Goal: Task Accomplishment & Management: Manage account settings

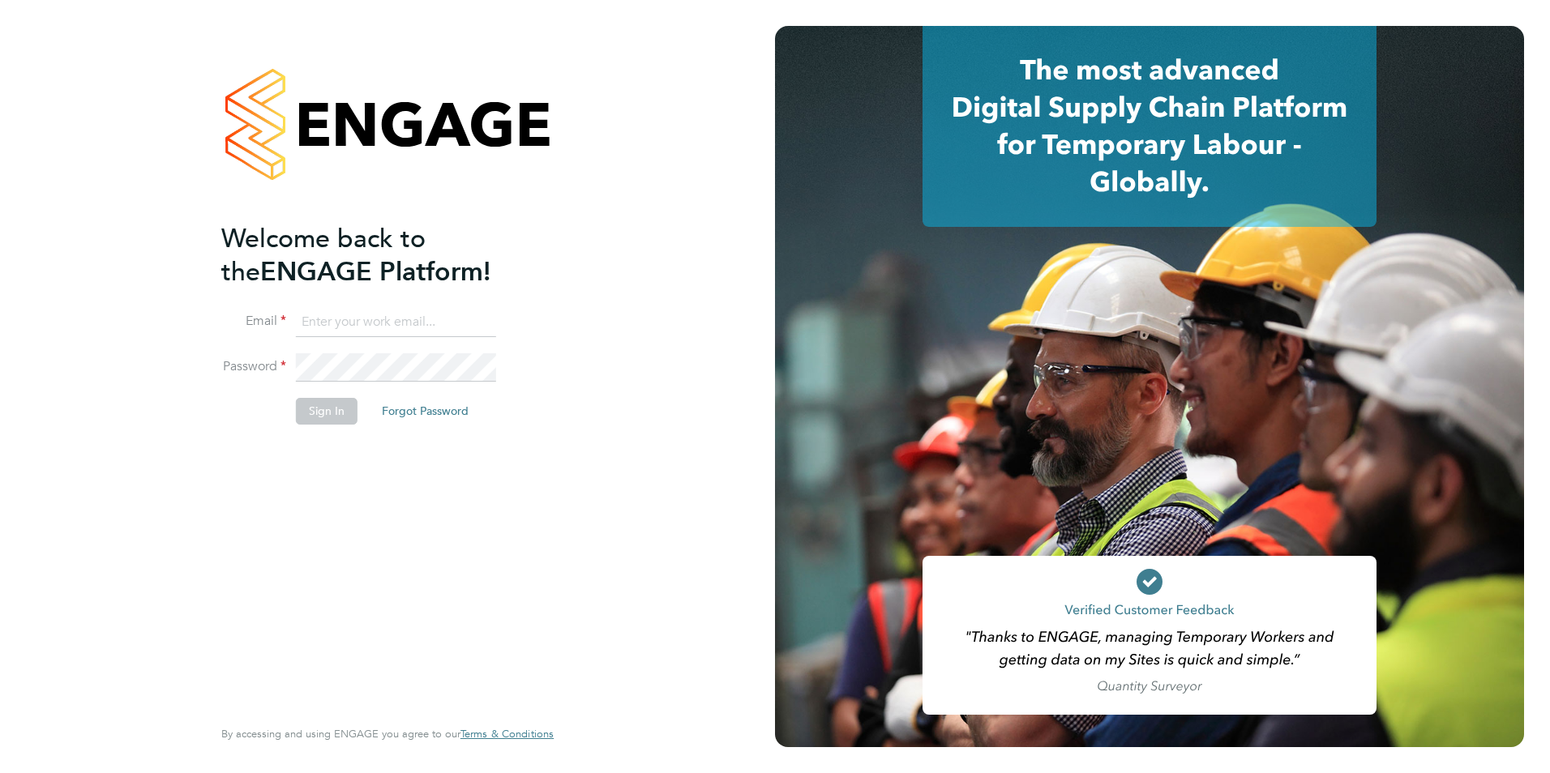
type input "Nicola.lawrence@tfrecruitment.co.uk"
click at [345, 409] on button "Sign In" at bounding box center [327, 411] width 62 height 26
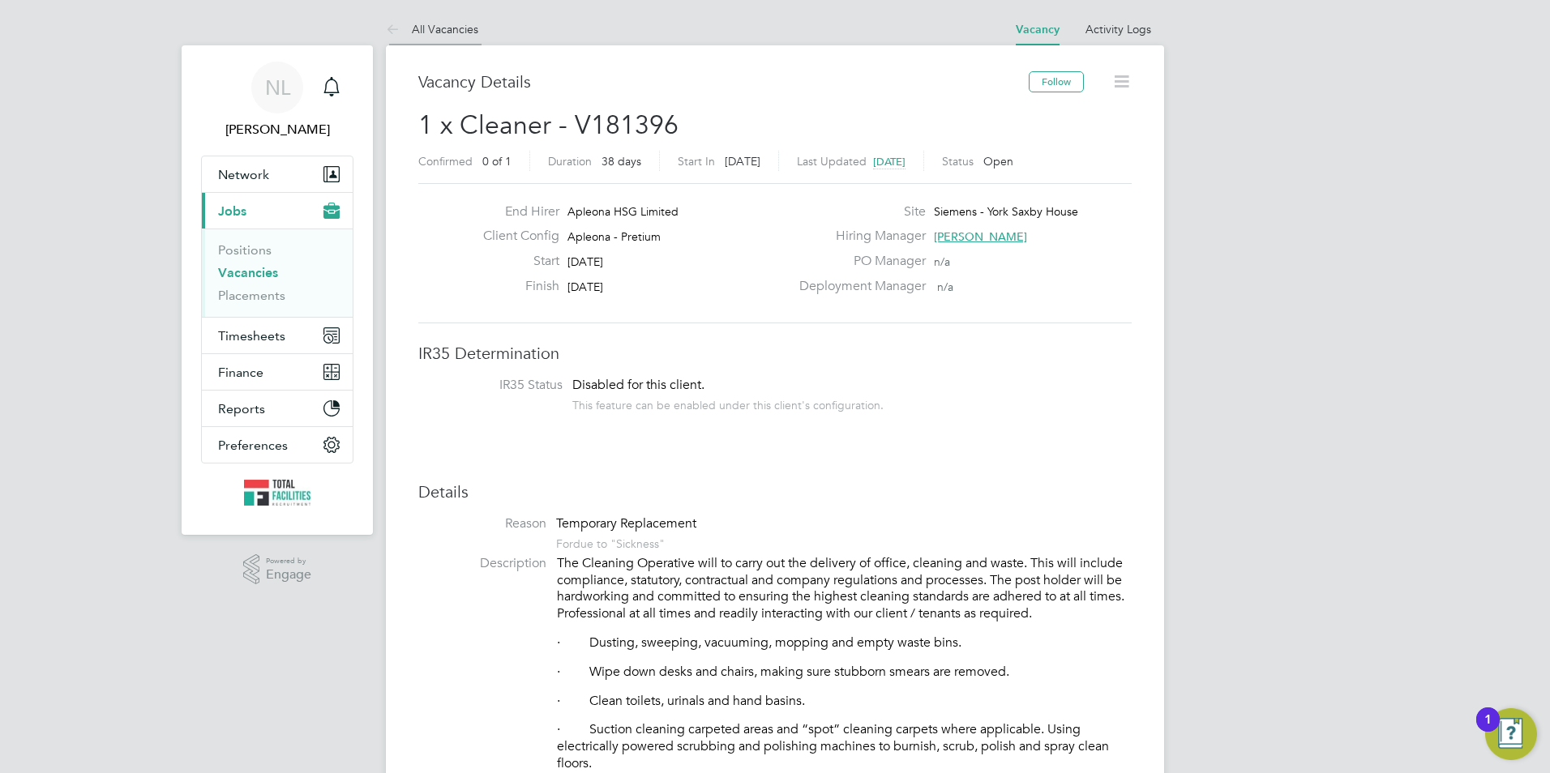
click at [450, 32] on link "All Vacancies" at bounding box center [432, 29] width 92 height 15
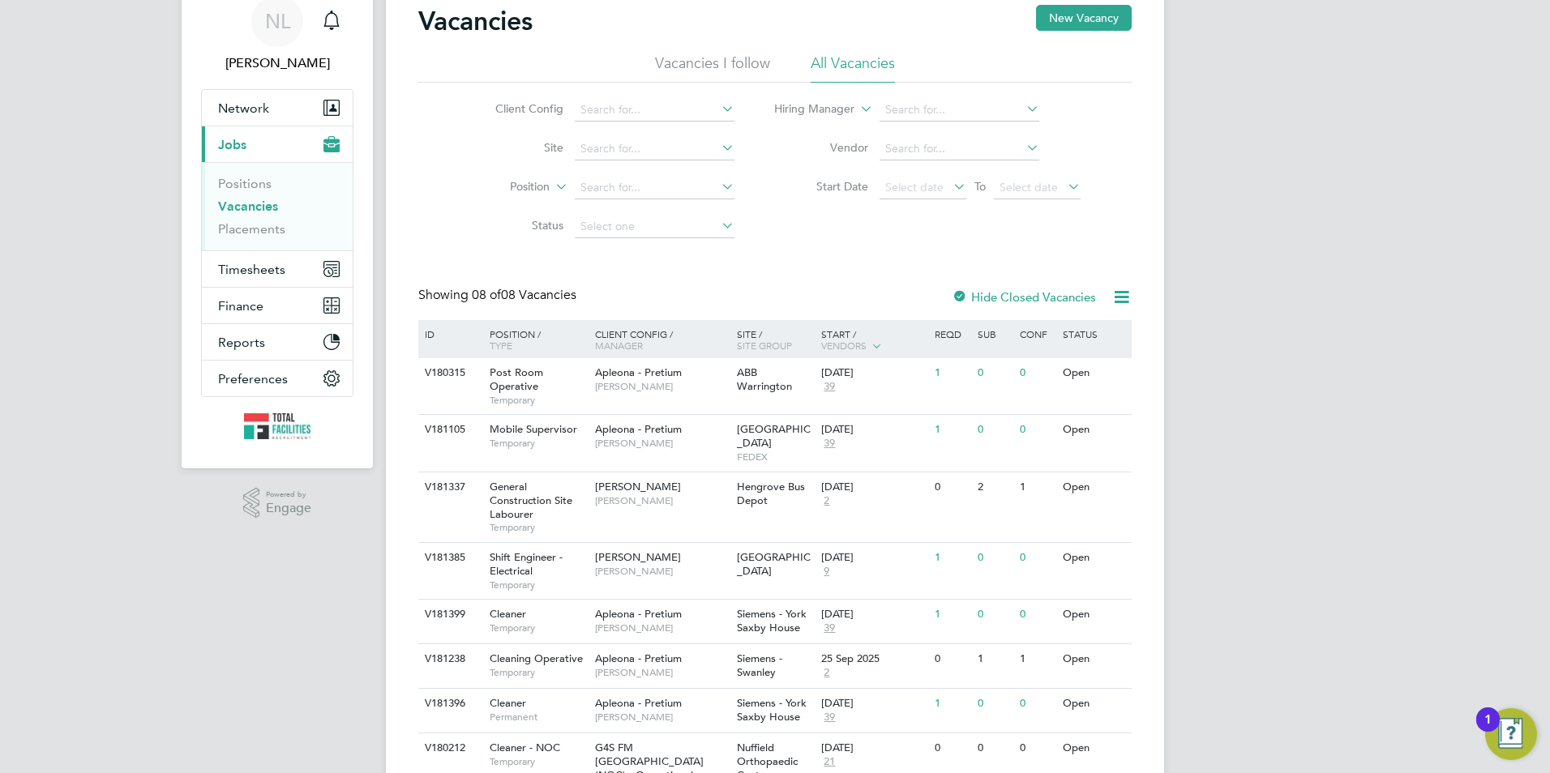
scroll to position [156, 0]
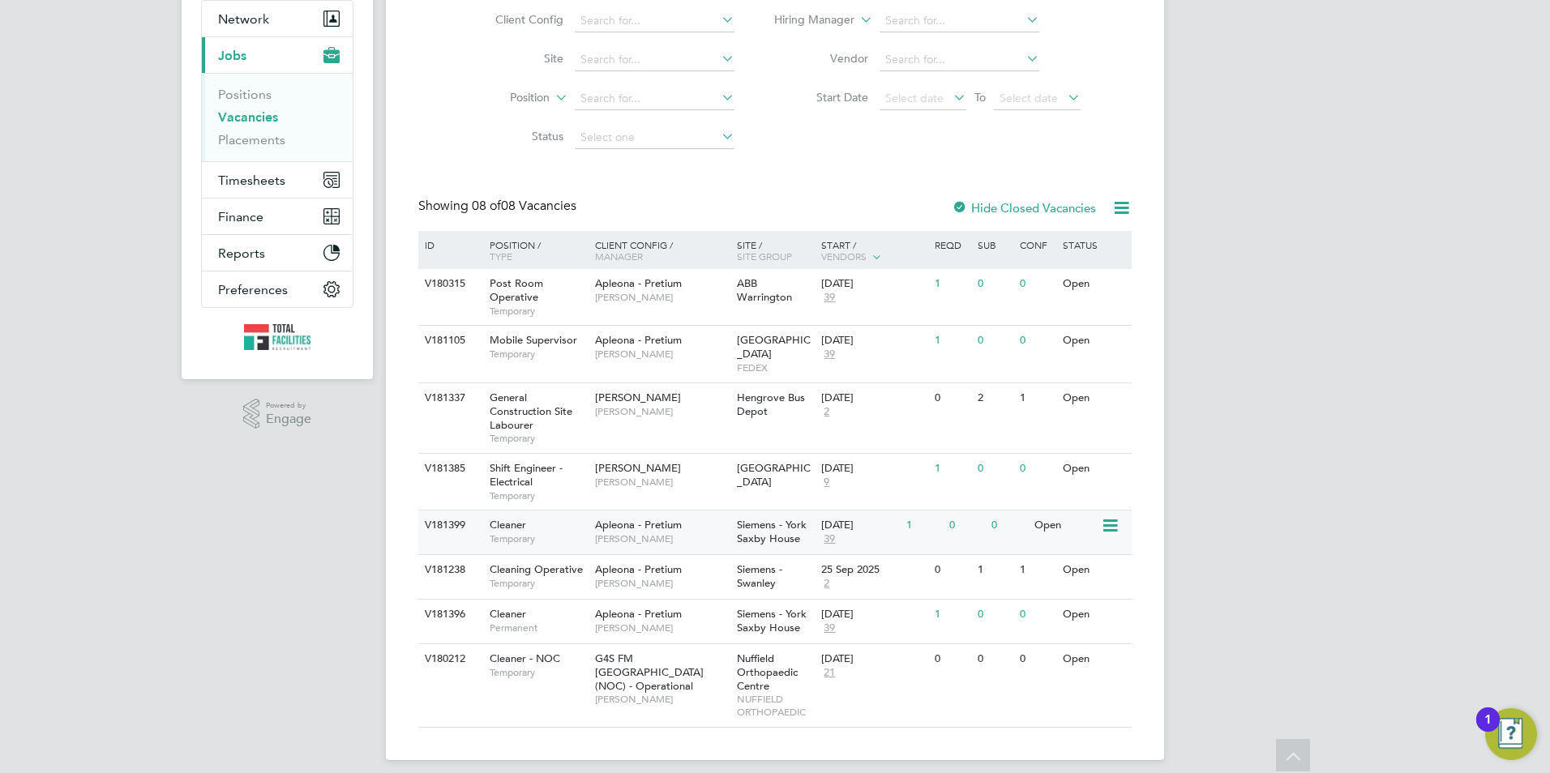
click at [854, 519] on div "[DATE]" at bounding box center [859, 526] width 77 height 14
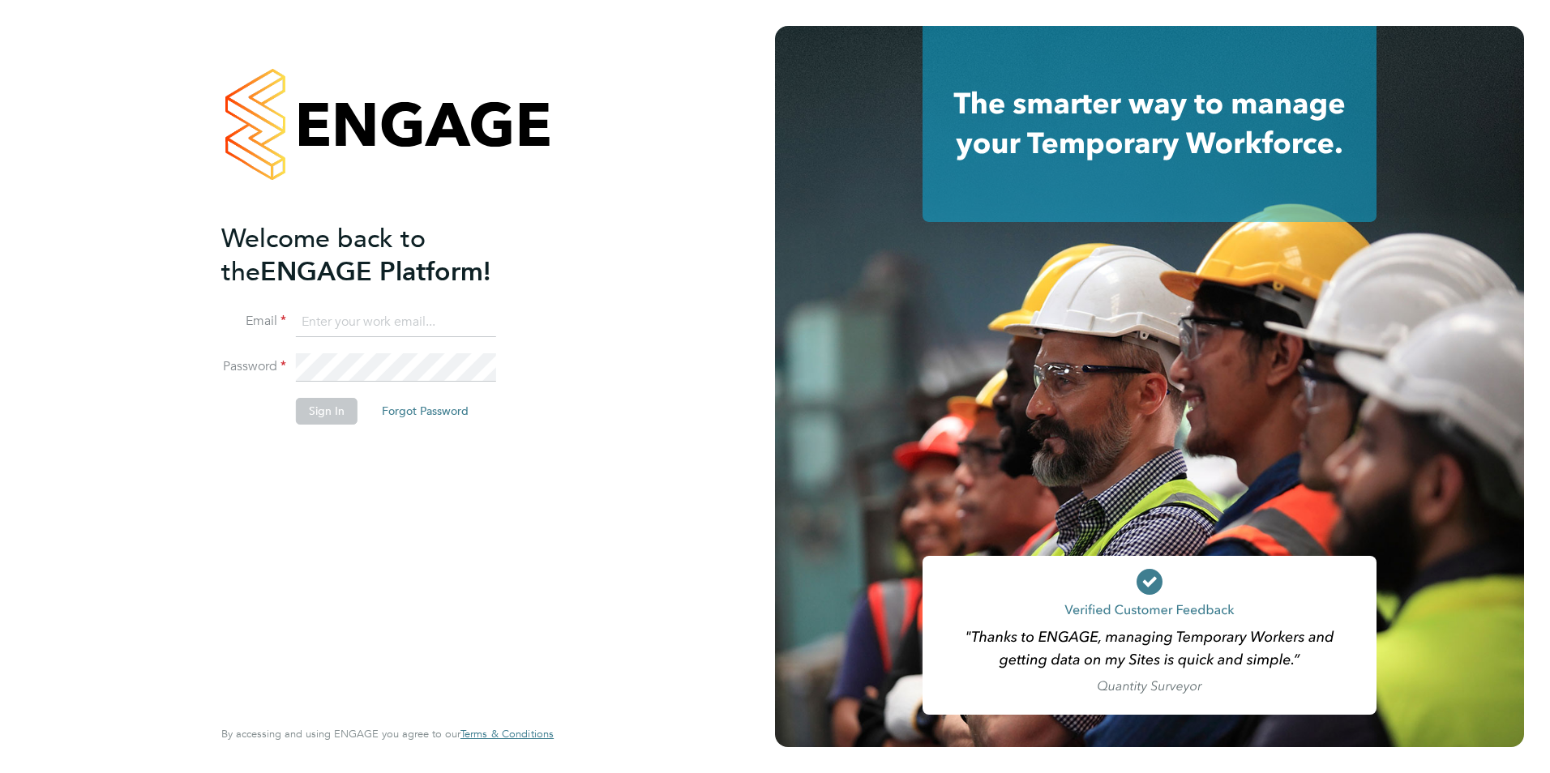
type input "Nicola.lawrence@tfrecruitment.co.uk"
click at [322, 409] on button "Sign In" at bounding box center [327, 411] width 62 height 26
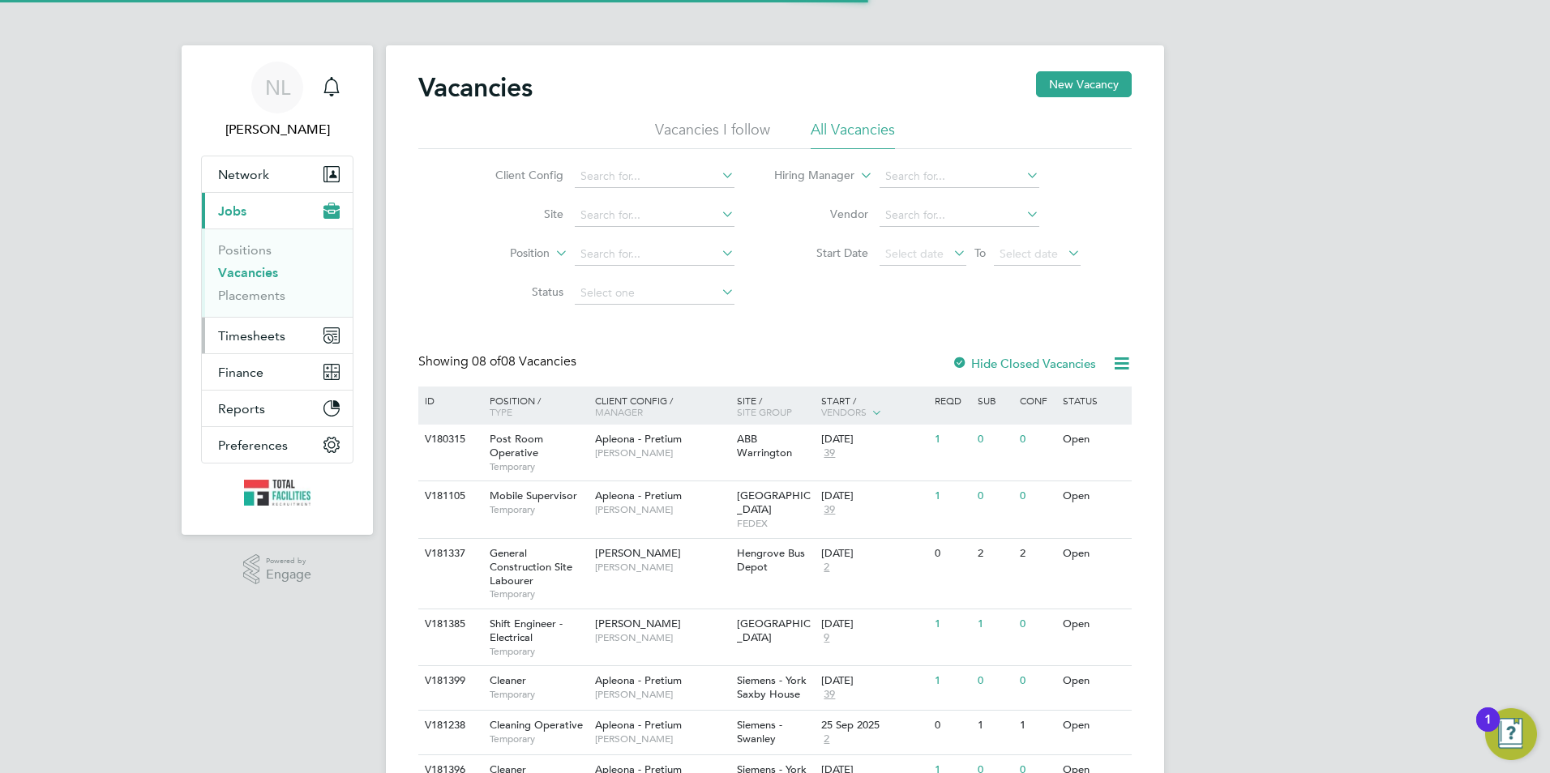
click at [244, 336] on span "Timesheets" at bounding box center [251, 335] width 67 height 15
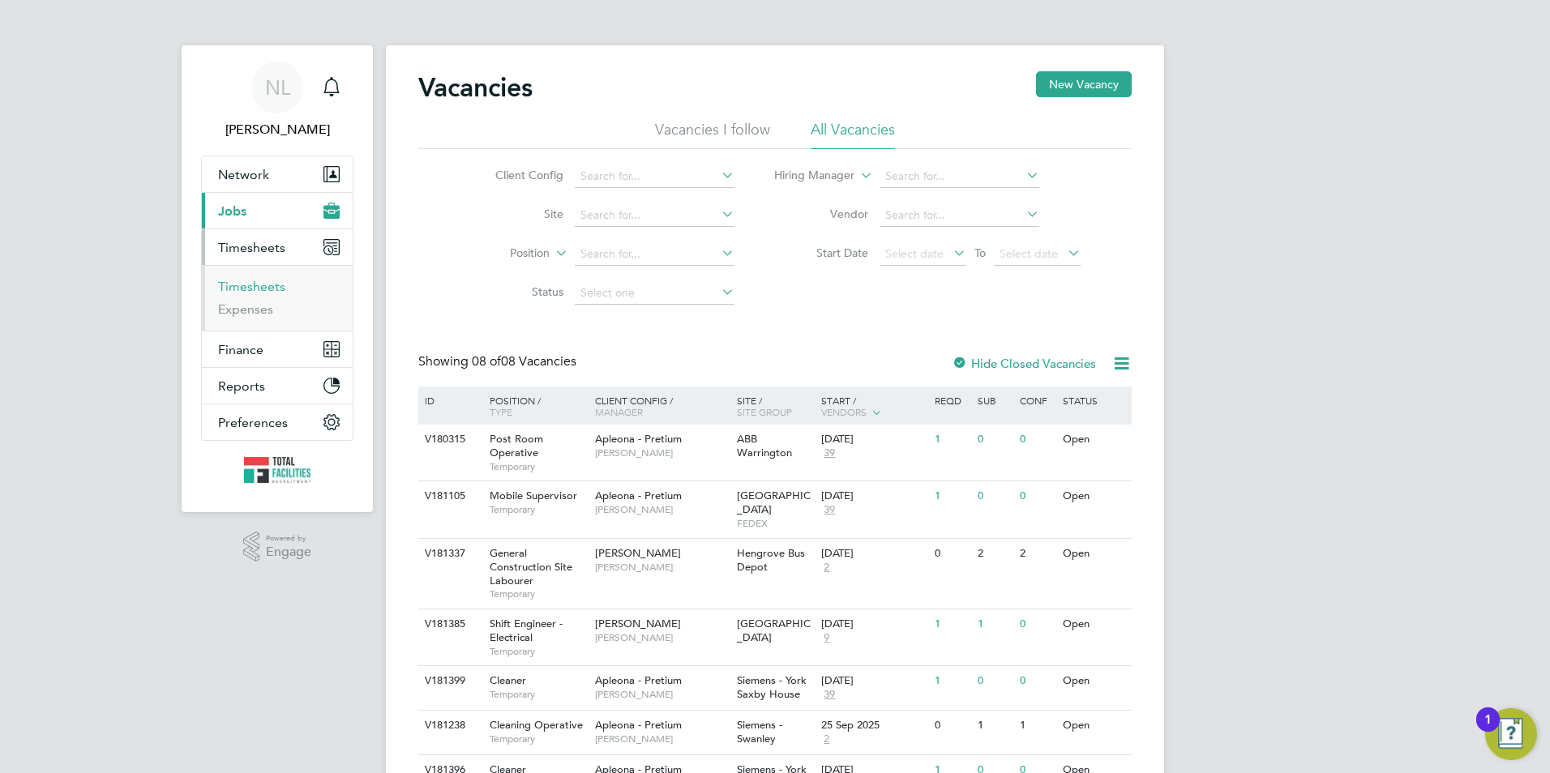
click at [253, 283] on link "Timesheets" at bounding box center [251, 286] width 67 height 15
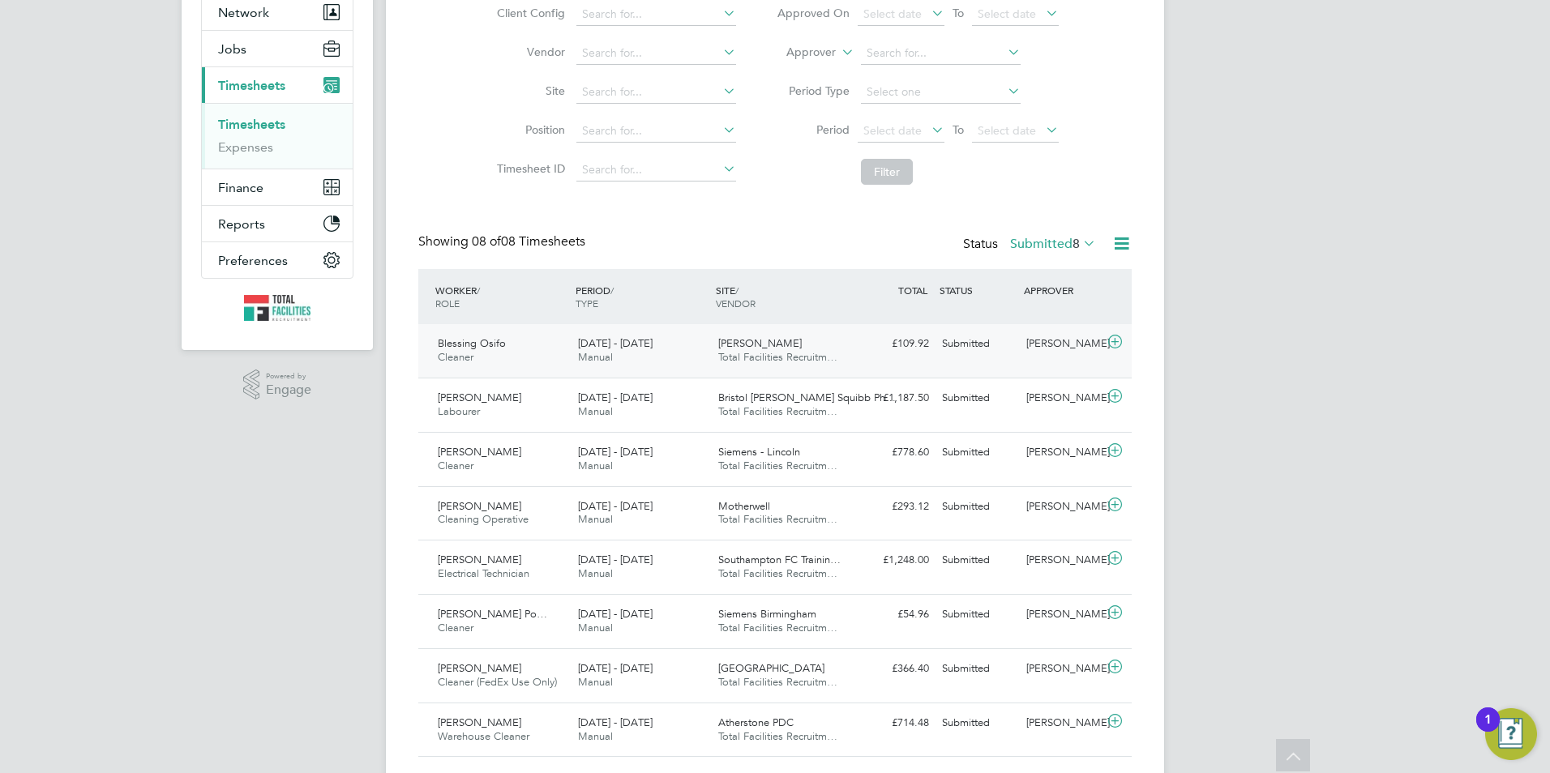
click at [956, 374] on div "Blessing Osifo Cleaner 20 - 26 Sep 2025 20 - 26 Sep 2025 Manual Hollins Chamber…" at bounding box center [774, 351] width 713 height 54
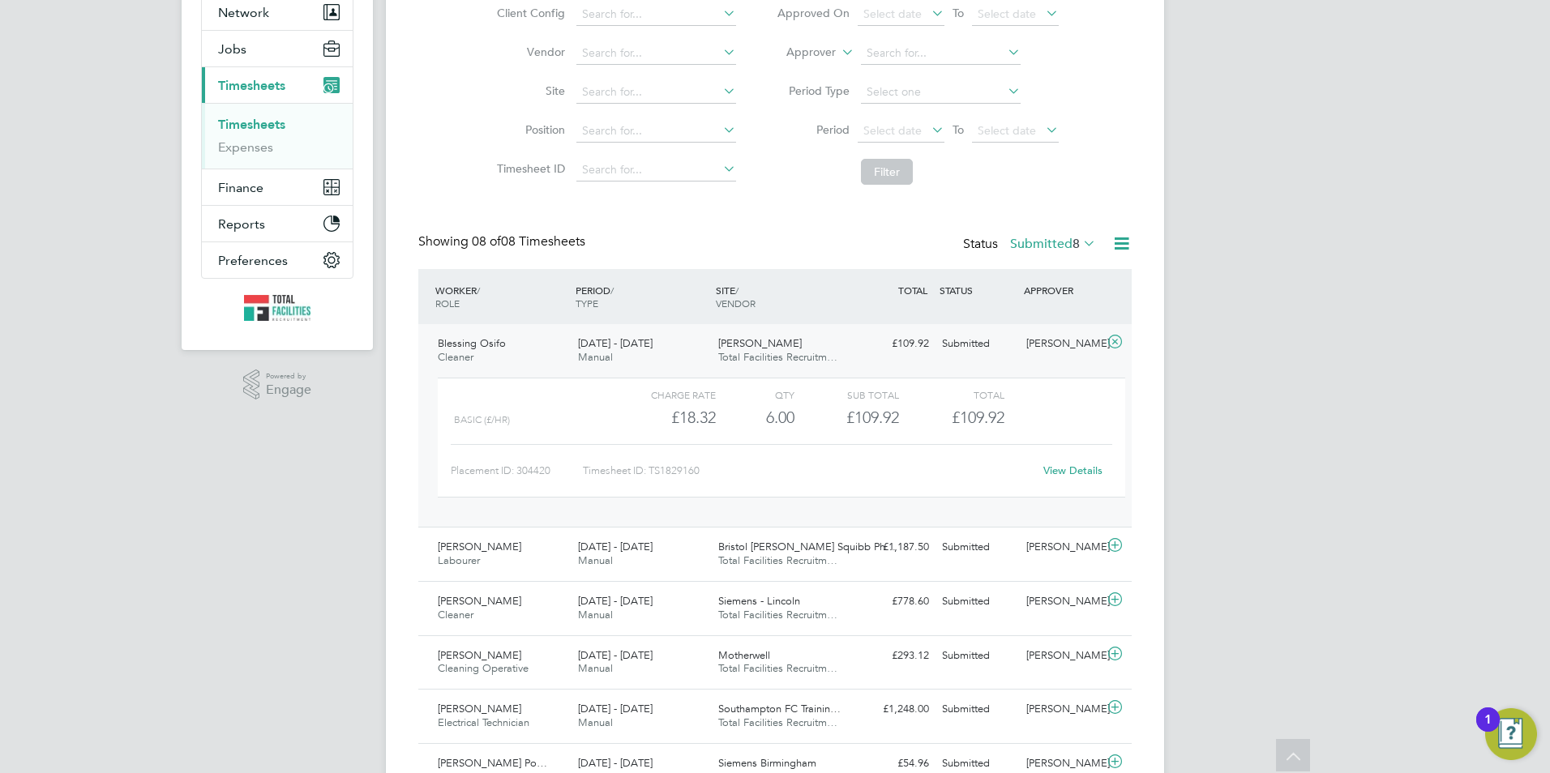
click at [1072, 478] on link "View Details" at bounding box center [1072, 471] width 59 height 14
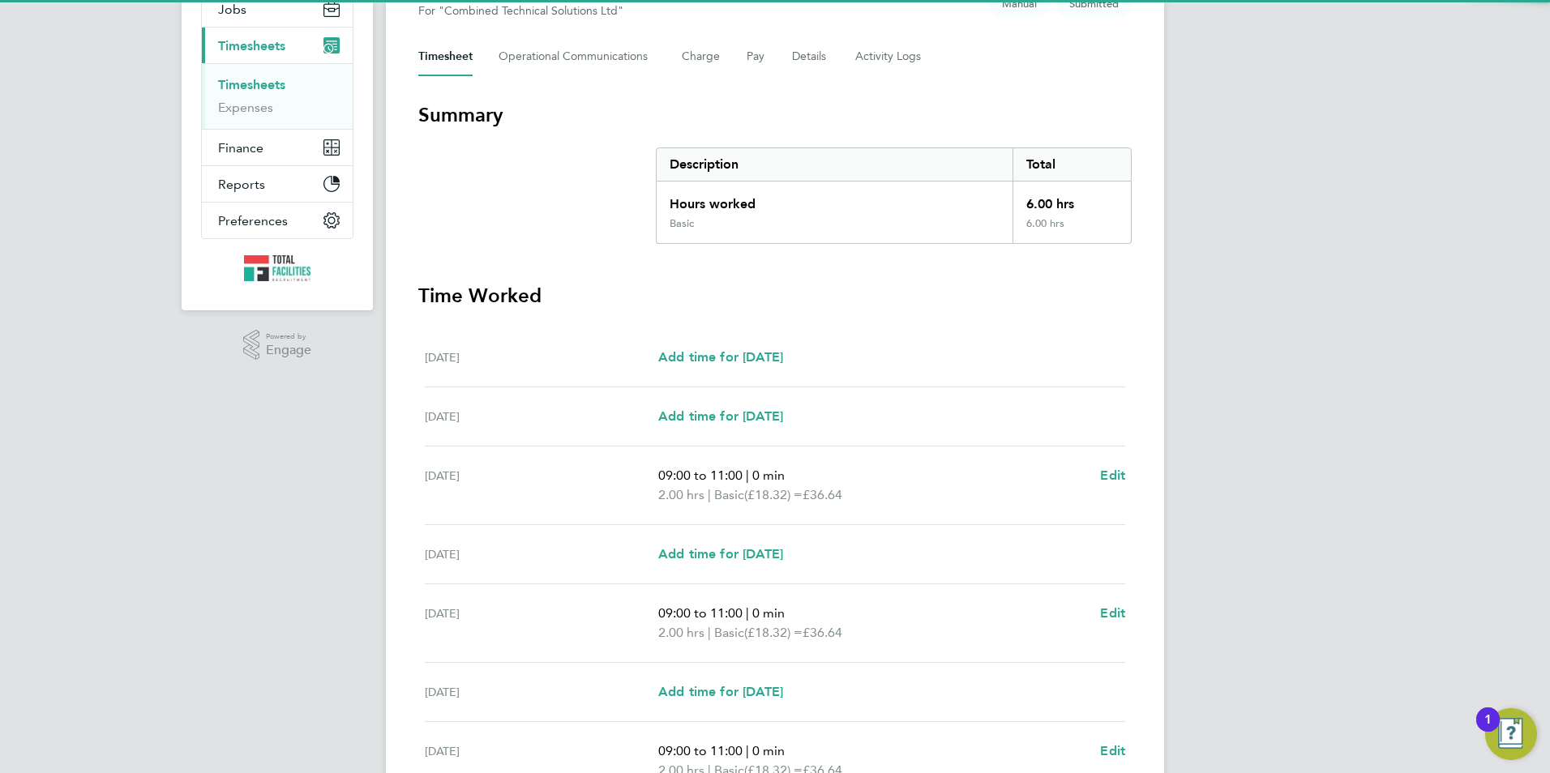
scroll to position [243, 0]
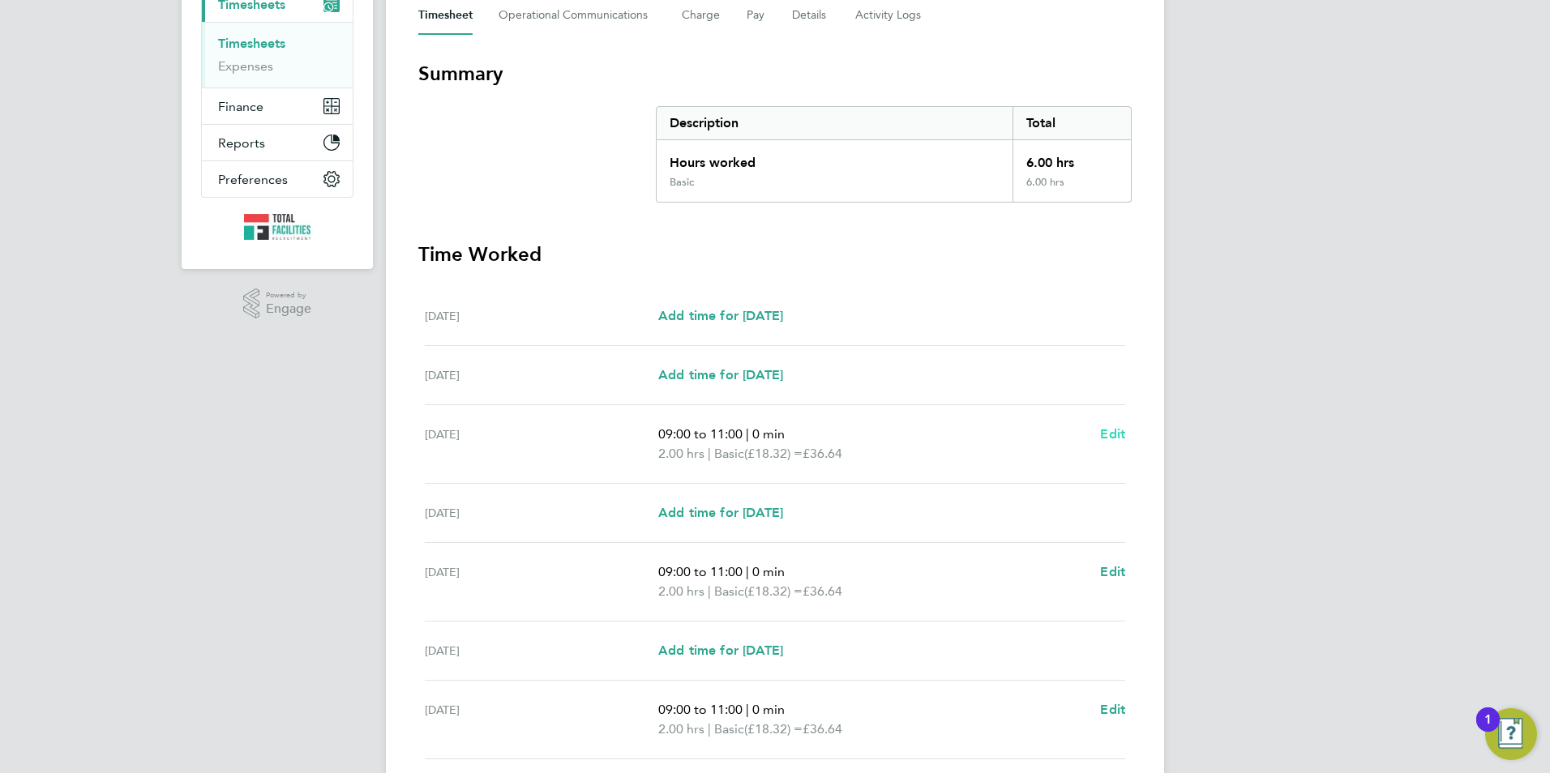
drag, startPoint x: 1111, startPoint y: 428, endPoint x: 1081, endPoint y: 441, distance: 32.7
click at [1111, 429] on span "Edit" at bounding box center [1112, 433] width 25 height 15
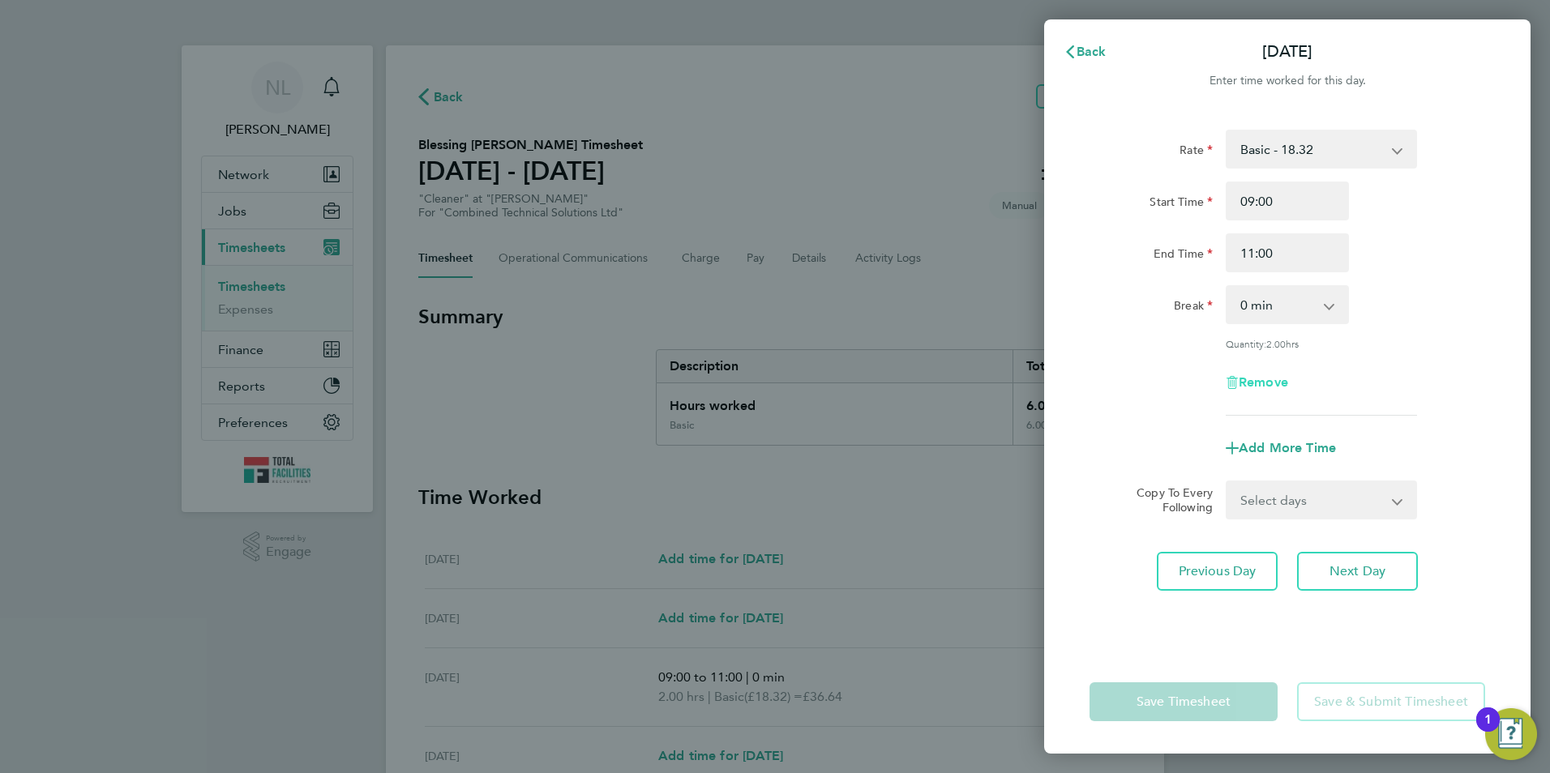
click at [1254, 383] on span "Remove" at bounding box center [1263, 382] width 49 height 15
select select "null"
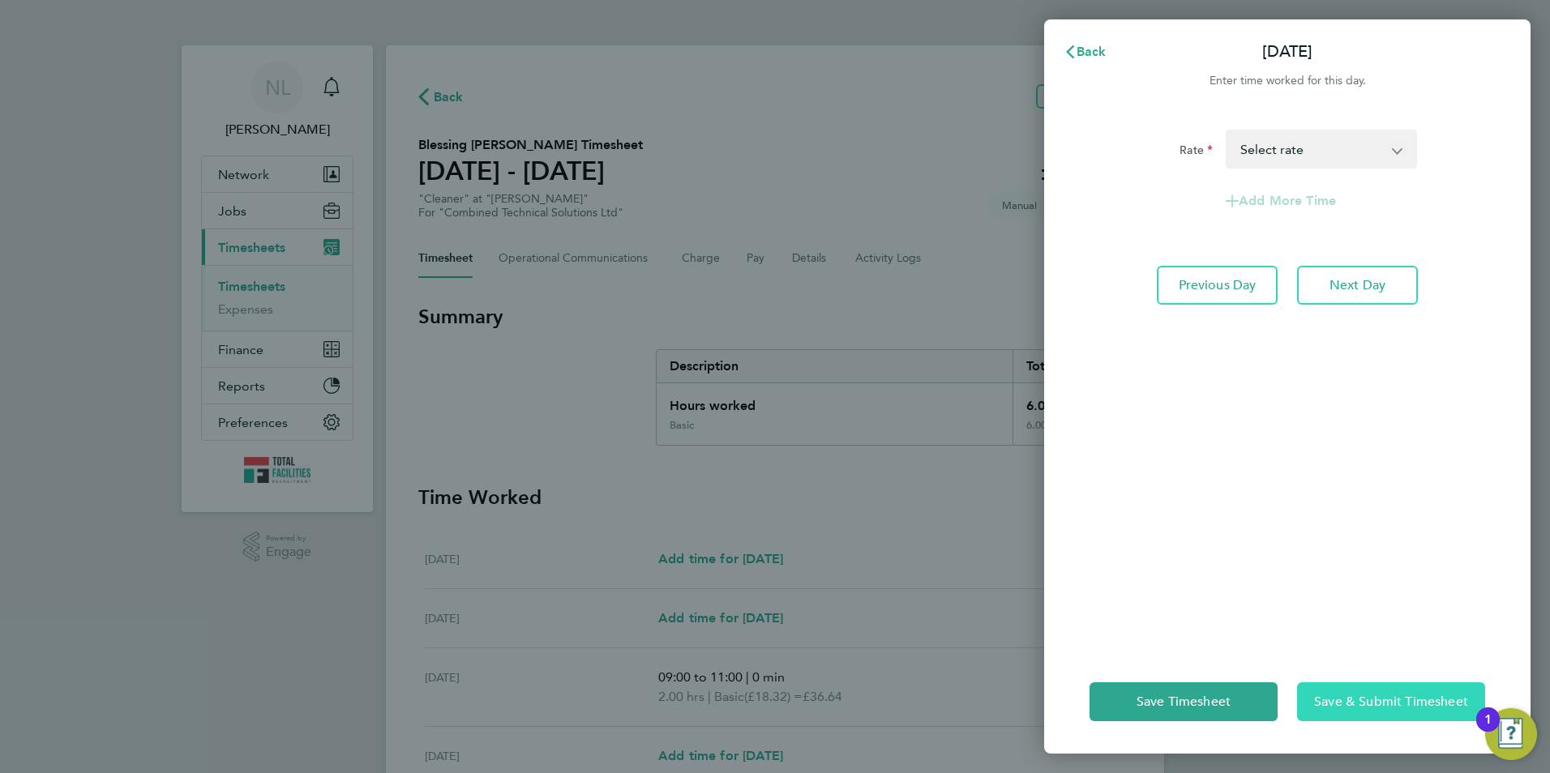
click at [1360, 708] on span "Save & Submit Timesheet" at bounding box center [1391, 702] width 154 height 16
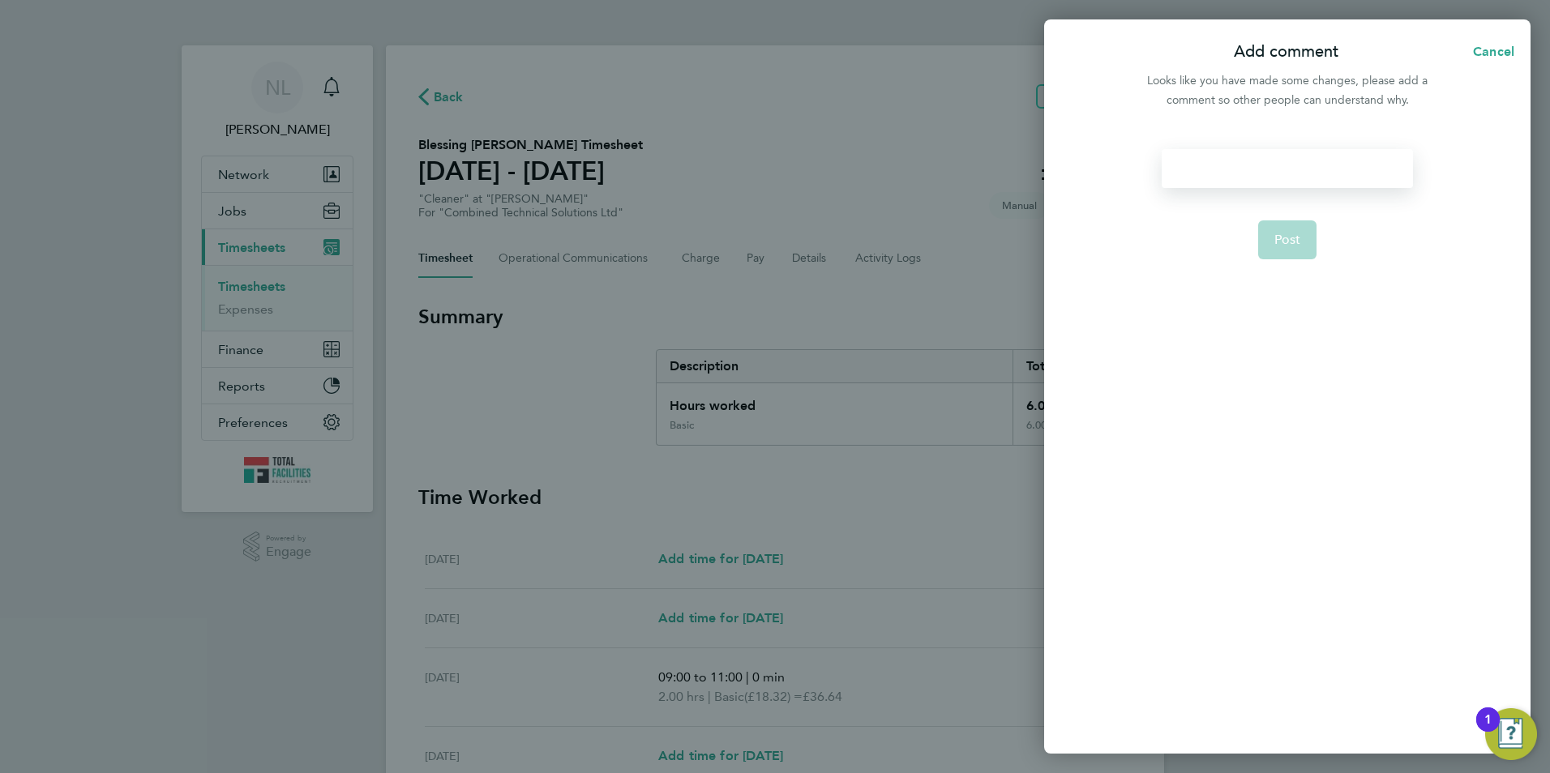
click at [1210, 178] on div at bounding box center [1287, 168] width 251 height 39
click at [1214, 169] on div at bounding box center [1287, 168] width 251 height 39
click at [1291, 238] on span "Post" at bounding box center [1287, 240] width 27 height 16
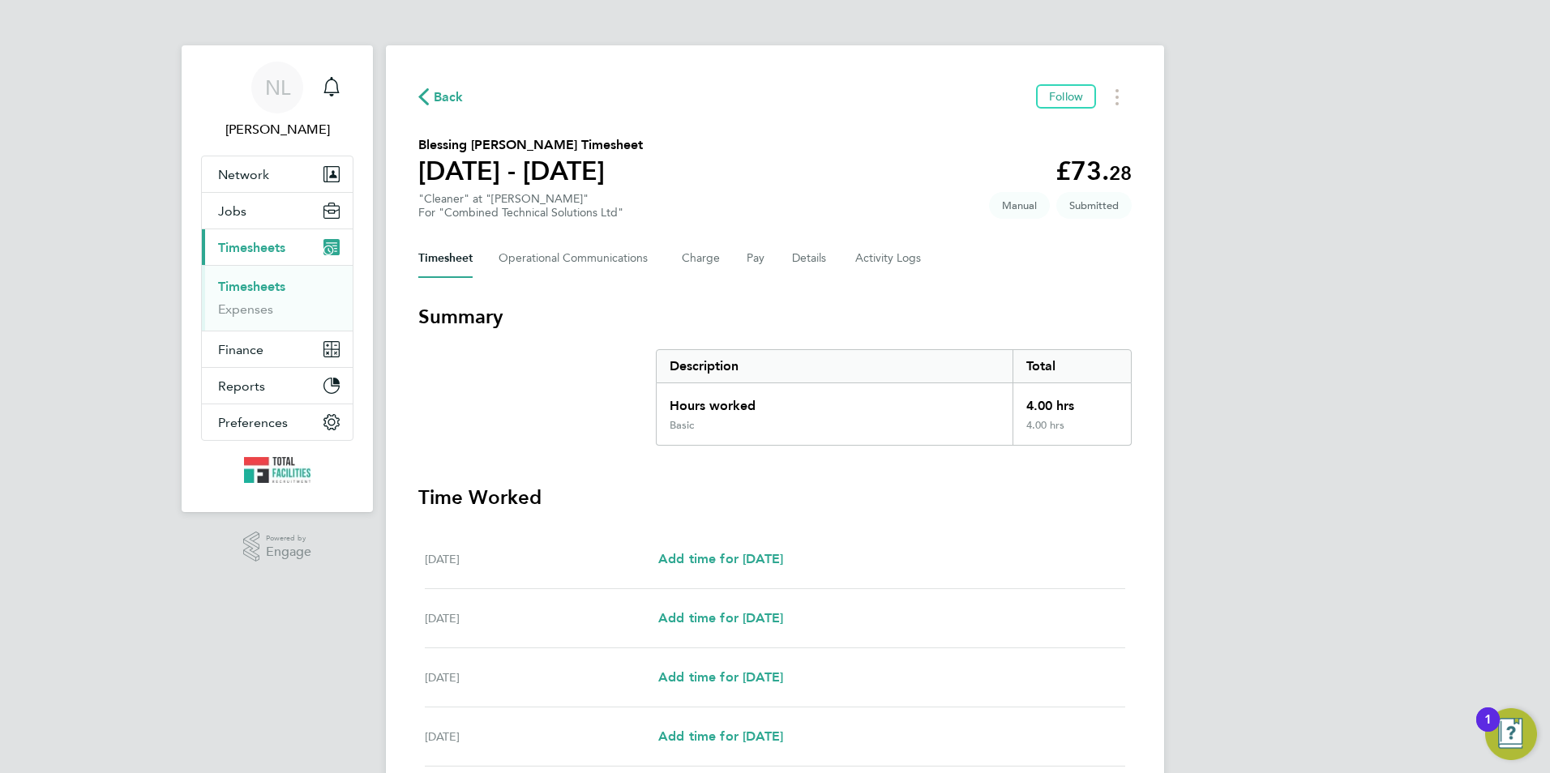
click at [443, 96] on span "Back" at bounding box center [449, 97] width 30 height 19
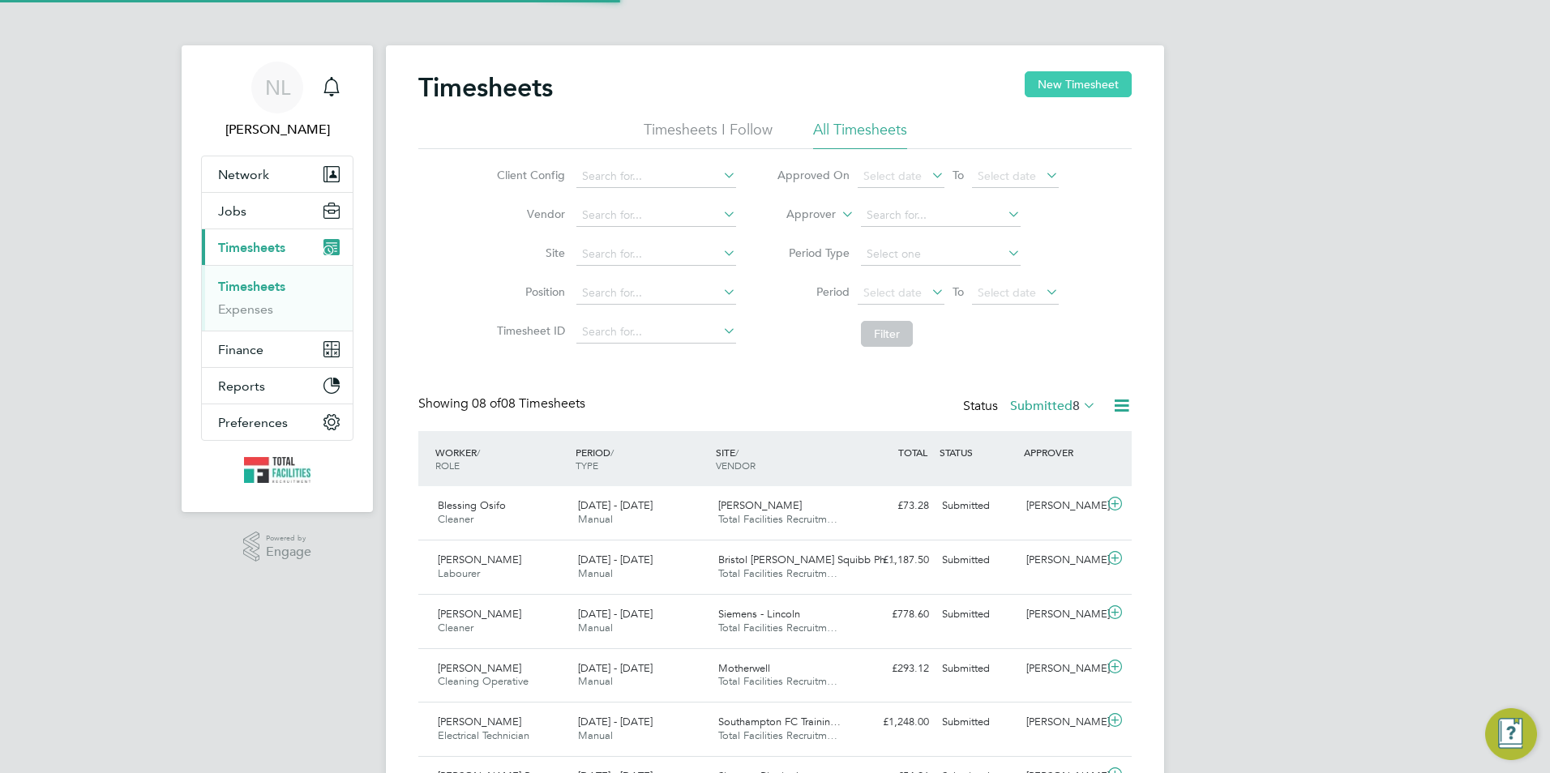
click at [1113, 90] on button "New Timesheet" at bounding box center [1078, 84] width 107 height 26
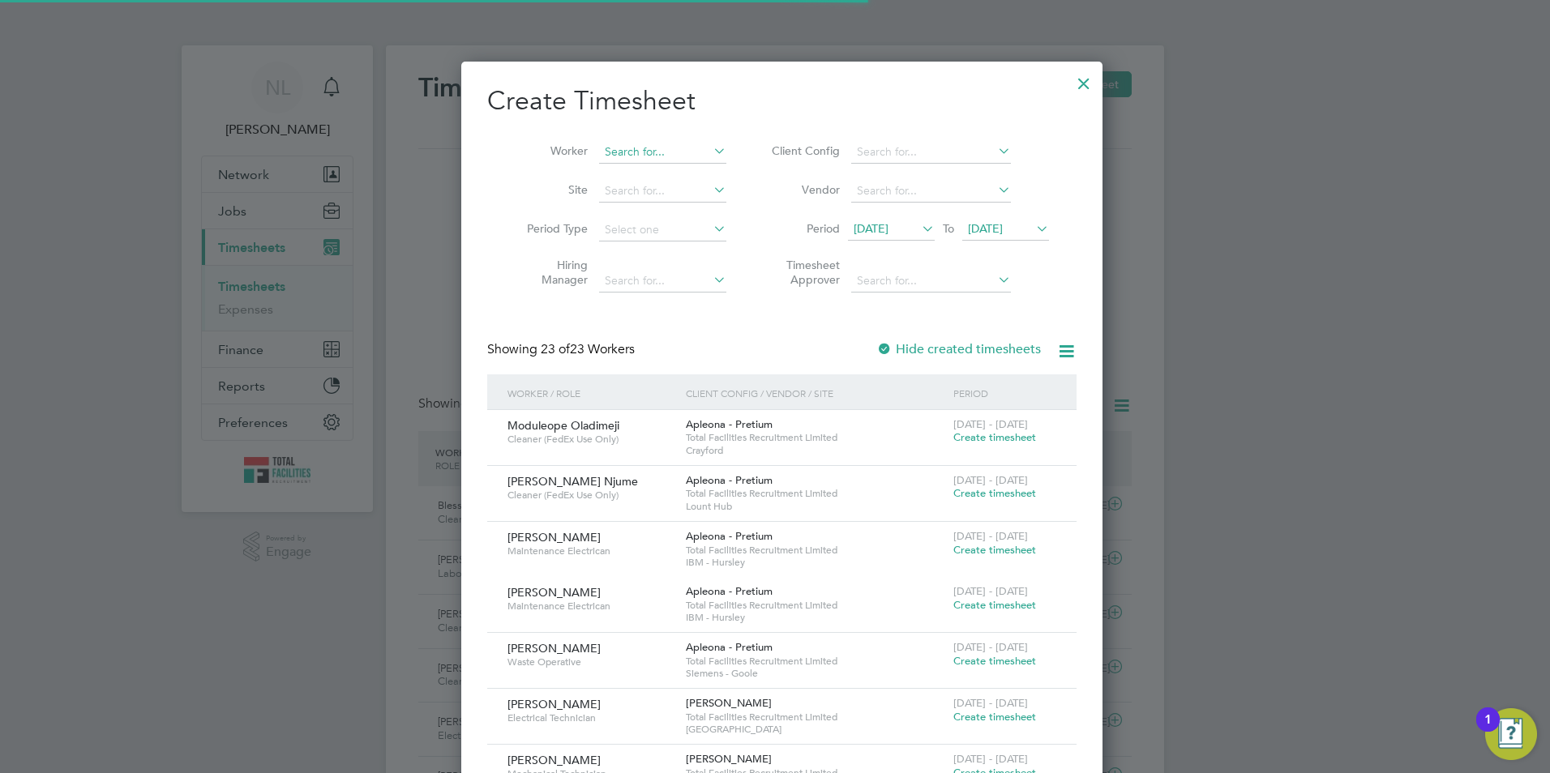
click at [609, 148] on input at bounding box center [662, 152] width 127 height 23
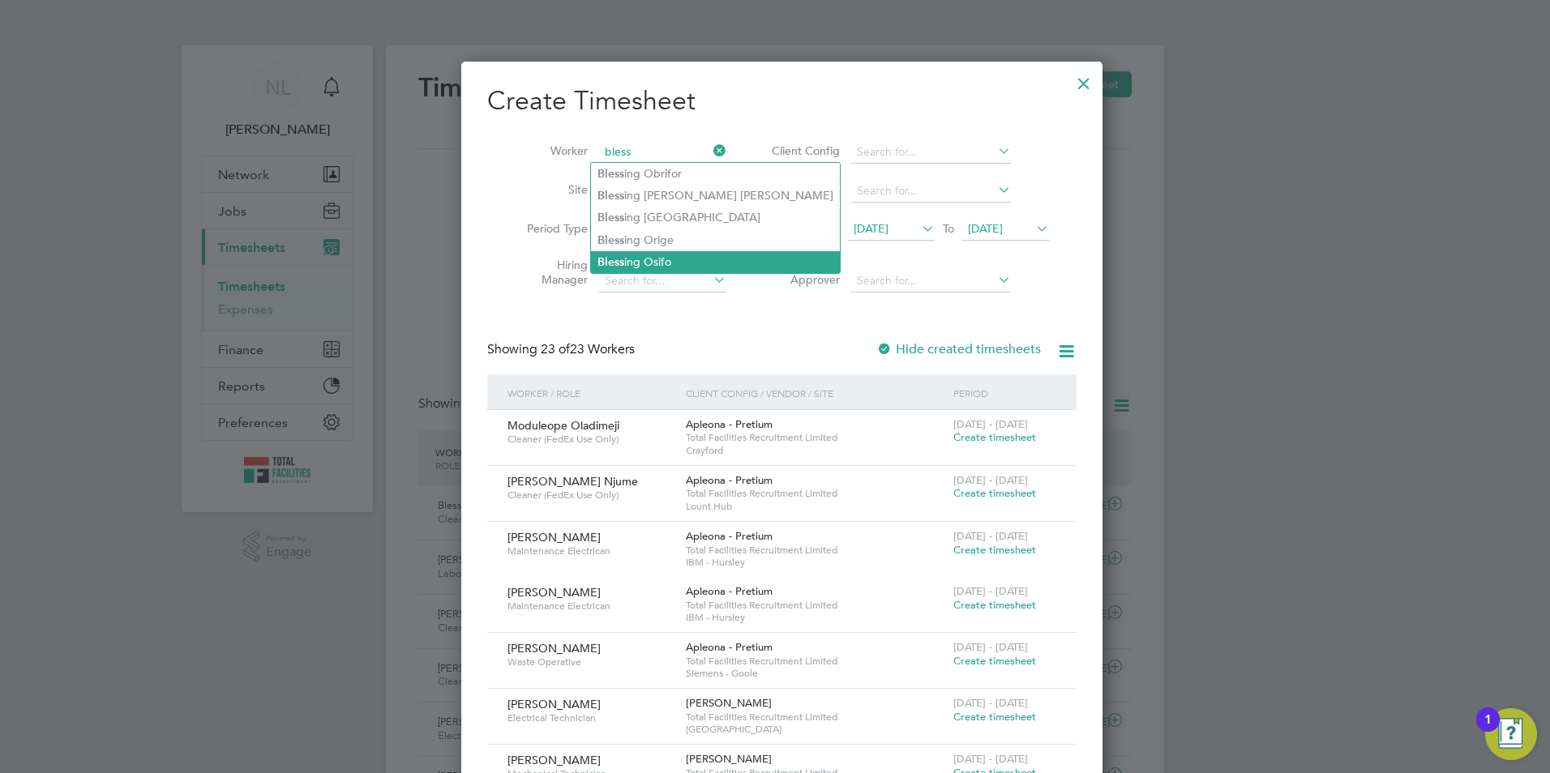
click at [670, 263] on li "Bless ing Osifo" at bounding box center [715, 262] width 249 height 22
type input "Blessing Osifo"
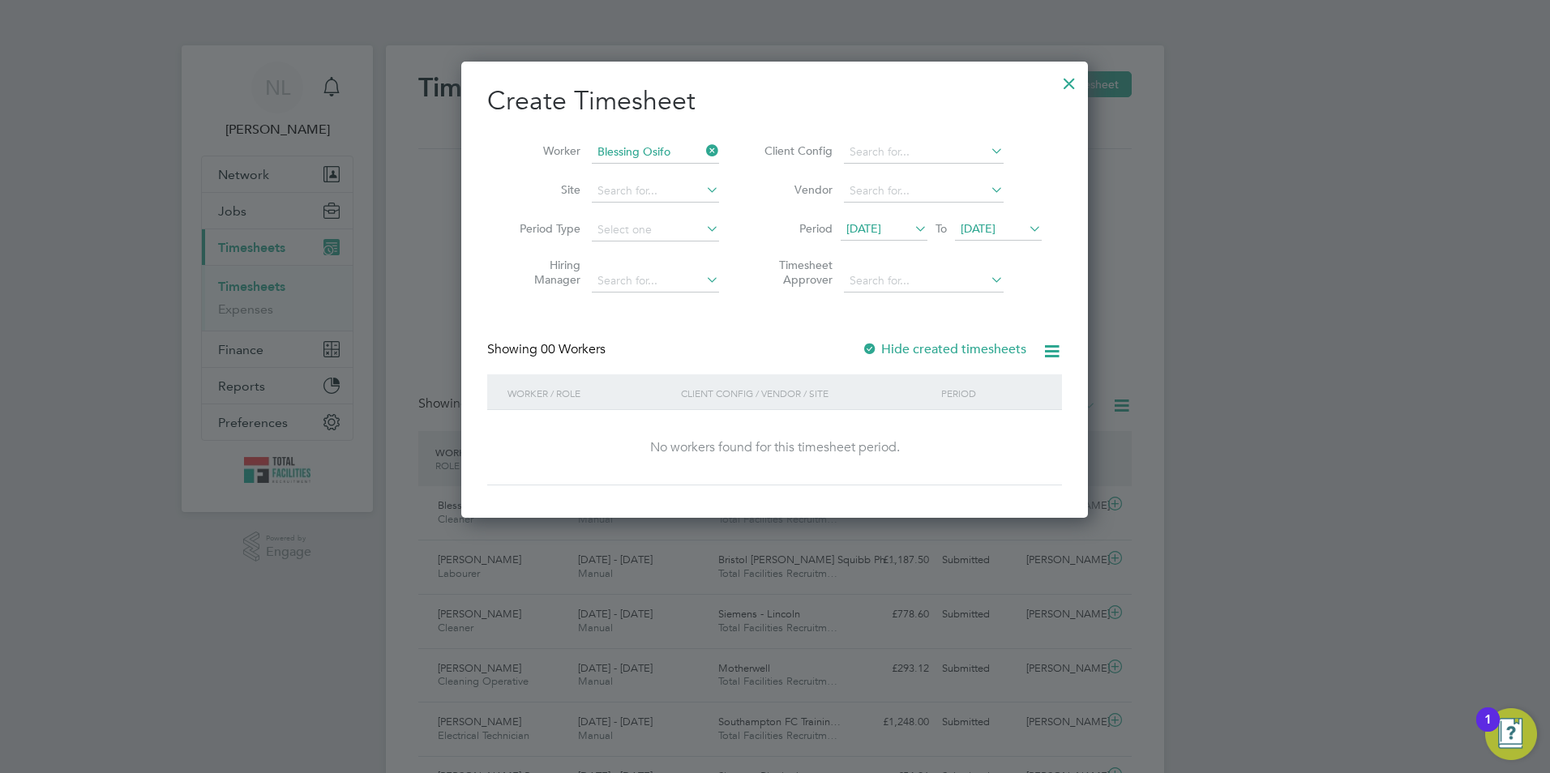
drag, startPoint x: 1010, startPoint y: 231, endPoint x: 1015, endPoint y: 241, distance: 10.9
click at [996, 231] on span "22 Sep 2025" at bounding box center [978, 228] width 35 height 15
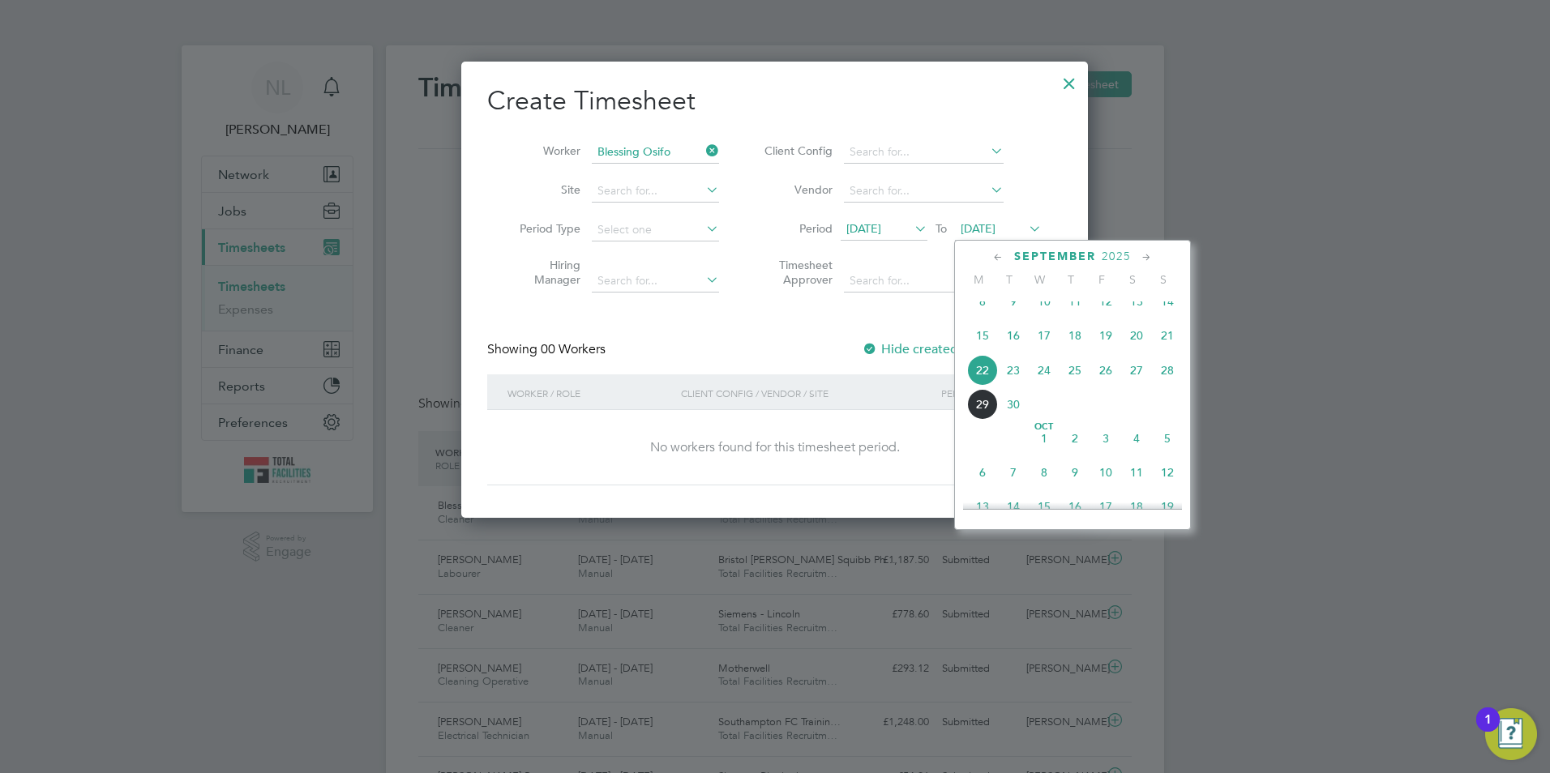
click at [986, 420] on span "29" at bounding box center [982, 404] width 31 height 31
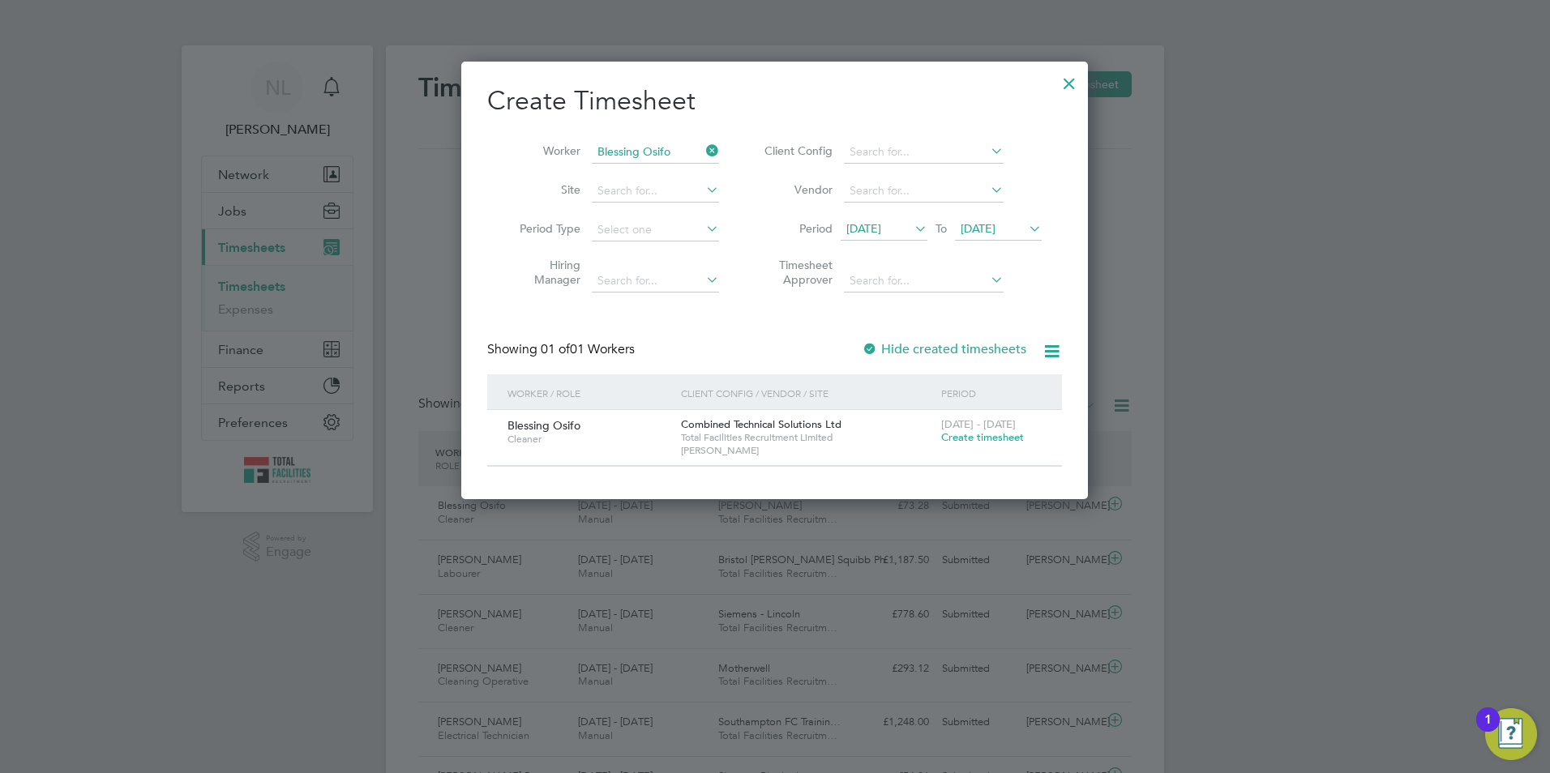
click at [973, 435] on span "Create timesheet" at bounding box center [982, 437] width 83 height 14
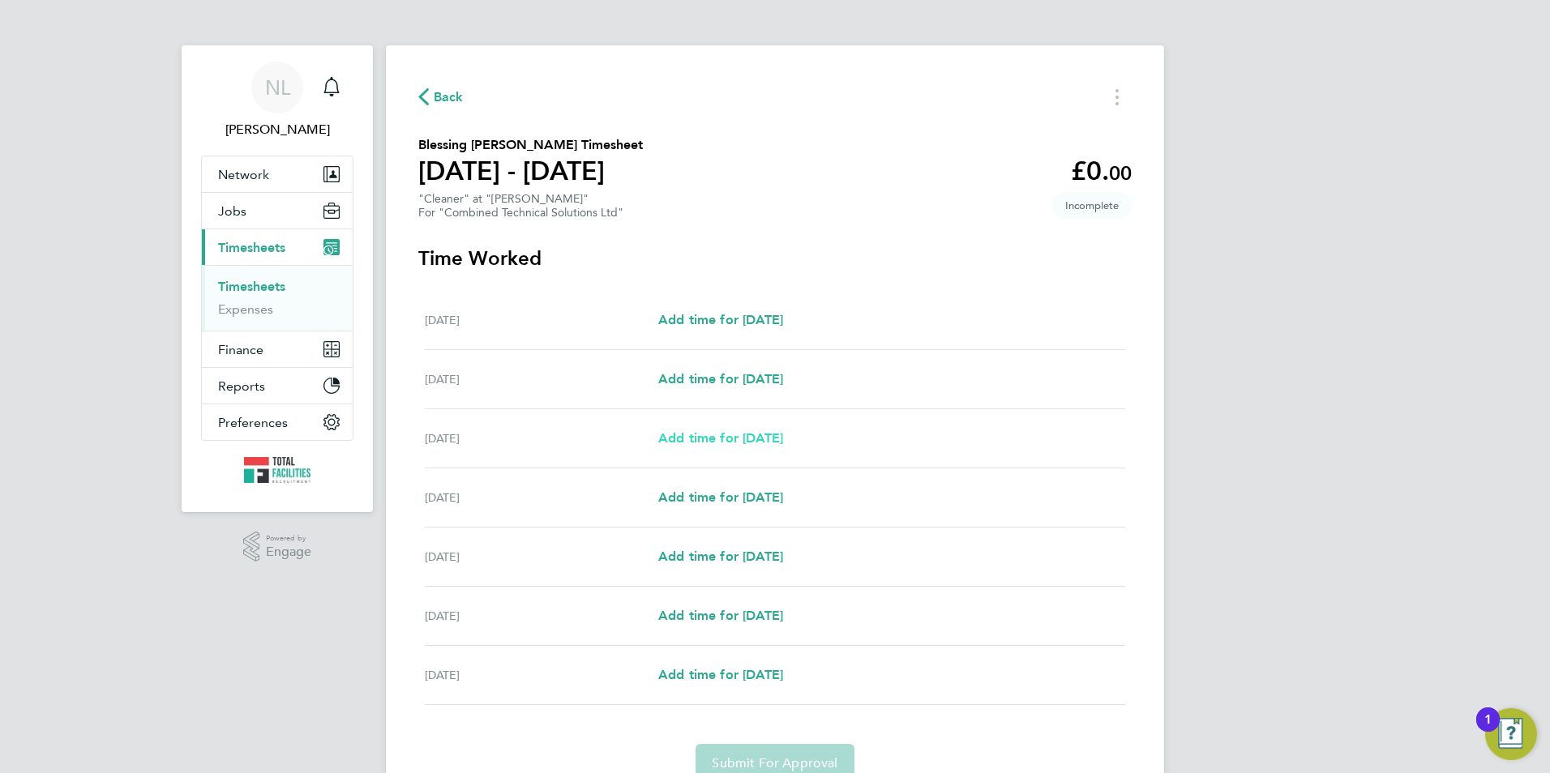
click at [738, 438] on span "Add time for Mon 29 Sep" at bounding box center [720, 437] width 125 height 15
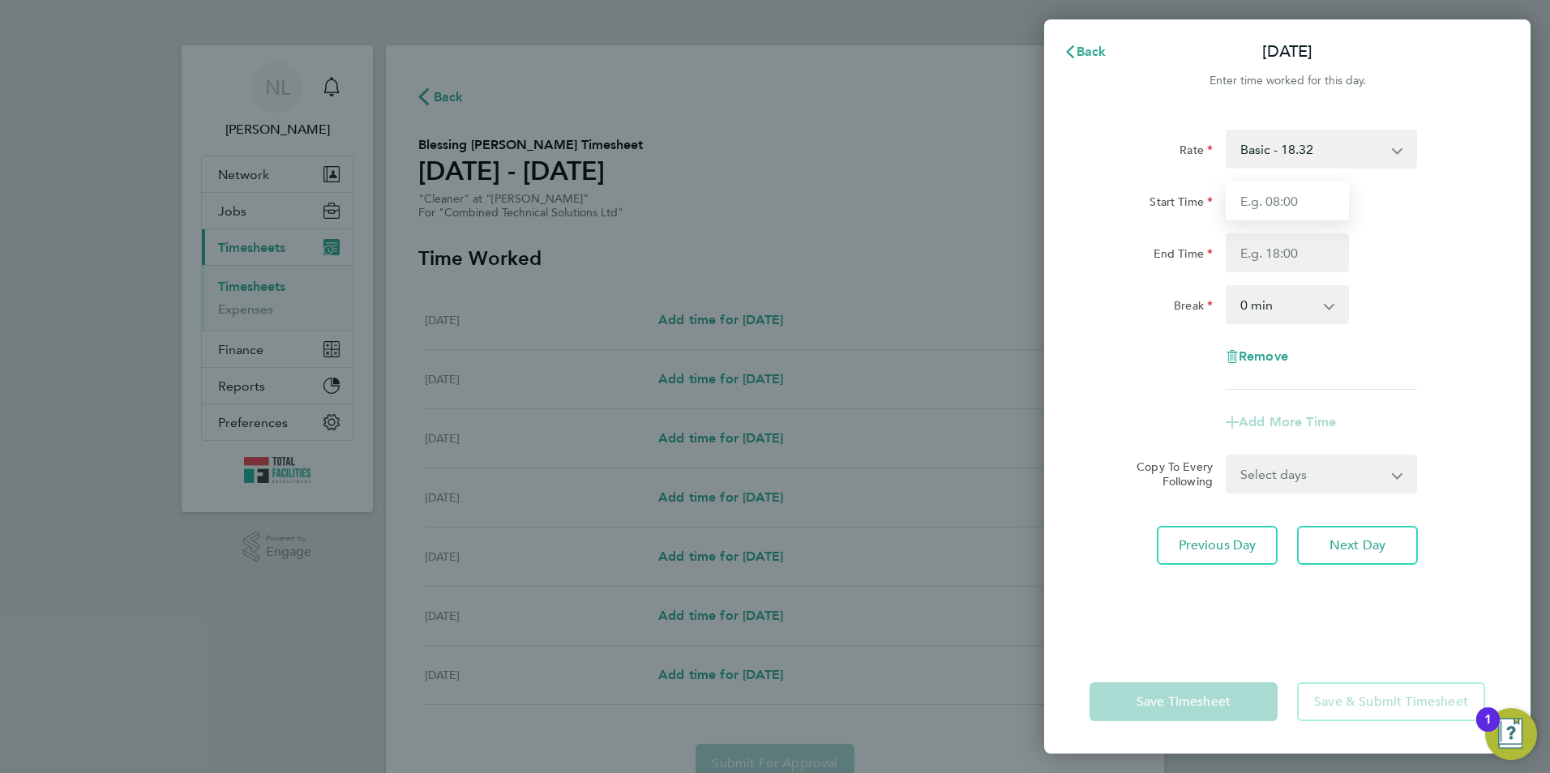
click at [1253, 195] on input "Start Time" at bounding box center [1287, 201] width 123 height 39
type input "09:00"
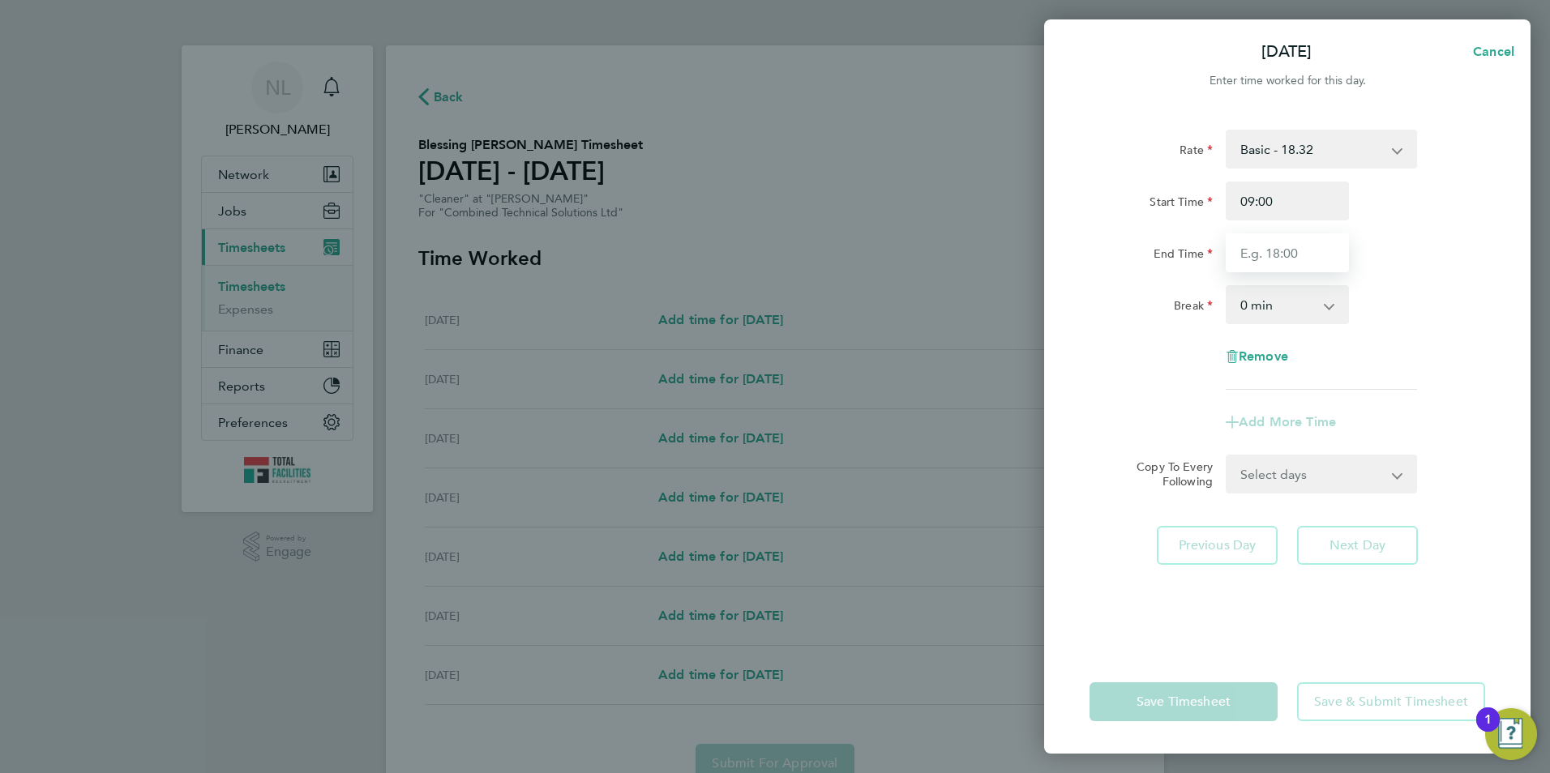
click at [1262, 244] on input "End Time" at bounding box center [1287, 252] width 123 height 39
type input "11:00"
click at [1390, 220] on div "Start Time 09:00" at bounding box center [1287, 201] width 409 height 39
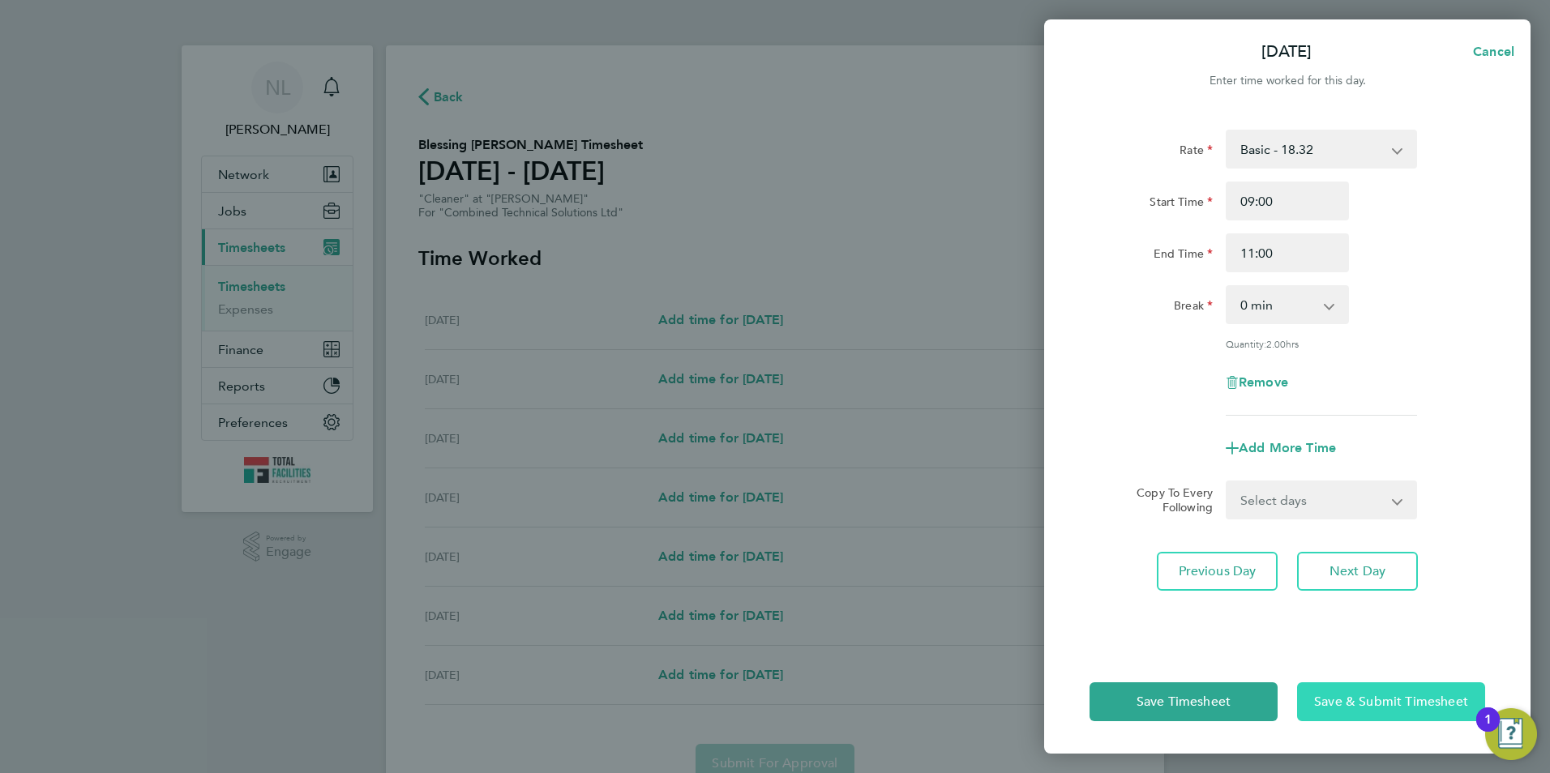
click at [1364, 688] on button "Save & Submit Timesheet" at bounding box center [1391, 702] width 188 height 39
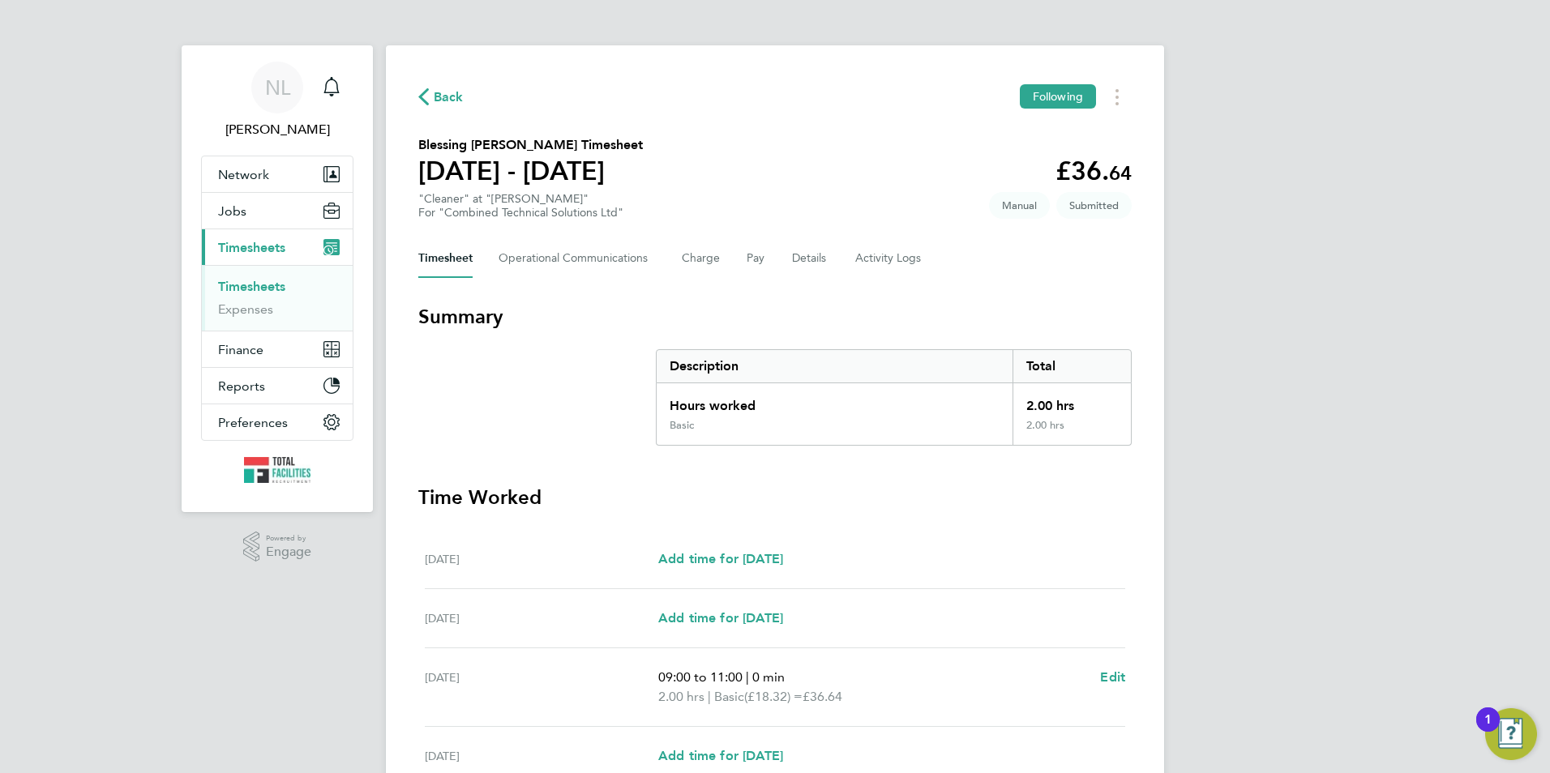
click at [448, 92] on span "Back" at bounding box center [449, 97] width 30 height 19
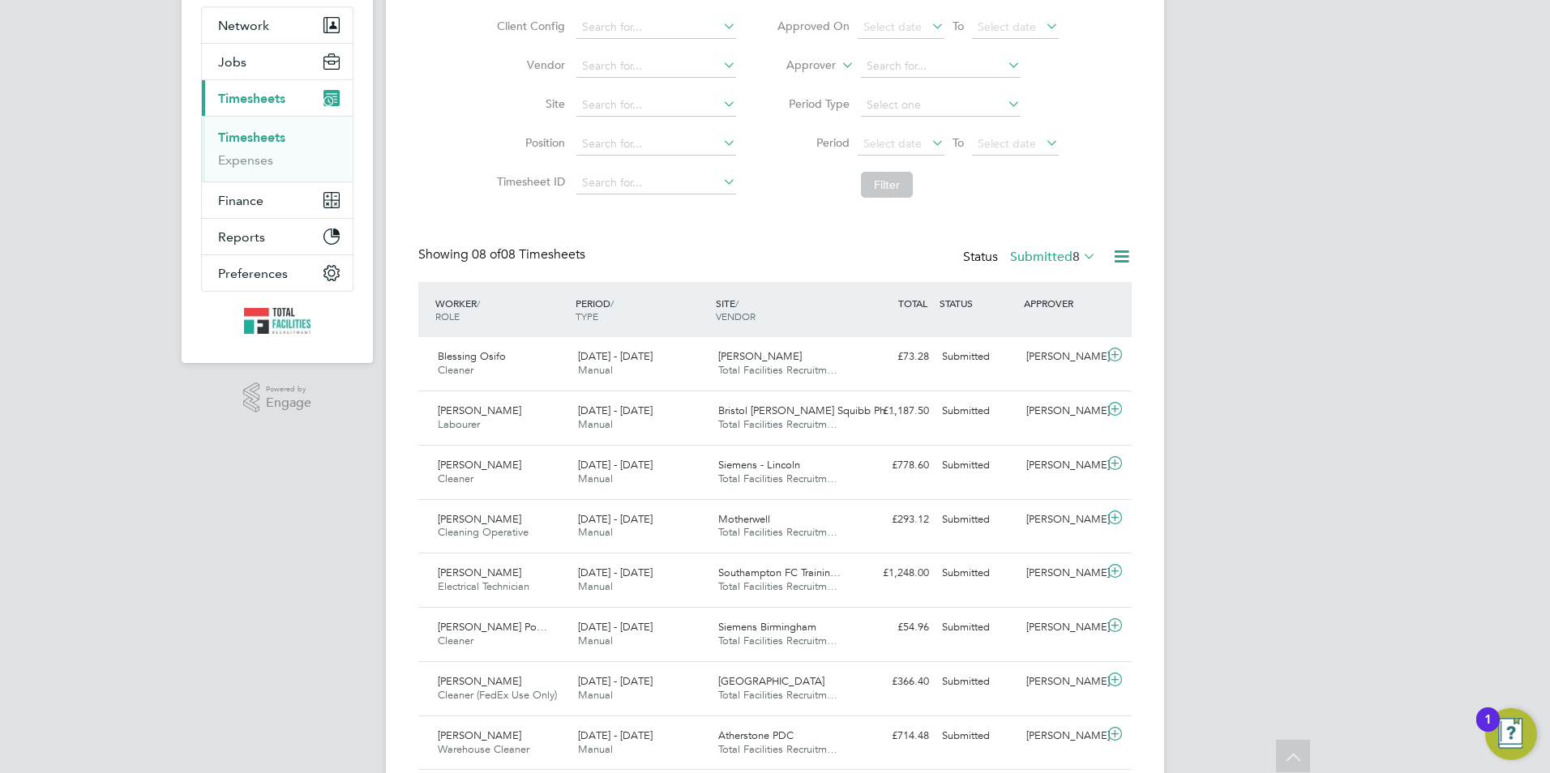
scroll to position [56, 0]
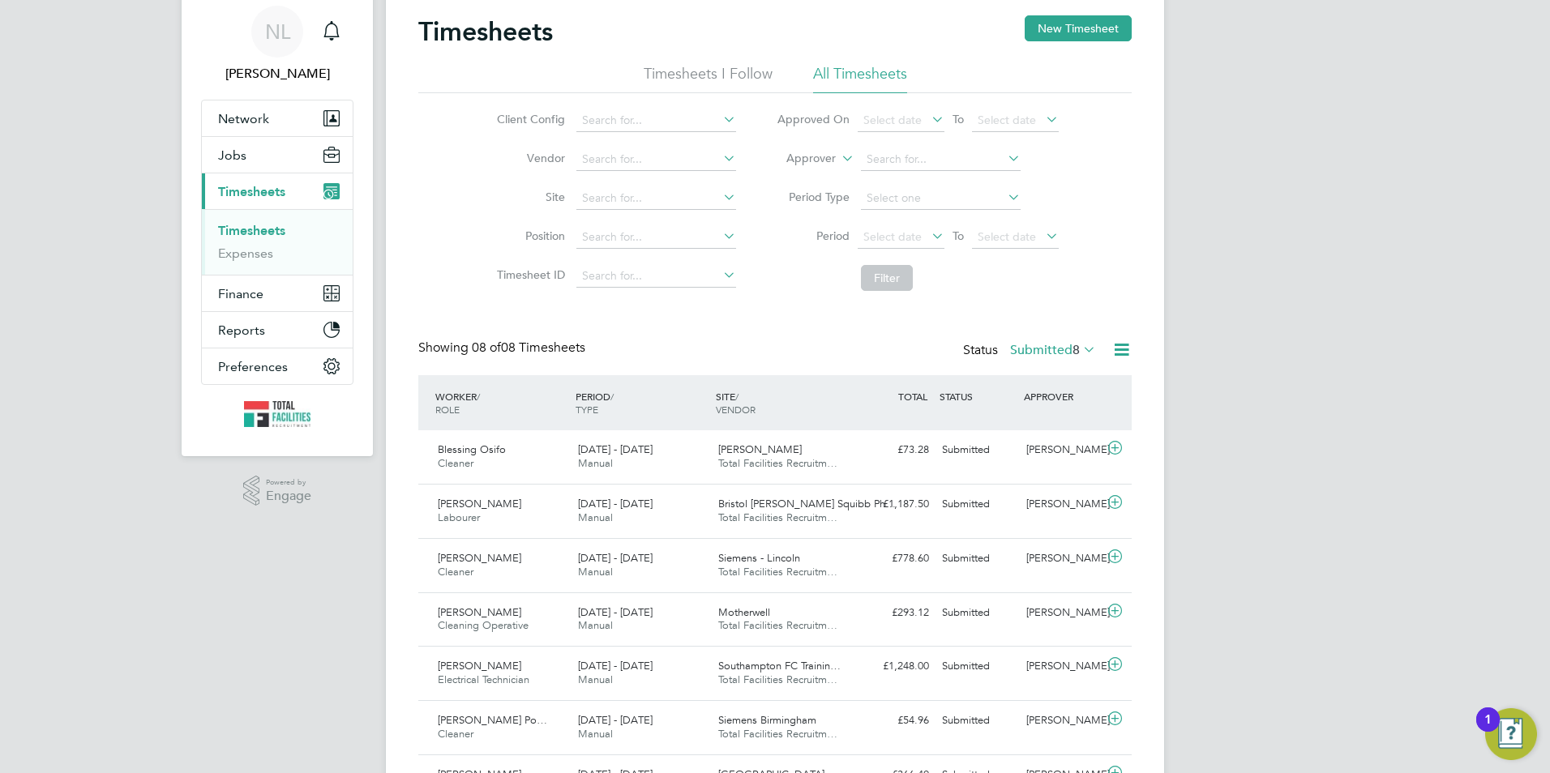
click at [1043, 353] on label "Submitted 8" at bounding box center [1053, 350] width 86 height 16
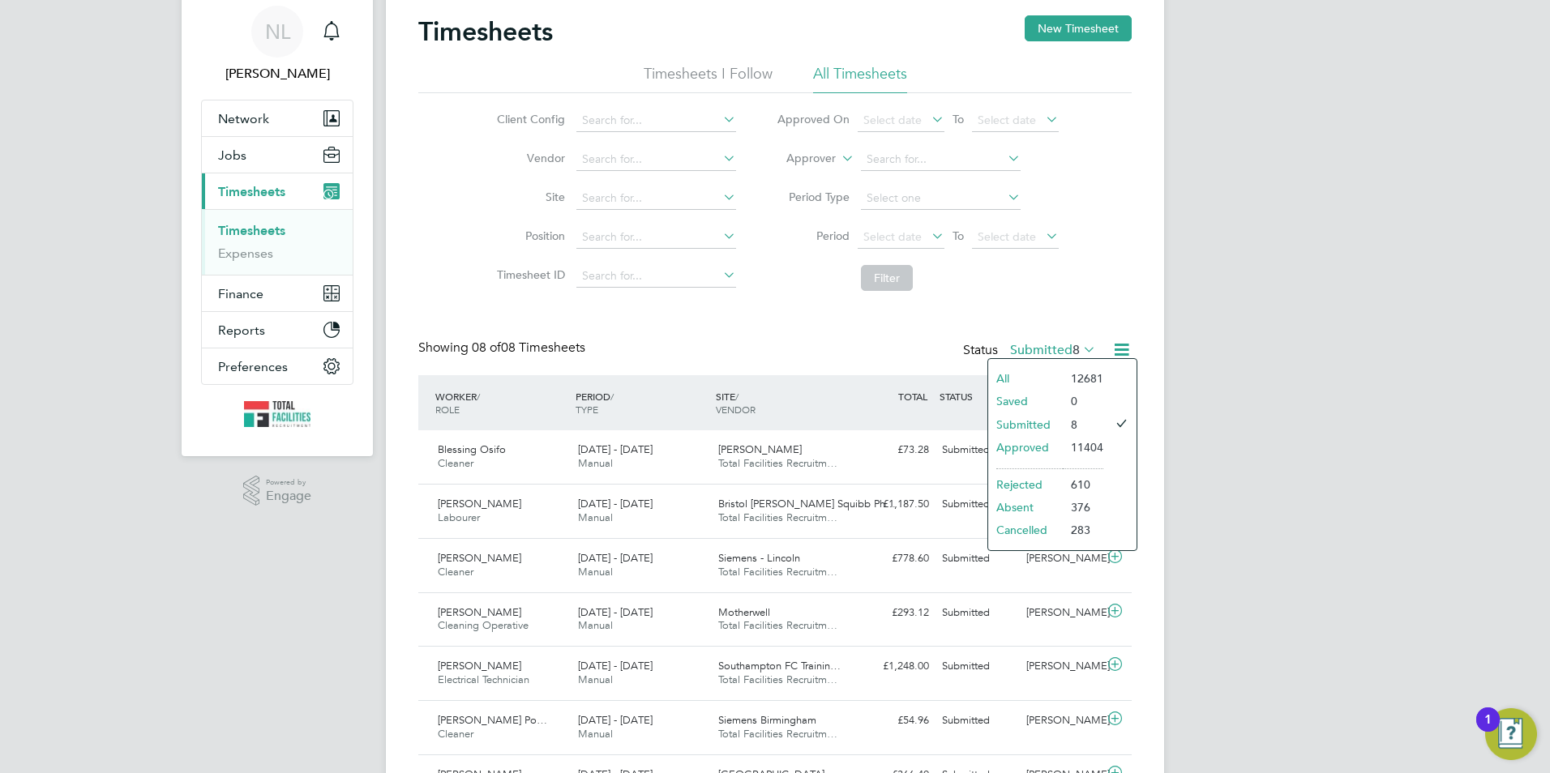
click at [1030, 483] on li "Rejected" at bounding box center [1025, 484] width 75 height 23
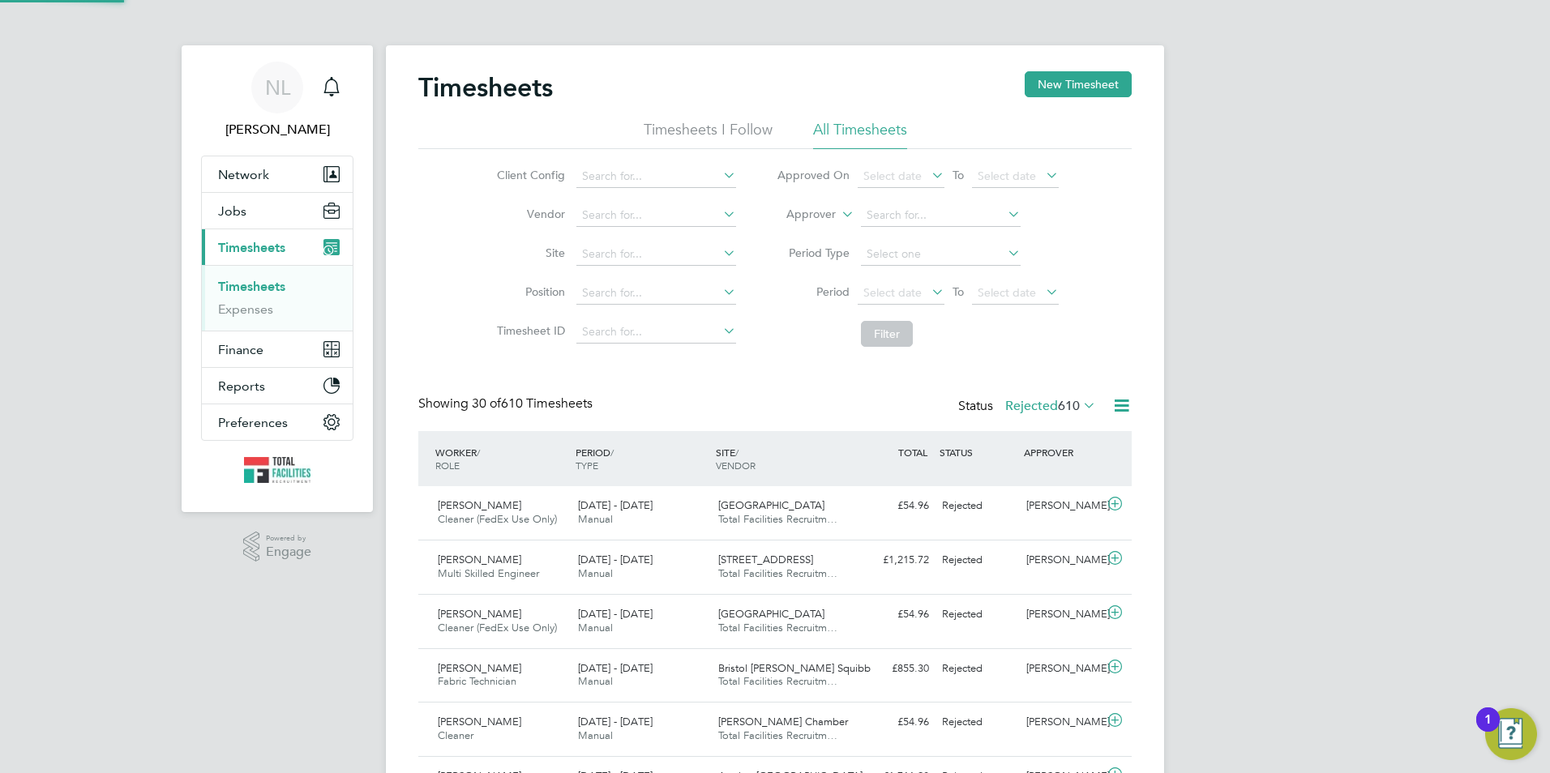
scroll to position [8, 8]
click at [1050, 409] on label "Rejected 610" at bounding box center [1050, 406] width 91 height 16
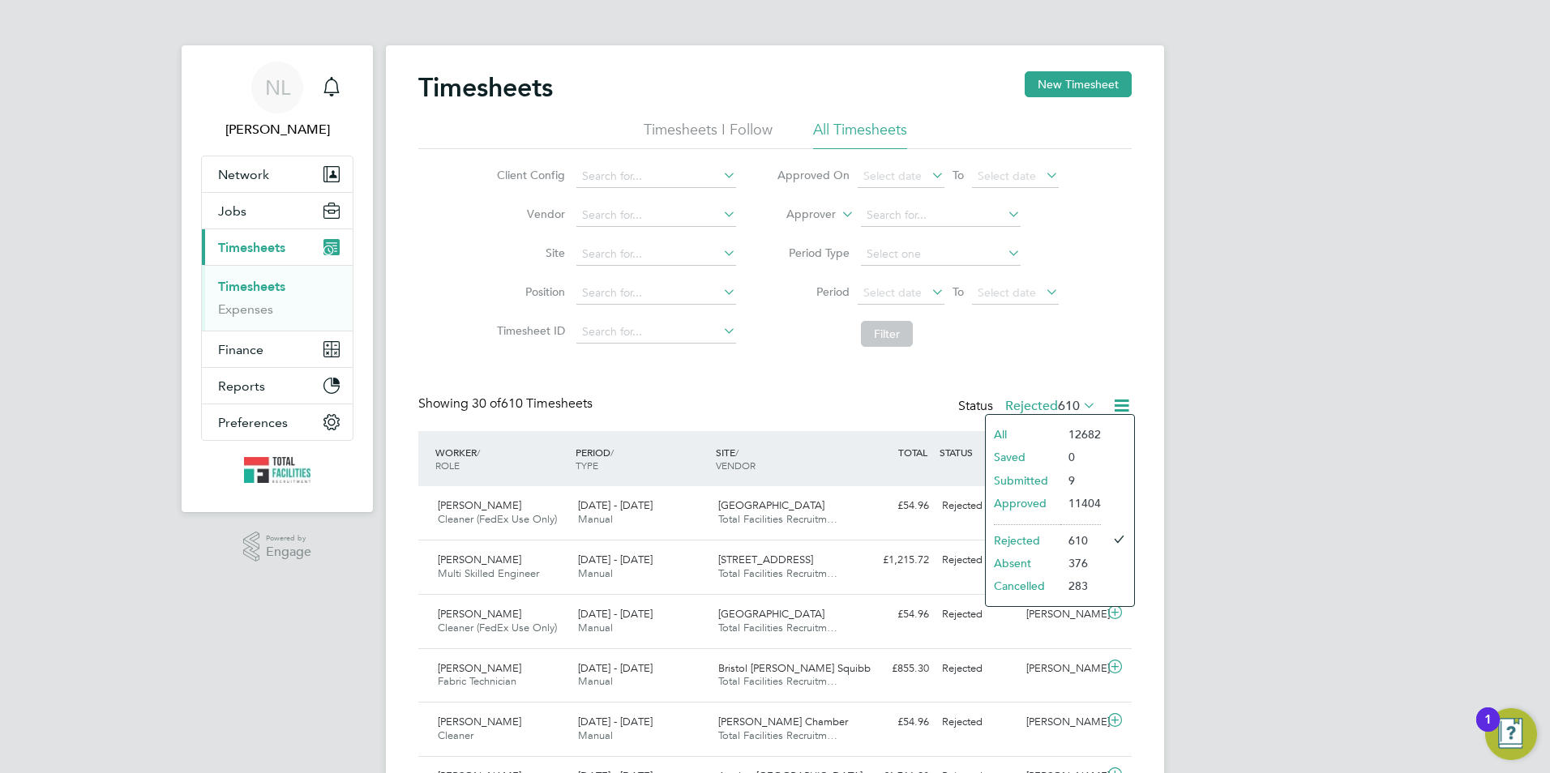
click at [1031, 507] on li "Approved" at bounding box center [1023, 503] width 75 height 23
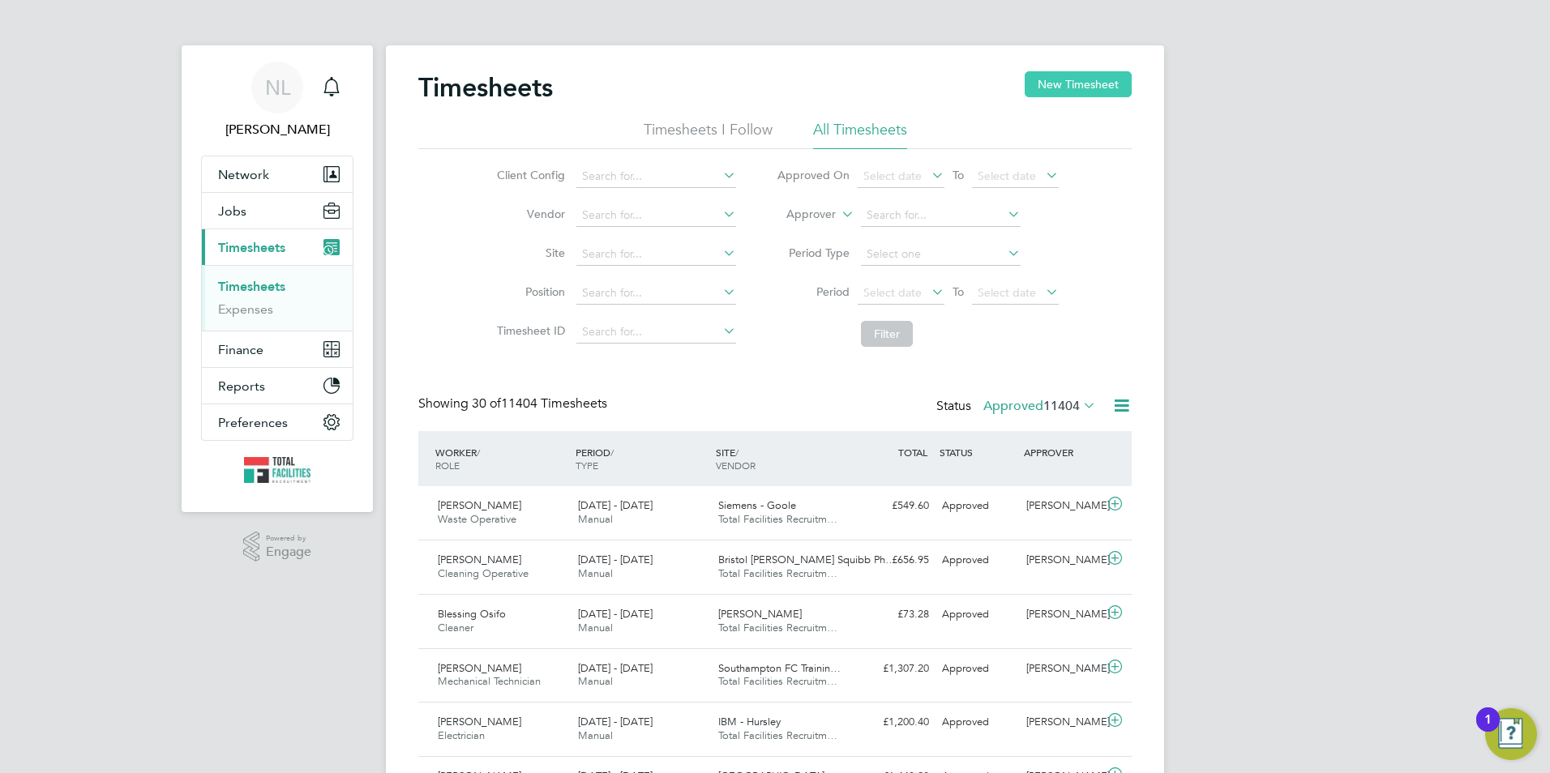
click at [1108, 84] on button "New Timesheet" at bounding box center [1078, 84] width 107 height 26
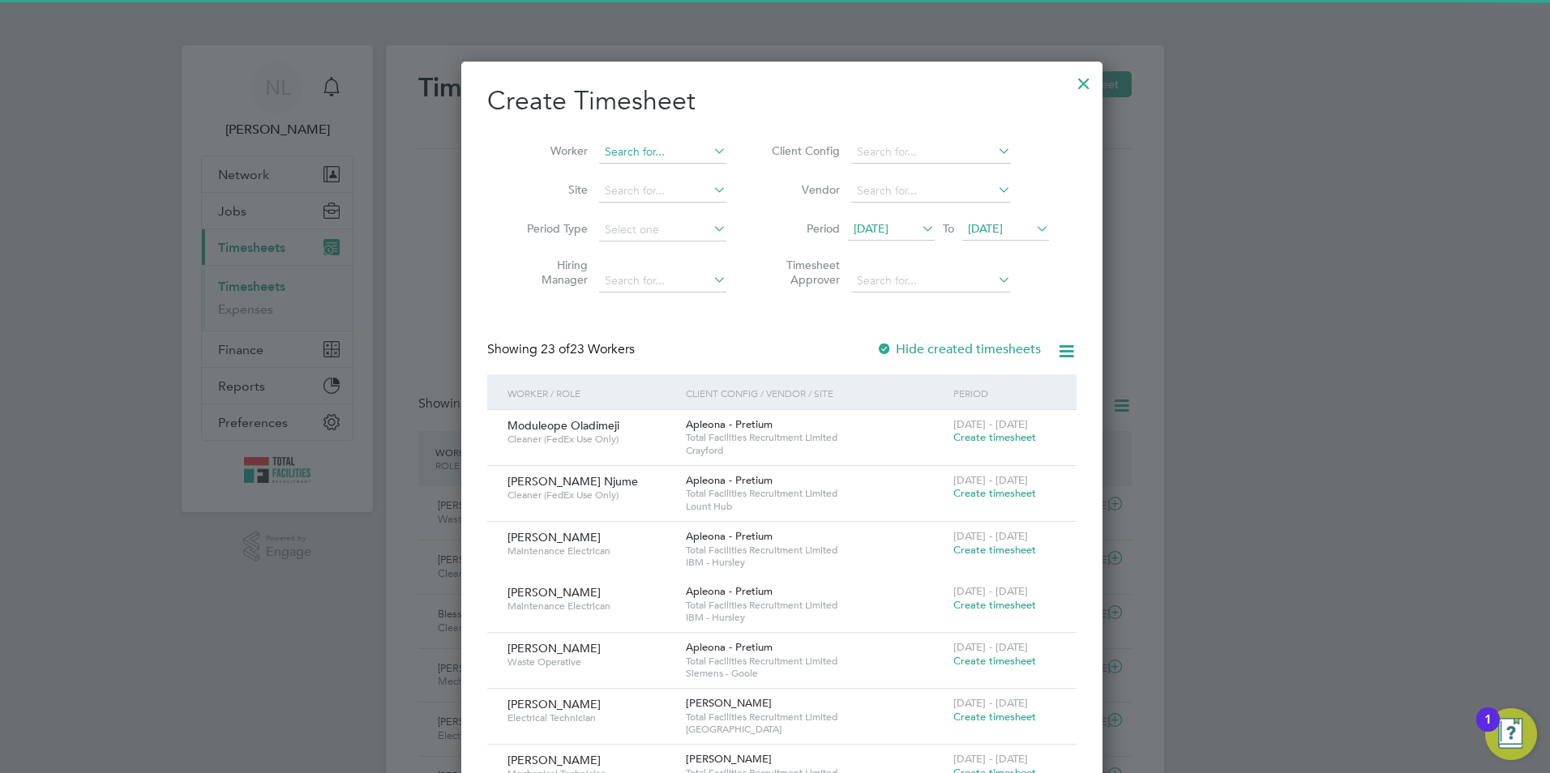
drag, startPoint x: 632, startPoint y: 156, endPoint x: 642, endPoint y: 156, distance: 10.5
click at [636, 156] on input at bounding box center [662, 152] width 127 height 23
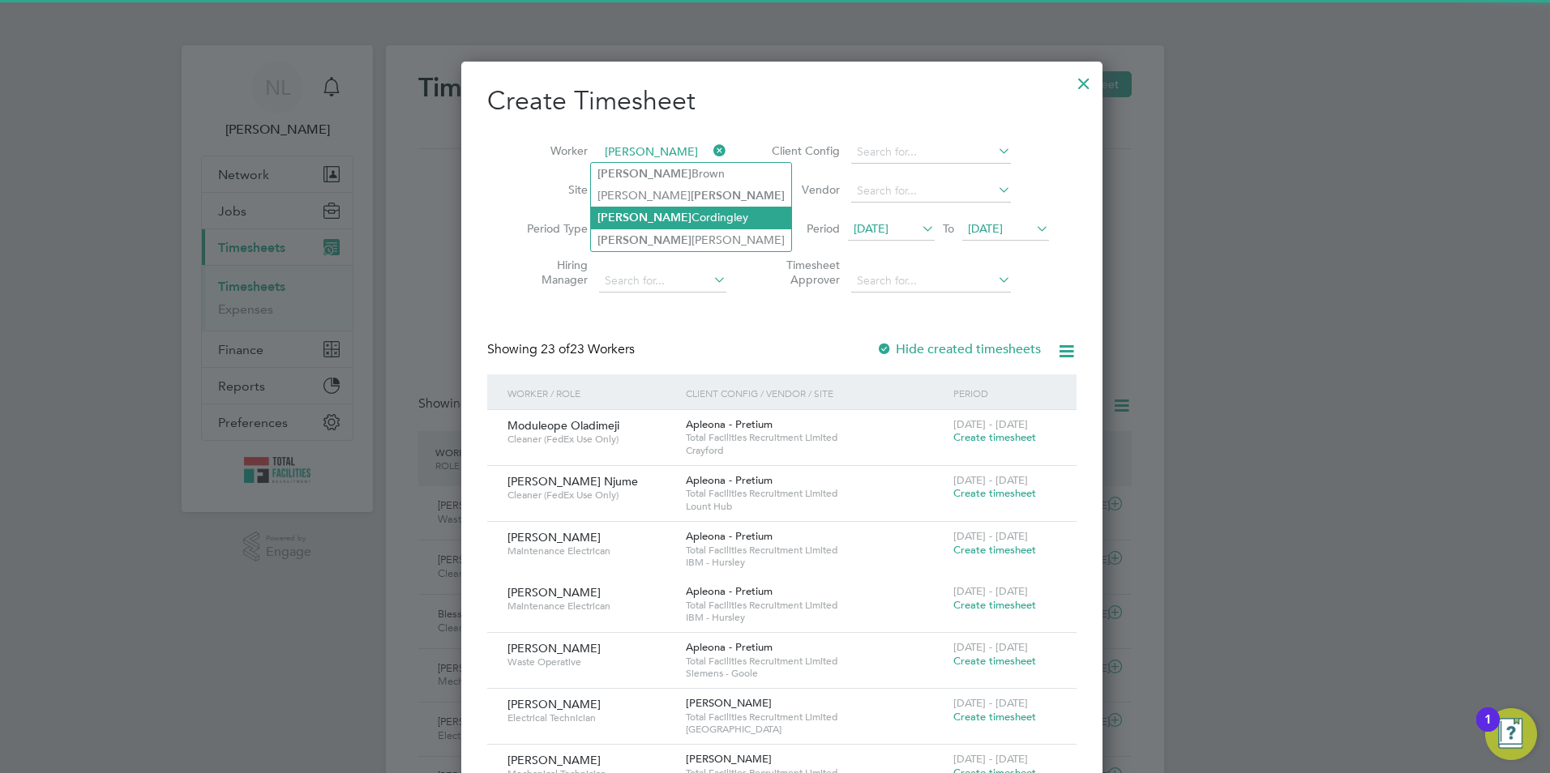
click at [669, 219] on li "Scott Cordingley" at bounding box center [691, 218] width 200 height 22
type input "[PERSON_NAME]"
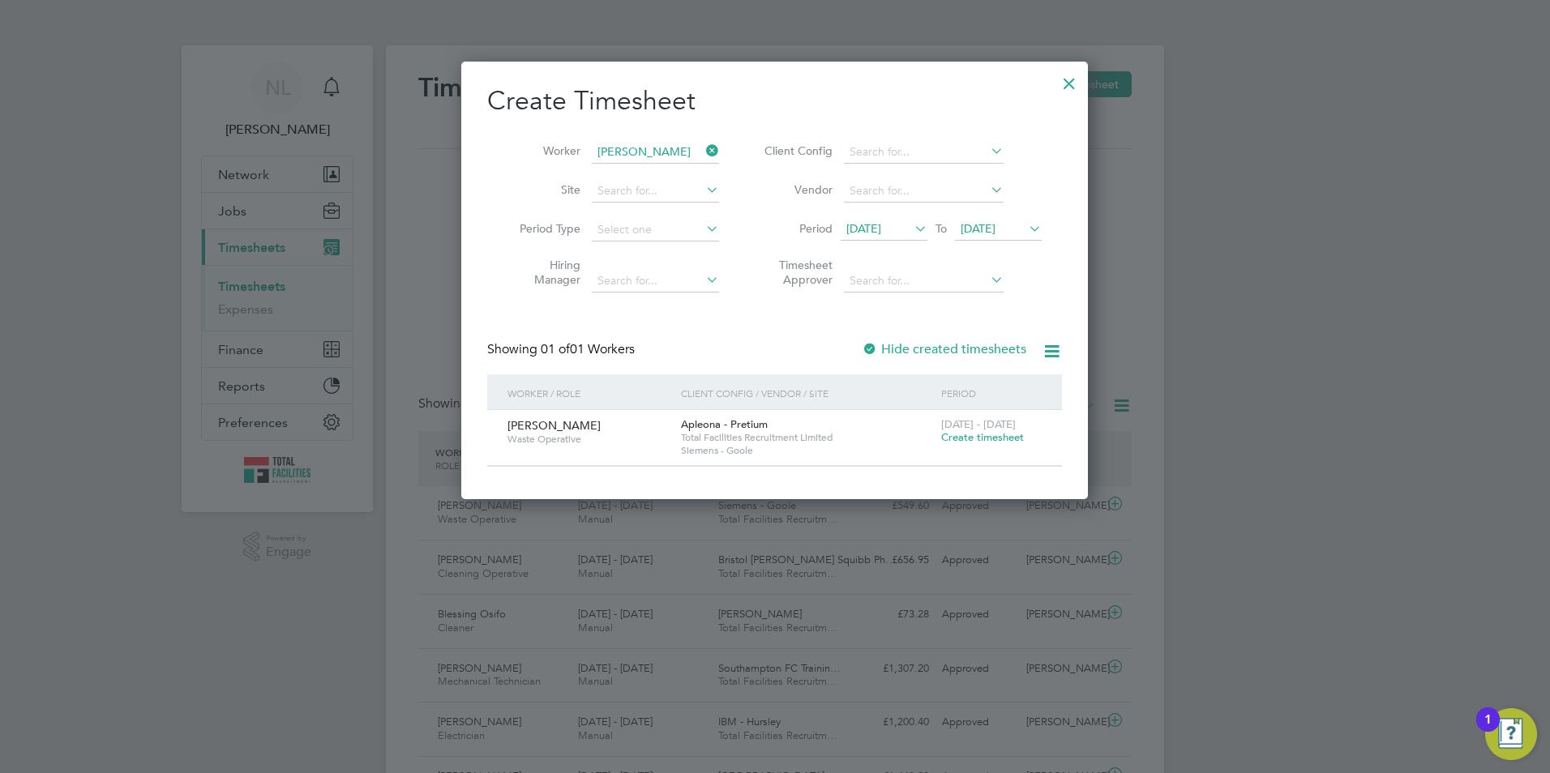
click at [986, 425] on span "[DATE] - [DATE]" at bounding box center [978, 425] width 75 height 14
click at [983, 434] on span "Create timesheet" at bounding box center [982, 437] width 83 height 14
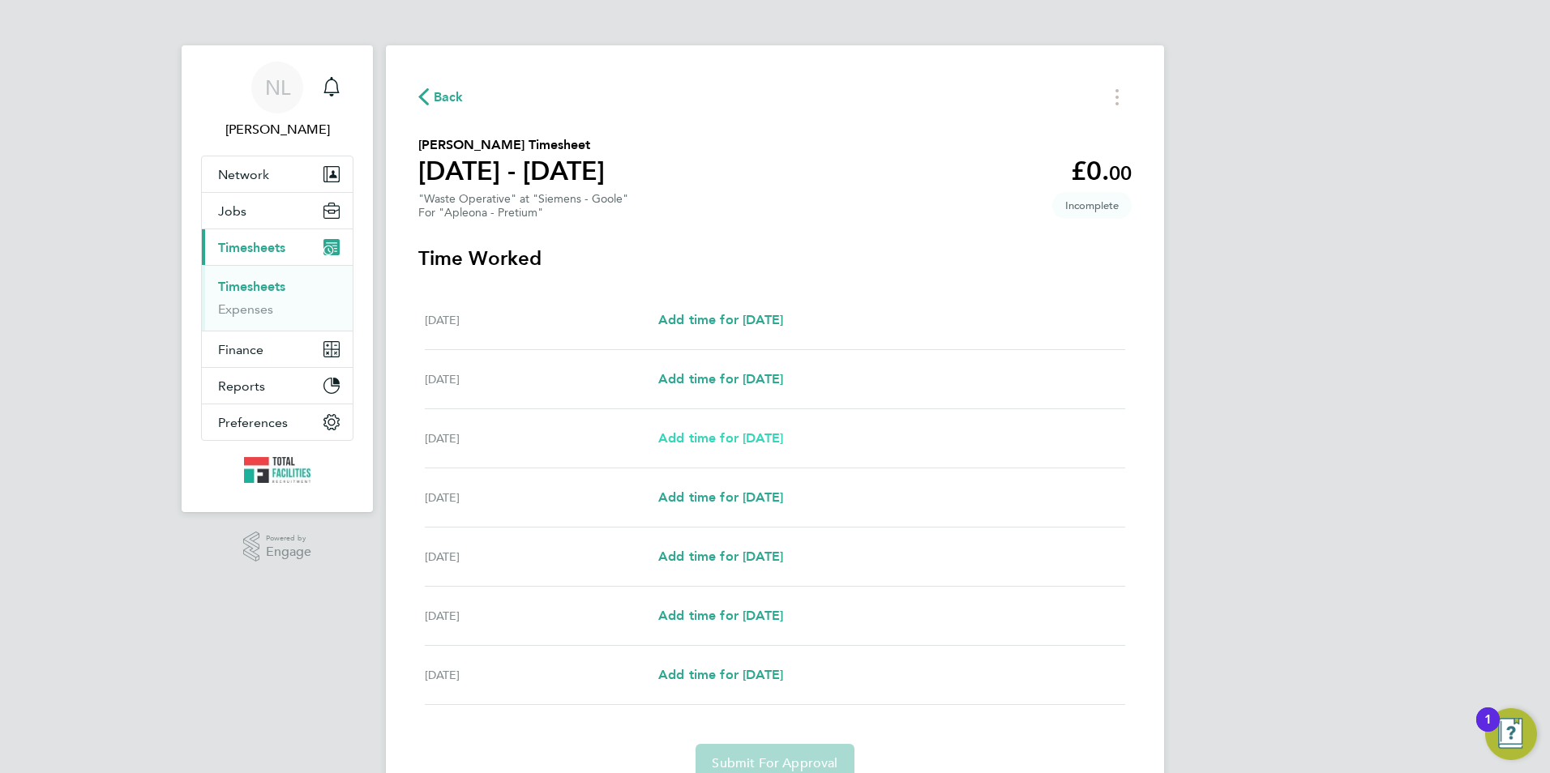
click at [705, 431] on span "Add time for [DATE]" at bounding box center [720, 437] width 125 height 15
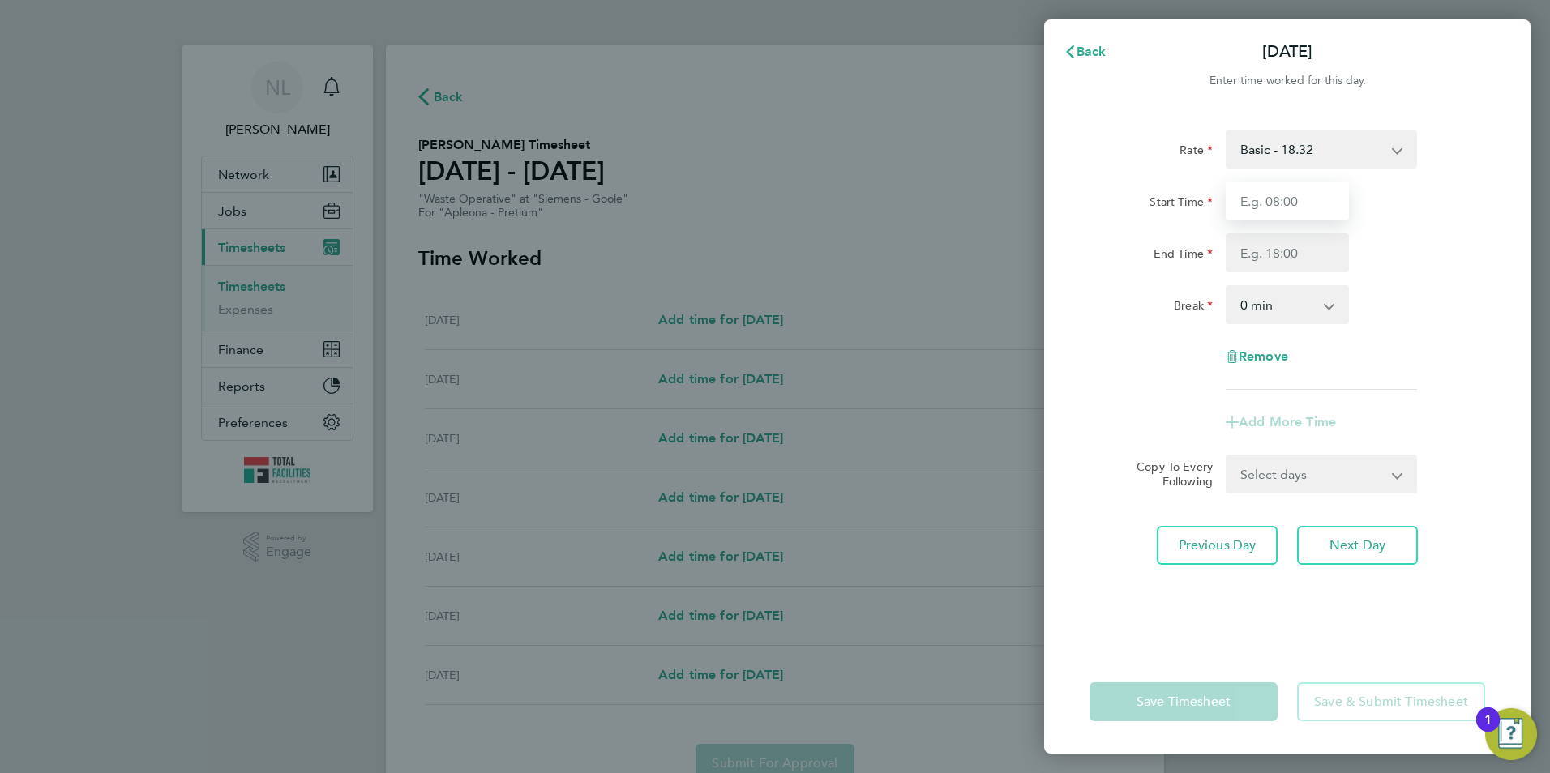
drag, startPoint x: 1305, startPoint y: 195, endPoint x: 1272, endPoint y: 198, distance: 33.3
click at [1301, 195] on input "Start Time" at bounding box center [1287, 201] width 123 height 39
type input "07:00"
drag, startPoint x: 1283, startPoint y: 233, endPoint x: 1285, endPoint y: 243, distance: 10.0
click at [1283, 235] on input "End Time" at bounding box center [1287, 252] width 123 height 39
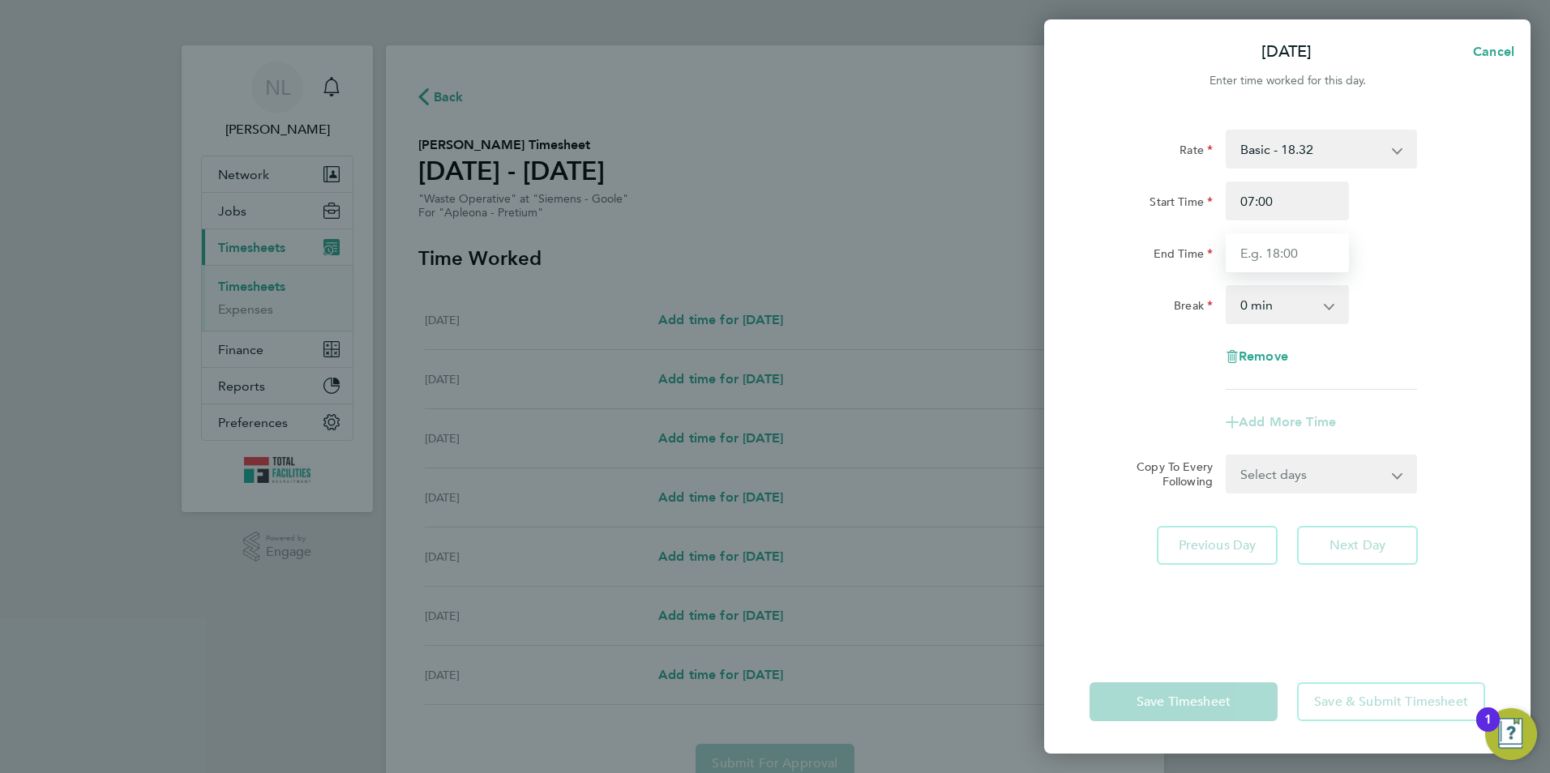
click at [1277, 258] on input "End Time" at bounding box center [1287, 252] width 123 height 39
type input "13:30"
drag, startPoint x: 1422, startPoint y: 225, endPoint x: 1413, endPoint y: 263, distance: 38.3
click at [1423, 225] on div "Start Time 07:00 End Time 13:30" at bounding box center [1287, 227] width 409 height 91
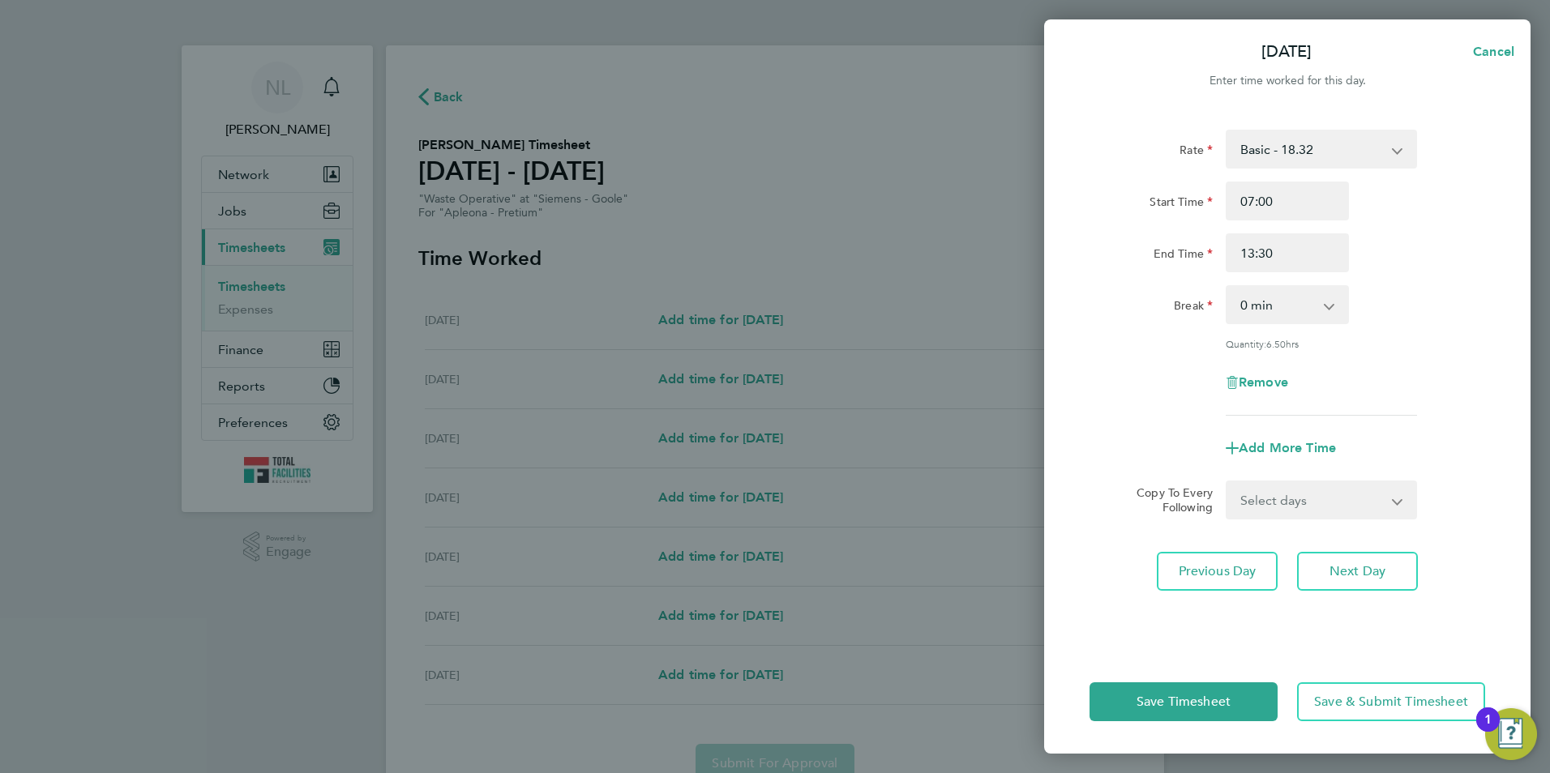
click at [1338, 484] on form "Rate Basic - 18.32 Start Time 07:00 End Time 13:30 Break 0 min 15 min 30 min 45…" at bounding box center [1288, 325] width 396 height 390
click at [1342, 492] on select "Select days Day Tuesday Wednesday Thursday Friday" at bounding box center [1312, 500] width 170 height 36
select select "DAY"
click at [1227, 482] on select "Select days Day Tuesday Wednesday Thursday Friday" at bounding box center [1312, 500] width 170 height 36
select select "2025-09-26"
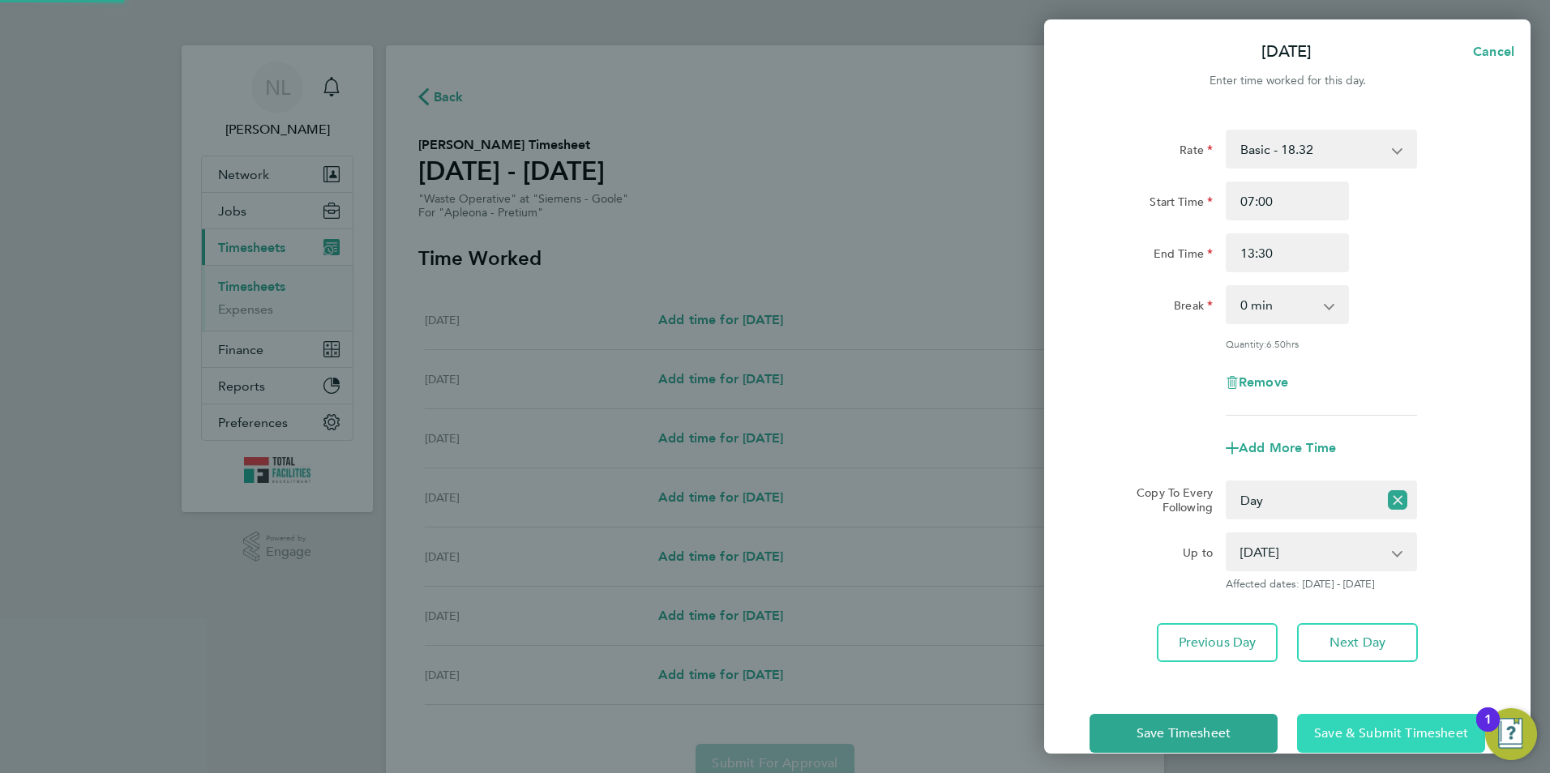
click at [1384, 726] on span "Save & Submit Timesheet" at bounding box center [1391, 734] width 154 height 16
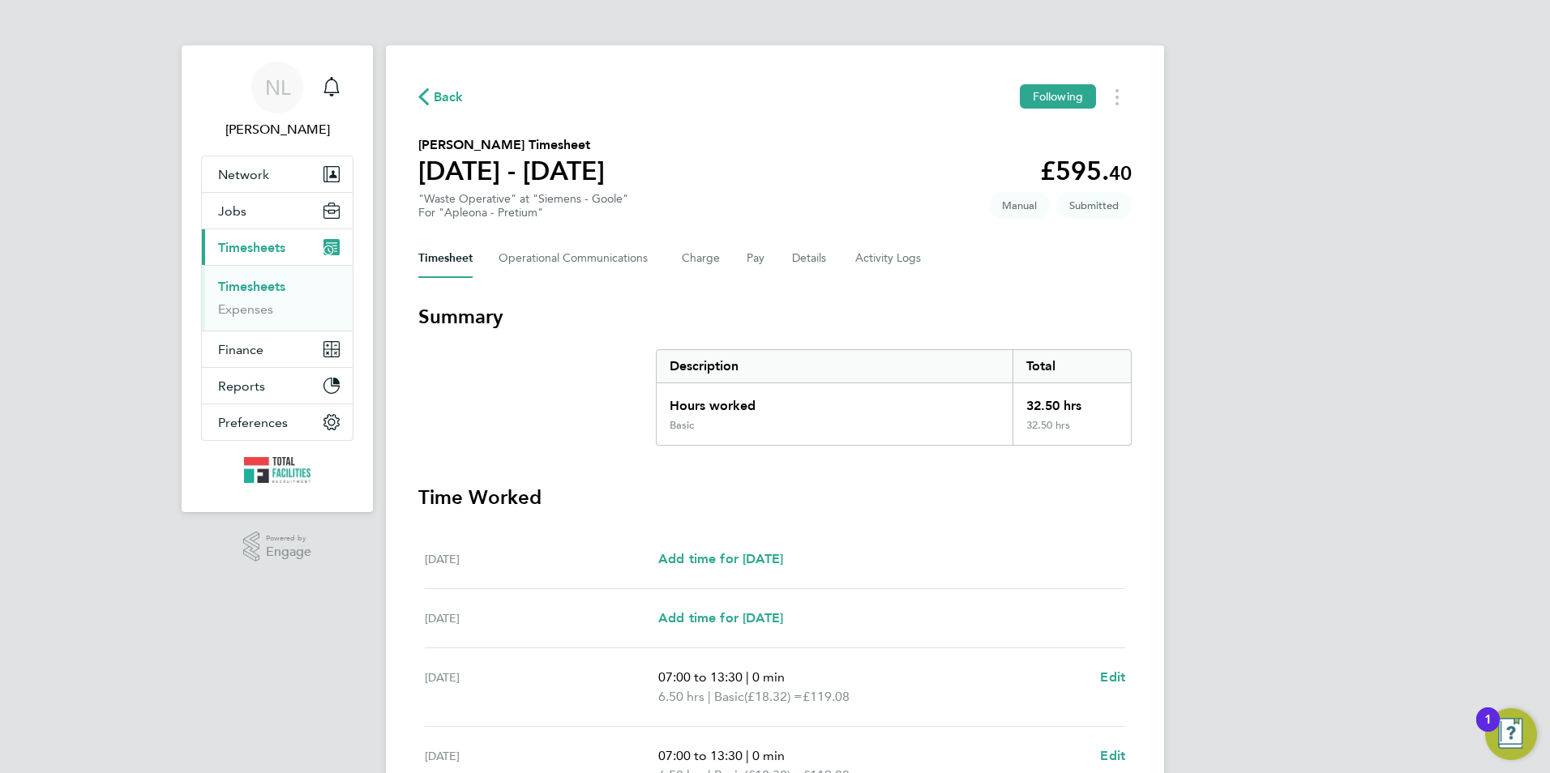
click at [1141, 678] on div "Back Following Scott Cordingley's Timesheet 20 - 26 Sept 2025 £595. 40 "Waste O…" at bounding box center [775, 601] width 778 height 1113
click at [1114, 671] on span "Edit" at bounding box center [1112, 677] width 25 height 15
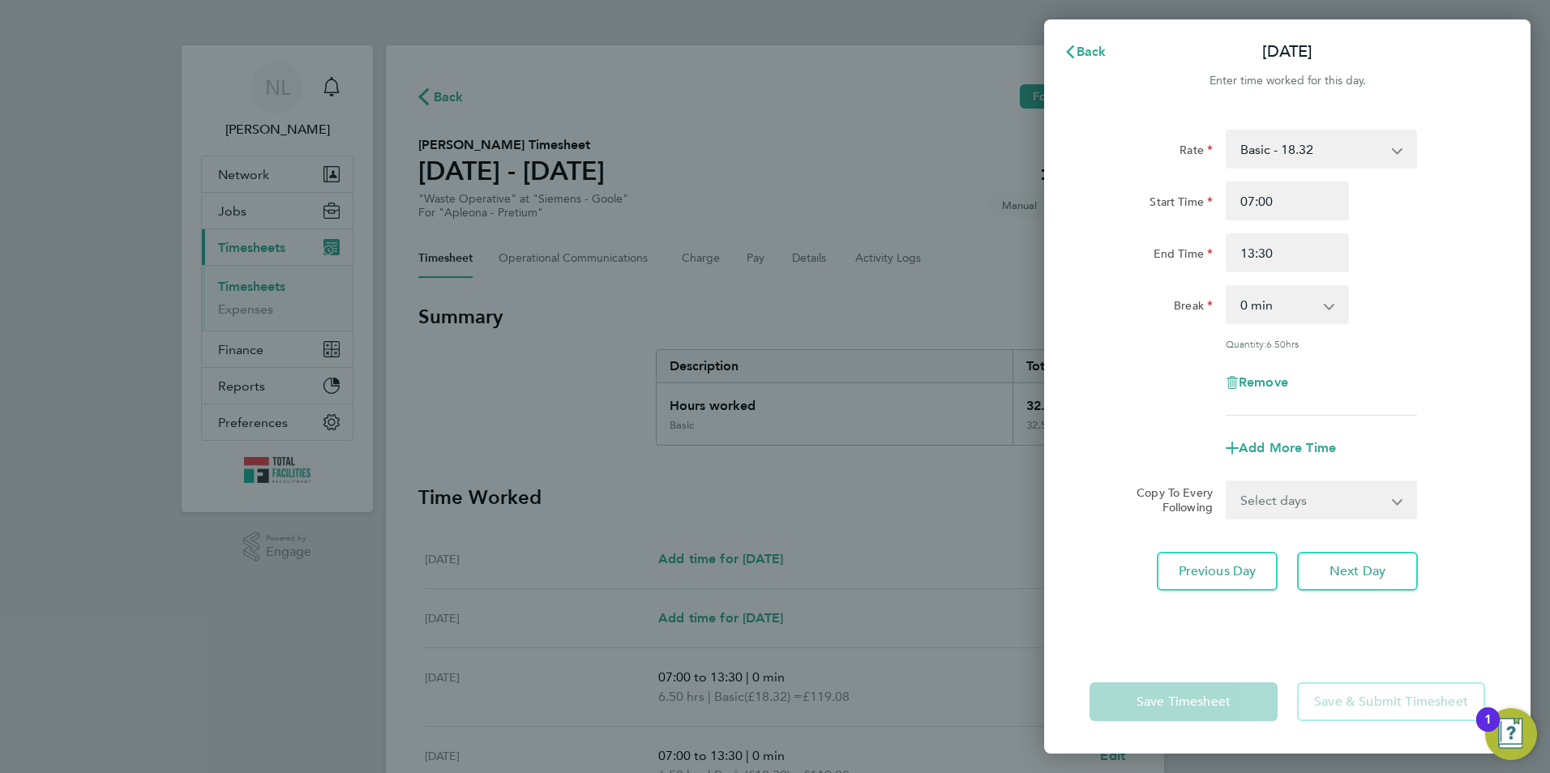
click at [1274, 312] on select "0 min 15 min 30 min 45 min 60 min 75 min 90 min" at bounding box center [1277, 305] width 101 height 36
select select "30"
click at [1227, 287] on select "0 min 15 min 30 min 45 min 60 min 75 min 90 min" at bounding box center [1277, 305] width 101 height 36
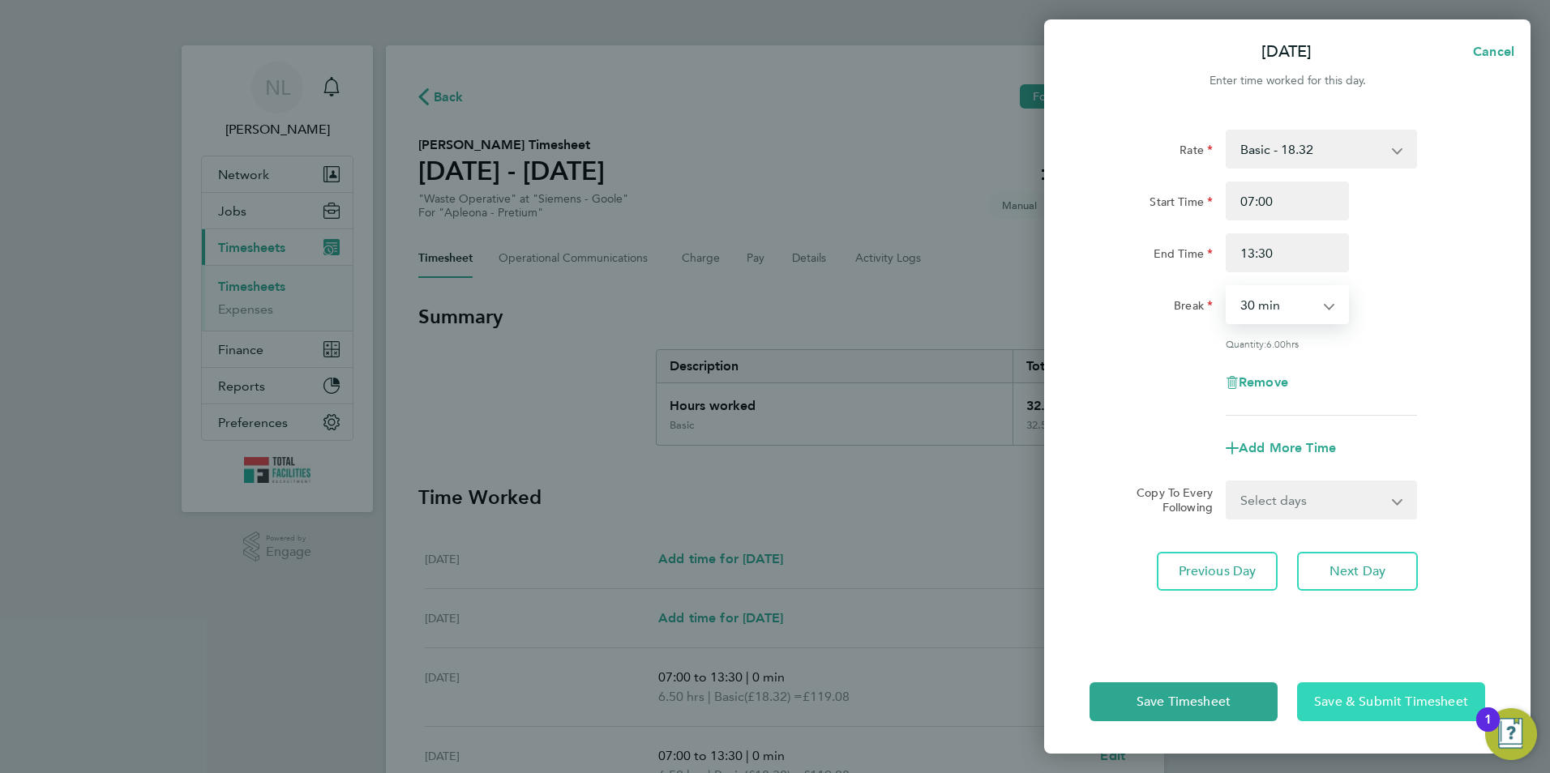
click at [1411, 701] on span "Save & Submit Timesheet" at bounding box center [1391, 702] width 154 height 16
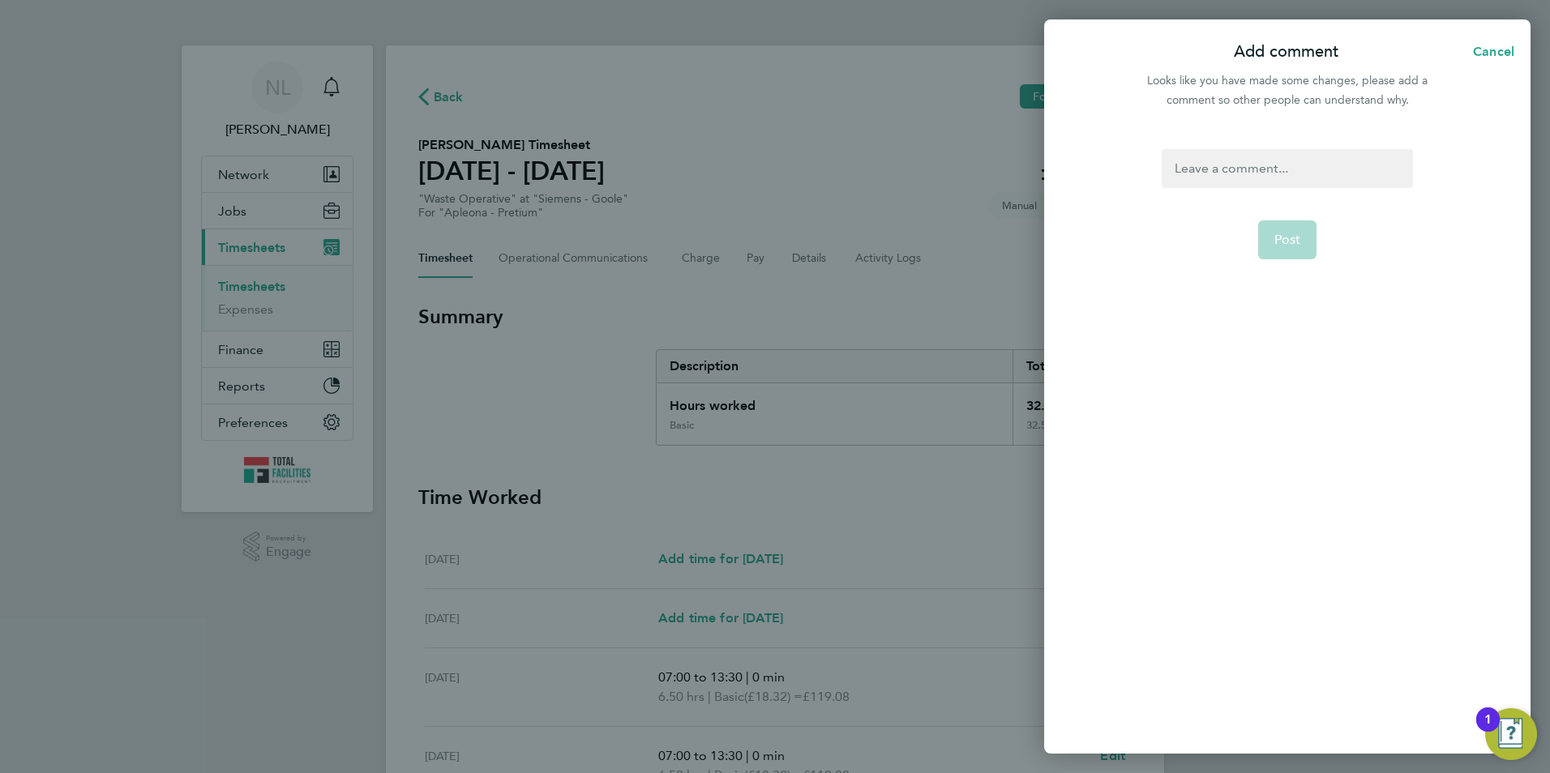
click at [1264, 173] on div at bounding box center [1287, 168] width 251 height 39
click at [1264, 177] on div at bounding box center [1287, 168] width 251 height 39
click at [1257, 152] on div "Post" at bounding box center [1287, 442] width 486 height 624
click at [1266, 169] on div at bounding box center [1287, 168] width 251 height 39
click at [1259, 176] on div at bounding box center [1287, 168] width 251 height 39
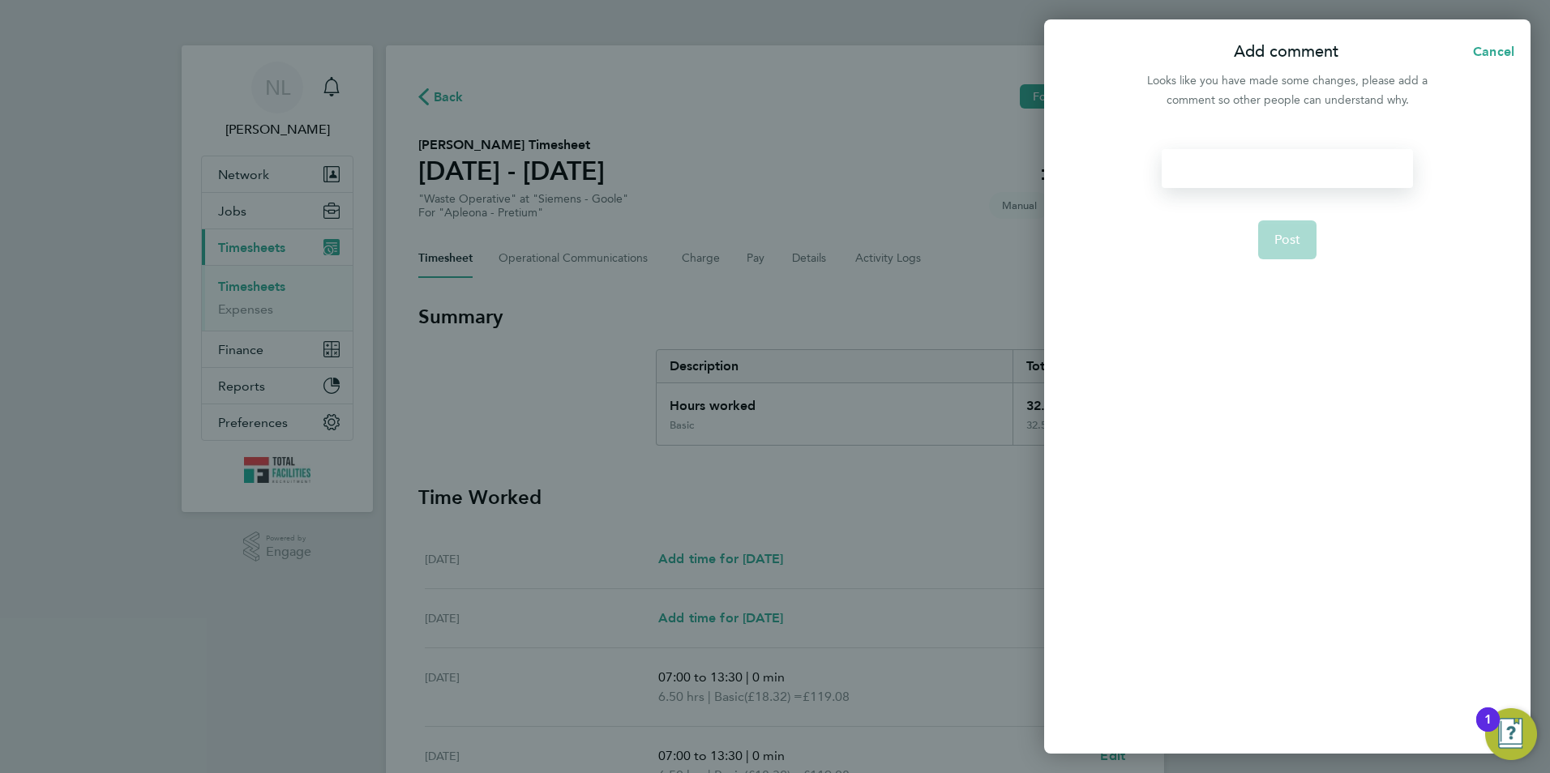
click at [1250, 169] on div at bounding box center [1287, 168] width 251 height 39
click at [1275, 223] on form "x Post" at bounding box center [1286, 344] width 263 height 390
click at [1281, 249] on button "Post" at bounding box center [1287, 240] width 59 height 39
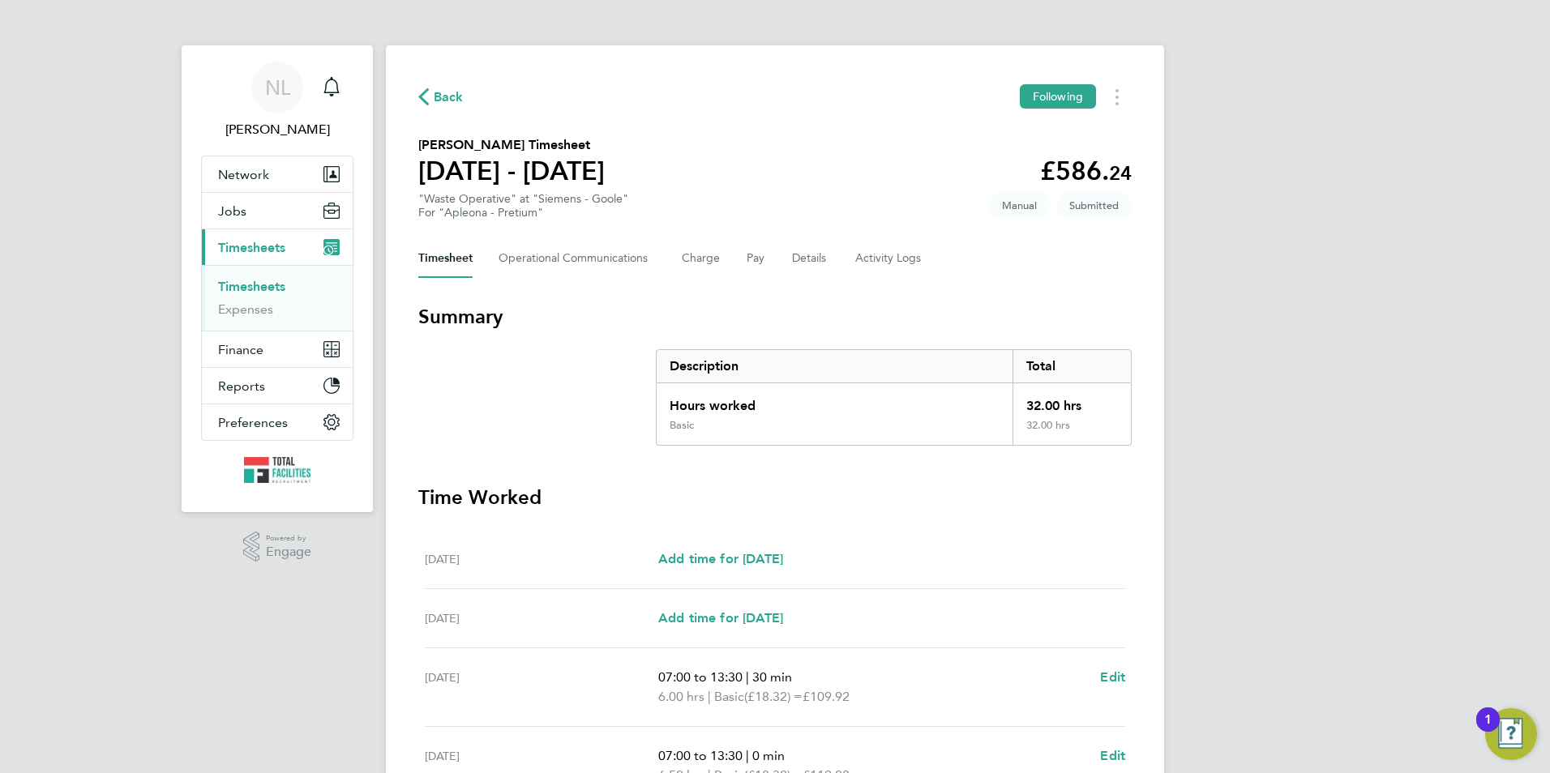
click at [459, 102] on span "Back" at bounding box center [449, 97] width 30 height 19
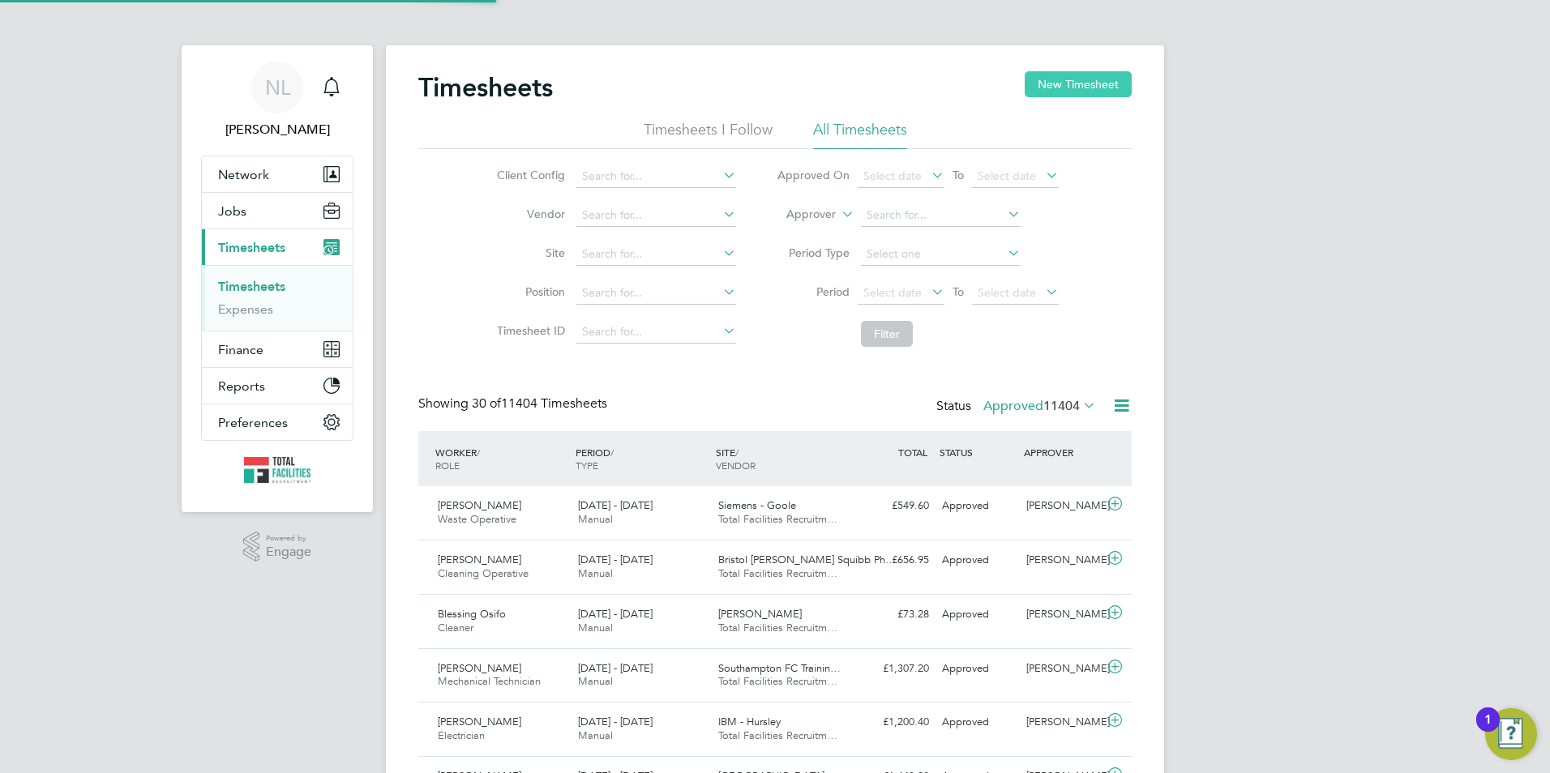
scroll to position [41, 141]
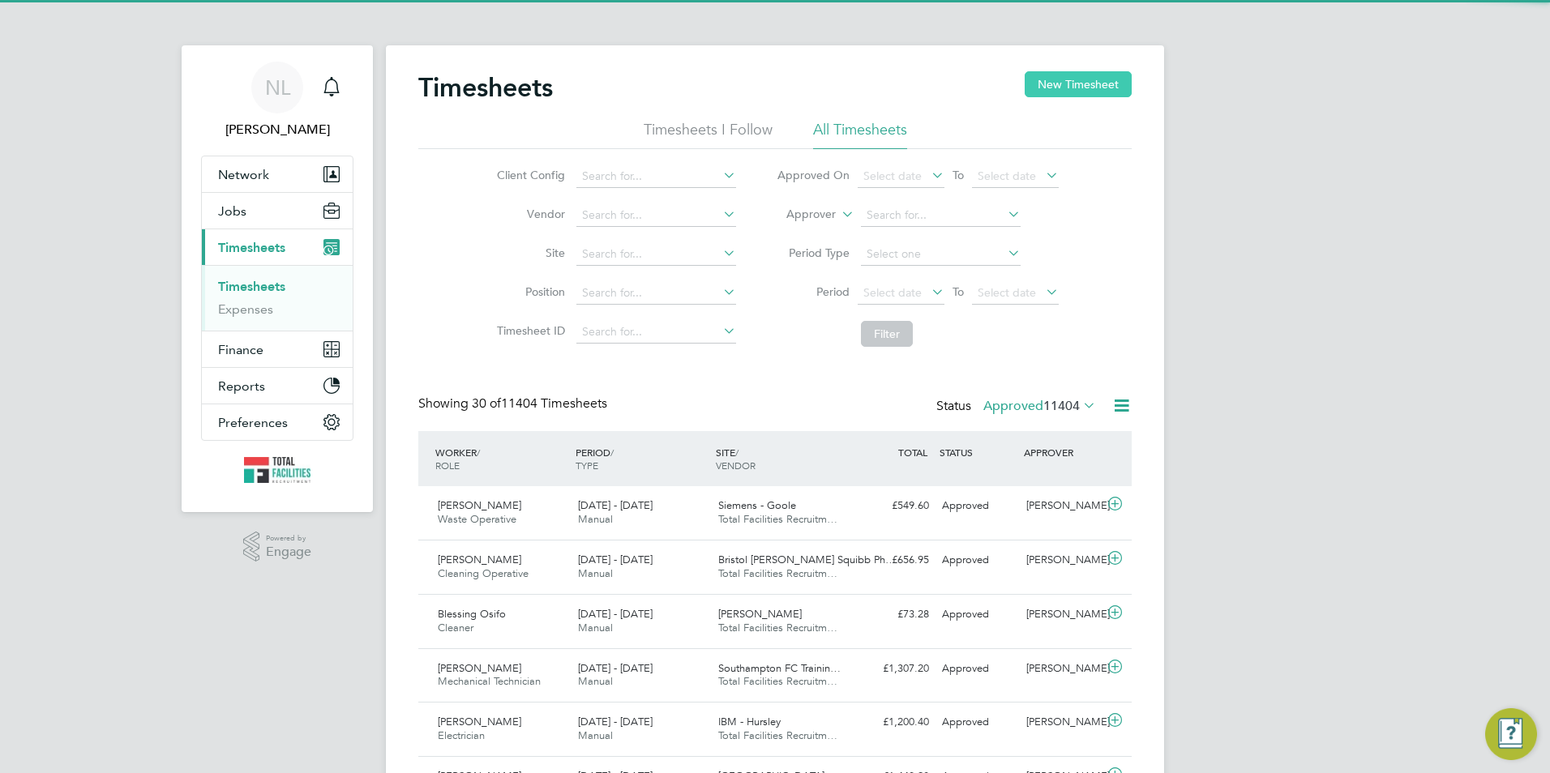
click at [1056, 89] on button "New Timesheet" at bounding box center [1078, 84] width 107 height 26
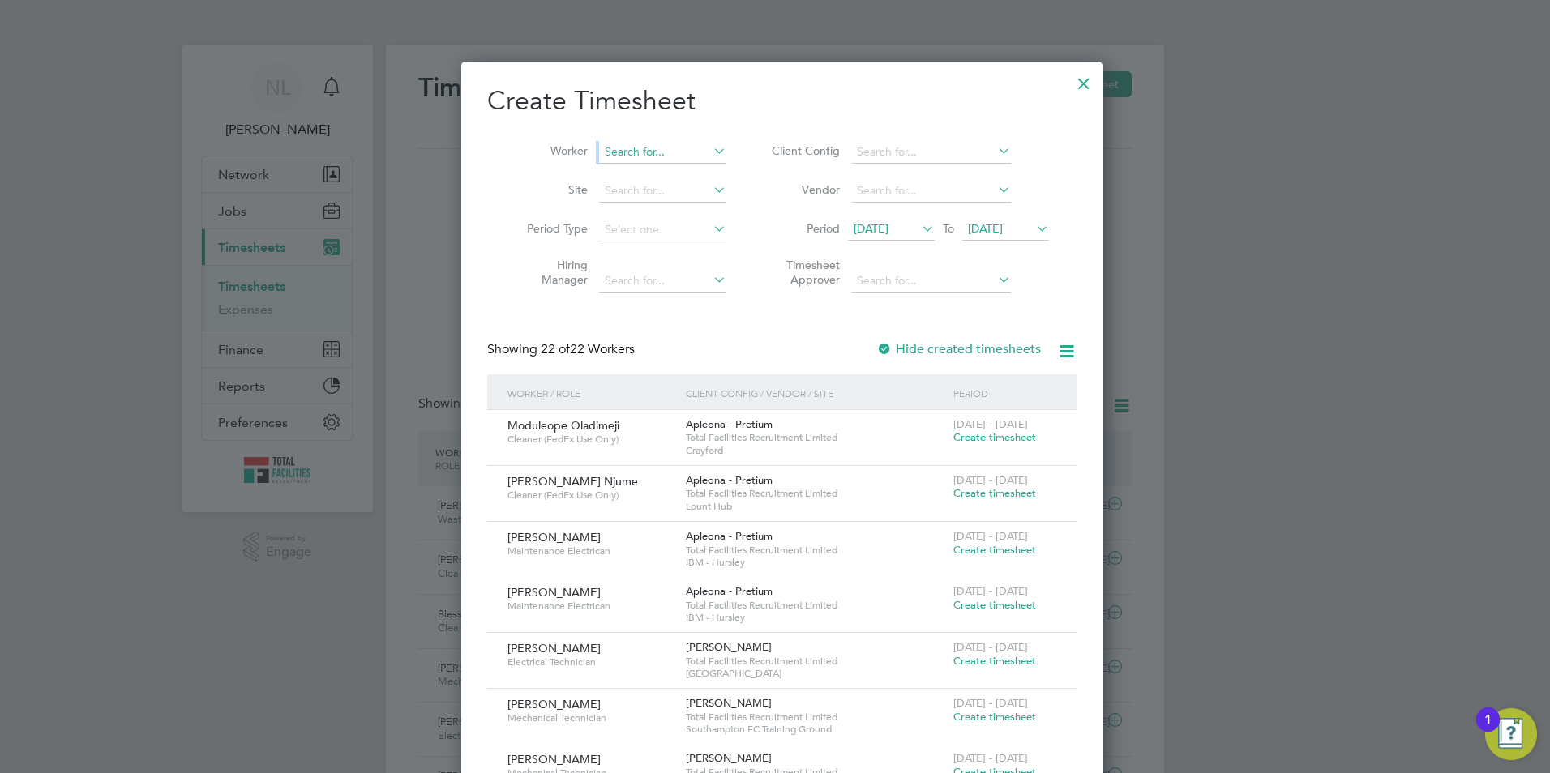
drag, startPoint x: 623, startPoint y: 165, endPoint x: 632, endPoint y: 144, distance: 22.1
click at [625, 161] on li "Worker" at bounding box center [621, 152] width 252 height 39
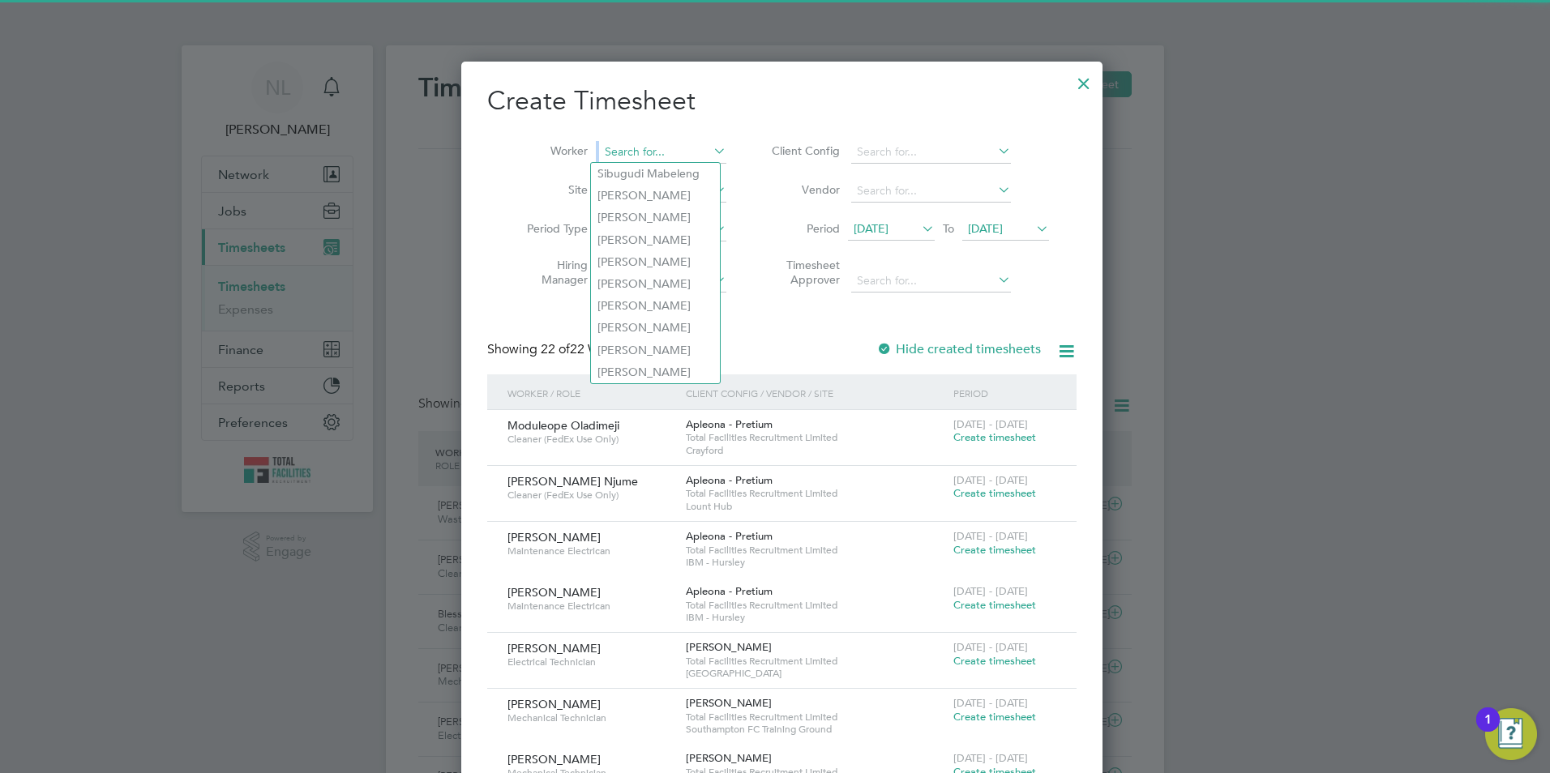
click at [633, 144] on input at bounding box center [662, 152] width 127 height 23
click at [636, 148] on input at bounding box center [662, 152] width 127 height 23
click at [710, 143] on icon at bounding box center [710, 150] width 0 height 23
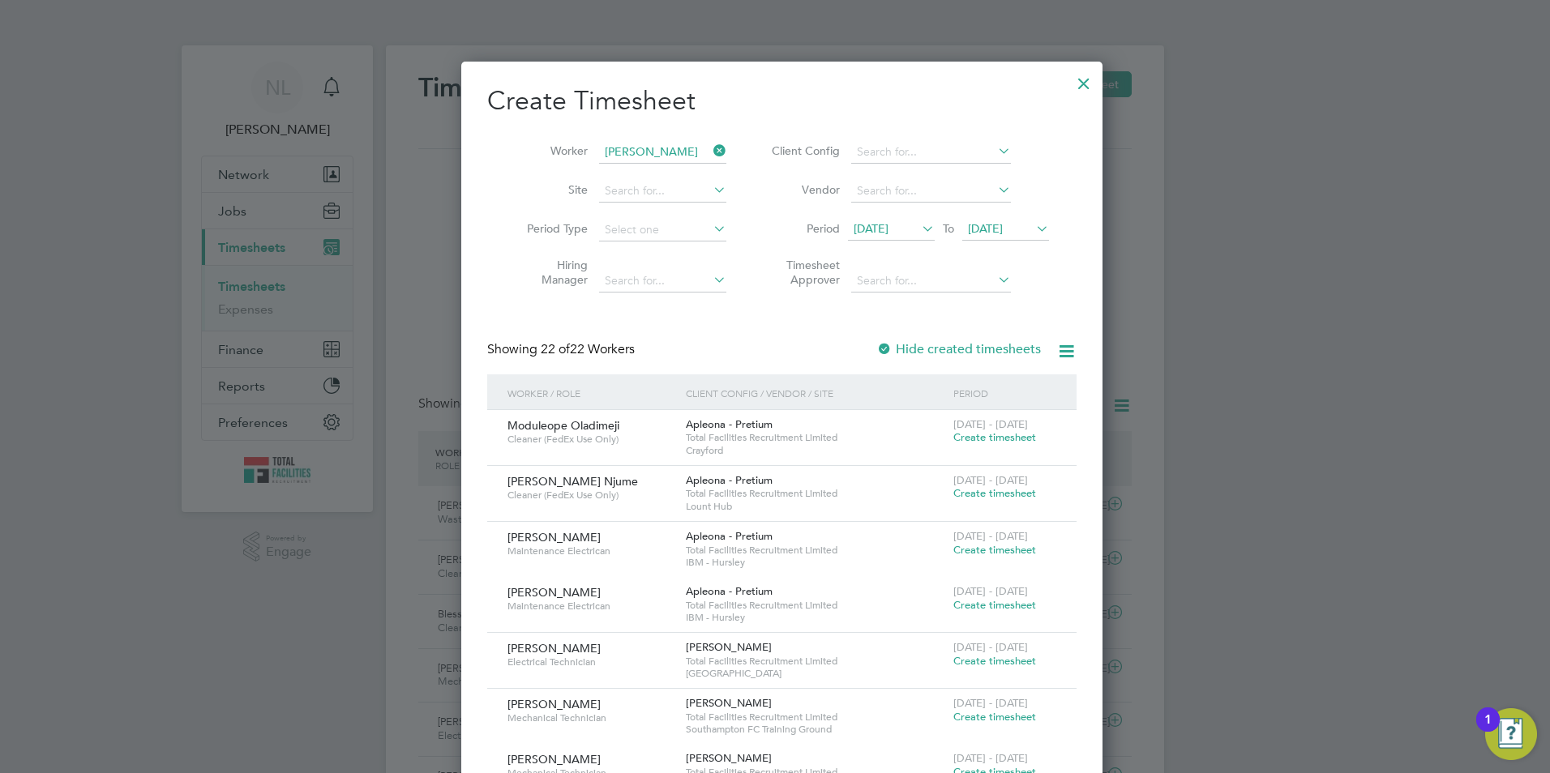
click at [667, 241] on li "Ana Ferriera" at bounding box center [737, 240] width 293 height 22
type input "Ana Ferriera"
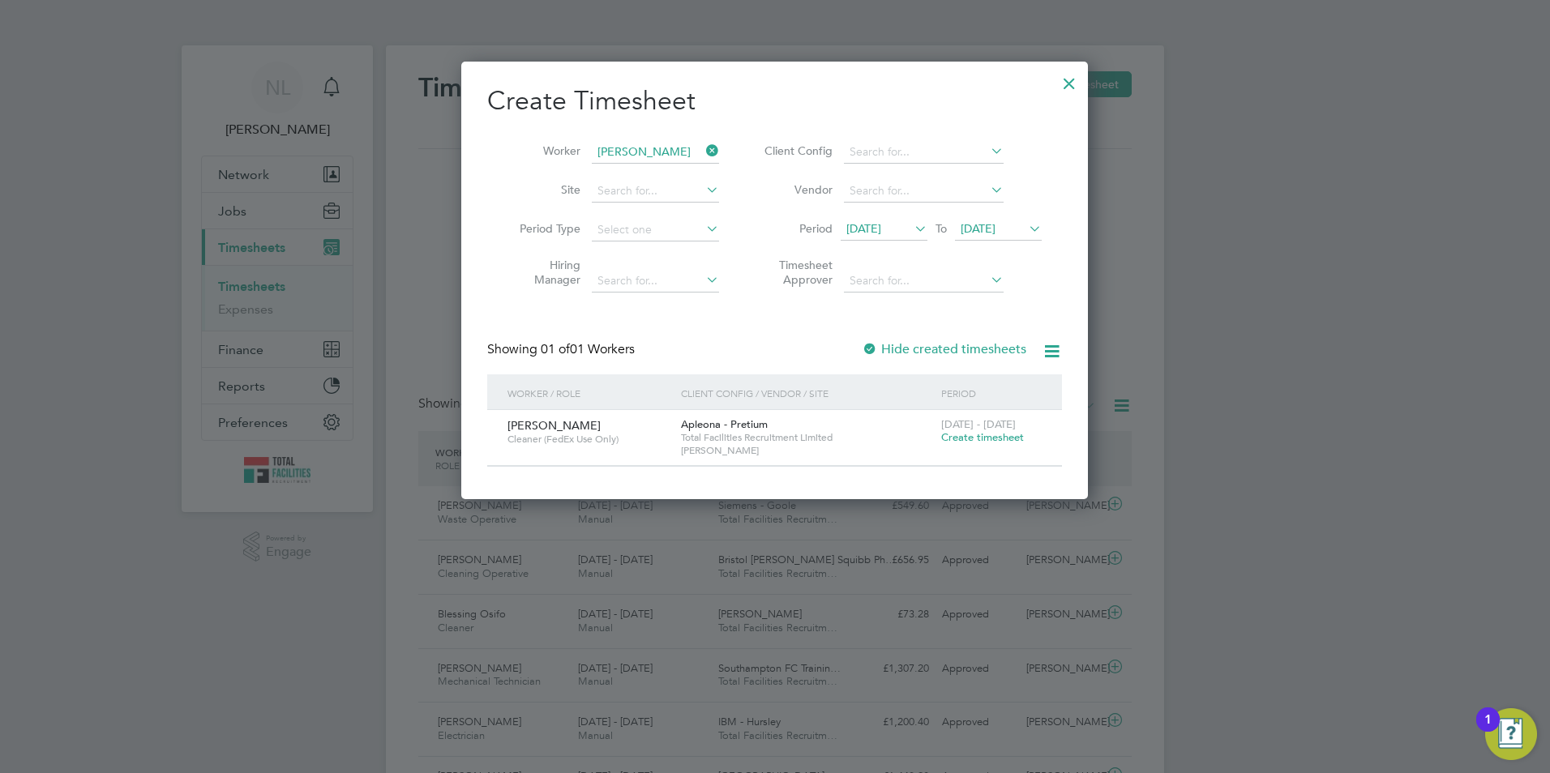
click at [995, 439] on span "Create timesheet" at bounding box center [982, 437] width 83 height 14
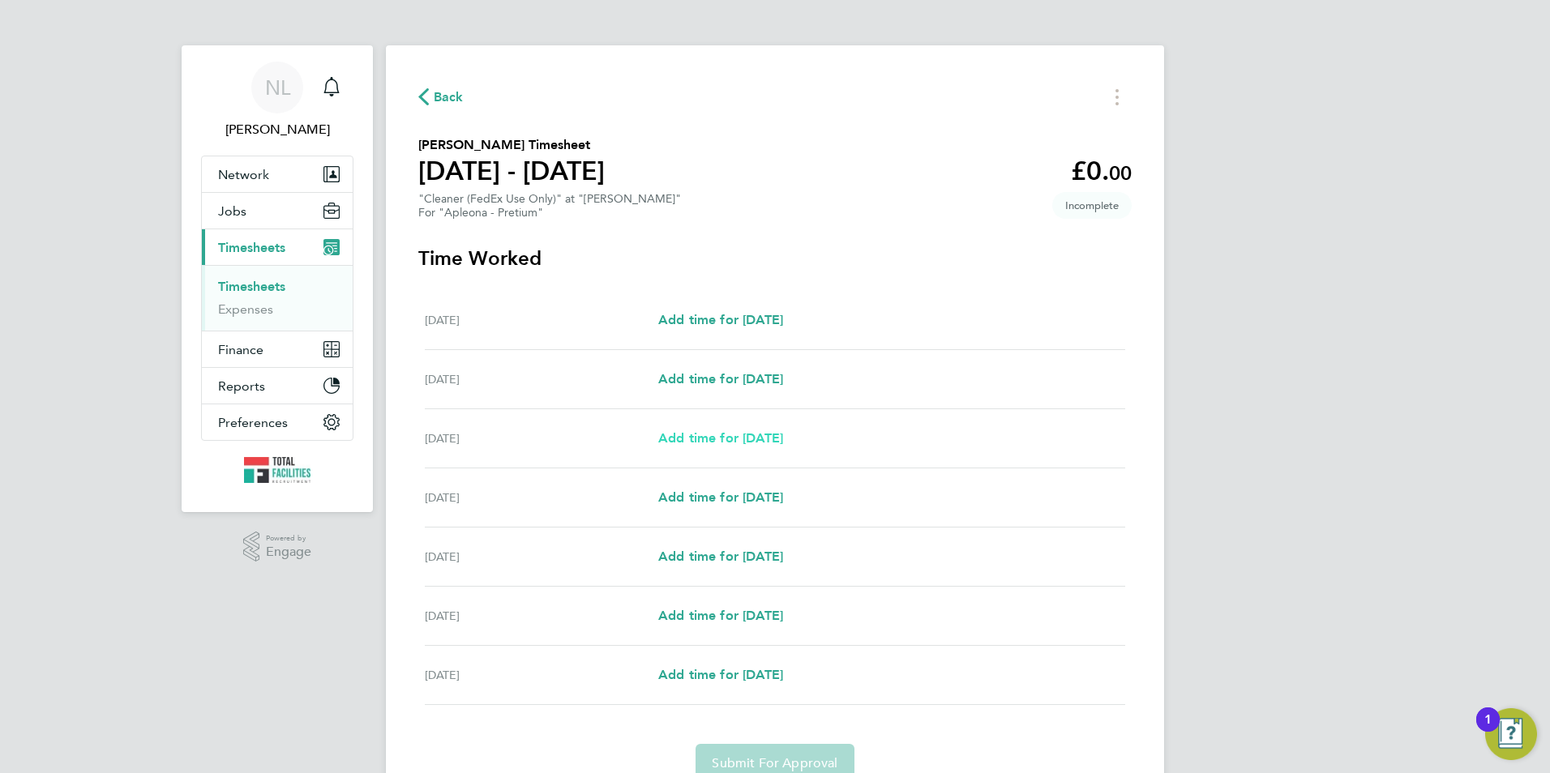
click at [772, 437] on span "Add time for Mon 22 Sep" at bounding box center [720, 437] width 125 height 15
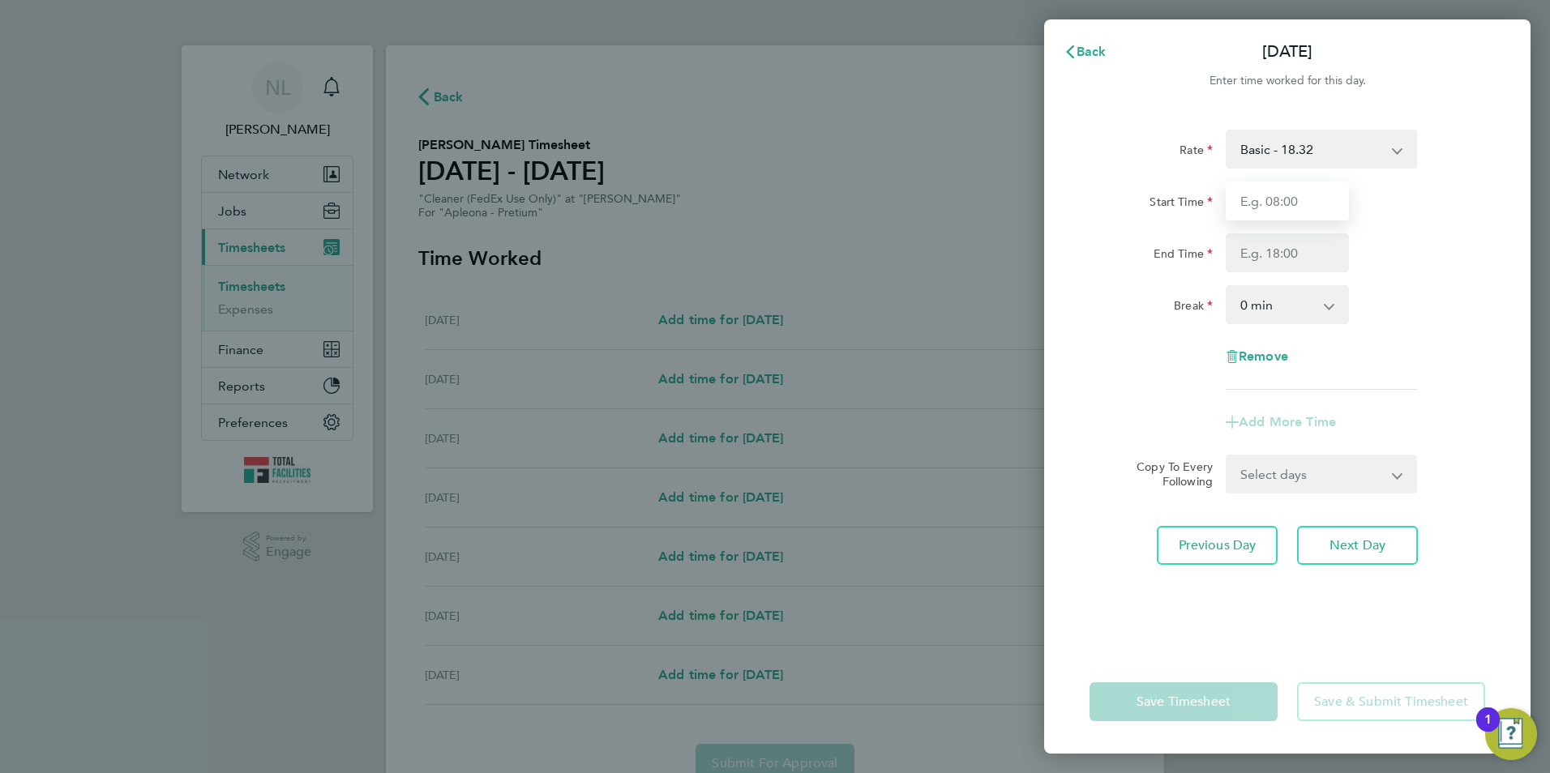
click at [1310, 197] on input "Start Time" at bounding box center [1287, 201] width 123 height 39
type input "08:00"
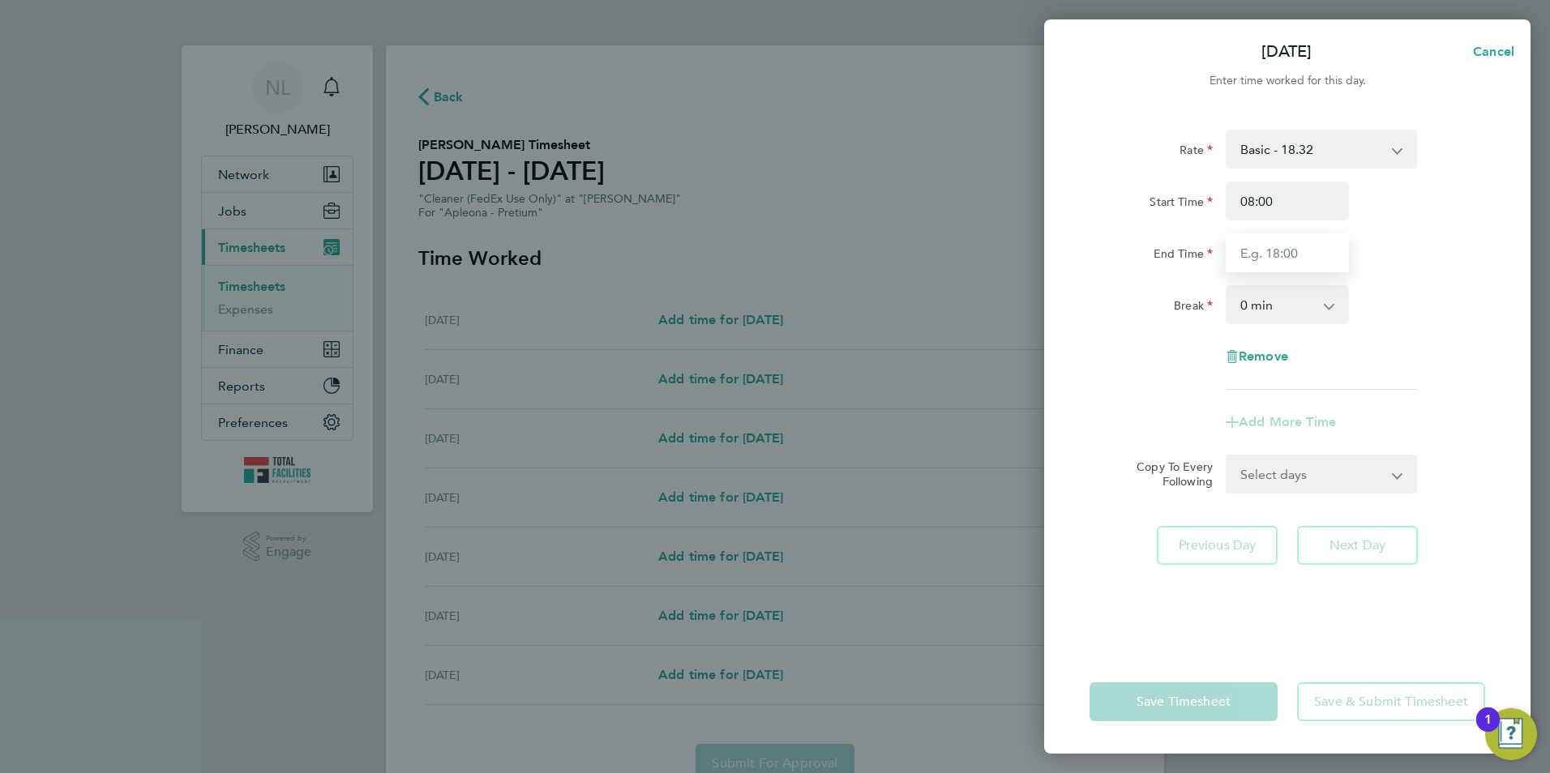
click at [1248, 246] on input "End Time" at bounding box center [1287, 252] width 123 height 39
type input "13:00"
click at [1437, 215] on div "Start Time 08:00" at bounding box center [1287, 201] width 409 height 39
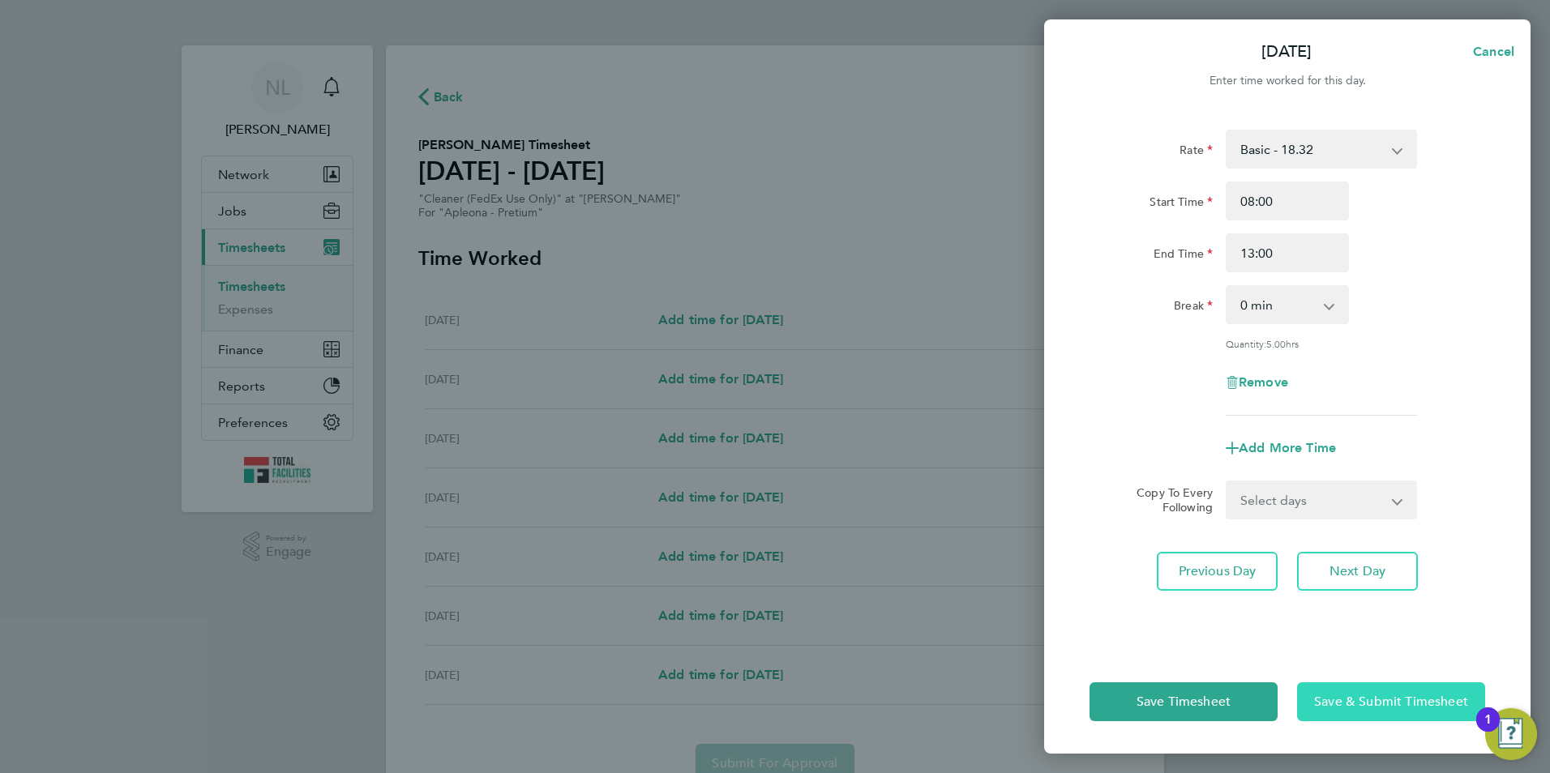
click at [1357, 713] on button "Save & Submit Timesheet" at bounding box center [1391, 702] width 188 height 39
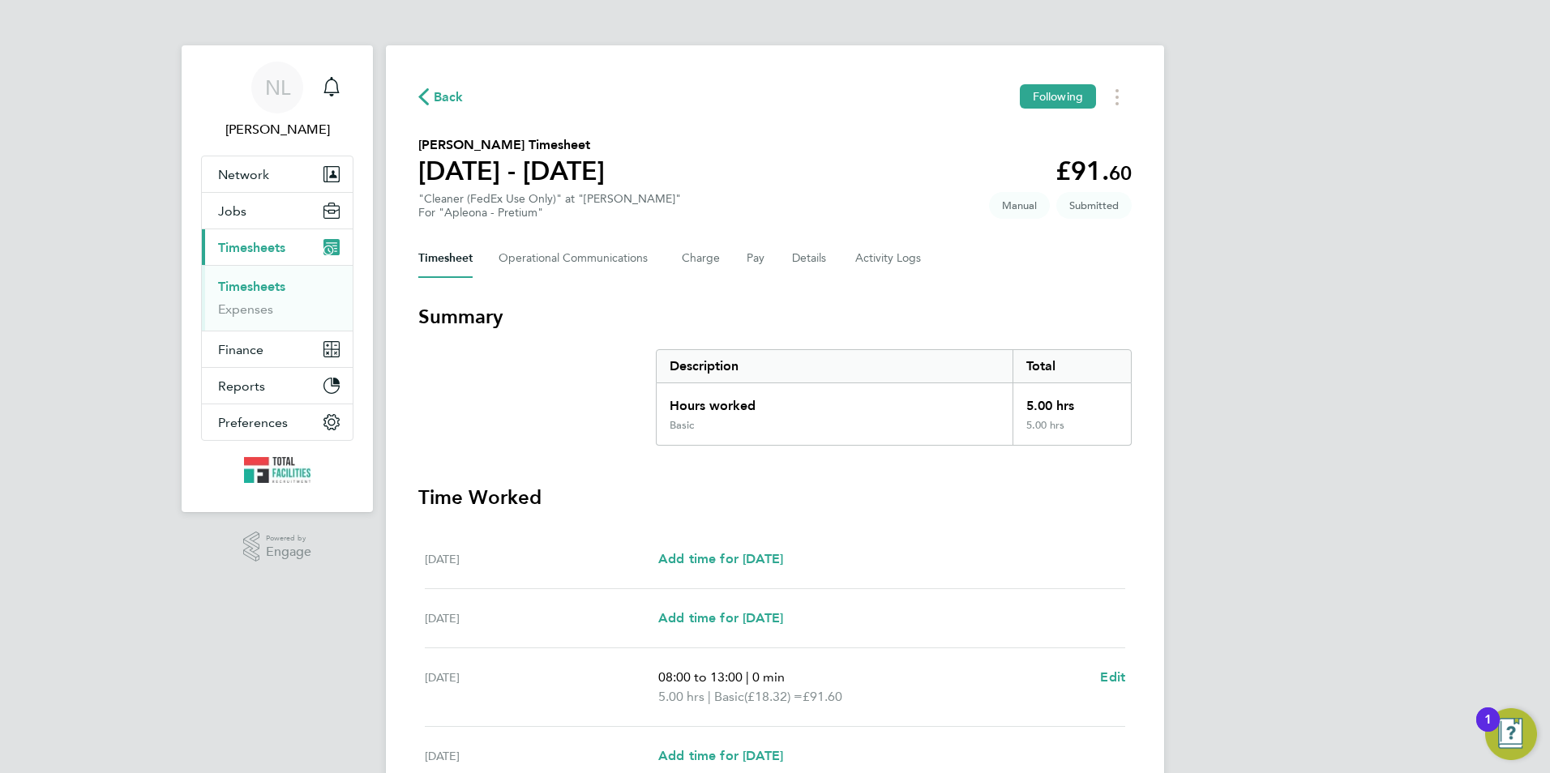
click at [443, 92] on span "Back" at bounding box center [449, 97] width 30 height 19
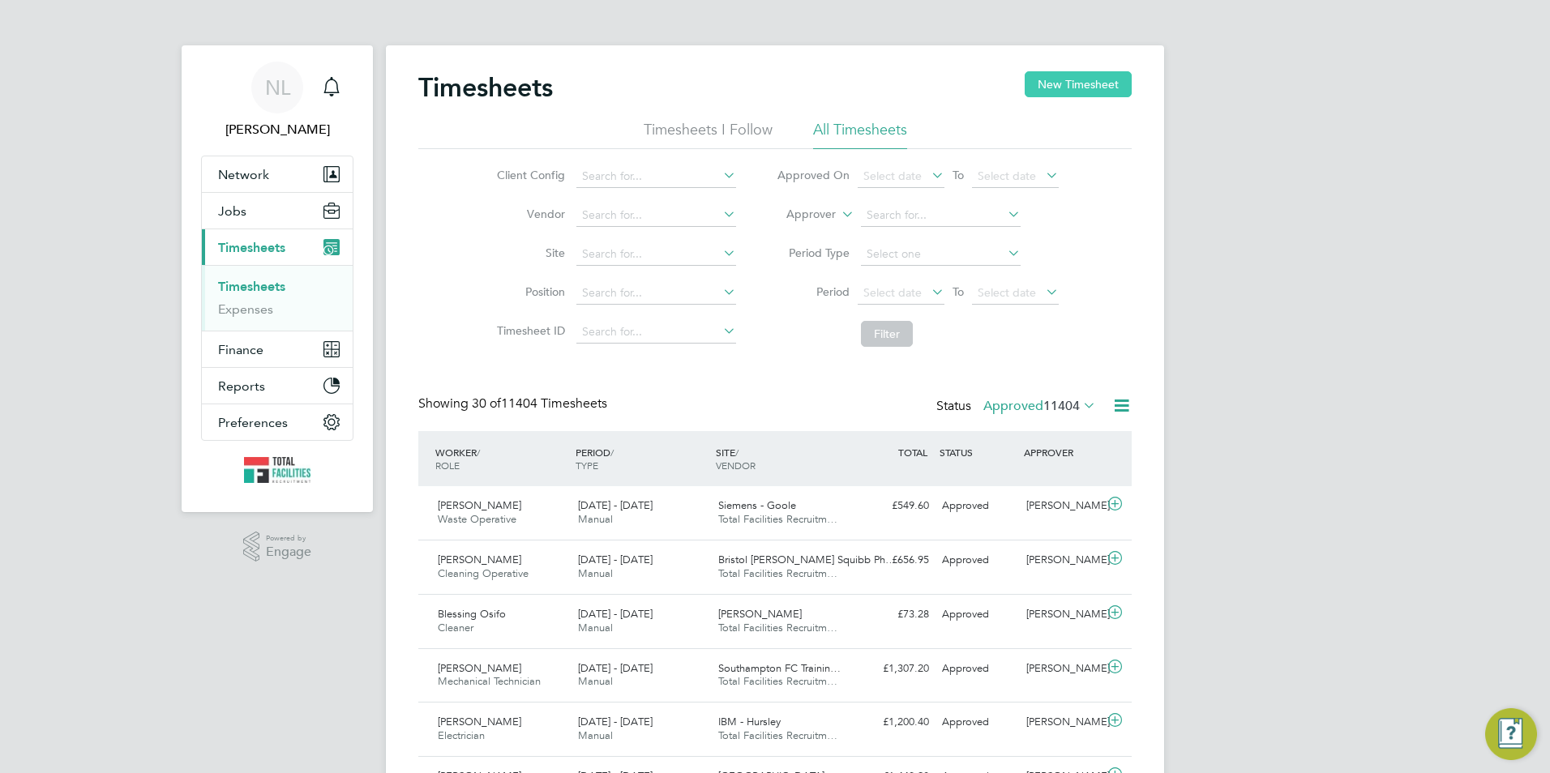
click at [1086, 86] on button "New Timesheet" at bounding box center [1078, 84] width 107 height 26
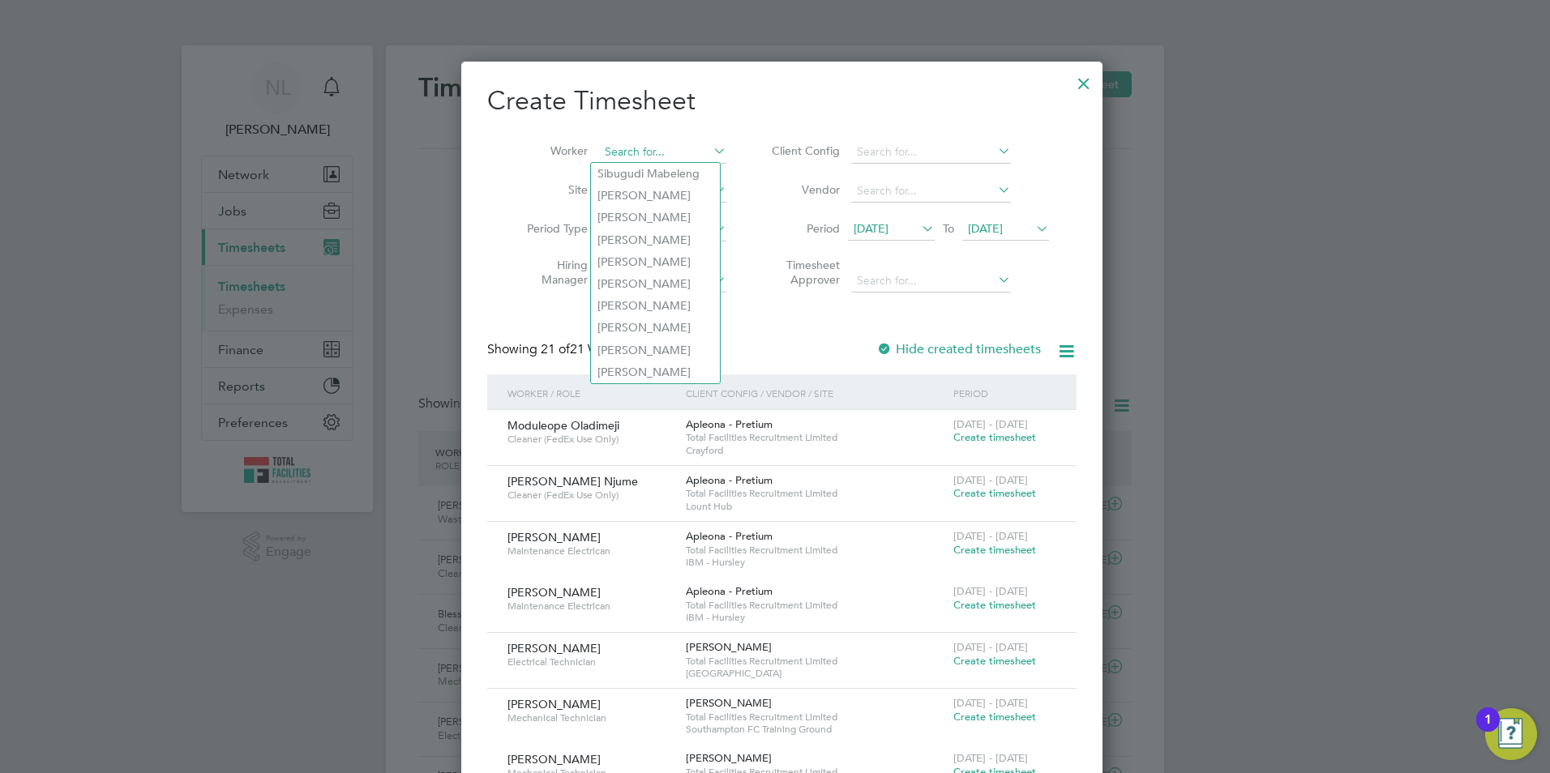
click at [666, 144] on input at bounding box center [662, 152] width 127 height 23
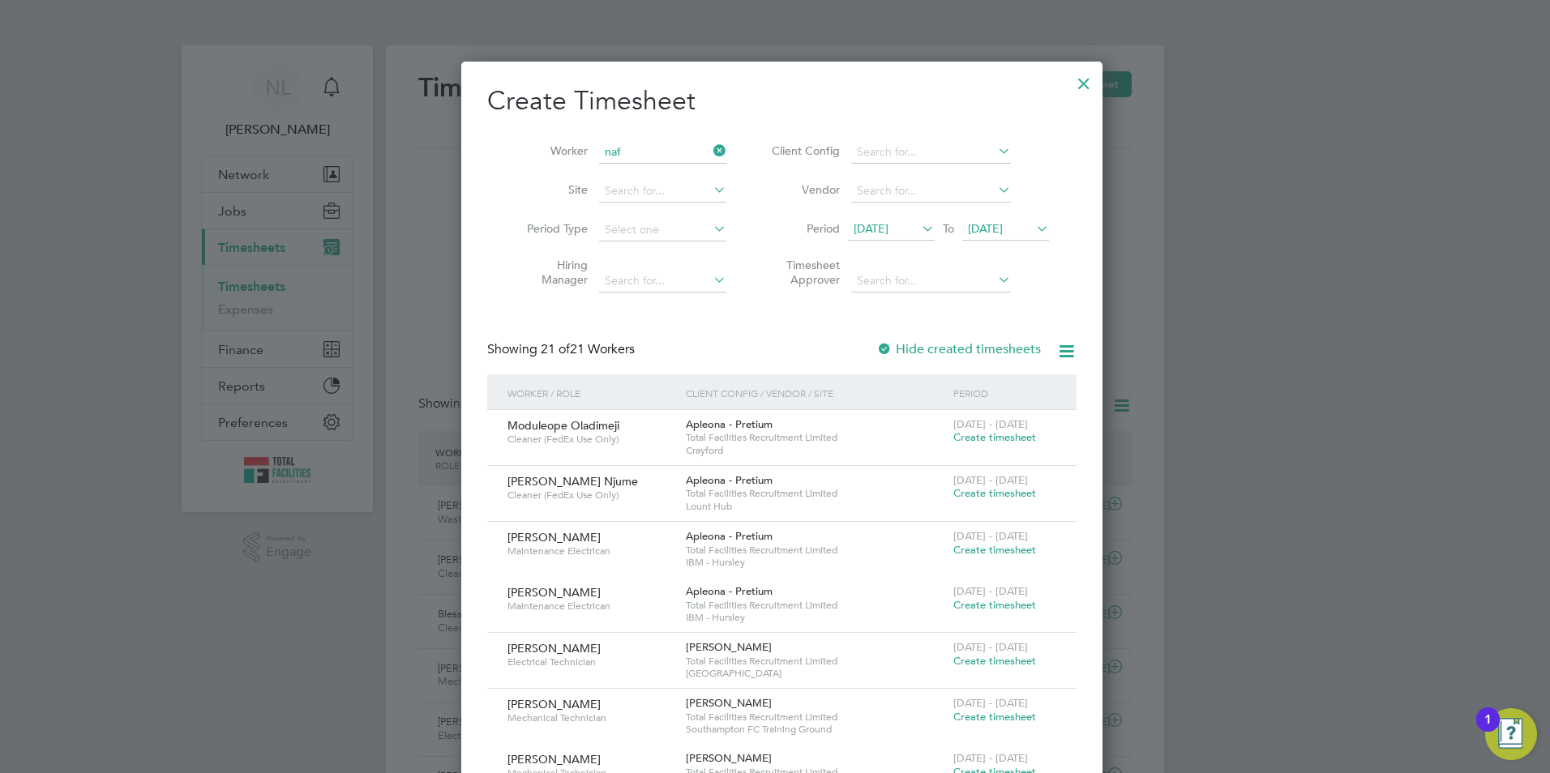
click at [677, 175] on li "Naf isat Idris" at bounding box center [655, 174] width 129 height 22
type input "Nafisat Idris"
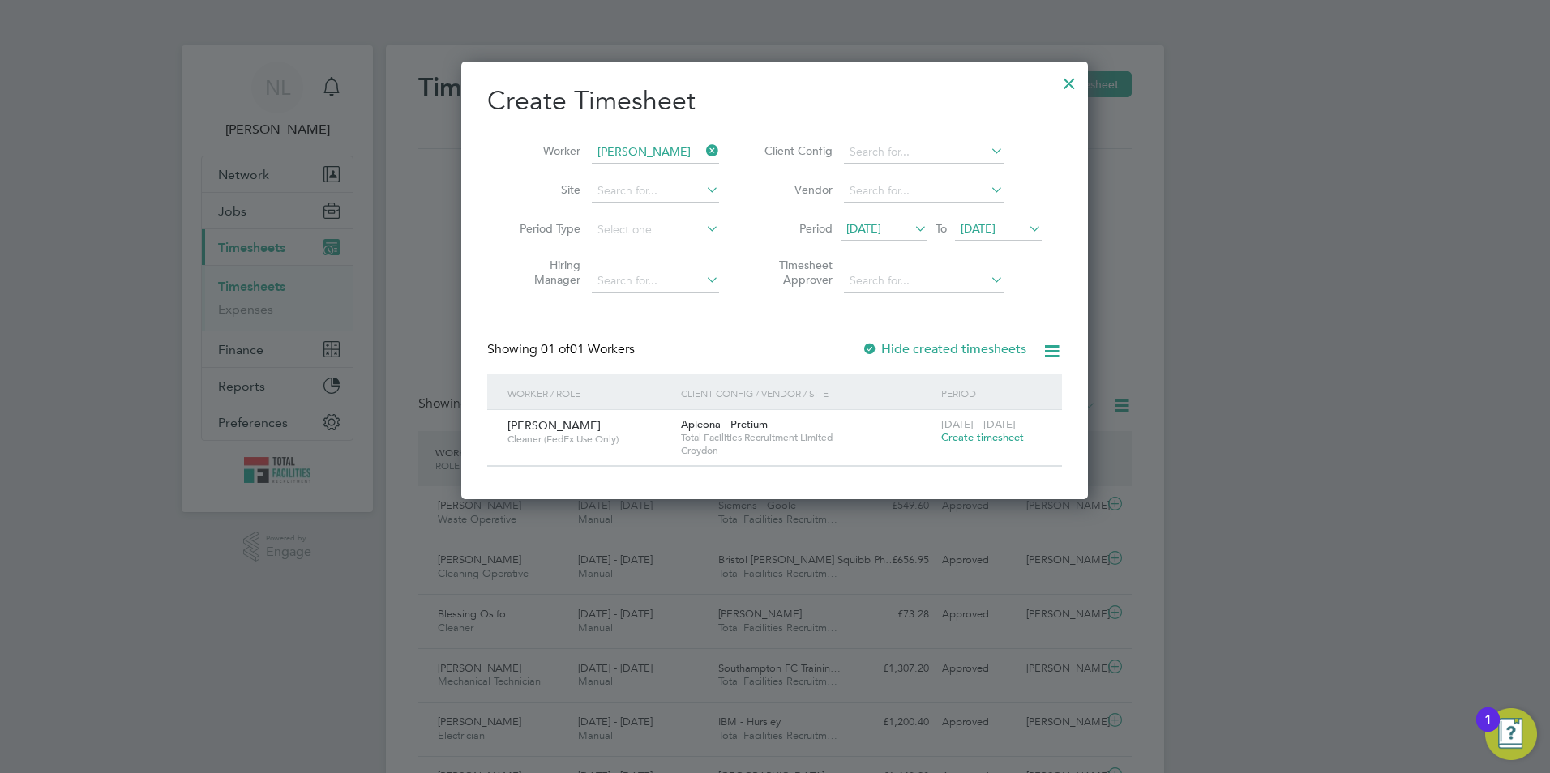
click at [996, 434] on span "Create timesheet" at bounding box center [982, 437] width 83 height 14
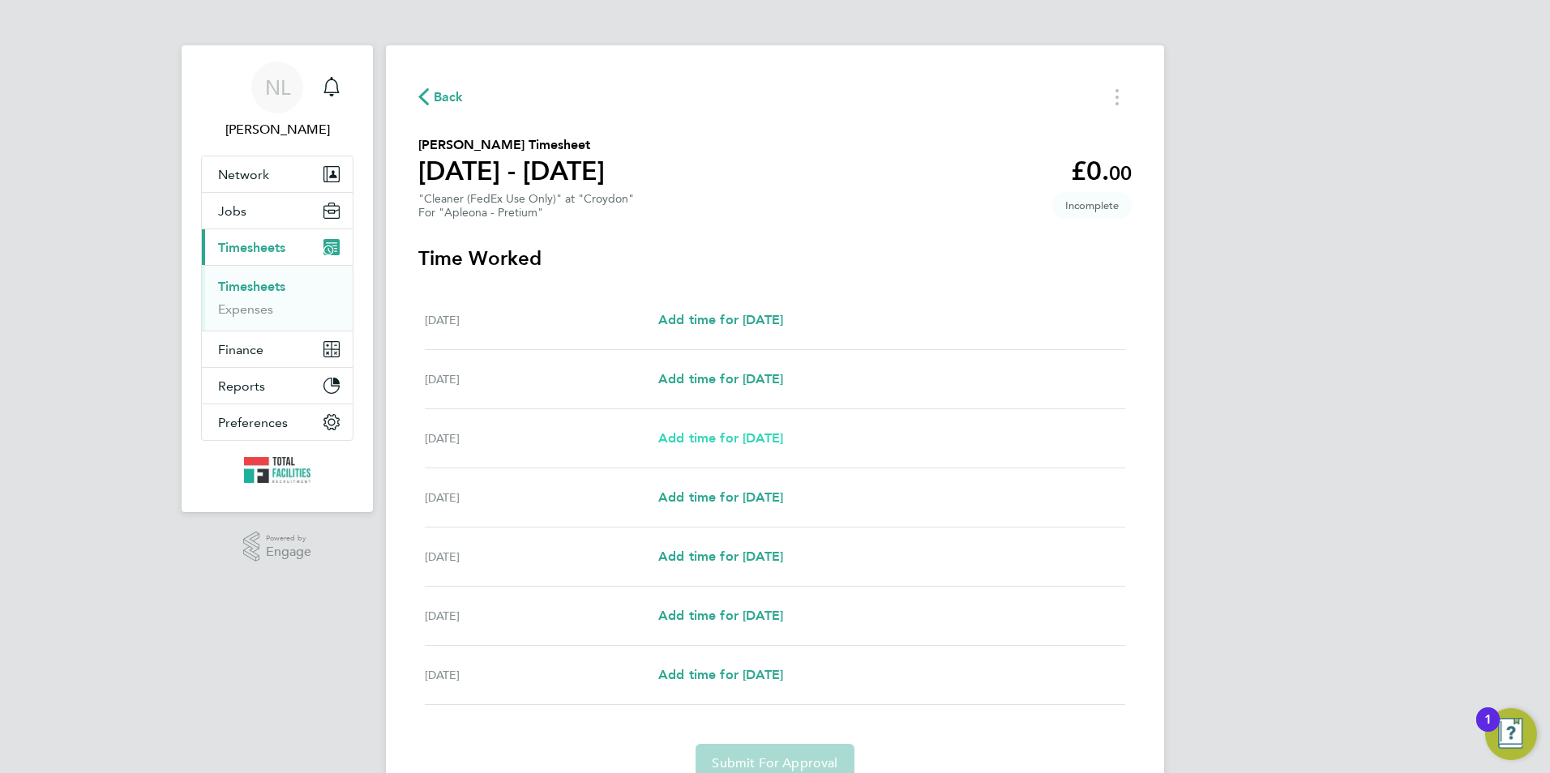
click at [727, 443] on span "Add time for Mon 22 Sep" at bounding box center [720, 437] width 125 height 15
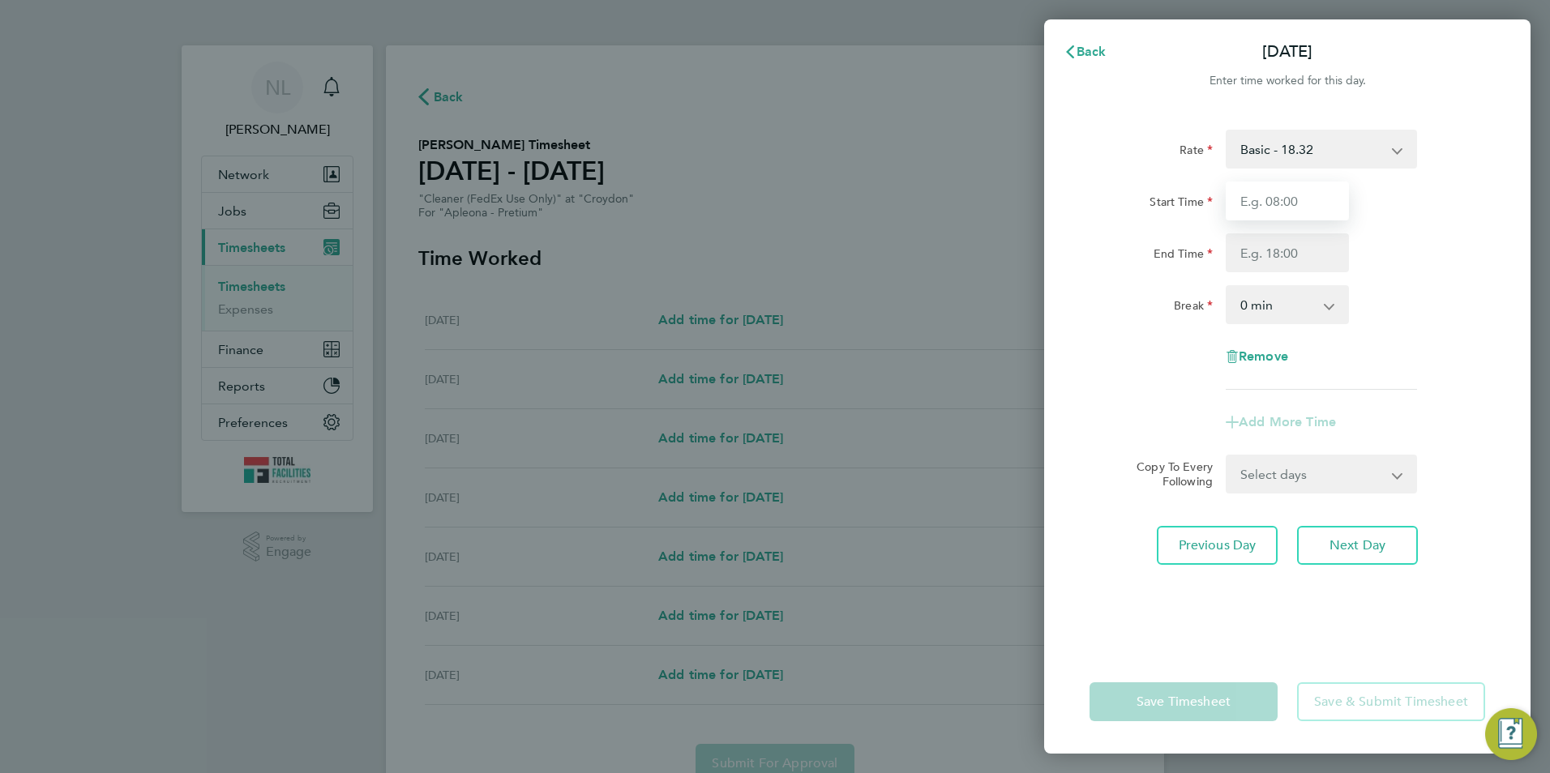
click at [1291, 198] on input "Start Time" at bounding box center [1287, 201] width 123 height 39
type input "08:00"
click at [1241, 259] on input "End Time" at bounding box center [1287, 252] width 123 height 39
type input "14:00"
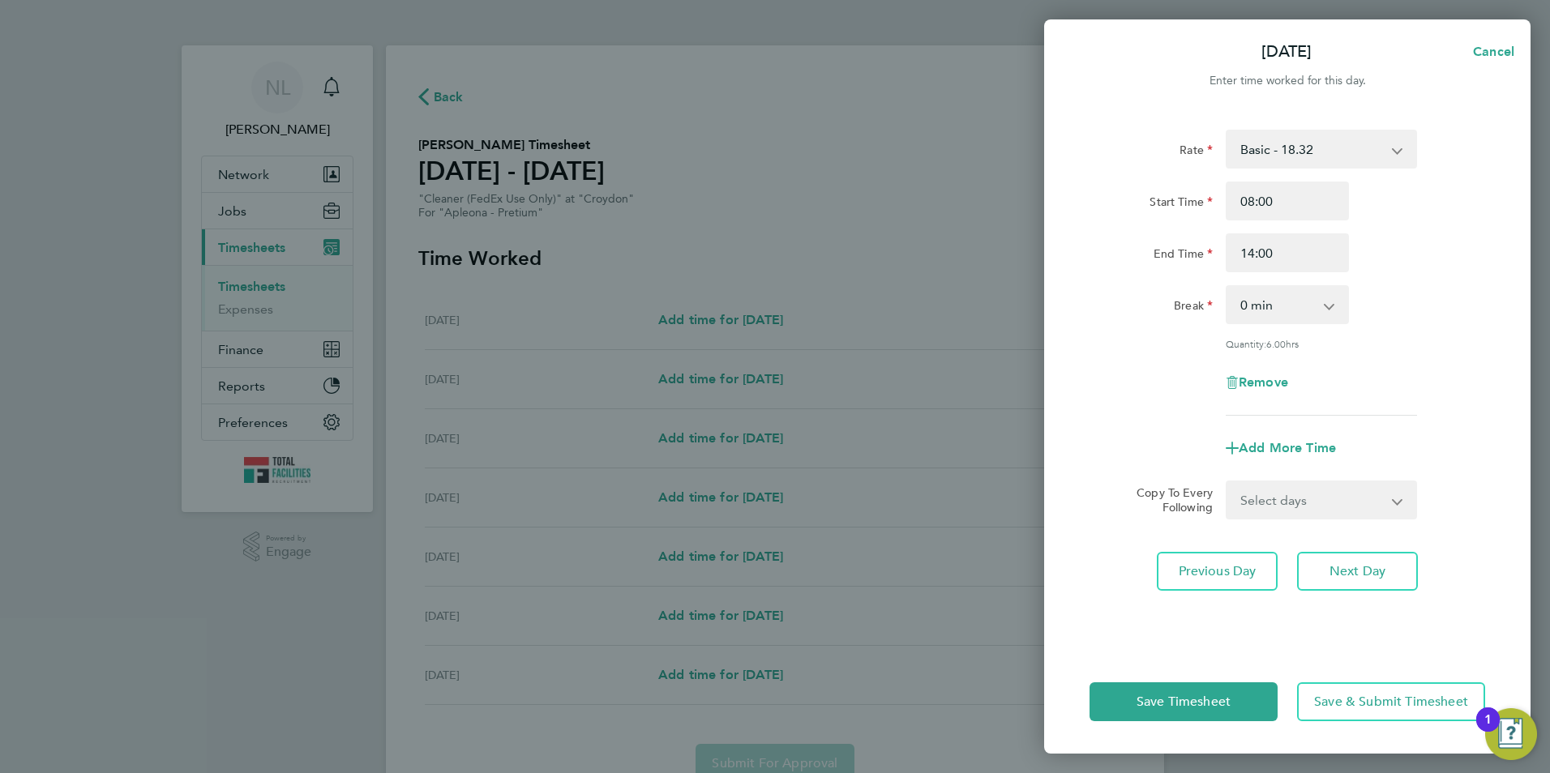
drag, startPoint x: 1475, startPoint y: 191, endPoint x: 1458, endPoint y: 230, distance: 43.2
click at [1475, 191] on div "Start Time 08:00" at bounding box center [1287, 201] width 409 height 39
click at [1367, 711] on button "Save & Submit Timesheet" at bounding box center [1391, 702] width 188 height 39
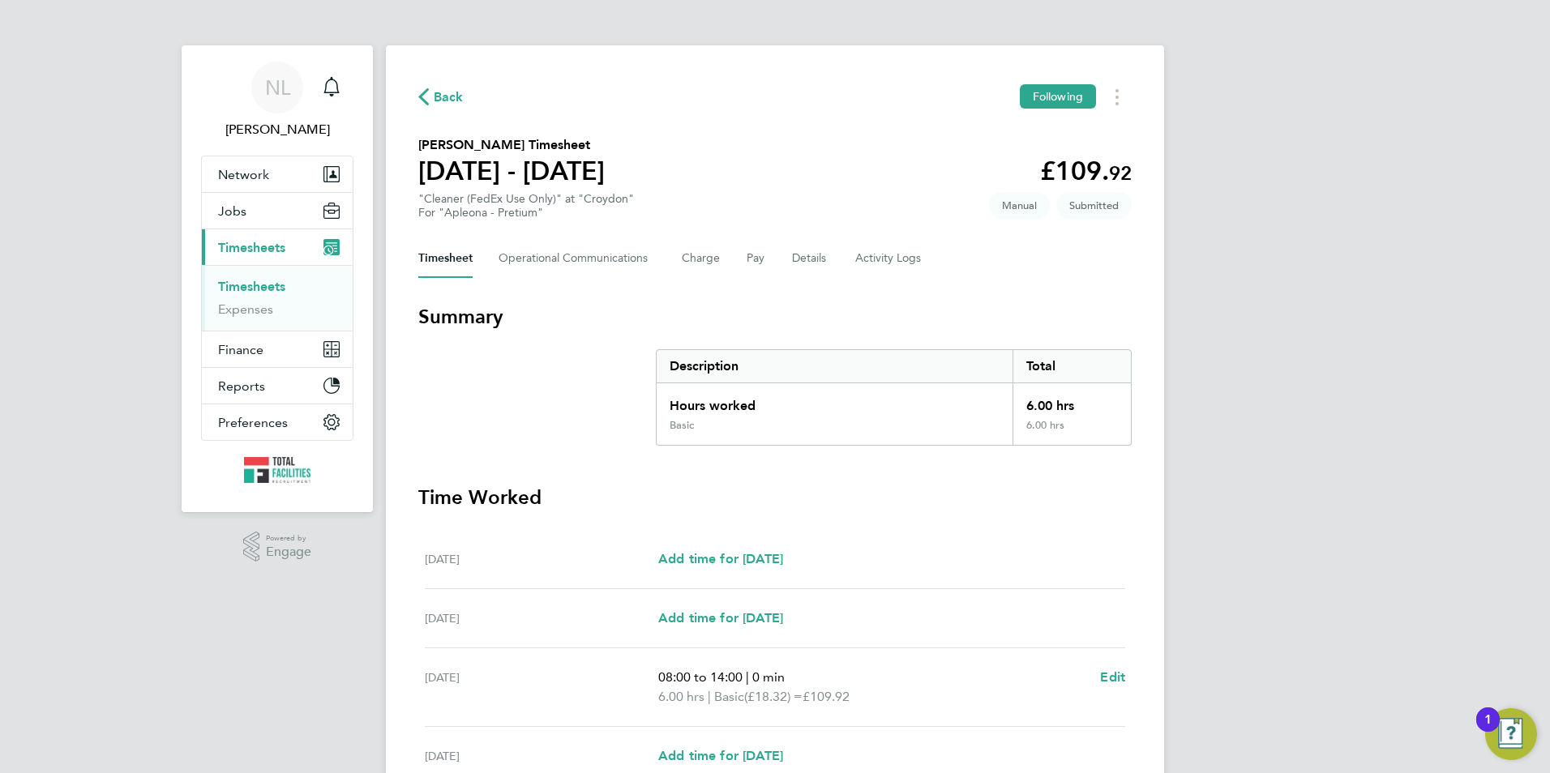
click at [455, 104] on span "Back" at bounding box center [449, 97] width 30 height 19
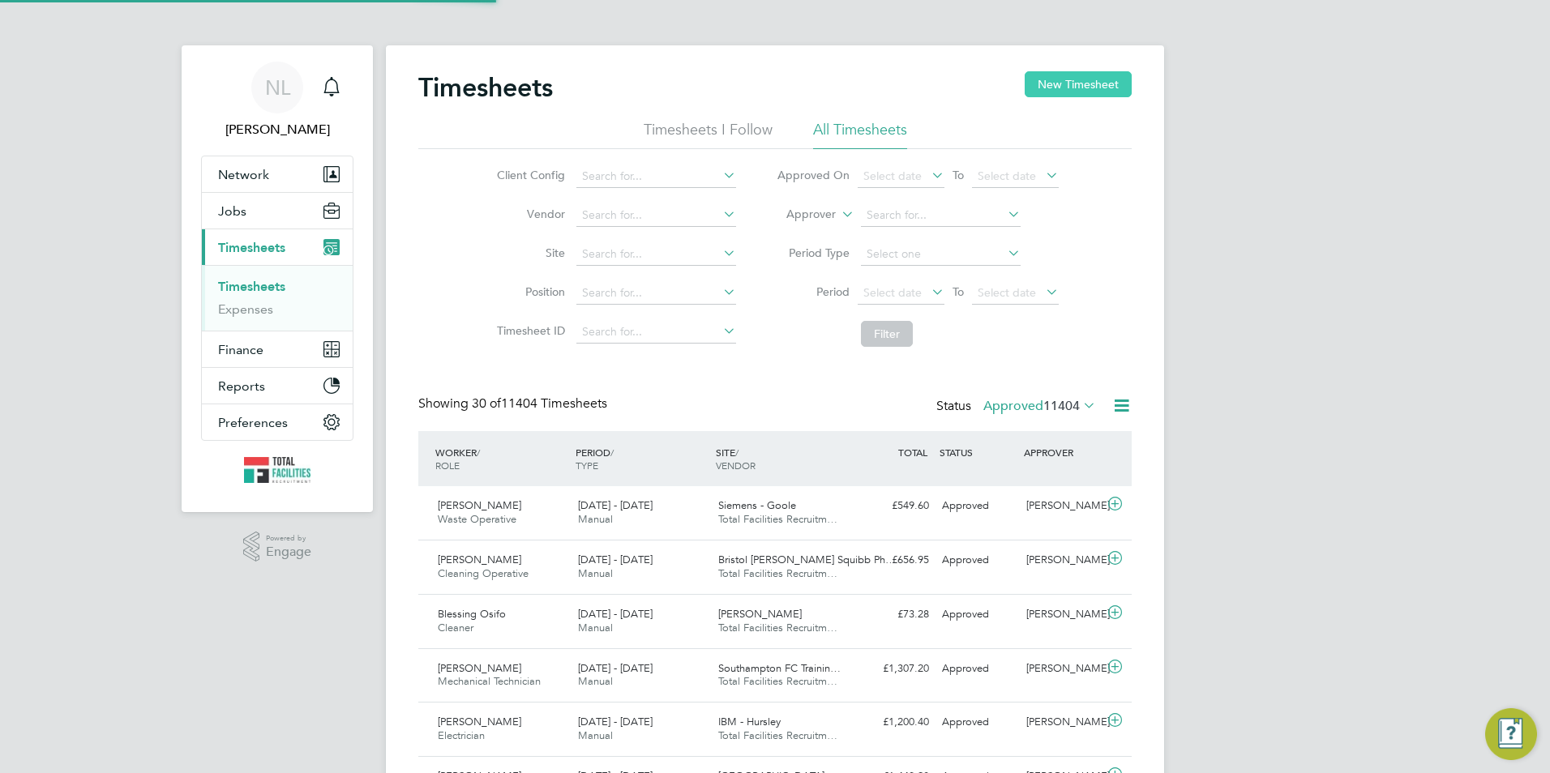
click at [1081, 84] on button "New Timesheet" at bounding box center [1078, 84] width 107 height 26
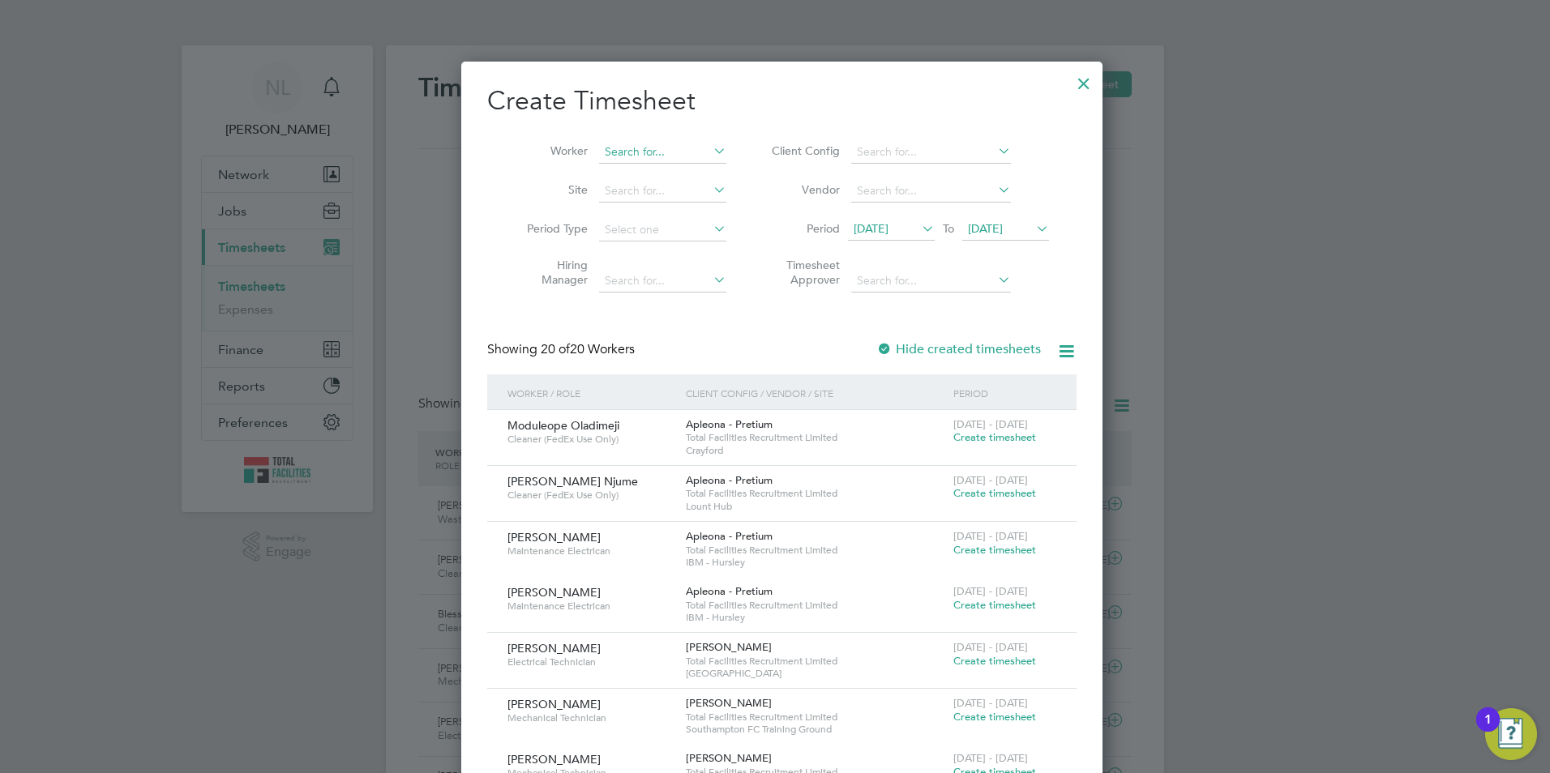
click at [632, 154] on input at bounding box center [662, 152] width 127 height 23
click at [662, 173] on li "Claws on Njume" at bounding box center [655, 174] width 129 height 22
type input "[PERSON_NAME] Njume"
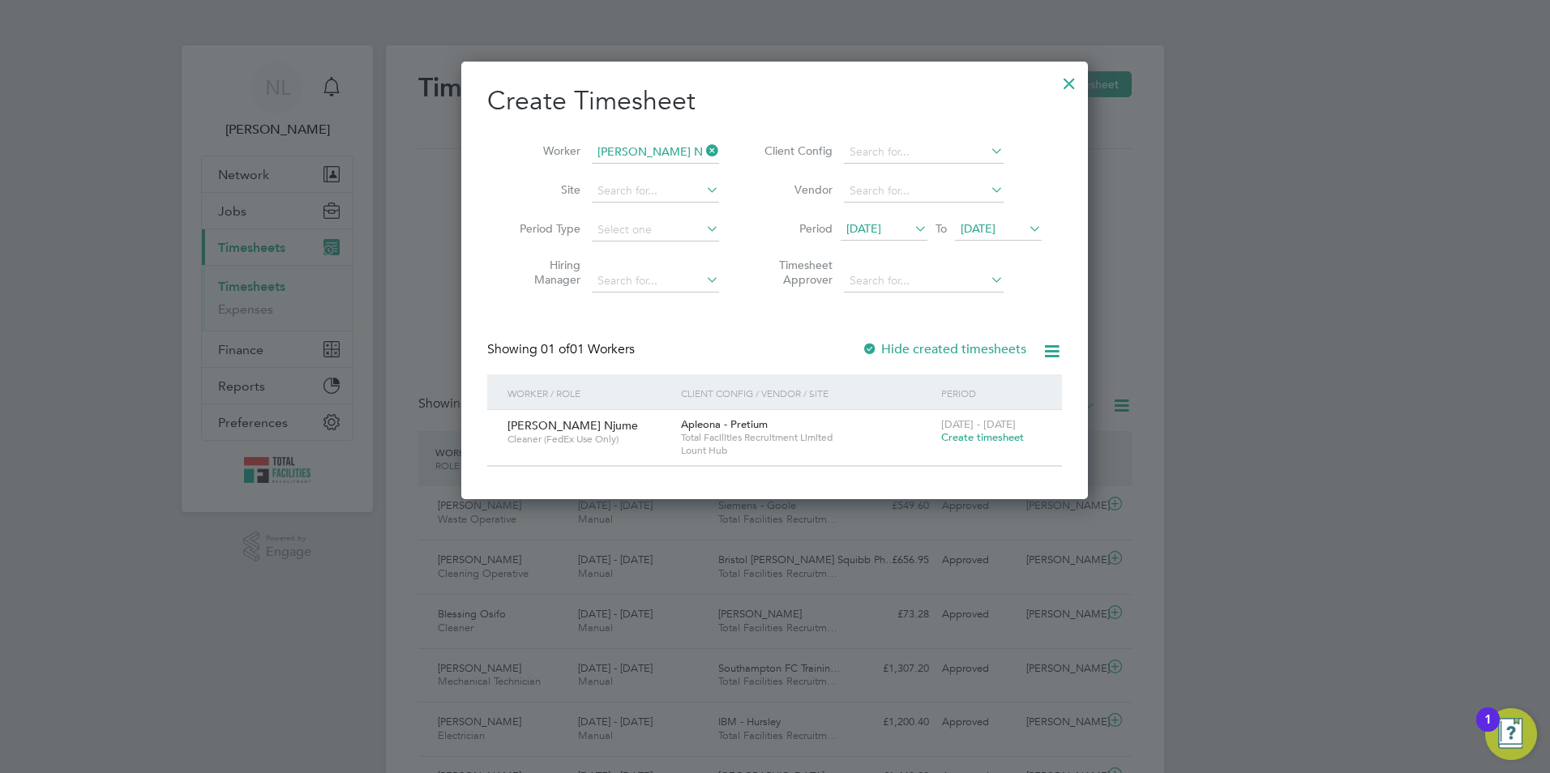
click at [975, 434] on span "Create timesheet" at bounding box center [982, 437] width 83 height 14
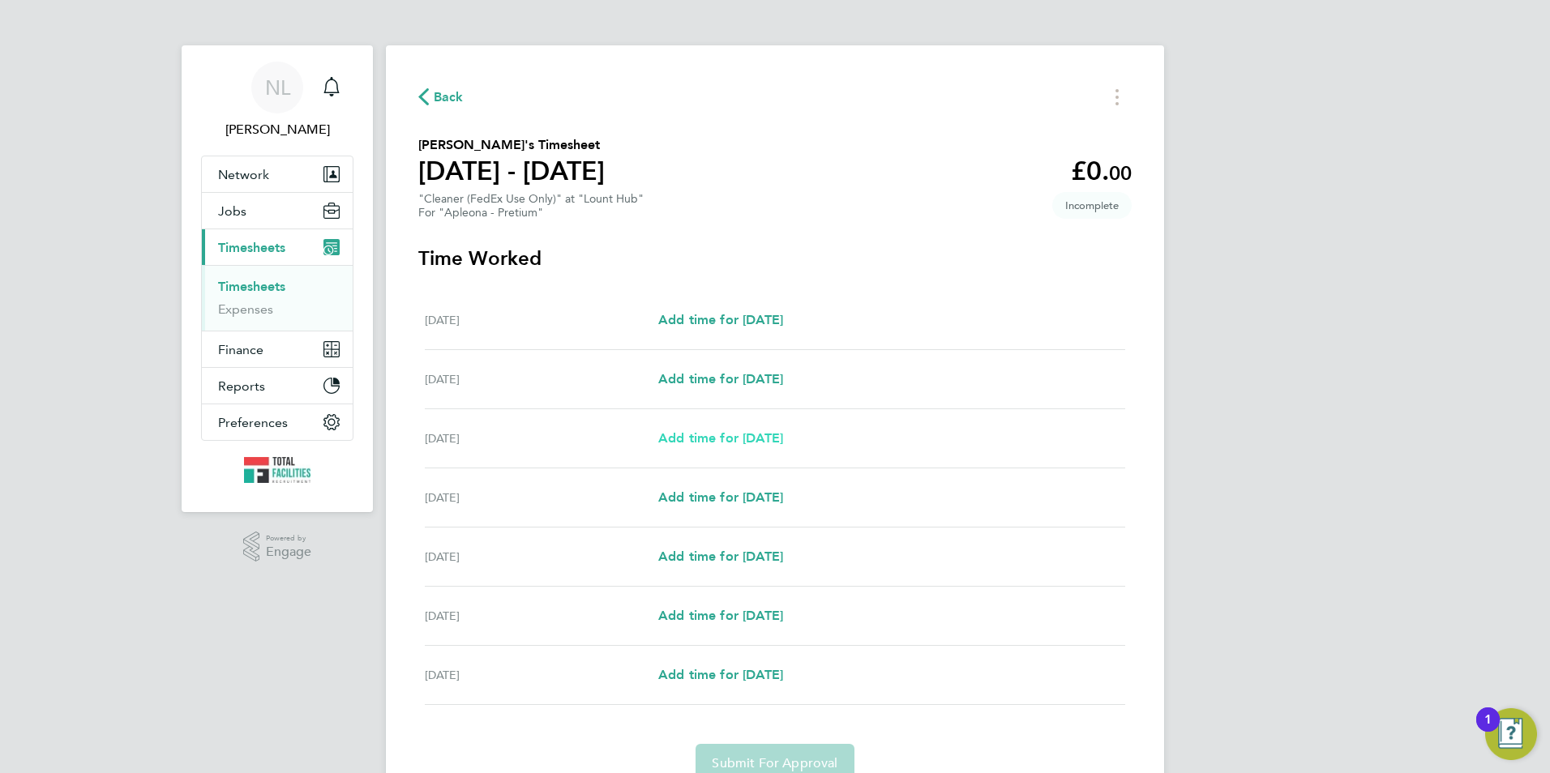
click at [722, 435] on span "Add time for Mon 22 Sep" at bounding box center [720, 437] width 125 height 15
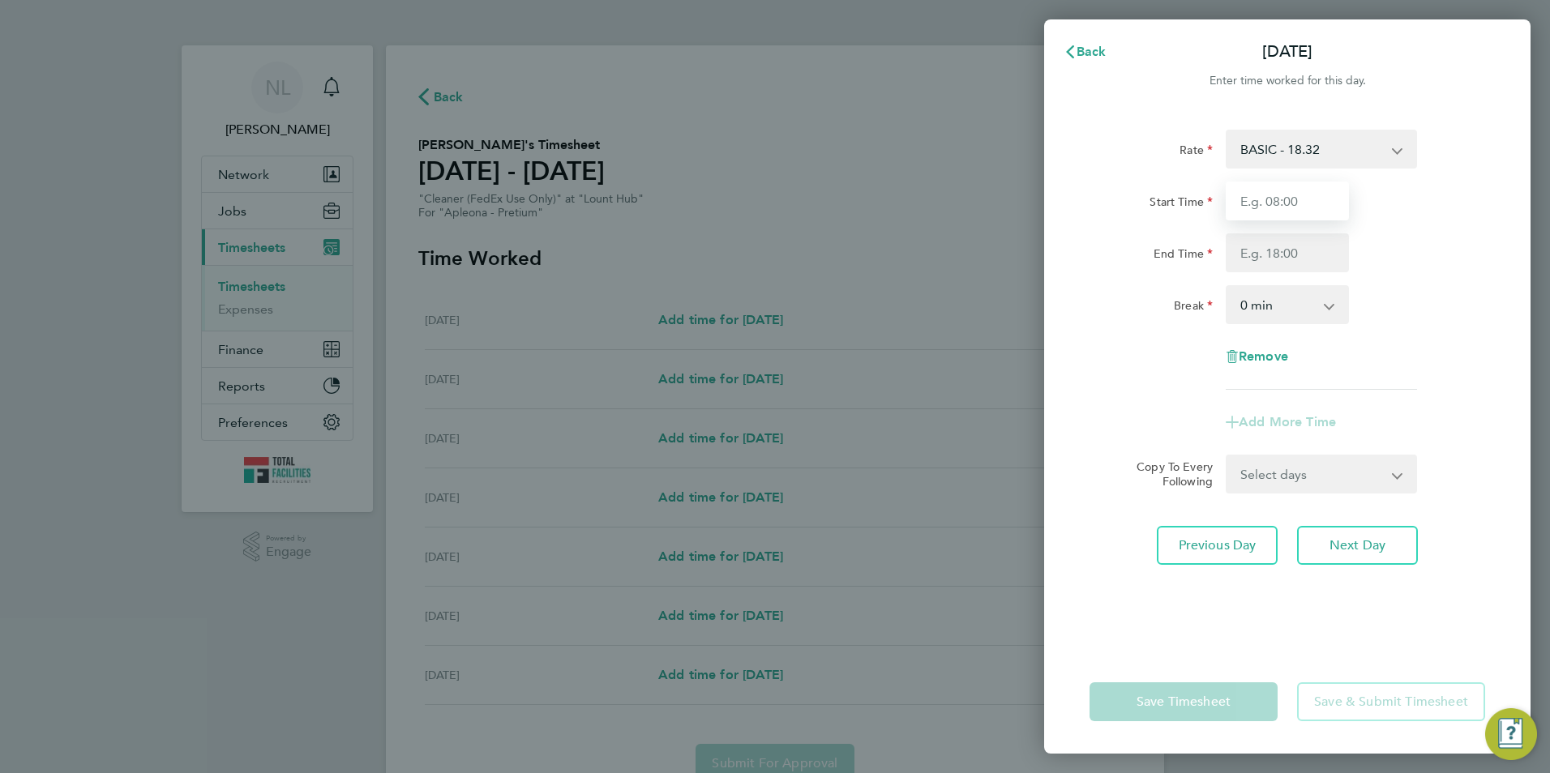
drag, startPoint x: 1241, startPoint y: 216, endPoint x: 1261, endPoint y: 210, distance: 21.3
click at [1241, 216] on input "Start Time" at bounding box center [1287, 201] width 123 height 39
click at [1266, 203] on input "Start Time" at bounding box center [1287, 201] width 123 height 39
type input "08:00"
click at [1250, 255] on input "End Time" at bounding box center [1287, 252] width 123 height 39
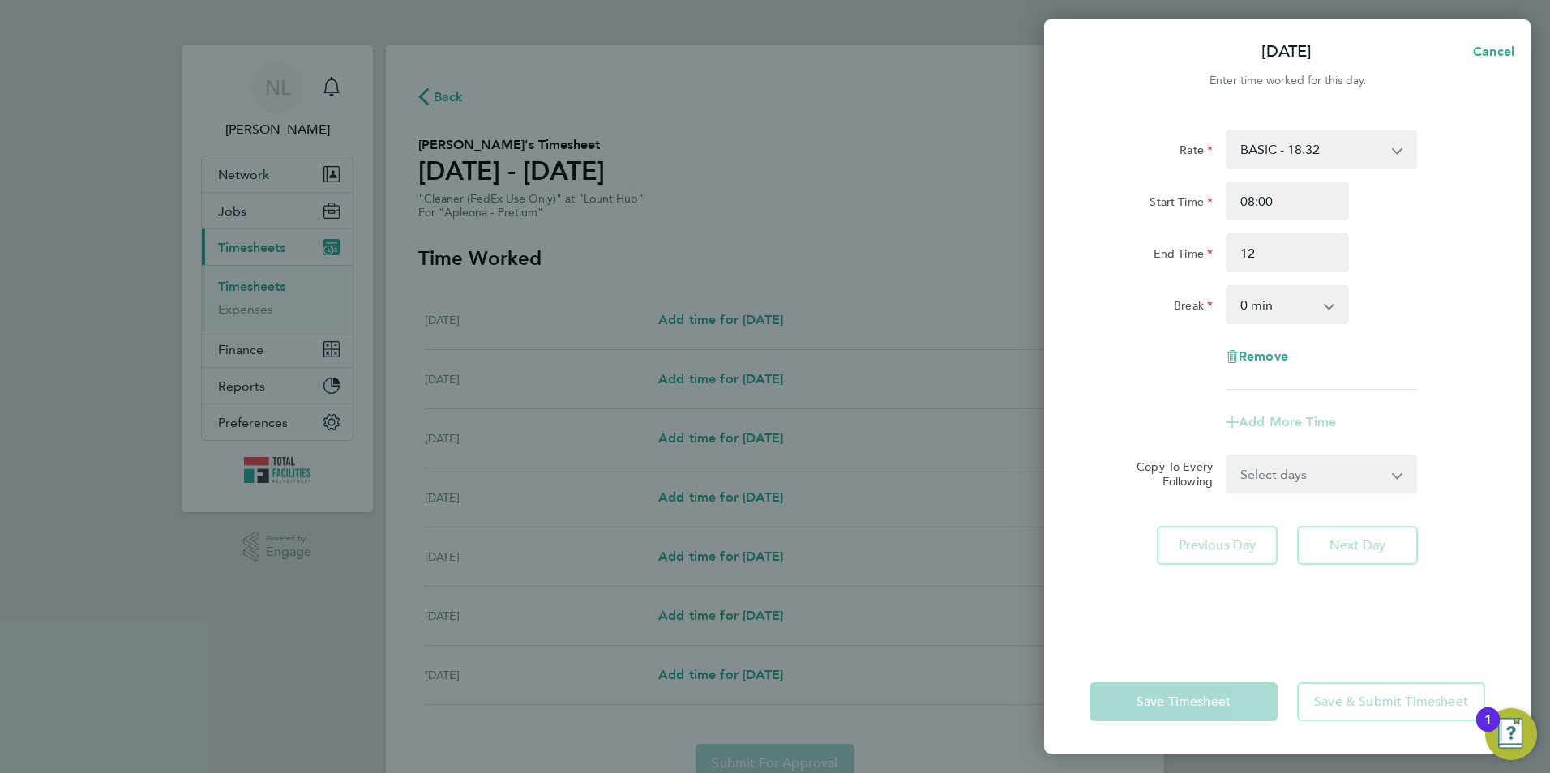
type input "12:00"
click at [1446, 212] on div "Start Time 08:00" at bounding box center [1287, 201] width 409 height 39
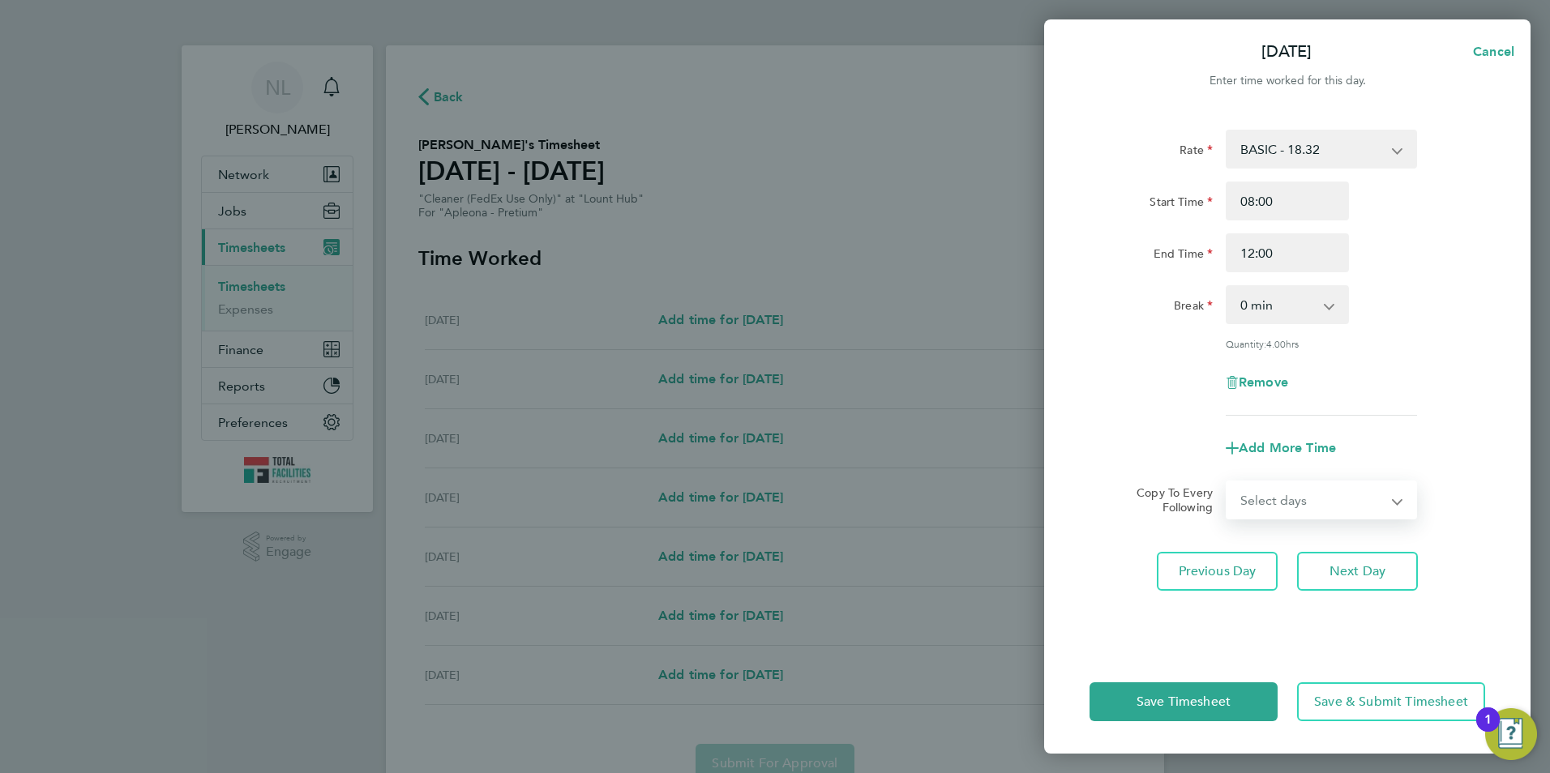
click at [1324, 512] on select "Select days Day Tuesday Wednesday Thursday Friday" at bounding box center [1312, 500] width 170 height 36
select select "DAY"
click at [1227, 482] on select "Select days Day Tuesday Wednesday Thursday Friday" at bounding box center [1312, 500] width 170 height 36
select select "2025-09-26"
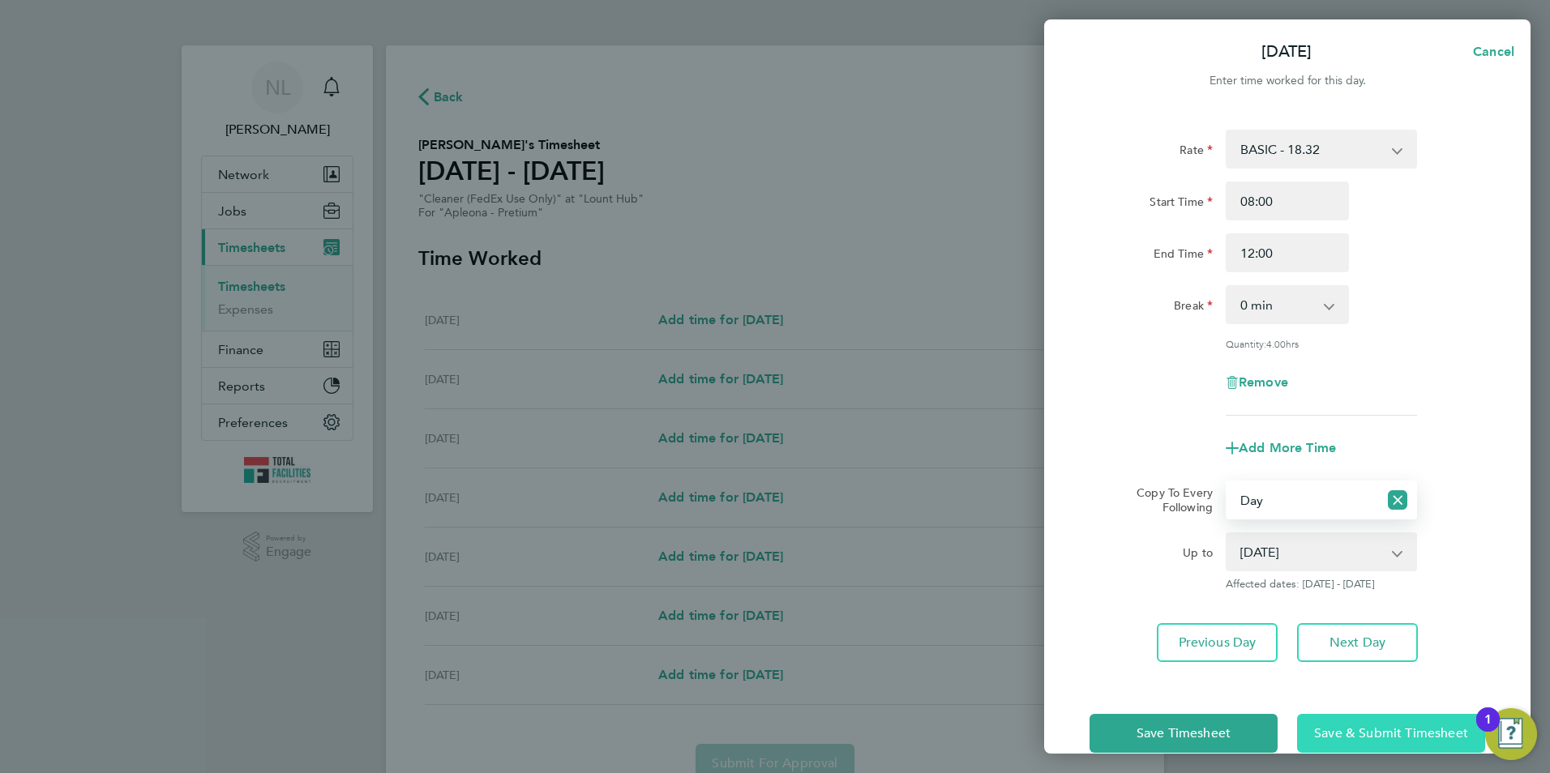
click at [1393, 734] on span "Save & Submit Timesheet" at bounding box center [1391, 734] width 154 height 16
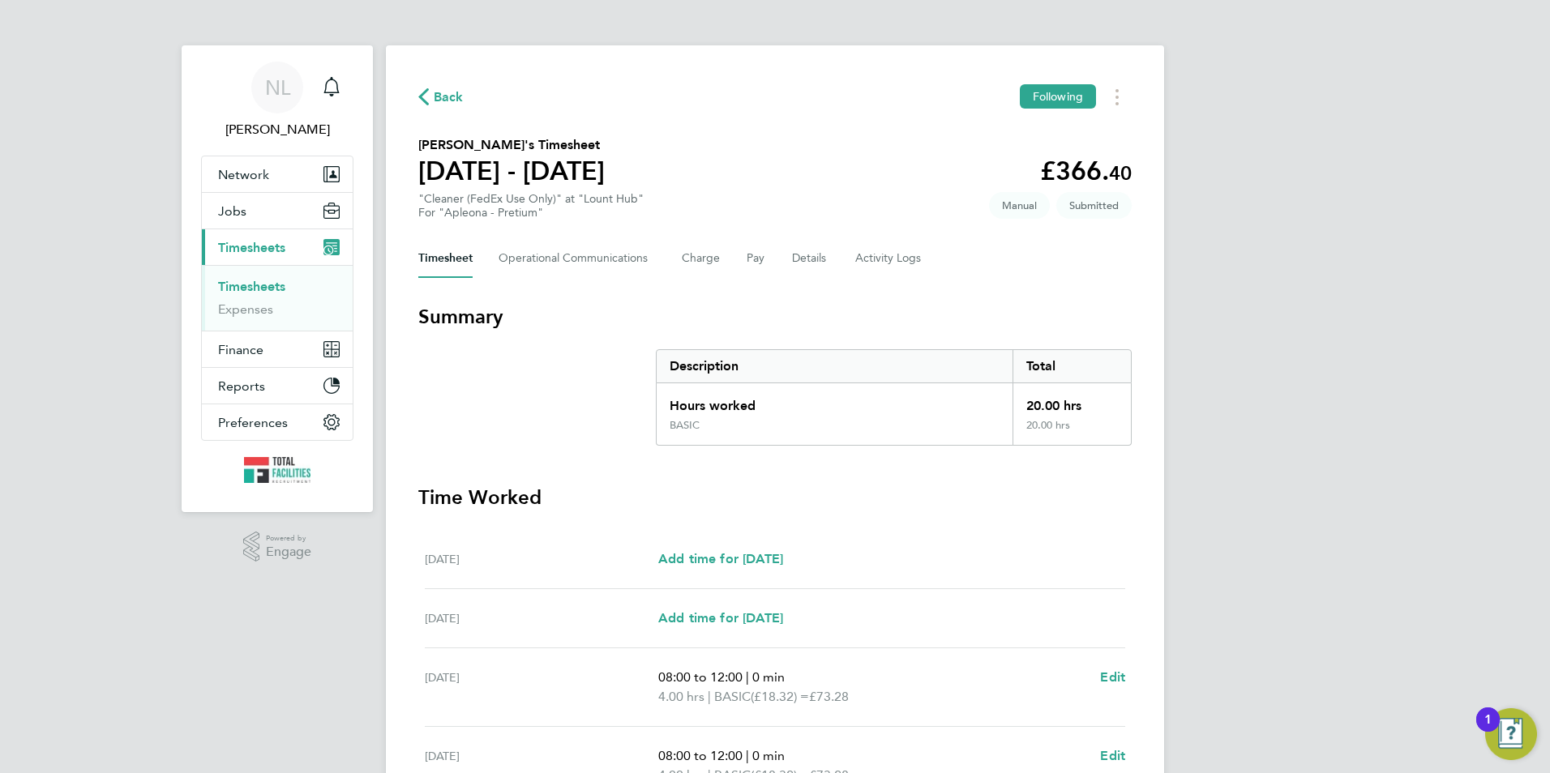
click at [455, 99] on span "Back" at bounding box center [449, 97] width 30 height 19
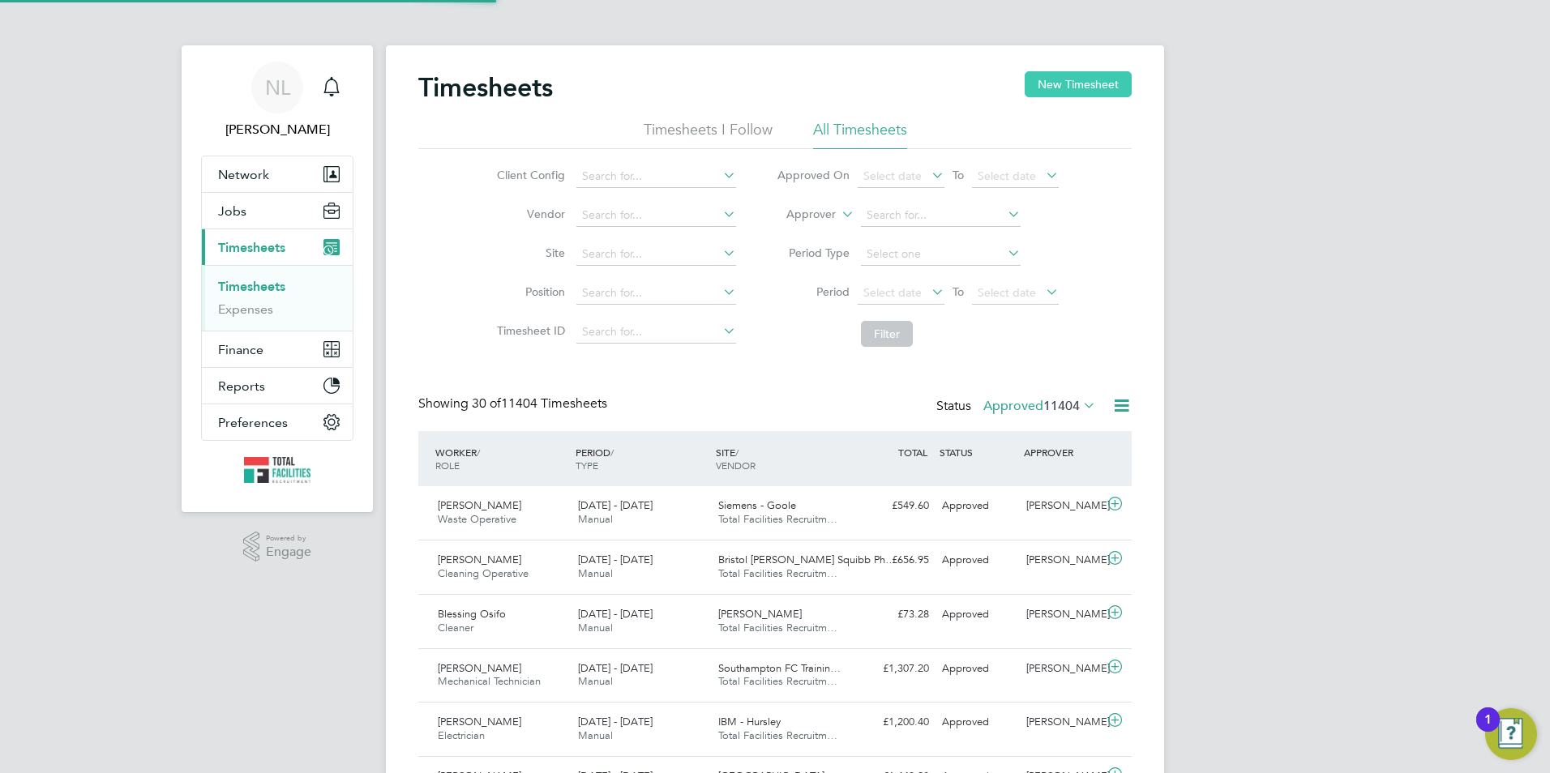
click at [1066, 80] on button "New Timesheet" at bounding box center [1078, 84] width 107 height 26
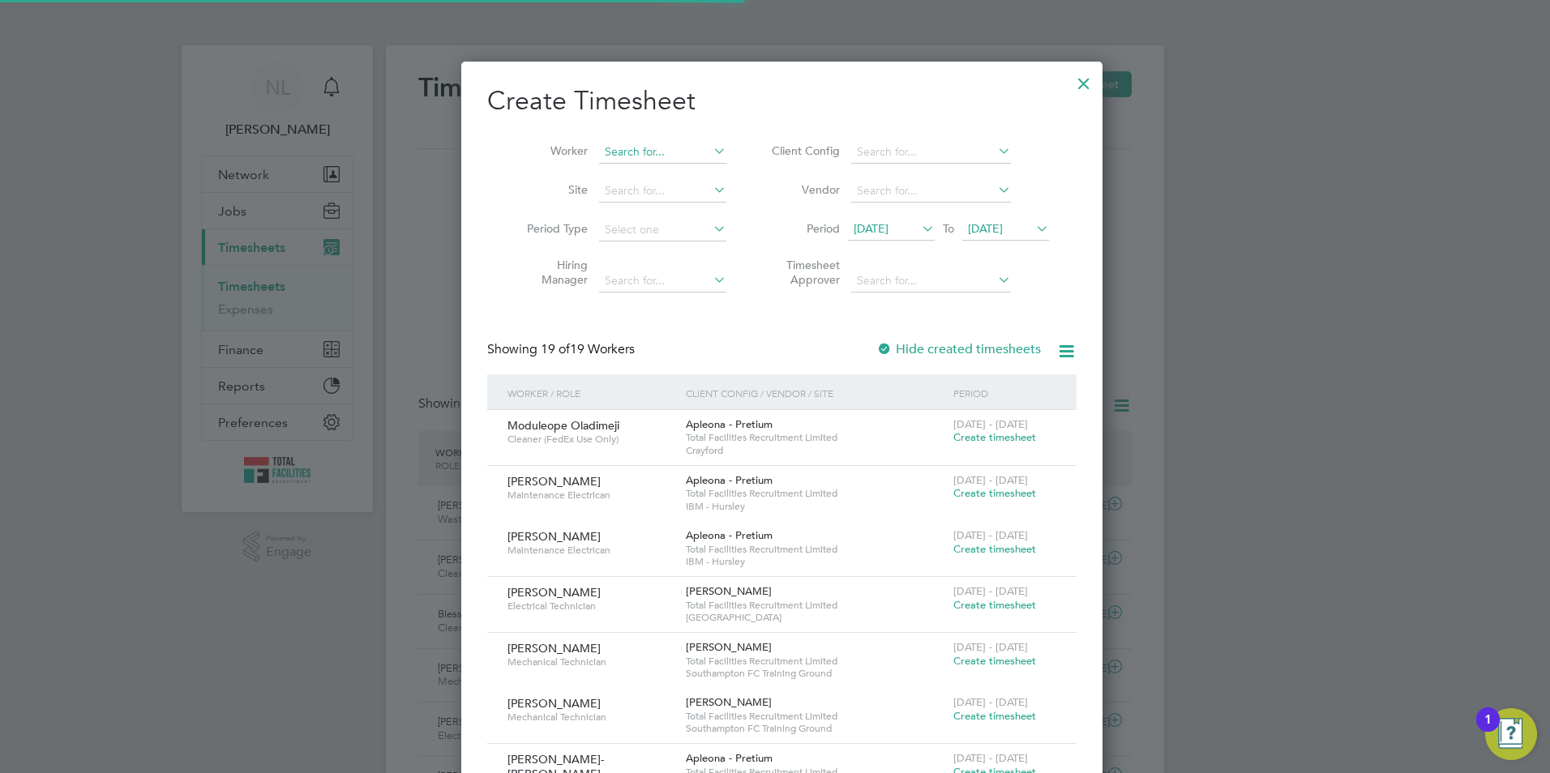
click at [653, 158] on input at bounding box center [662, 152] width 127 height 23
click at [656, 170] on li "Modu leope Oladimeji" at bounding box center [660, 174] width 138 height 22
type input "Moduleope Oladimeji"
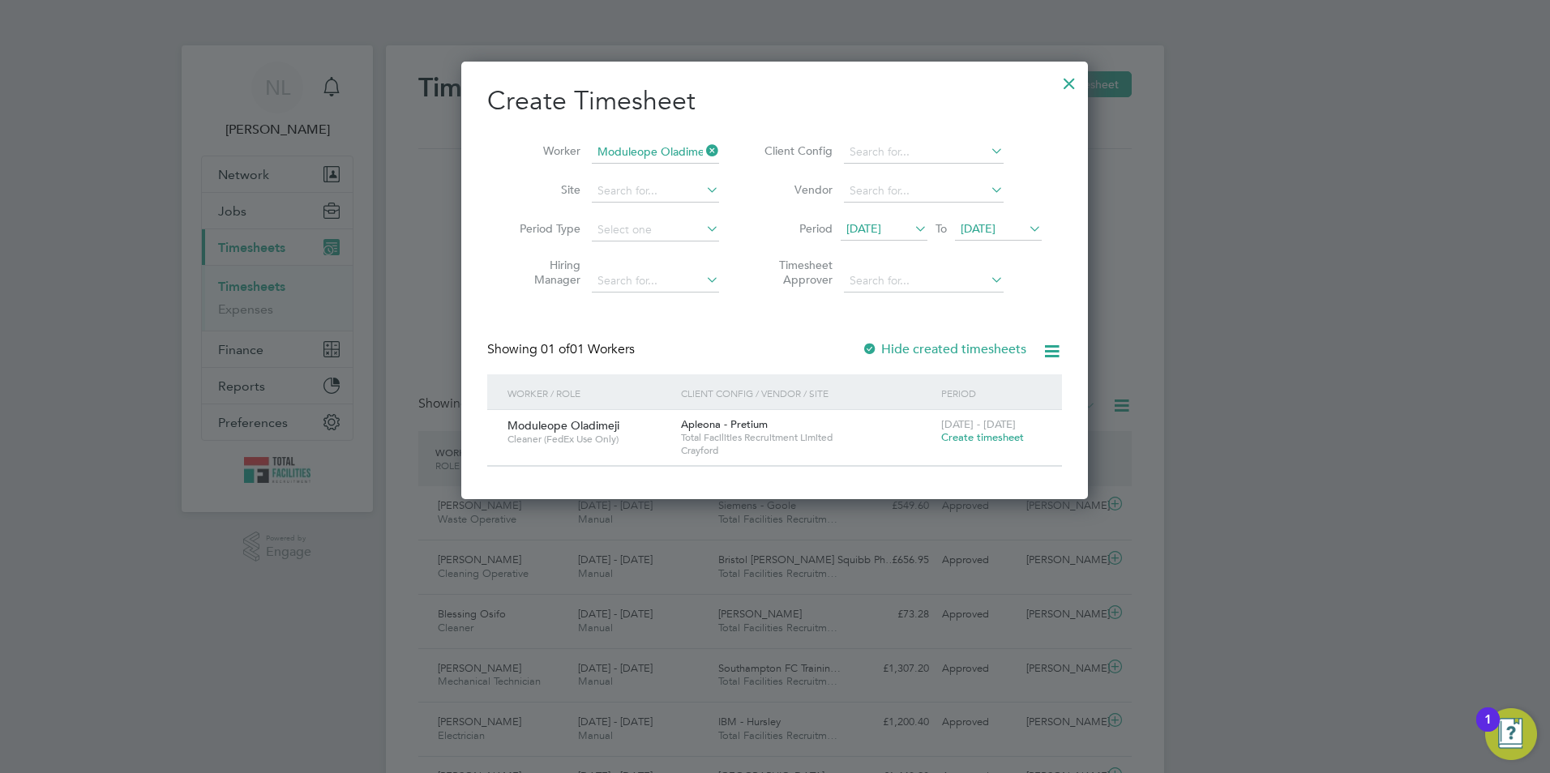
click at [984, 433] on span "Create timesheet" at bounding box center [982, 437] width 83 height 14
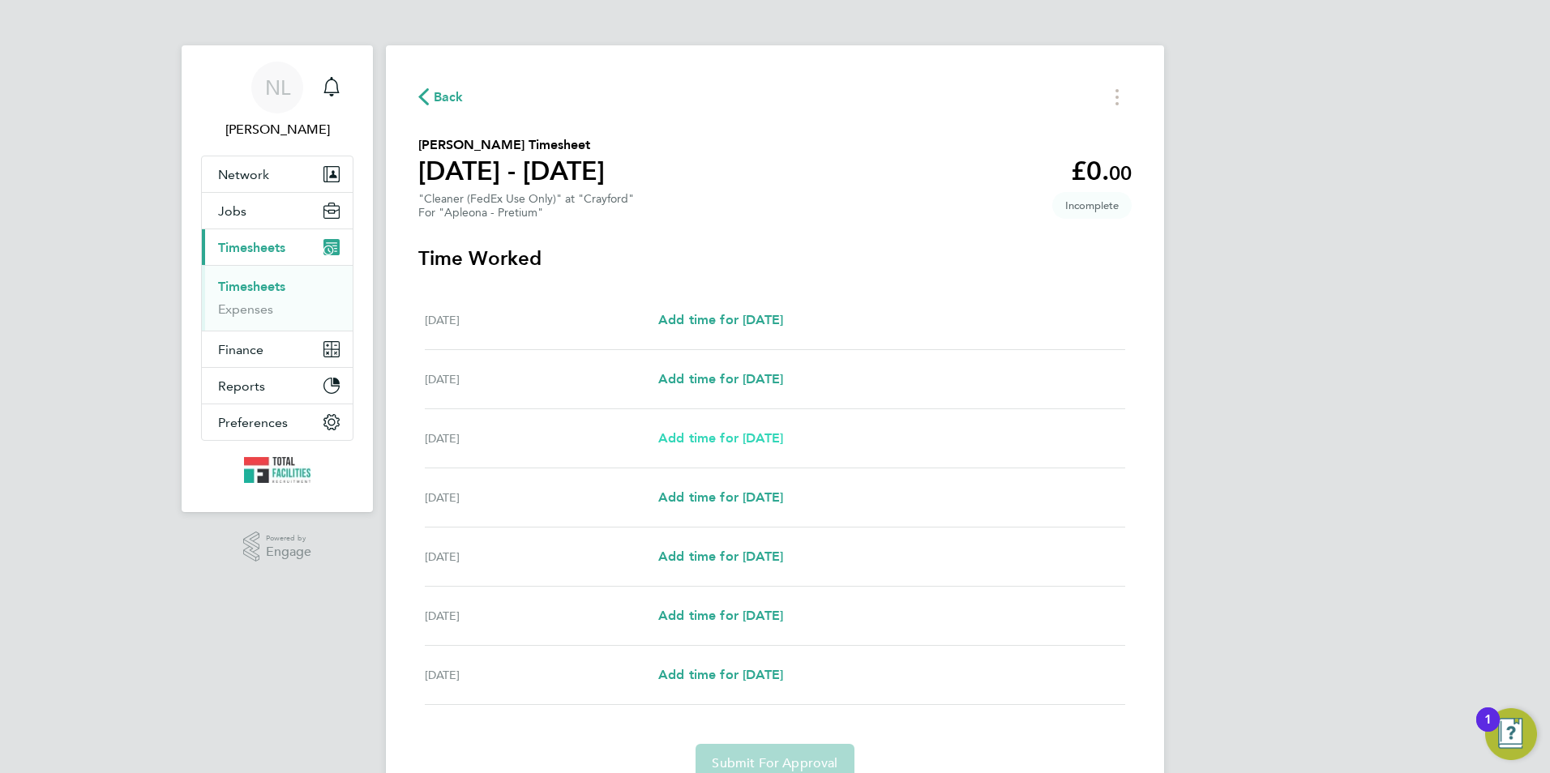
click at [767, 443] on span "Add time for Mon 22 Sep" at bounding box center [720, 437] width 125 height 15
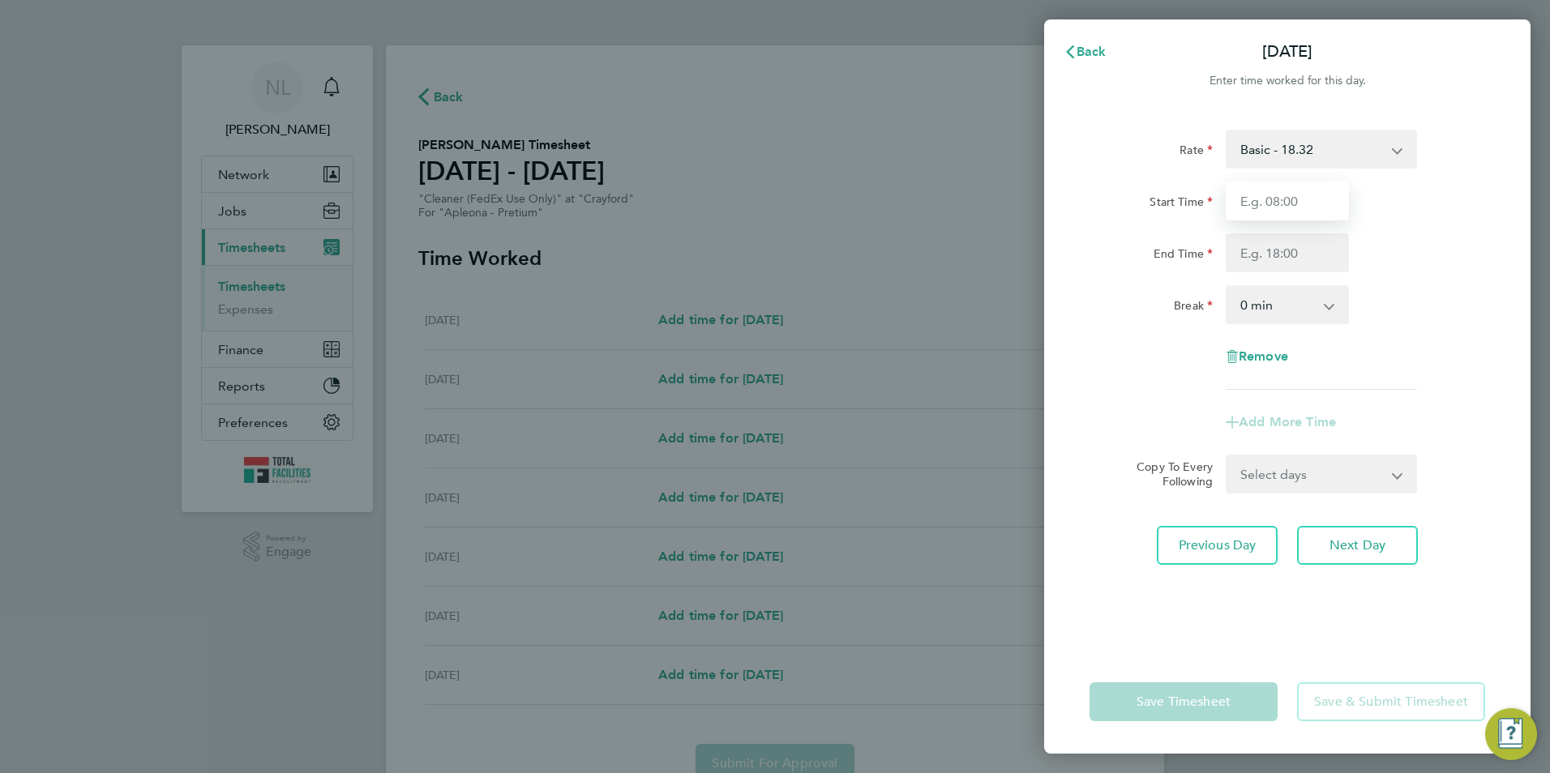
click at [1277, 203] on input "Start Time" at bounding box center [1287, 201] width 123 height 39
type input "07:00"
click at [1261, 250] on input "End Time" at bounding box center [1287, 252] width 123 height 39
type input "10:00"
click at [1459, 229] on div "Start Time 07:00 End Time 10:00" at bounding box center [1287, 227] width 409 height 91
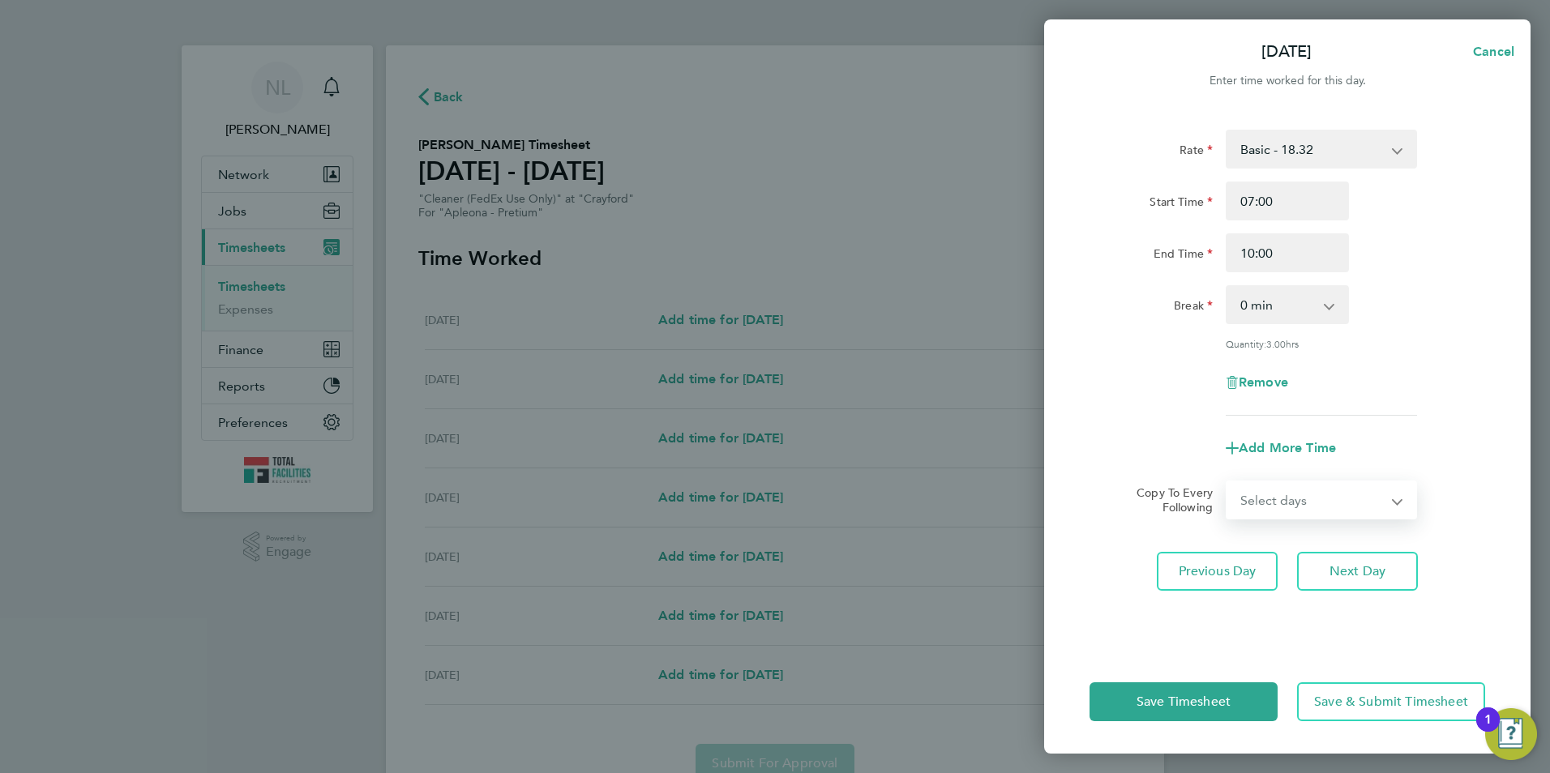
click at [1298, 499] on select "Select days Day Tuesday Wednesday Thursday Friday" at bounding box center [1312, 500] width 170 height 36
select select "DAY"
click at [1227, 482] on select "Select days Day Tuesday Wednesday Thursday Friday" at bounding box center [1312, 500] width 170 height 36
select select "2025-09-26"
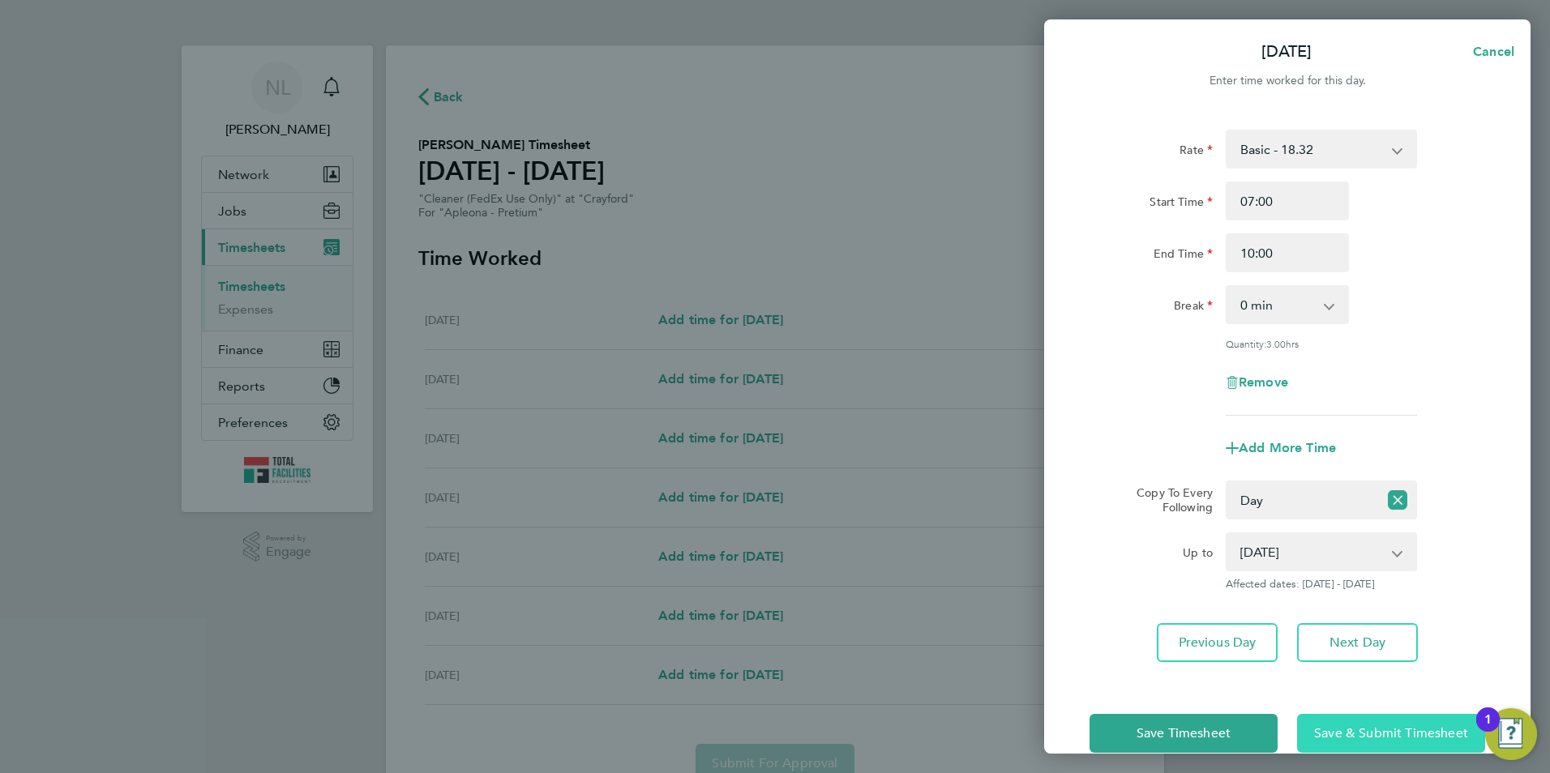
click at [1359, 726] on span "Save & Submit Timesheet" at bounding box center [1391, 734] width 154 height 16
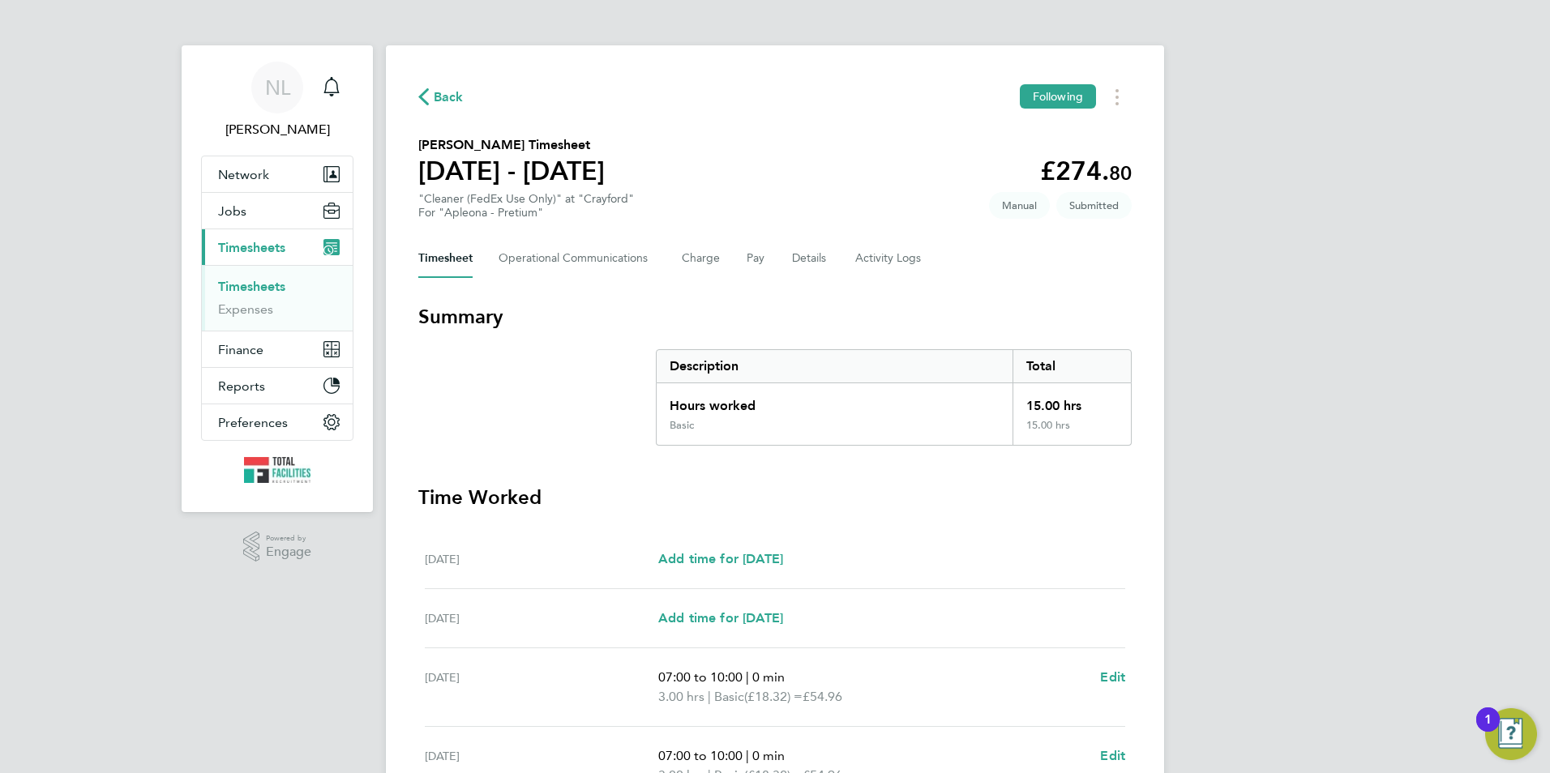
click at [437, 93] on span "Back" at bounding box center [449, 97] width 30 height 19
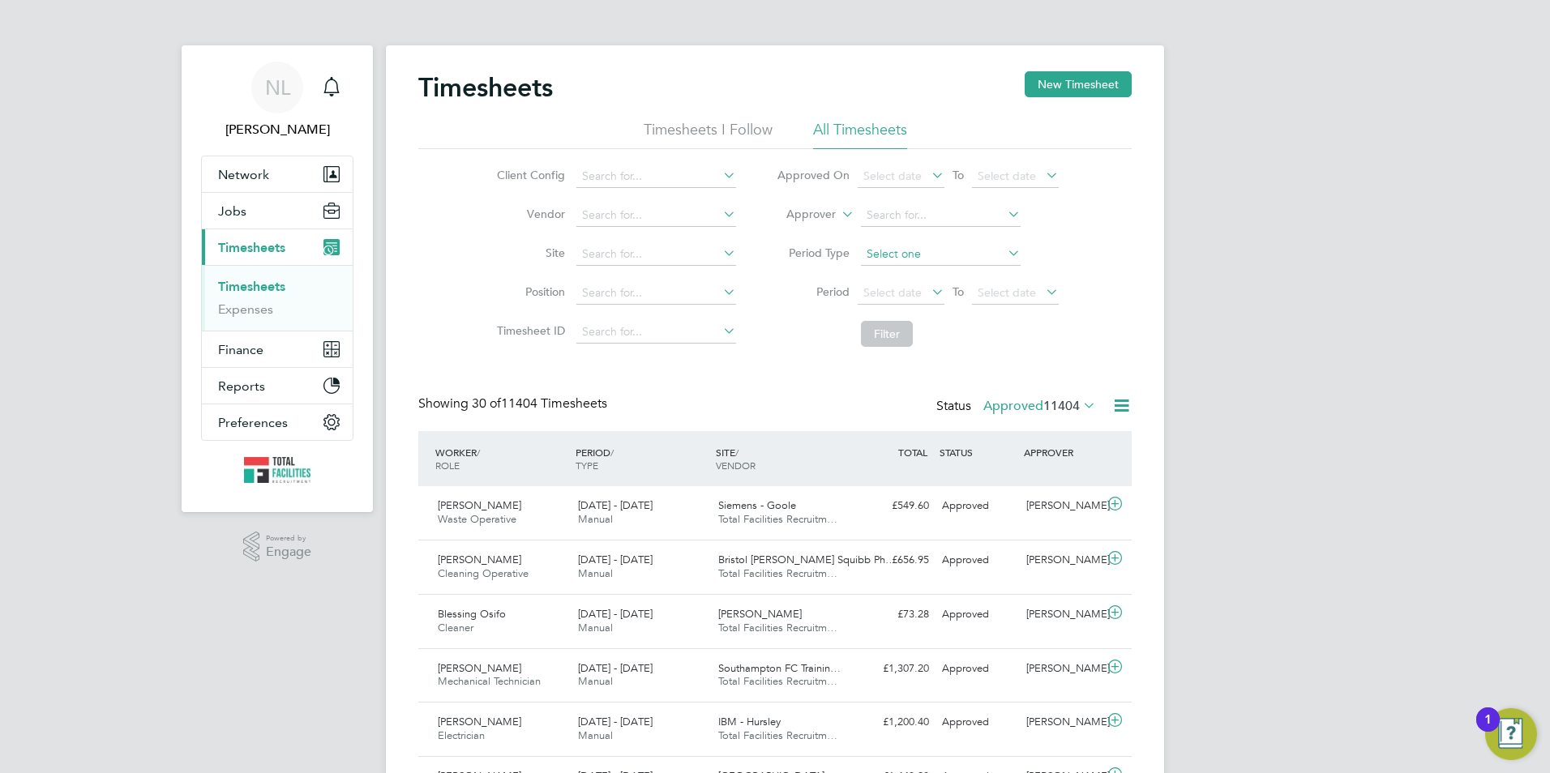
scroll to position [41, 141]
click at [1048, 91] on button "New Timesheet" at bounding box center [1078, 84] width 107 height 26
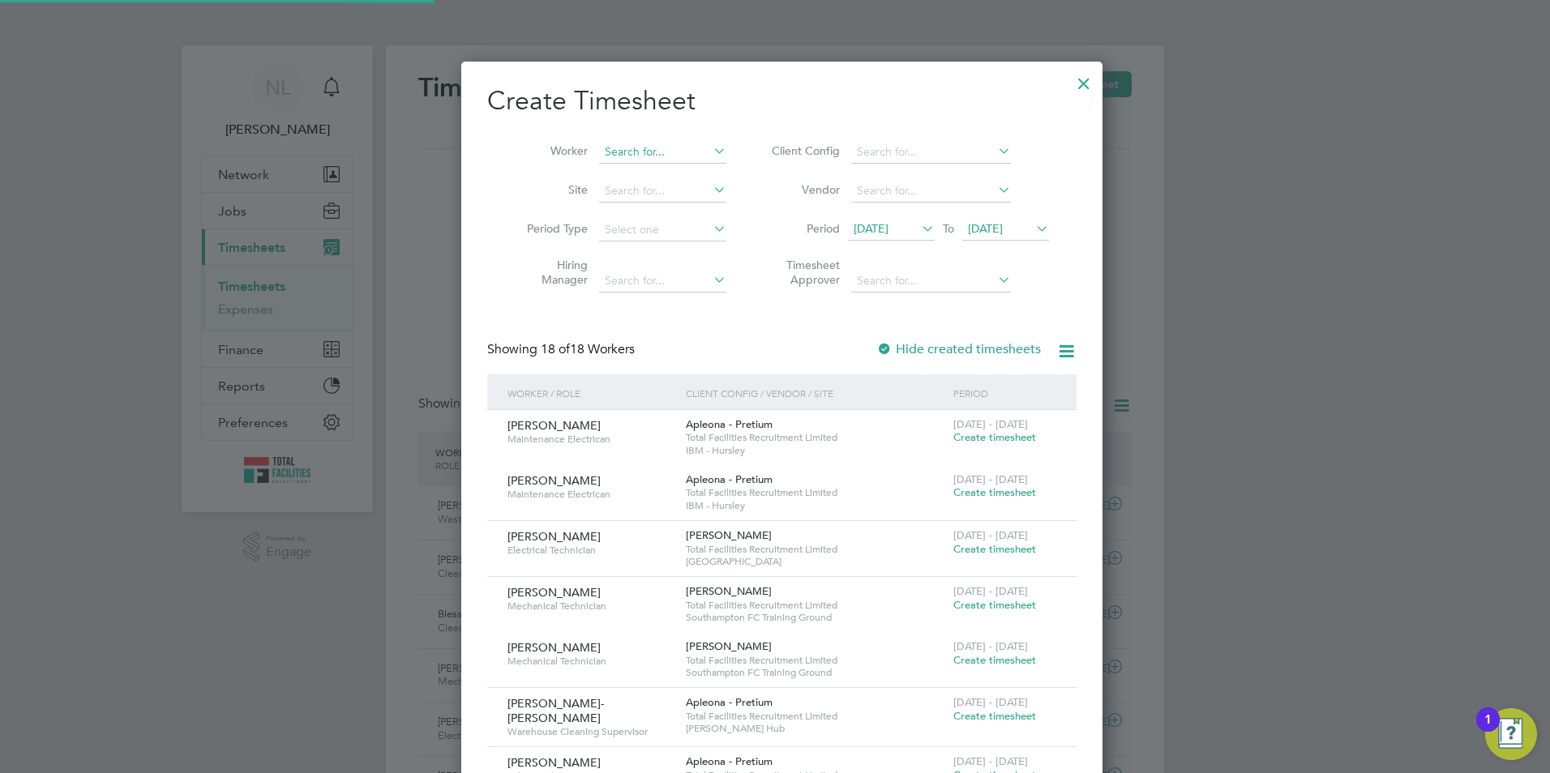
click at [608, 150] on input at bounding box center [662, 152] width 127 height 23
click at [670, 297] on li "Joseph Samuel" at bounding box center [691, 306] width 200 height 22
type input "[PERSON_NAME]"
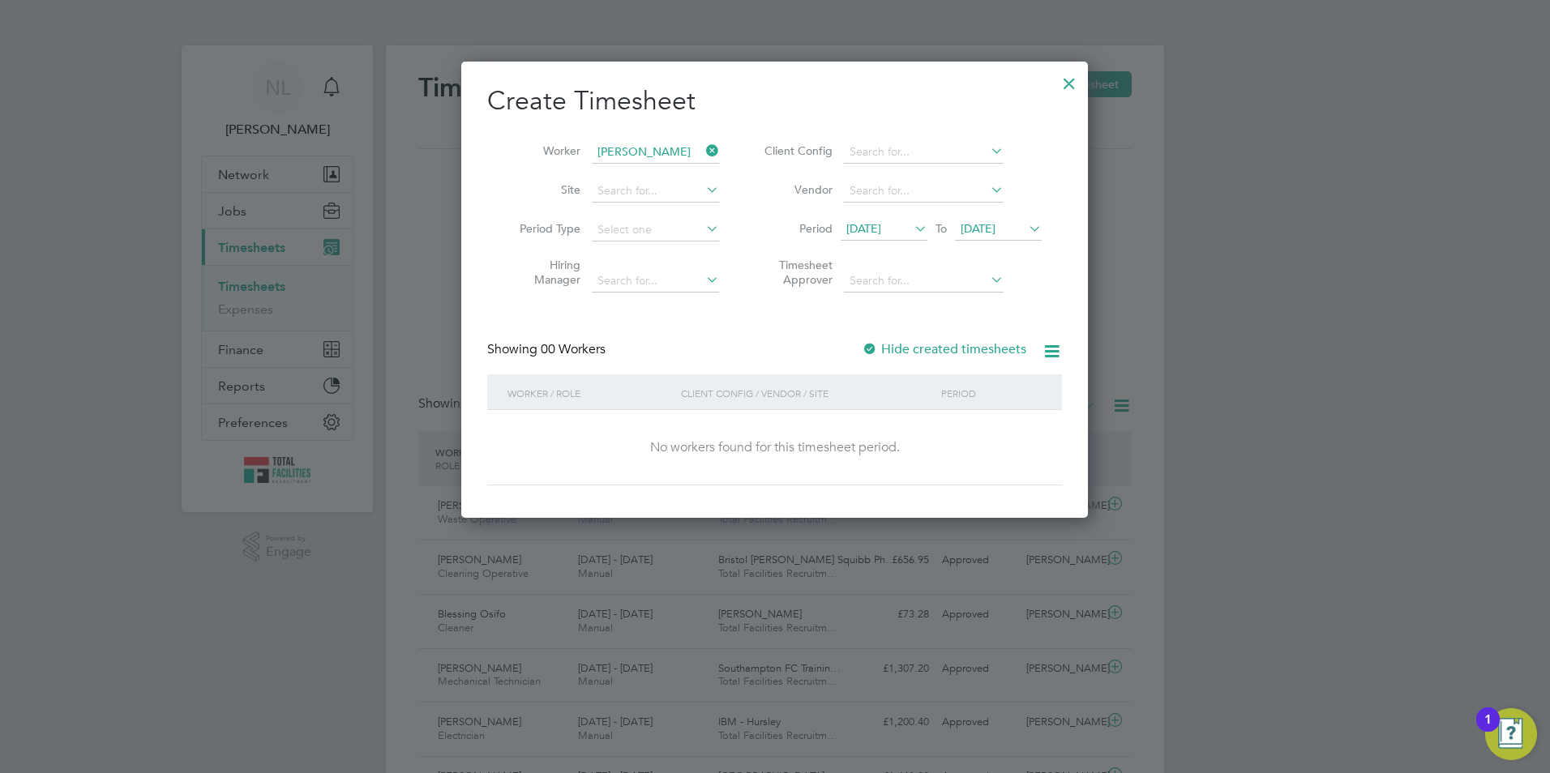
click at [1064, 76] on div at bounding box center [1069, 79] width 29 height 29
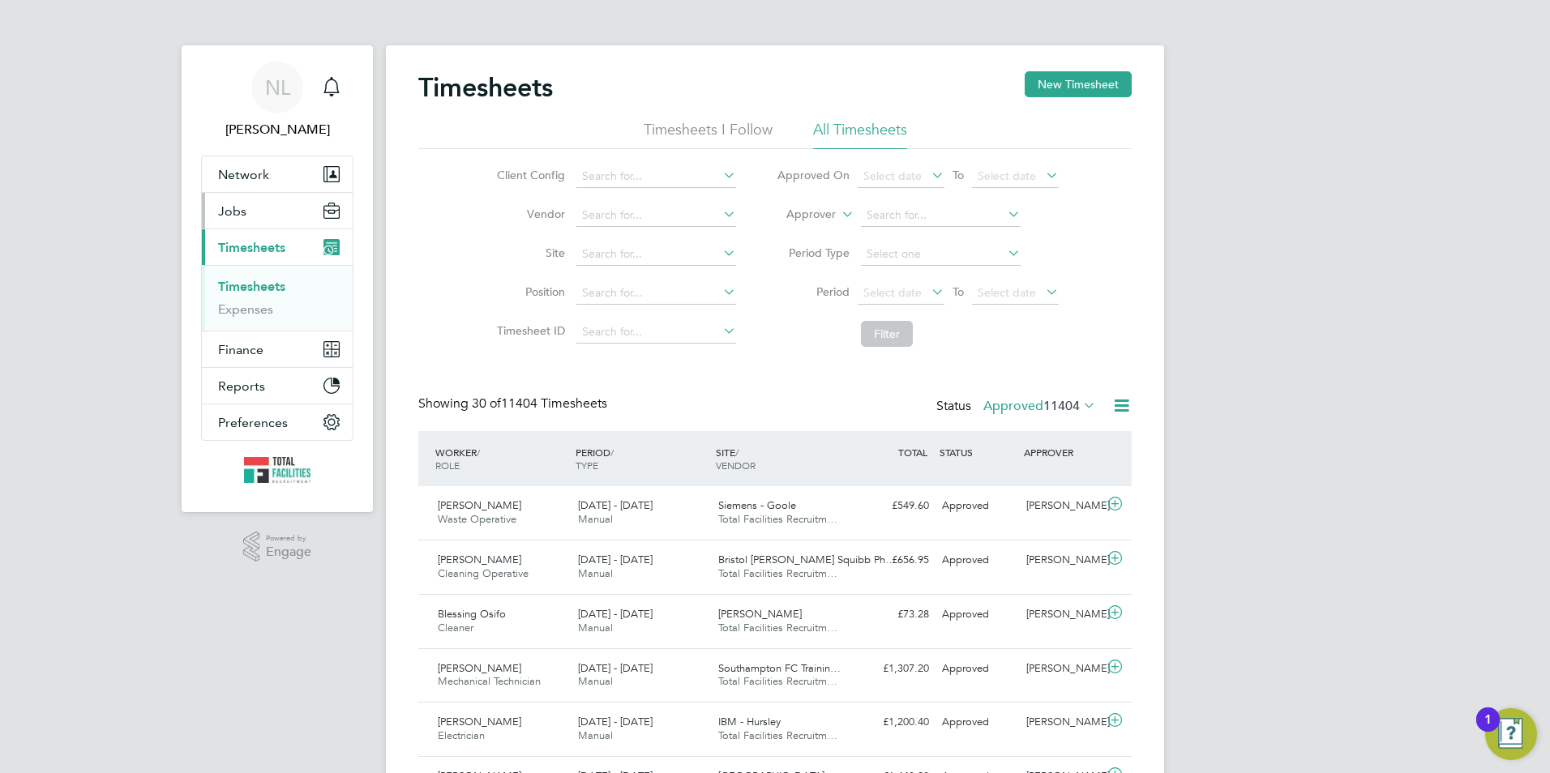
click at [265, 209] on button "Jobs" at bounding box center [277, 211] width 151 height 36
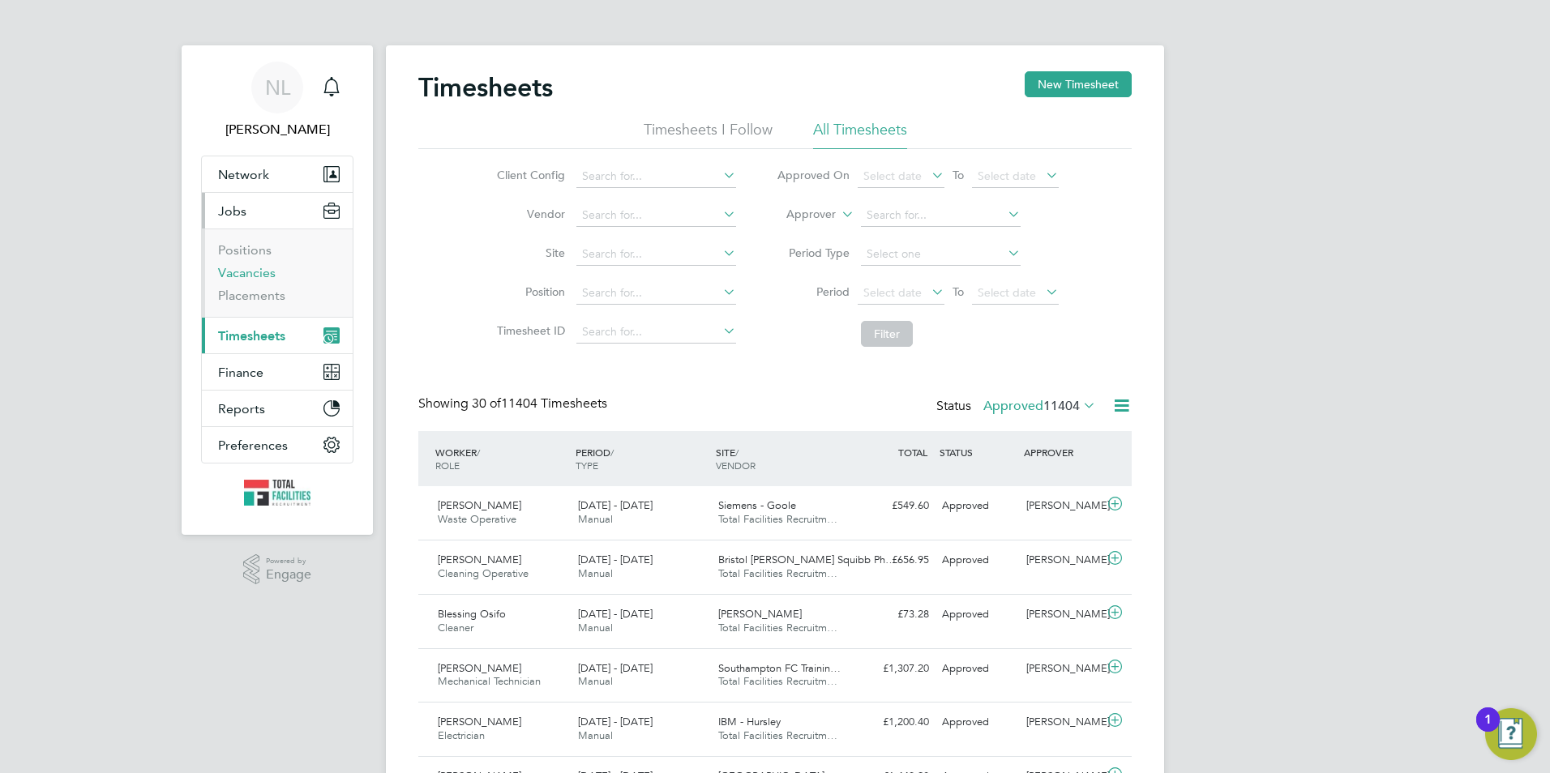
click at [251, 271] on link "Vacancies" at bounding box center [247, 272] width 58 height 15
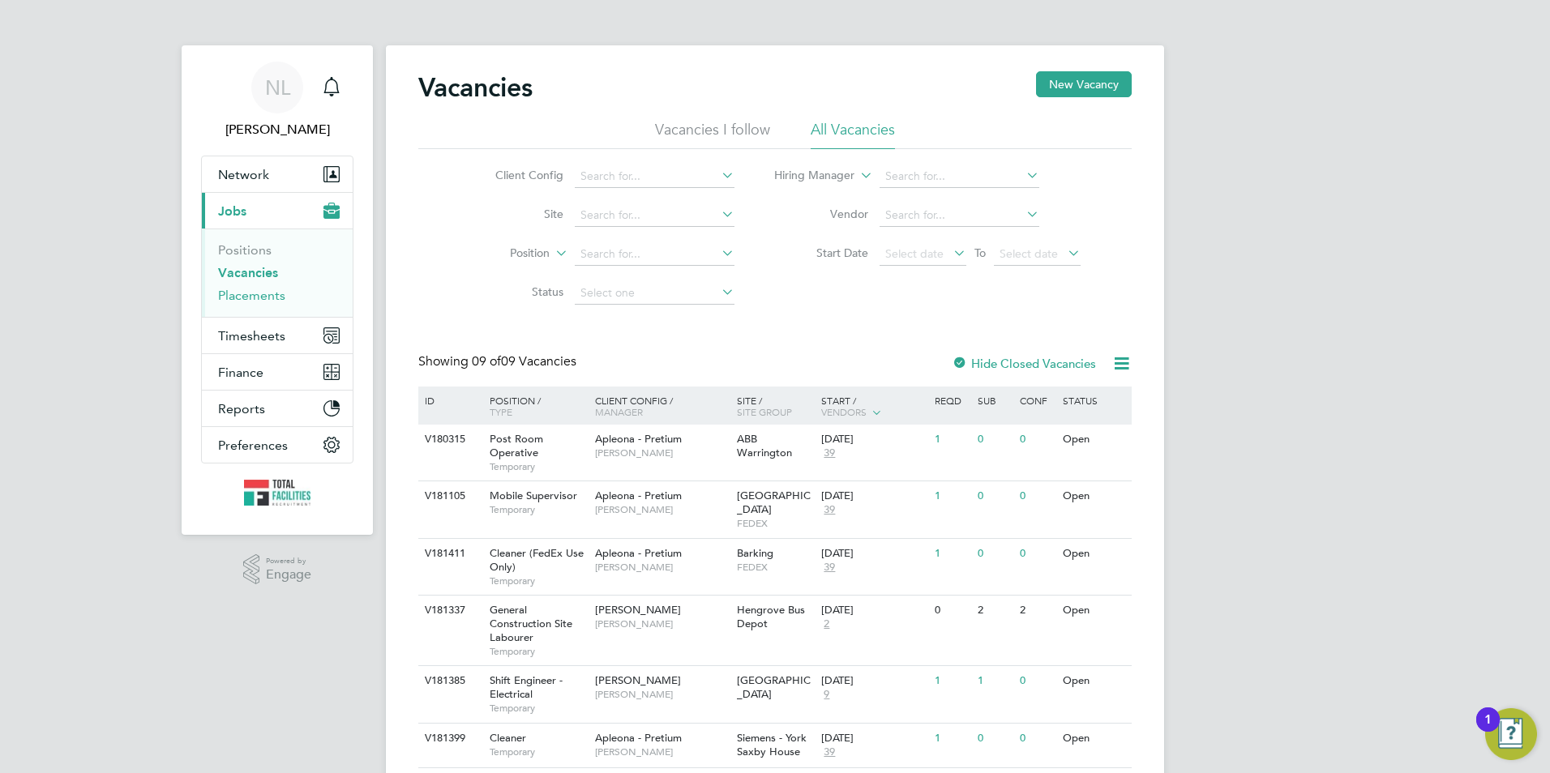
click at [266, 299] on link "Placements" at bounding box center [251, 295] width 67 height 15
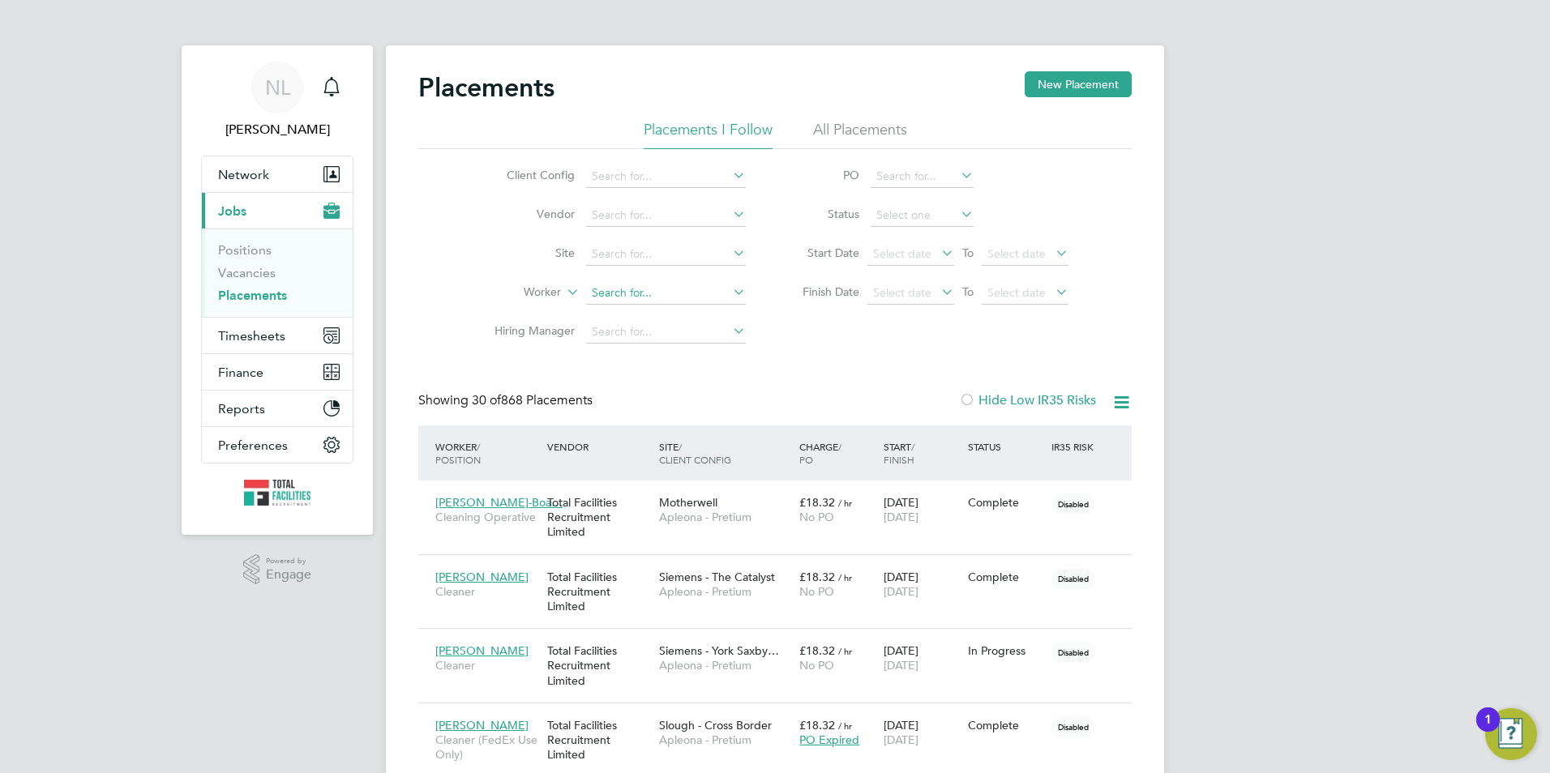
click at [652, 286] on input at bounding box center [666, 293] width 160 height 23
click at [680, 377] on li "Jose ph Samuel" at bounding box center [711, 381] width 252 height 22
type input "[PERSON_NAME]"
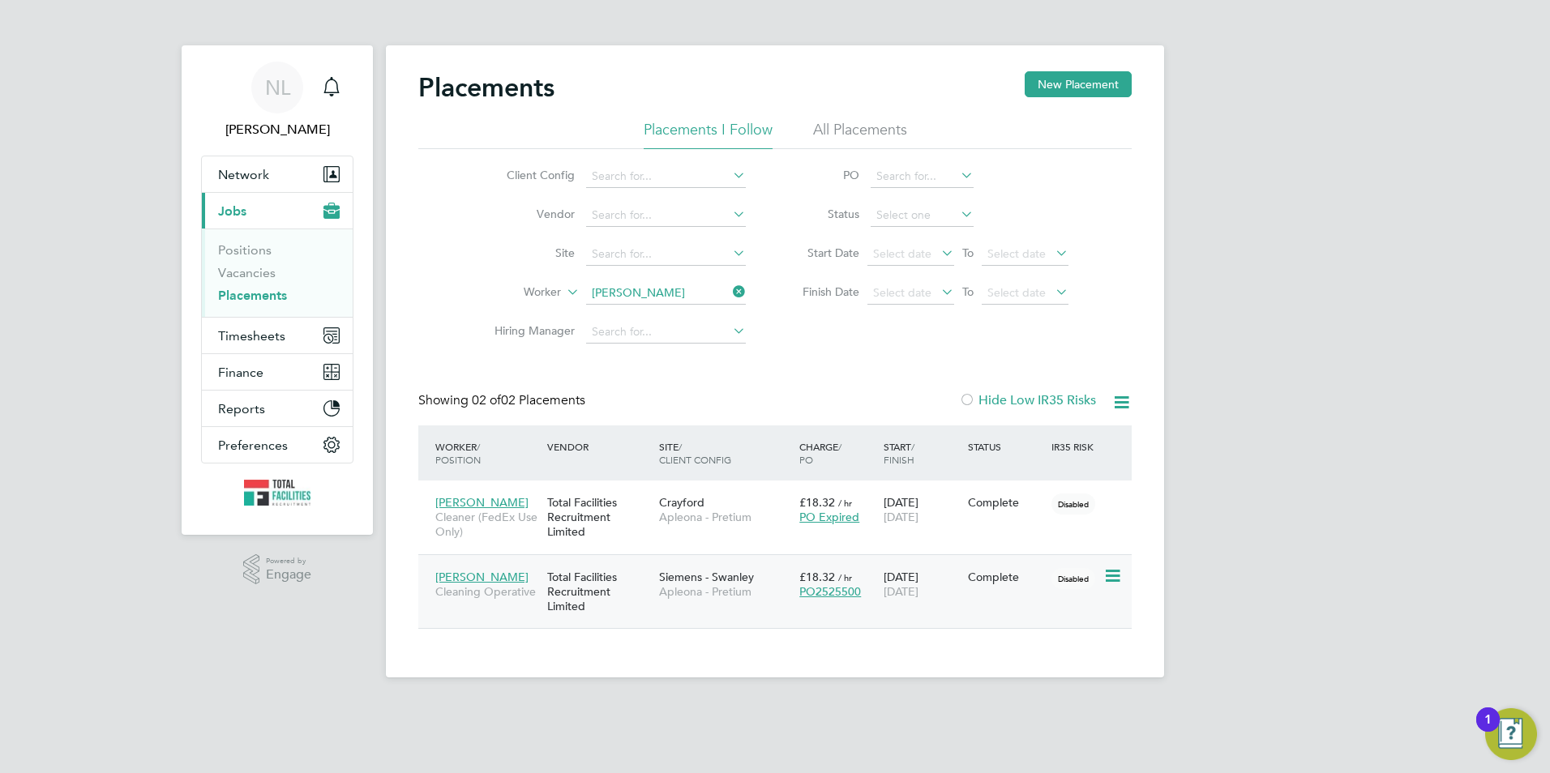
click at [1113, 580] on icon at bounding box center [1111, 576] width 16 height 19
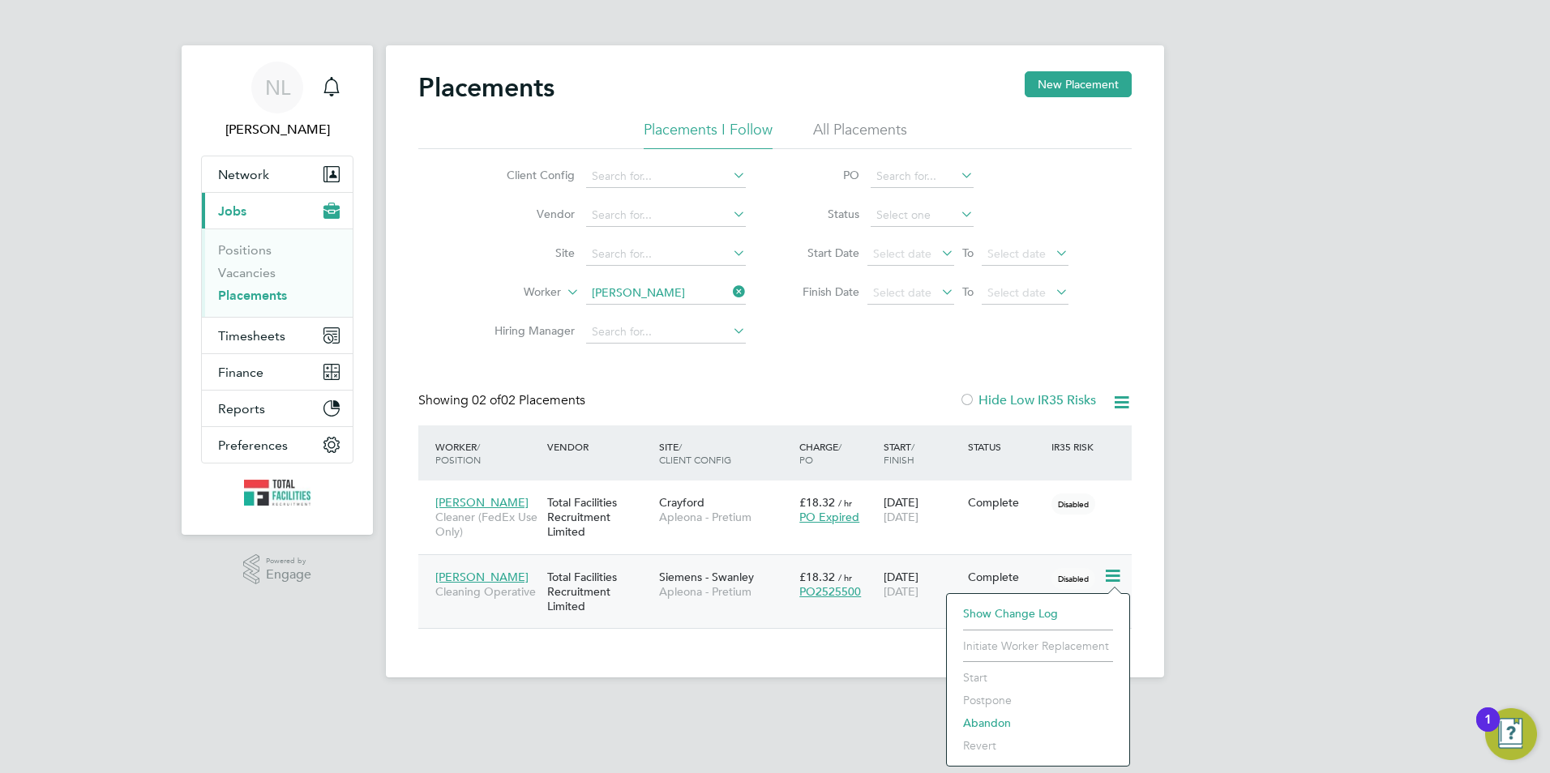
click at [909, 603] on div "09 Sep 2025 19 Sep 2025" at bounding box center [922, 584] width 84 height 45
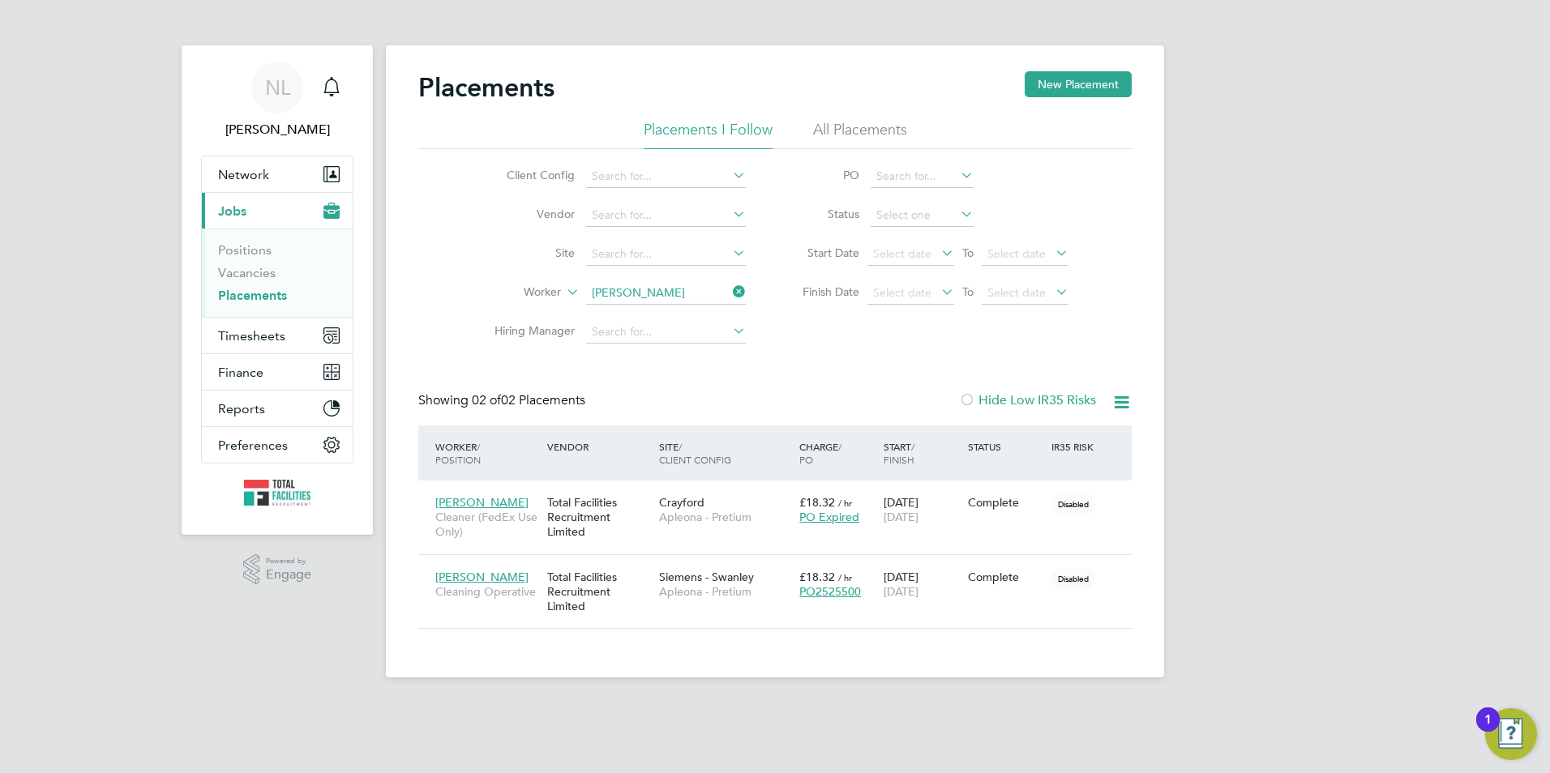
click at [730, 289] on icon at bounding box center [730, 292] width 0 height 23
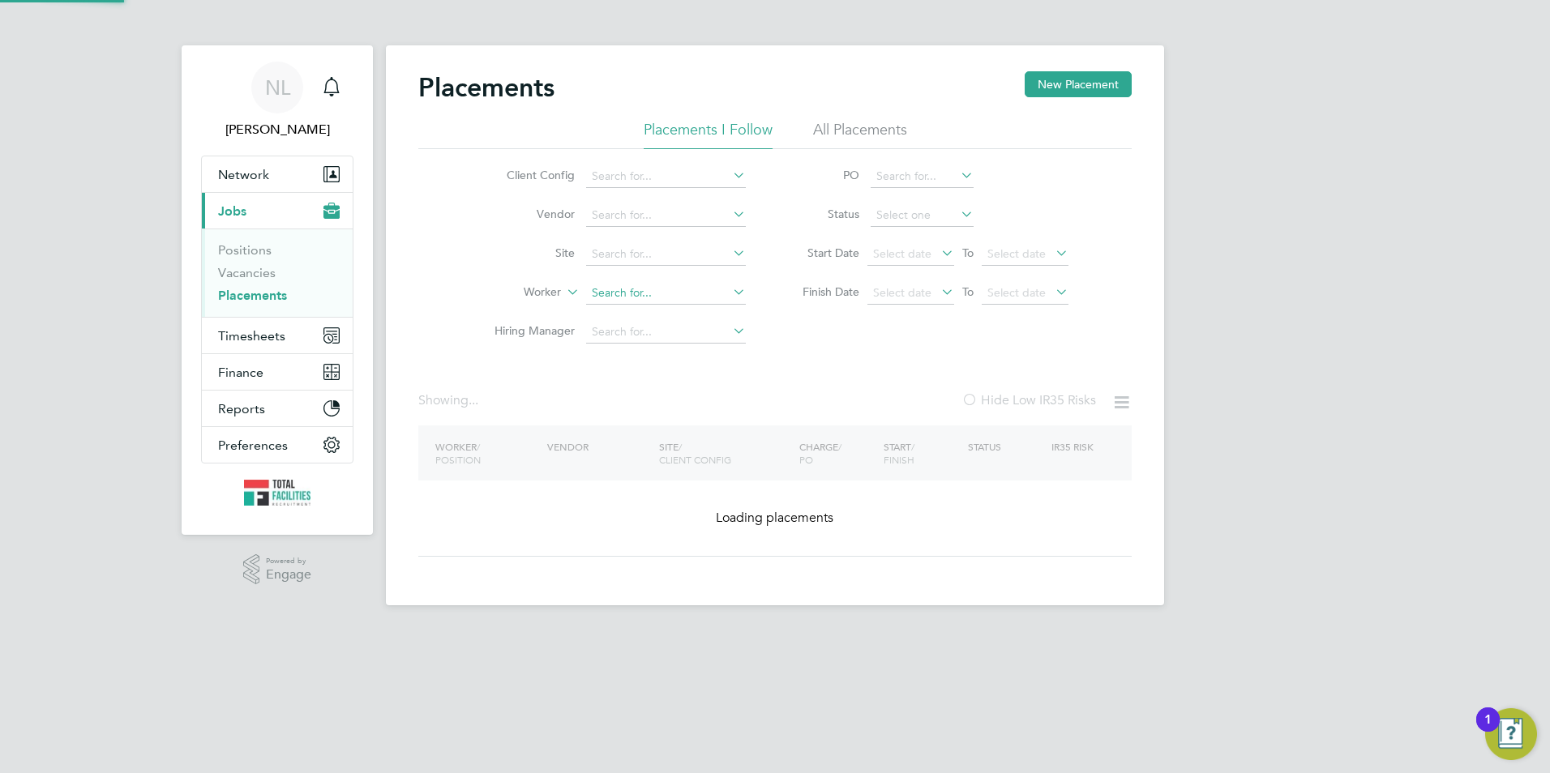
click at [675, 298] on input at bounding box center [666, 293] width 160 height 23
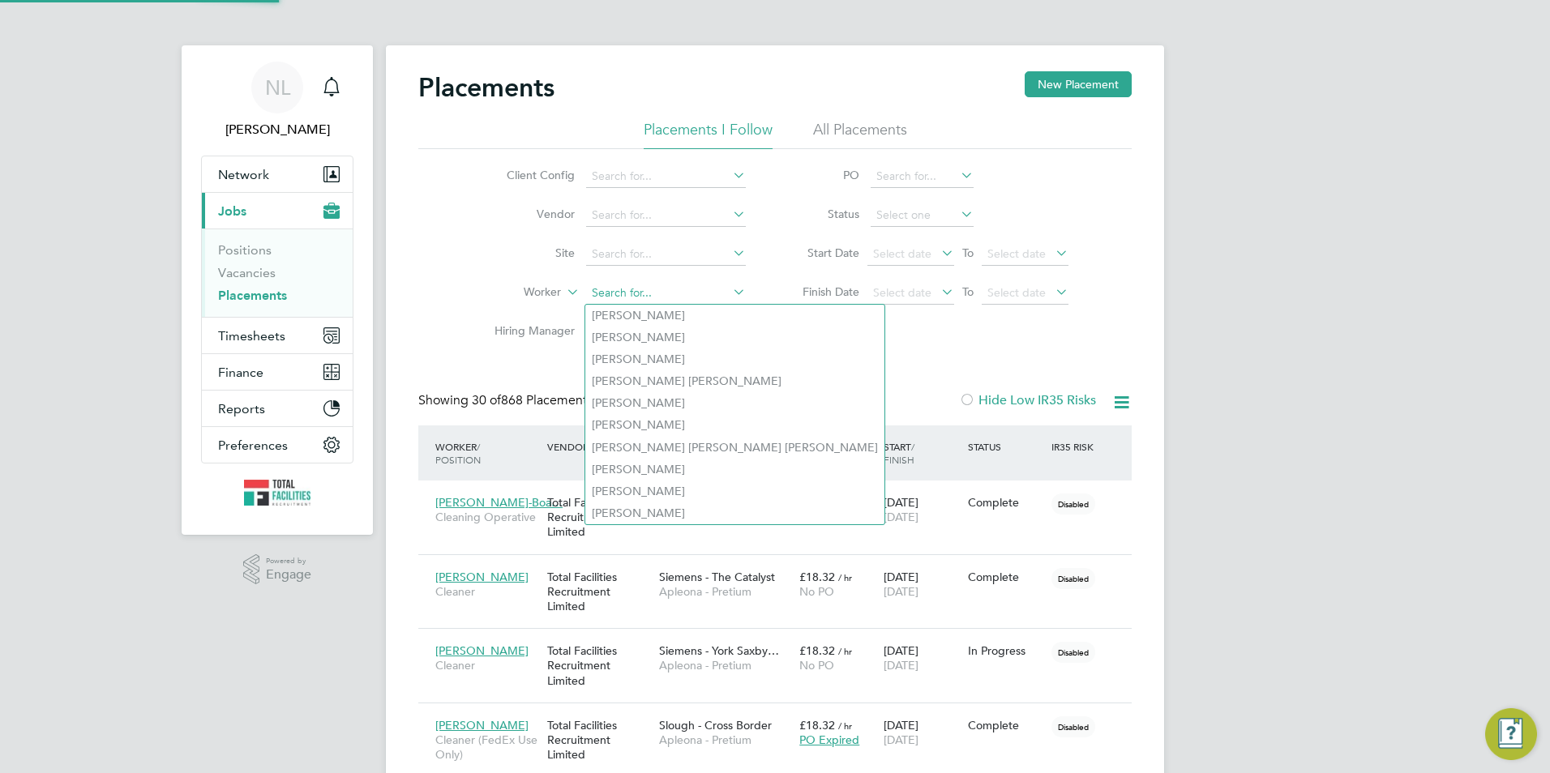
scroll to position [47, 113]
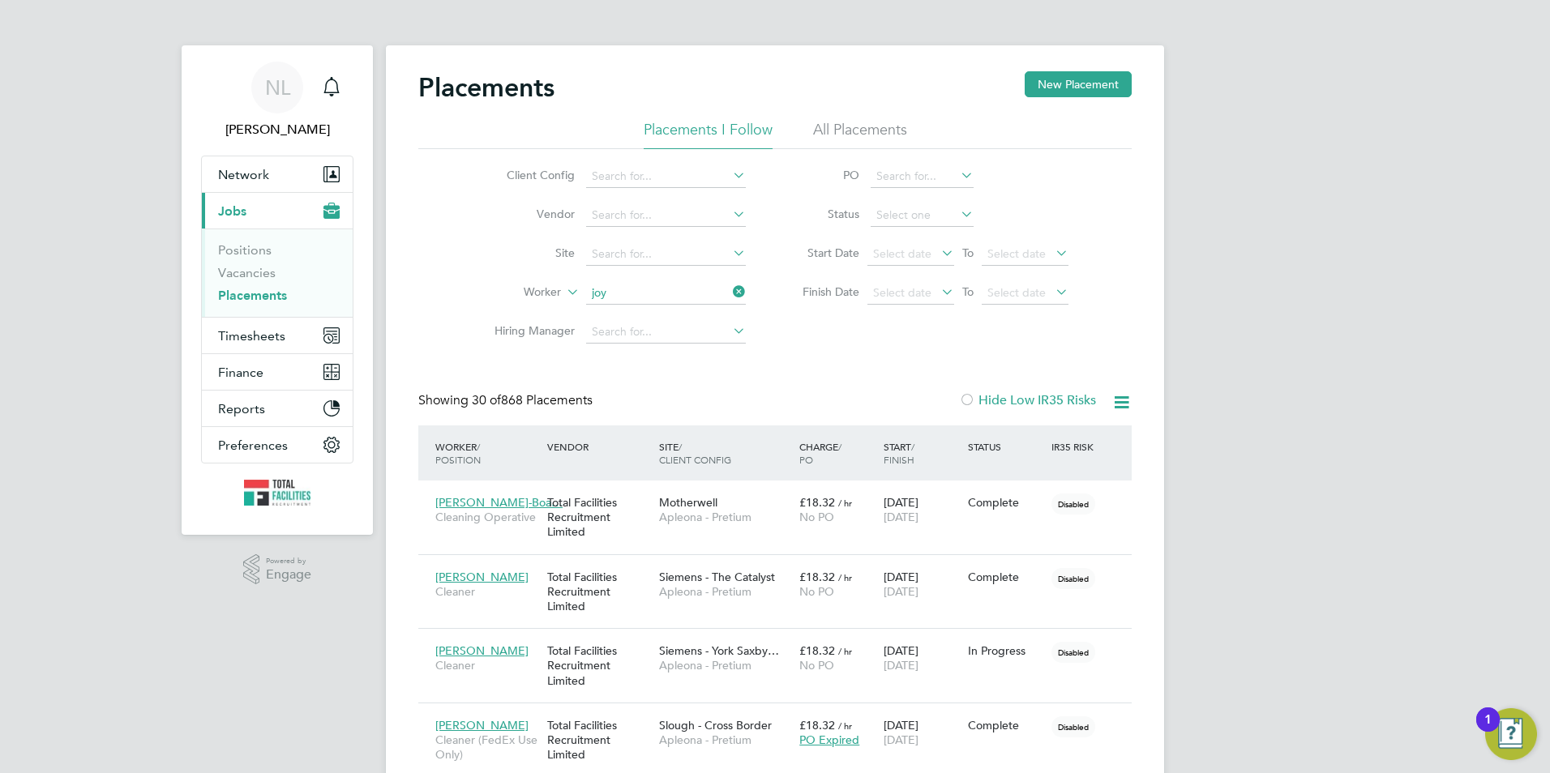
click at [666, 350] on li "Joy Akinyemi" at bounding box center [665, 359] width 161 height 22
type input "Joy Akinyemi"
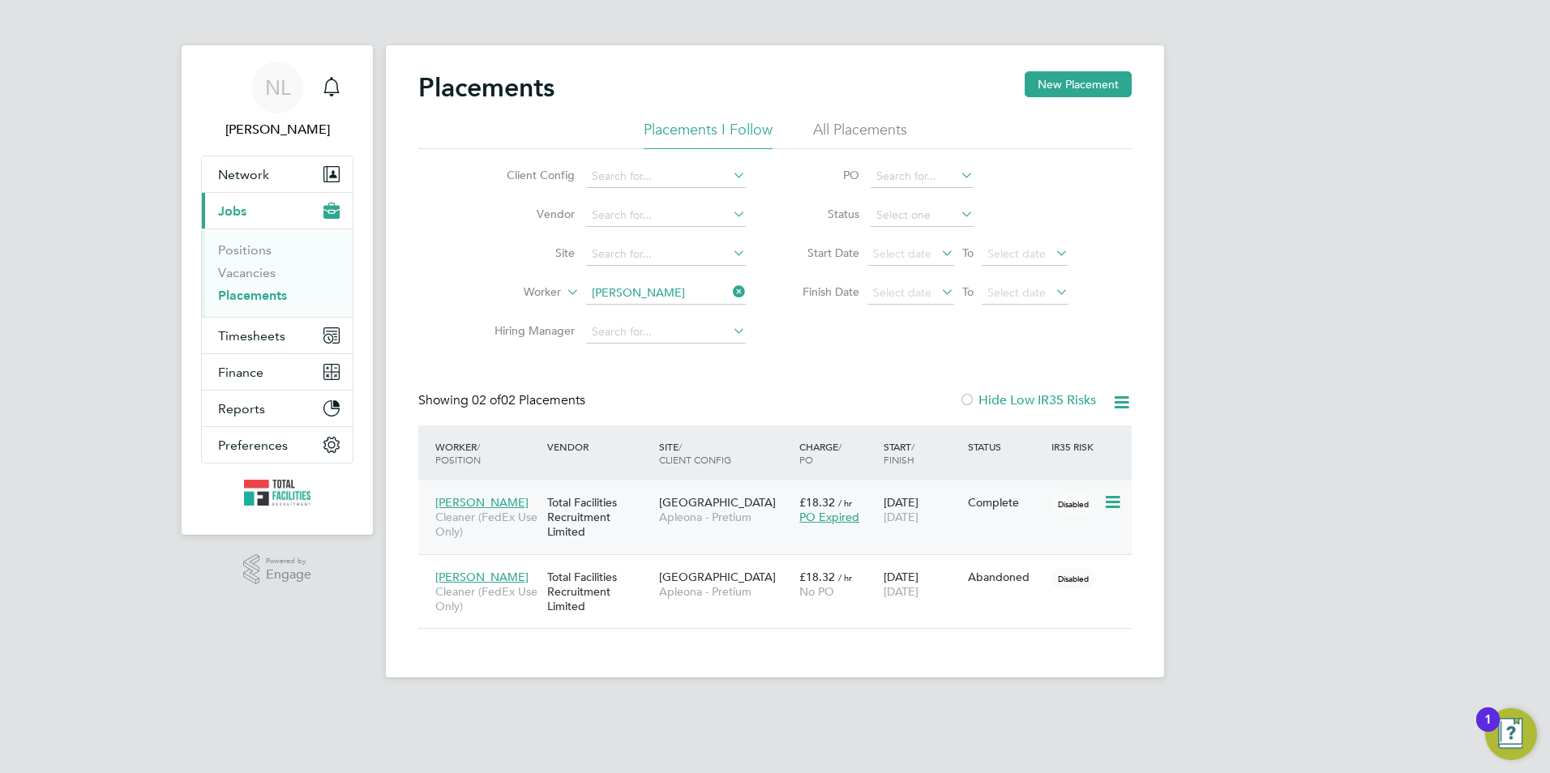
click at [1116, 498] on icon at bounding box center [1111, 502] width 16 height 19
click at [879, 499] on link "Joy Akinyemi Cleaner (FedEx Use Only) Total Facilities Recruitment Limited Lond…" at bounding box center [781, 493] width 700 height 14
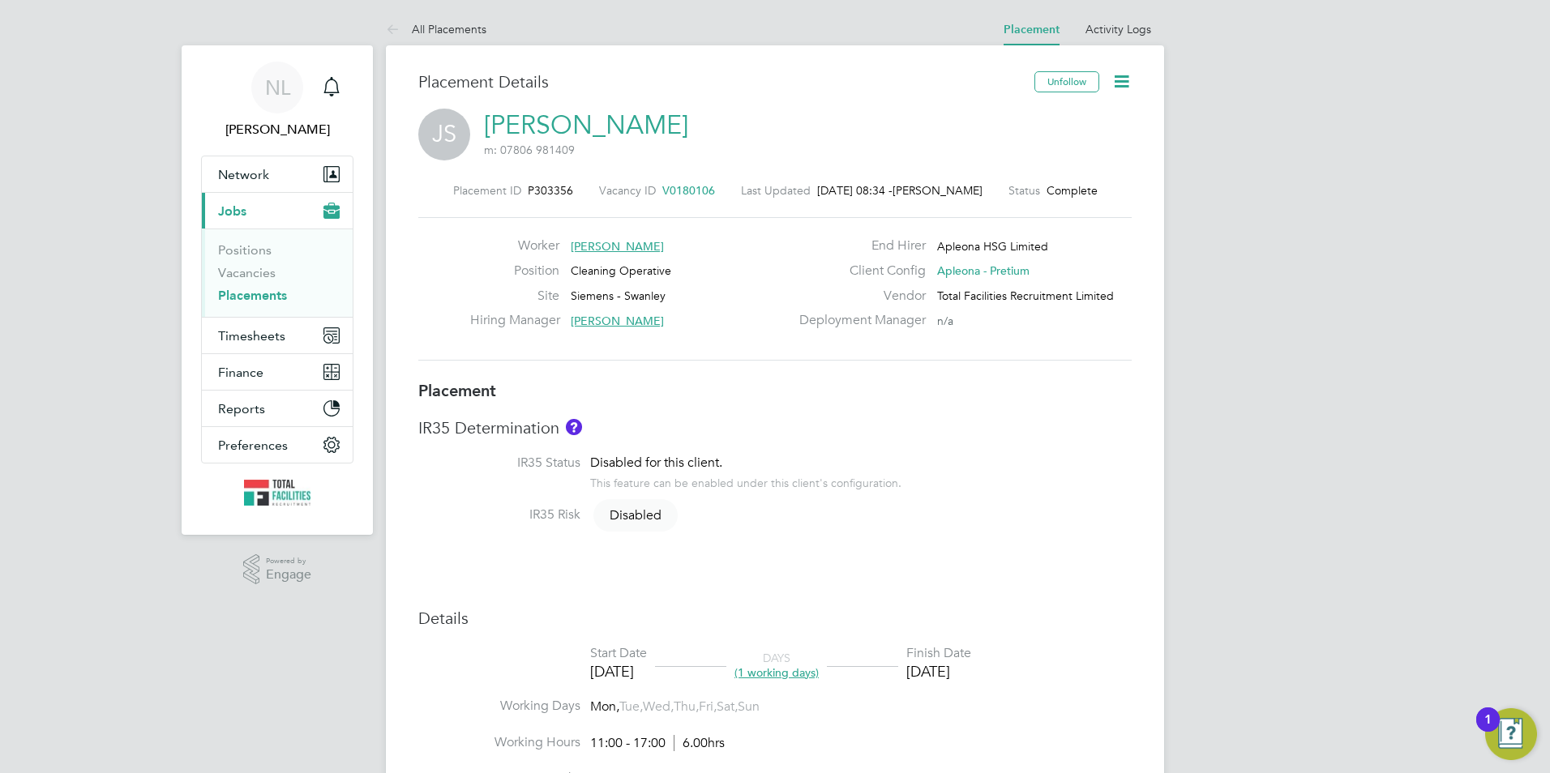
click at [1126, 78] on icon at bounding box center [1121, 81] width 20 height 20
click at [1043, 121] on li "Edit Placement e" at bounding box center [1068, 120] width 119 height 23
type input "[PERSON_NAME]"
type input "[DATE]"
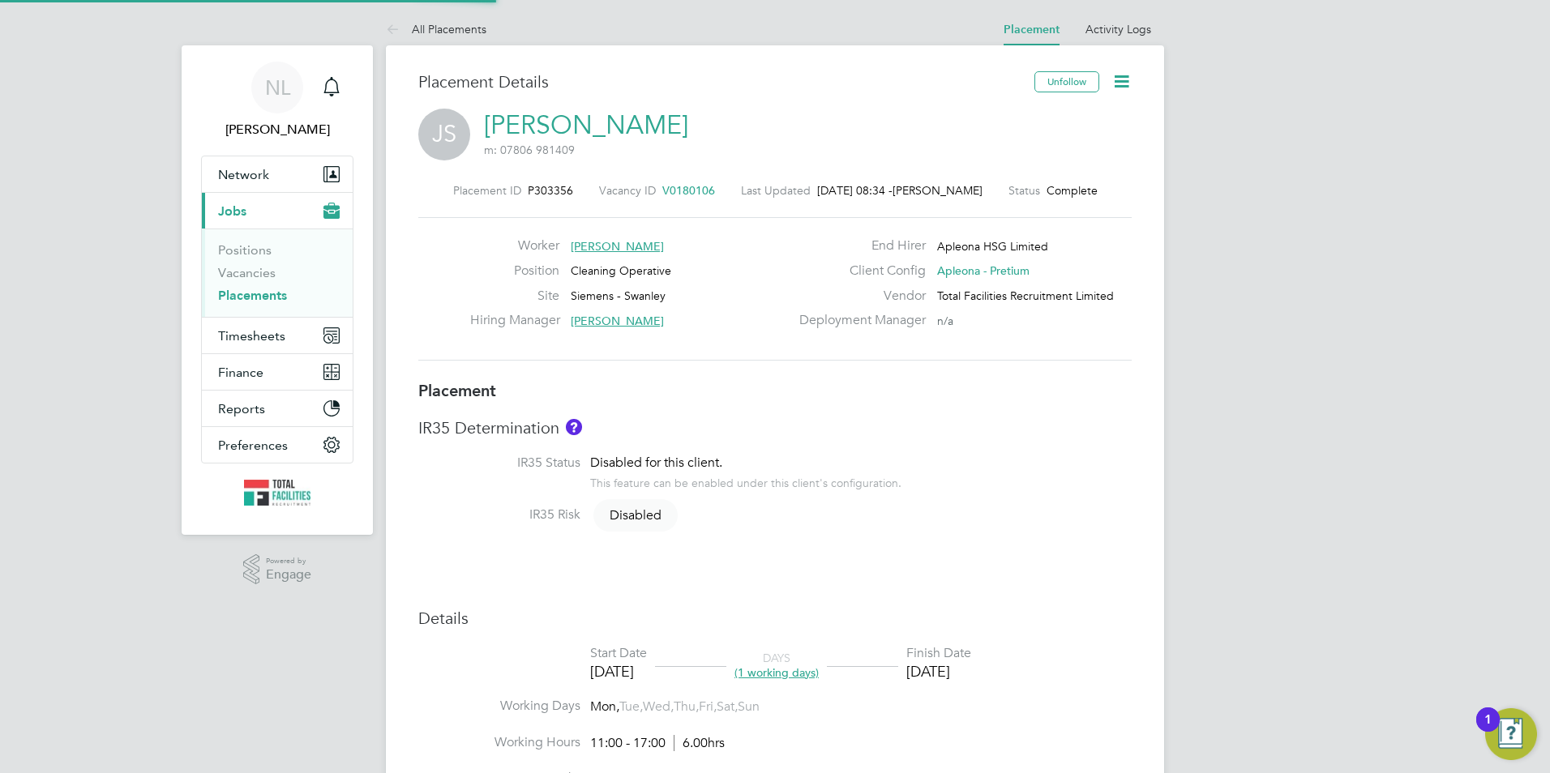
type input "[DATE]"
type input "11:00"
type input "17:00"
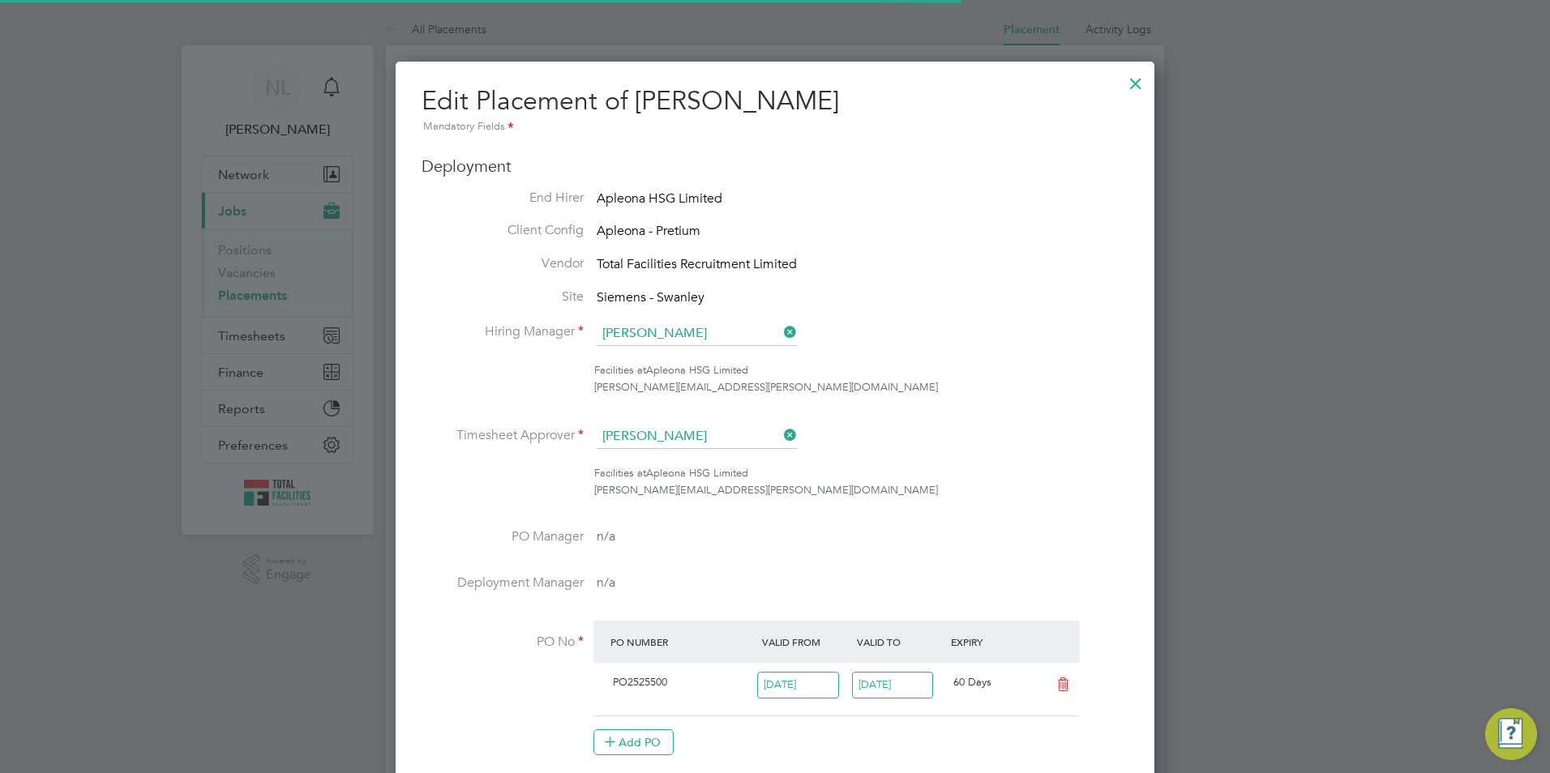
scroll to position [8, 8]
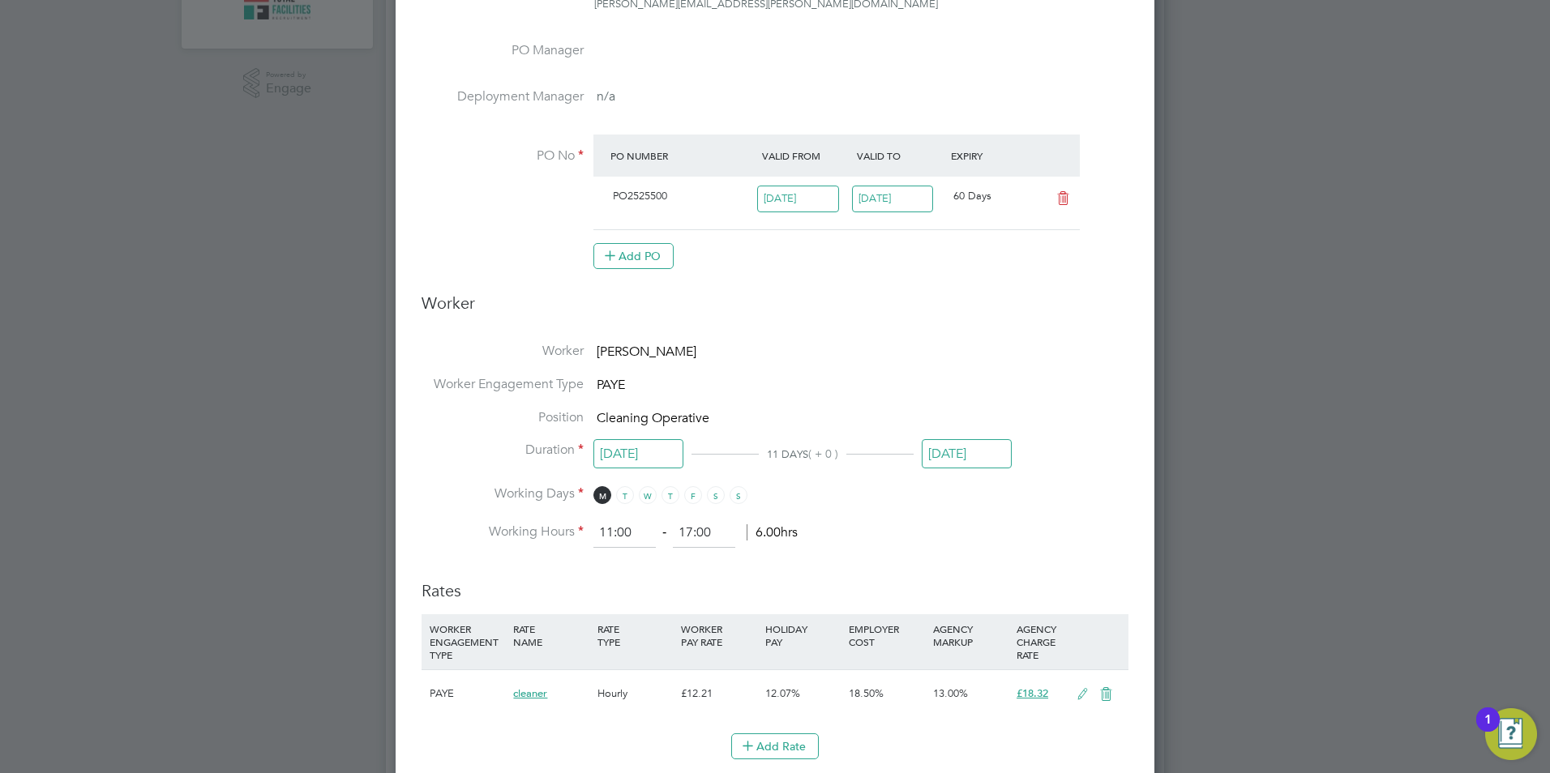
click at [975, 445] on input "[DATE]" at bounding box center [967, 454] width 90 height 30
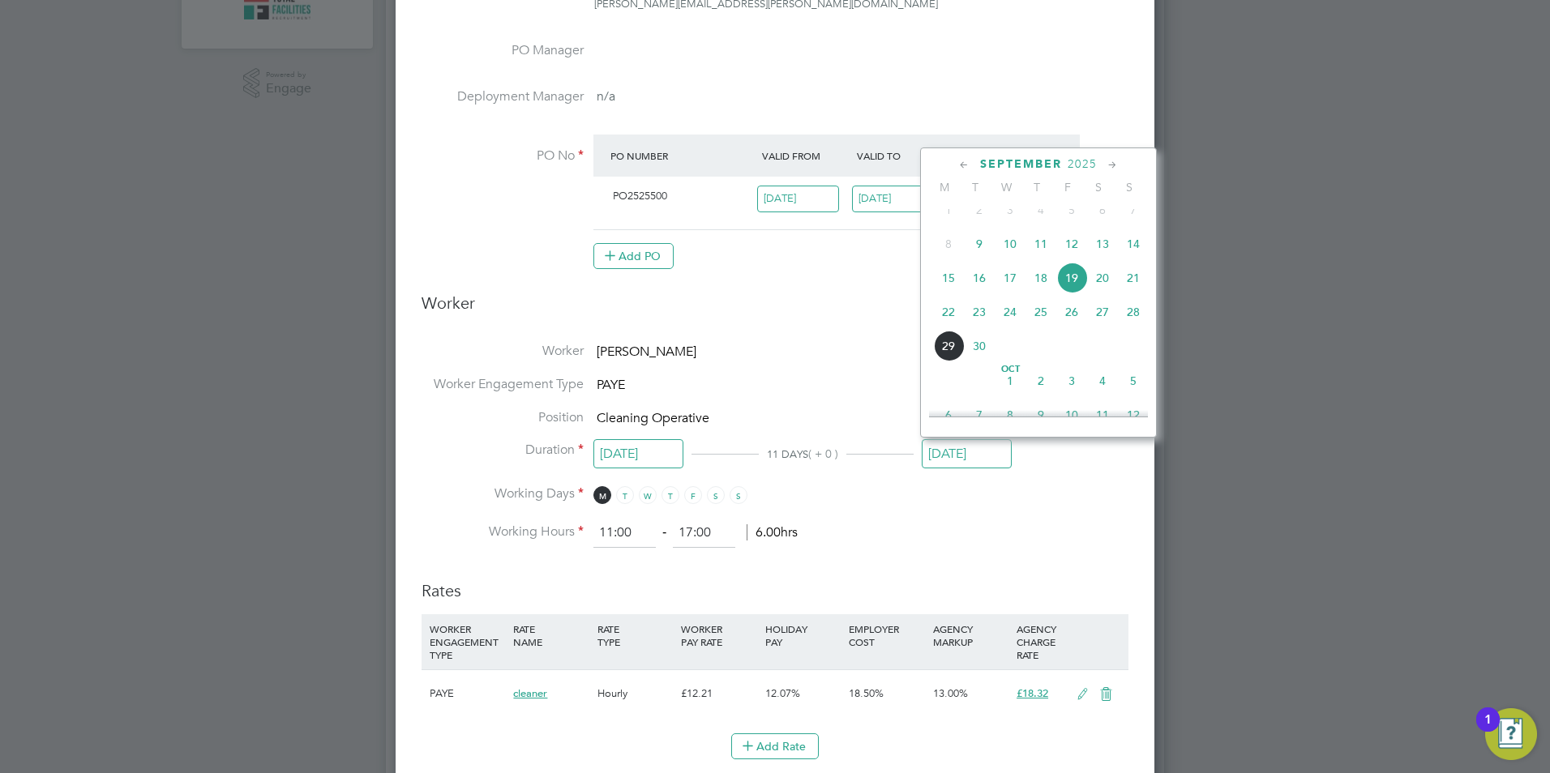
click at [1073, 325] on span "26" at bounding box center [1071, 312] width 31 height 31
type input "[DATE]"
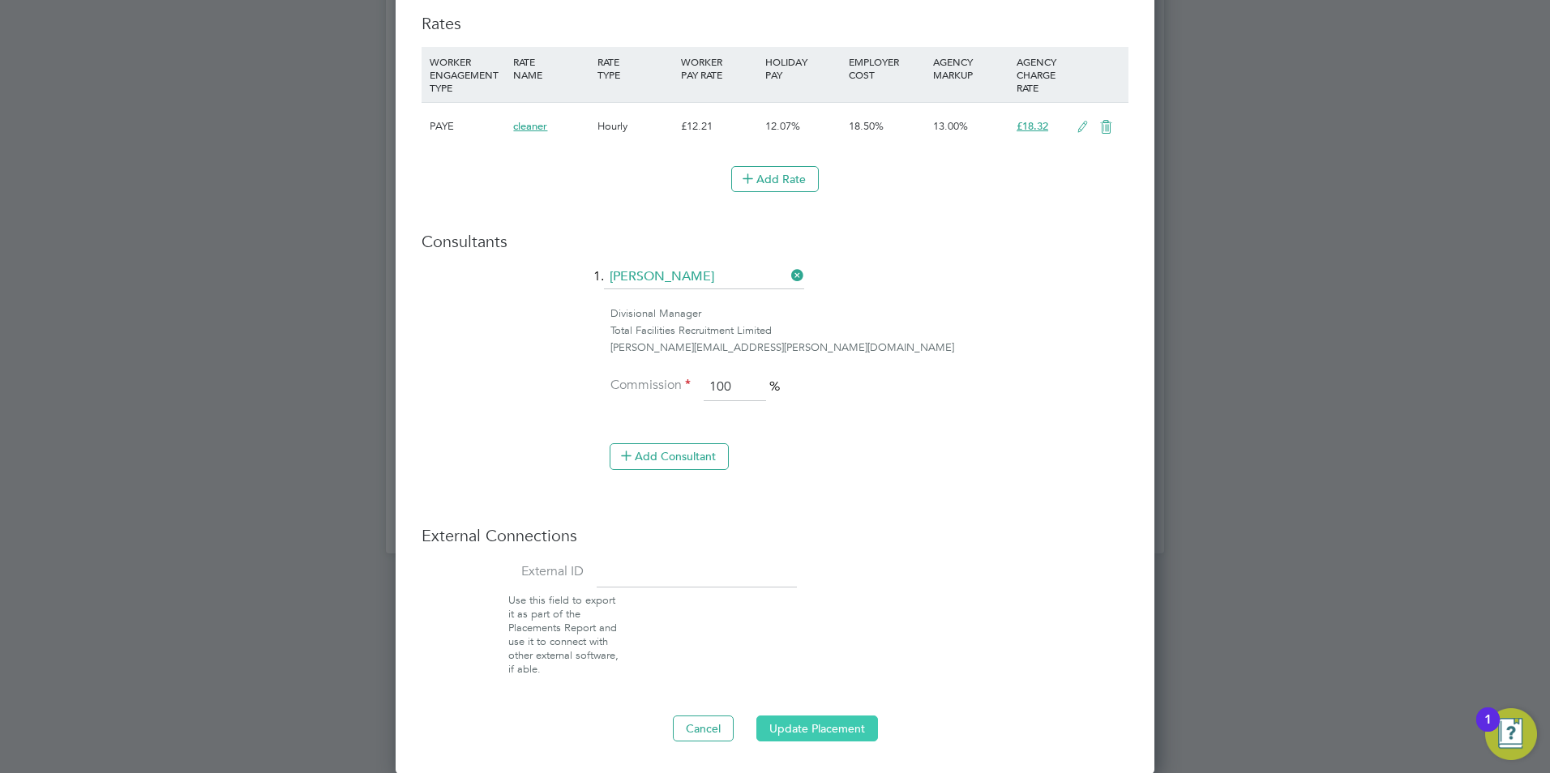
click at [844, 739] on button "Update Placement" at bounding box center [817, 729] width 122 height 26
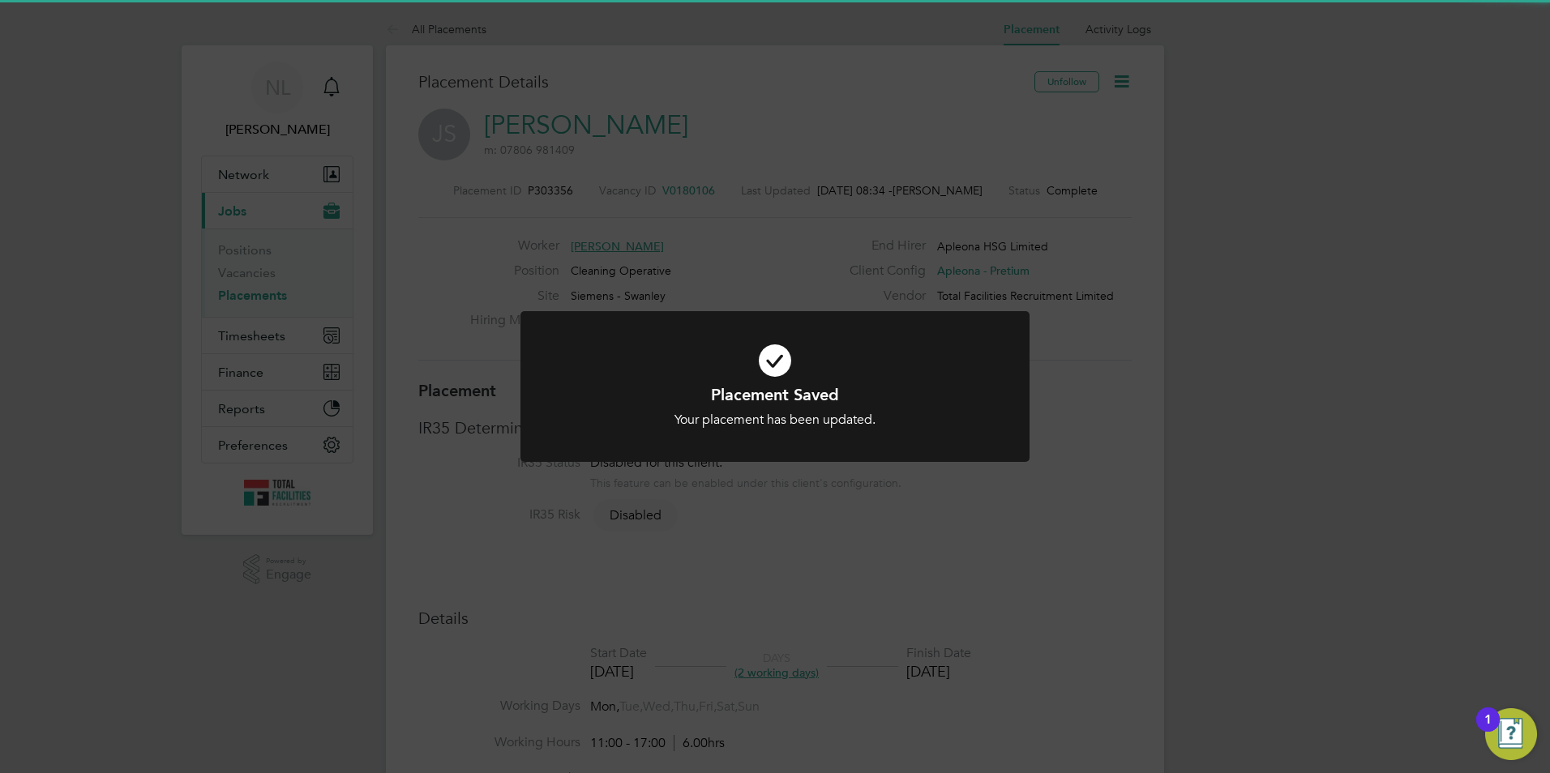
click at [674, 268] on div "Placement Saved Your placement has been updated. Cancel Okay" at bounding box center [775, 386] width 1550 height 773
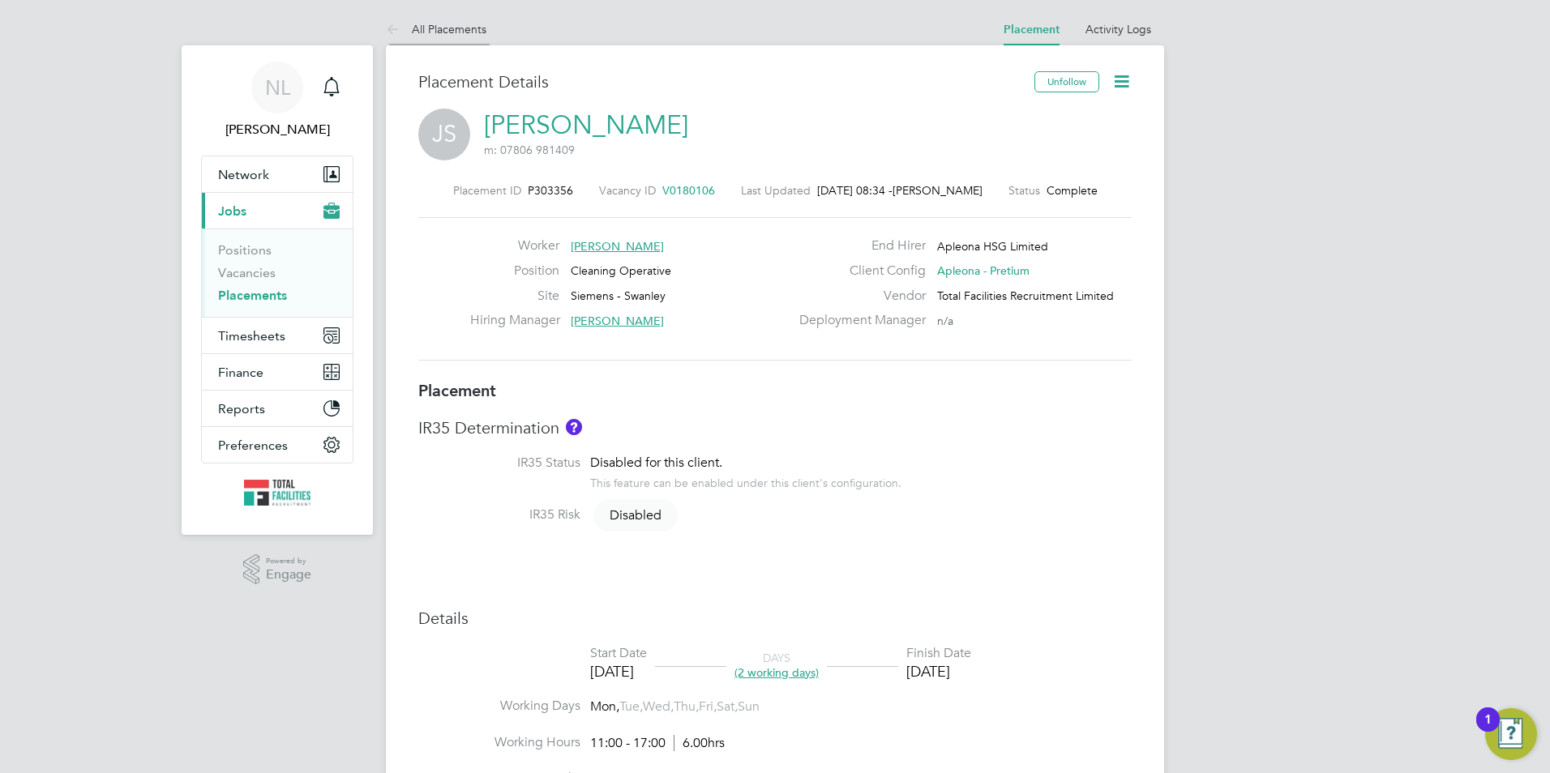
click at [424, 36] on li "All Placements" at bounding box center [436, 29] width 101 height 32
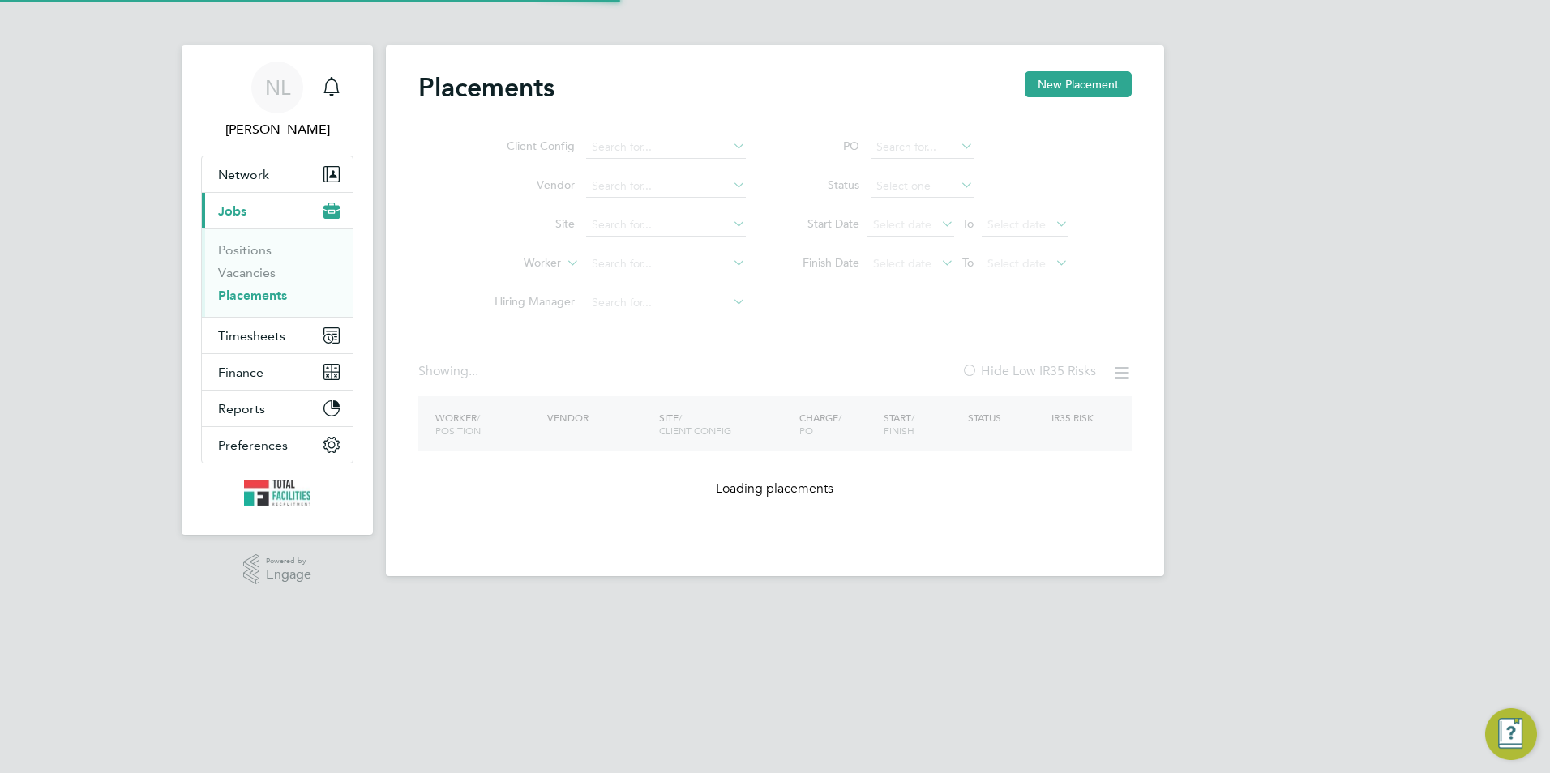
click at [918, 191] on ul "PO Status Start Date Select date To Select date Finish Date Select date To Sele…" at bounding box center [927, 206] width 323 height 156
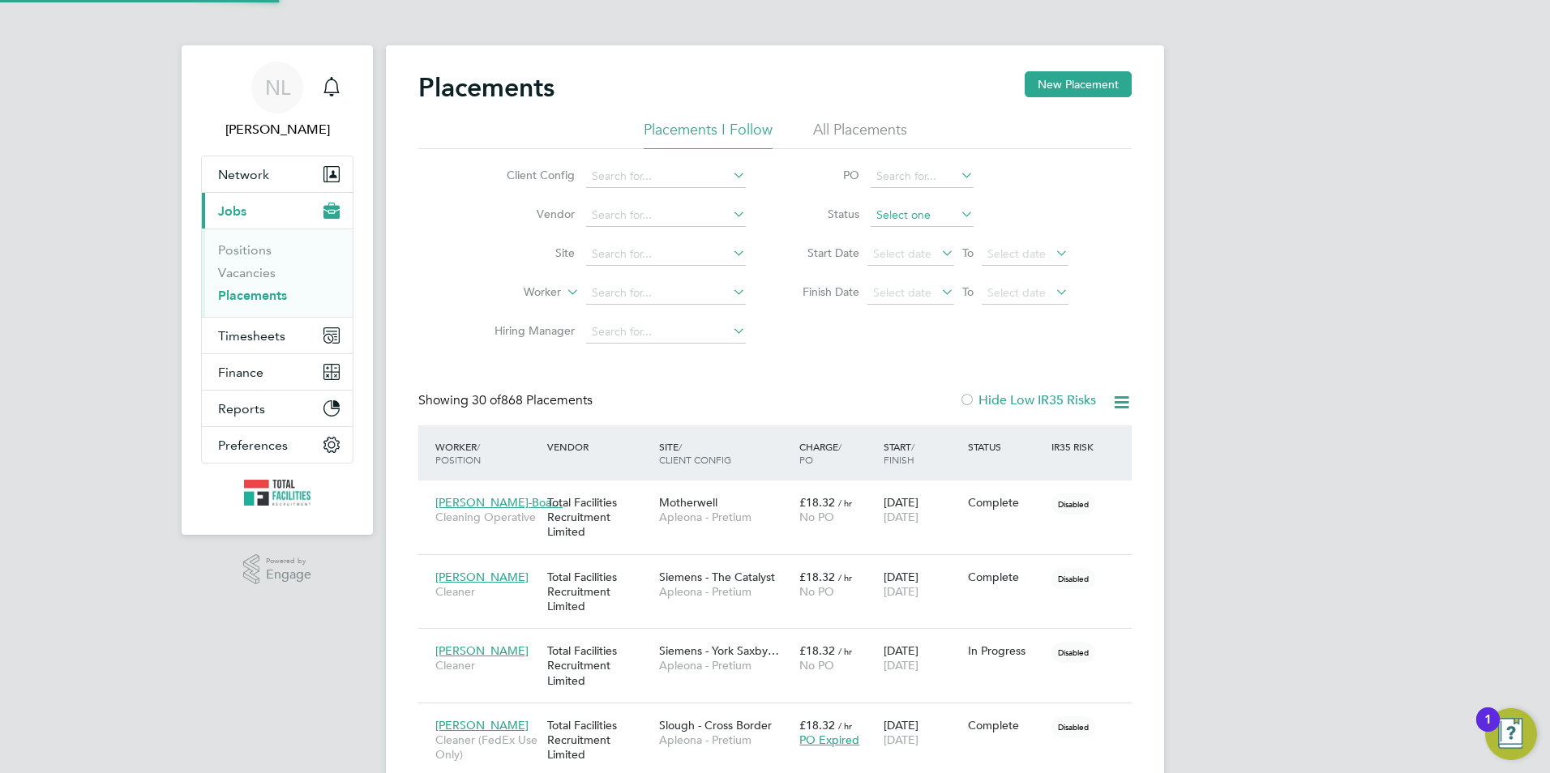
click at [905, 217] on input at bounding box center [922, 215] width 103 height 23
click at [913, 279] on li "Pending" at bounding box center [922, 279] width 105 height 21
type input "Pending"
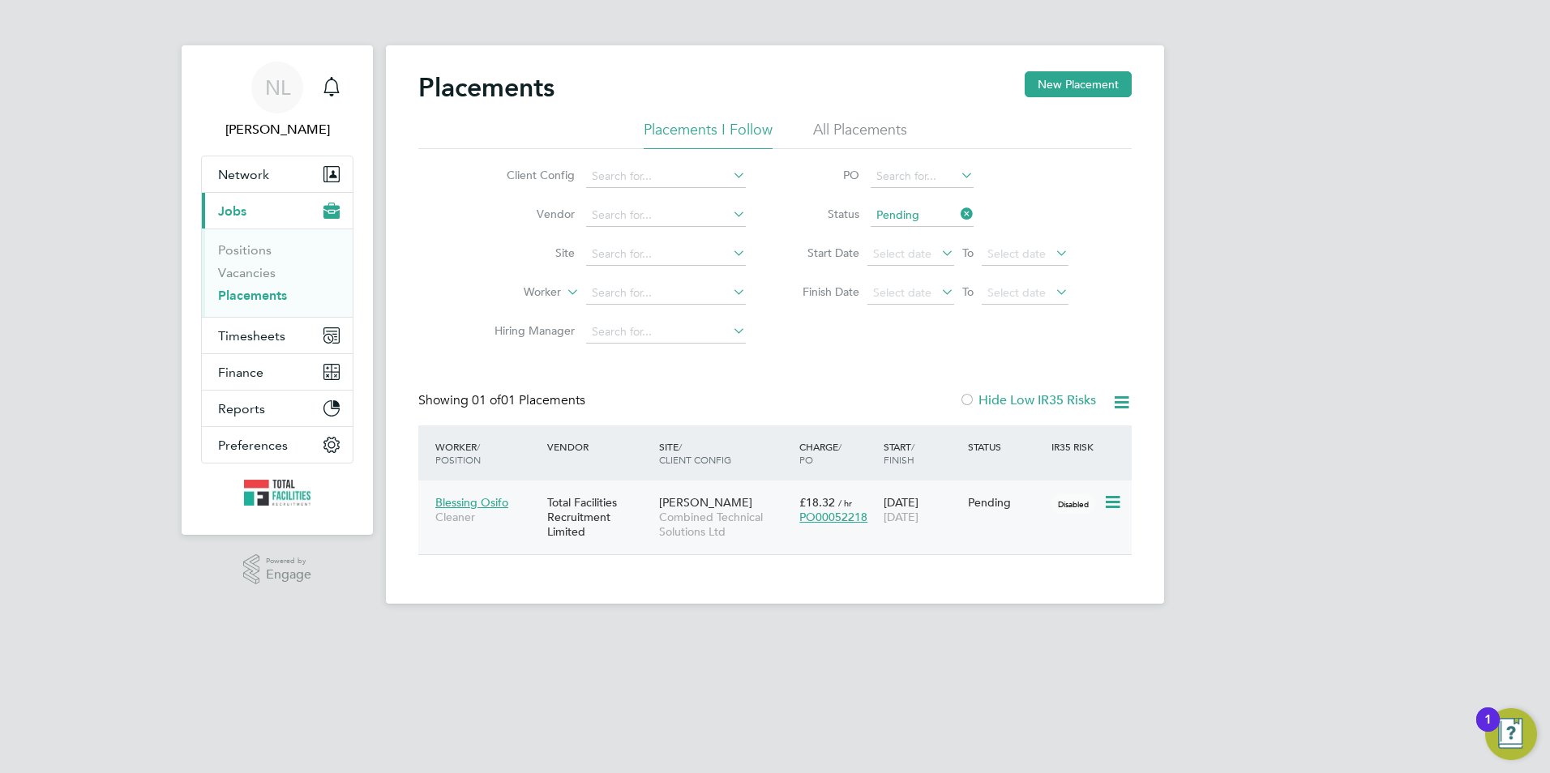
click at [1111, 495] on icon at bounding box center [1111, 502] width 16 height 19
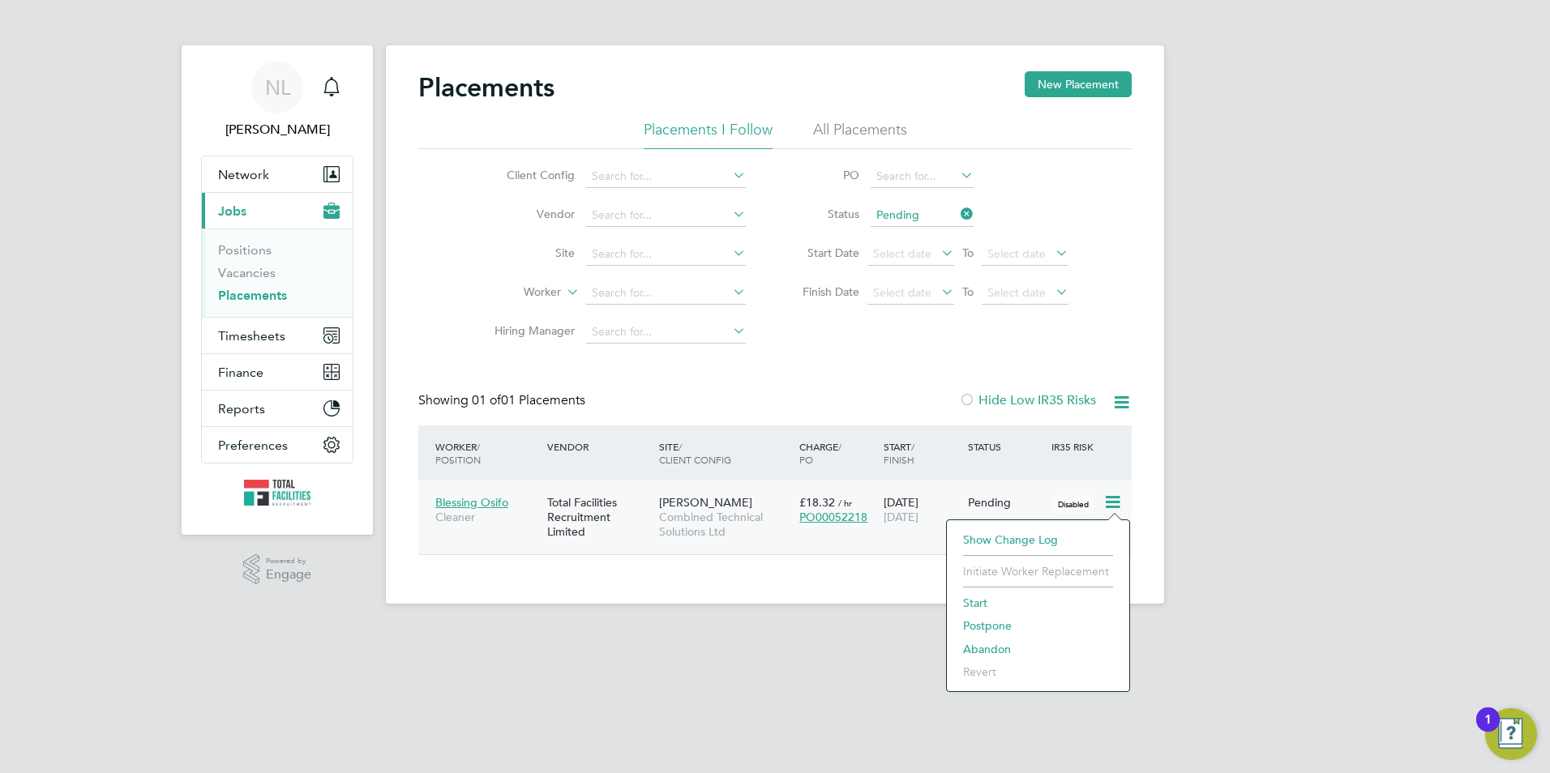
click at [978, 595] on li "Start" at bounding box center [1038, 603] width 166 height 23
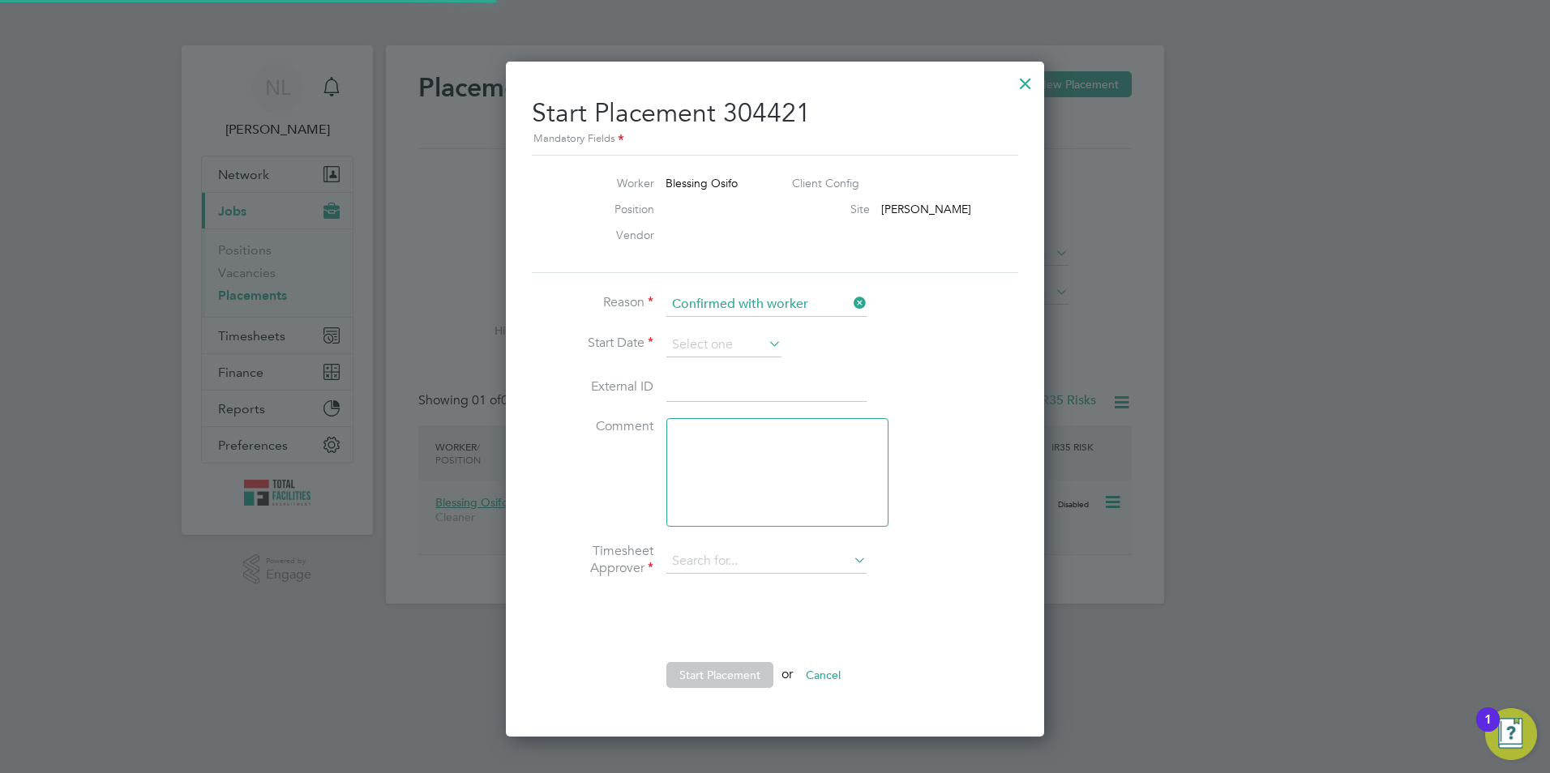
type input "[PERSON_NAME]"
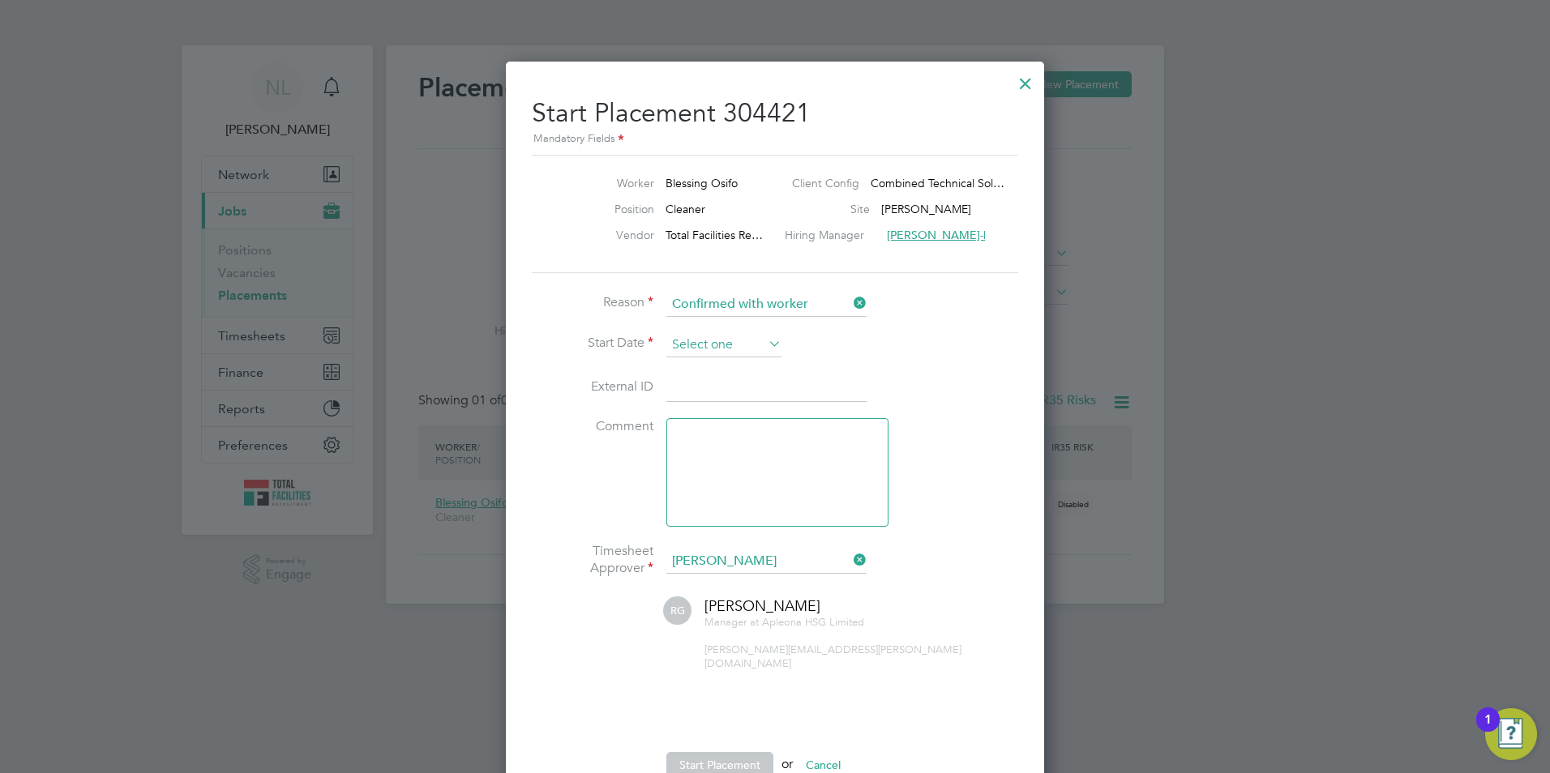
click at [747, 344] on input at bounding box center [723, 345] width 115 height 24
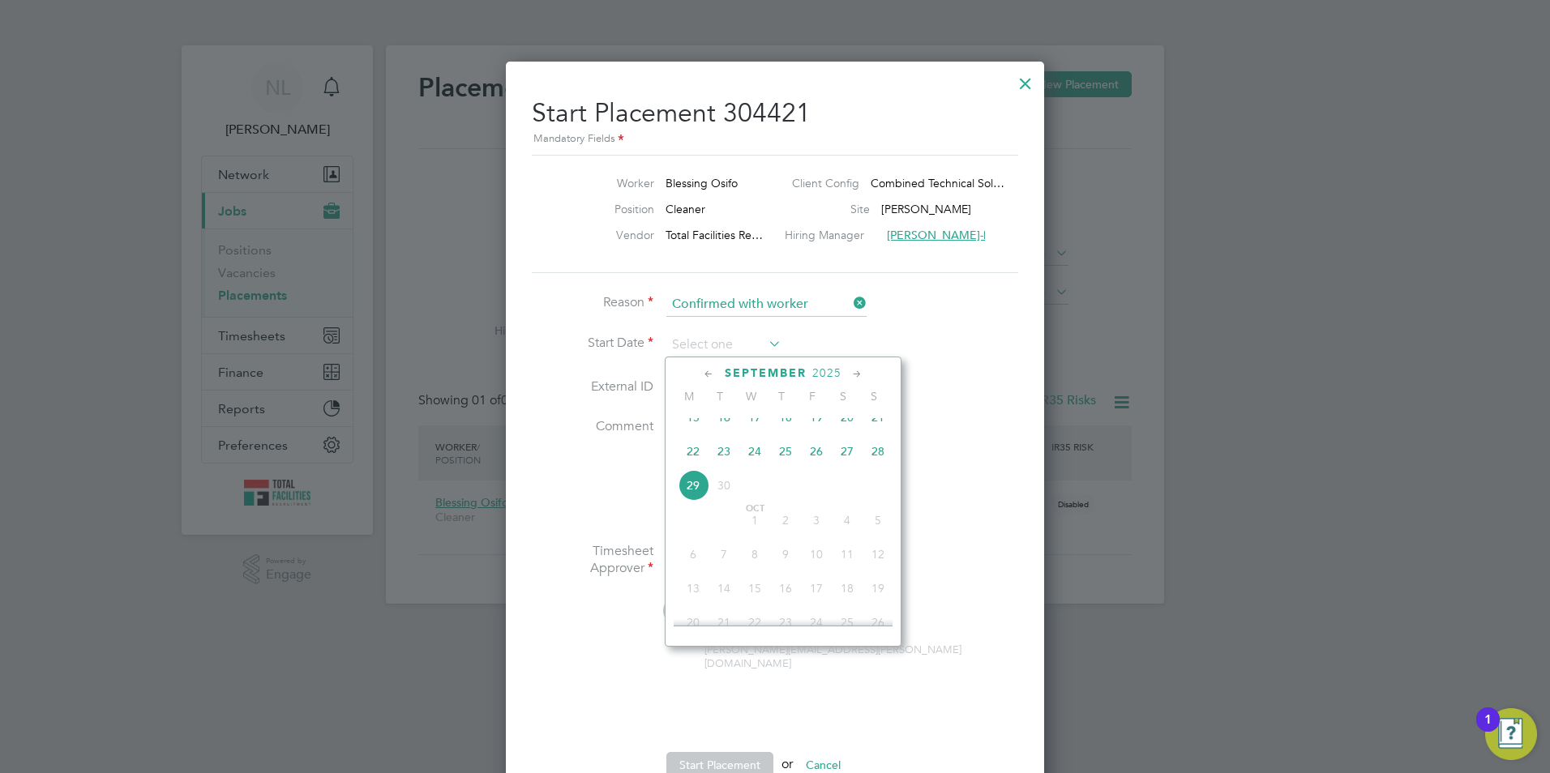
click at [1000, 405] on li "External ID" at bounding box center [775, 396] width 486 height 45
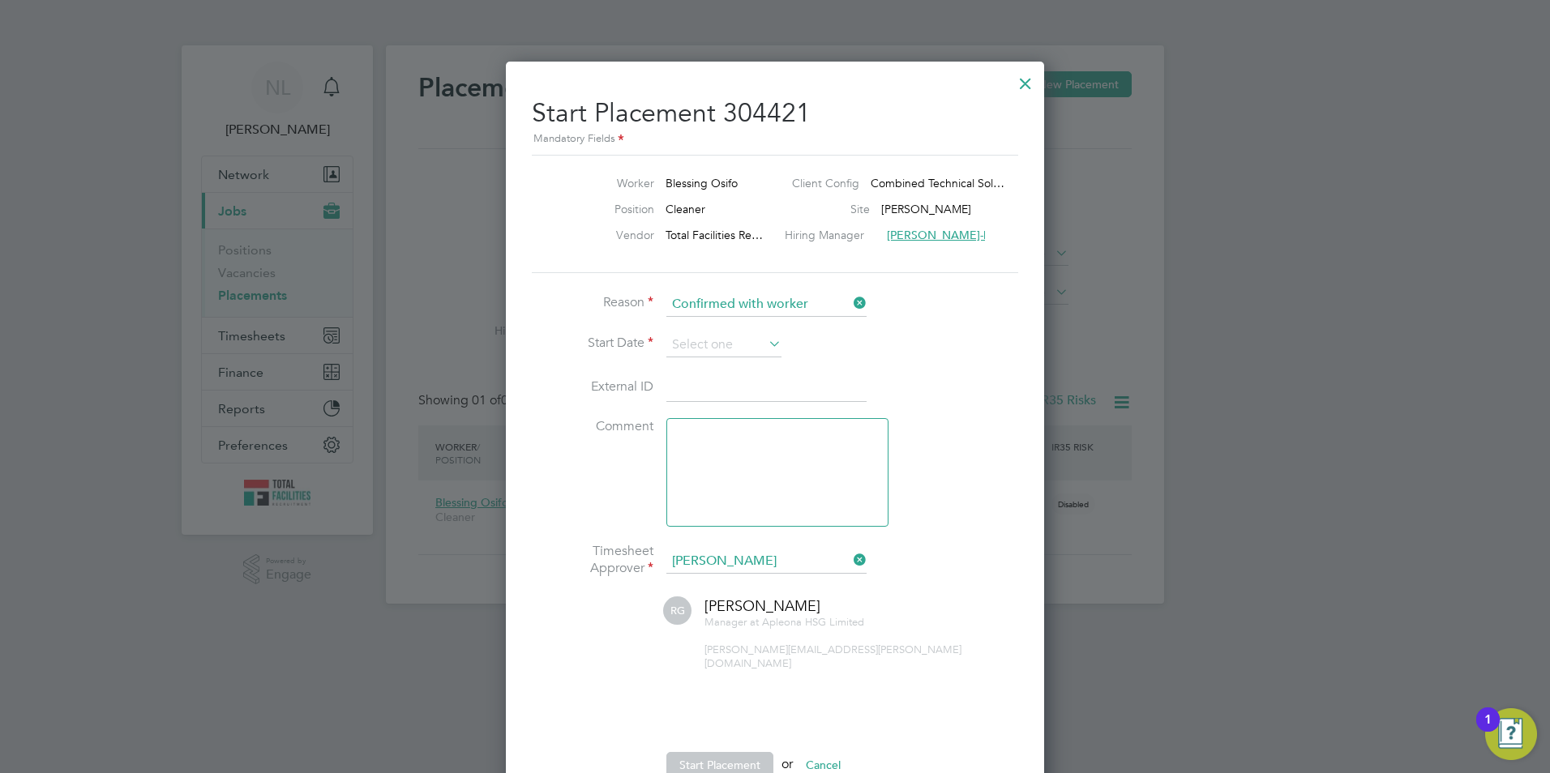
click at [1023, 84] on div at bounding box center [1025, 79] width 29 height 29
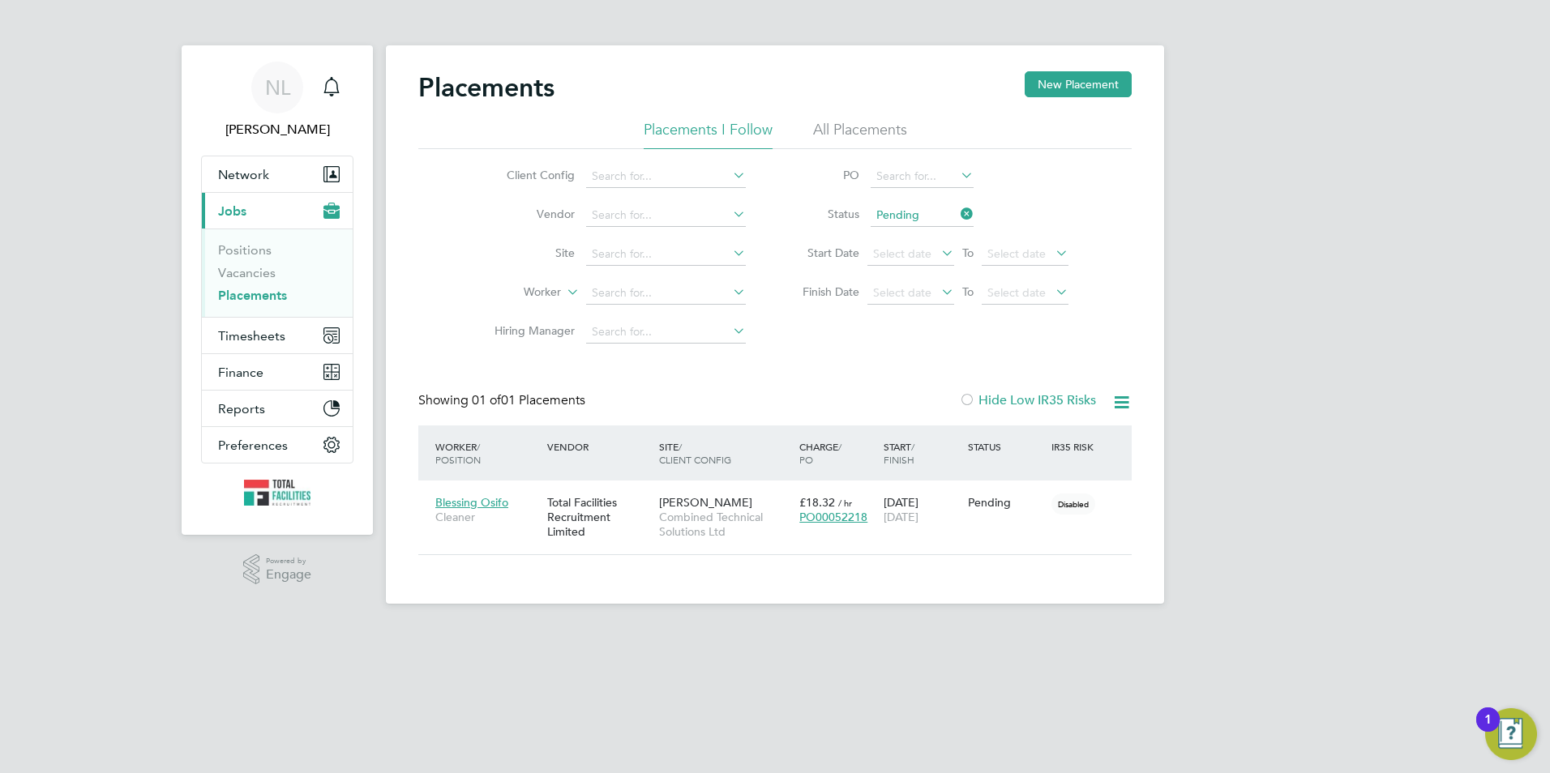
click at [957, 220] on icon at bounding box center [957, 214] width 0 height 23
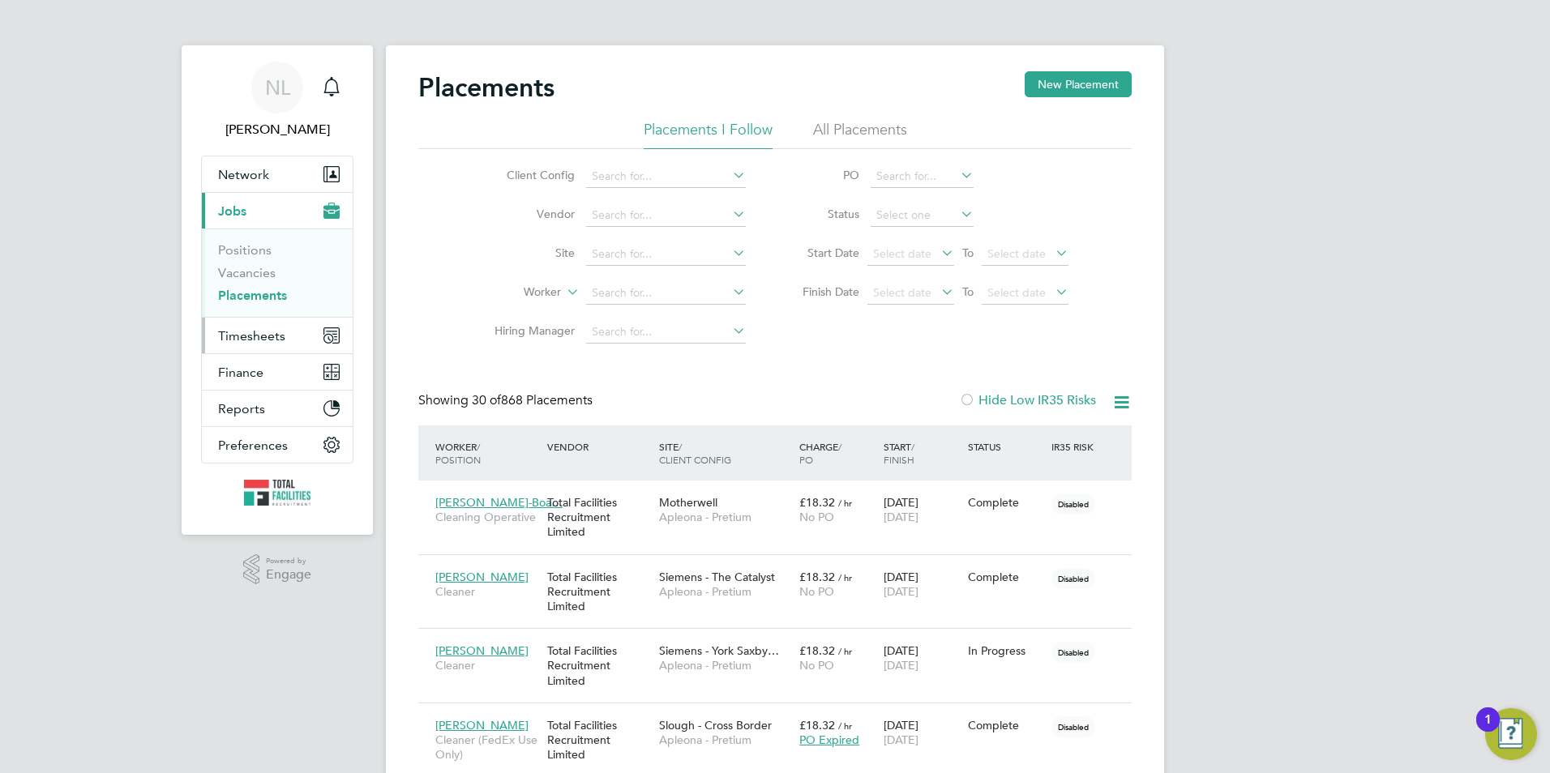
click at [245, 330] on span "Timesheets" at bounding box center [251, 335] width 67 height 15
click at [256, 326] on button "Timesheets" at bounding box center [277, 336] width 151 height 36
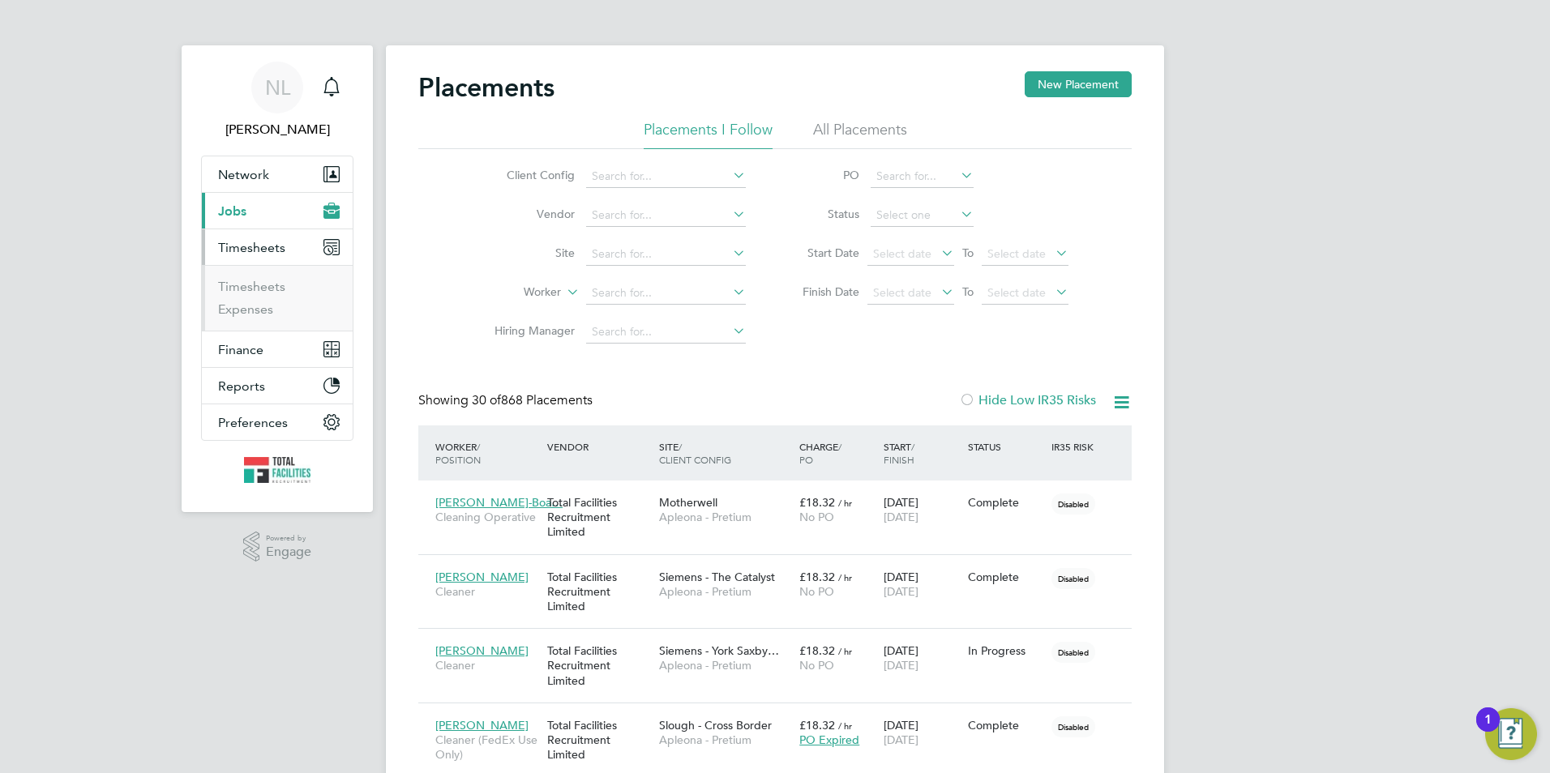
click at [264, 205] on button "Current page: Jobs" at bounding box center [277, 211] width 151 height 36
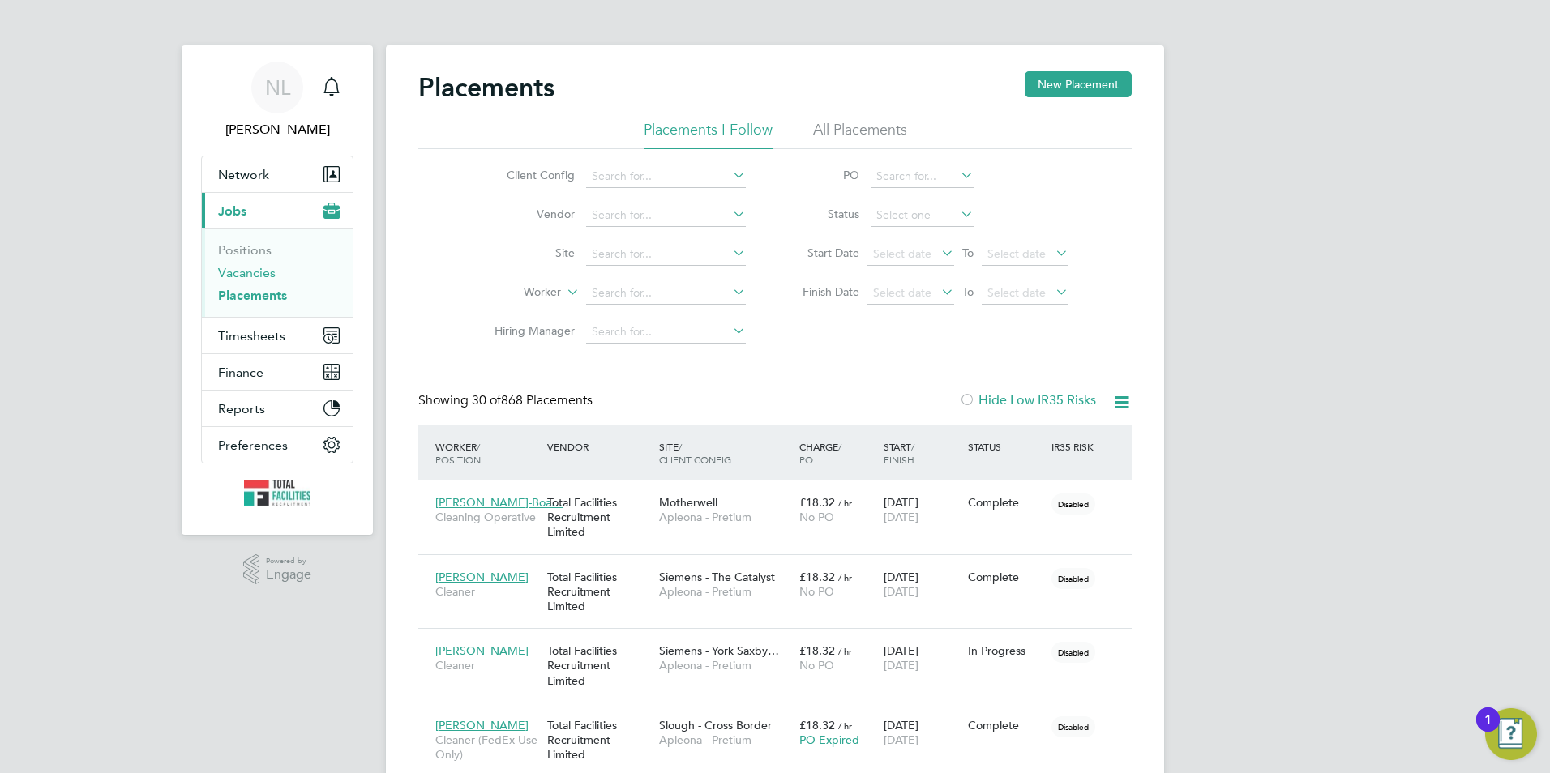
click at [251, 275] on link "Vacancies" at bounding box center [247, 272] width 58 height 15
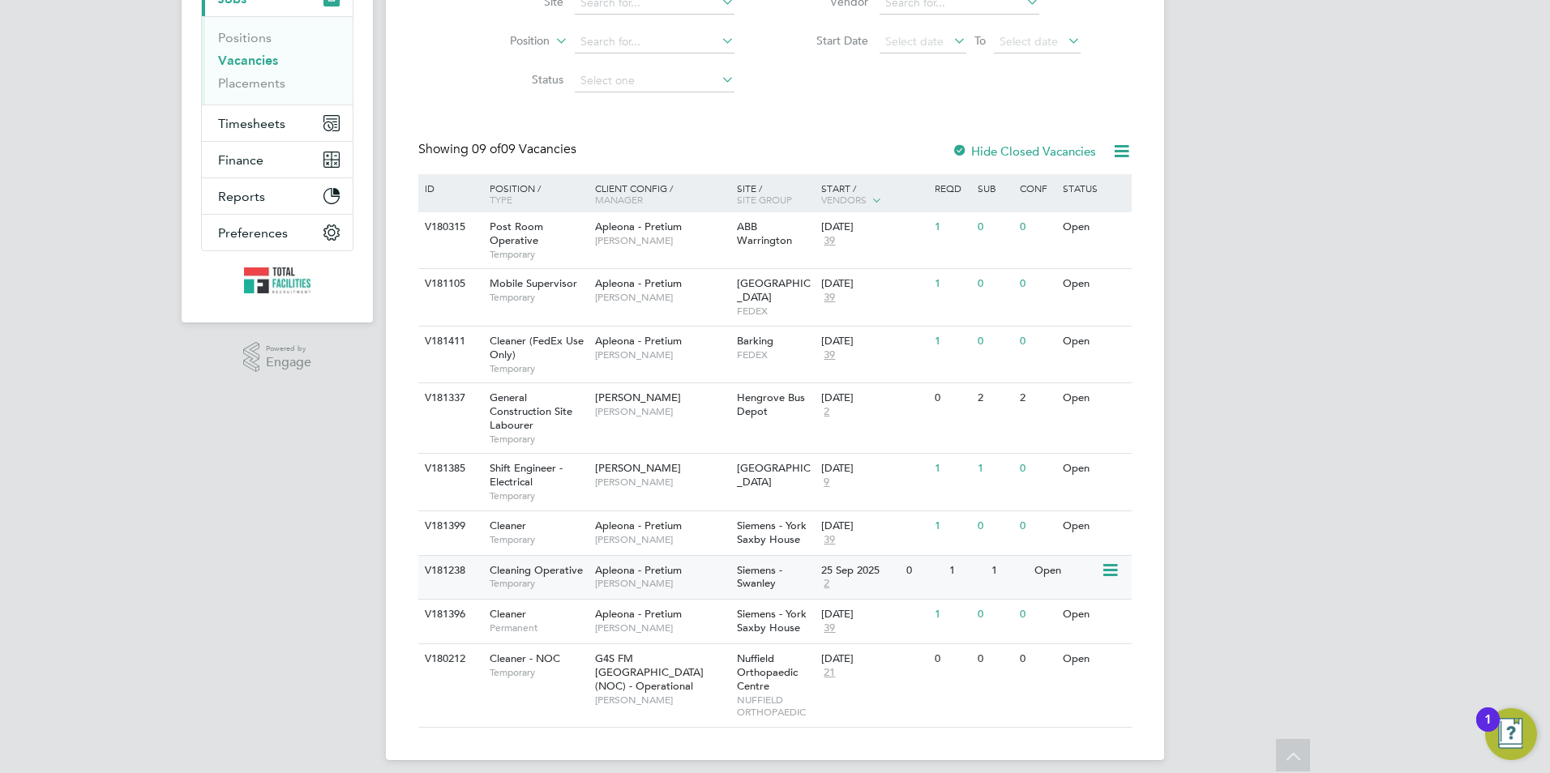
click at [869, 564] on div "25 Sep 2025" at bounding box center [859, 571] width 77 height 14
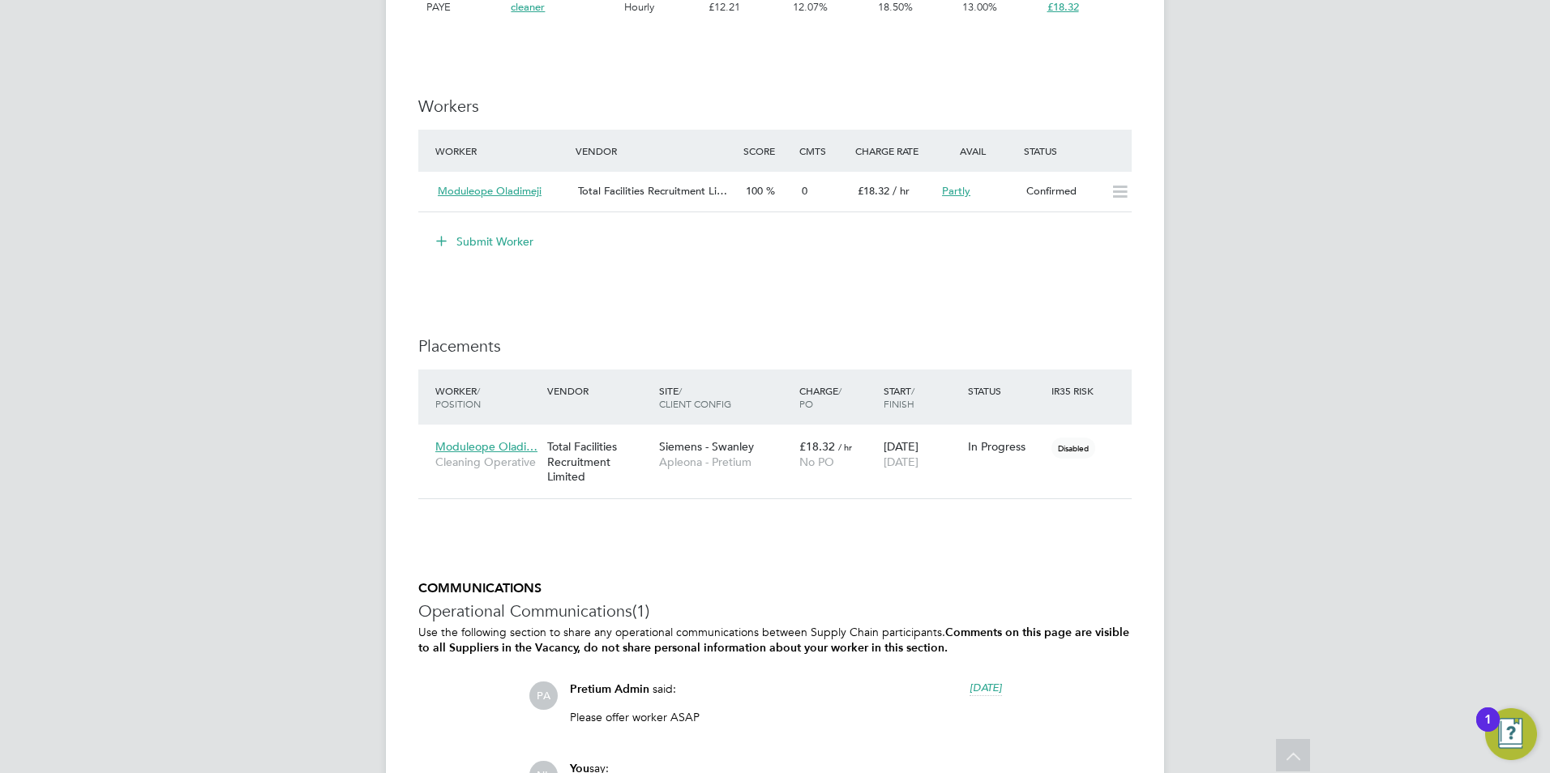
scroll to position [1141, 0]
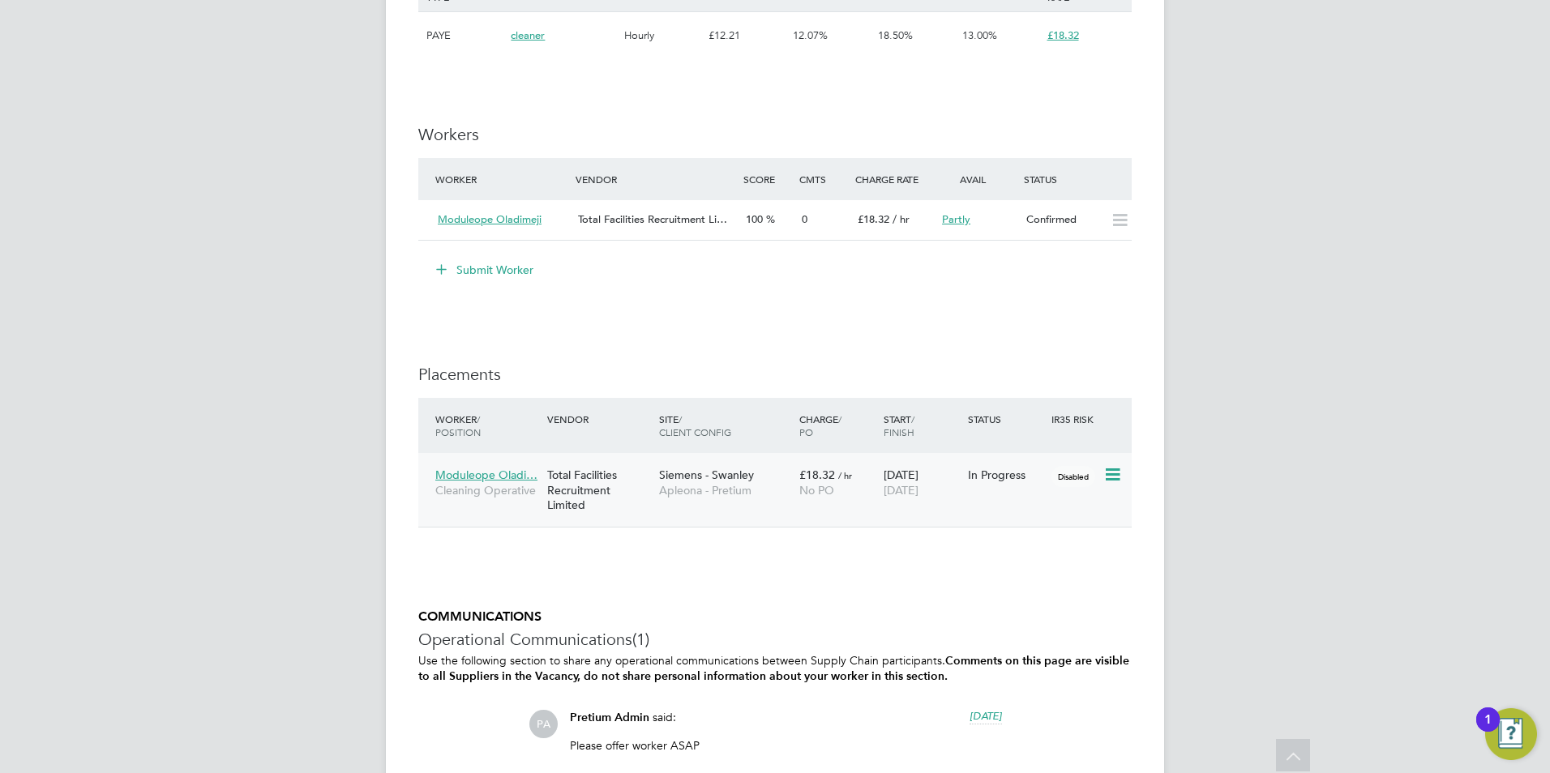
click at [905, 482] on div "[DATE] [DATE]" at bounding box center [922, 482] width 84 height 45
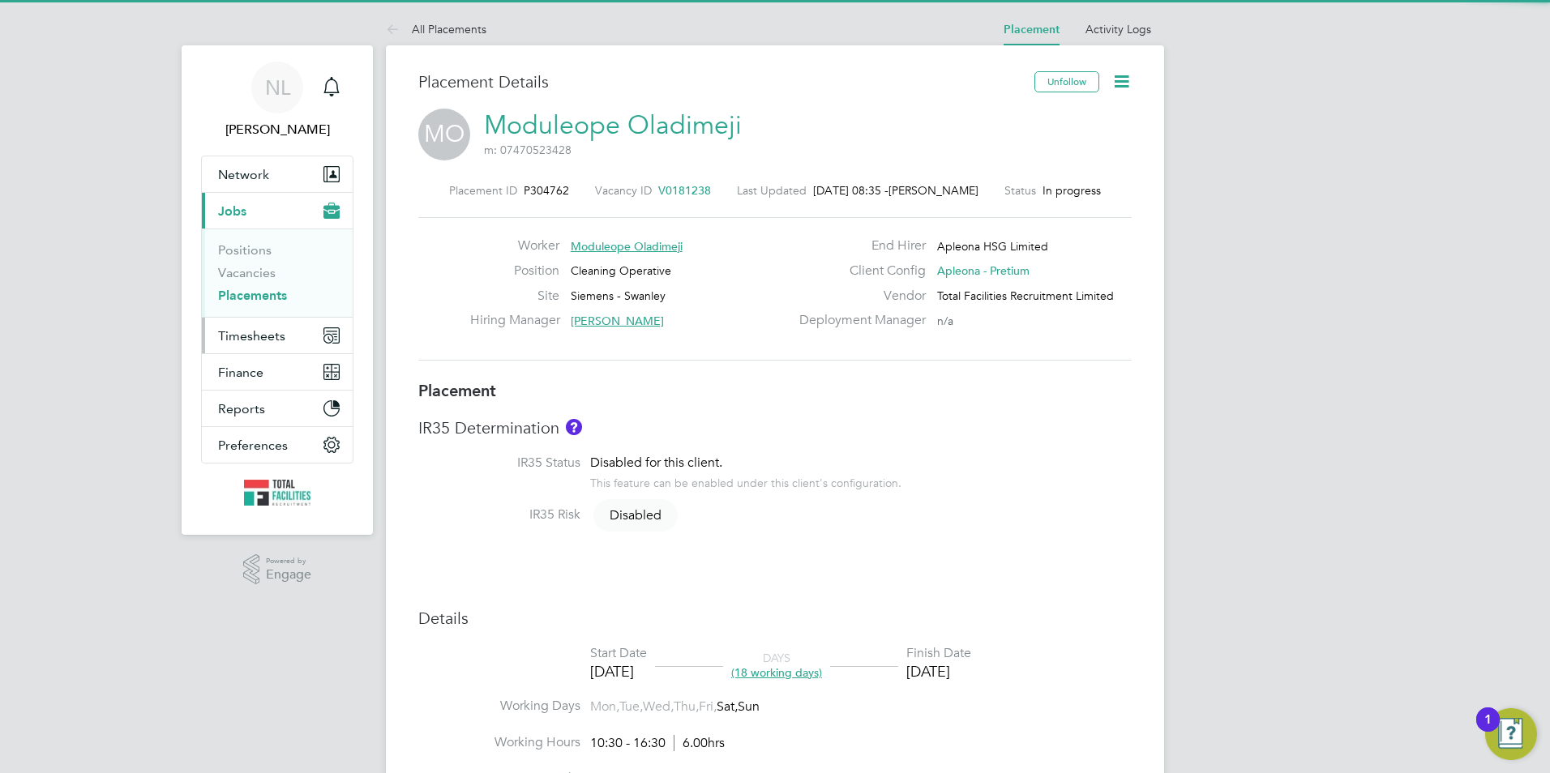
click at [267, 329] on span "Timesheets" at bounding box center [251, 335] width 67 height 15
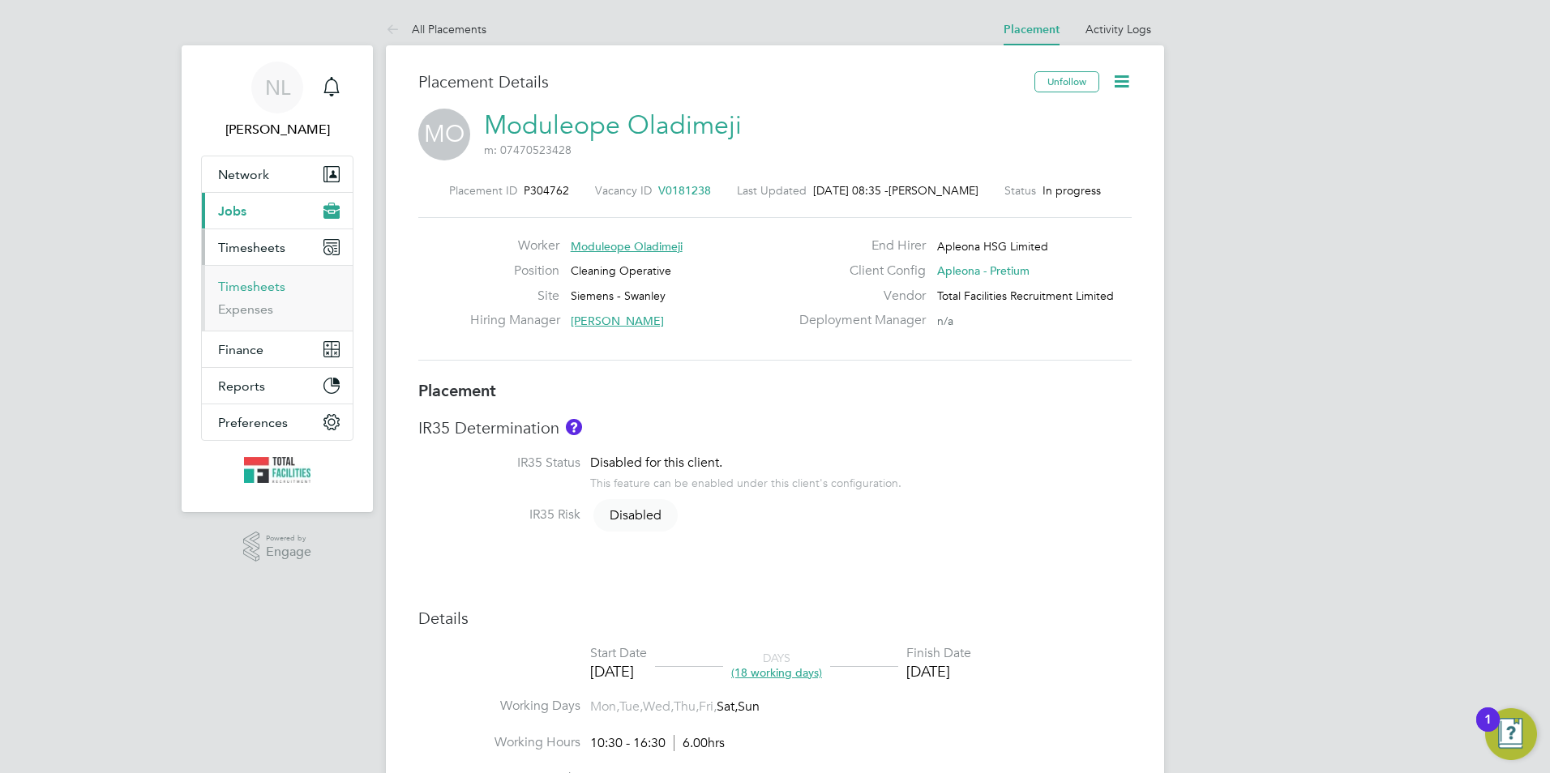
drag, startPoint x: 262, startPoint y: 284, endPoint x: 276, endPoint y: 285, distance: 13.8
click at [262, 285] on link "Timesheets" at bounding box center [251, 286] width 67 height 15
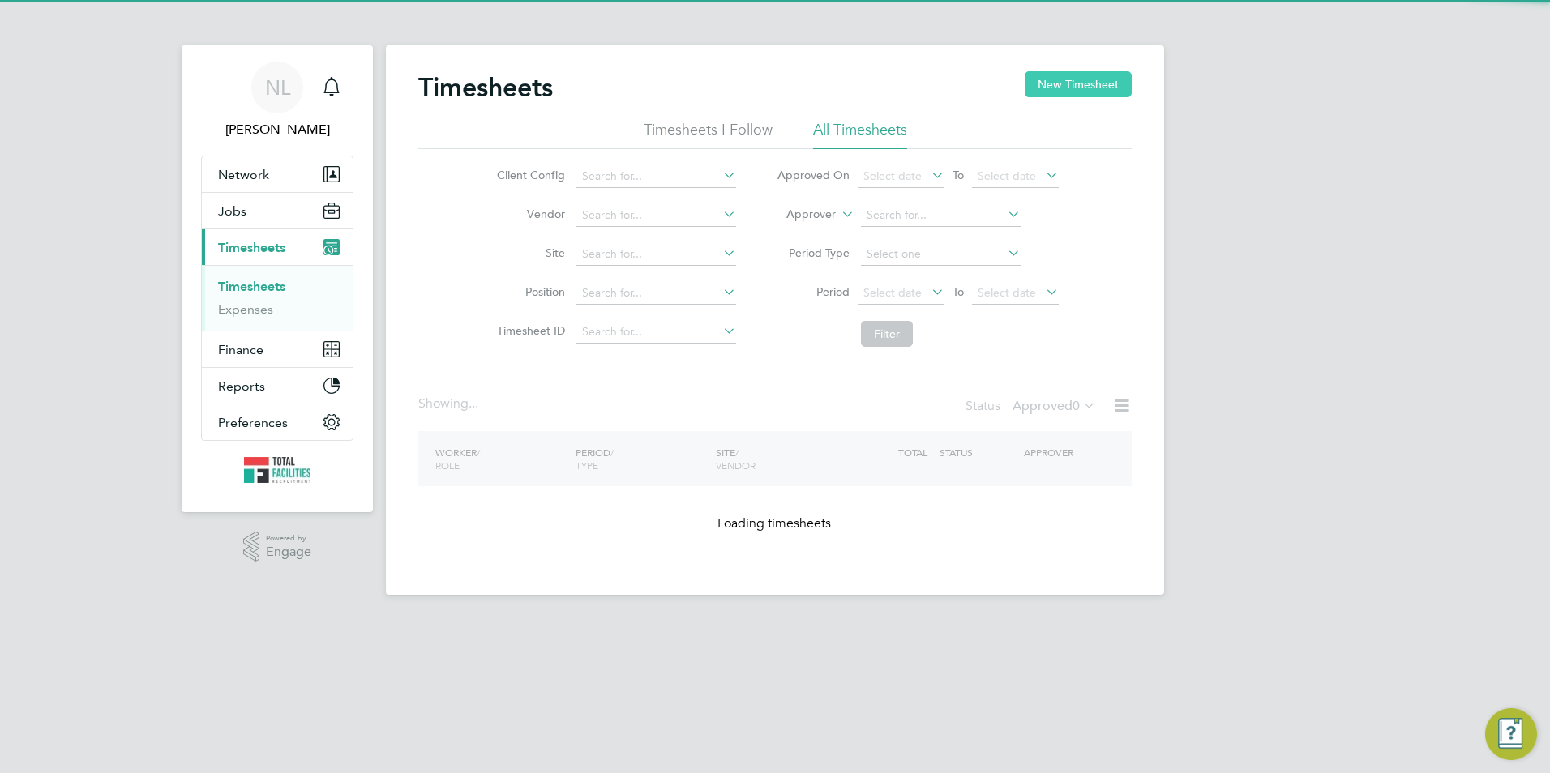
drag, startPoint x: 1077, startPoint y: 81, endPoint x: 653, endPoint y: 162, distance: 432.5
click at [1076, 81] on button "New Timesheet" at bounding box center [1078, 84] width 107 height 26
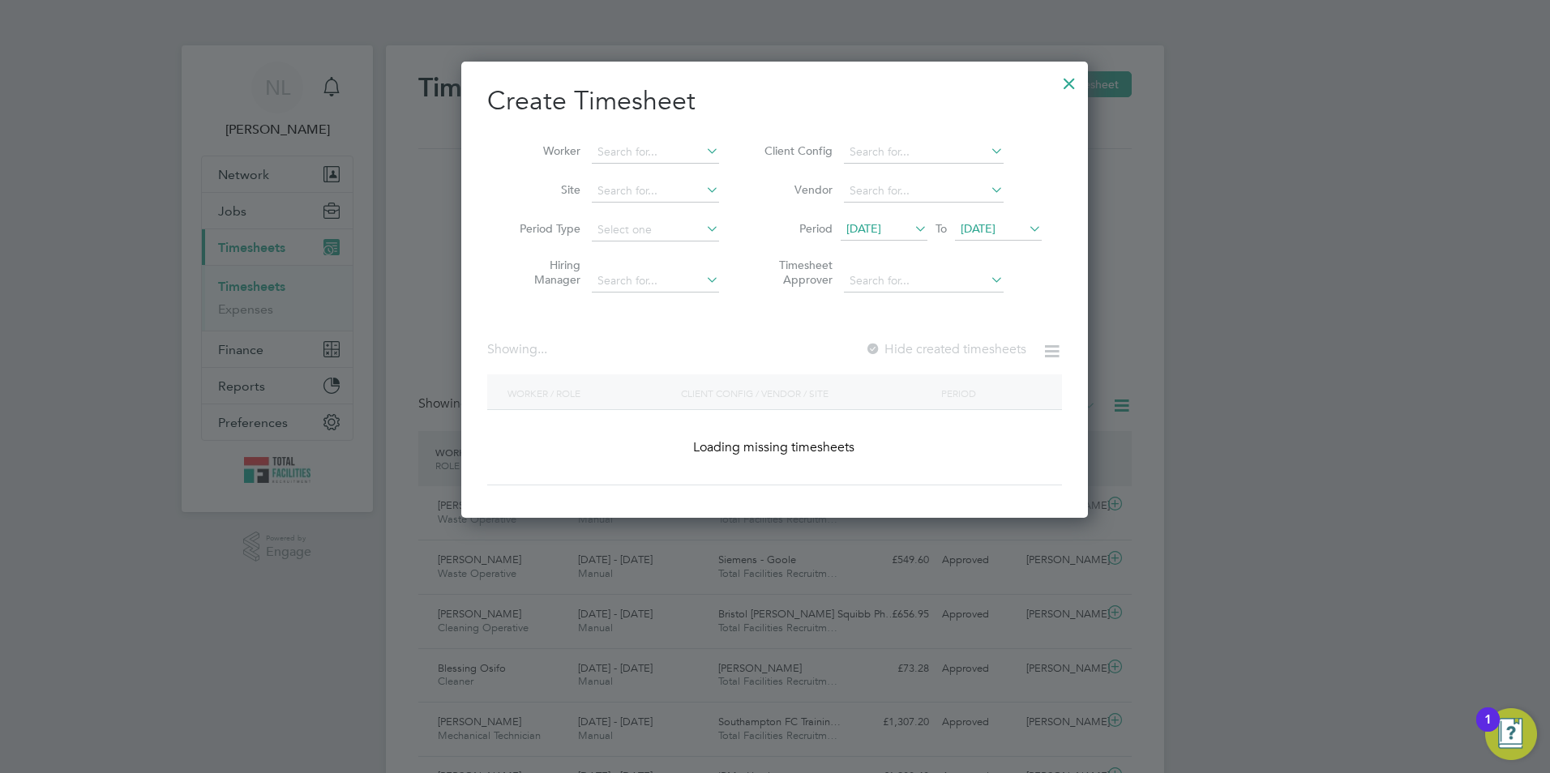
scroll to position [8, 8]
click at [638, 172] on li "Site" at bounding box center [613, 191] width 252 height 39
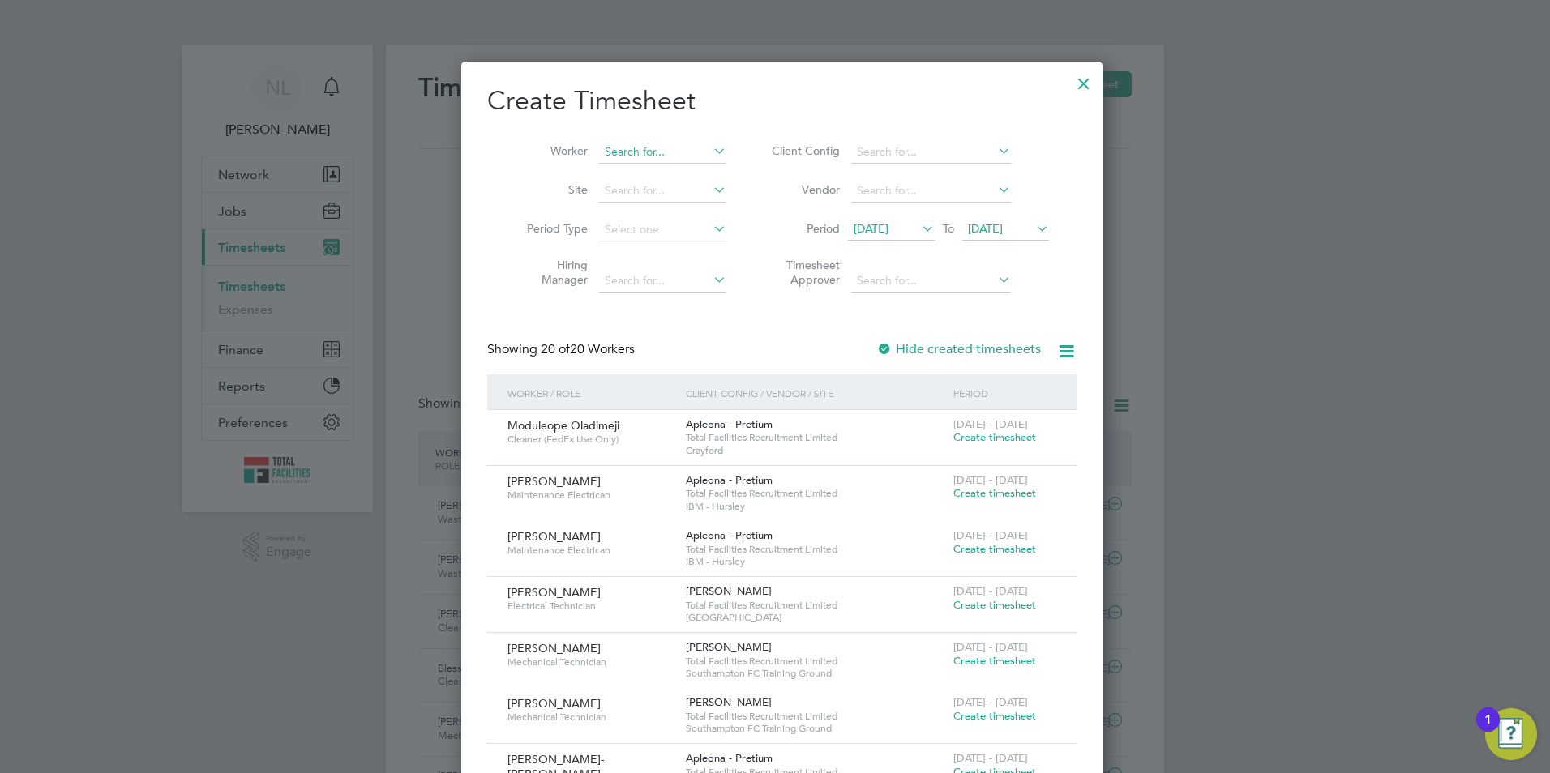
click at [635, 155] on input at bounding box center [662, 152] width 127 height 23
click at [666, 178] on li "Modul eope Oladimeji" at bounding box center [655, 174] width 129 height 22
type input "Moduleope Oladimeji"
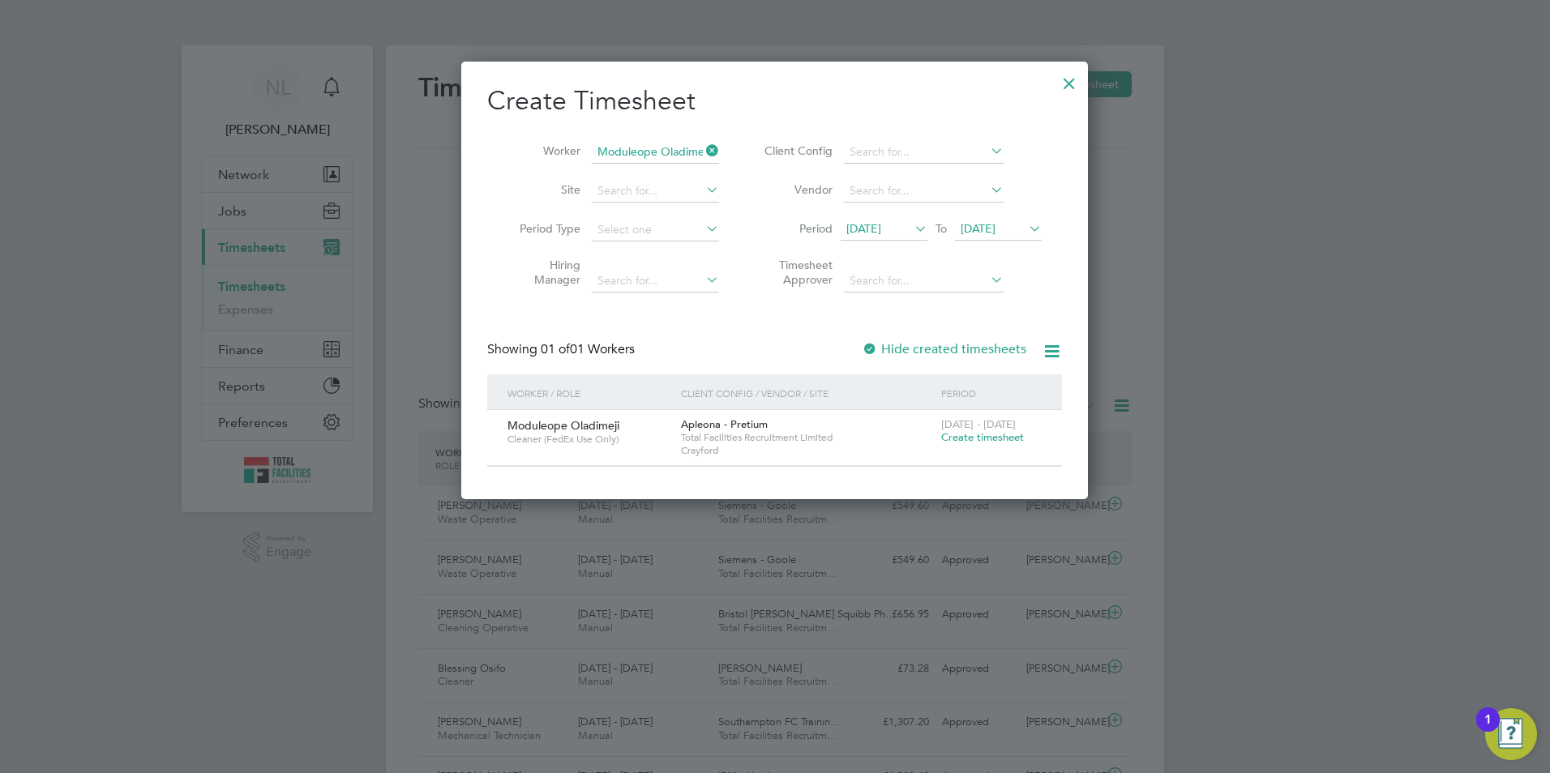
click at [996, 230] on span "[DATE]" at bounding box center [978, 228] width 35 height 15
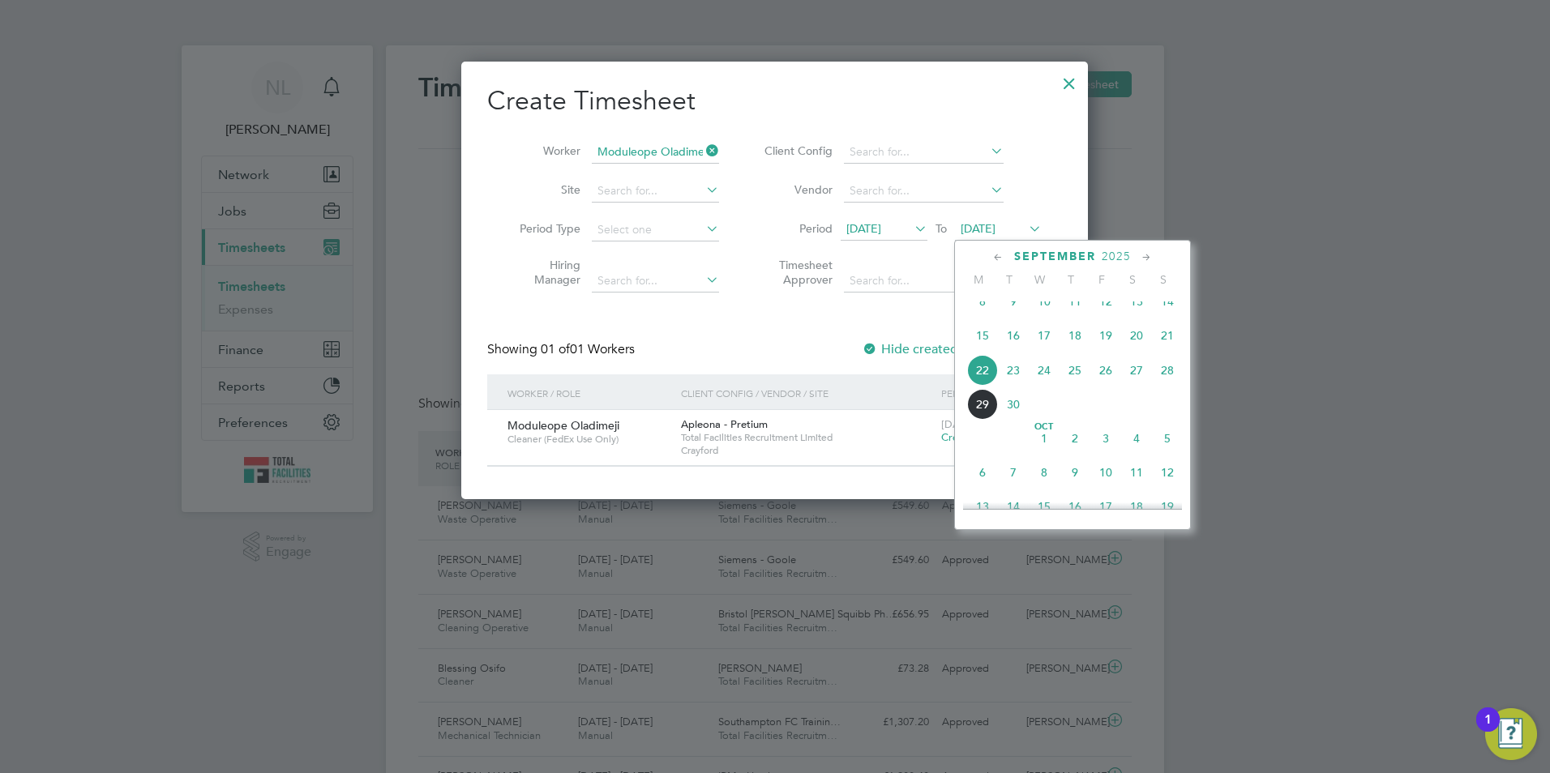
drag, startPoint x: 984, startPoint y: 417, endPoint x: 1007, endPoint y: 411, distance: 23.4
click at [983, 417] on span "29" at bounding box center [982, 404] width 31 height 31
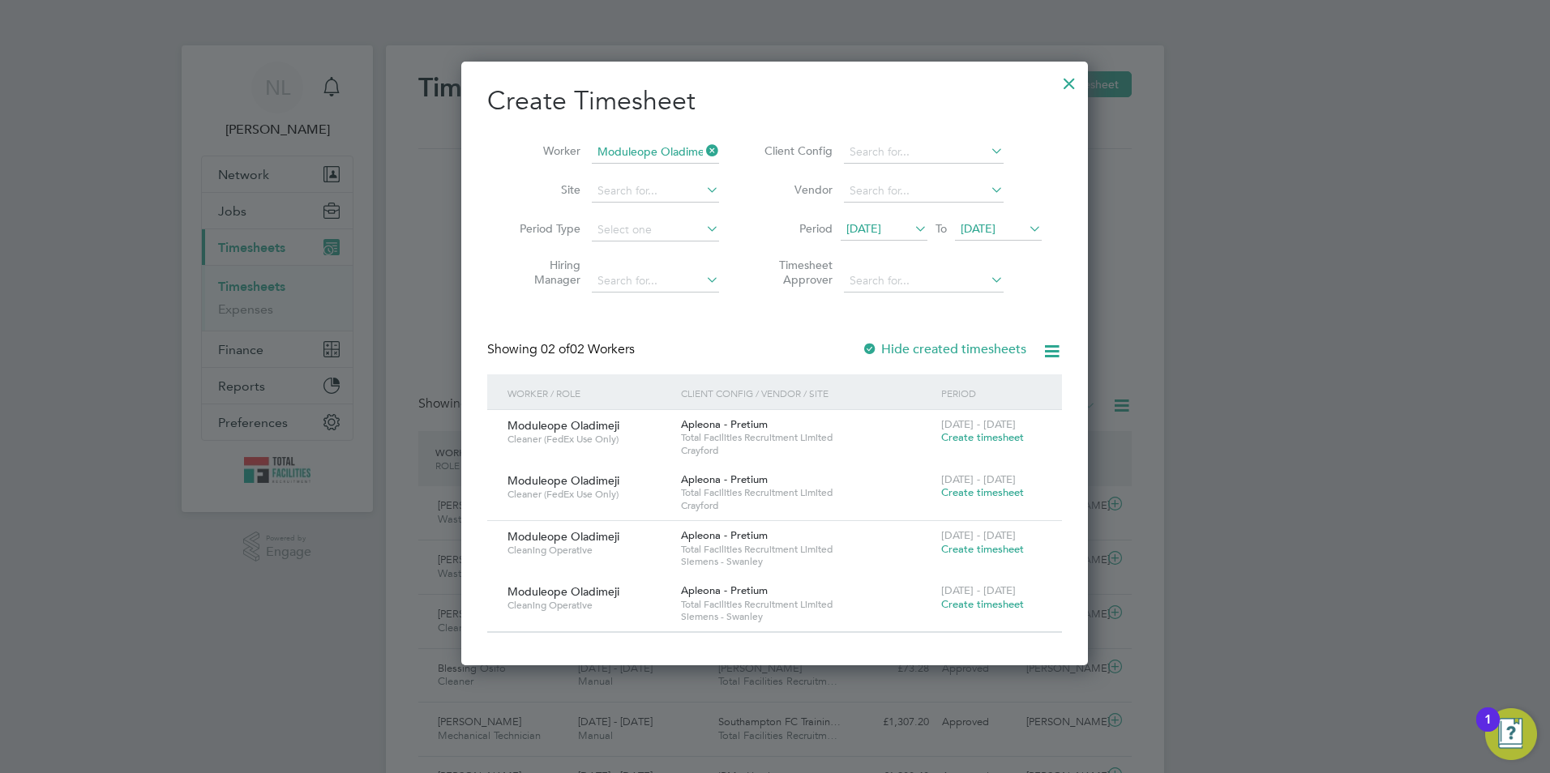
click at [973, 549] on span "Create timesheet" at bounding box center [982, 549] width 83 height 14
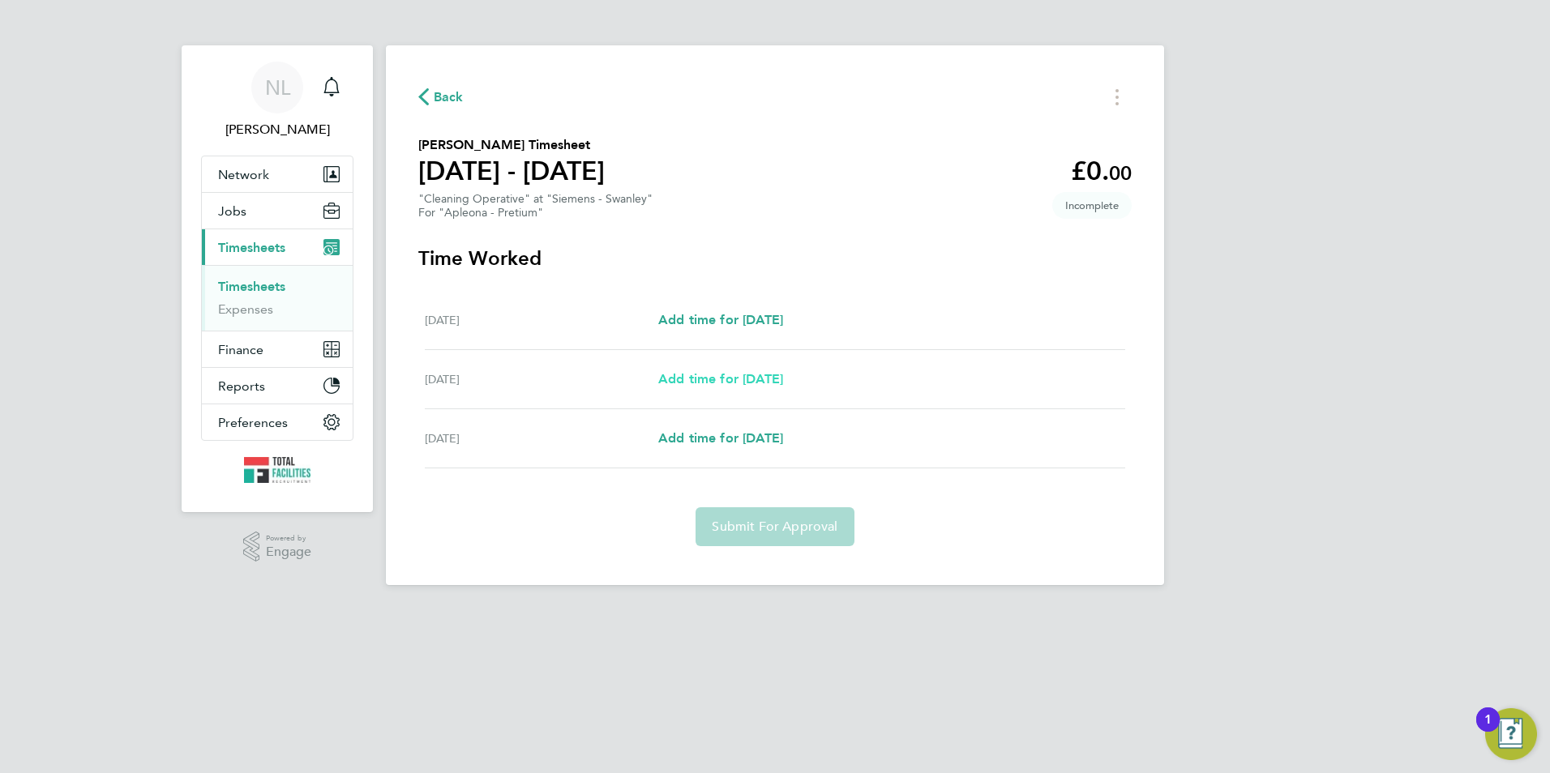
click at [783, 378] on span "Add time for [DATE]" at bounding box center [720, 378] width 125 height 15
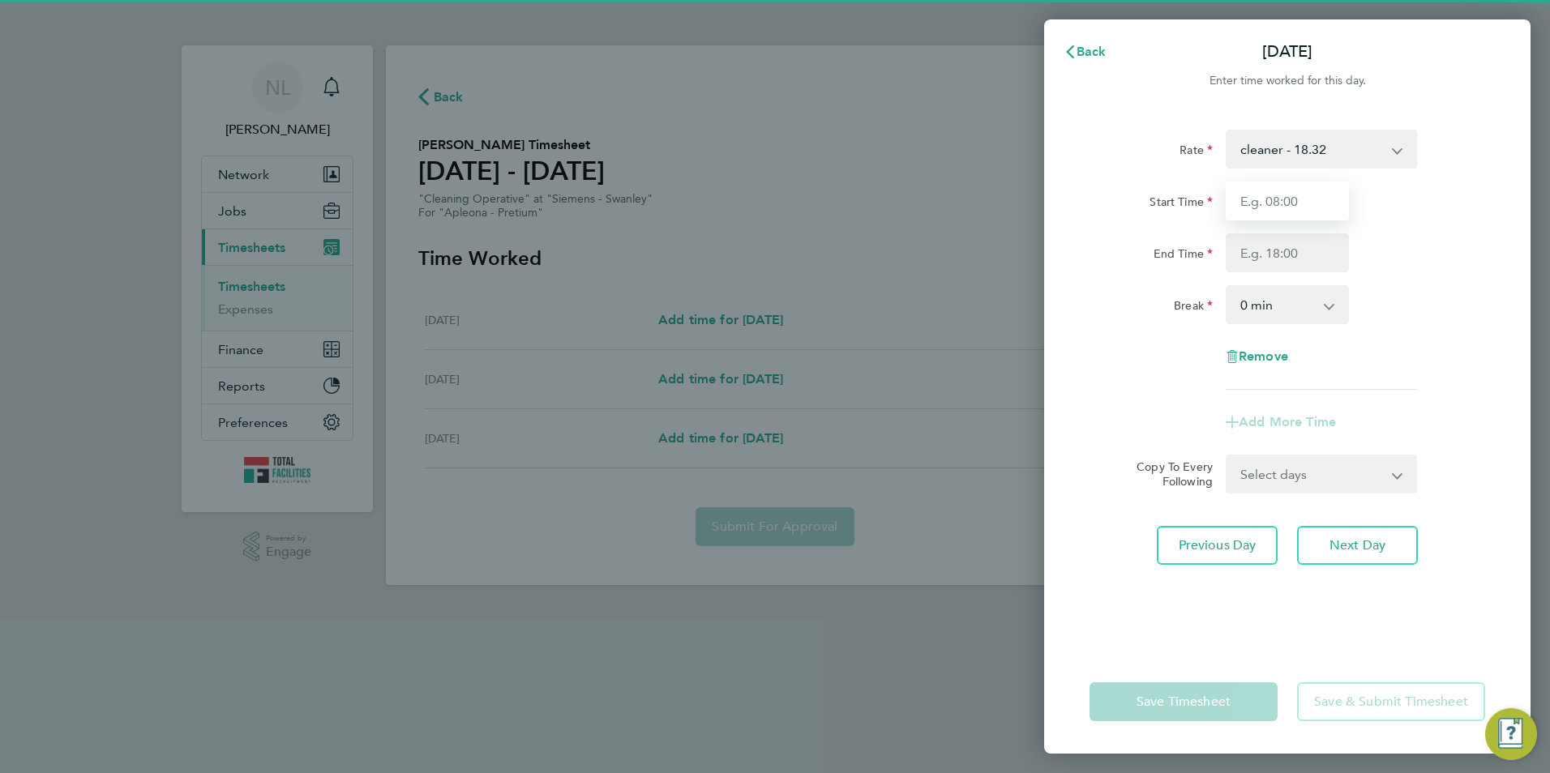
click at [1248, 199] on input "Start Time" at bounding box center [1287, 201] width 123 height 39
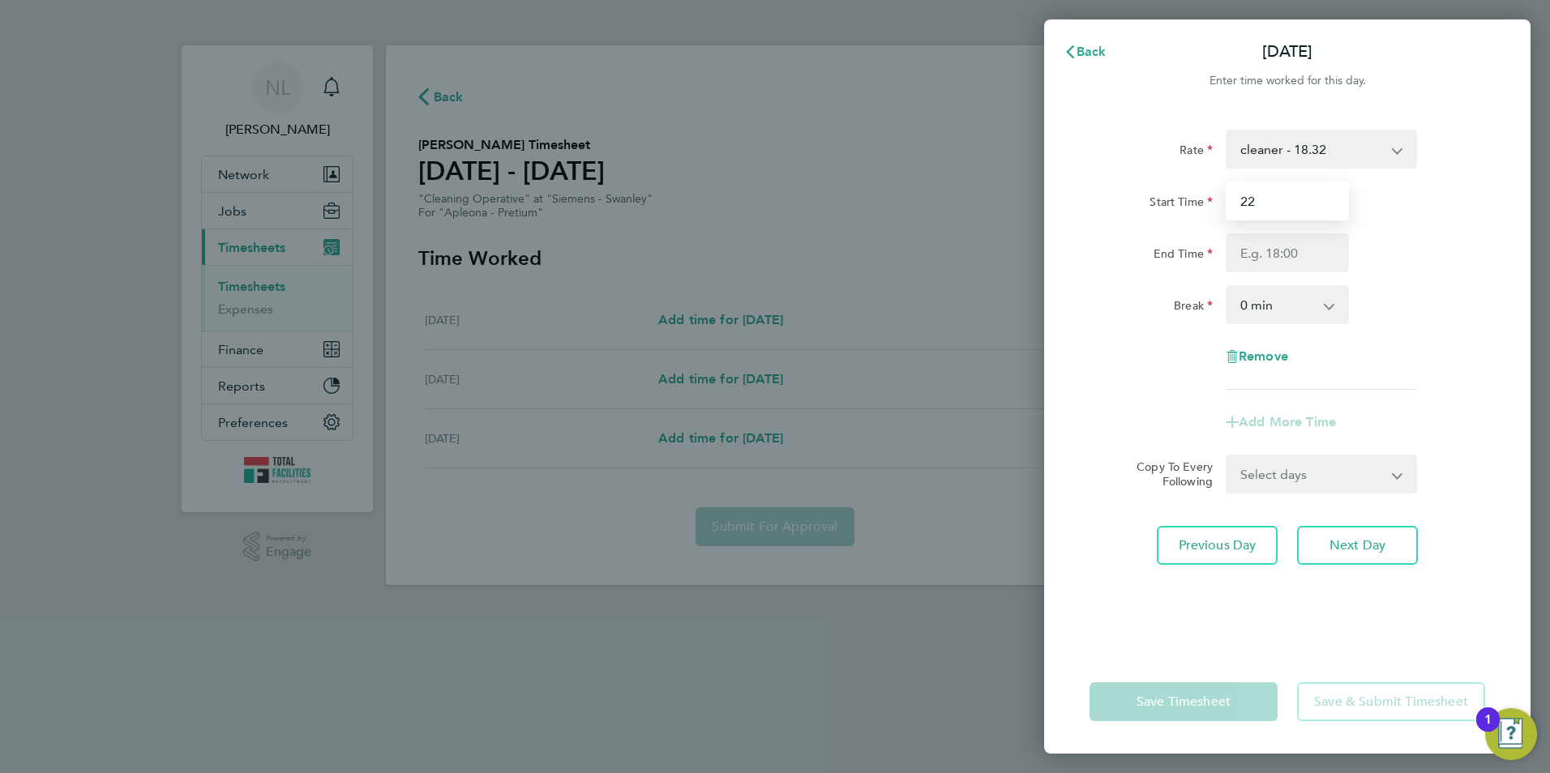
type input "2"
type input "11:00"
click at [1240, 248] on input "End Time" at bounding box center [1287, 252] width 123 height 39
type input "17:00"
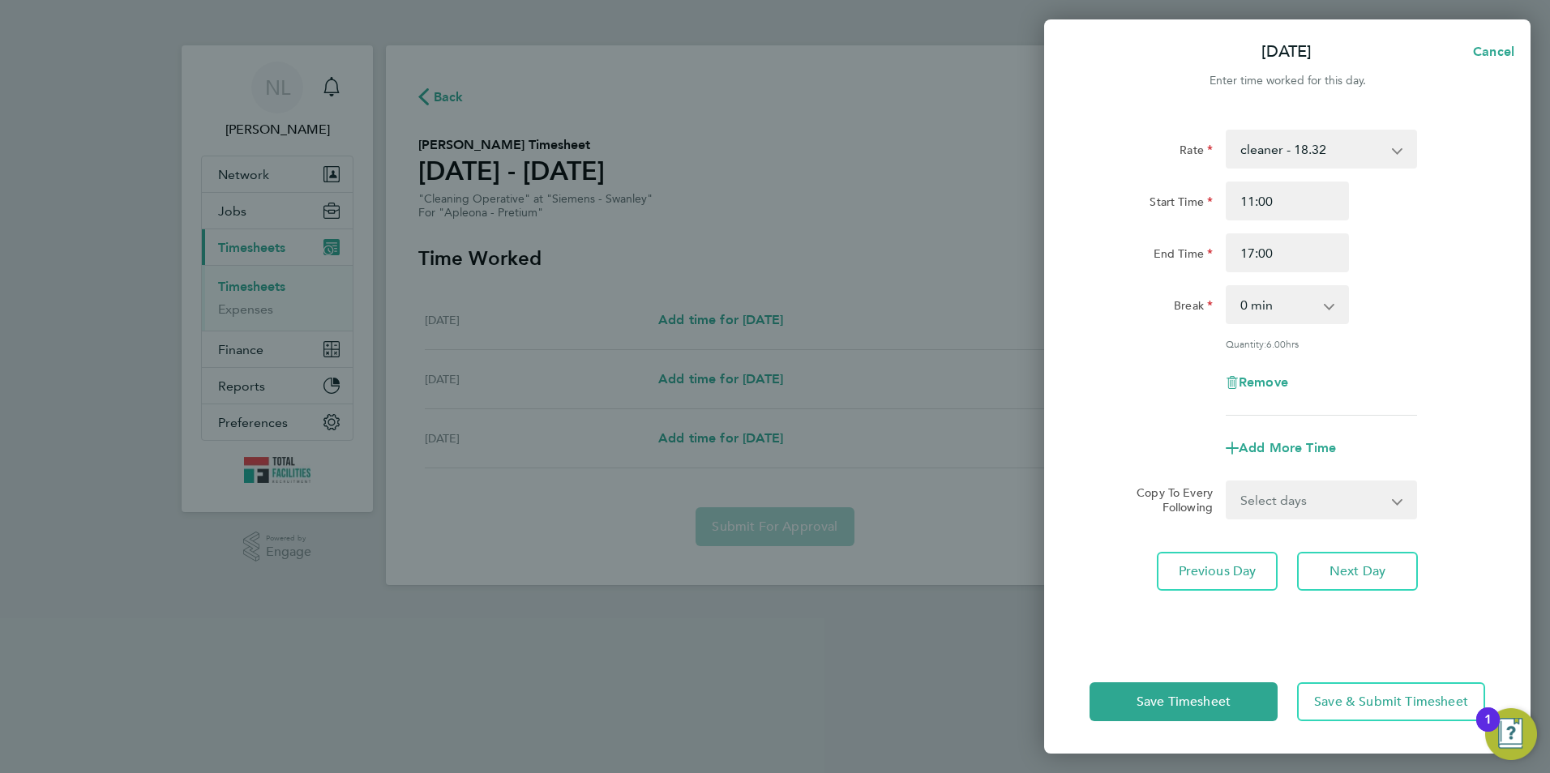
click at [1481, 223] on div "Start Time 11:00 End Time 17:00" at bounding box center [1287, 227] width 409 height 91
click at [1344, 503] on select "Select days [DATE]" at bounding box center [1312, 500] width 170 height 36
select select "FRI"
click at [1227, 482] on select "Select days [DATE]" at bounding box center [1312, 500] width 170 height 36
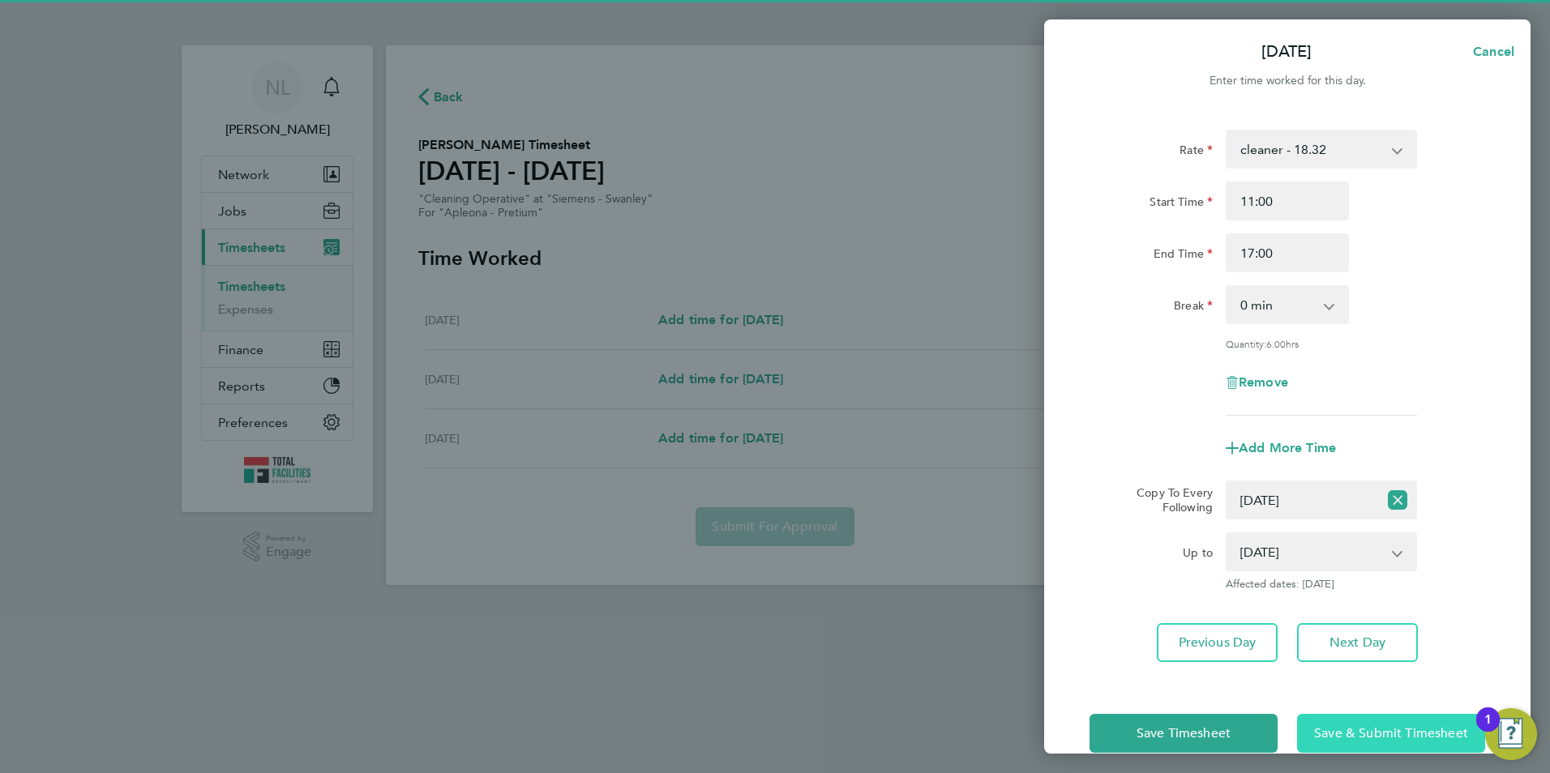
click at [1355, 726] on span "Save & Submit Timesheet" at bounding box center [1391, 734] width 154 height 16
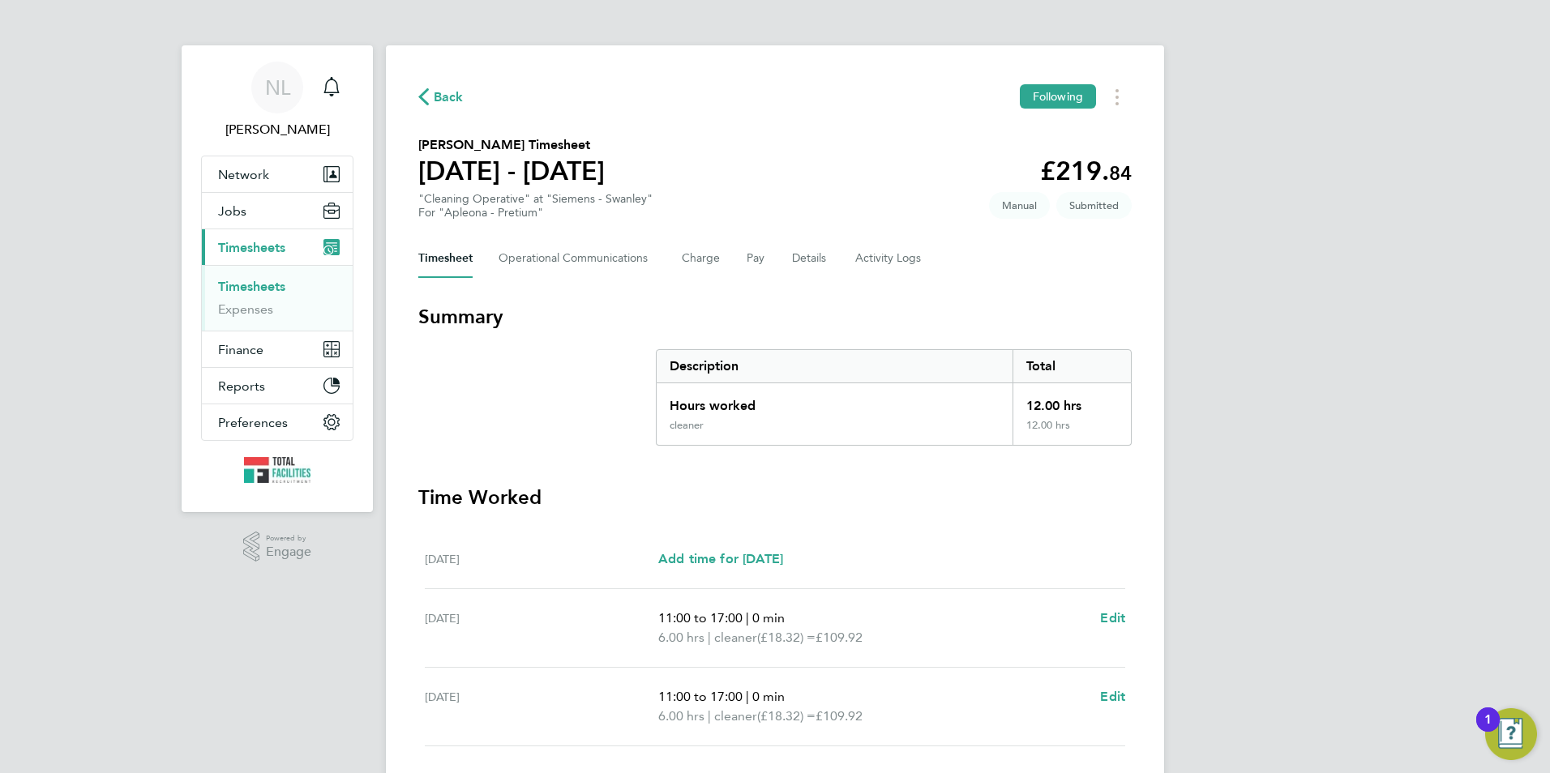
click at [443, 101] on span "Back" at bounding box center [449, 97] width 30 height 19
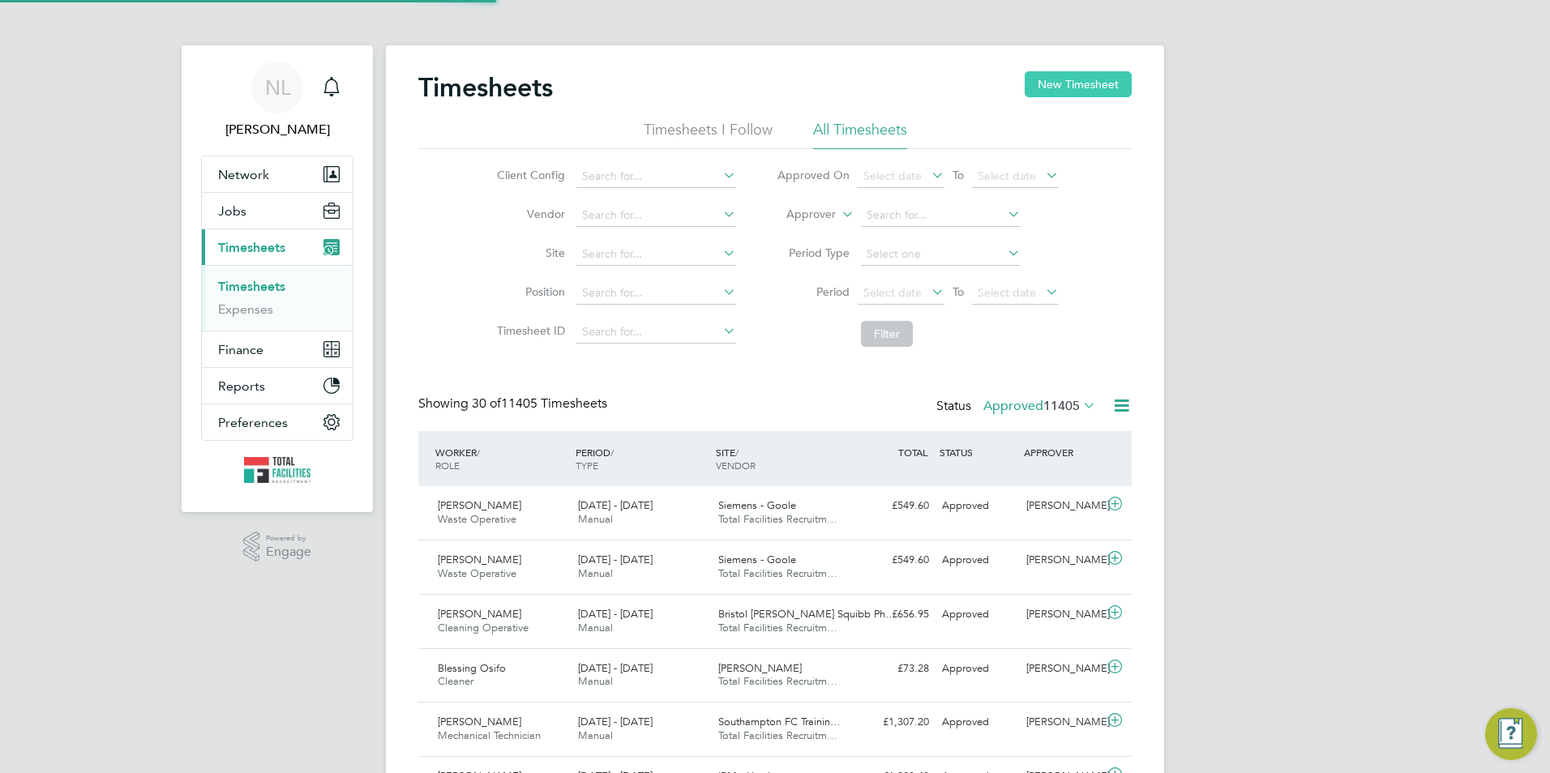
click at [1083, 86] on button "New Timesheet" at bounding box center [1078, 84] width 107 height 26
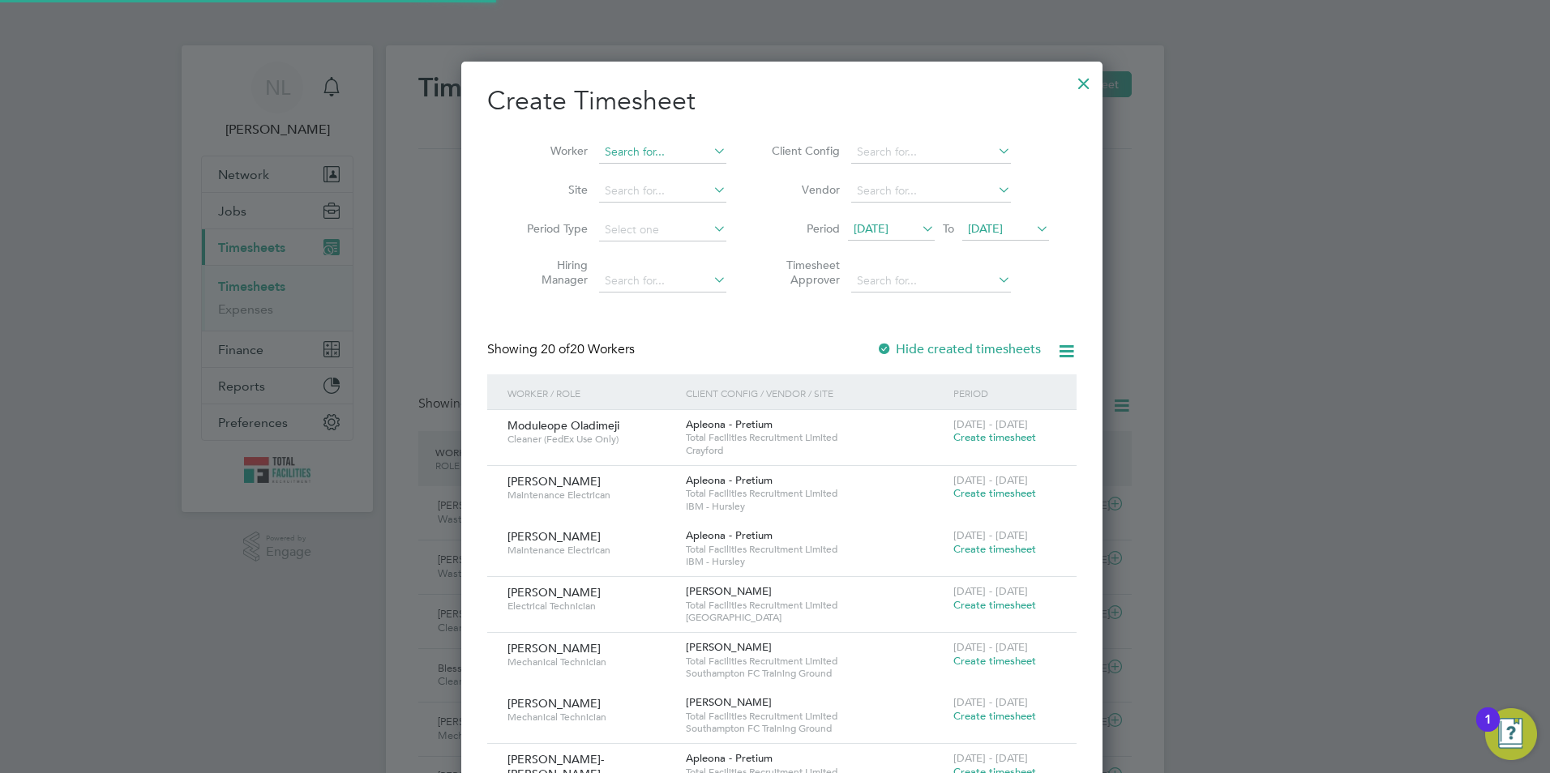
click at [641, 152] on input at bounding box center [662, 152] width 127 height 23
click at [662, 300] on li "[PERSON_NAME]" at bounding box center [691, 306] width 200 height 22
type input "[PERSON_NAME]"
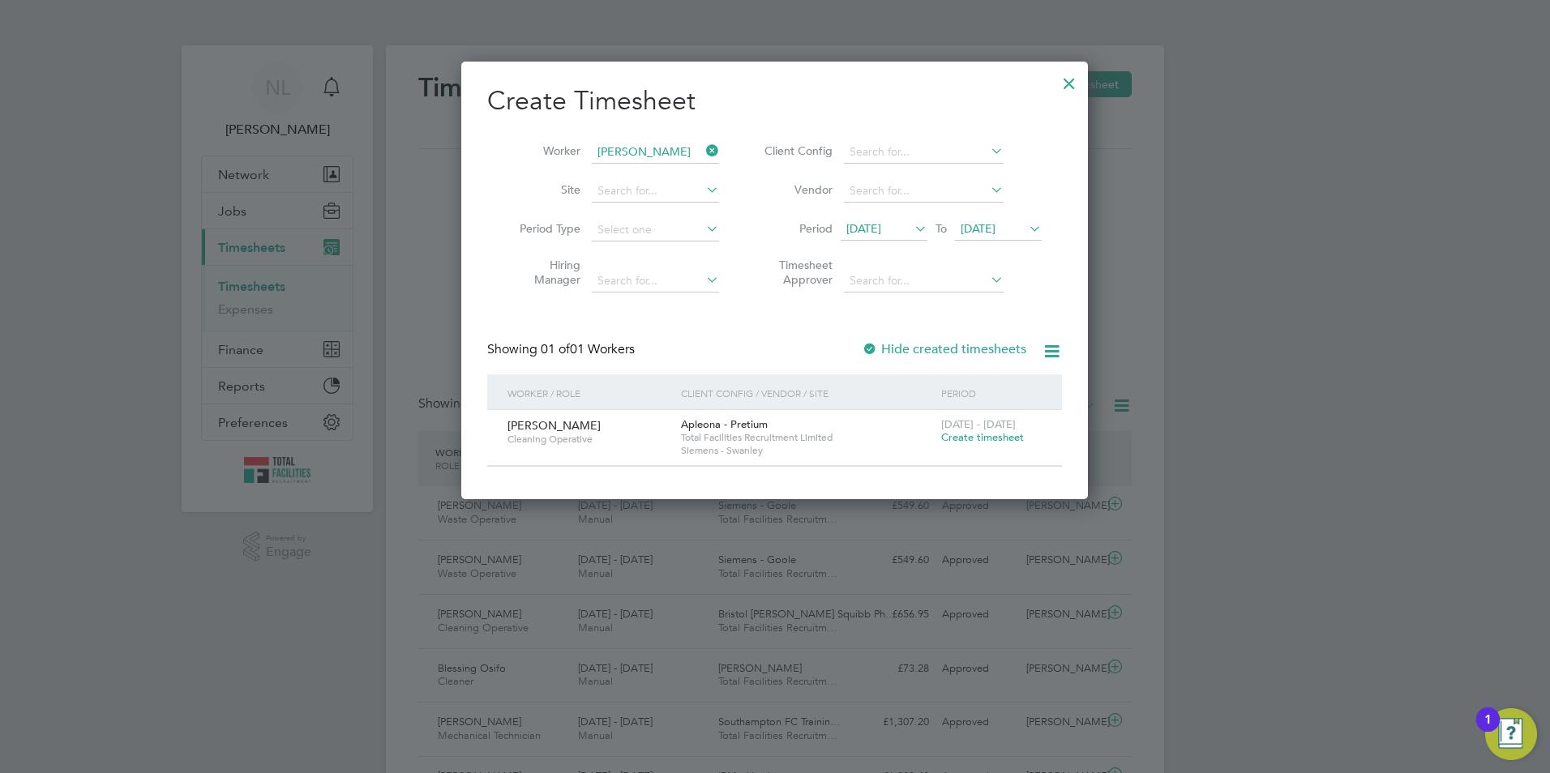
click at [986, 435] on span "Create timesheet" at bounding box center [982, 437] width 83 height 14
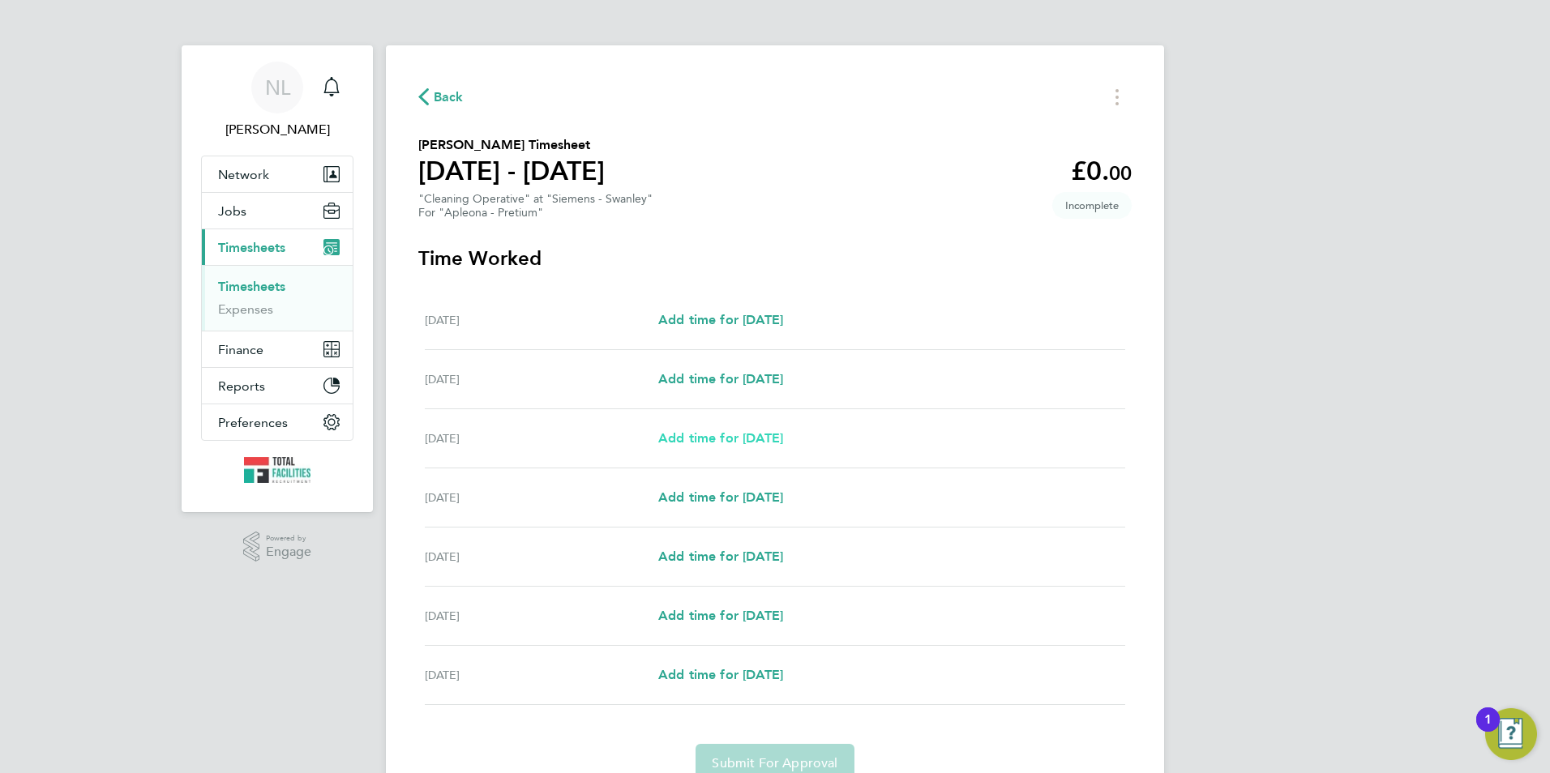
click at [755, 438] on span "Add time for [DATE]" at bounding box center [720, 437] width 125 height 15
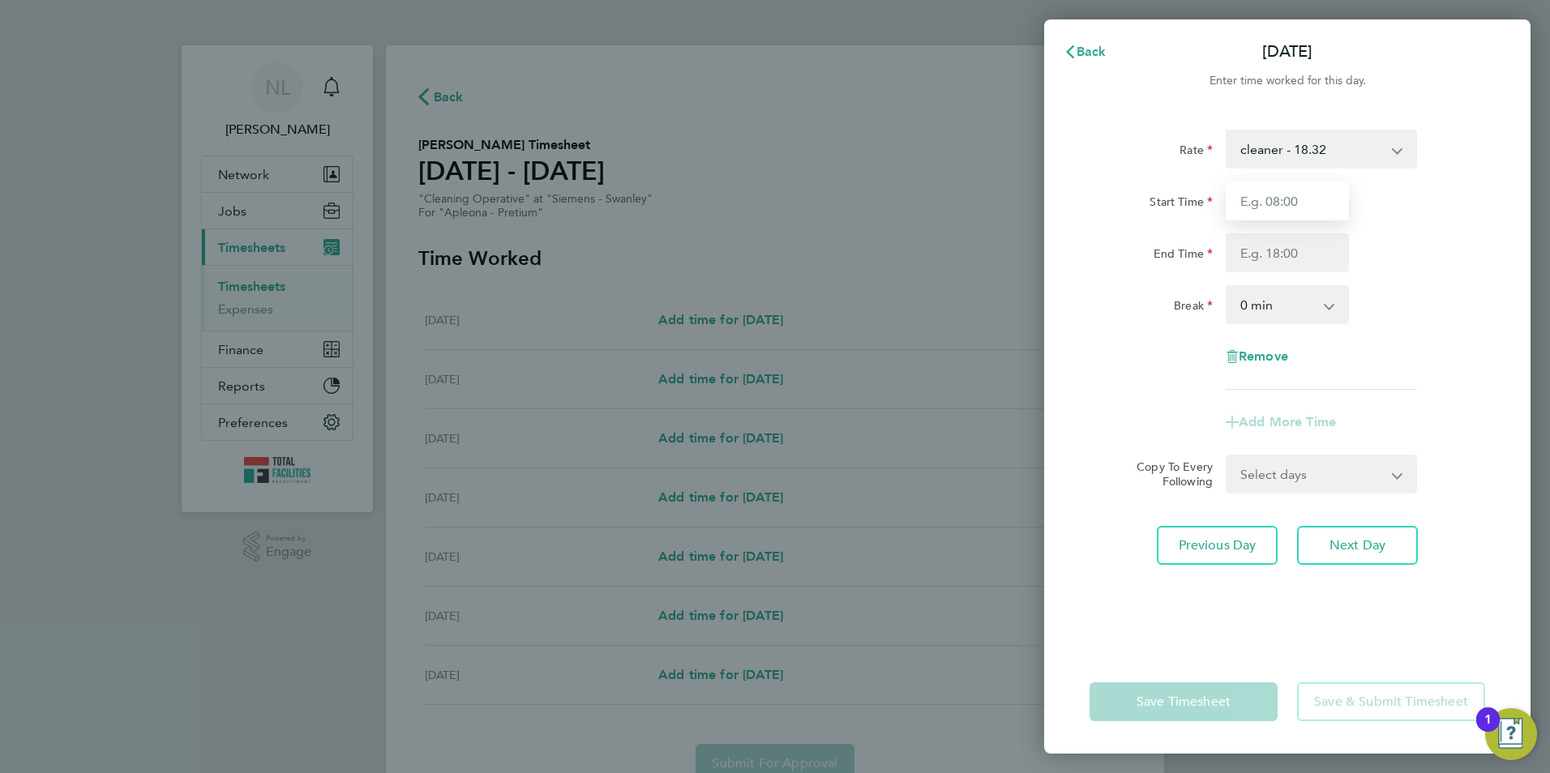
click at [1306, 206] on input "Start Time" at bounding box center [1287, 201] width 123 height 39
type input "11:00"
click at [1456, 215] on div "Start Time 11:00" at bounding box center [1287, 201] width 409 height 39
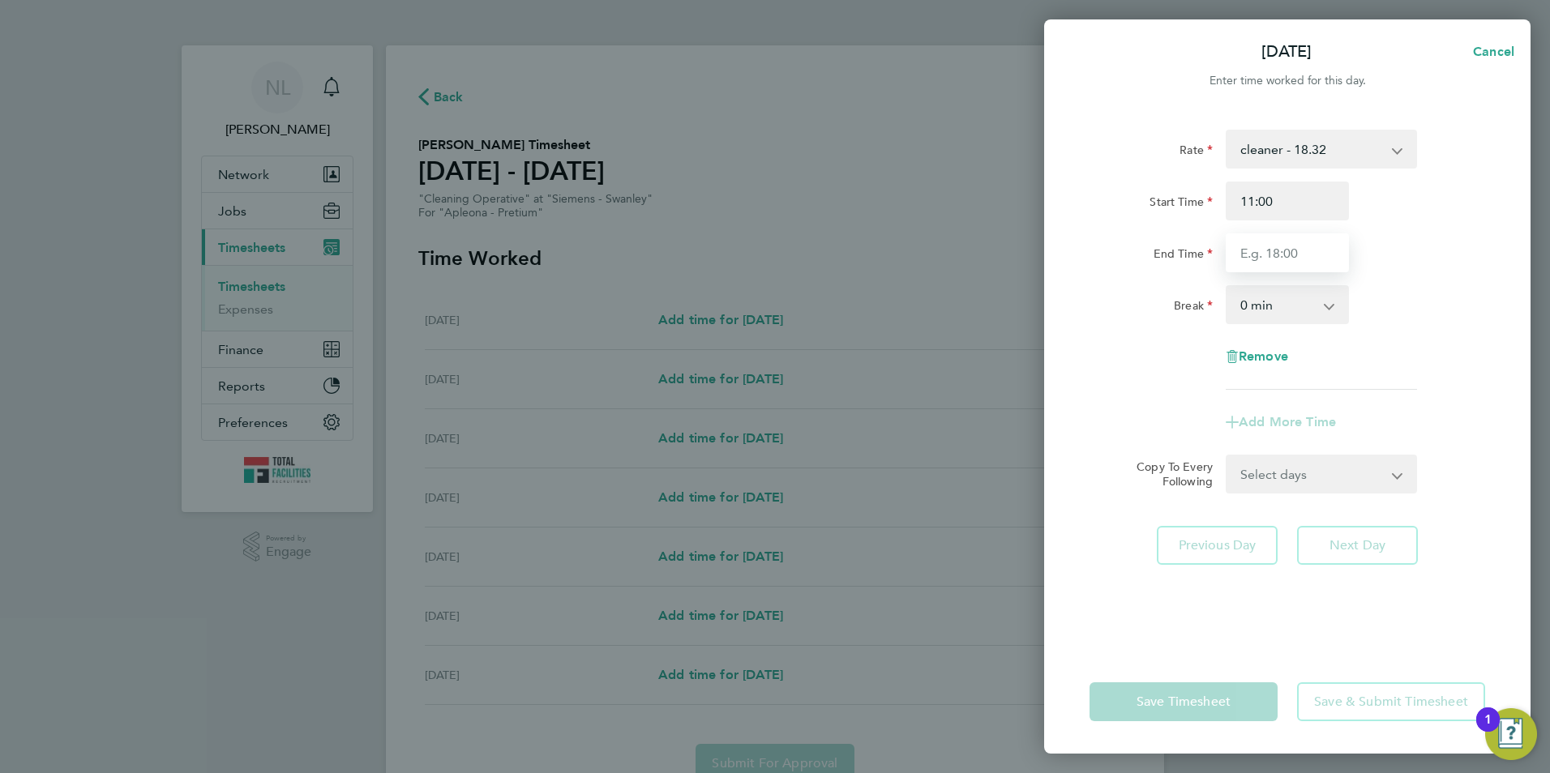
click at [1248, 259] on input "End Time" at bounding box center [1287, 252] width 123 height 39
type input "17:00"
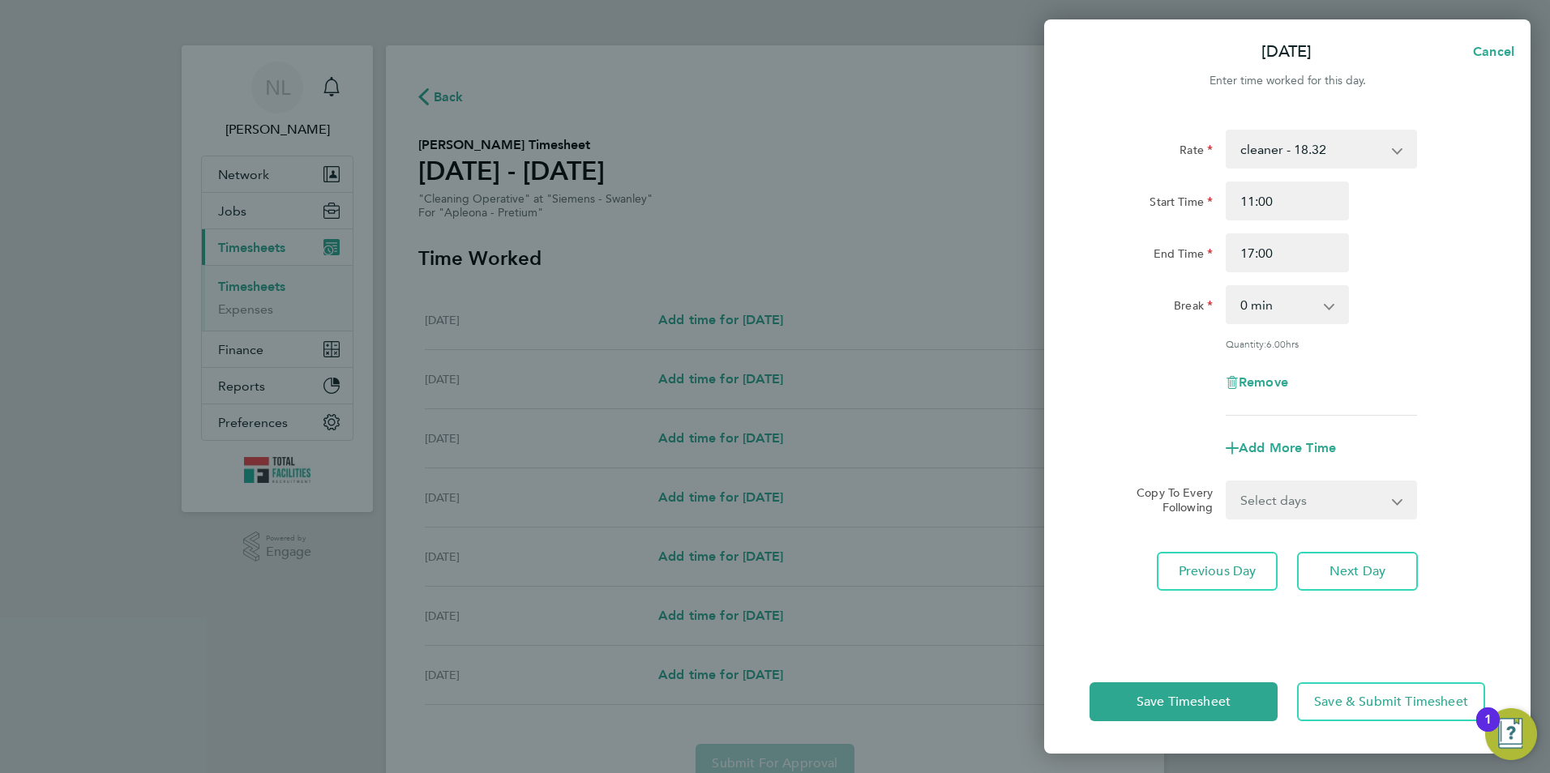
drag, startPoint x: 1451, startPoint y: 190, endPoint x: 1404, endPoint y: 349, distance: 166.5
click at [1452, 191] on div "Start Time 11:00" at bounding box center [1287, 201] width 409 height 39
click at [1355, 705] on span "Save & Submit Timesheet" at bounding box center [1391, 702] width 154 height 16
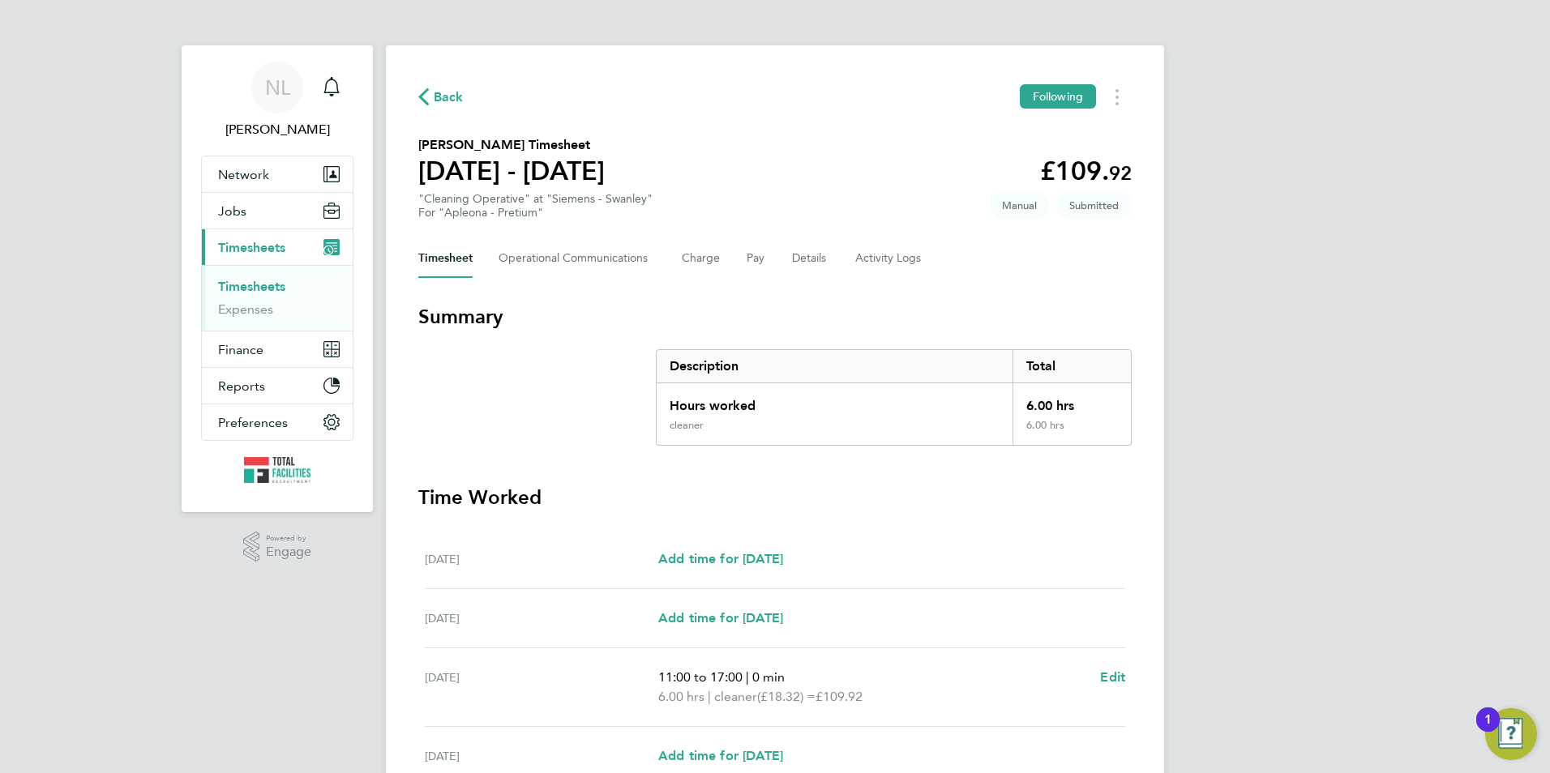
click at [444, 101] on span "Back" at bounding box center [449, 97] width 30 height 19
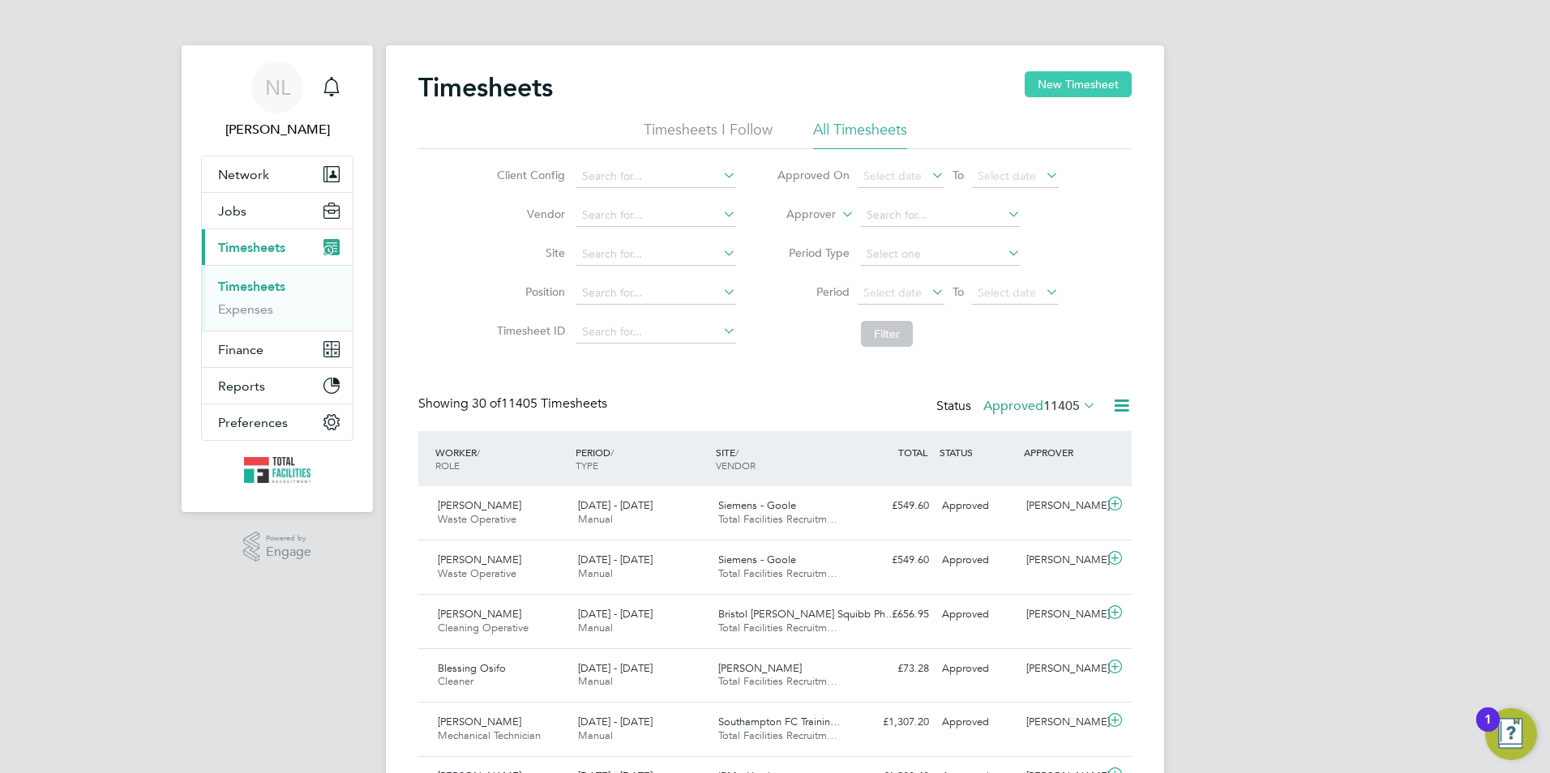
click at [1076, 88] on button "New Timesheet" at bounding box center [1078, 84] width 107 height 26
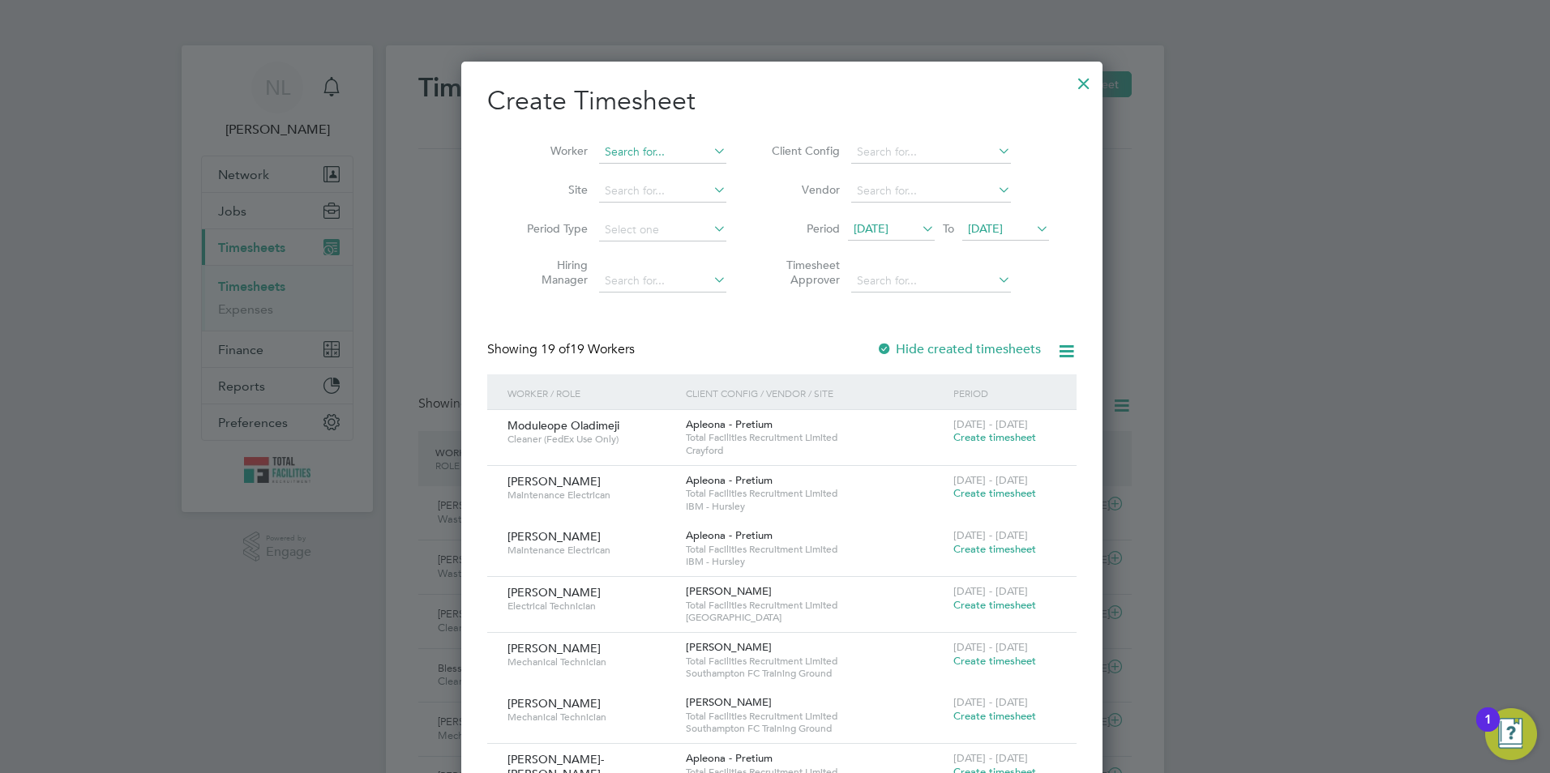
click at [645, 145] on input at bounding box center [662, 152] width 127 height 23
click at [690, 197] on li "[PERSON_NAME]" at bounding box center [696, 196] width 210 height 22
type input "[PERSON_NAME]- [PERSON_NAME]"
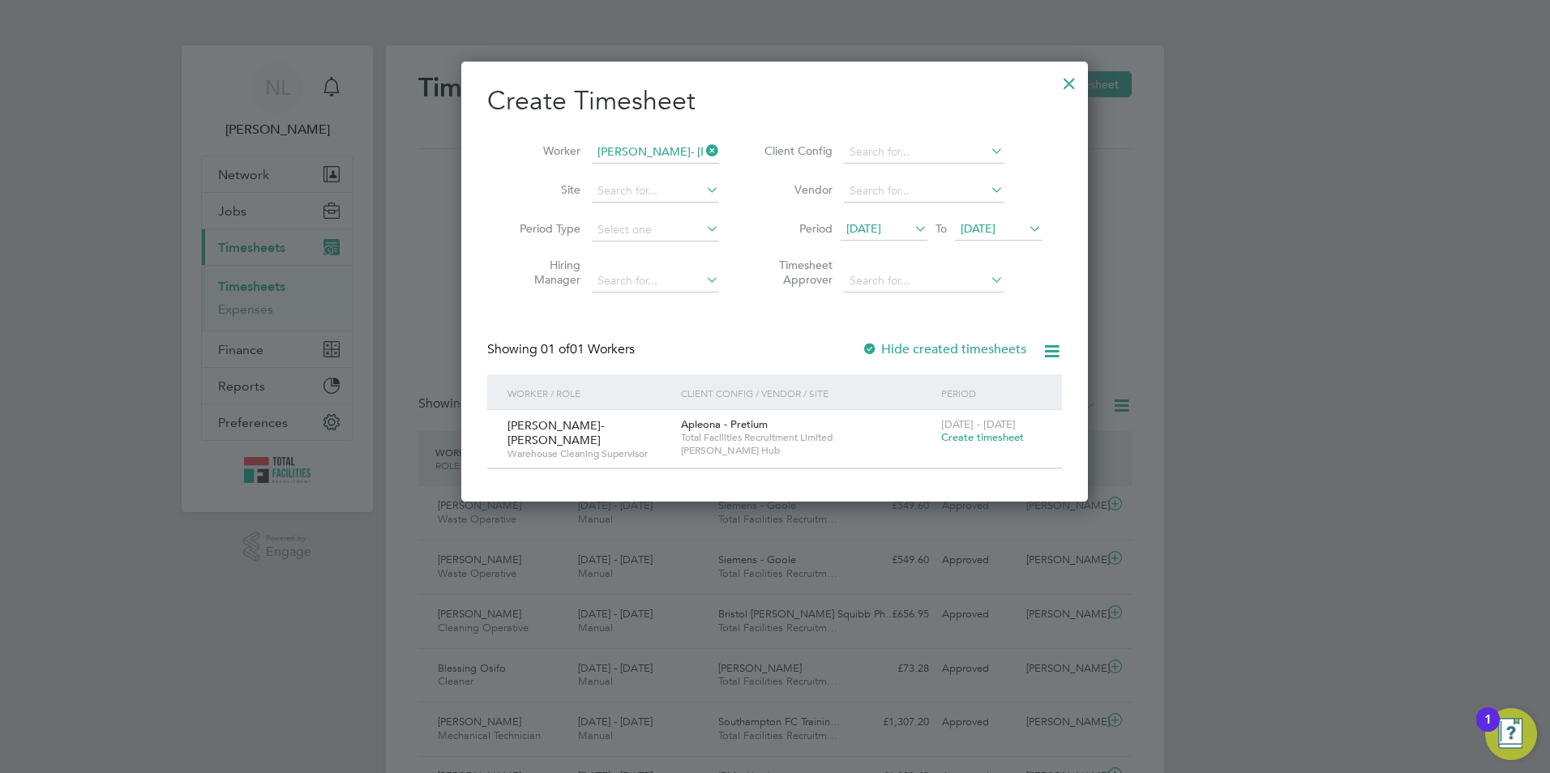
click at [987, 446] on div "[DATE] - [DATE] Create timesheet" at bounding box center [991, 432] width 109 height 44
click at [976, 429] on span "[DATE] - [DATE]" at bounding box center [978, 425] width 75 height 14
click at [976, 435] on span "Create timesheet" at bounding box center [982, 437] width 83 height 14
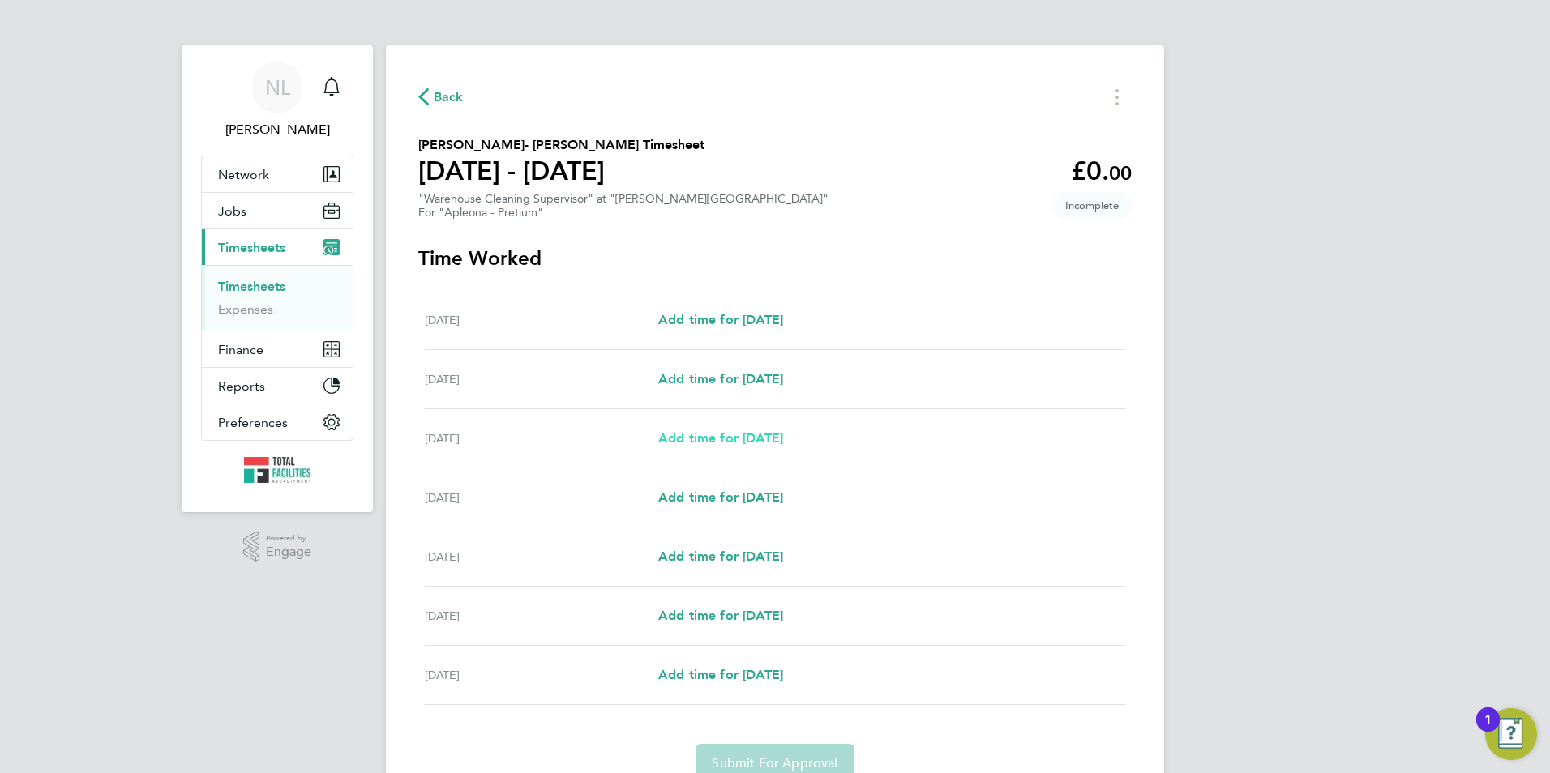
click at [749, 430] on span "Add time for [DATE]" at bounding box center [720, 437] width 125 height 15
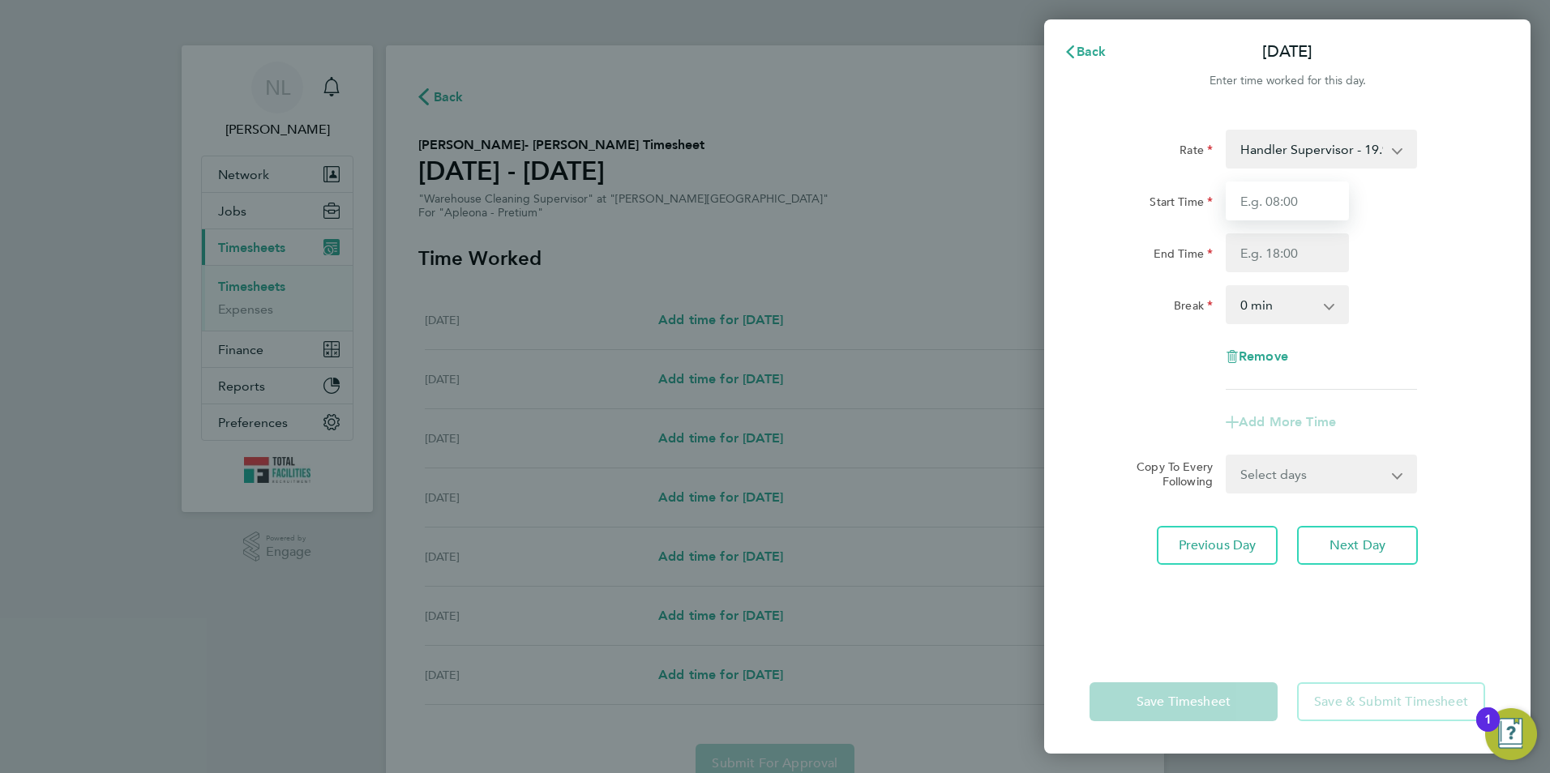
click at [1286, 193] on input "Start Time" at bounding box center [1287, 201] width 123 height 39
click at [1411, 202] on div "Start Time 06:00" at bounding box center [1287, 201] width 409 height 39
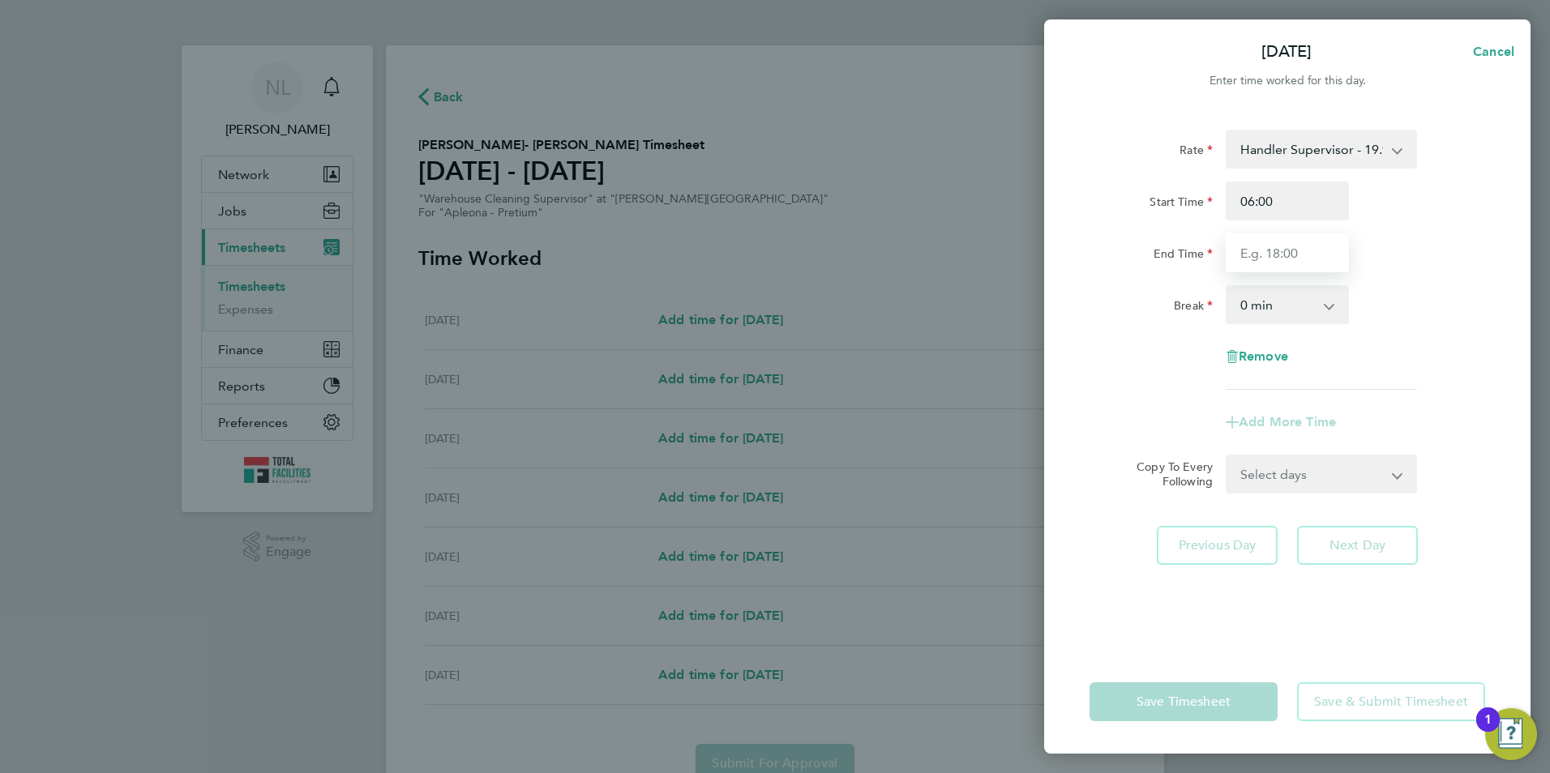
click at [1291, 252] on input "End Time" at bounding box center [1287, 252] width 123 height 39
drag, startPoint x: 1278, startPoint y: 199, endPoint x: 1256, endPoint y: 201, distance: 22.8
click at [1256, 201] on input "06:00" at bounding box center [1287, 201] width 123 height 39
type input "06:15"
click at [1299, 246] on input "End Time" at bounding box center [1287, 252] width 123 height 39
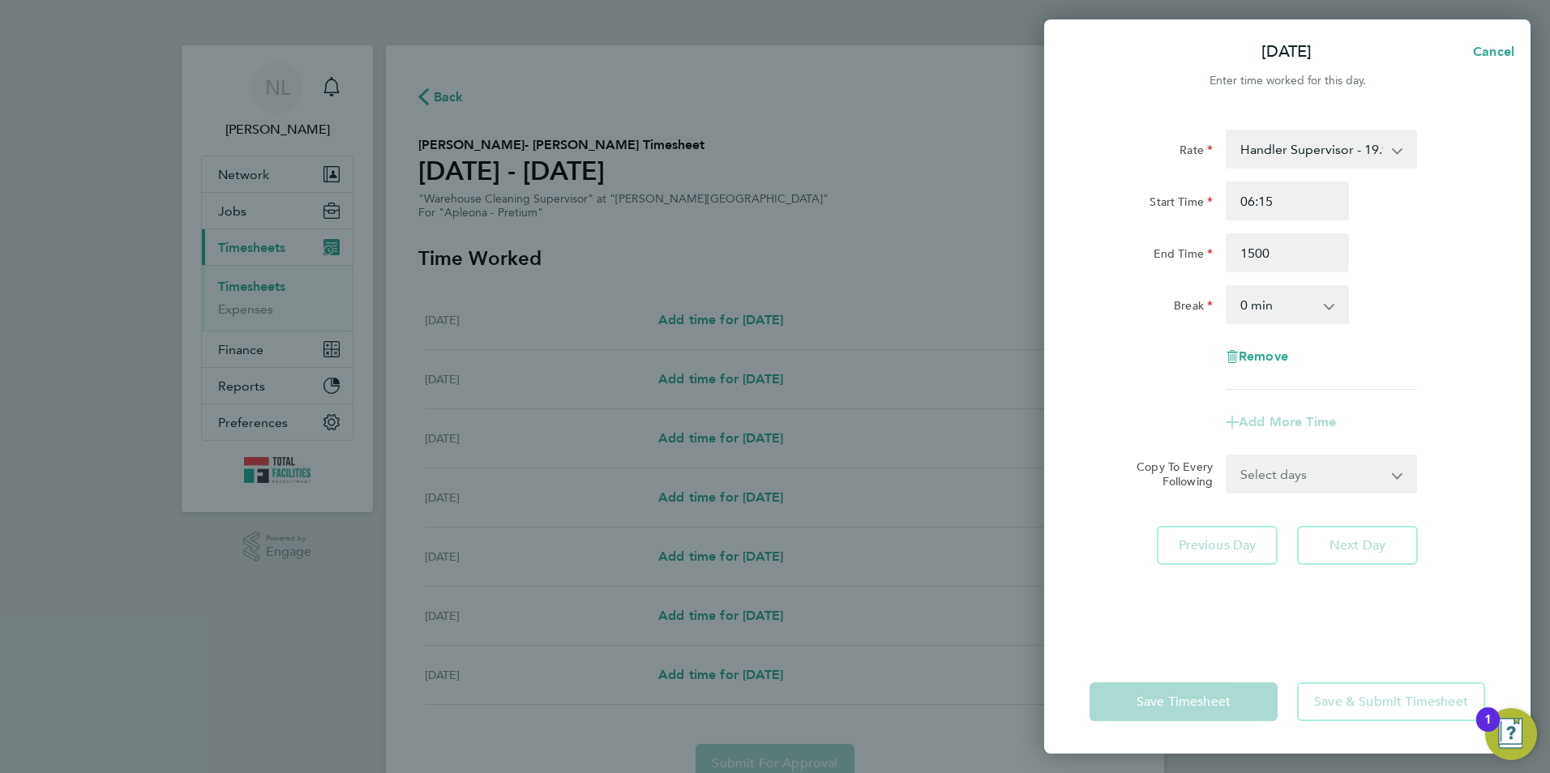
type input "15:00"
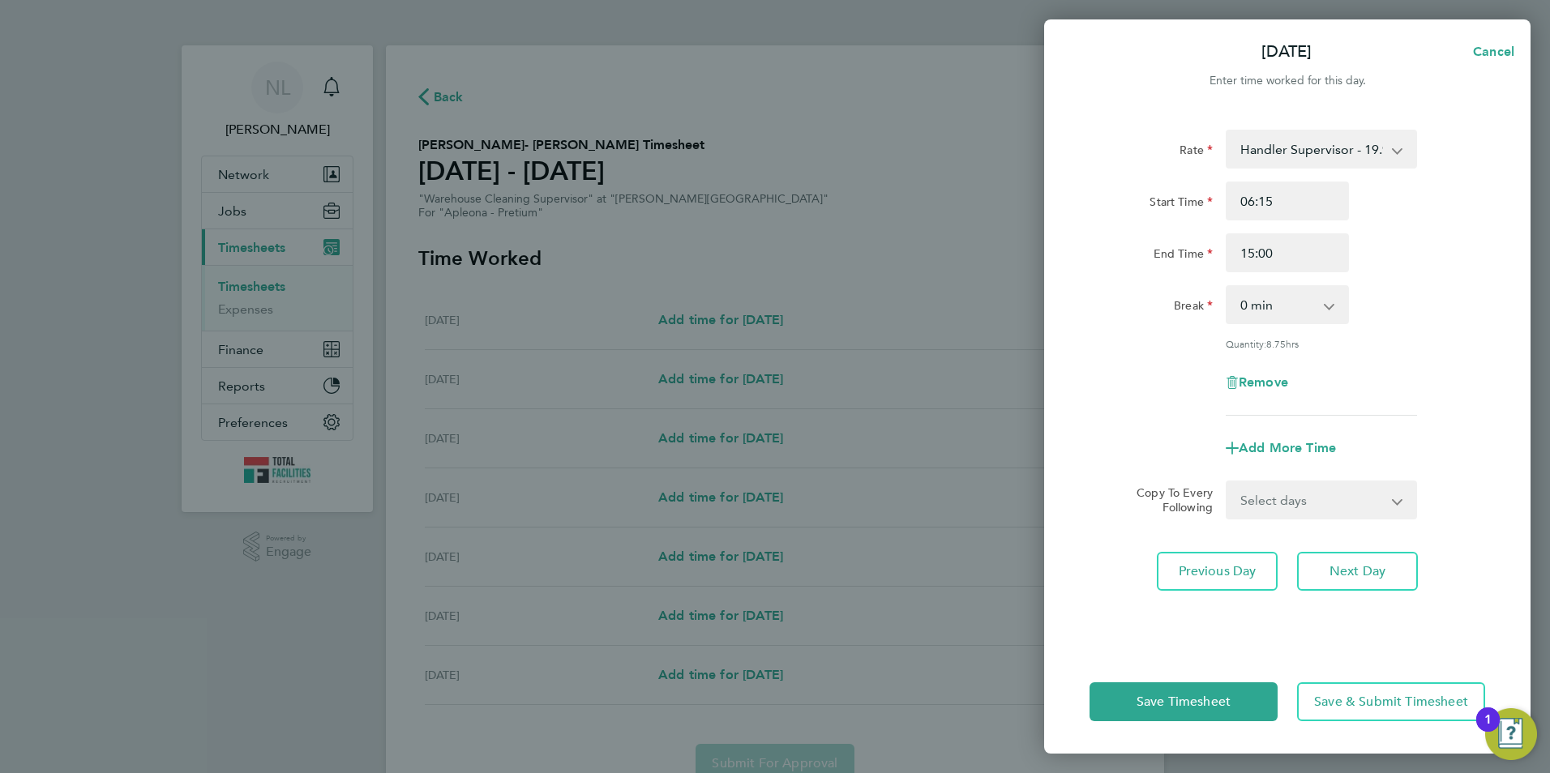
drag, startPoint x: 1403, startPoint y: 390, endPoint x: 1407, endPoint y: 383, distance: 8.8
click at [1403, 386] on app-timesheet-line-form-group "Rate Handler Supervisor - 19.97 Start Time 06:15 End Time 15:00 Break 0 min 15 …" at bounding box center [1288, 299] width 396 height 338
click at [1316, 304] on select "0 min 15 min 30 min 45 min 60 min 75 min 90 min" at bounding box center [1277, 305] width 101 height 36
click at [1227, 287] on select "0 min 15 min 30 min 45 min 60 min 75 min 90 min" at bounding box center [1277, 305] width 101 height 36
drag, startPoint x: 1305, startPoint y: 303, endPoint x: 1295, endPoint y: 315, distance: 16.1
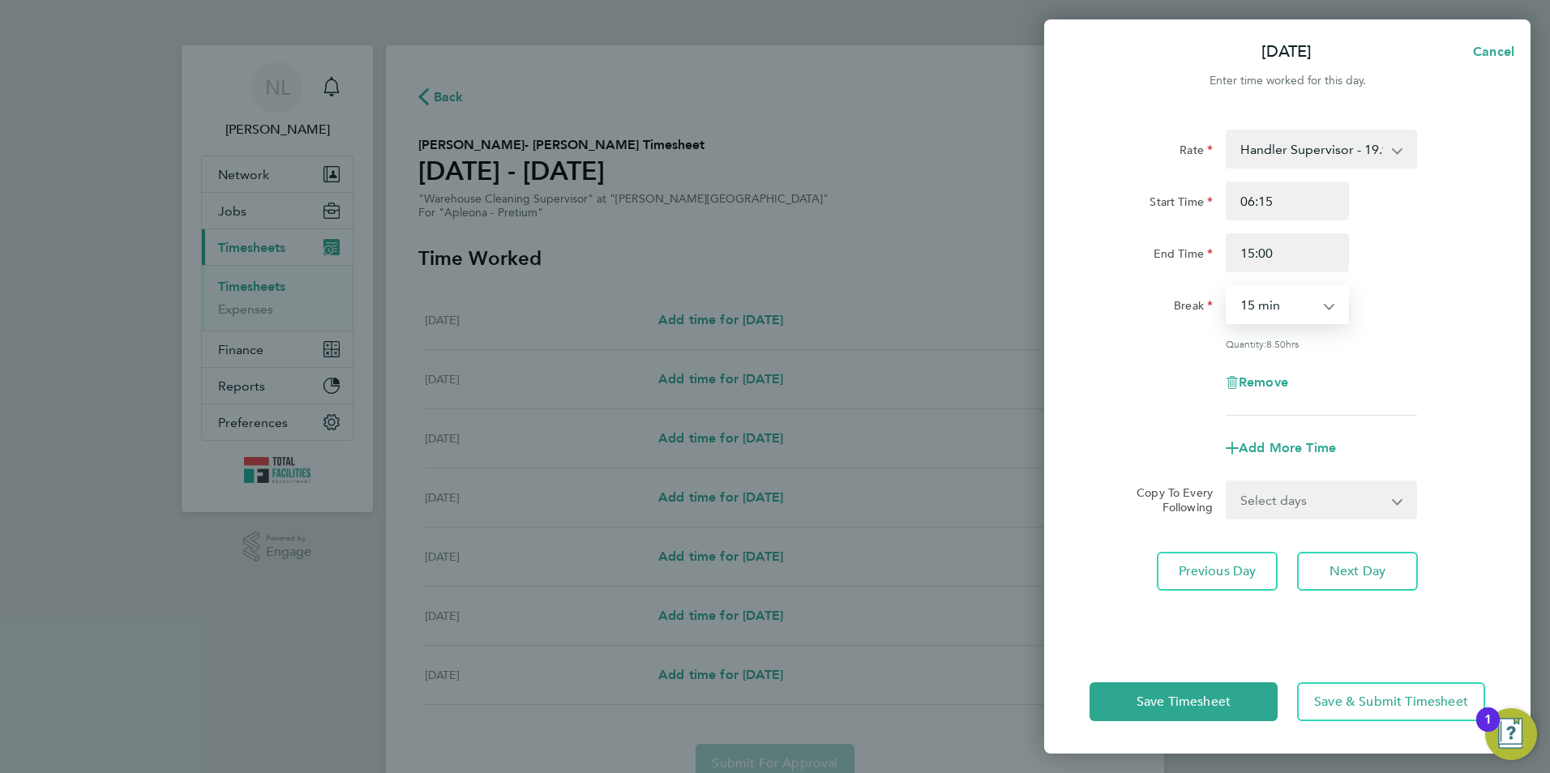
click at [1304, 303] on select "0 min 15 min 30 min 45 min 60 min 75 min 90 min" at bounding box center [1277, 305] width 101 height 36
select select "0"
click at [1227, 287] on select "0 min 15 min 30 min 45 min 60 min 75 min 90 min" at bounding box center [1277, 305] width 101 height 36
click at [1313, 493] on select "Select days Day Tuesday Wednesday Thursday Friday" at bounding box center [1312, 500] width 170 height 36
click at [1385, 383] on div "Remove" at bounding box center [1287, 382] width 409 height 39
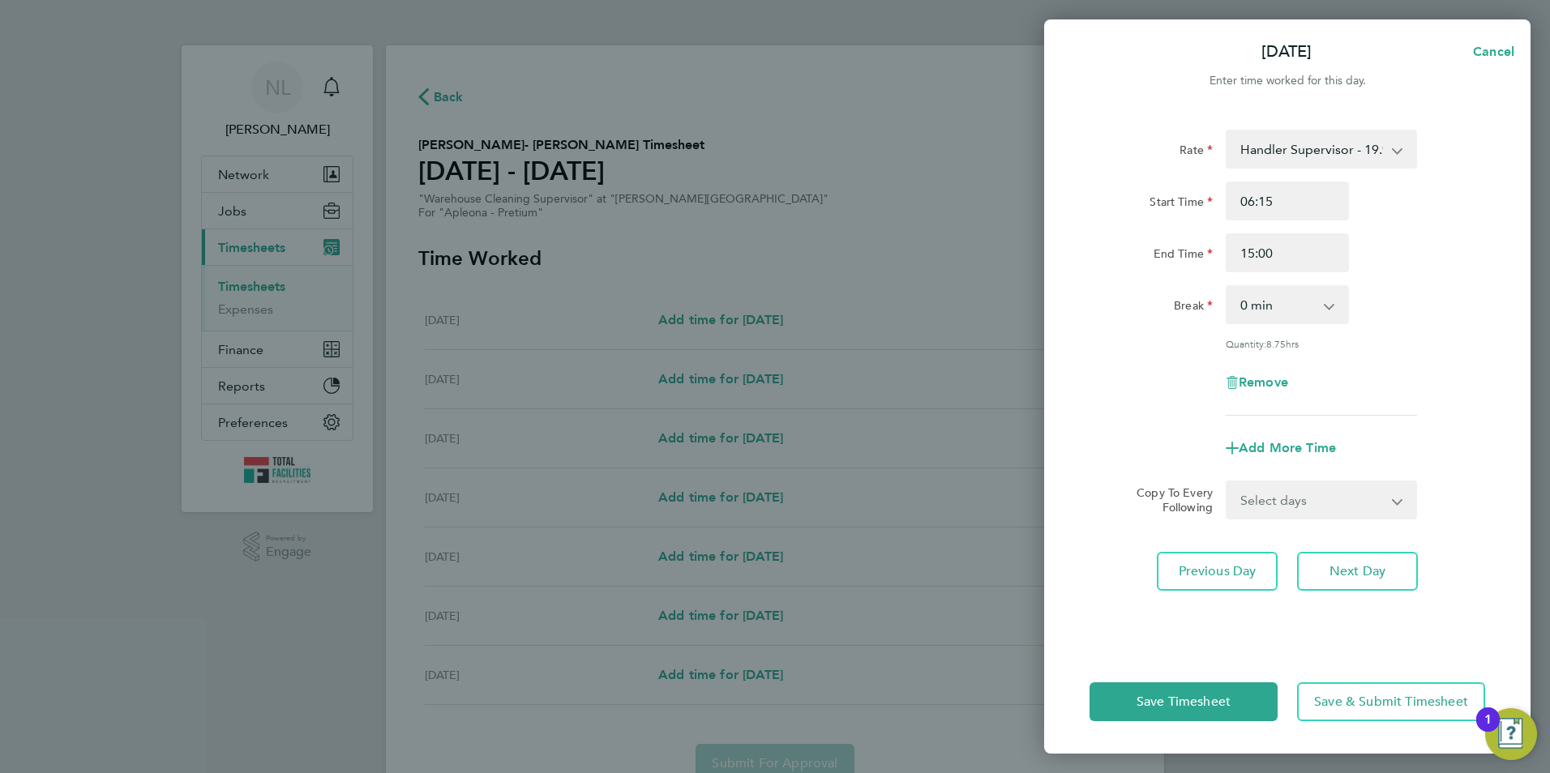
drag, startPoint x: 1277, startPoint y: 490, endPoint x: 1281, endPoint y: 498, distance: 8.3
click at [1277, 492] on select "Select days Day Tuesday Wednesday Thursday Friday" at bounding box center [1312, 500] width 170 height 36
select select "DAY"
click at [1227, 482] on select "Select days Day Tuesday Wednesday Thursday Friday" at bounding box center [1312, 500] width 170 height 36
select select "2025-09-26"
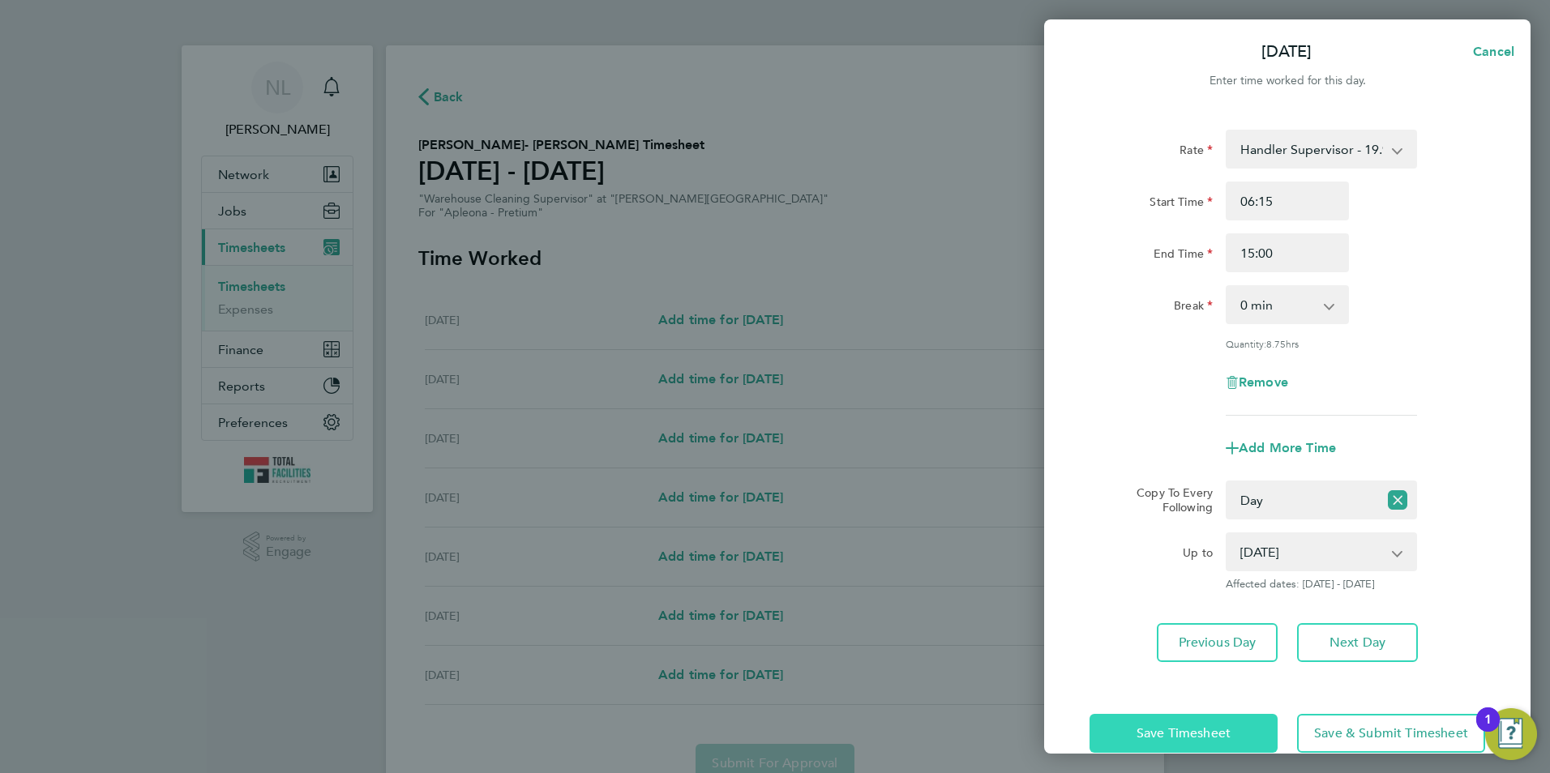
click at [1156, 720] on button "Save Timesheet" at bounding box center [1184, 733] width 188 height 39
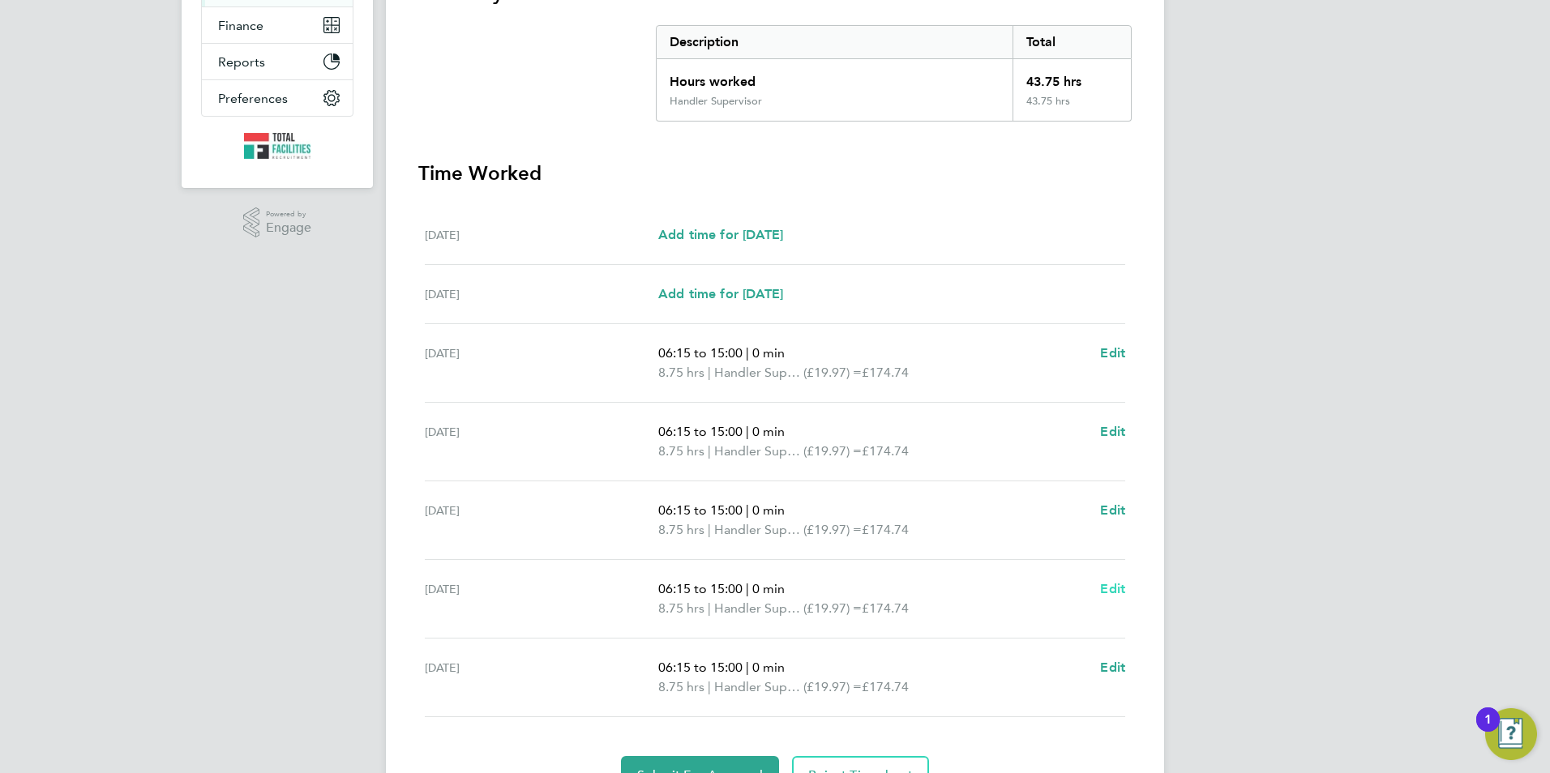
click at [1116, 590] on span "Edit" at bounding box center [1112, 588] width 25 height 15
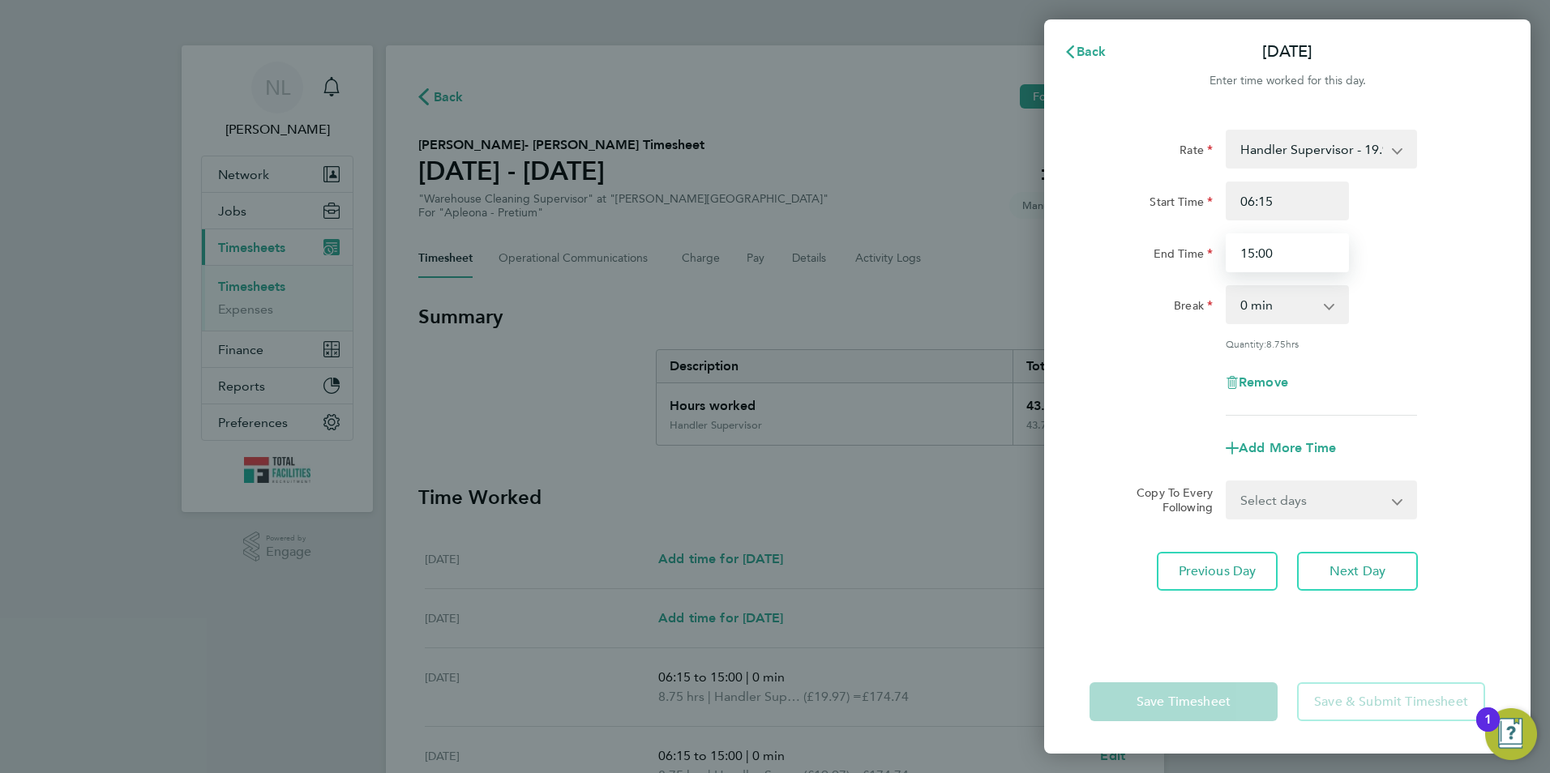
drag, startPoint x: 1274, startPoint y: 255, endPoint x: 1197, endPoint y: 257, distance: 77.0
click at [1197, 257] on div "End Time 15:00" at bounding box center [1287, 252] width 409 height 39
type input "14:45"
click at [1471, 252] on div "End Time 14:45" at bounding box center [1287, 252] width 409 height 39
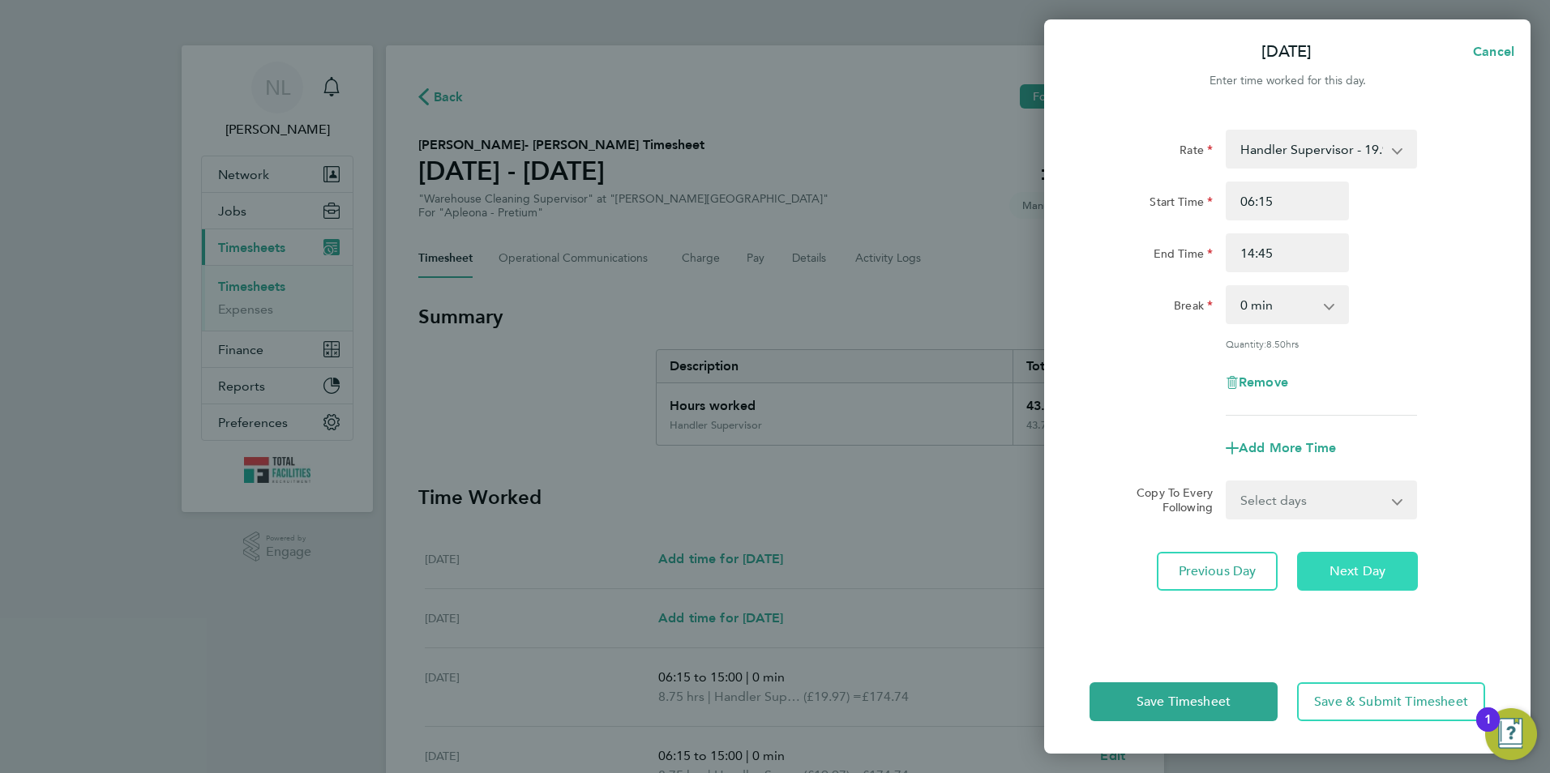
click at [1340, 569] on span "Next Day" at bounding box center [1358, 571] width 56 height 16
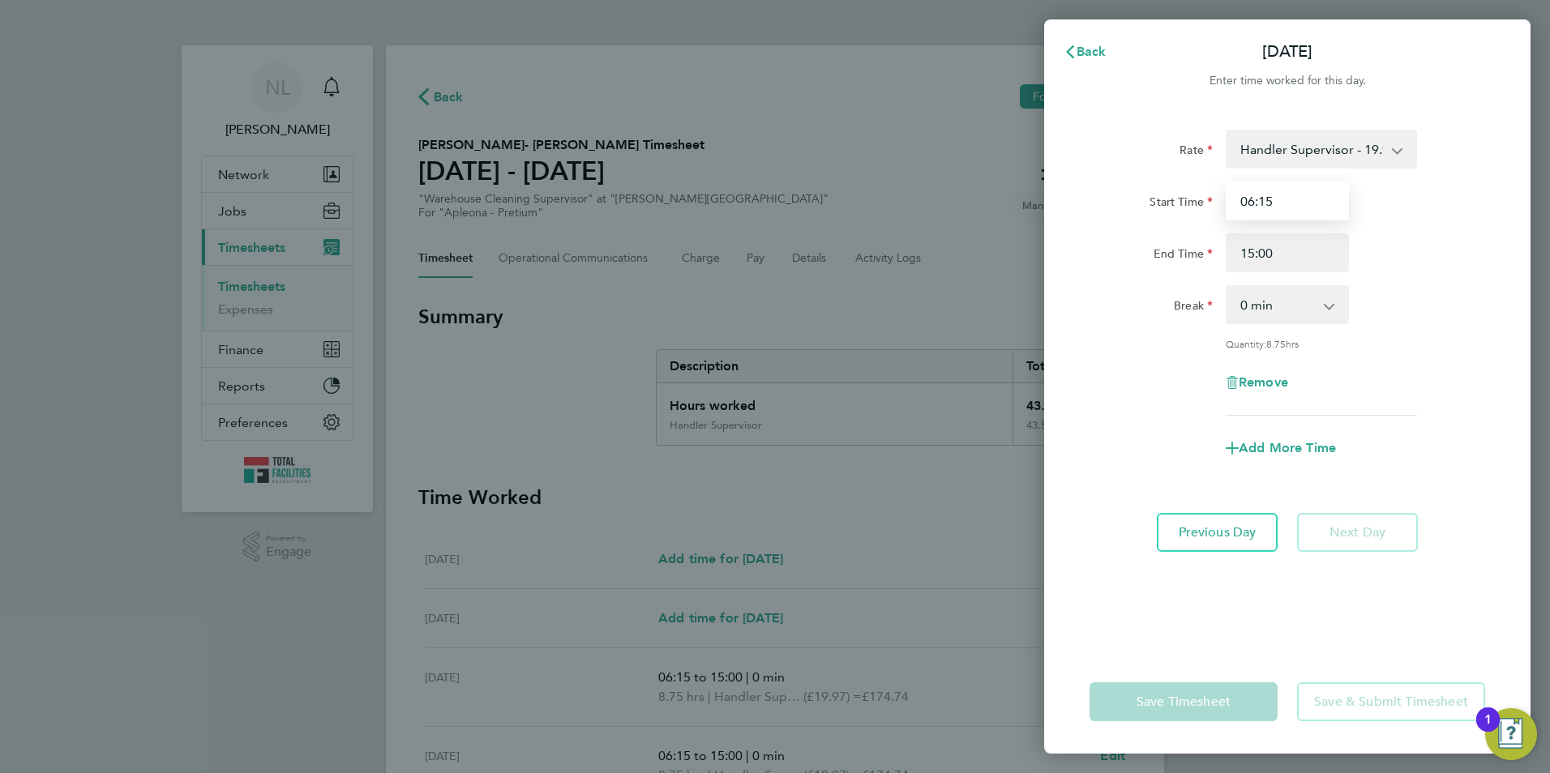
drag, startPoint x: 1296, startPoint y: 202, endPoint x: 1166, endPoint y: 196, distance: 129.8
click at [1166, 196] on div "Start Time 06:15" at bounding box center [1287, 201] width 409 height 39
type input "06:00"
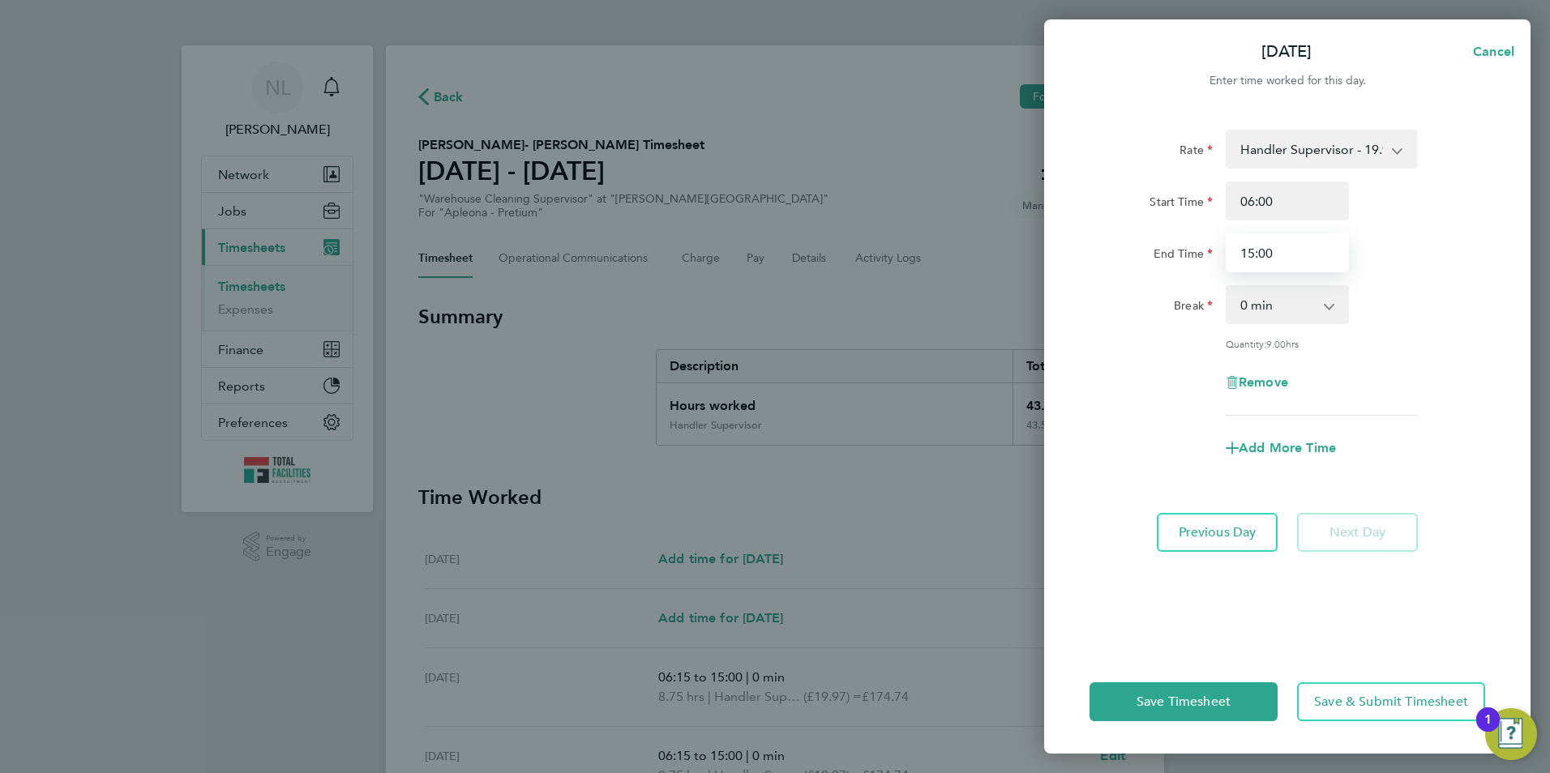
drag, startPoint x: 1298, startPoint y: 258, endPoint x: 1133, endPoint y: 257, distance: 164.6
click at [1133, 257] on div "End Time 15:00" at bounding box center [1287, 252] width 409 height 39
type input "10:00"
click at [1481, 240] on div "End Time 10:00" at bounding box center [1287, 252] width 409 height 39
click at [1213, 698] on span "Save Timesheet" at bounding box center [1184, 702] width 94 height 16
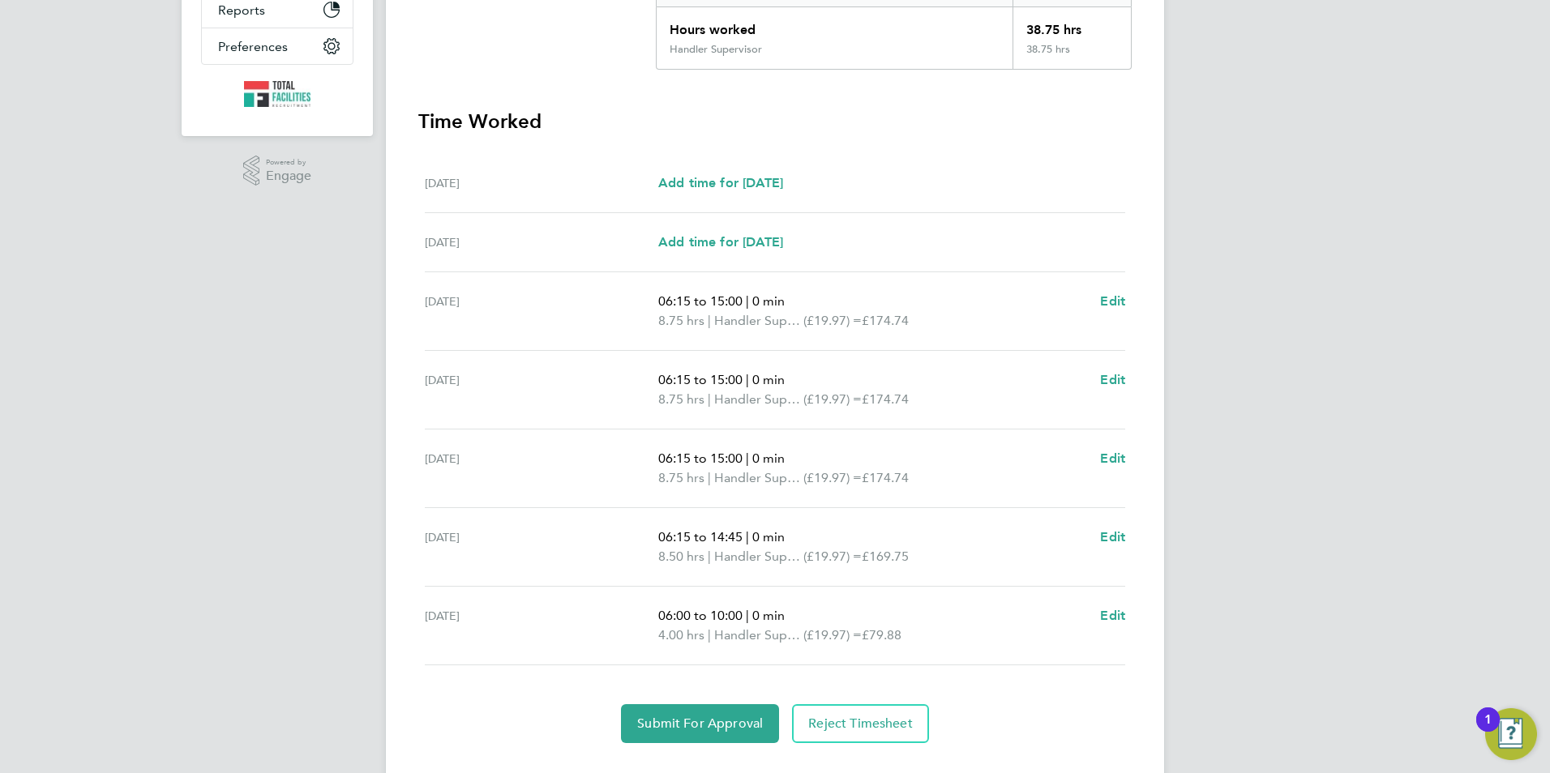
scroll to position [405, 0]
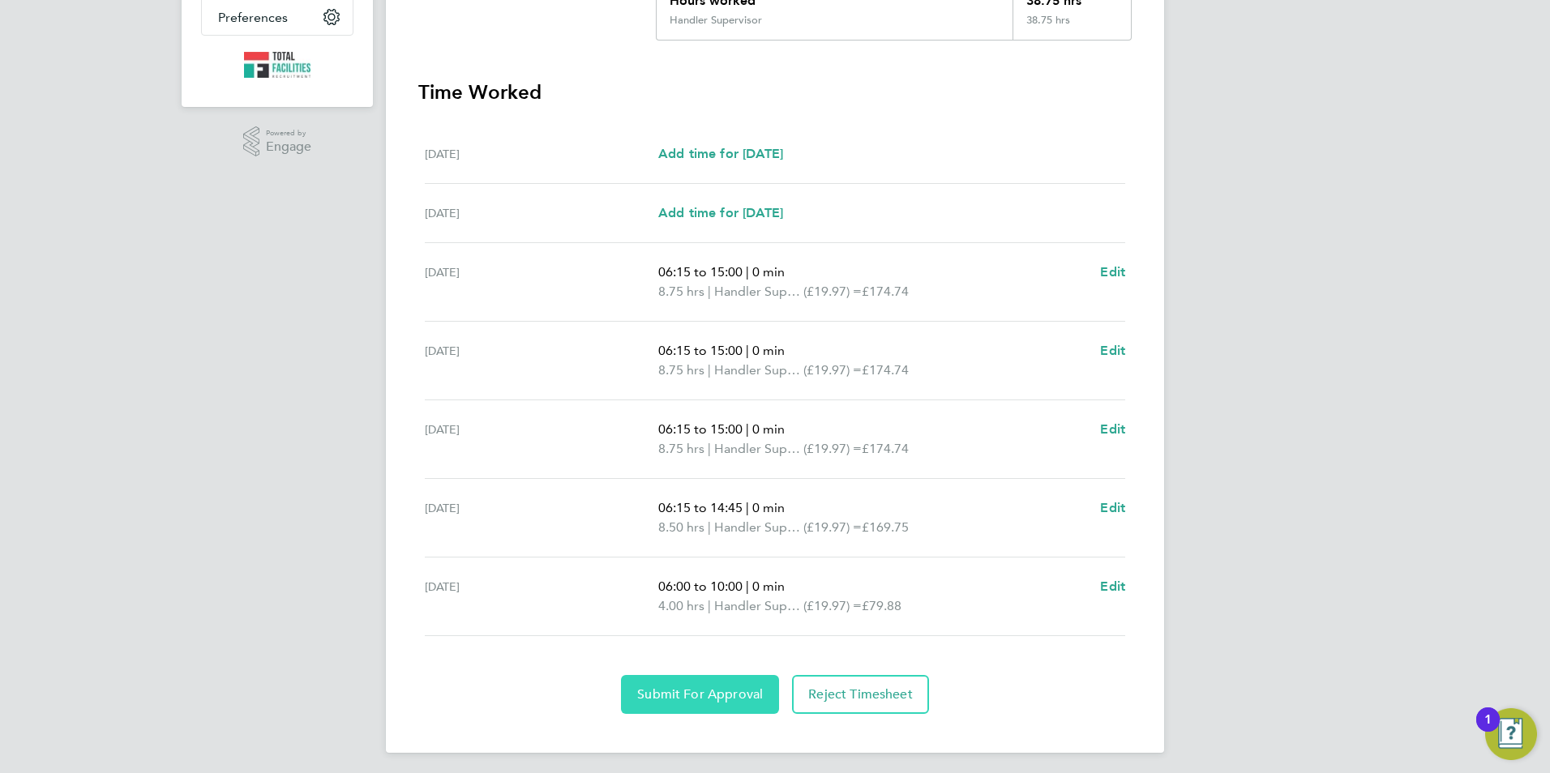
click at [742, 695] on span "Submit For Approval" at bounding box center [700, 695] width 126 height 16
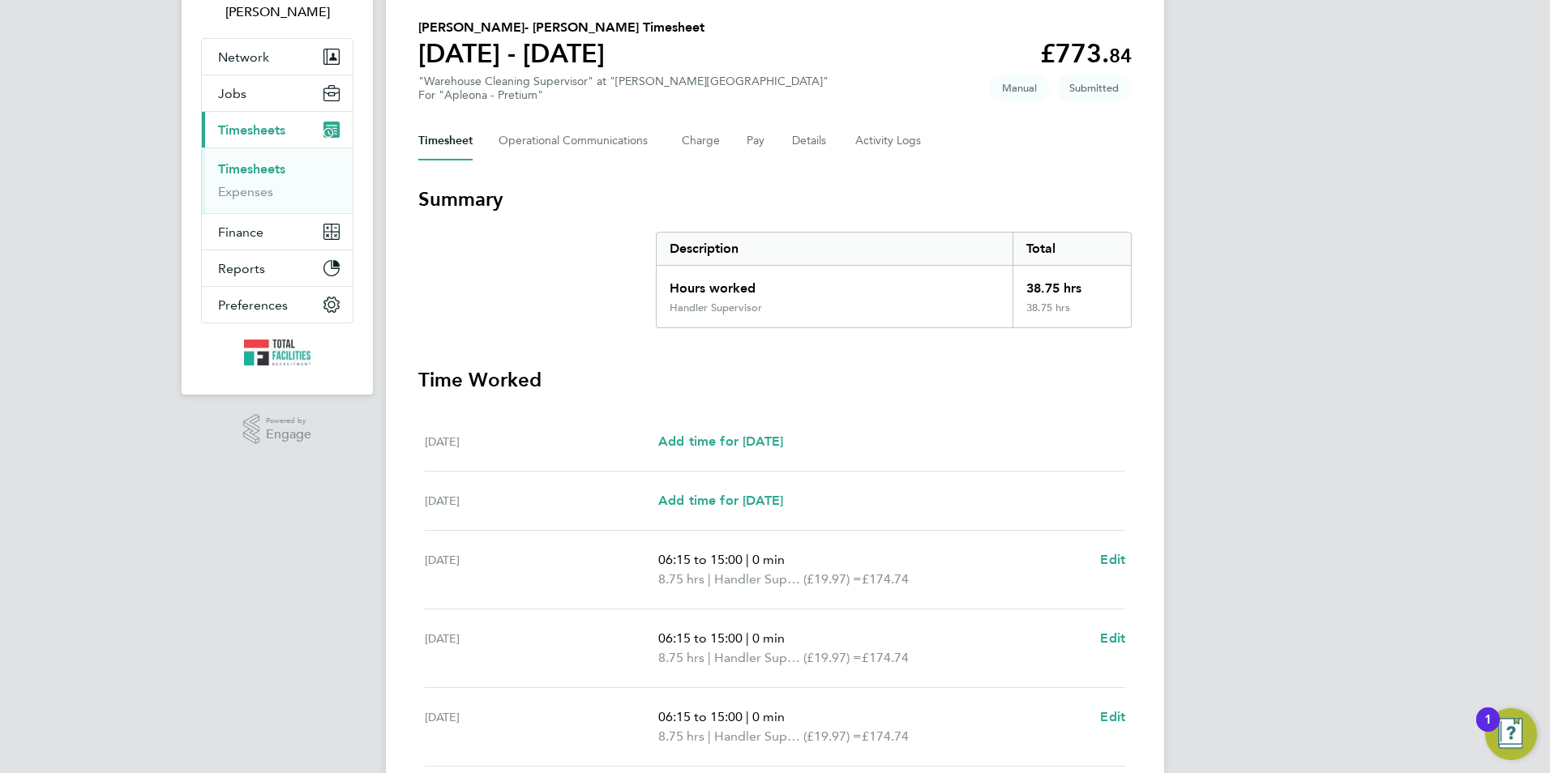
scroll to position [81, 0]
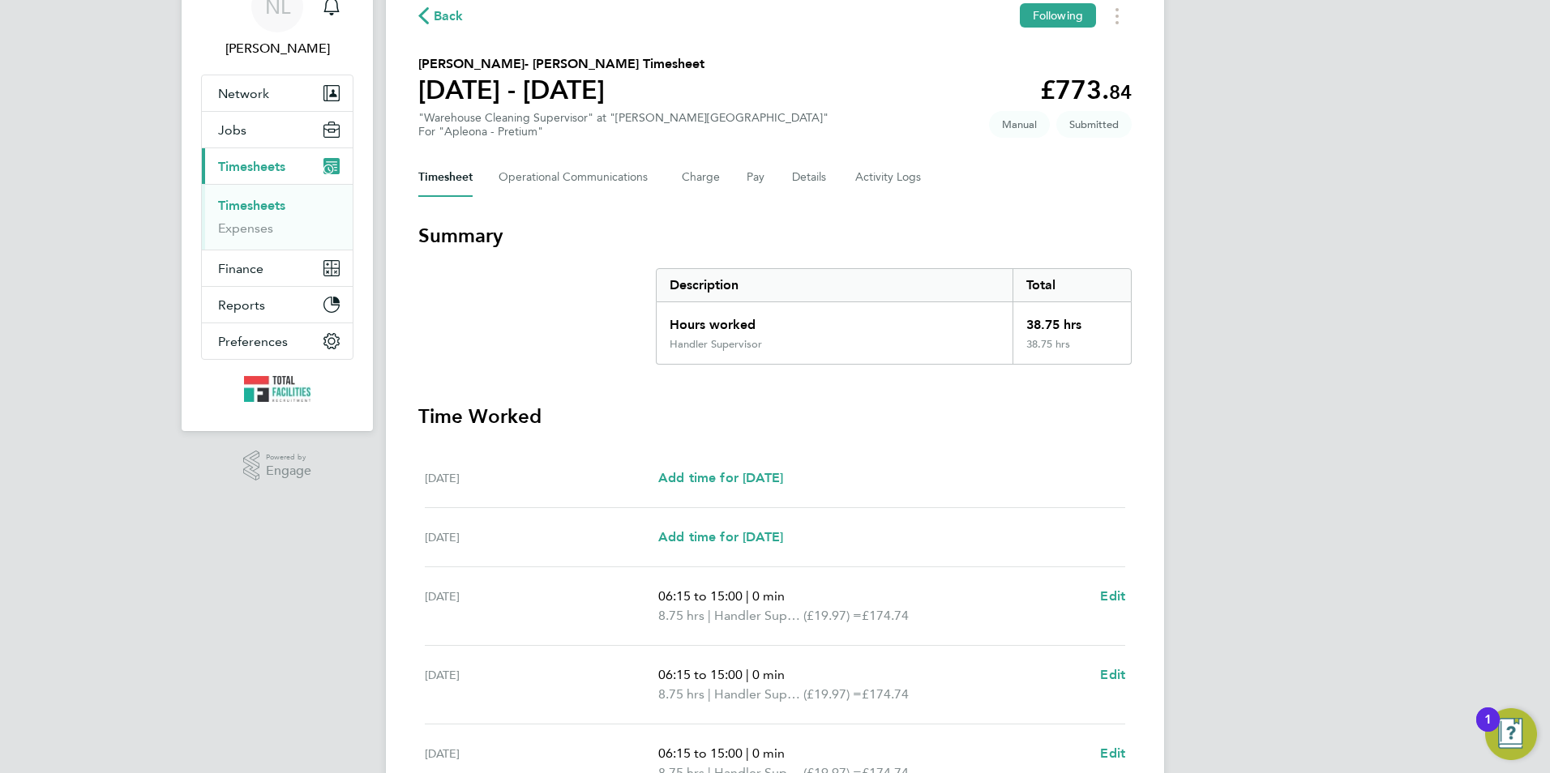
click at [435, 6] on span "Back" at bounding box center [449, 15] width 30 height 19
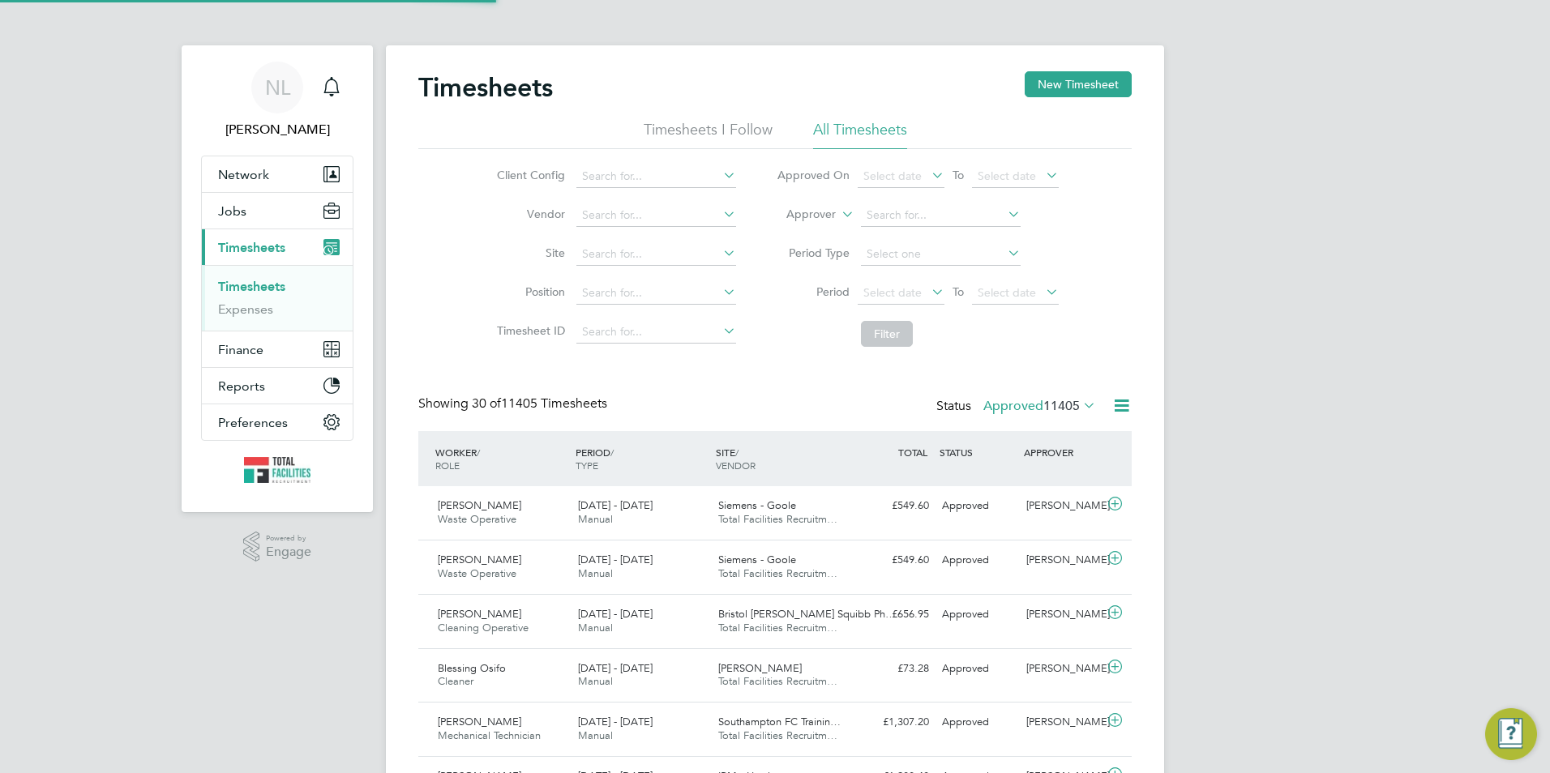
scroll to position [8, 8]
click at [1060, 90] on button "New Timesheet" at bounding box center [1078, 84] width 107 height 26
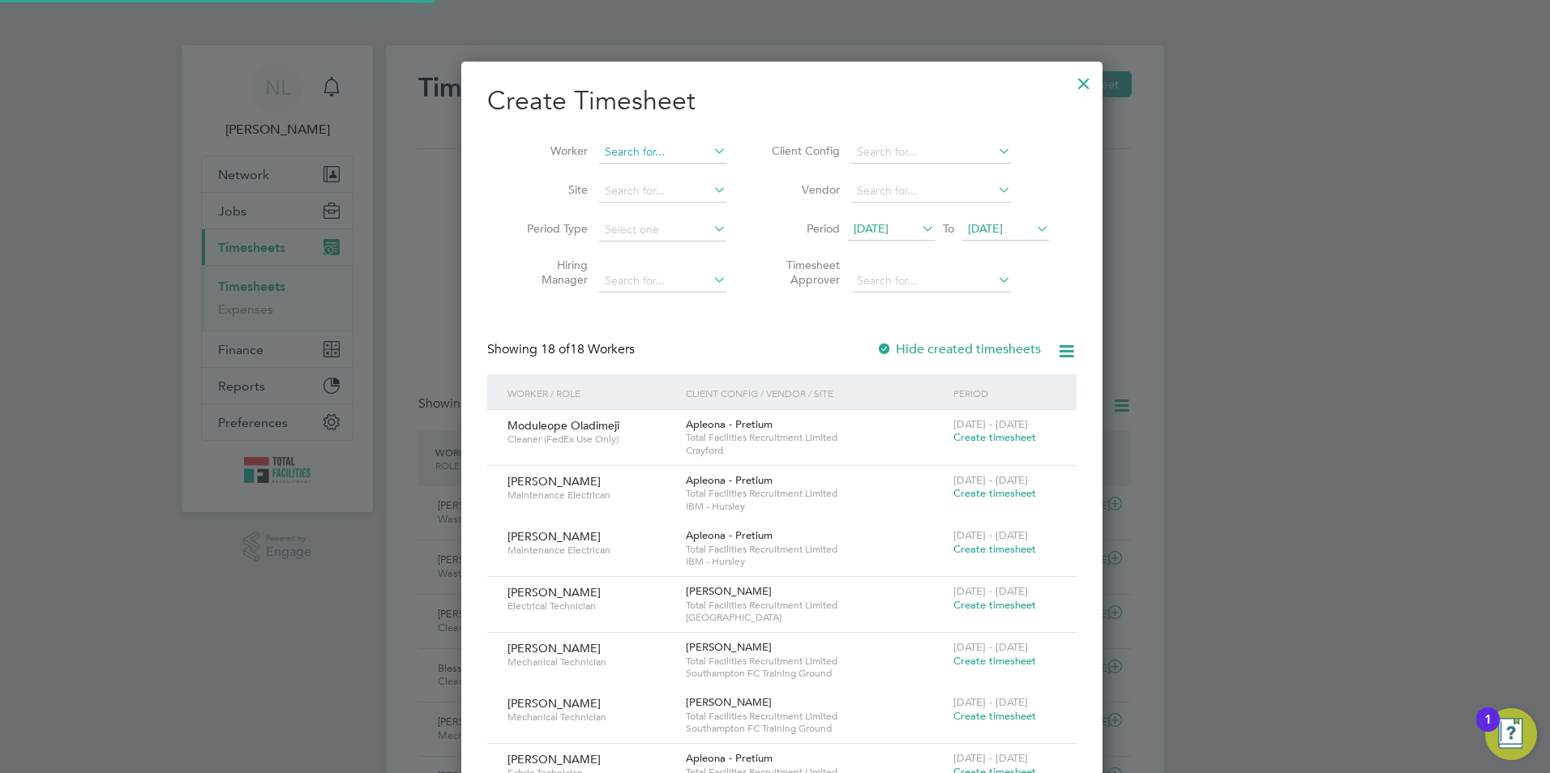
click at [645, 148] on input at bounding box center [662, 152] width 127 height 23
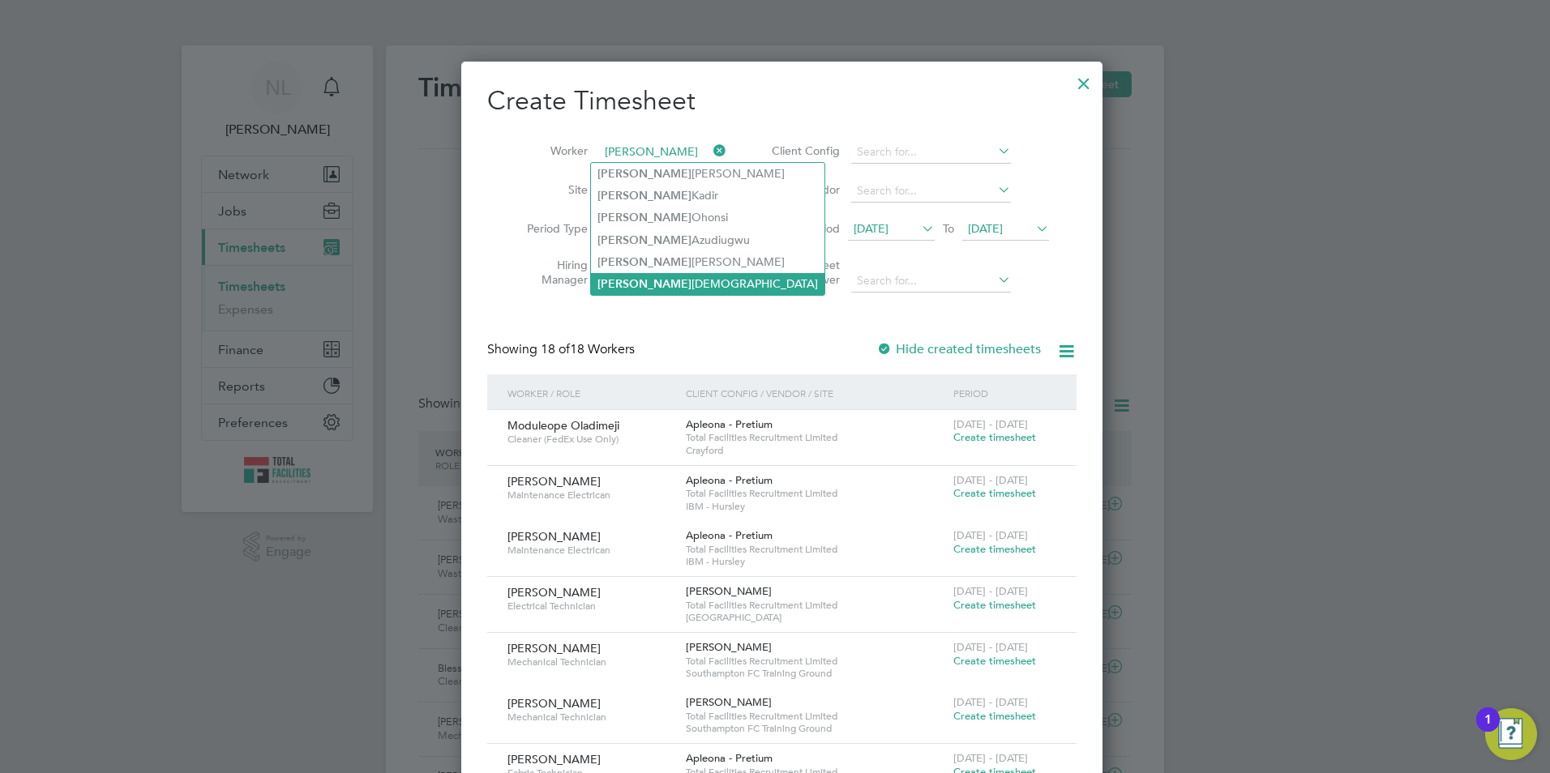
drag, startPoint x: 677, startPoint y: 279, endPoint x: 685, endPoint y: 276, distance: 8.7
click at [679, 280] on li "Esther Tettah" at bounding box center [707, 284] width 233 height 22
type input "[PERSON_NAME]"
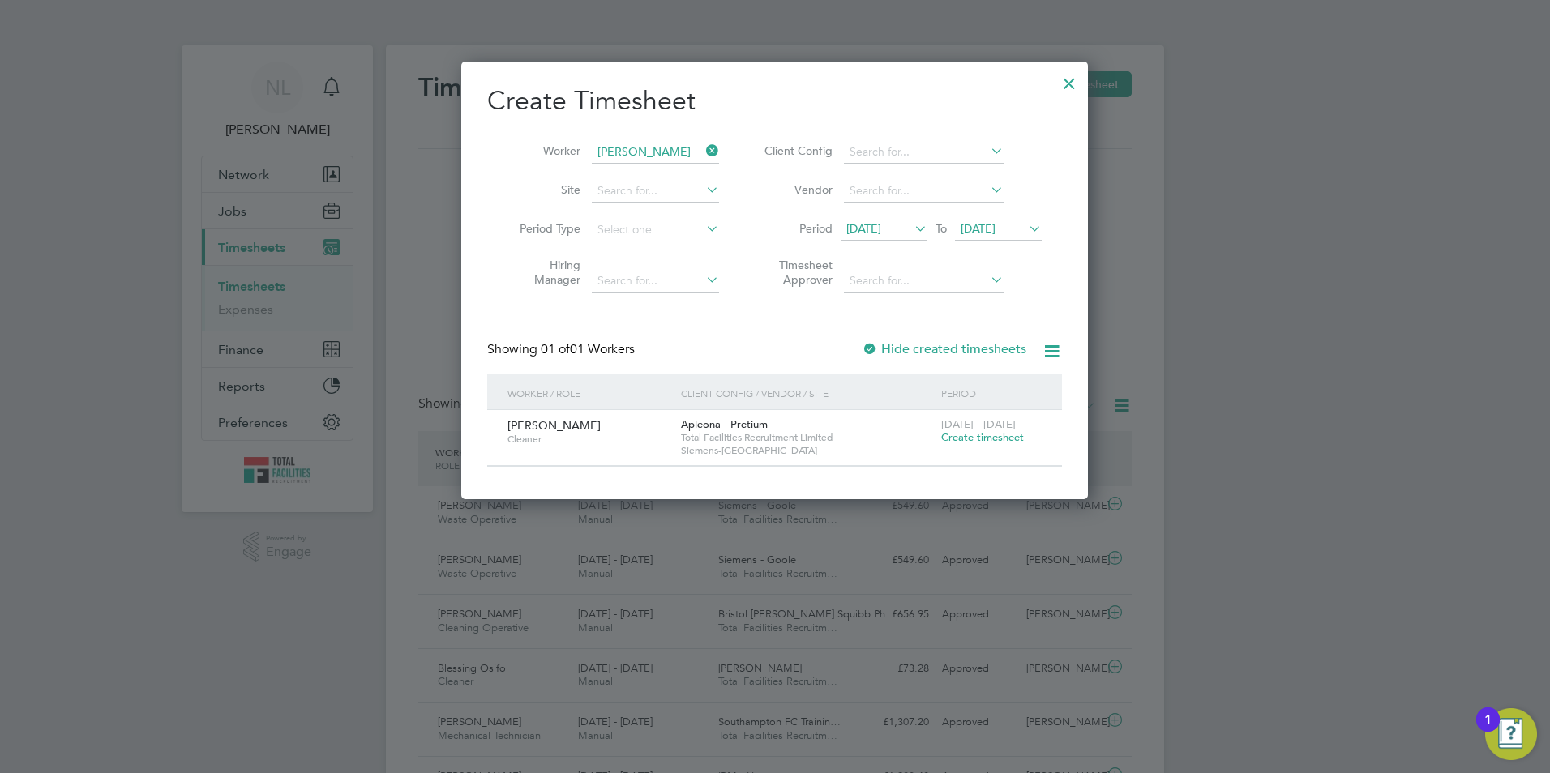
click at [981, 435] on span "Create timesheet" at bounding box center [982, 437] width 83 height 14
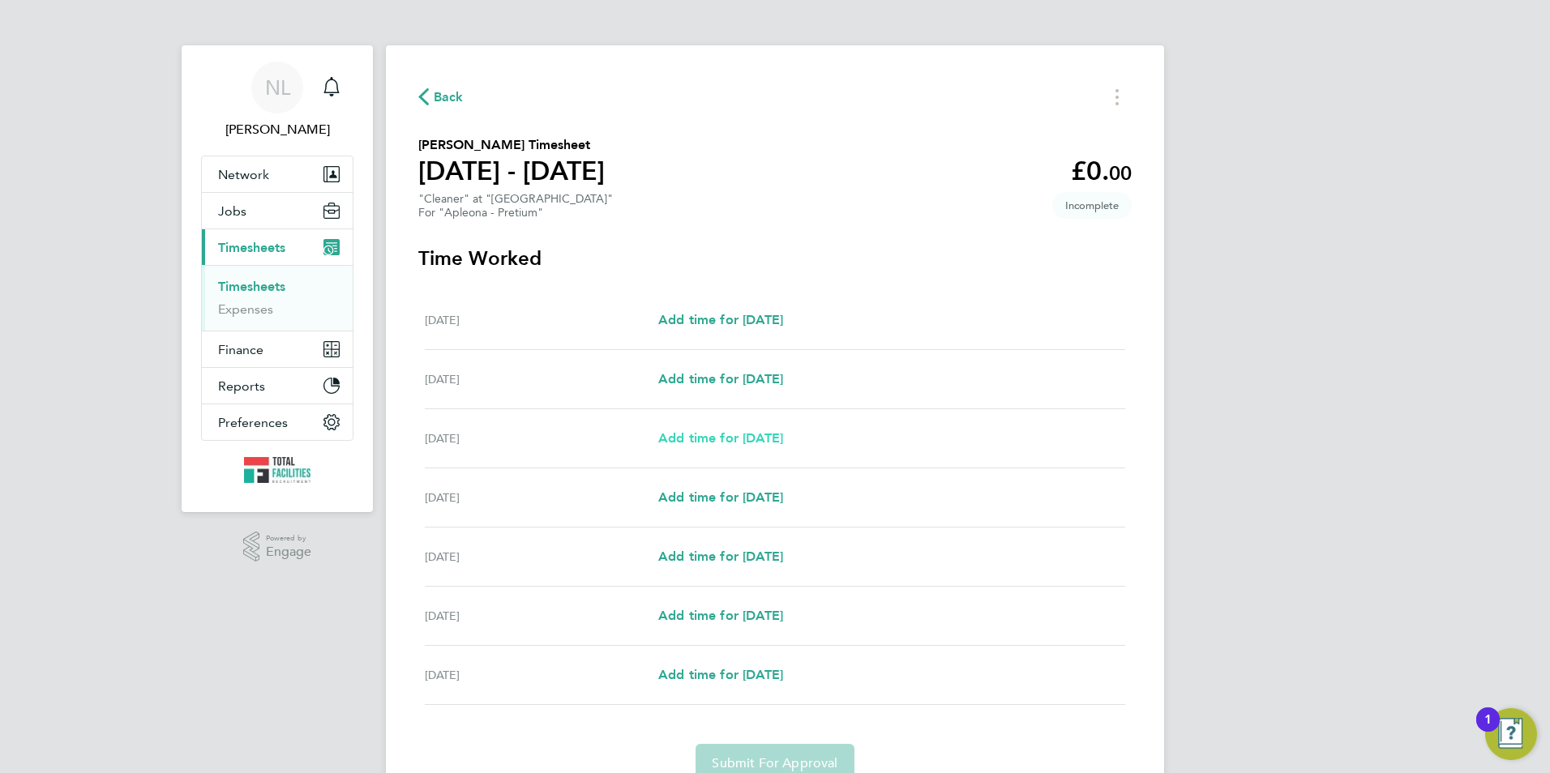
click at [744, 434] on span "Add time for [DATE]" at bounding box center [720, 437] width 125 height 15
select select "30"
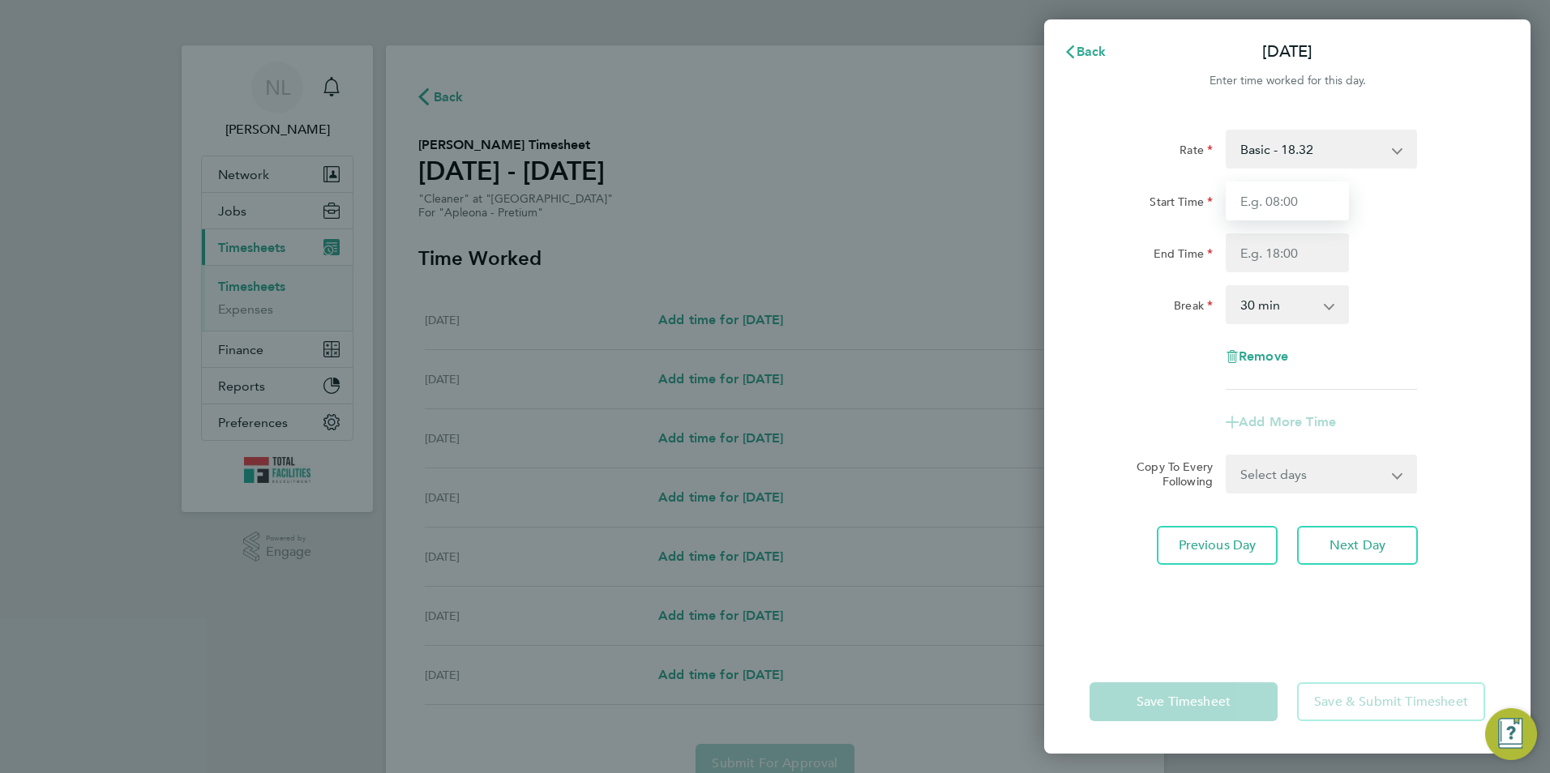
click at [1279, 199] on input "Start Time" at bounding box center [1287, 201] width 123 height 39
type input "17:00"
click at [1244, 246] on input "End Time" at bounding box center [1287, 252] width 123 height 39
type input "20:00"
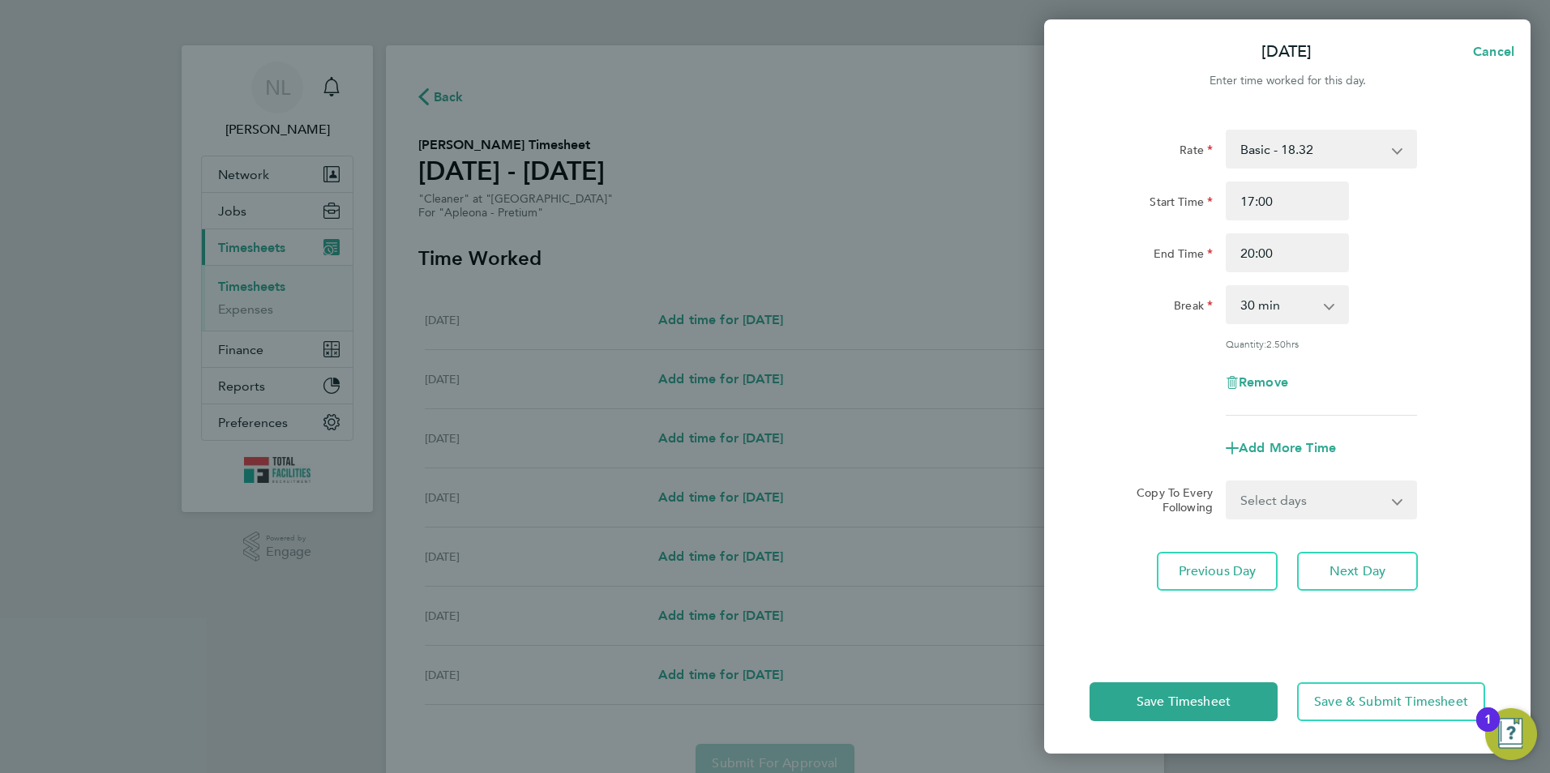
click at [1365, 212] on div "Start Time 17:00" at bounding box center [1287, 201] width 409 height 39
click at [1330, 300] on app-icon-cross-button at bounding box center [1337, 305] width 19 height 36
click at [1296, 306] on select "0 min 15 min 30 min 45 min 60 min 75 min 90 min" at bounding box center [1277, 305] width 101 height 36
select select "0"
click at [1227, 287] on select "0 min 15 min 30 min 45 min 60 min 75 min 90 min" at bounding box center [1277, 305] width 101 height 36
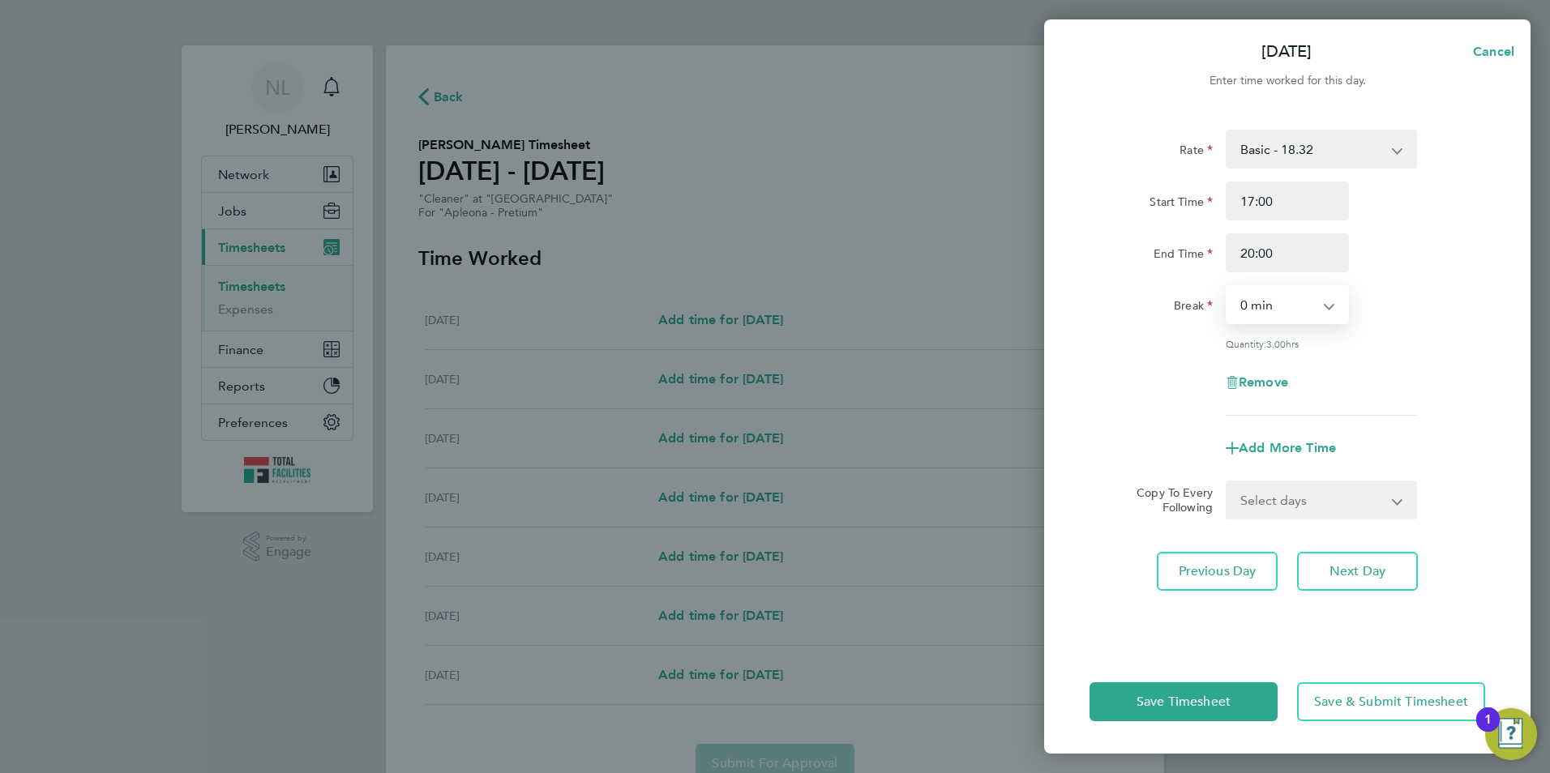
drag, startPoint x: 1326, startPoint y: 500, endPoint x: 1318, endPoint y: 516, distance: 18.1
click at [1323, 505] on select "Select days Day Tuesday Wednesday Thursday Friday" at bounding box center [1312, 500] width 170 height 36
select select "DAY"
click at [1227, 482] on select "Select days Day Tuesday Wednesday Thursday Friday" at bounding box center [1312, 500] width 170 height 36
select select "2025-09-26"
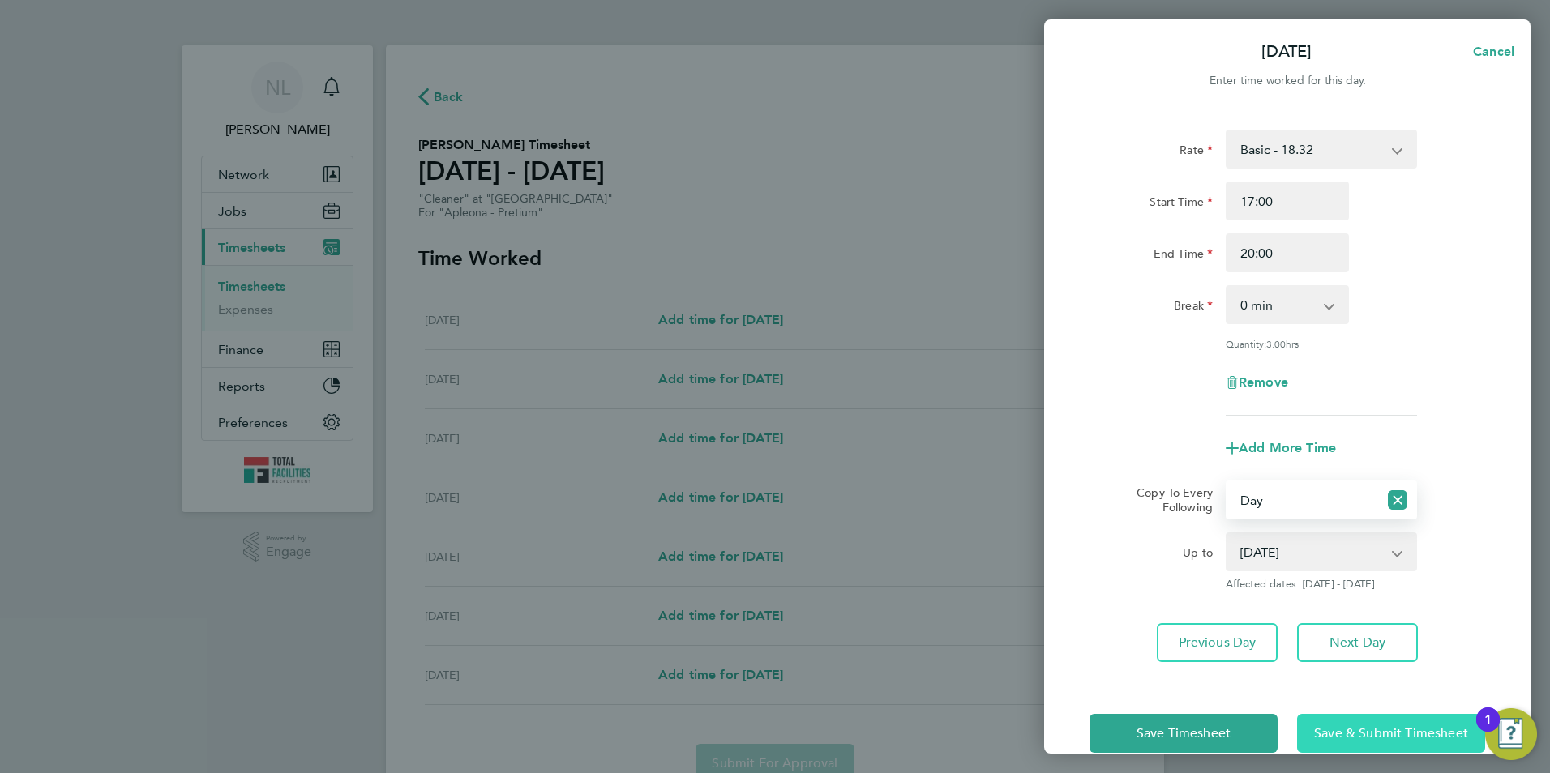
click at [1341, 717] on button "Save & Submit Timesheet" at bounding box center [1391, 733] width 188 height 39
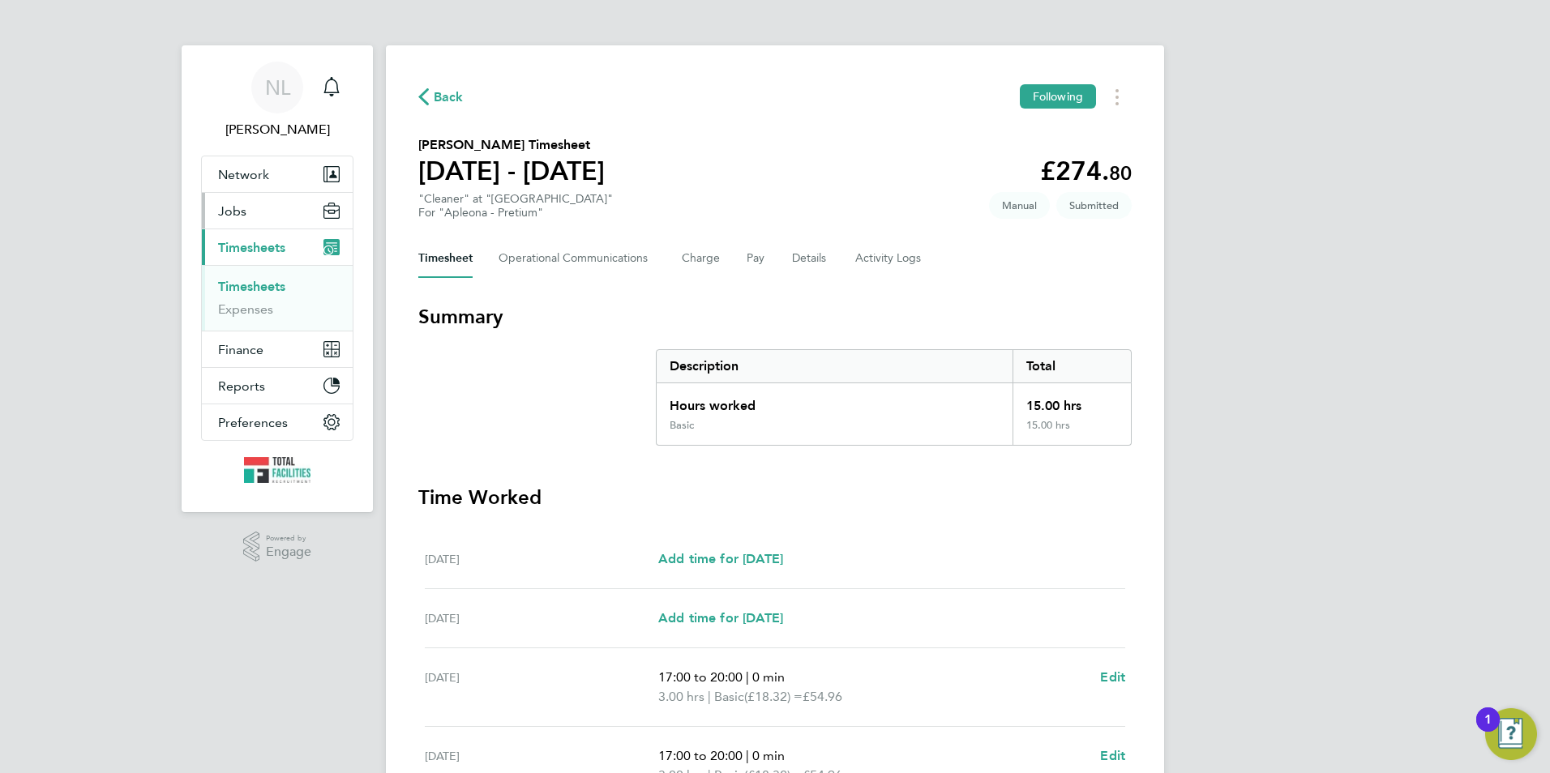
click at [270, 196] on button "Jobs" at bounding box center [277, 211] width 151 height 36
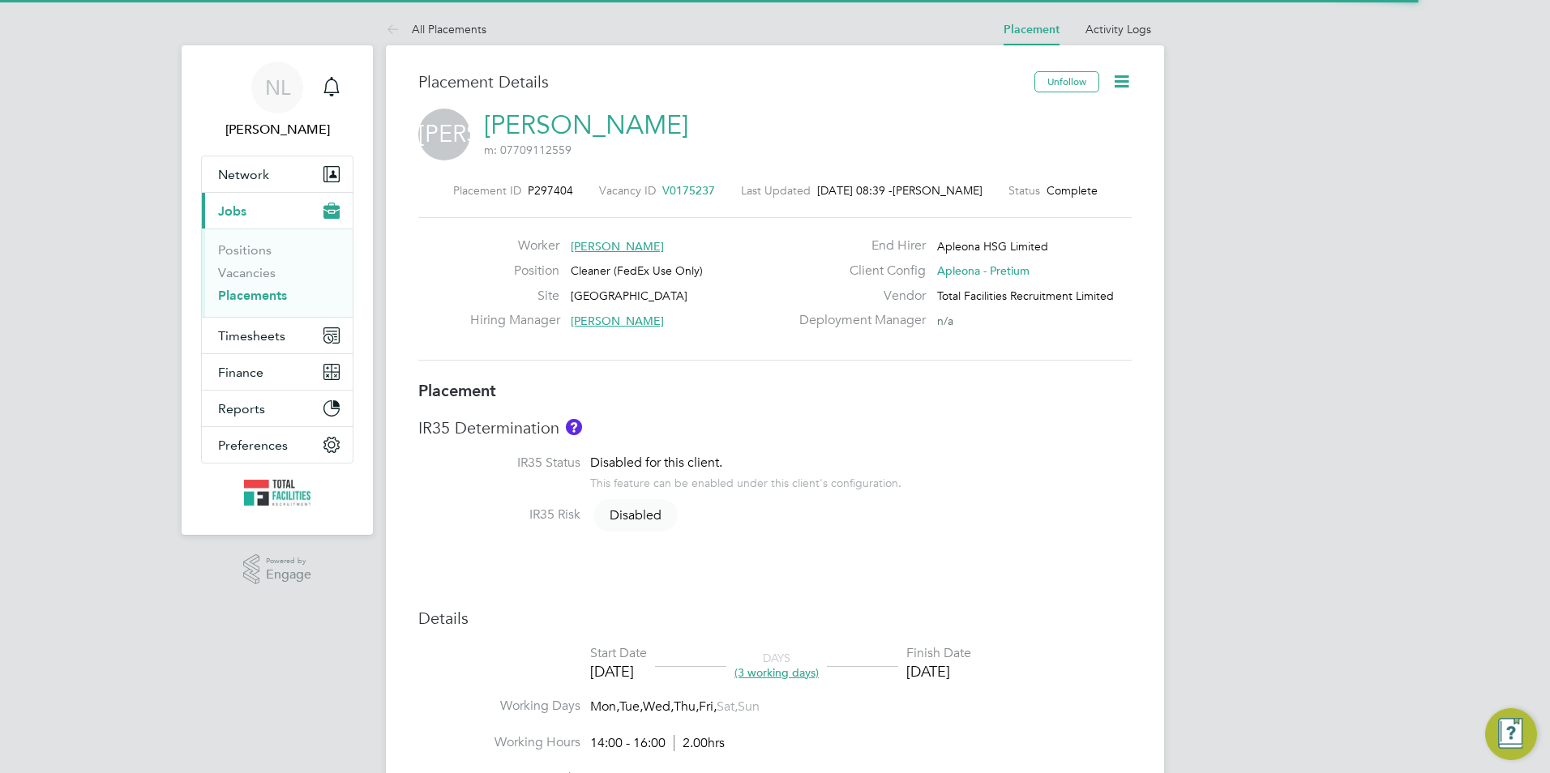
click at [1119, 79] on icon at bounding box center [1121, 81] width 20 height 20
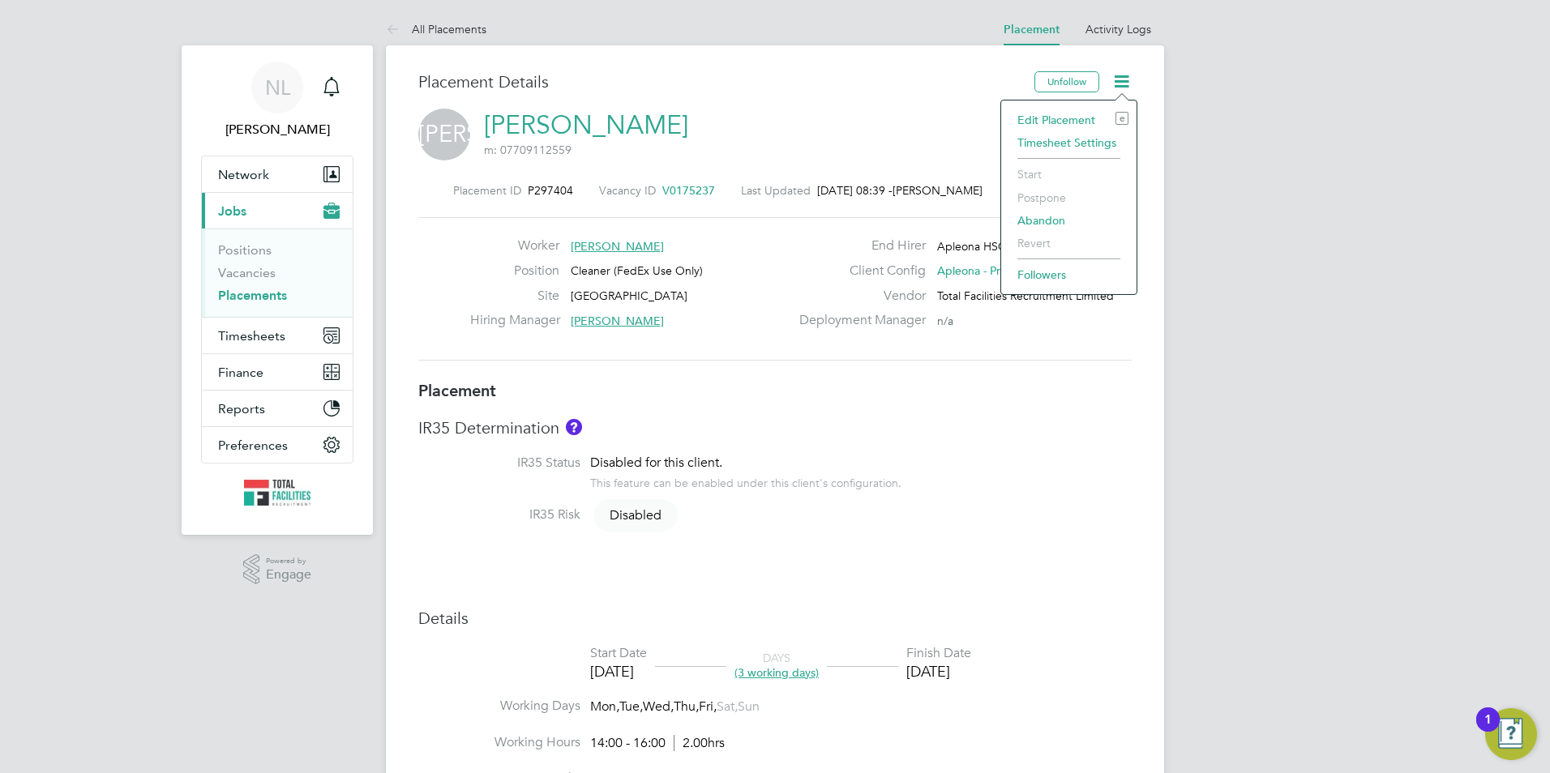
click at [1046, 111] on li "Edit Placement e" at bounding box center [1068, 120] width 119 height 23
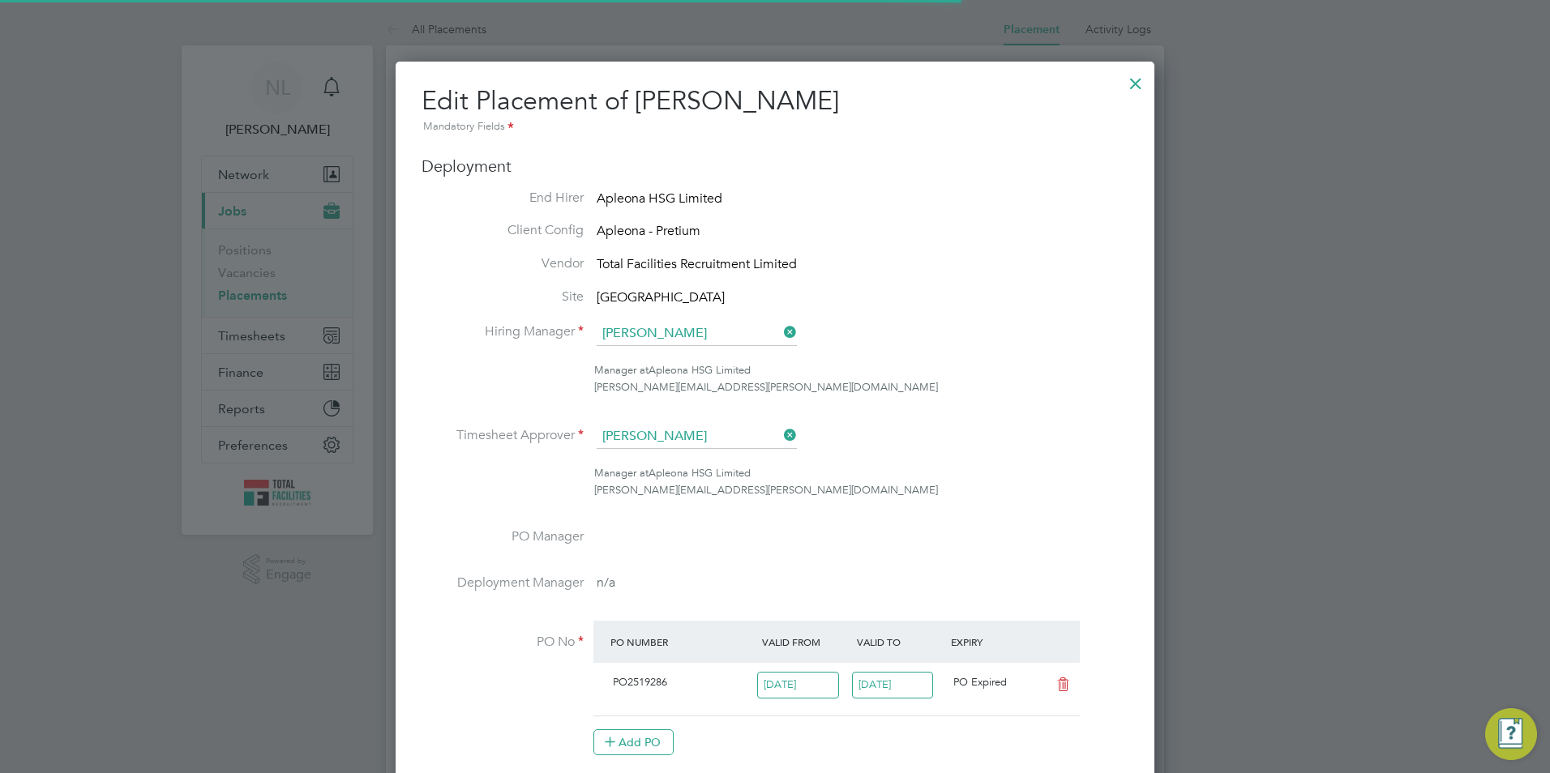
scroll to position [8, 8]
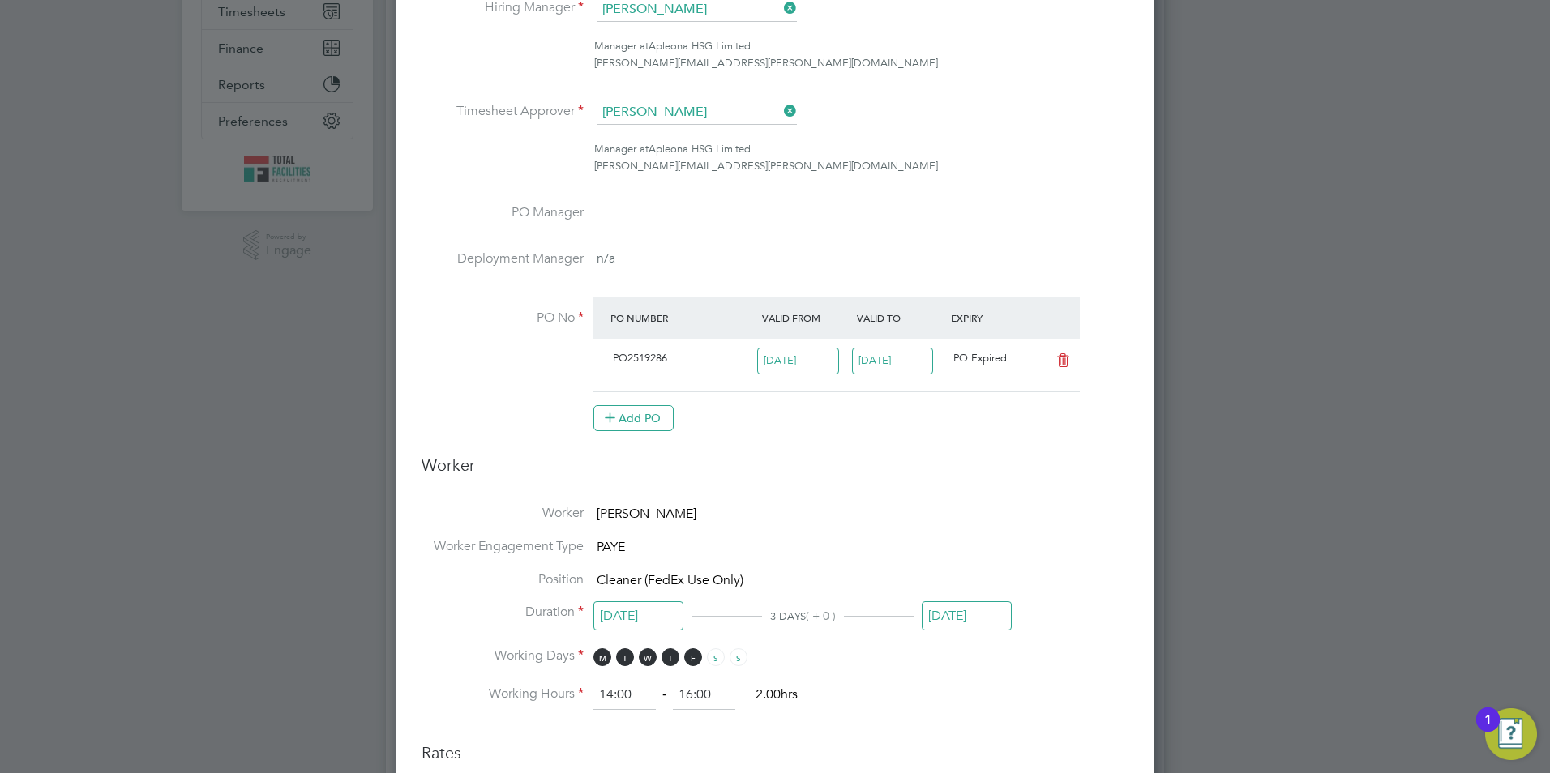
drag, startPoint x: 968, startPoint y: 615, endPoint x: 974, endPoint y: 625, distance: 12.0
click at [970, 614] on input "[DATE]" at bounding box center [967, 617] width 90 height 30
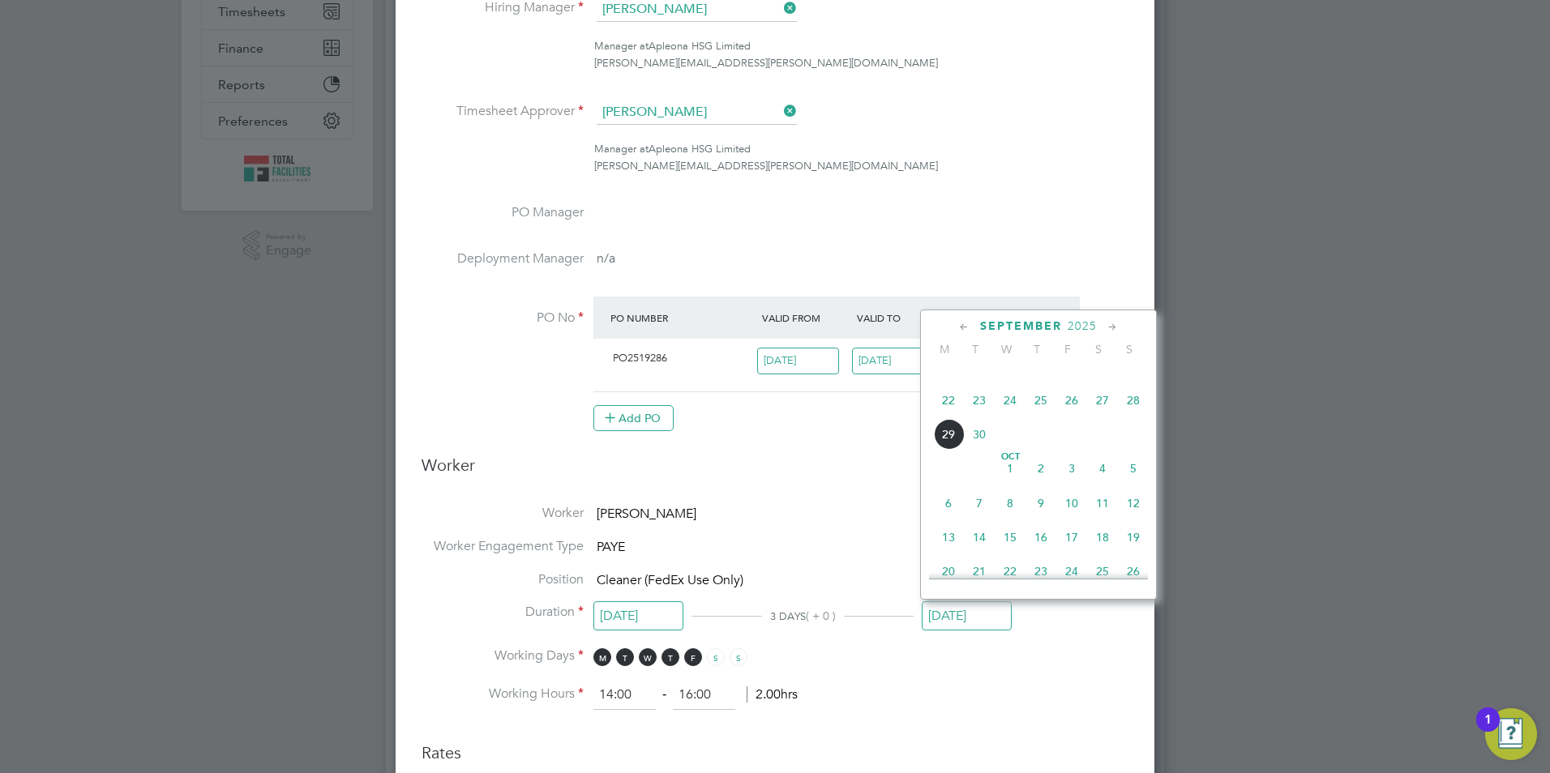
click at [1069, 416] on span "26" at bounding box center [1071, 400] width 31 height 31
type input "[DATE]"
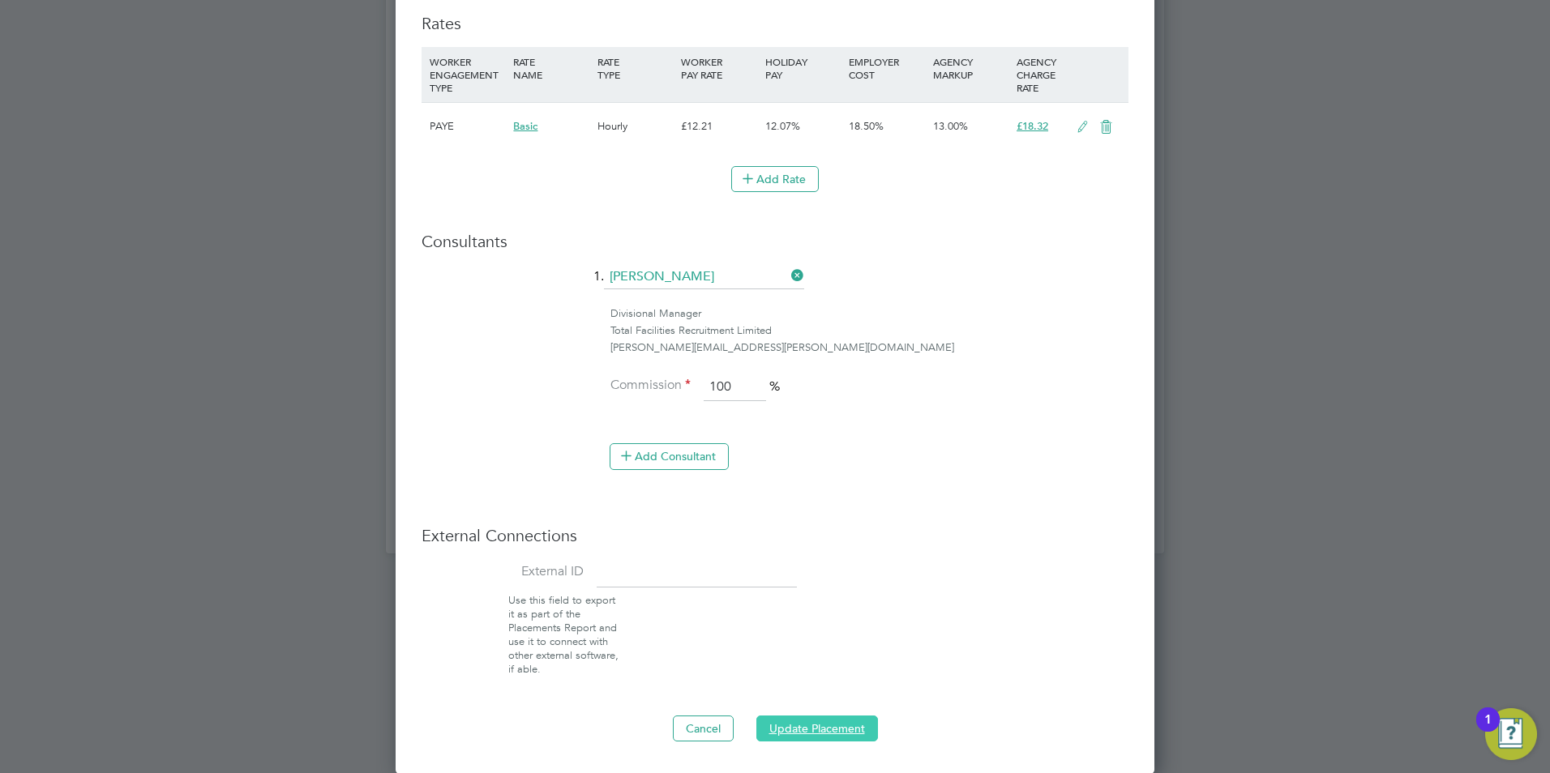
click at [803, 718] on button "Update Placement" at bounding box center [817, 729] width 122 height 26
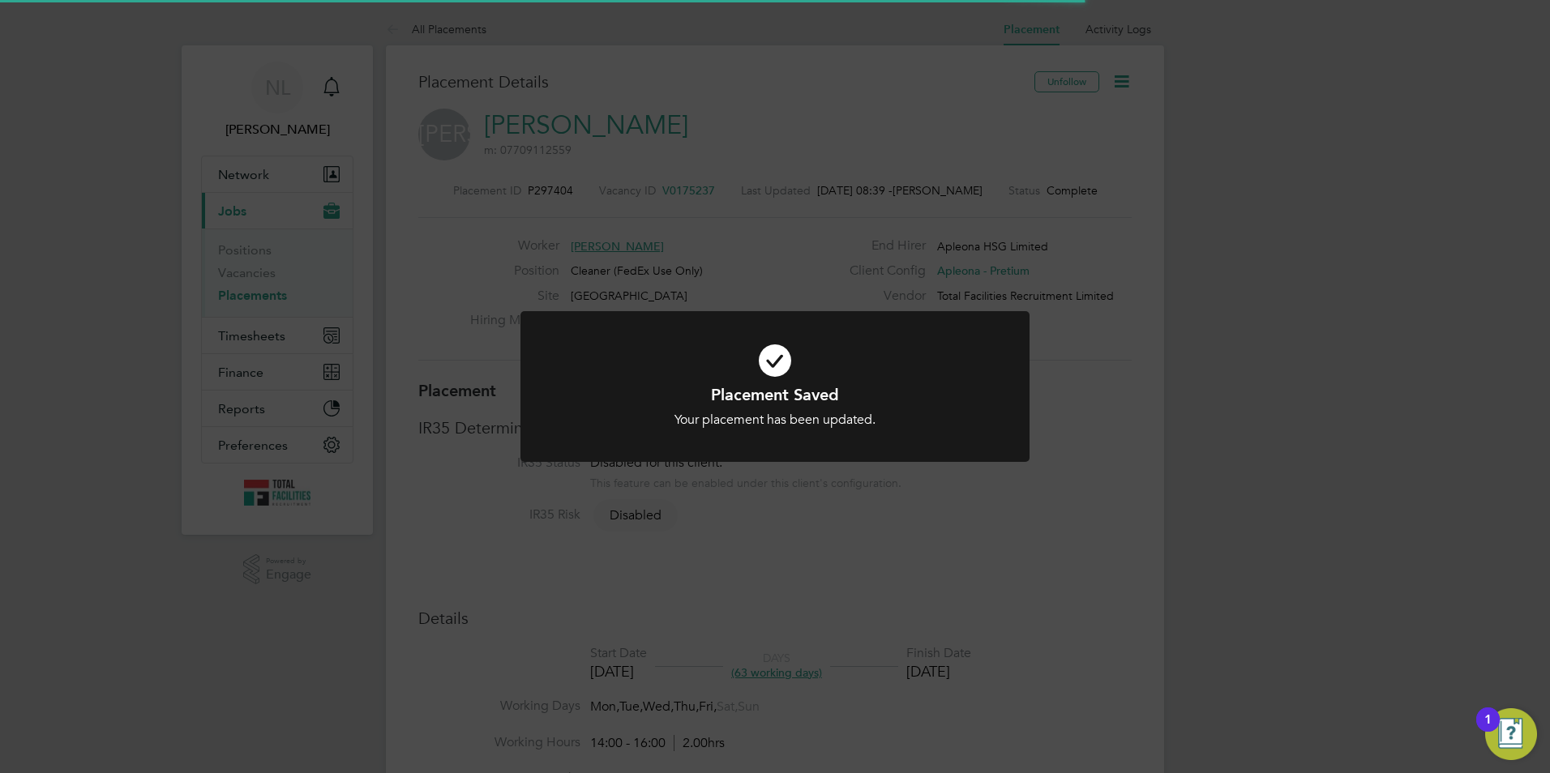
click at [214, 328] on div "Placement Saved Your placement has been updated. Cancel Okay" at bounding box center [775, 386] width 1550 height 773
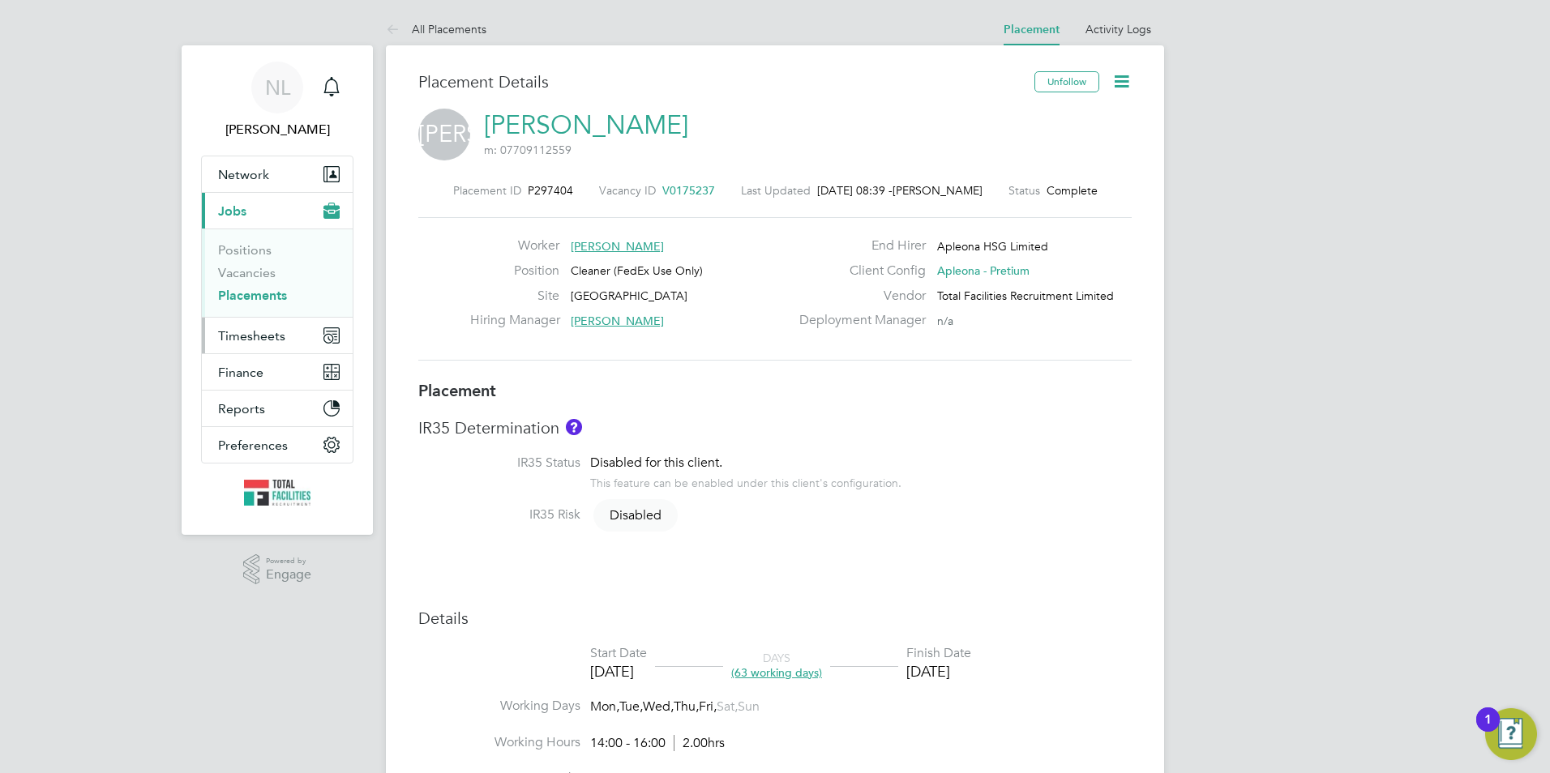
click at [241, 330] on span "Timesheets" at bounding box center [251, 335] width 67 height 15
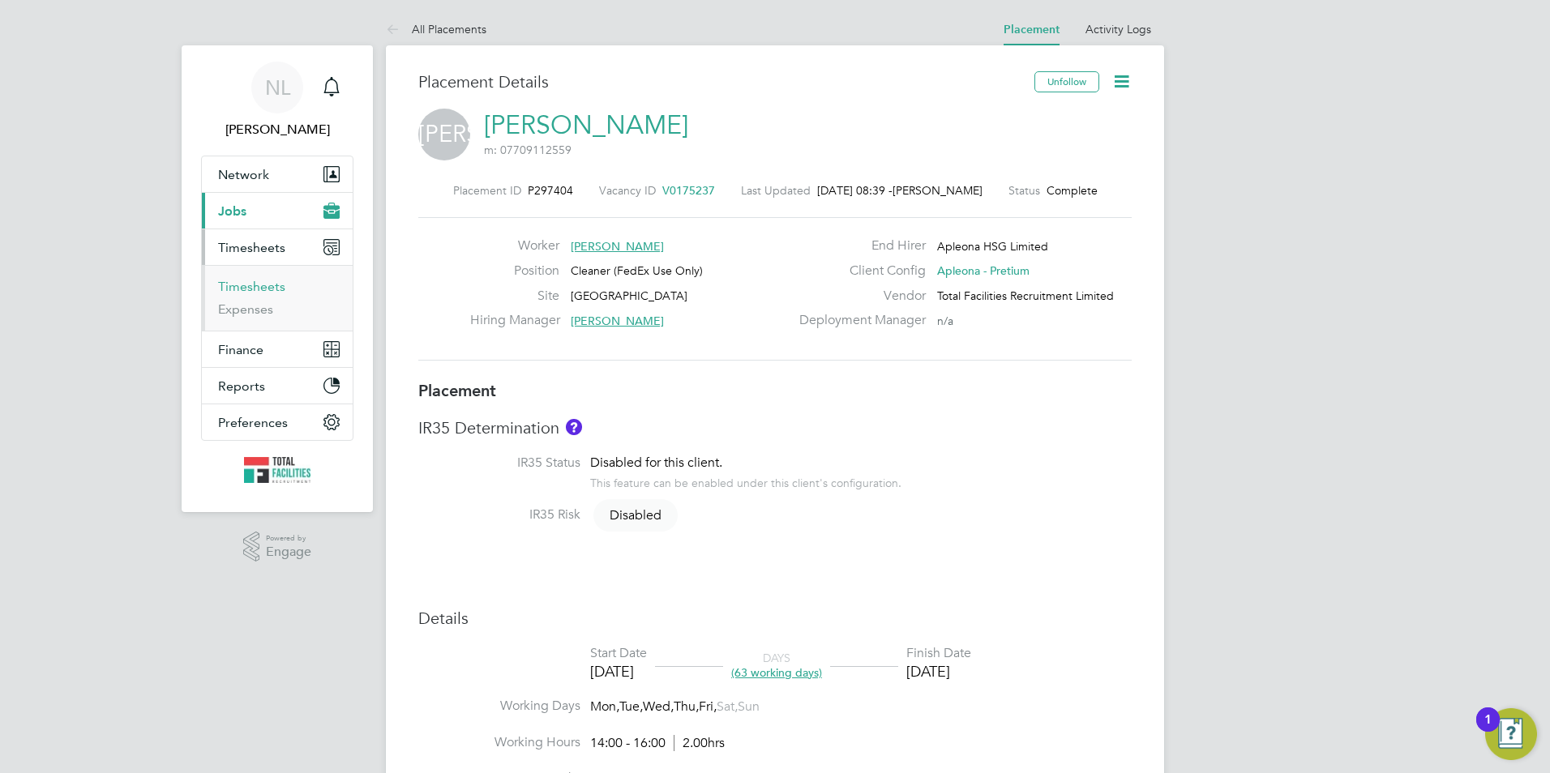
click at [263, 285] on link "Timesheets" at bounding box center [251, 286] width 67 height 15
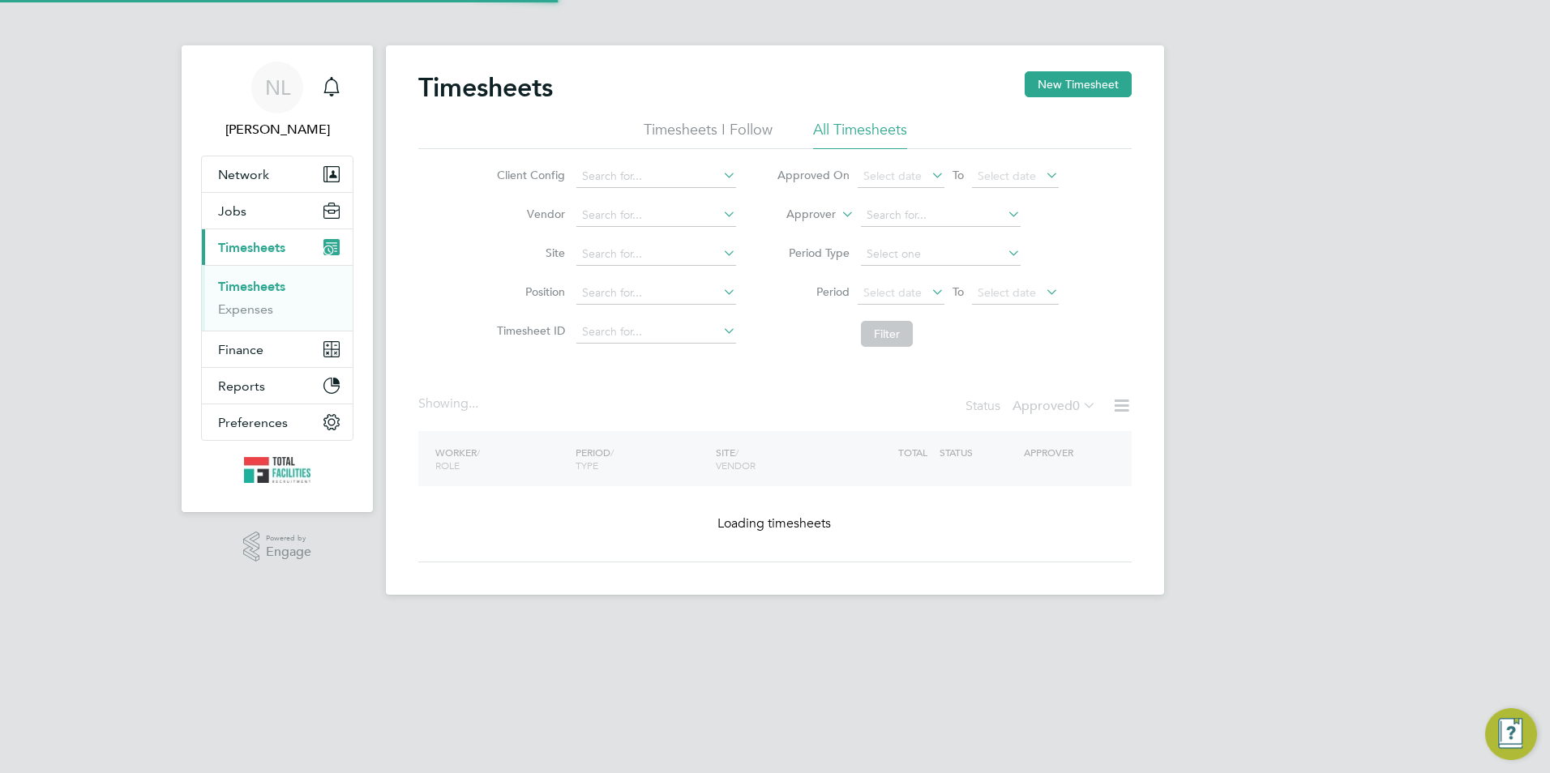
click at [1095, 71] on div "Timesheets New Timesheet Timesheets I Follow All Timesheets Client Config Vendo…" at bounding box center [775, 320] width 778 height 550
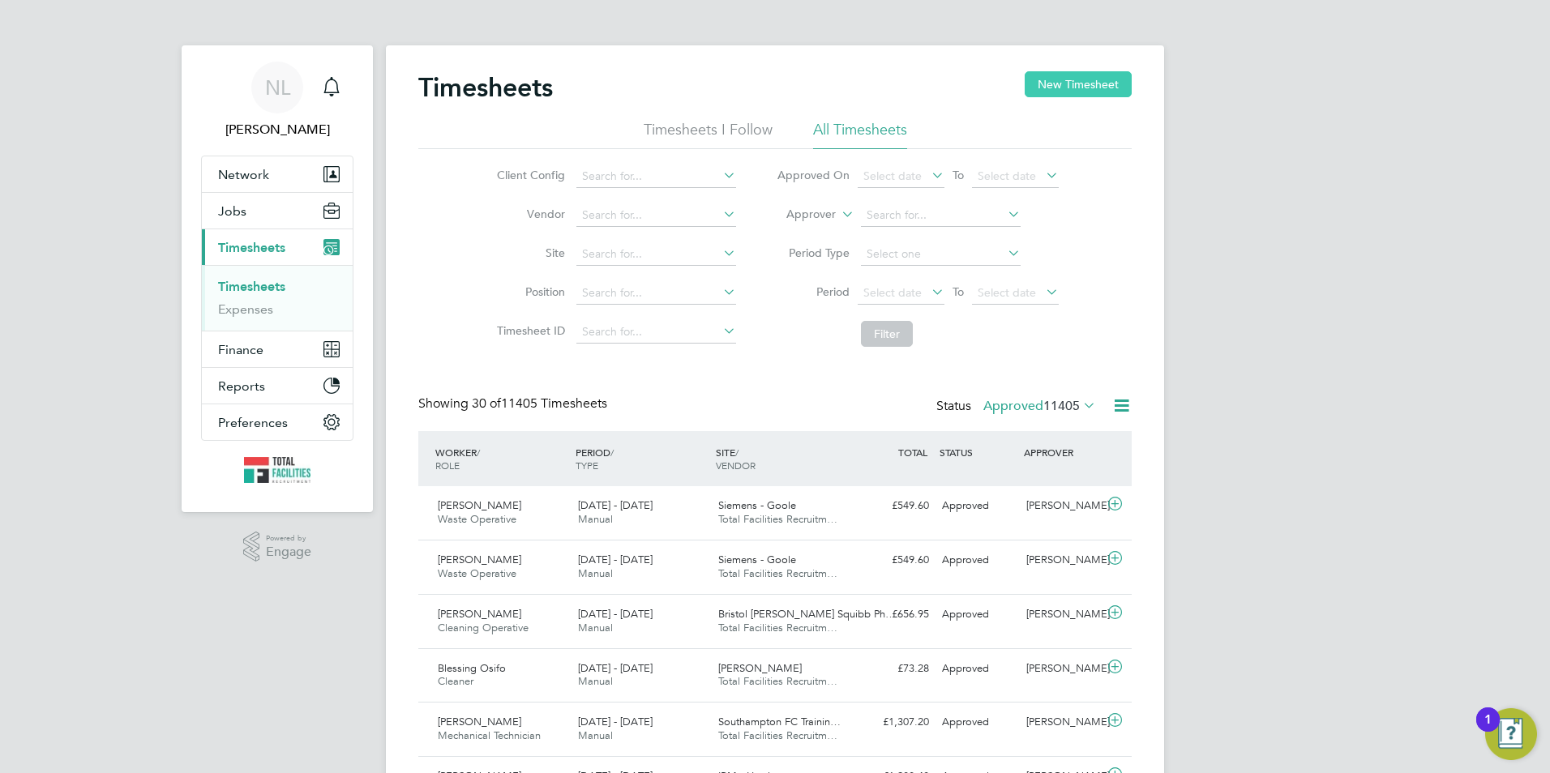
click at [1084, 78] on button "New Timesheet" at bounding box center [1078, 84] width 107 height 26
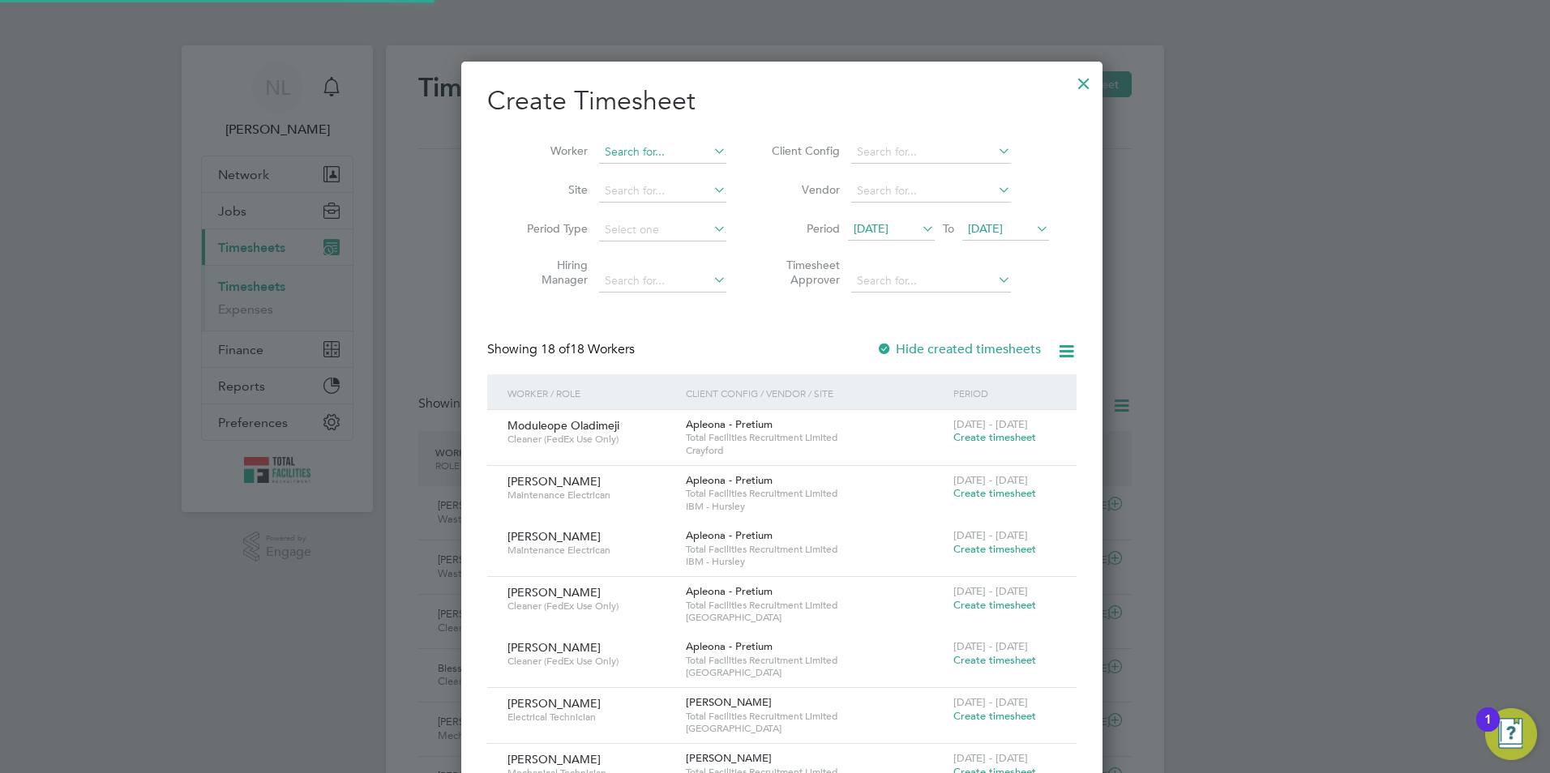
click at [641, 152] on input at bounding box center [662, 152] width 127 height 23
click at [679, 204] on li "[PERSON_NAME] [PERSON_NAME]" at bounding box center [673, 195] width 165 height 22
type input "[PERSON_NAME] [PERSON_NAME]"
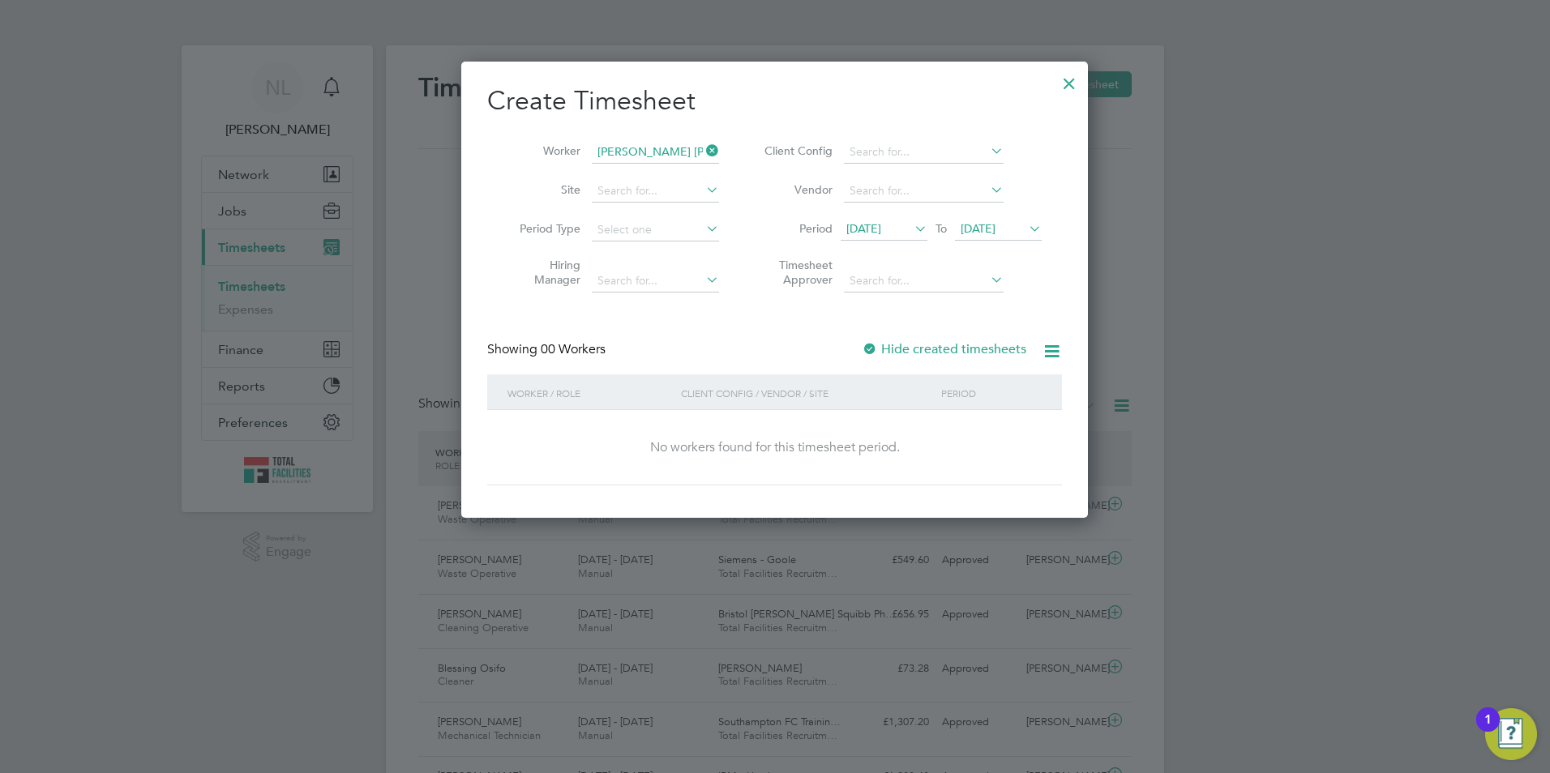
click at [703, 147] on icon at bounding box center [703, 150] width 0 height 23
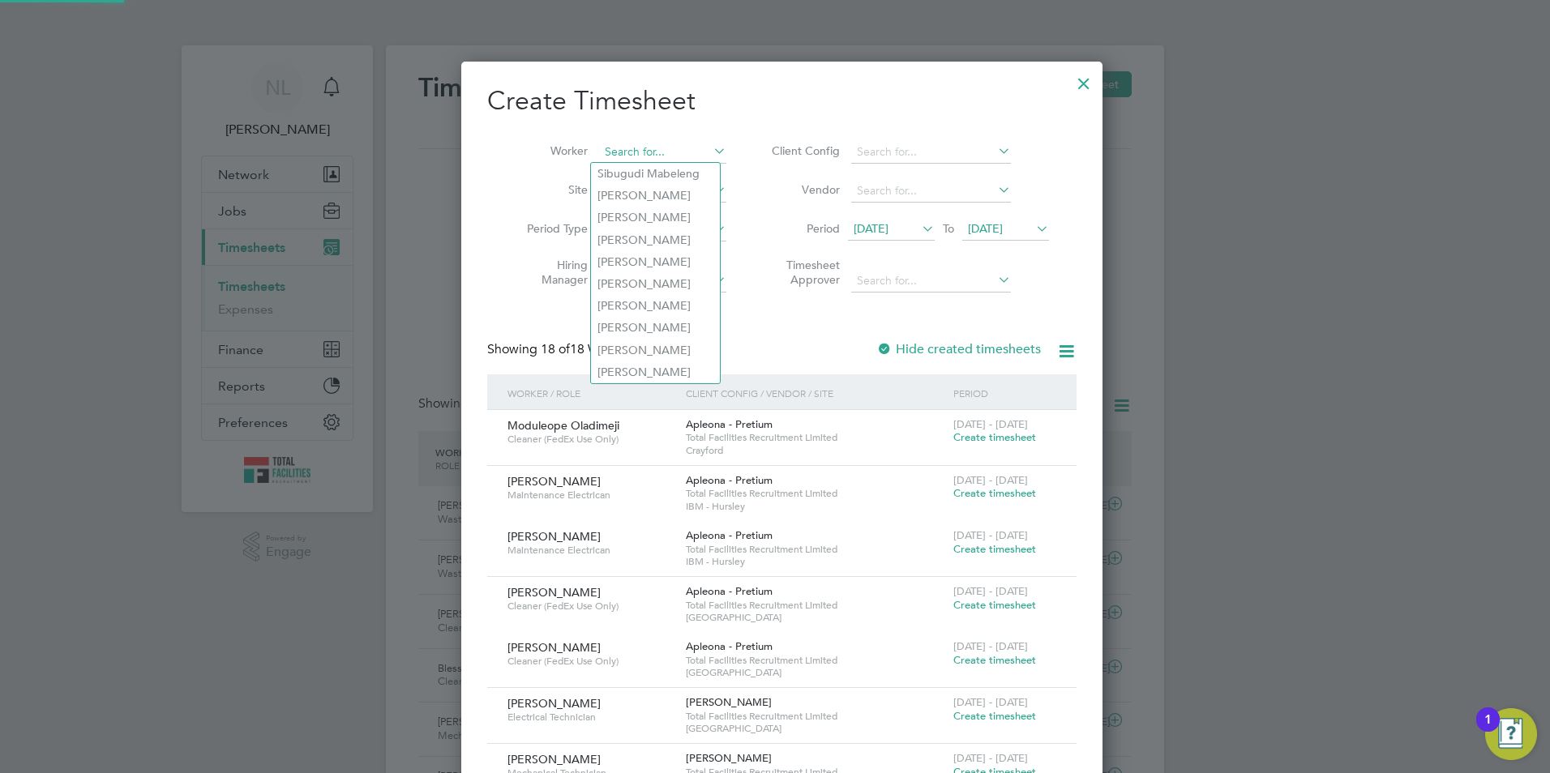
click at [692, 156] on input at bounding box center [662, 152] width 127 height 23
click at [662, 209] on li "[PERSON_NAME]" at bounding box center [673, 217] width 165 height 22
type input "[PERSON_NAME]"
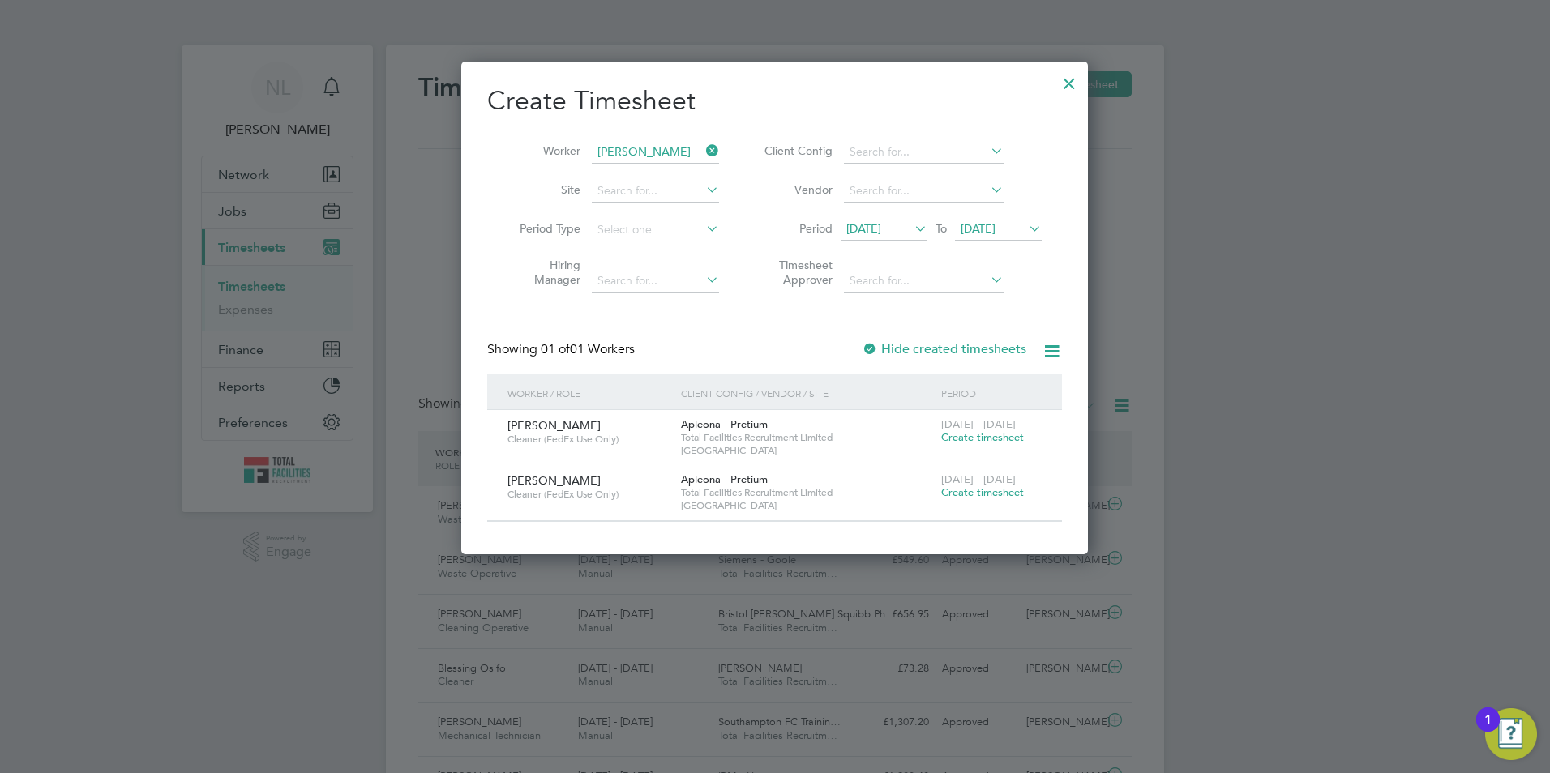
click at [974, 491] on span "Create timesheet" at bounding box center [982, 493] width 83 height 14
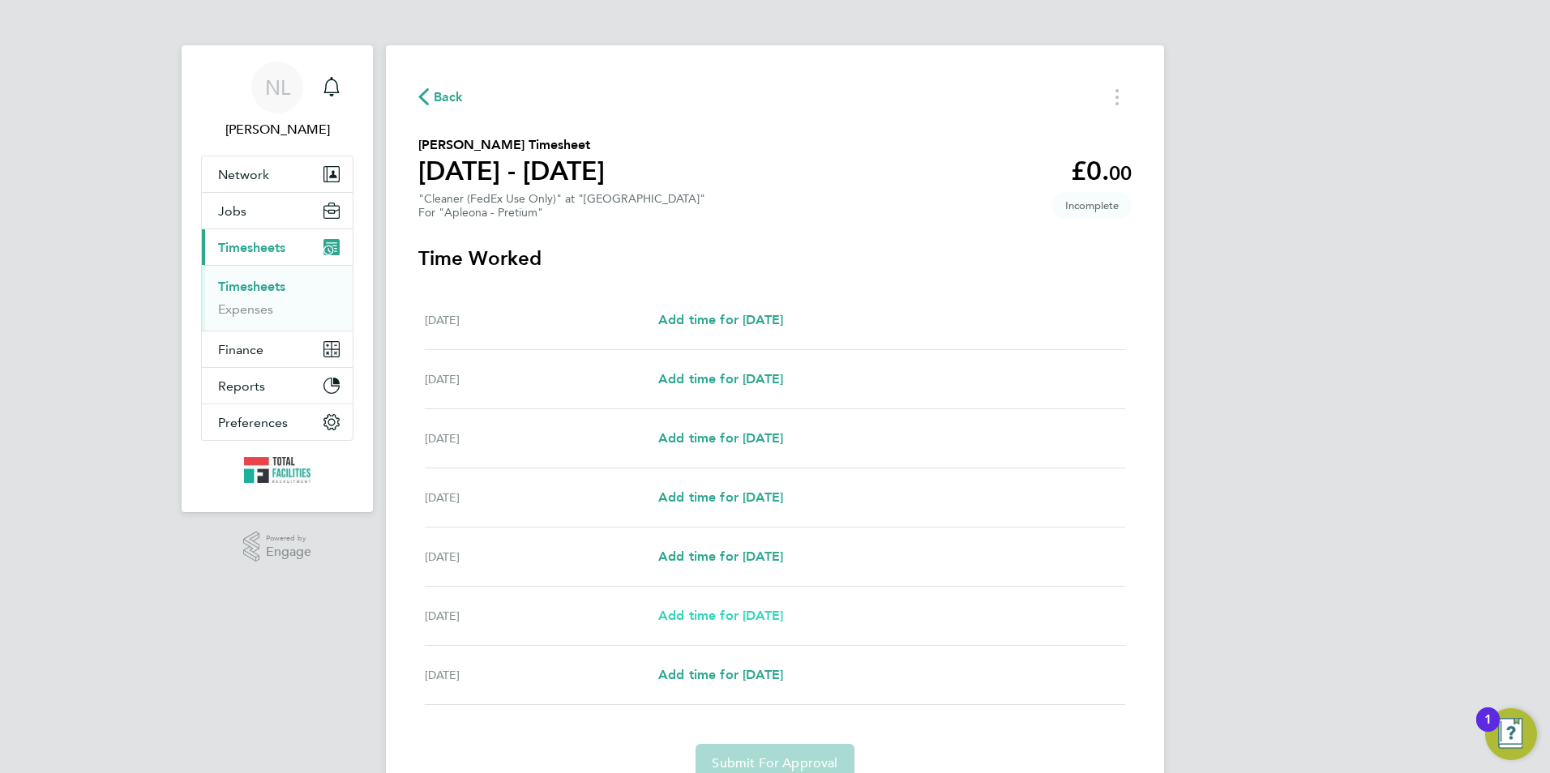
click at [756, 610] on span "Add time for [DATE]" at bounding box center [720, 615] width 125 height 15
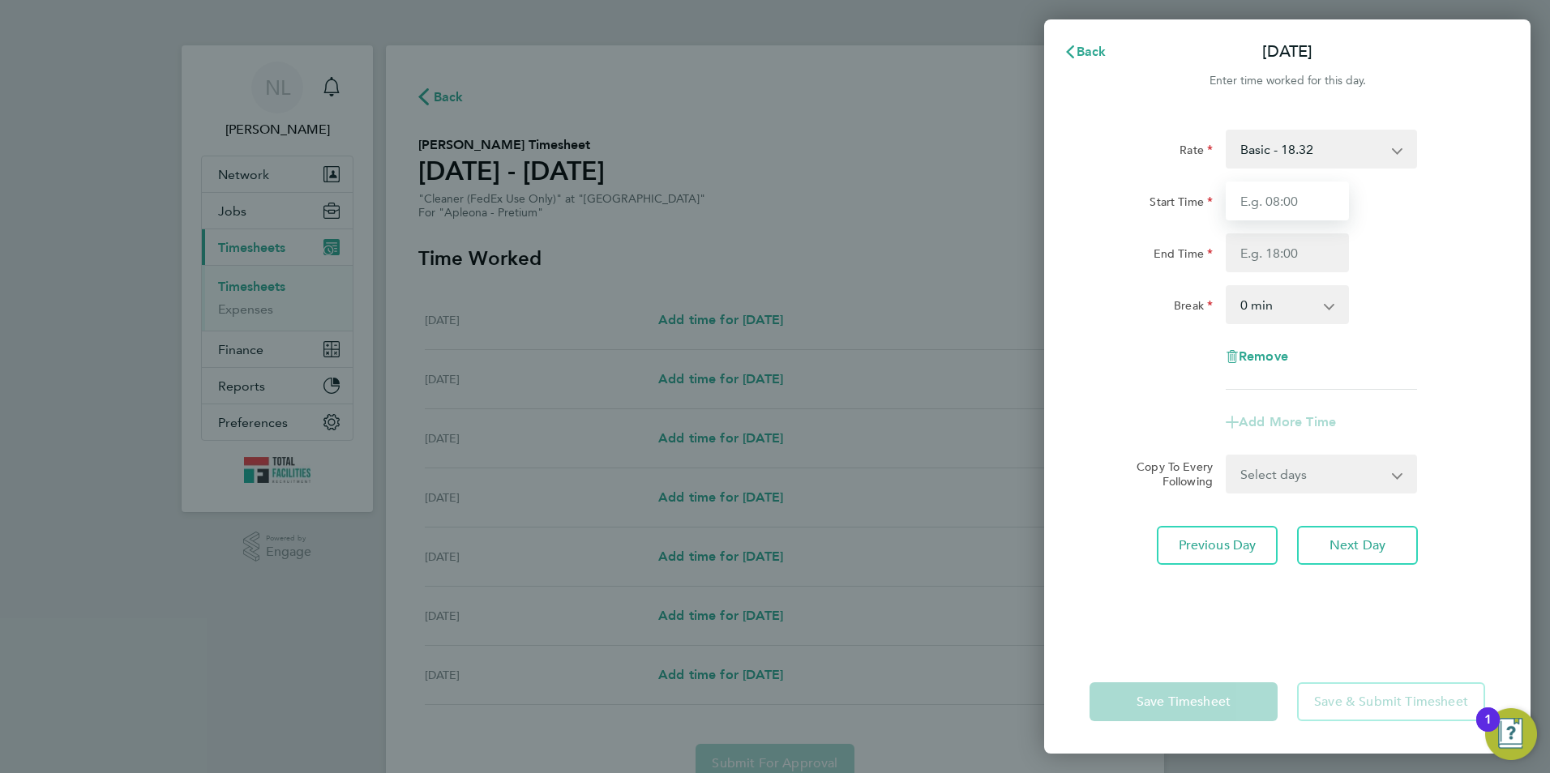
click at [1257, 204] on input "Start Time" at bounding box center [1287, 201] width 123 height 39
type input "13:00"
drag, startPoint x: 1400, startPoint y: 180, endPoint x: 1374, endPoint y: 192, distance: 28.7
click at [1381, 188] on div "Rate Basic - 18.32 Start Time 13:00 End Time Break 0 min 15 min 30 min 45 min 6…" at bounding box center [1288, 260] width 396 height 260
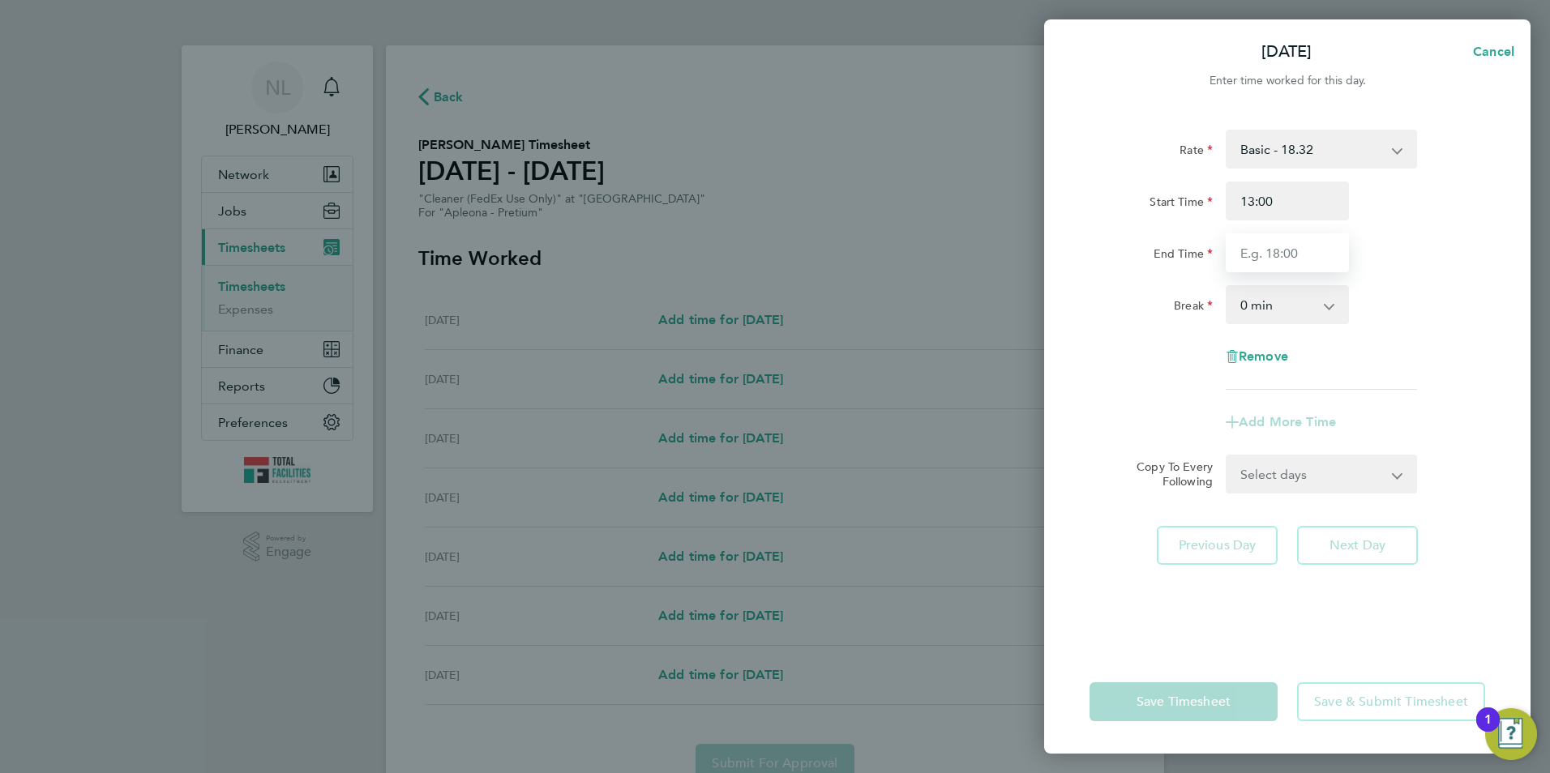
click at [1296, 243] on input "End Time" at bounding box center [1287, 252] width 123 height 39
type input "18:00"
click at [1463, 236] on div "End Time 18:00" at bounding box center [1287, 252] width 409 height 39
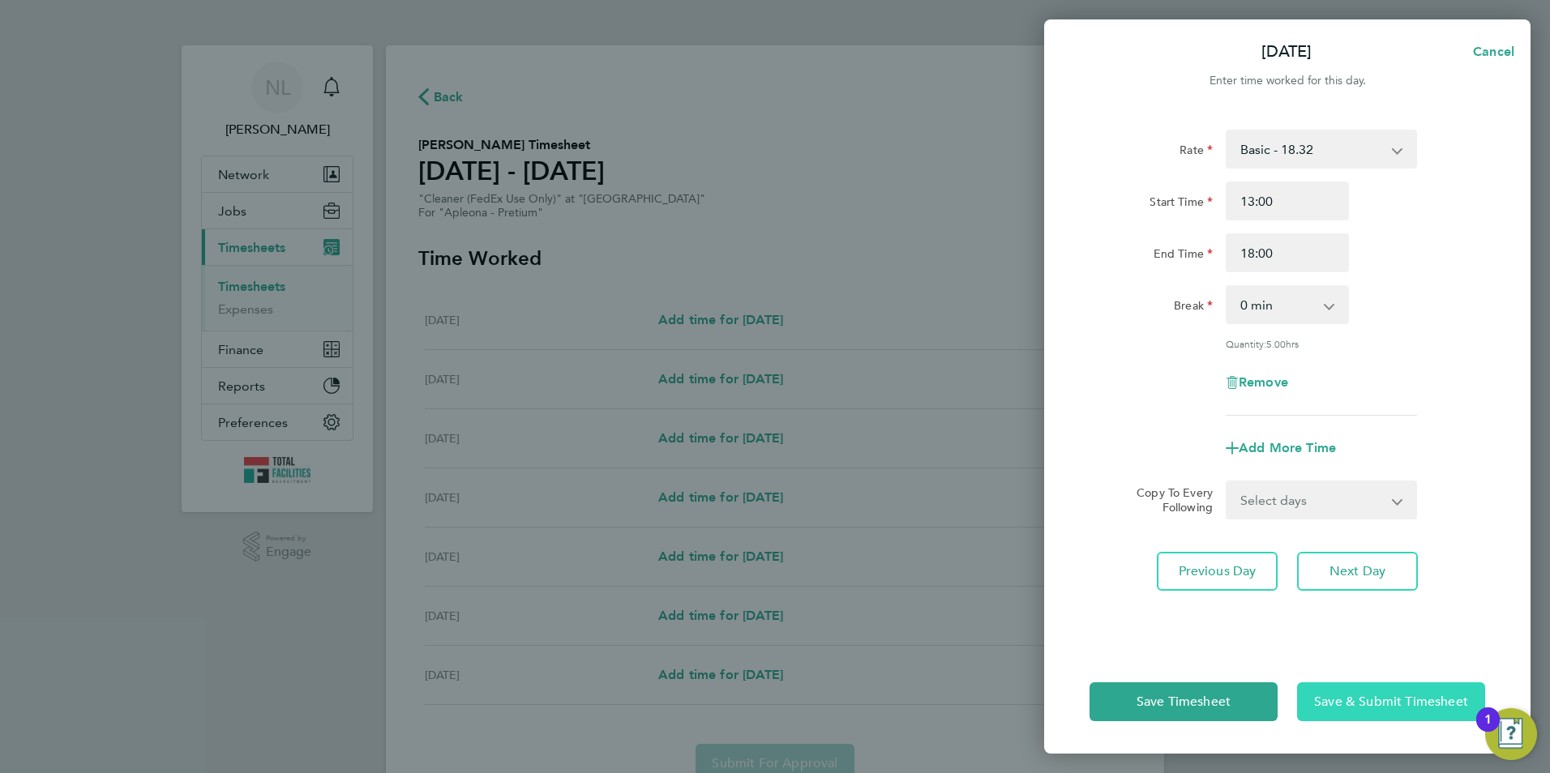
drag, startPoint x: 1353, startPoint y: 713, endPoint x: 1358, endPoint y: 695, distance: 19.3
click at [1354, 713] on button "Save & Submit Timesheet" at bounding box center [1391, 702] width 188 height 39
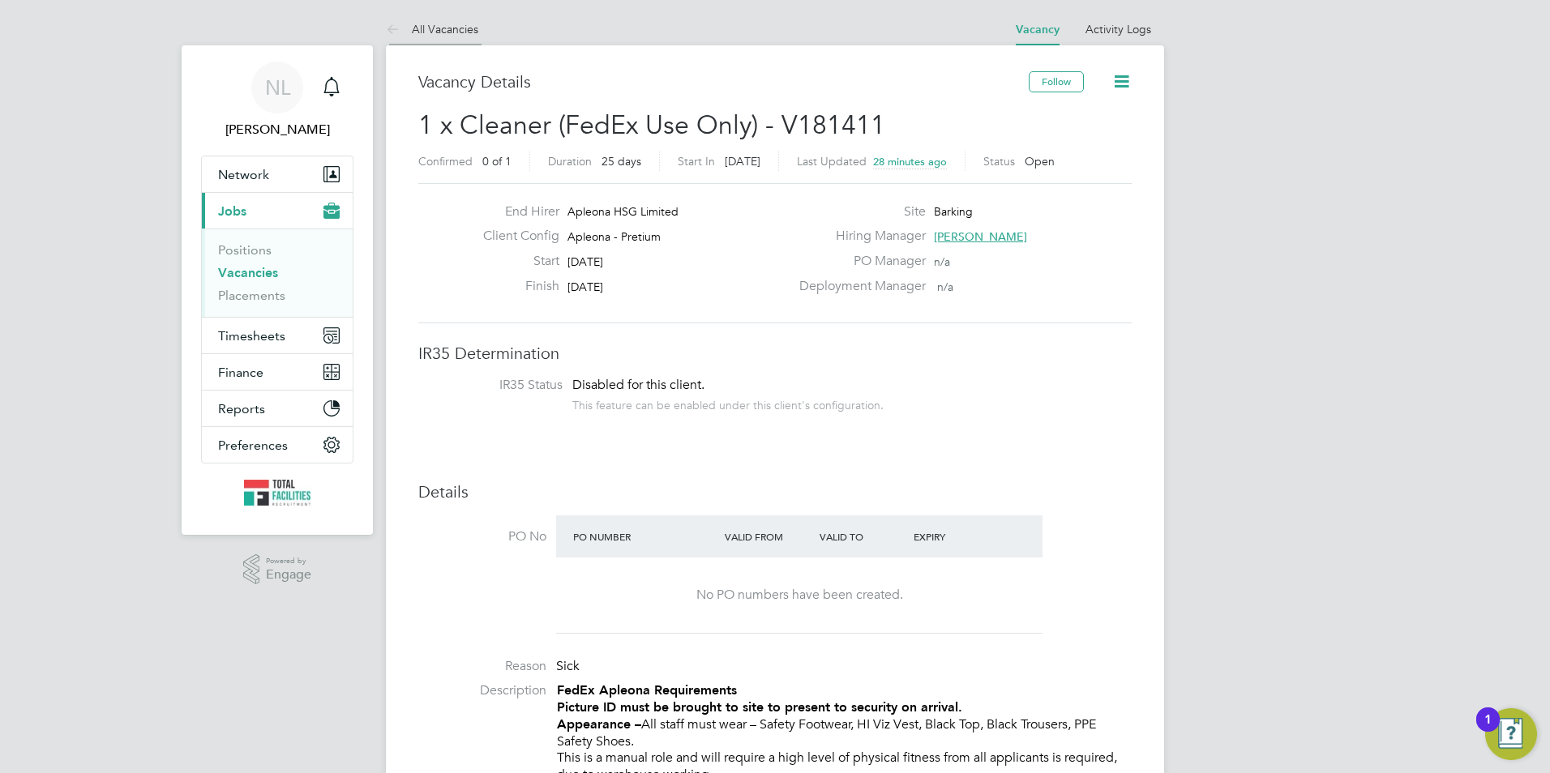
click at [435, 32] on link "All Vacancies" at bounding box center [432, 29] width 92 height 15
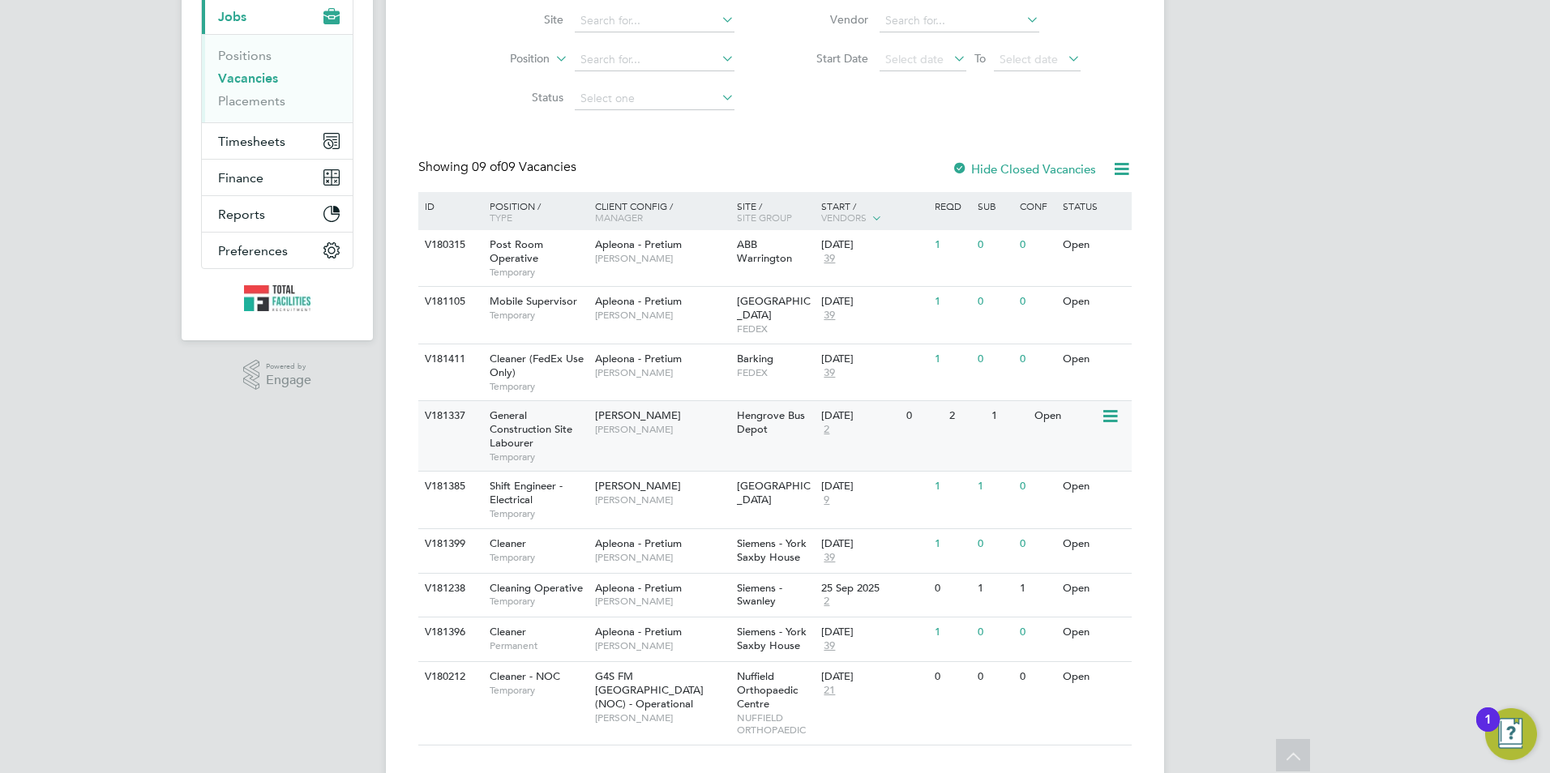
scroll to position [212, 0]
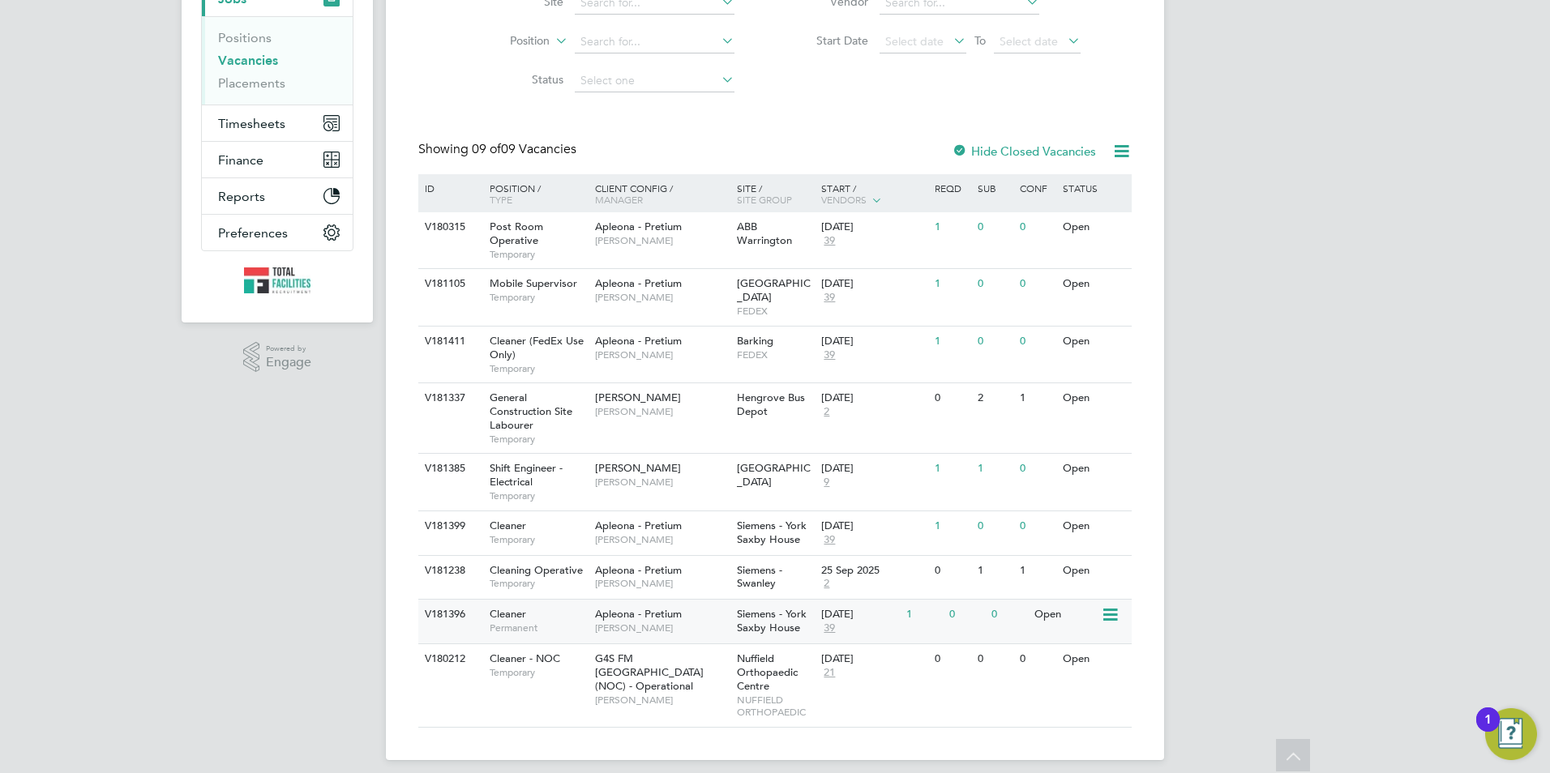
click at [782, 610] on span "Siemens - York Saxby House" at bounding box center [772, 621] width 70 height 28
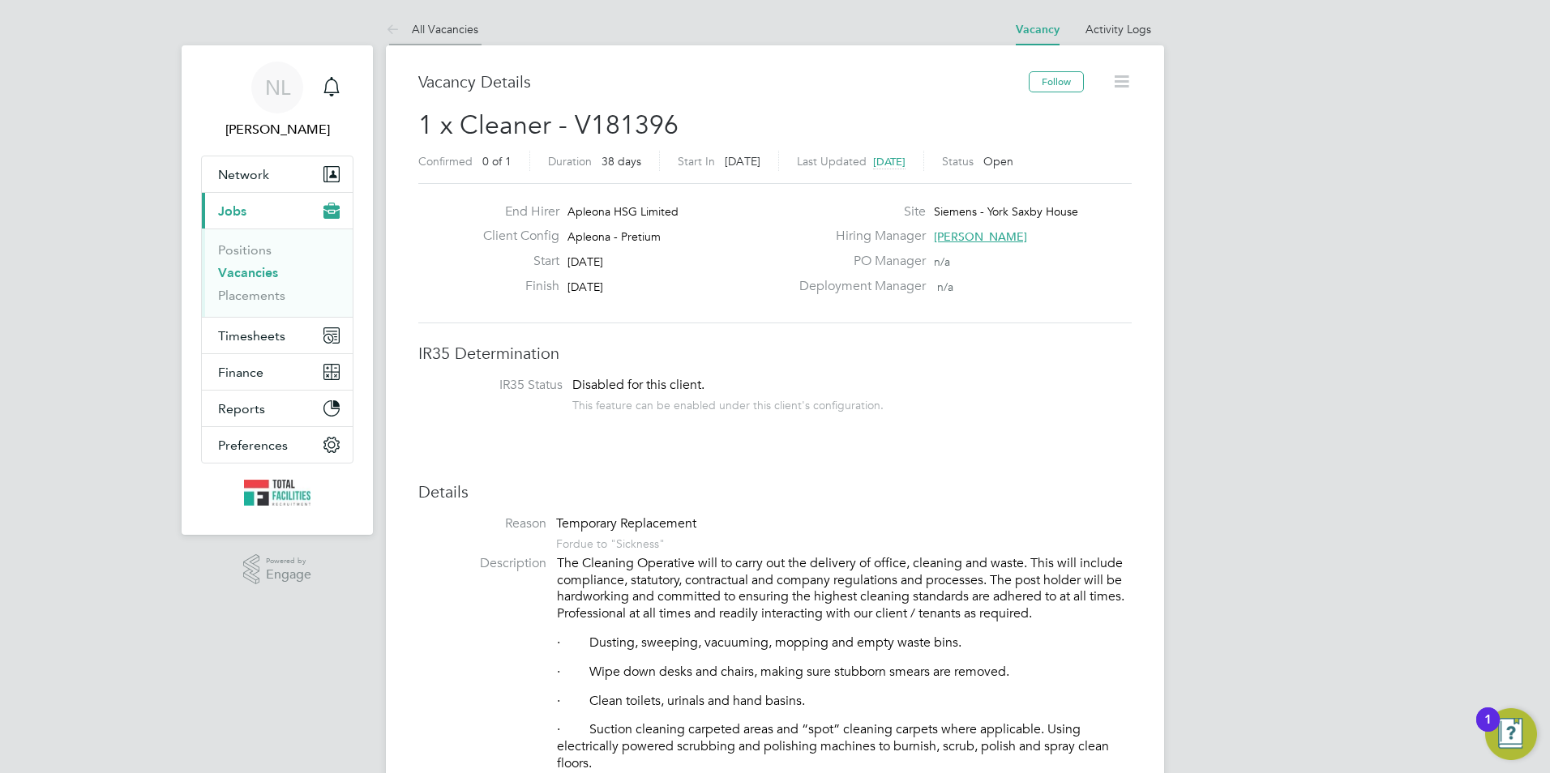
click at [445, 32] on link "All Vacancies" at bounding box center [432, 29] width 92 height 15
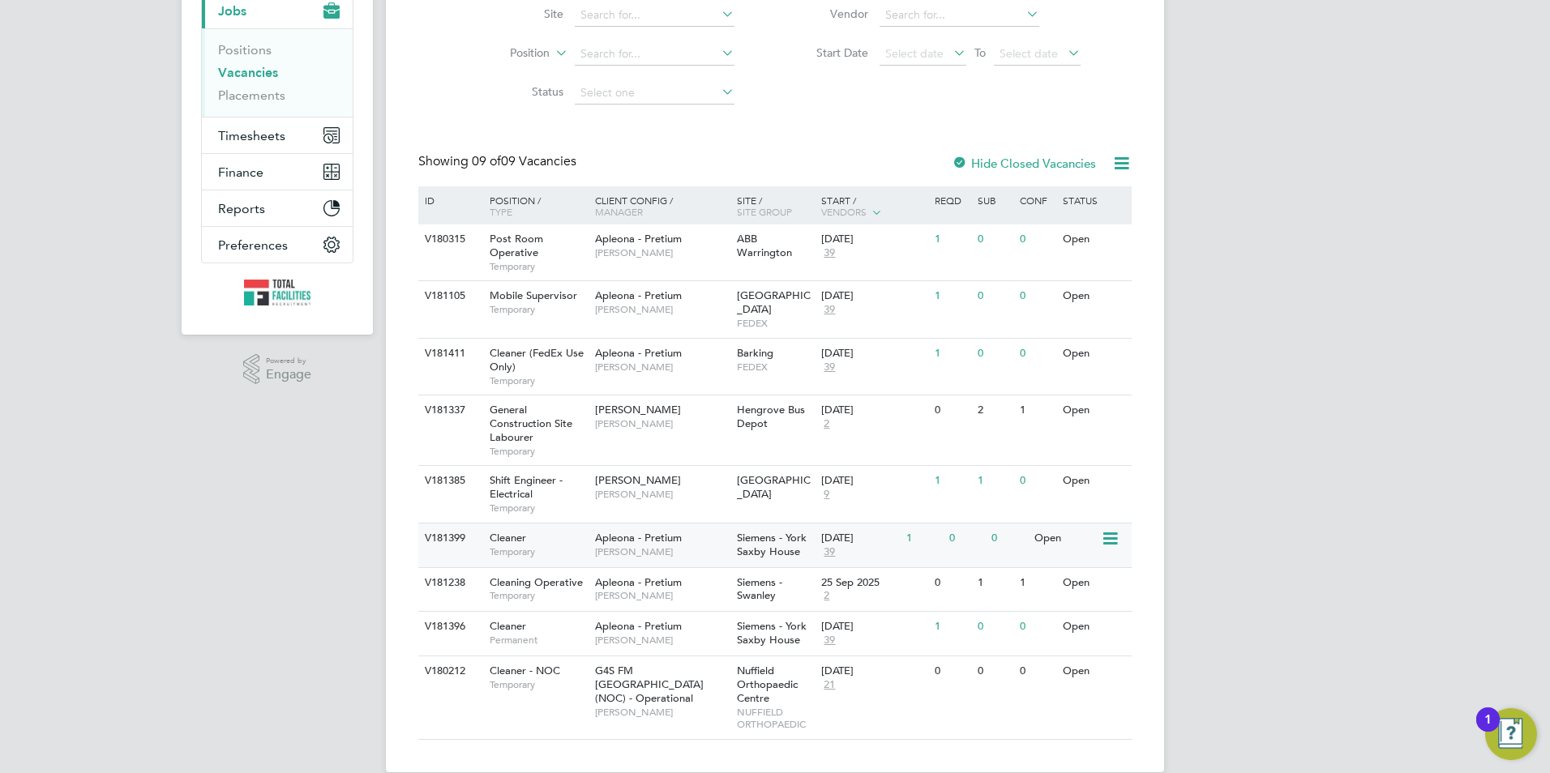
scroll to position [212, 0]
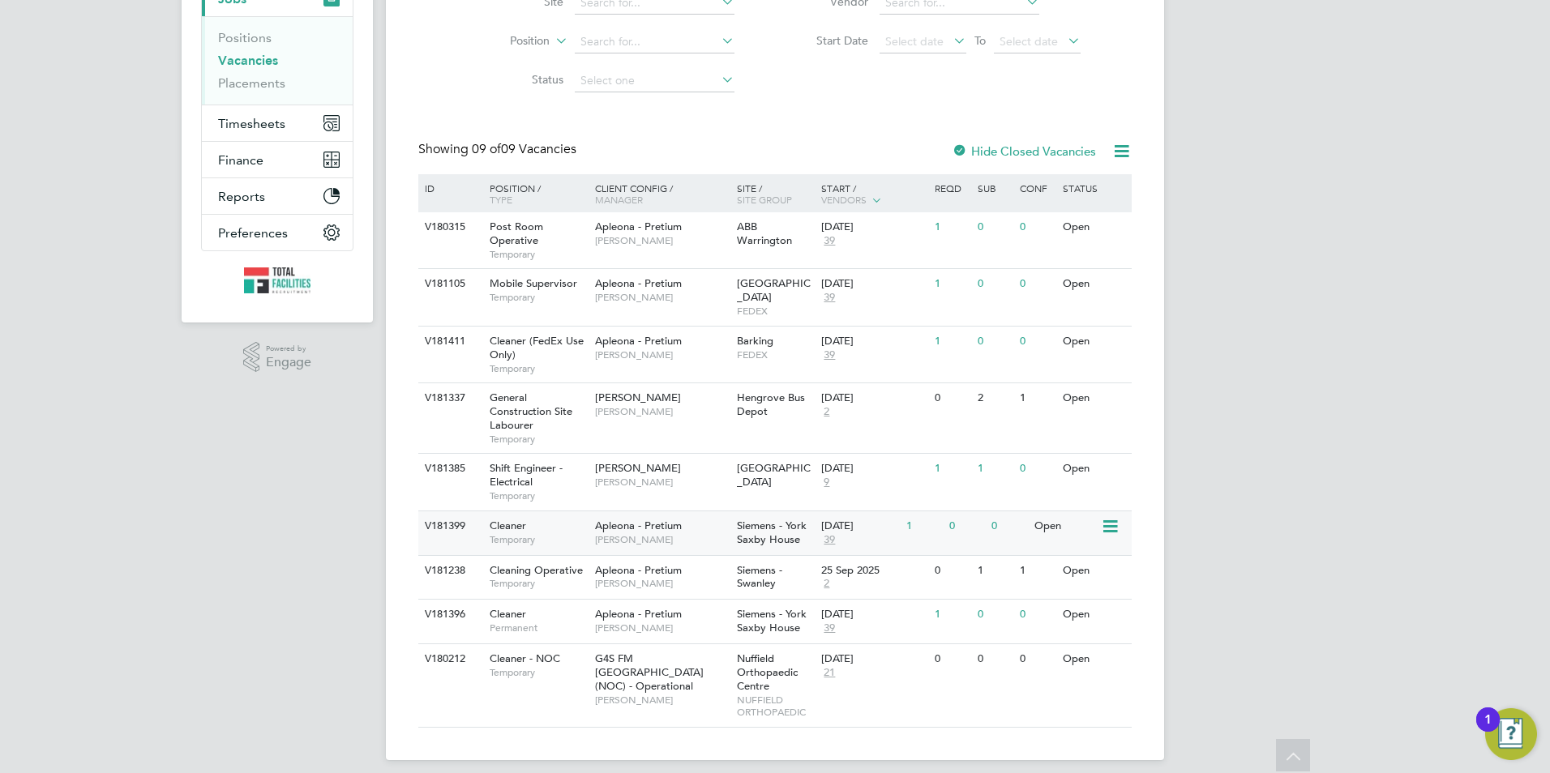
click at [761, 525] on span "Siemens - York Saxby House" at bounding box center [772, 533] width 70 height 28
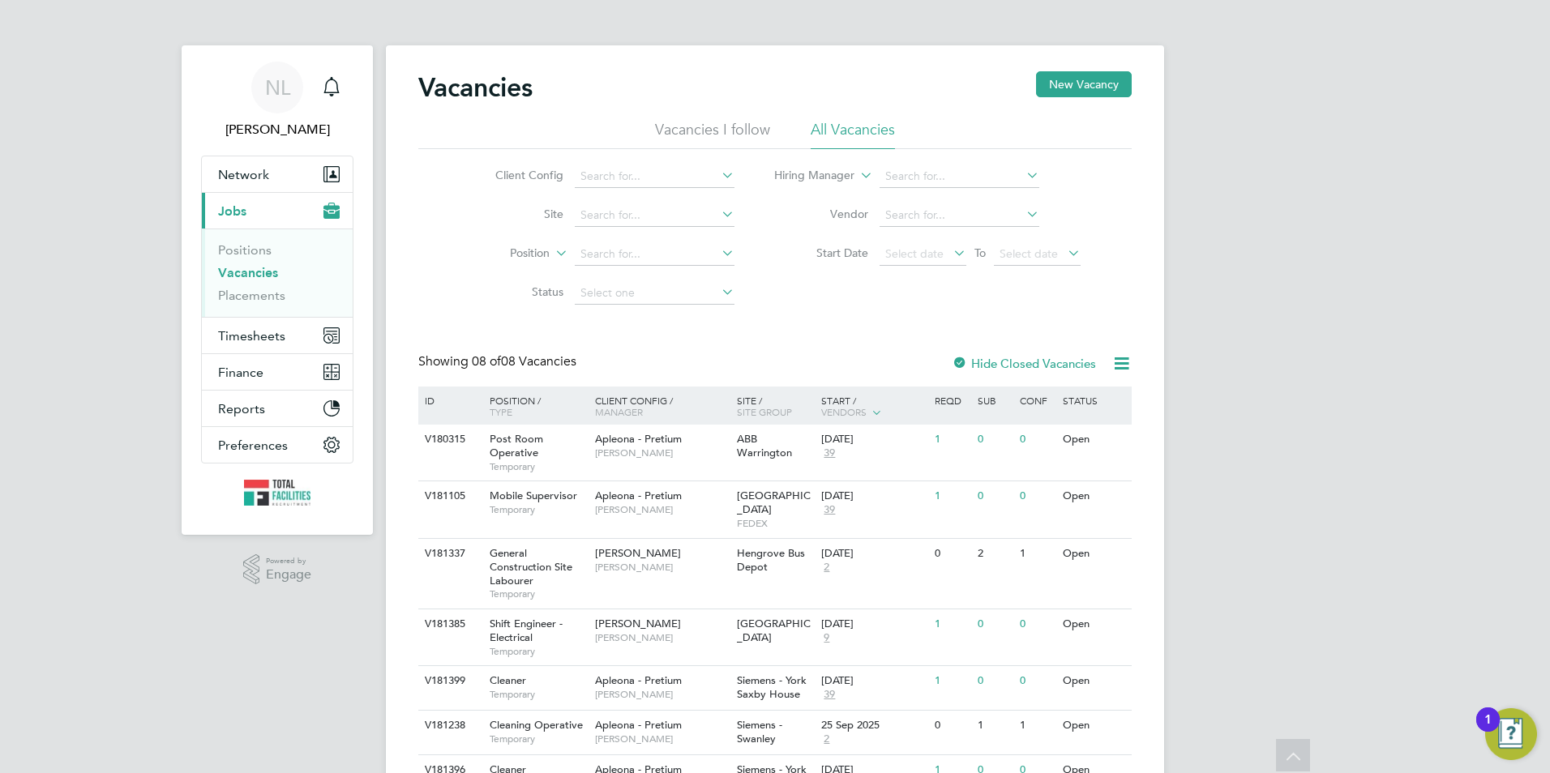
scroll to position [156, 0]
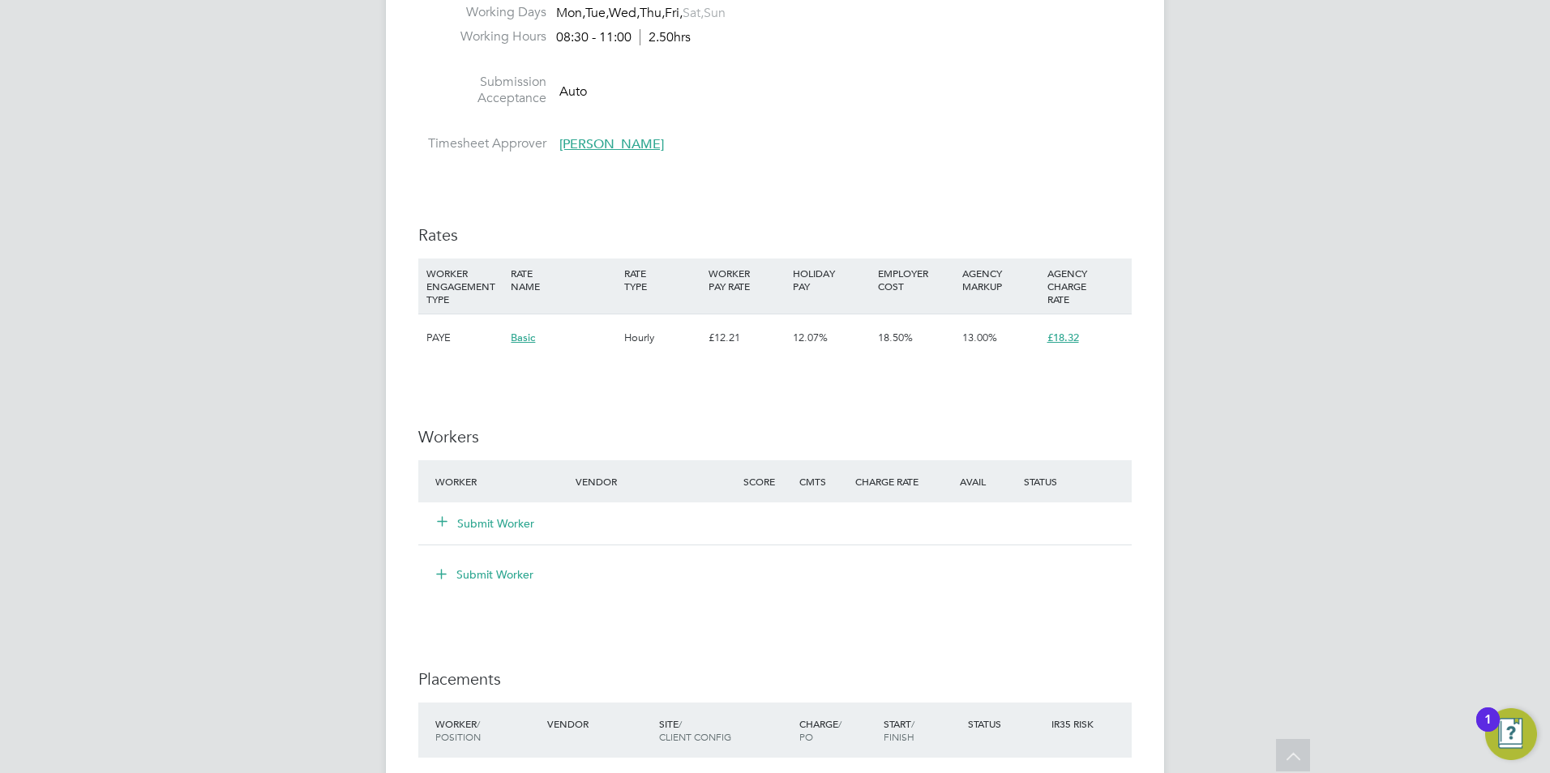
scroll to position [1135, 0]
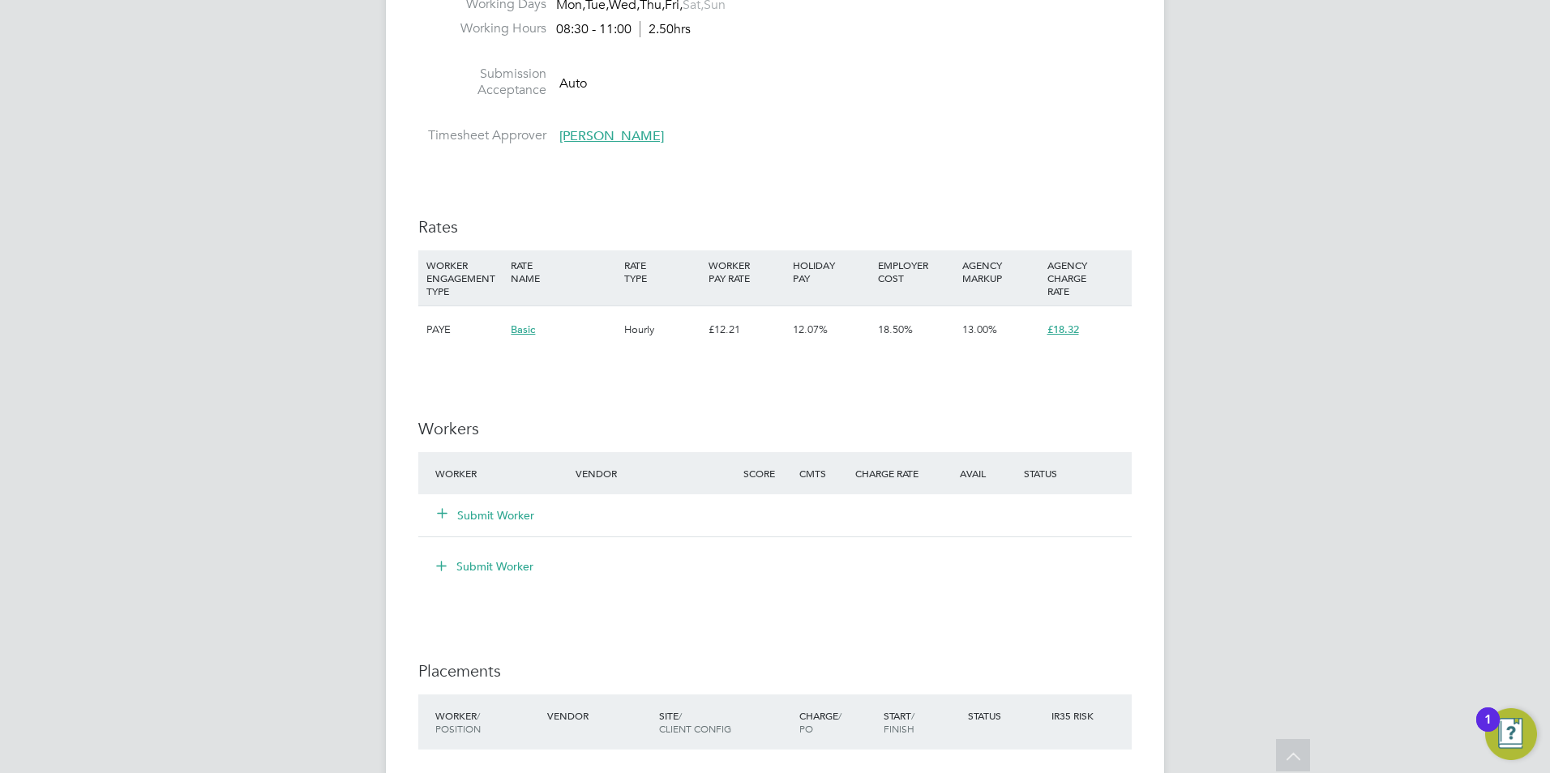
click at [477, 516] on button "Submit Worker" at bounding box center [486, 516] width 97 height 16
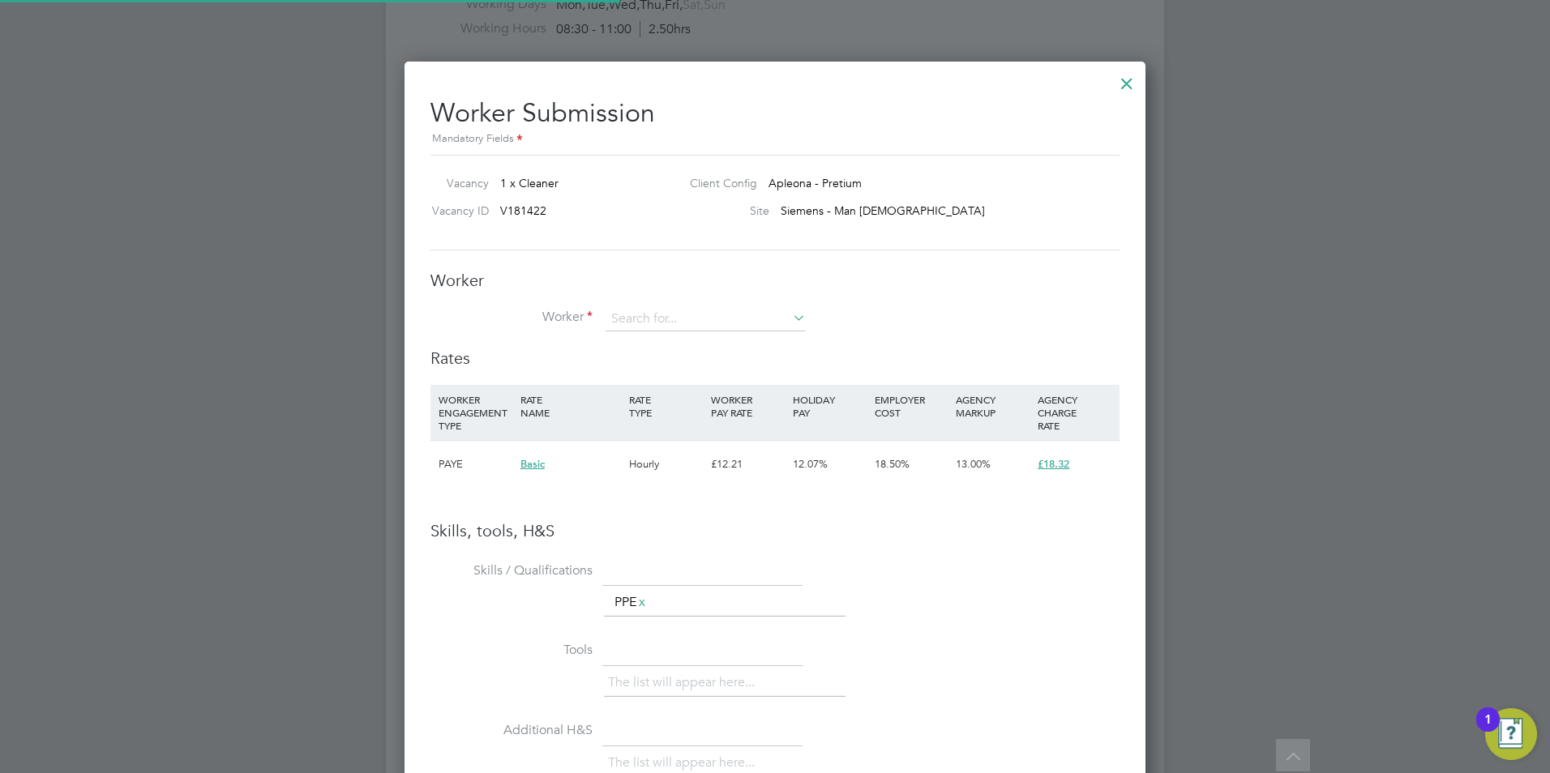
scroll to position [0, 0]
click at [650, 315] on input at bounding box center [706, 319] width 200 height 24
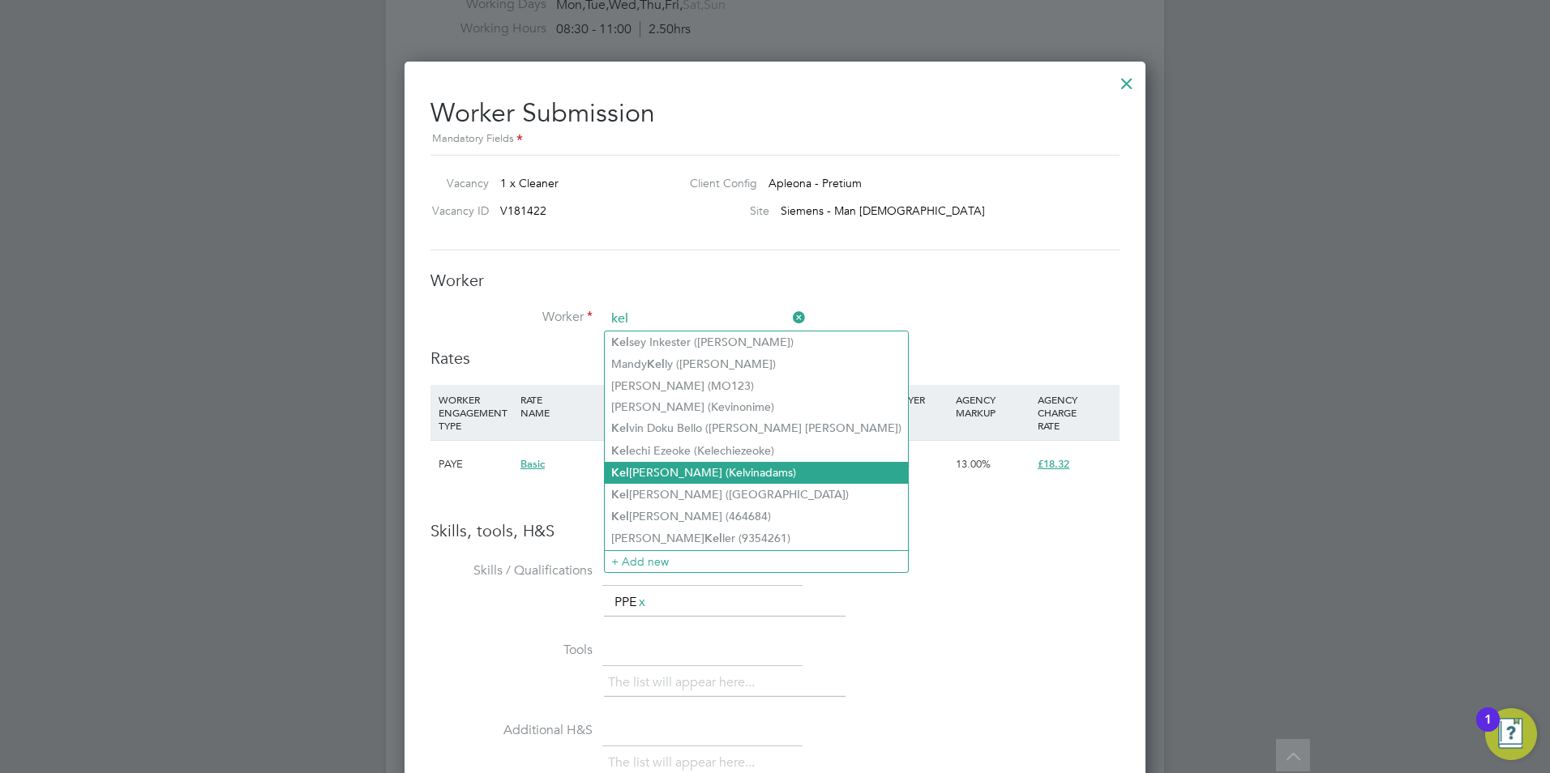
click at [689, 478] on li "[PERSON_NAME] (Kelvinadams)" at bounding box center [756, 473] width 303 height 22
type input "[PERSON_NAME] (Kelvinadams)"
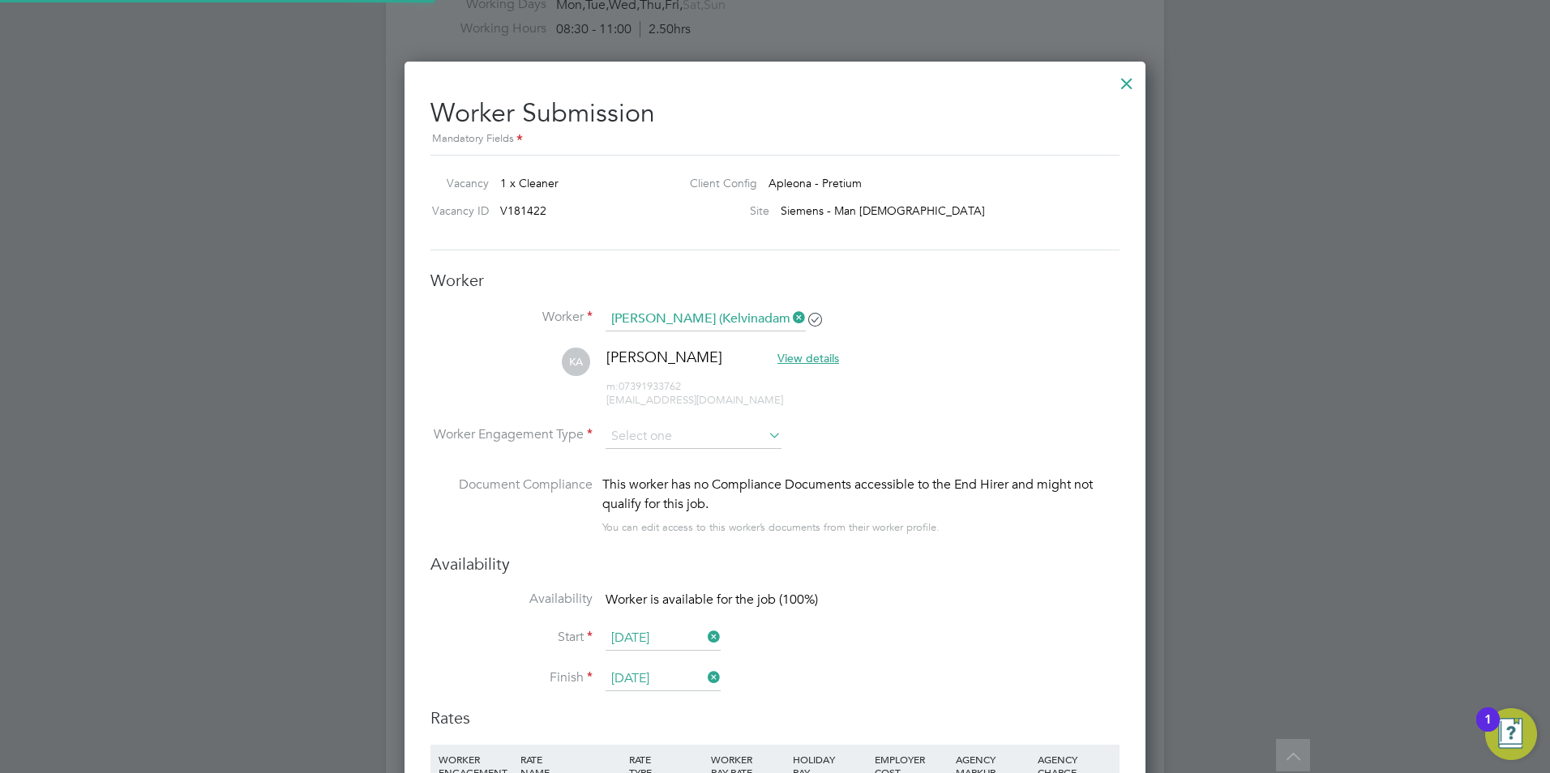
scroll to position [1385, 742]
click at [673, 444] on input at bounding box center [694, 437] width 176 height 24
click at [679, 483] on li "PAYE" at bounding box center [694, 480] width 178 height 21
type input "PAYE"
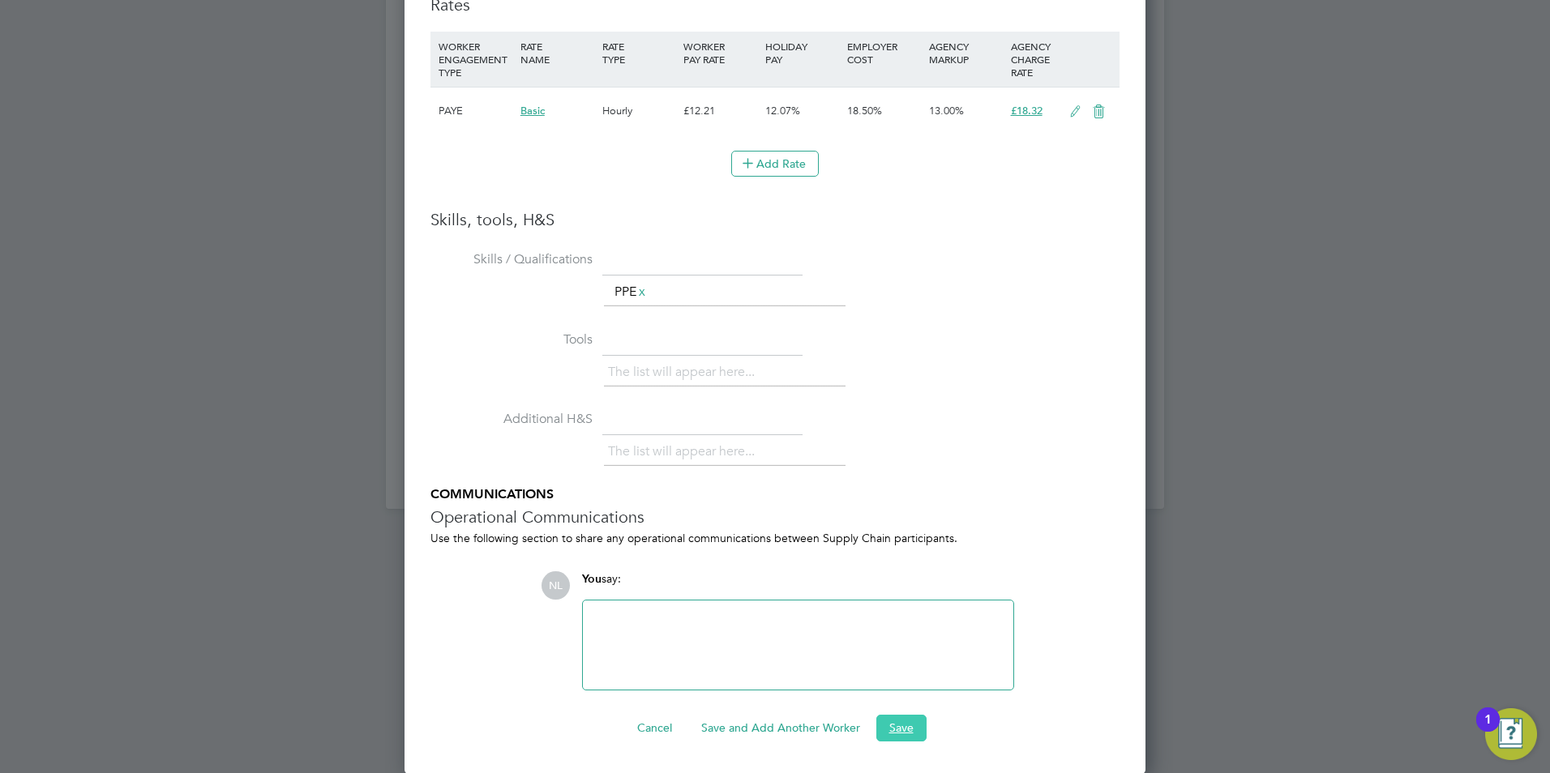
click at [903, 719] on button "Save" at bounding box center [901, 728] width 50 height 26
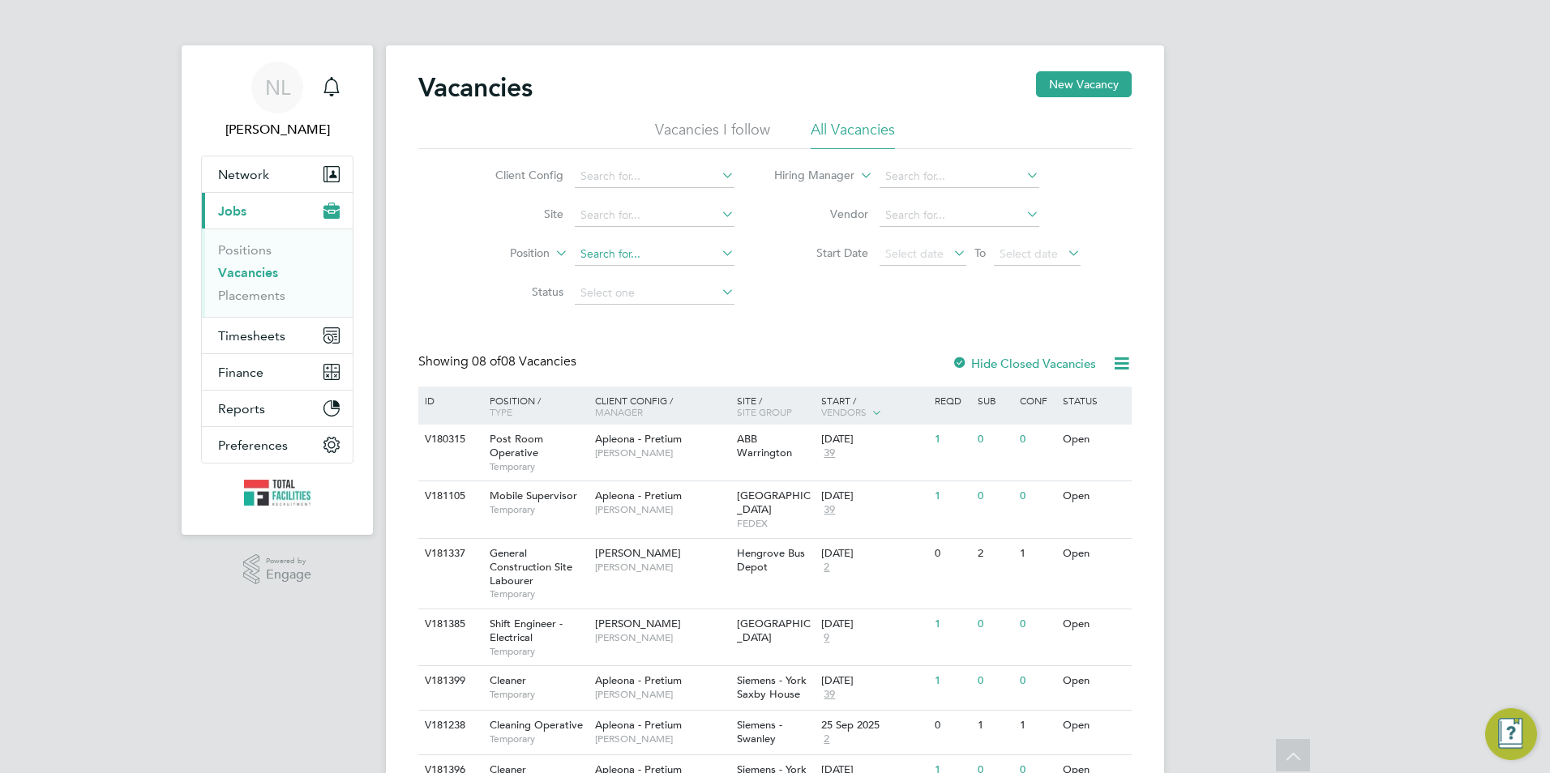
scroll to position [156, 0]
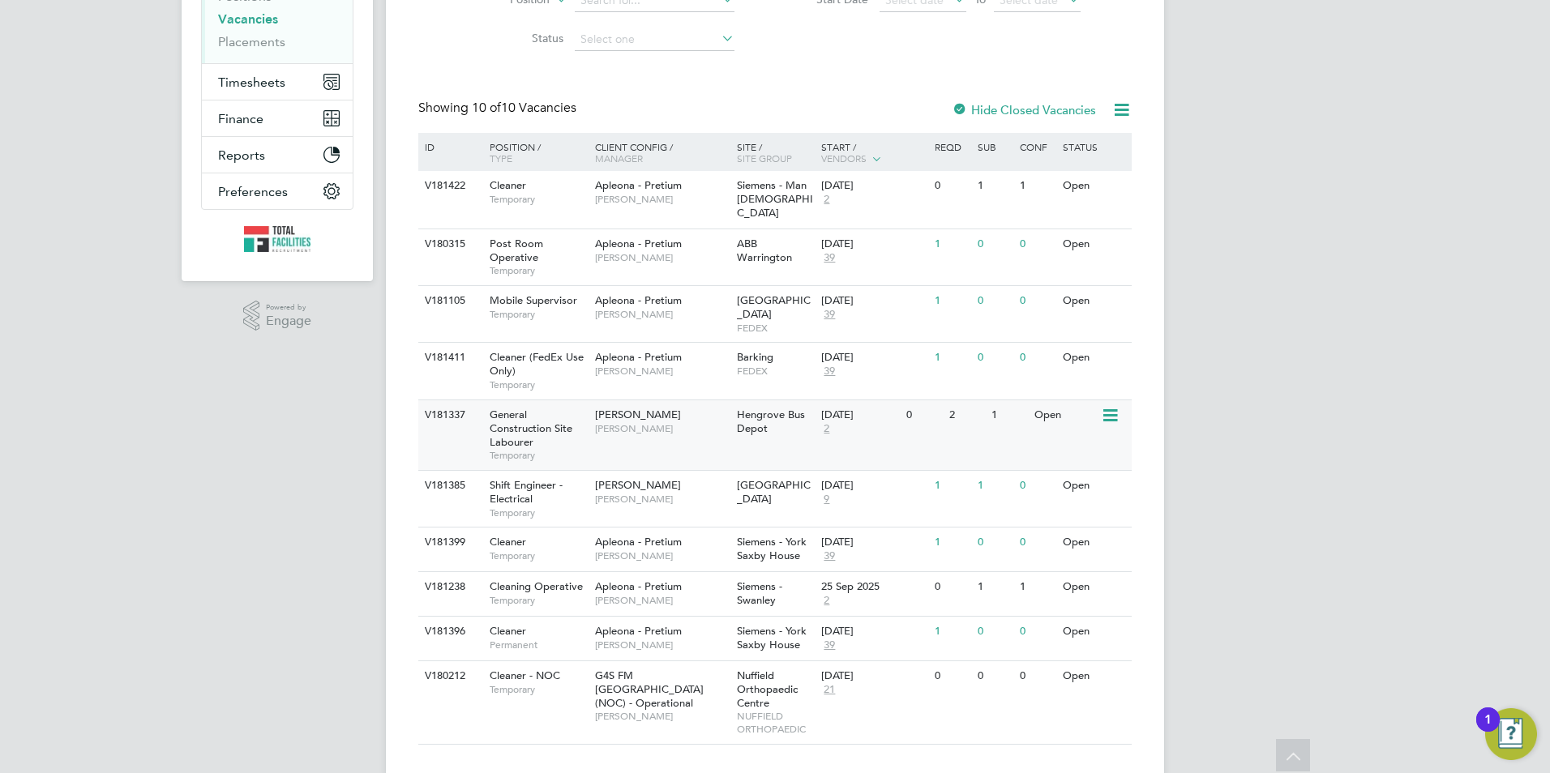
scroll to position [257, 0]
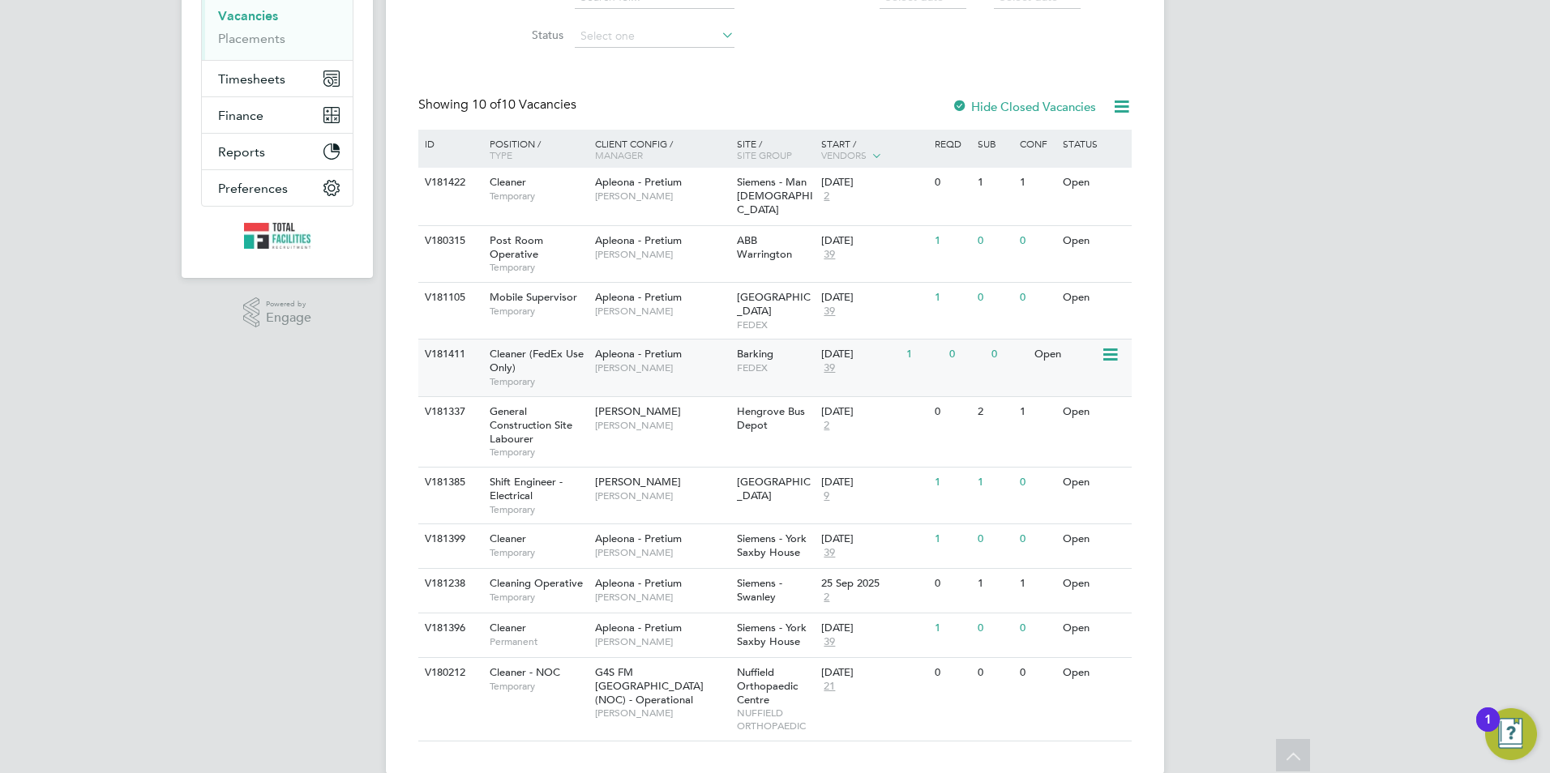
click at [882, 348] on div "[DATE]" at bounding box center [859, 355] width 77 height 14
click at [815, 525] on div "Siemens - York Saxby House" at bounding box center [775, 547] width 85 height 44
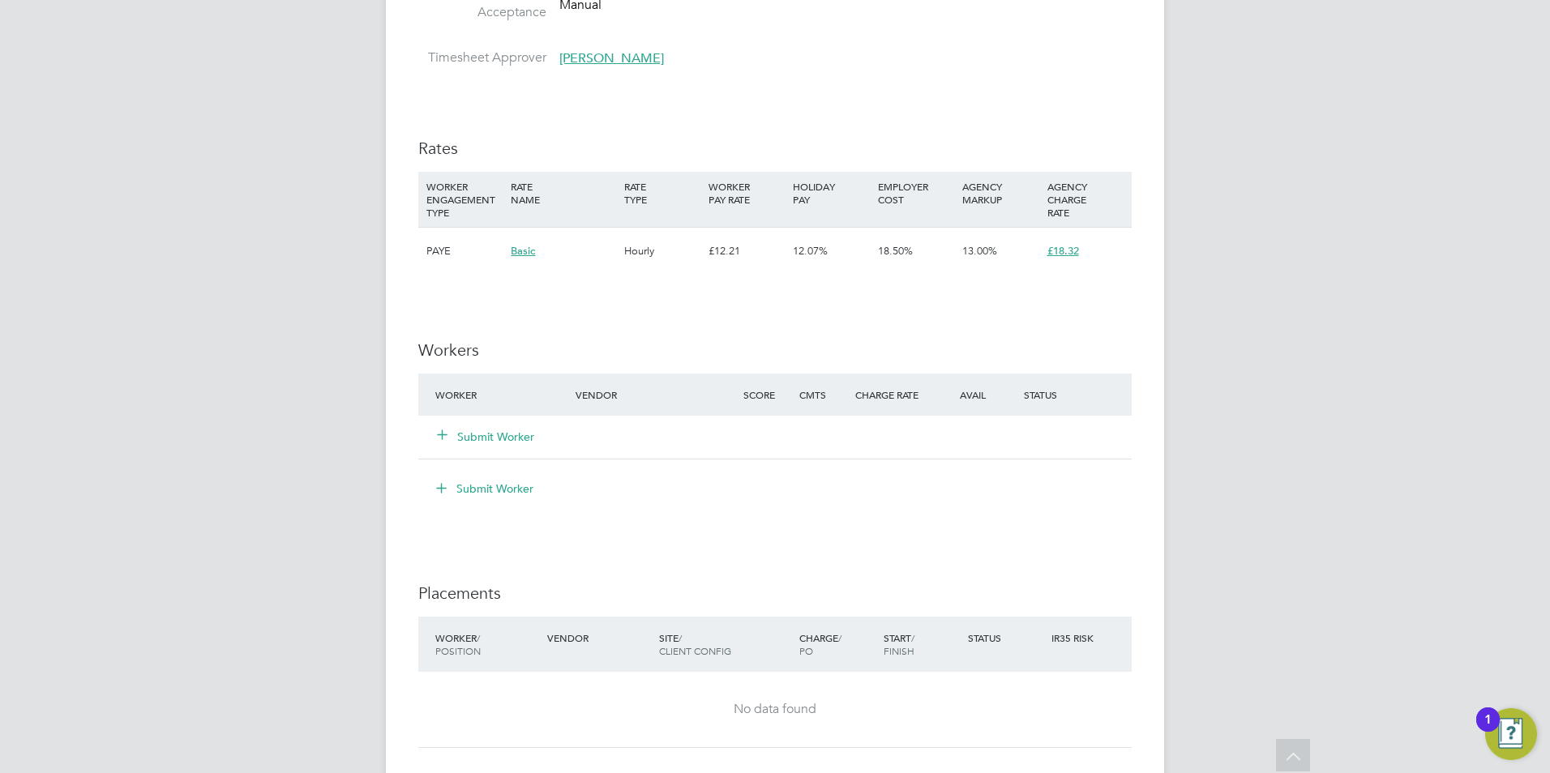
scroll to position [1297, 0]
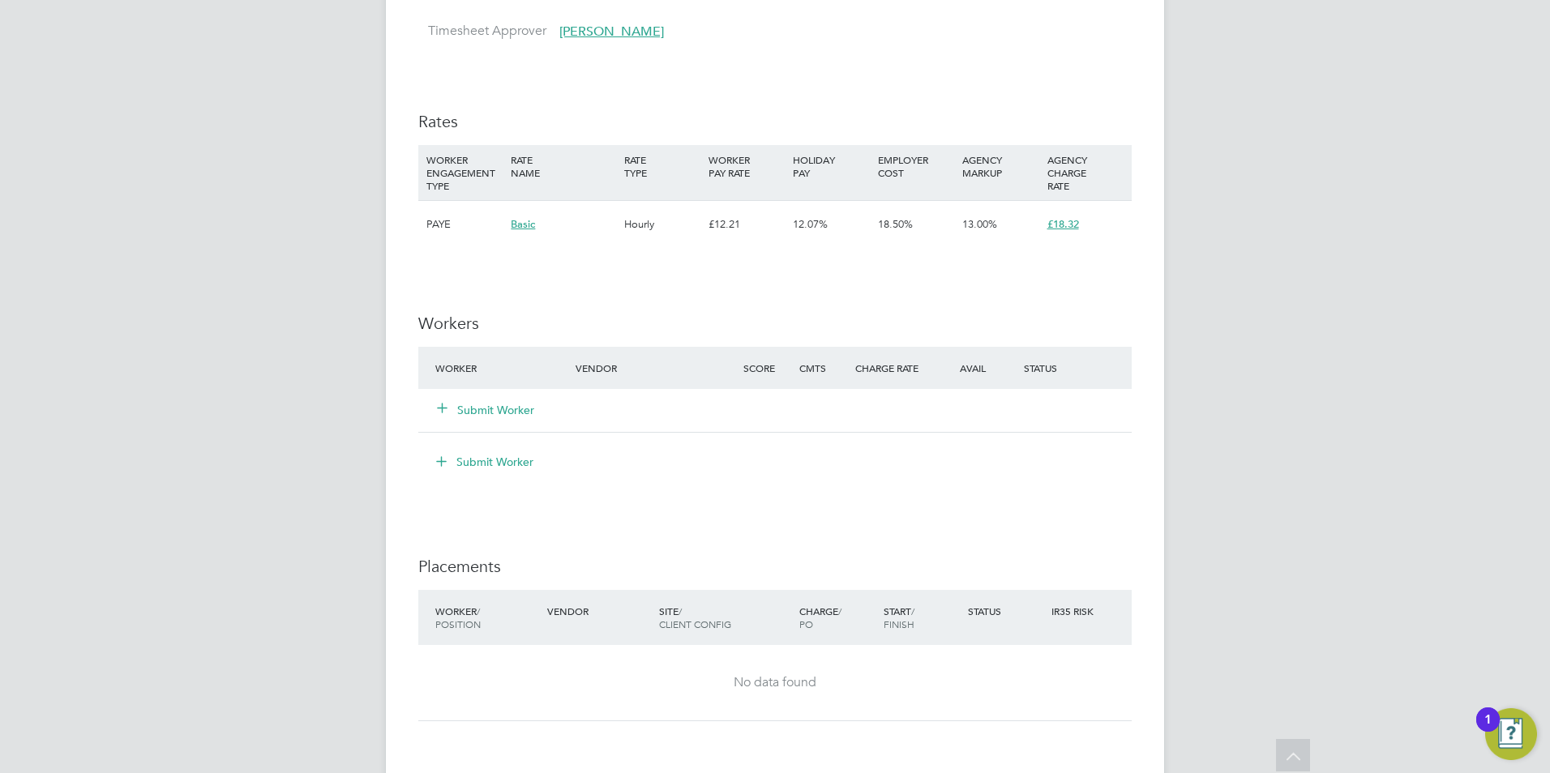
click at [486, 399] on div "Submit Worker" at bounding box center [515, 410] width 168 height 29
click at [512, 406] on button "Submit Worker" at bounding box center [486, 410] width 97 height 16
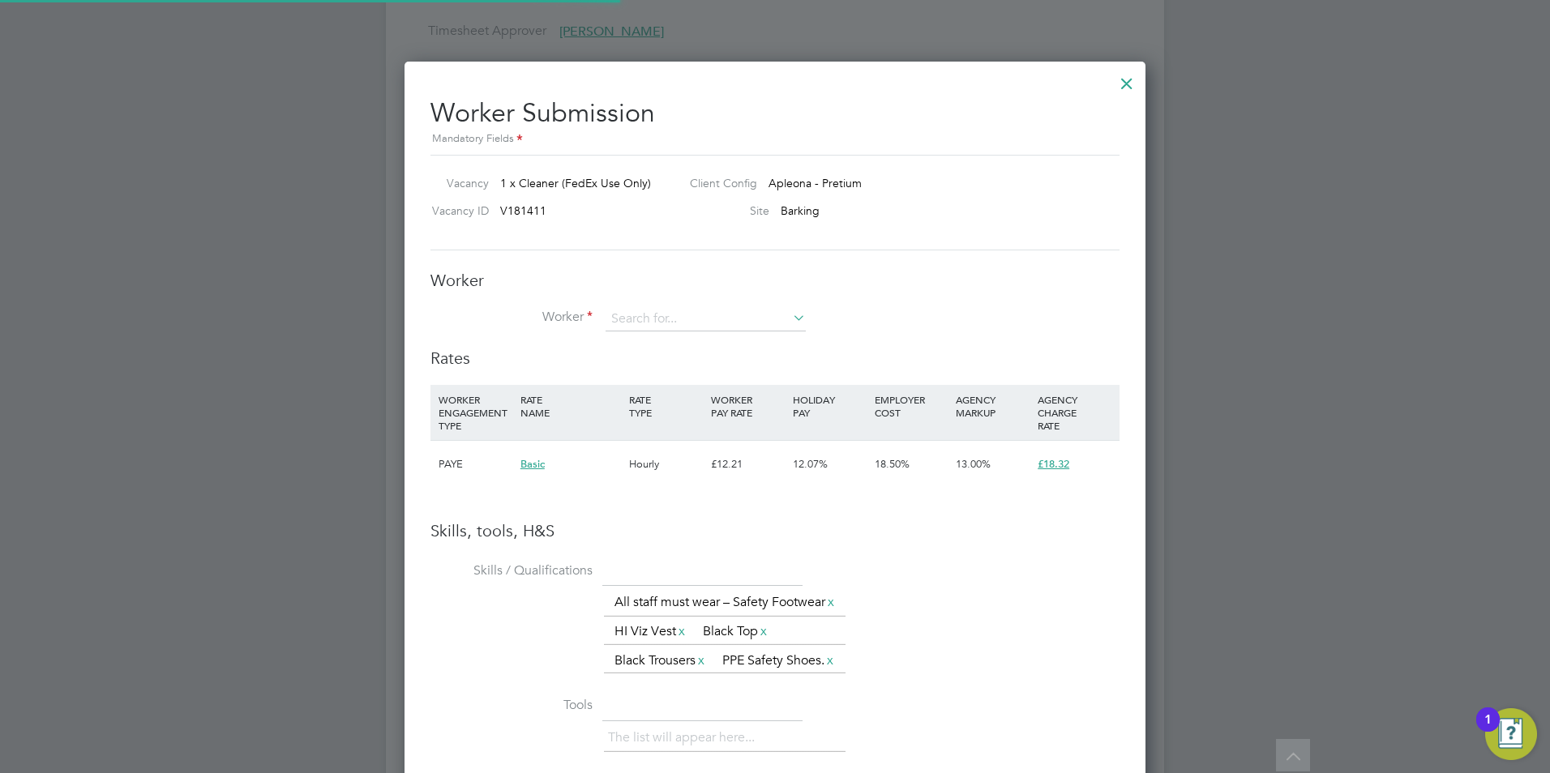
scroll to position [1124, 742]
click at [652, 314] on input at bounding box center [706, 319] width 200 height 24
click at [662, 339] on li "Rich Nw ose (rich)" at bounding box center [706, 343] width 202 height 22
type input "[PERSON_NAME] (rich)"
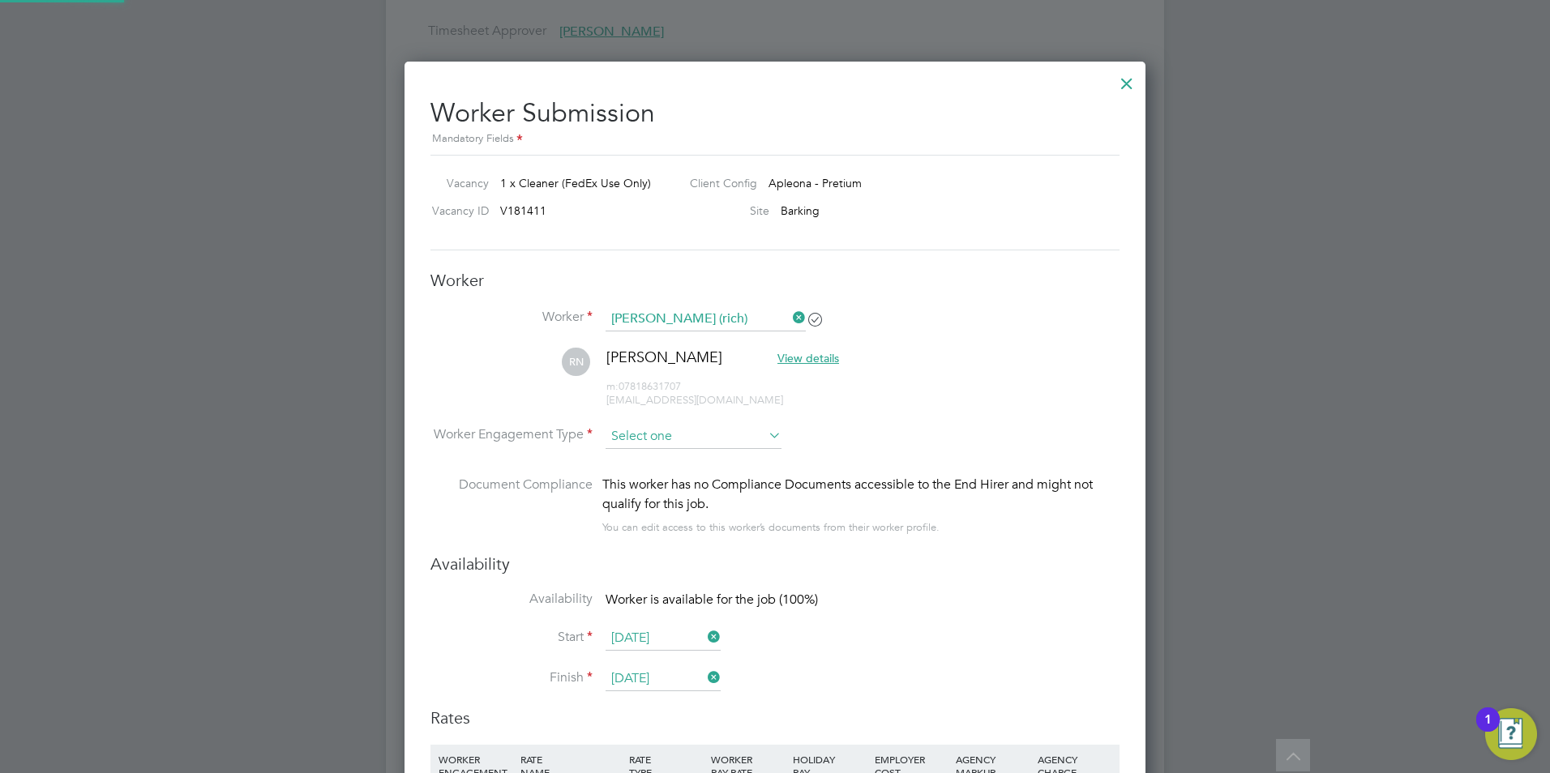
scroll to position [1485, 742]
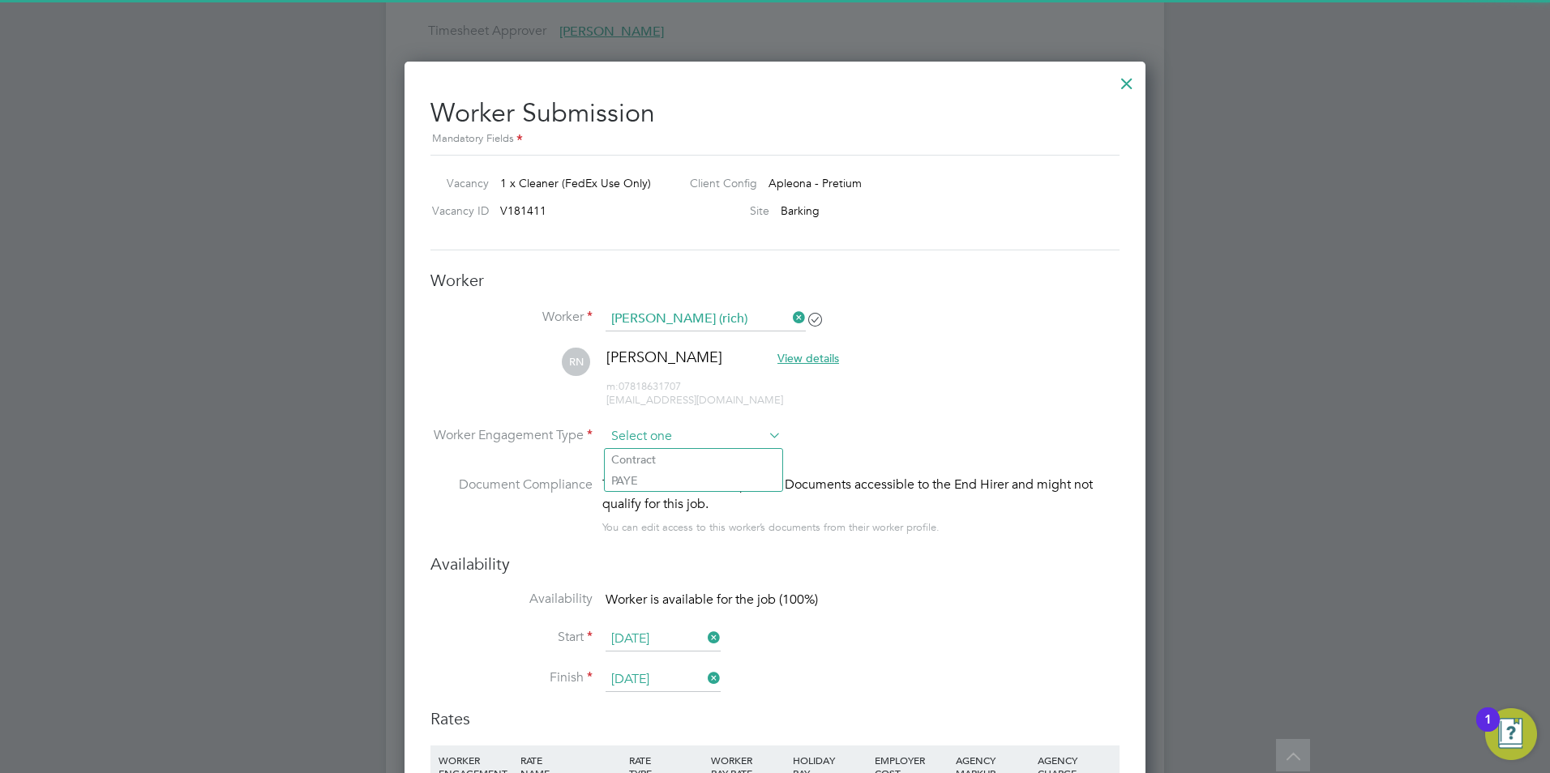
click at [683, 427] on input at bounding box center [694, 437] width 176 height 24
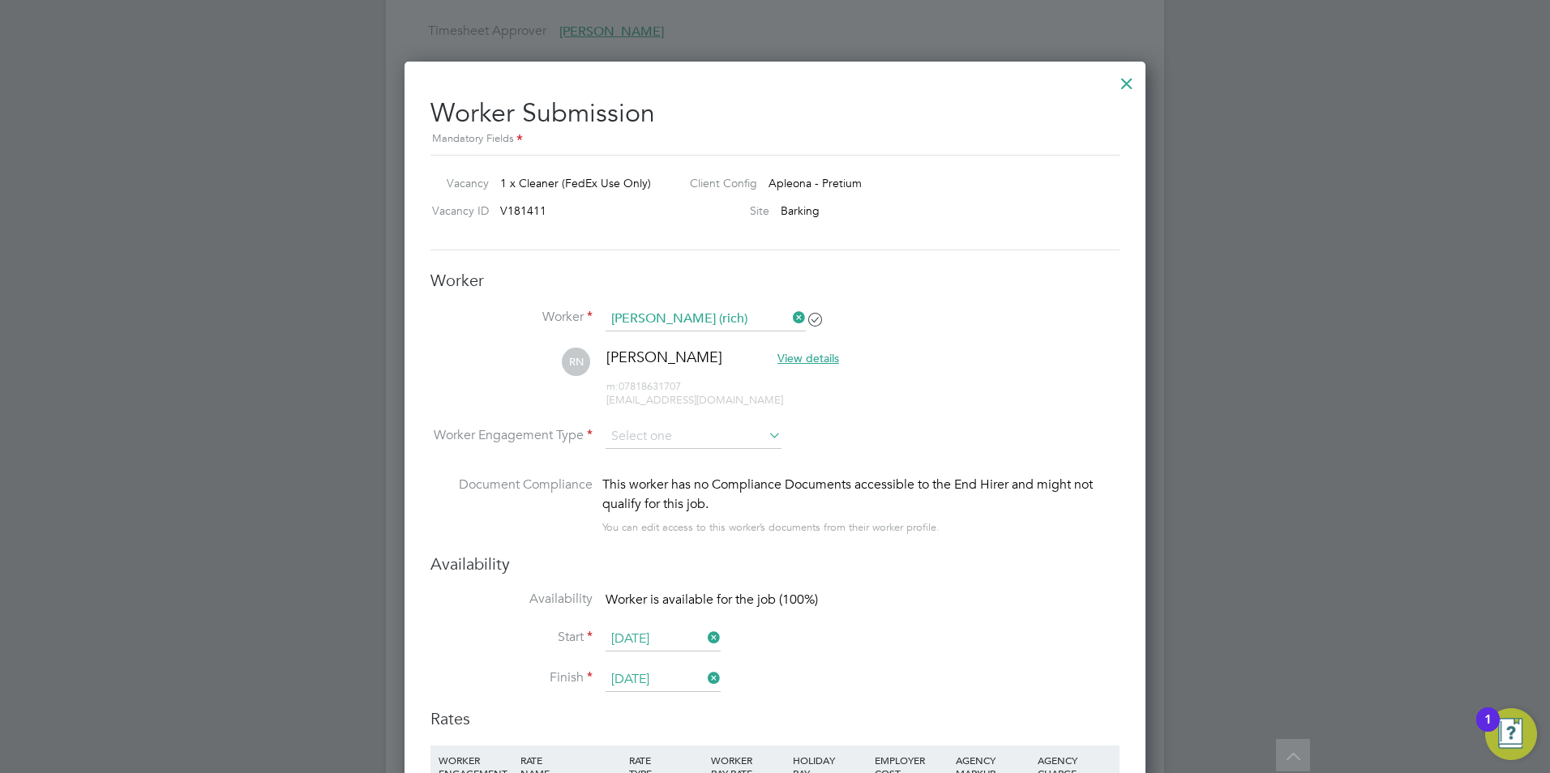
click at [678, 478] on li "PAYE" at bounding box center [694, 480] width 178 height 21
type input "PAYE"
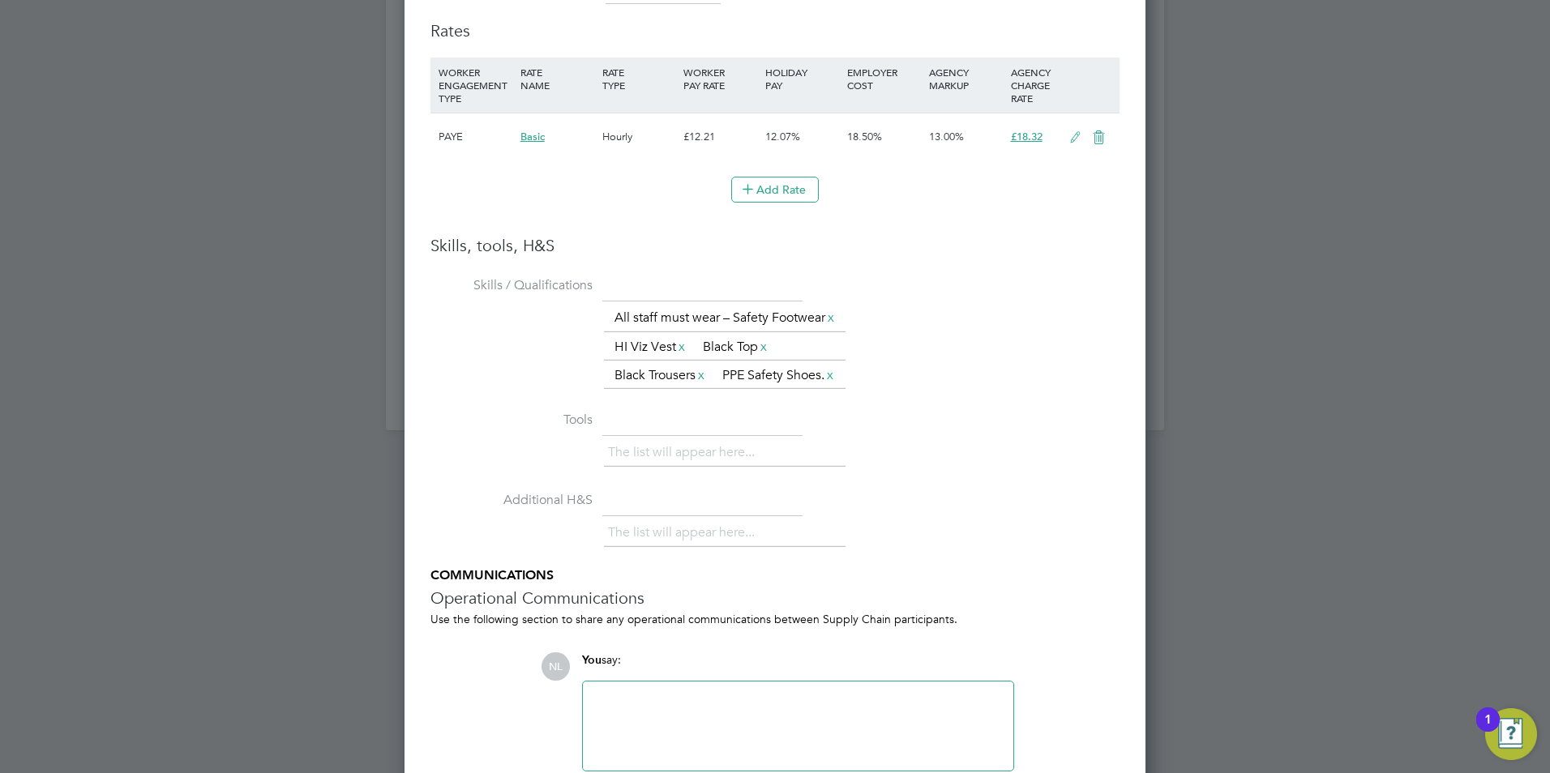
scroll to position [0, 0]
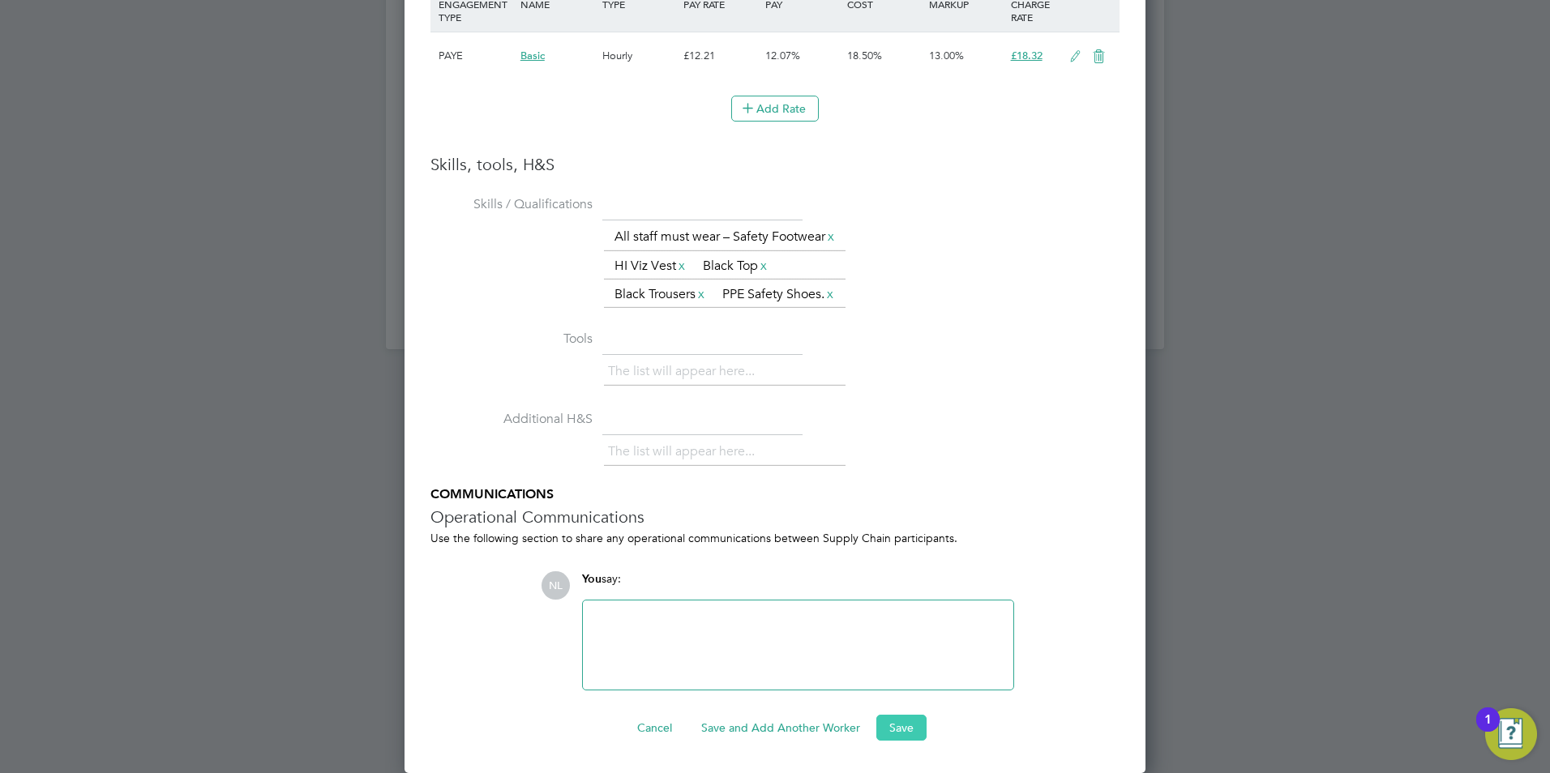
click at [910, 729] on button "Save" at bounding box center [901, 728] width 50 height 26
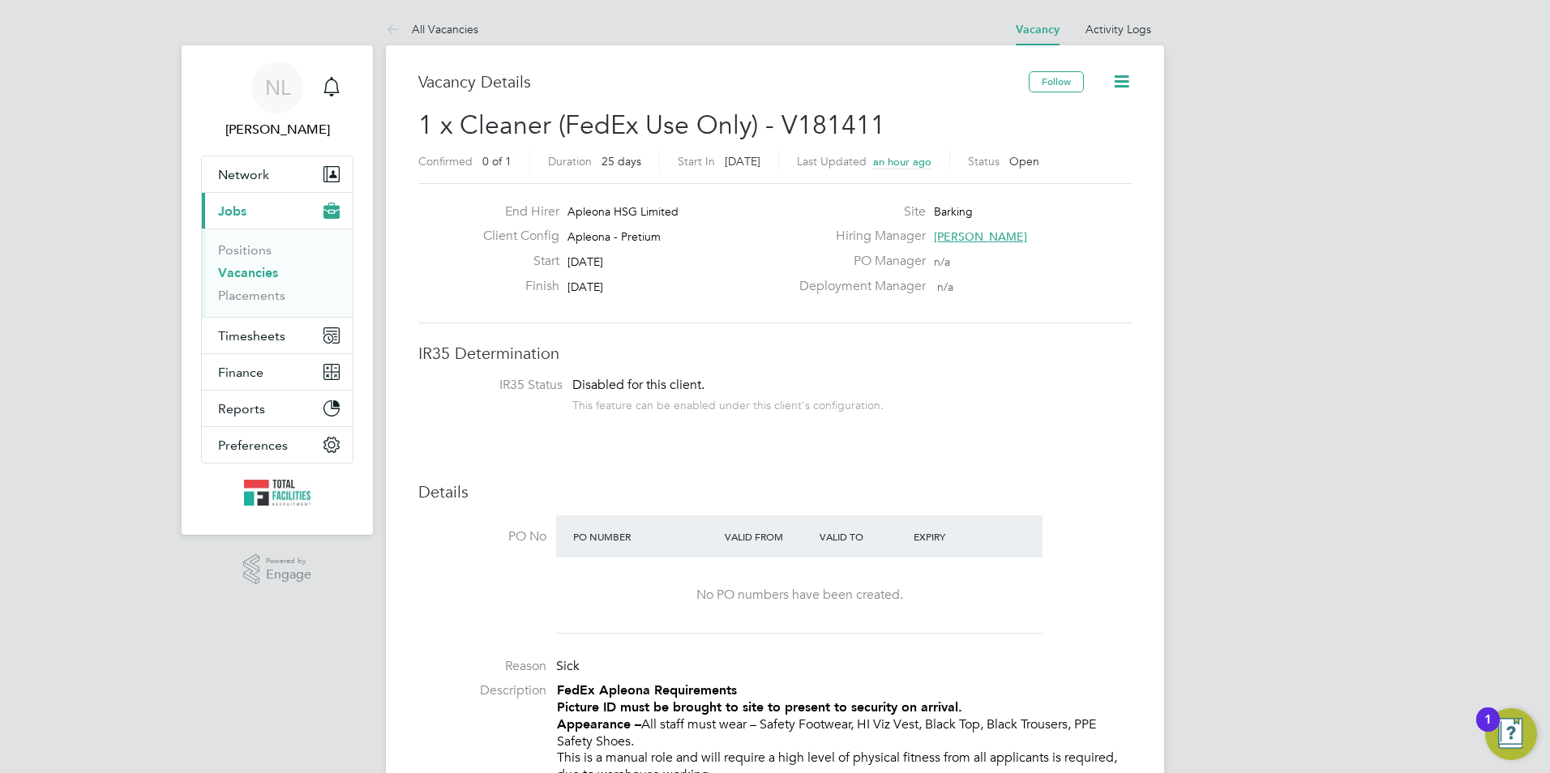
drag, startPoint x: 933, startPoint y: 232, endPoint x: 987, endPoint y: 233, distance: 54.3
click at [987, 233] on span "Tracy Sellick" at bounding box center [980, 236] width 93 height 15
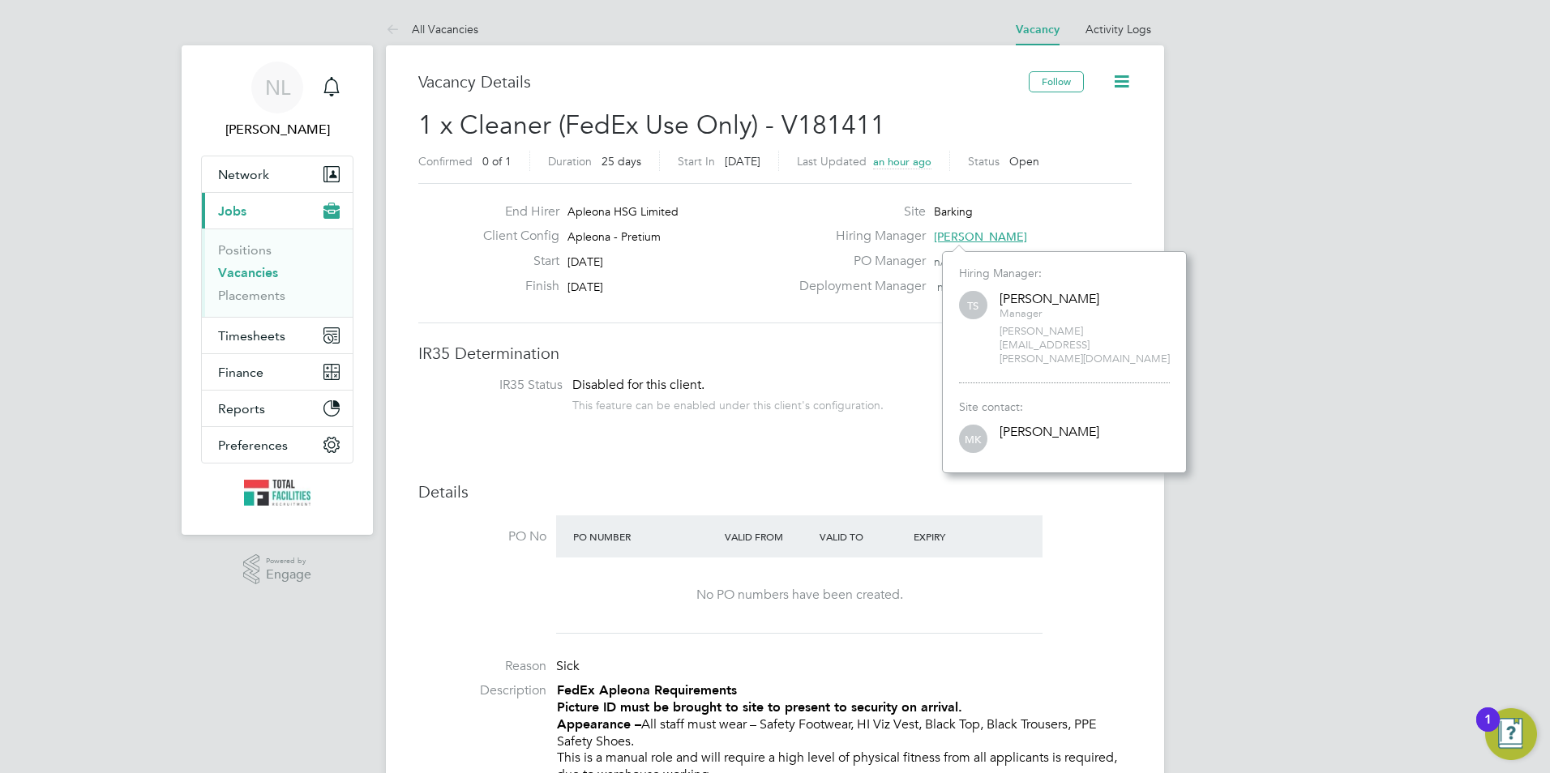
click at [984, 234] on span "Tracy Sellick" at bounding box center [980, 236] width 93 height 15
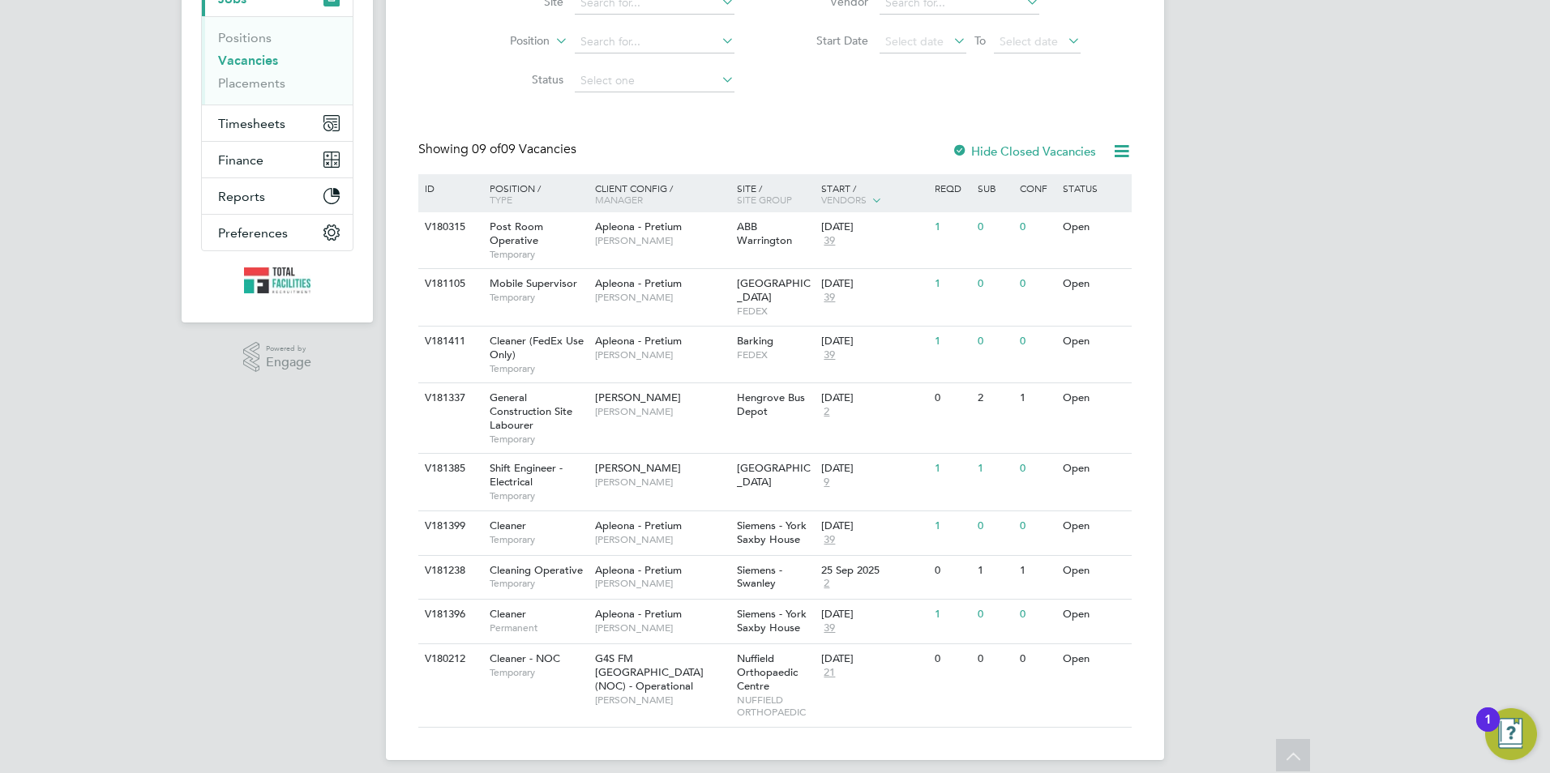
scroll to position [193, 0]
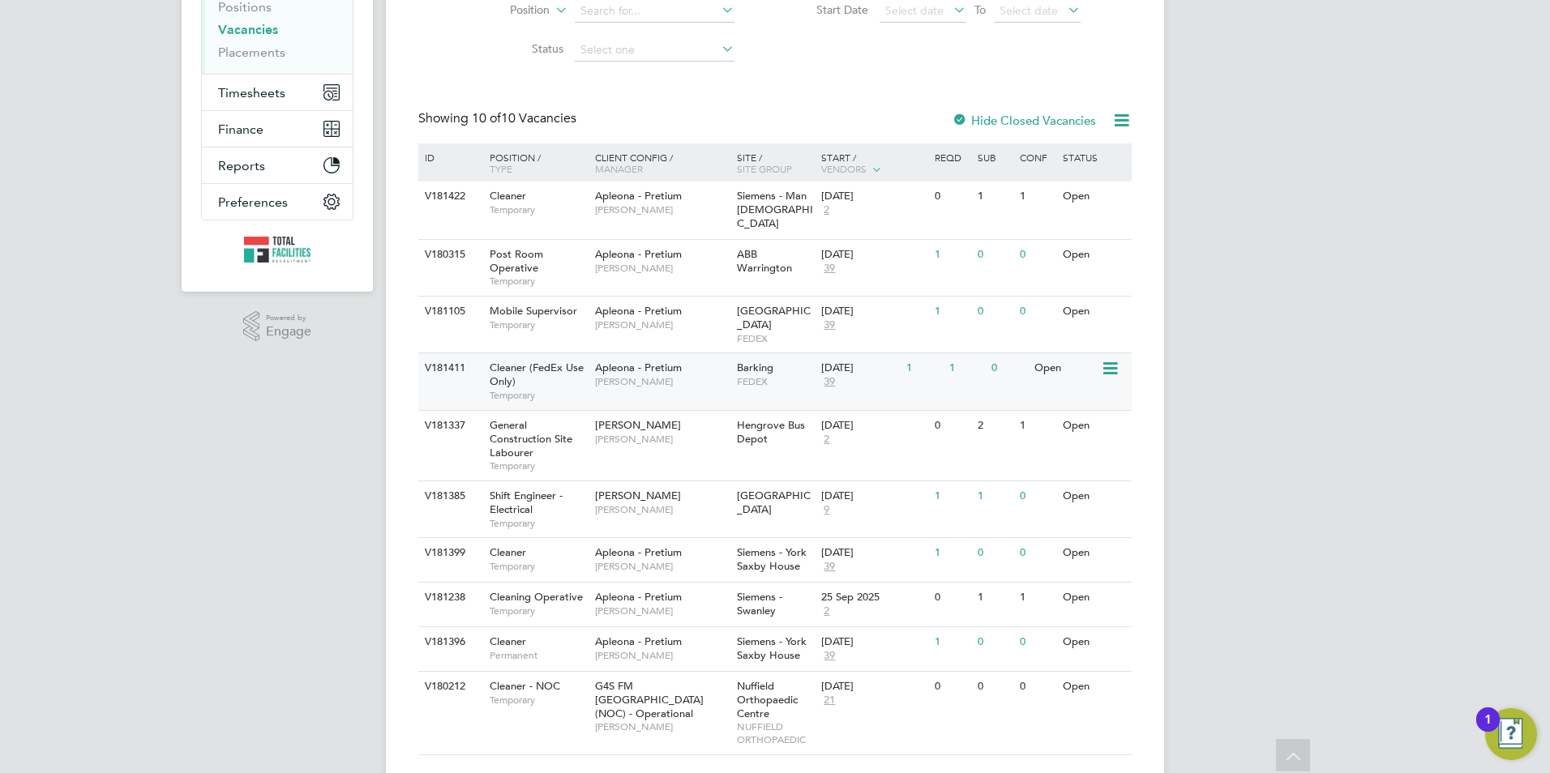
scroll to position [257, 0]
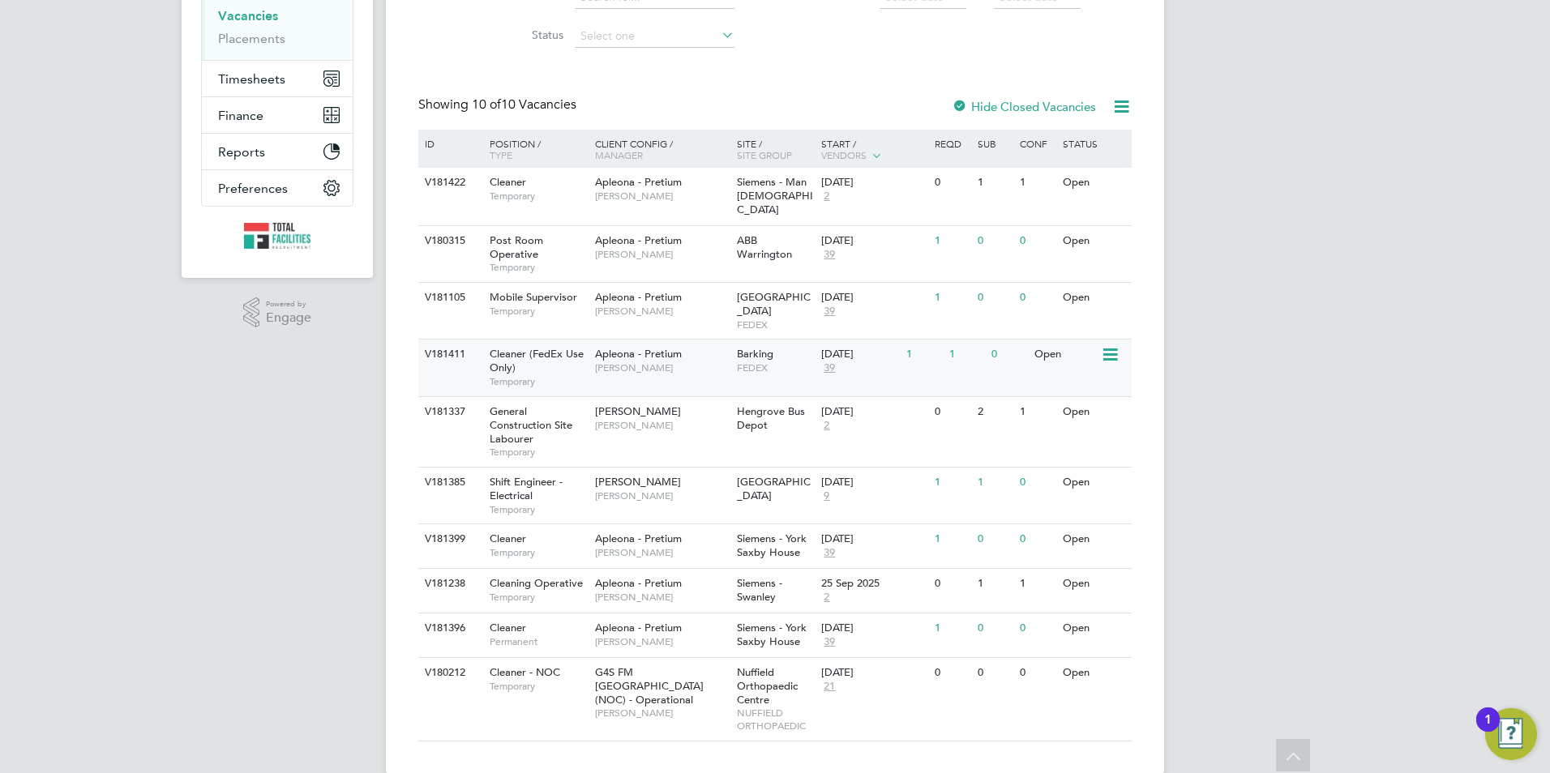
click at [969, 340] on div "1" at bounding box center [966, 355] width 42 height 30
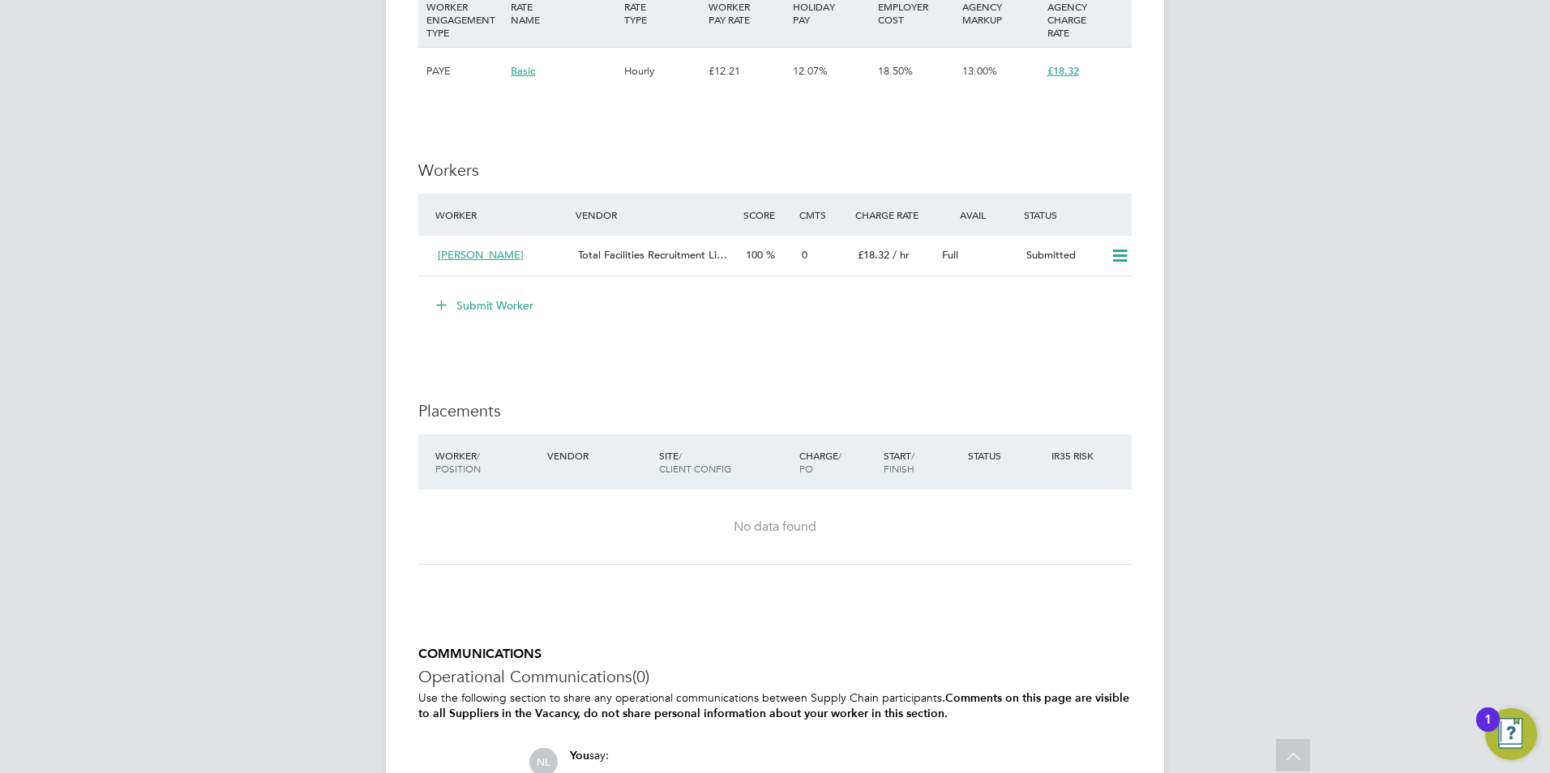
scroll to position [1664, 0]
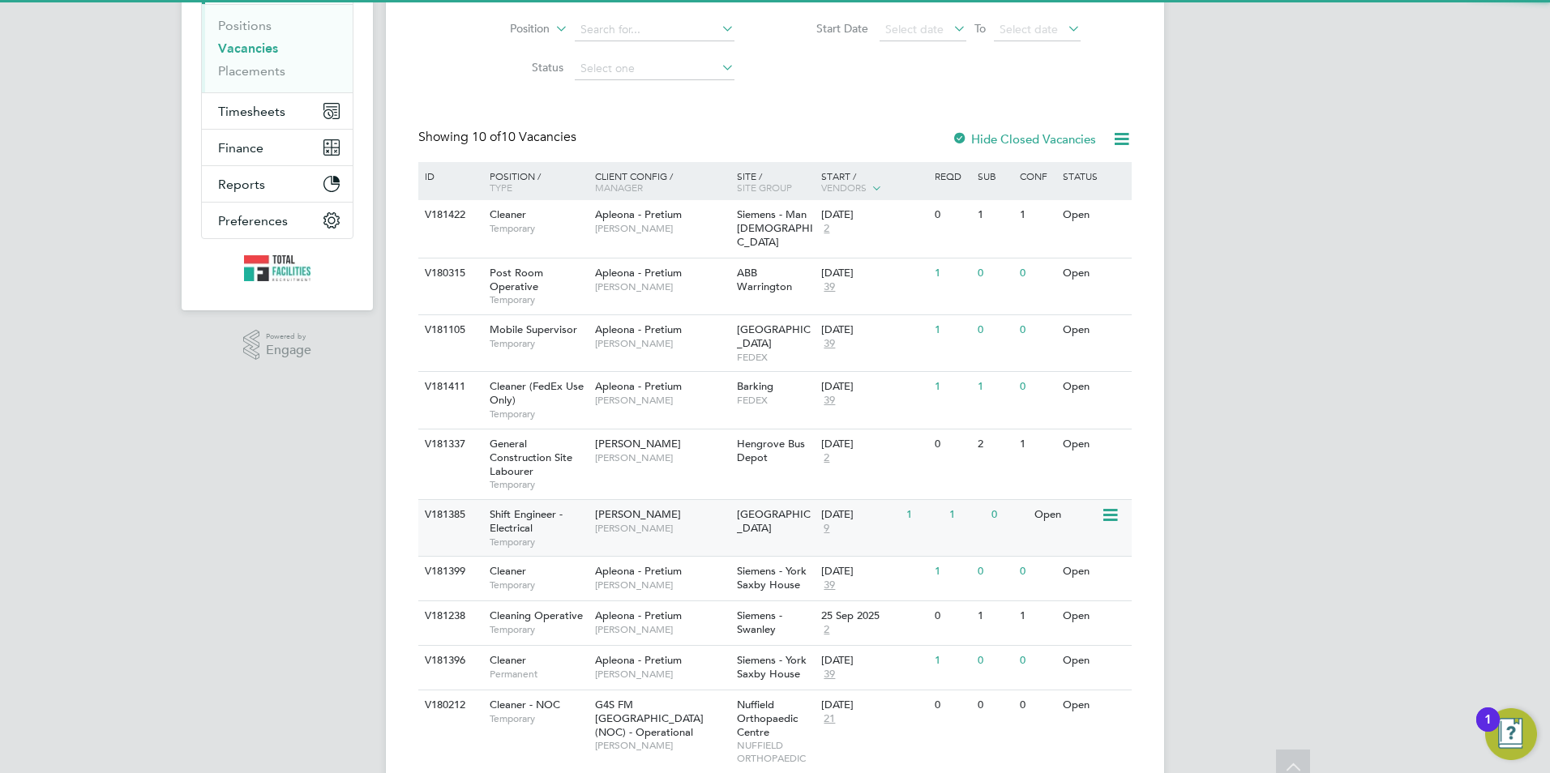
scroll to position [257, 0]
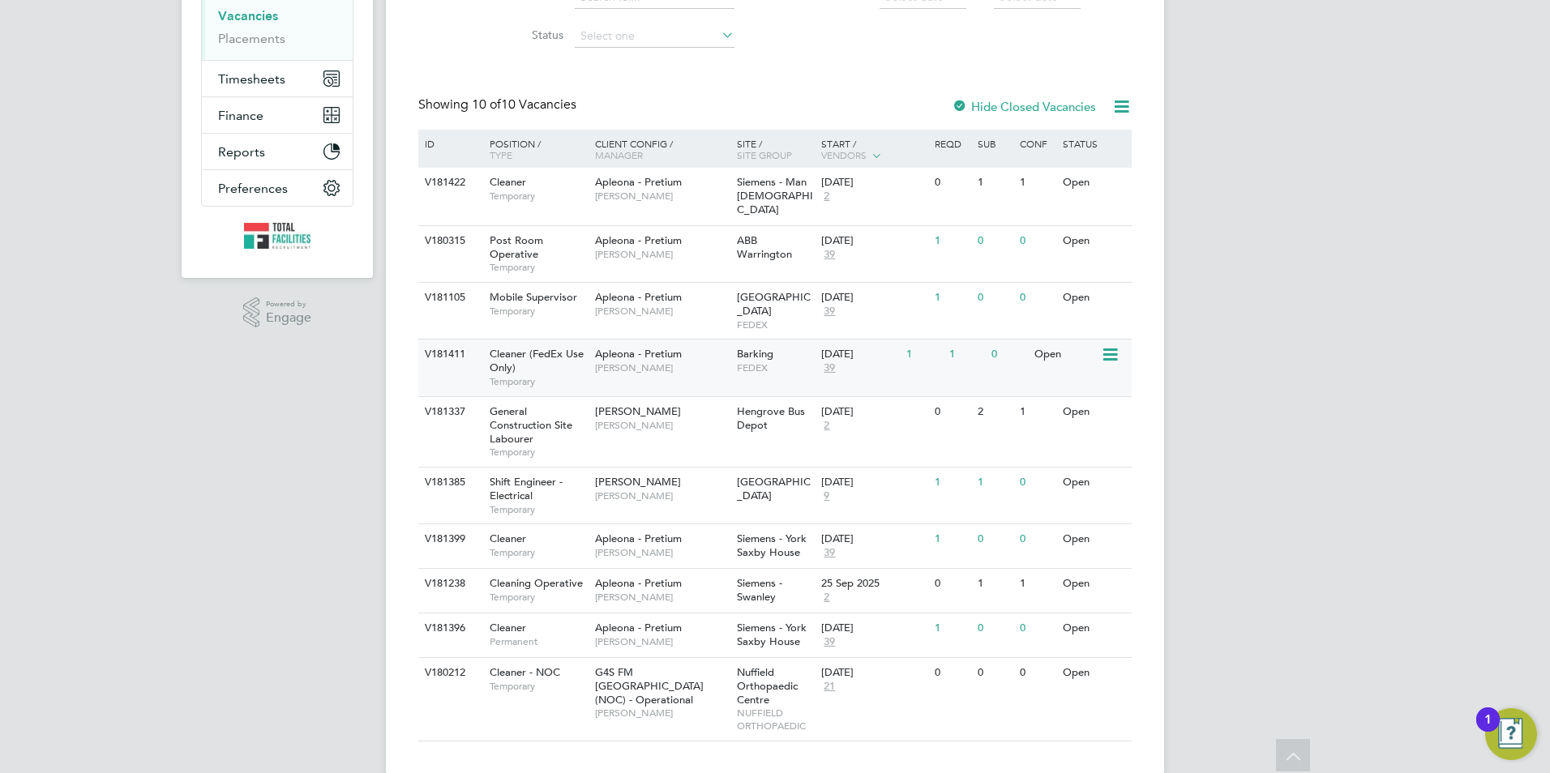
click at [788, 368] on div "V181411 Cleaner (FedEx Use Only) Temporary Apleona - Pretium [PERSON_NAME] Bark…" at bounding box center [774, 367] width 713 height 57
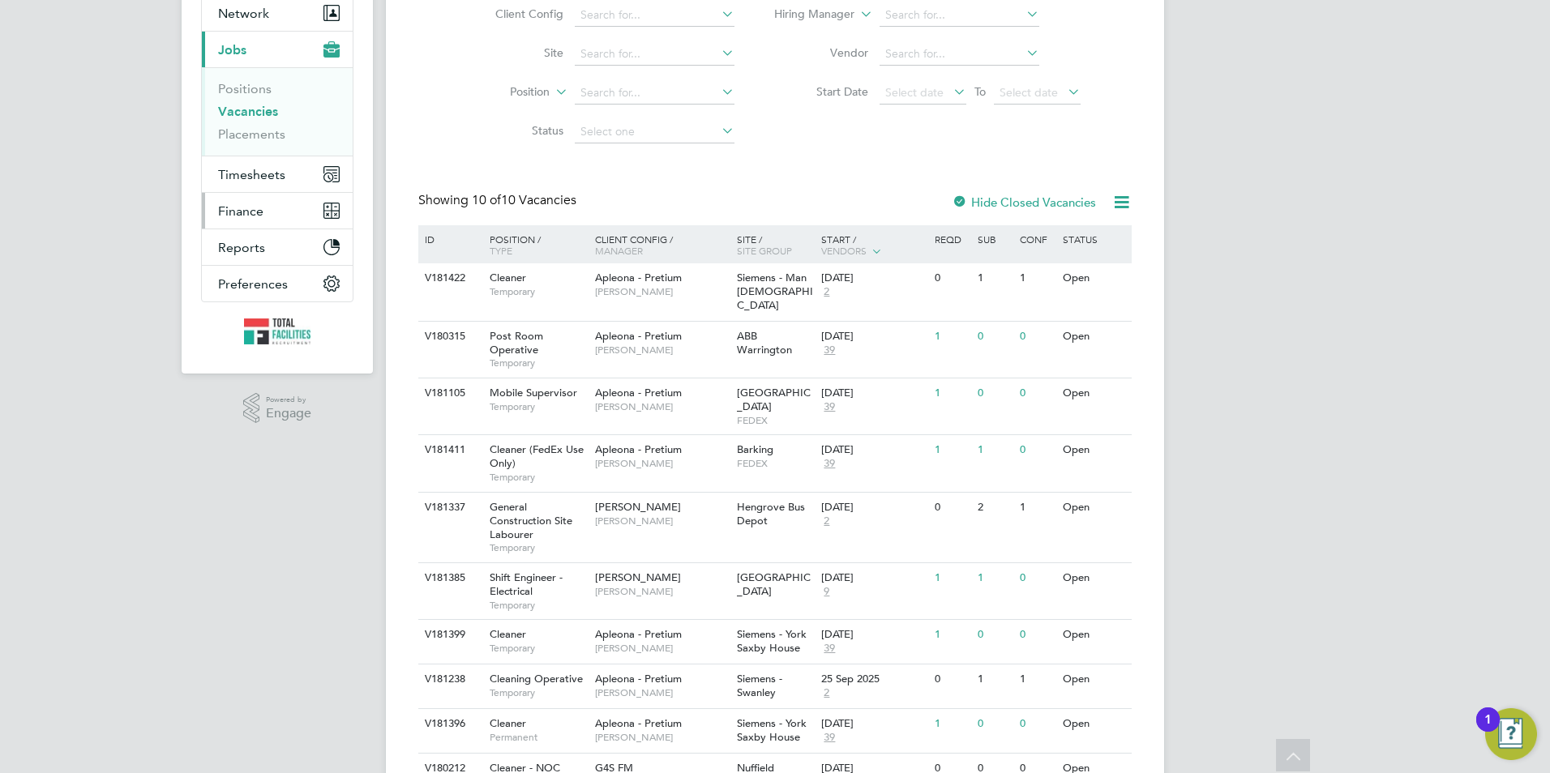
scroll to position [14, 0]
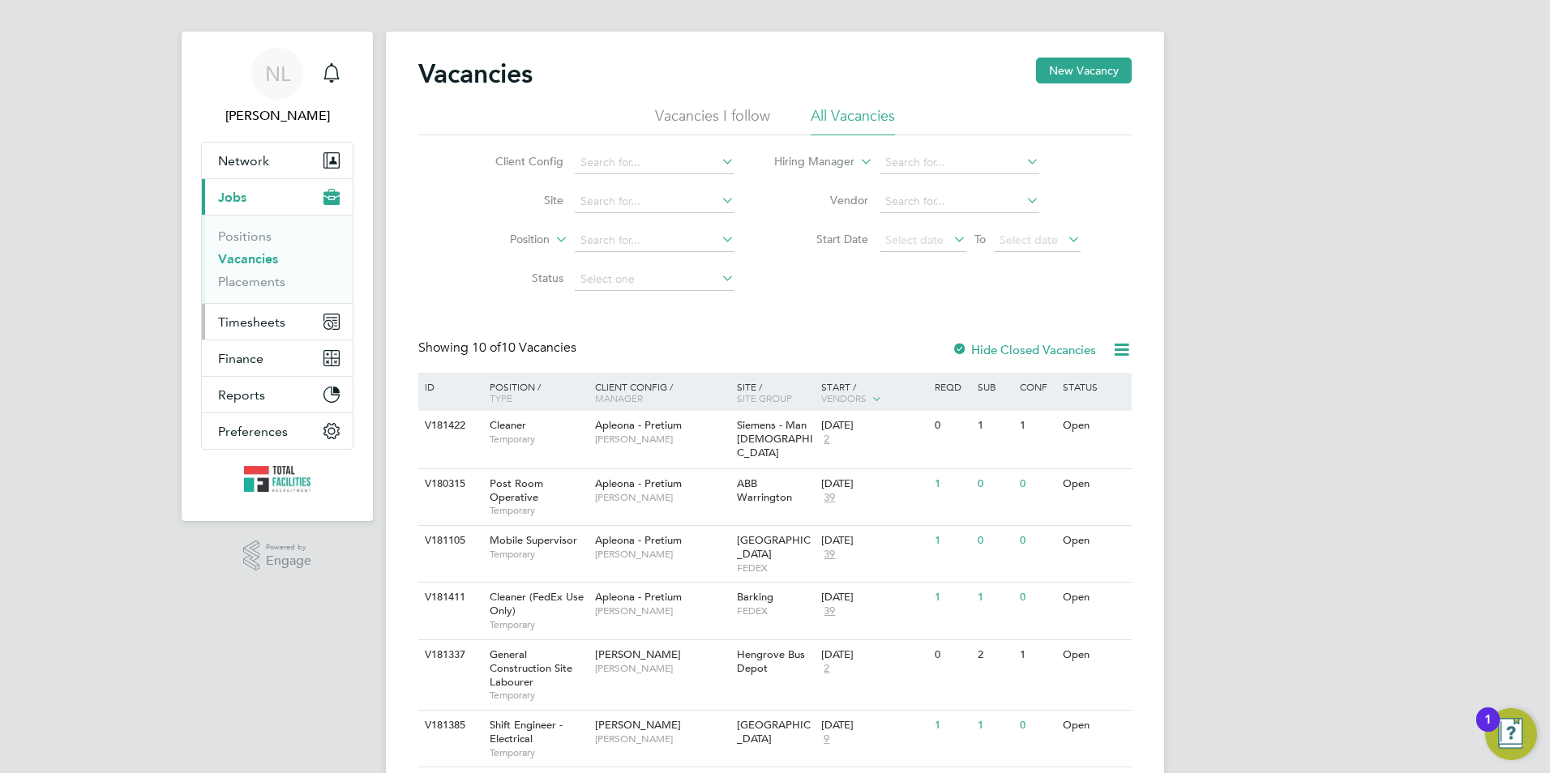
click at [287, 314] on button "Timesheets" at bounding box center [277, 322] width 151 height 36
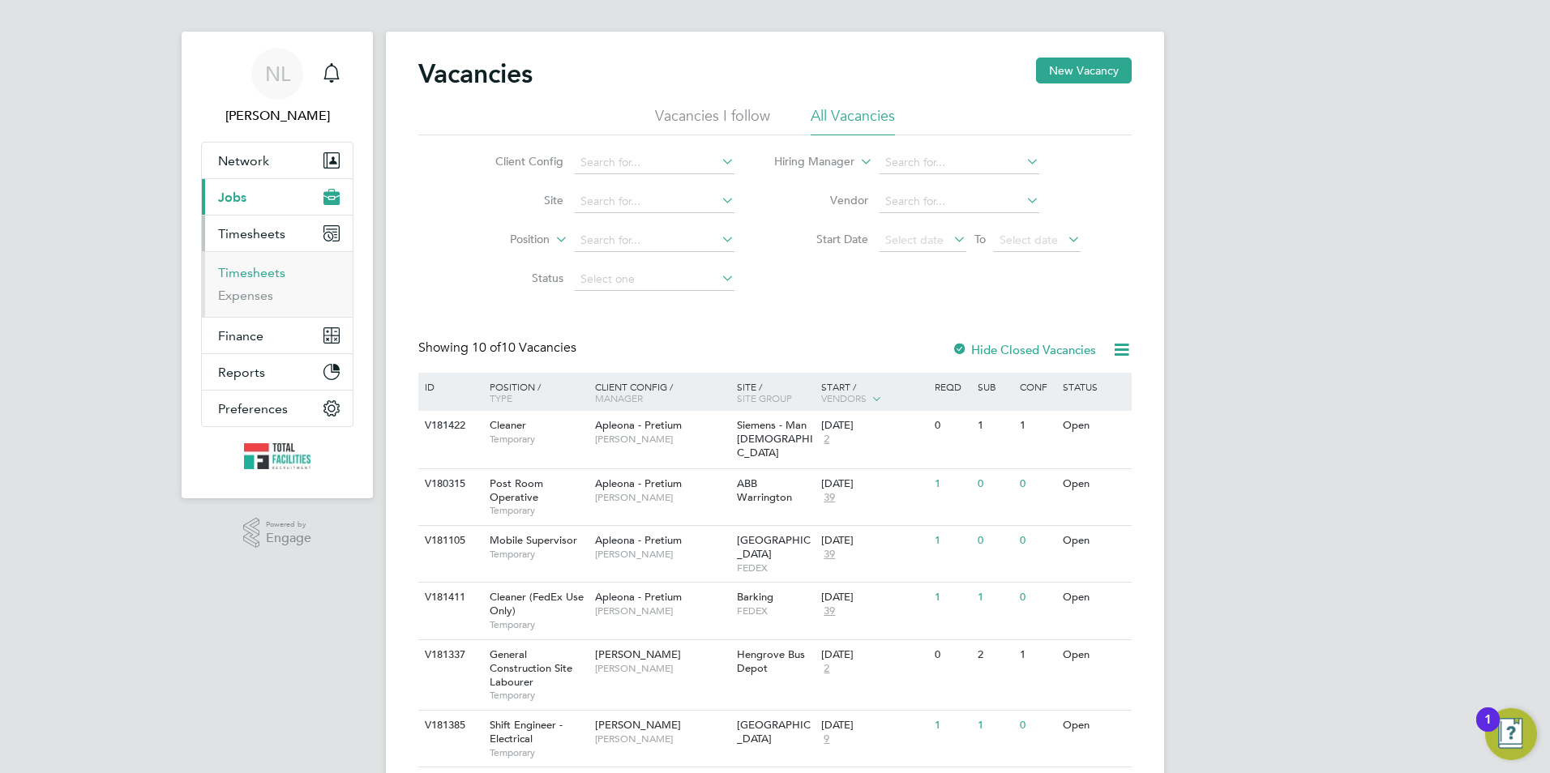
click at [238, 276] on link "Timesheets" at bounding box center [251, 272] width 67 height 15
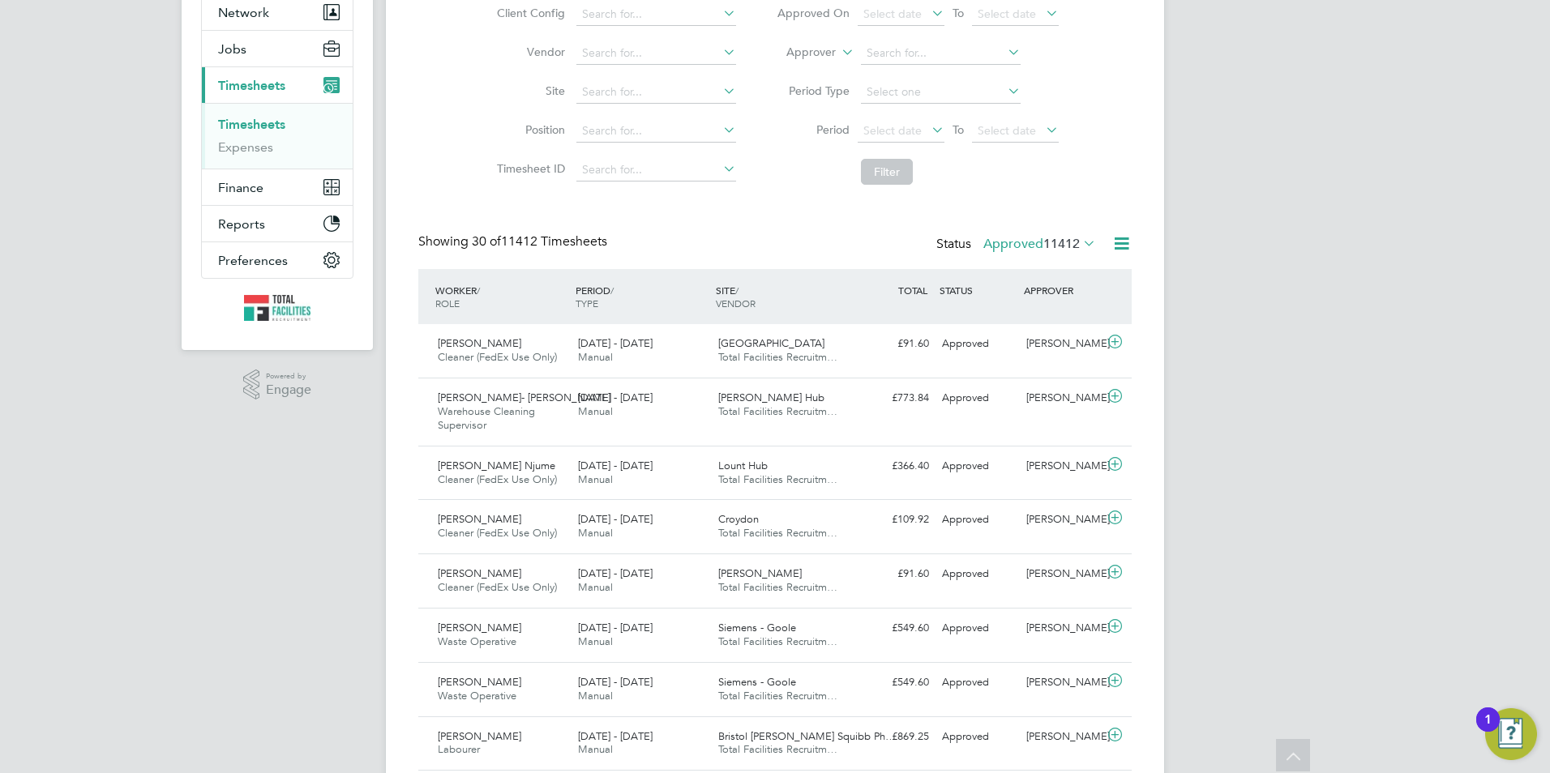
click at [1026, 251] on label "Approved 11412" at bounding box center [1039, 244] width 113 height 16
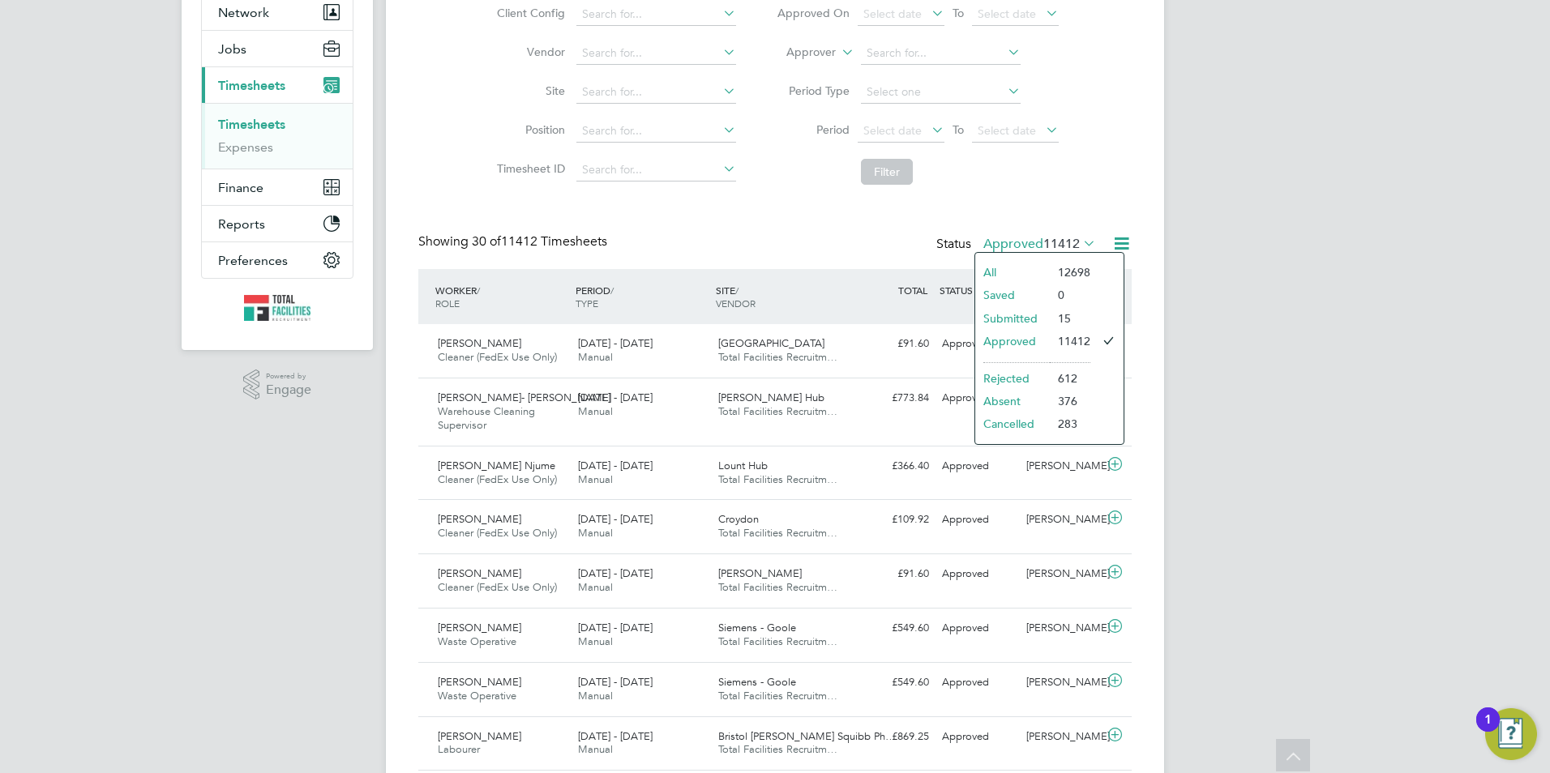
click at [1011, 320] on li "Submitted" at bounding box center [1012, 318] width 75 height 23
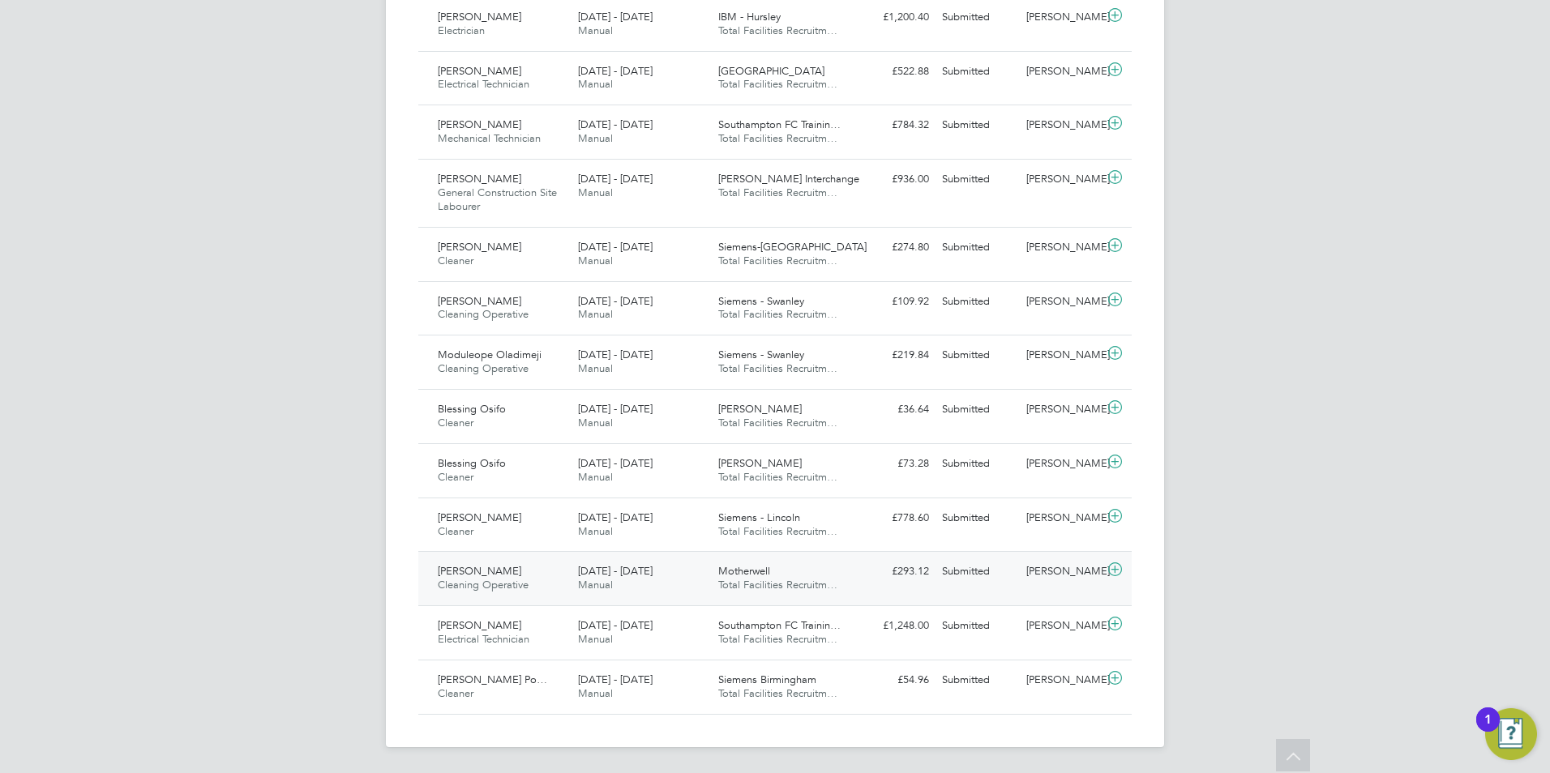
click at [918, 586] on div "[PERSON_NAME] Cleaning Operative [DATE] - [DATE] [DATE] - [DATE] Manual Motherw…" at bounding box center [774, 578] width 713 height 54
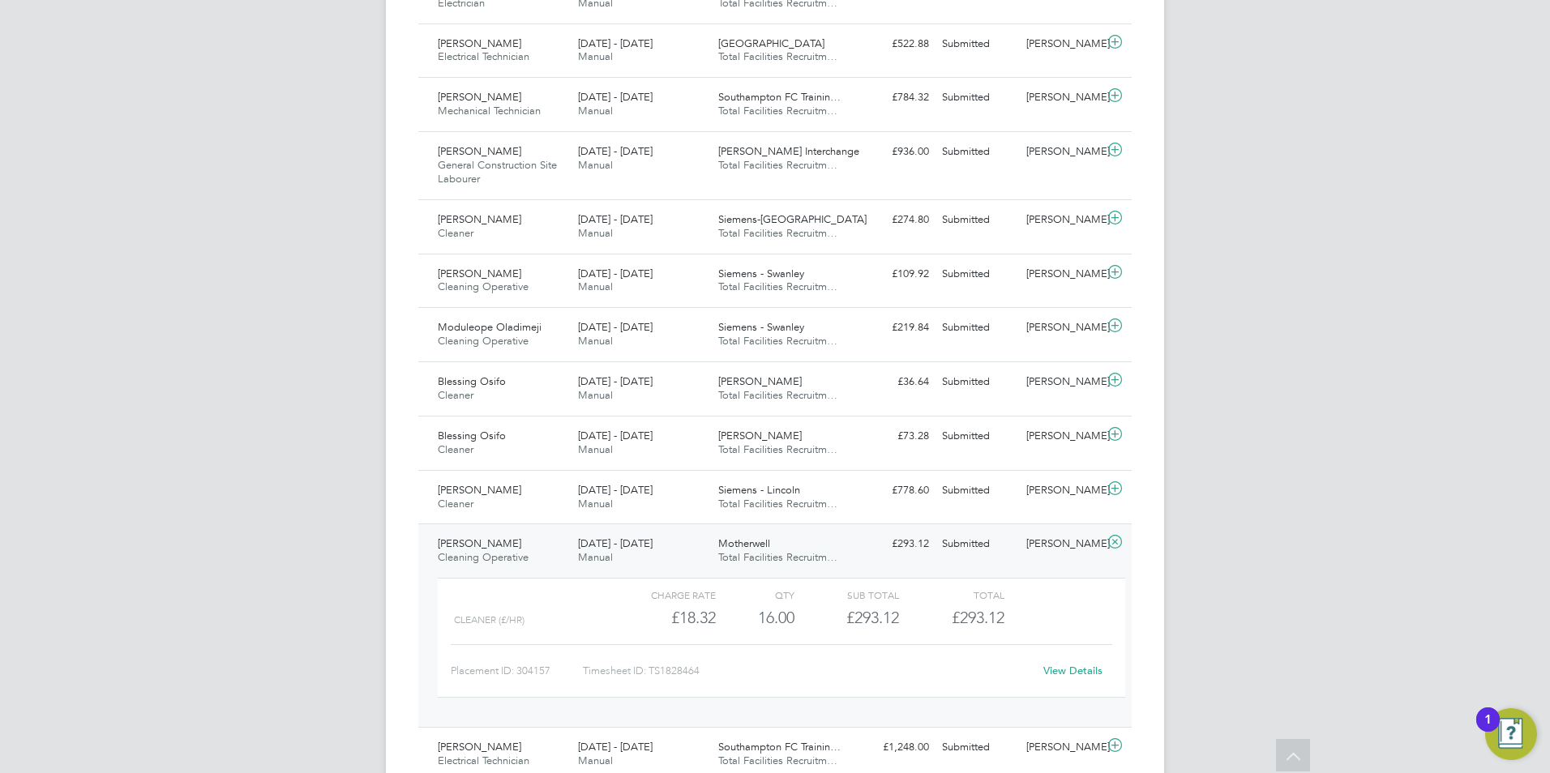
click at [1073, 678] on link "View Details" at bounding box center [1072, 671] width 59 height 14
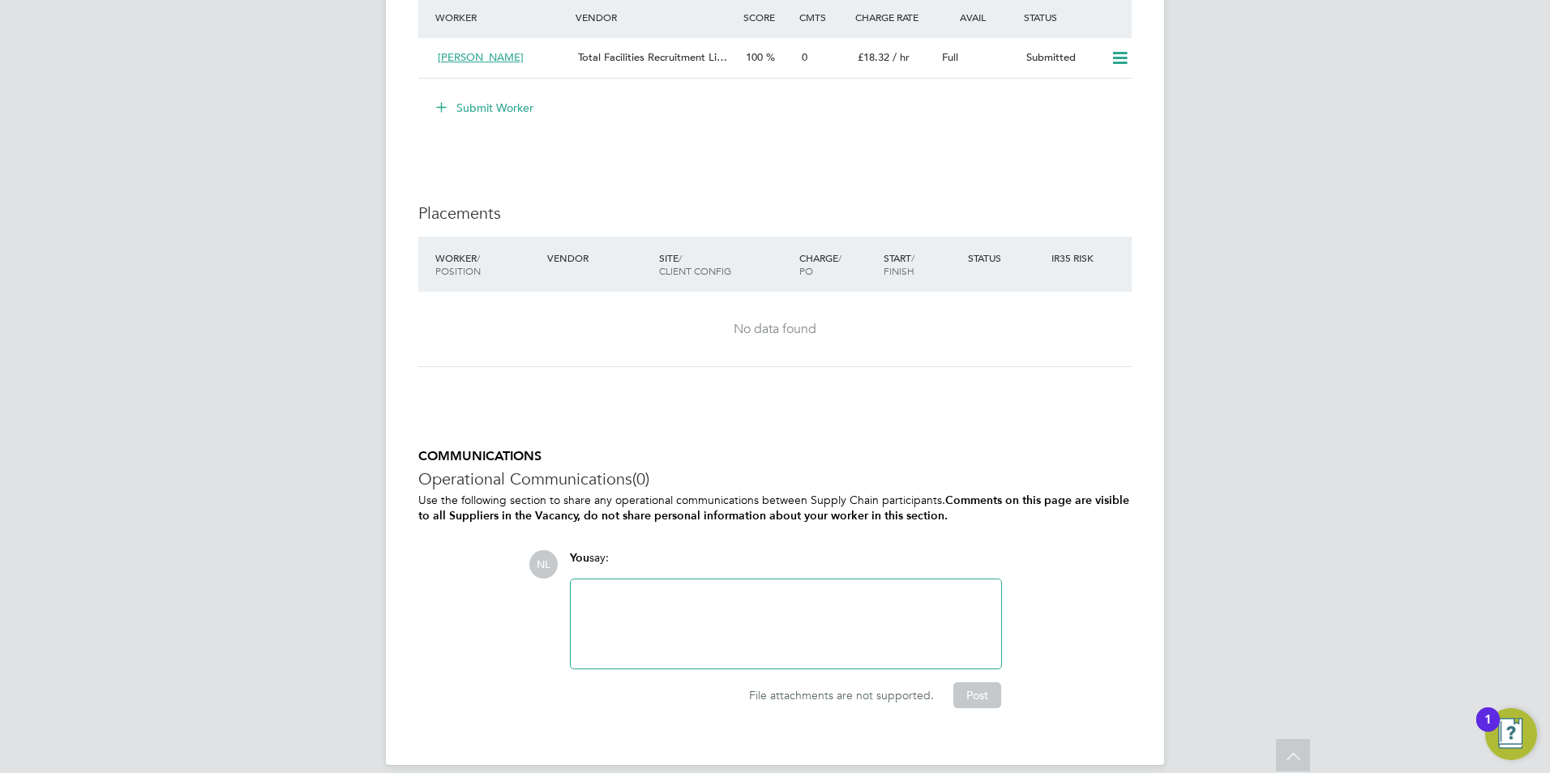
scroll to position [1664, 0]
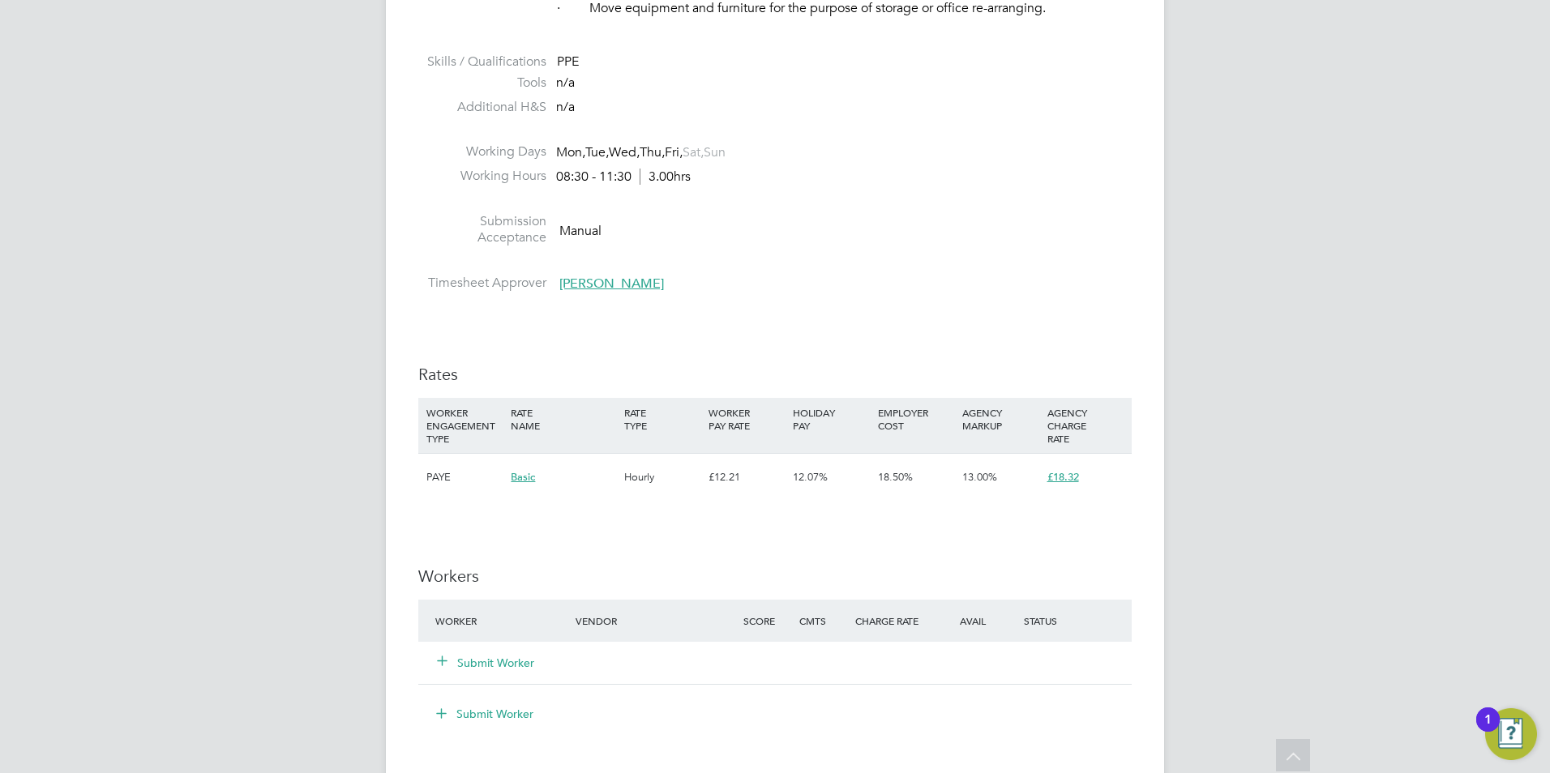
scroll to position [1054, 0]
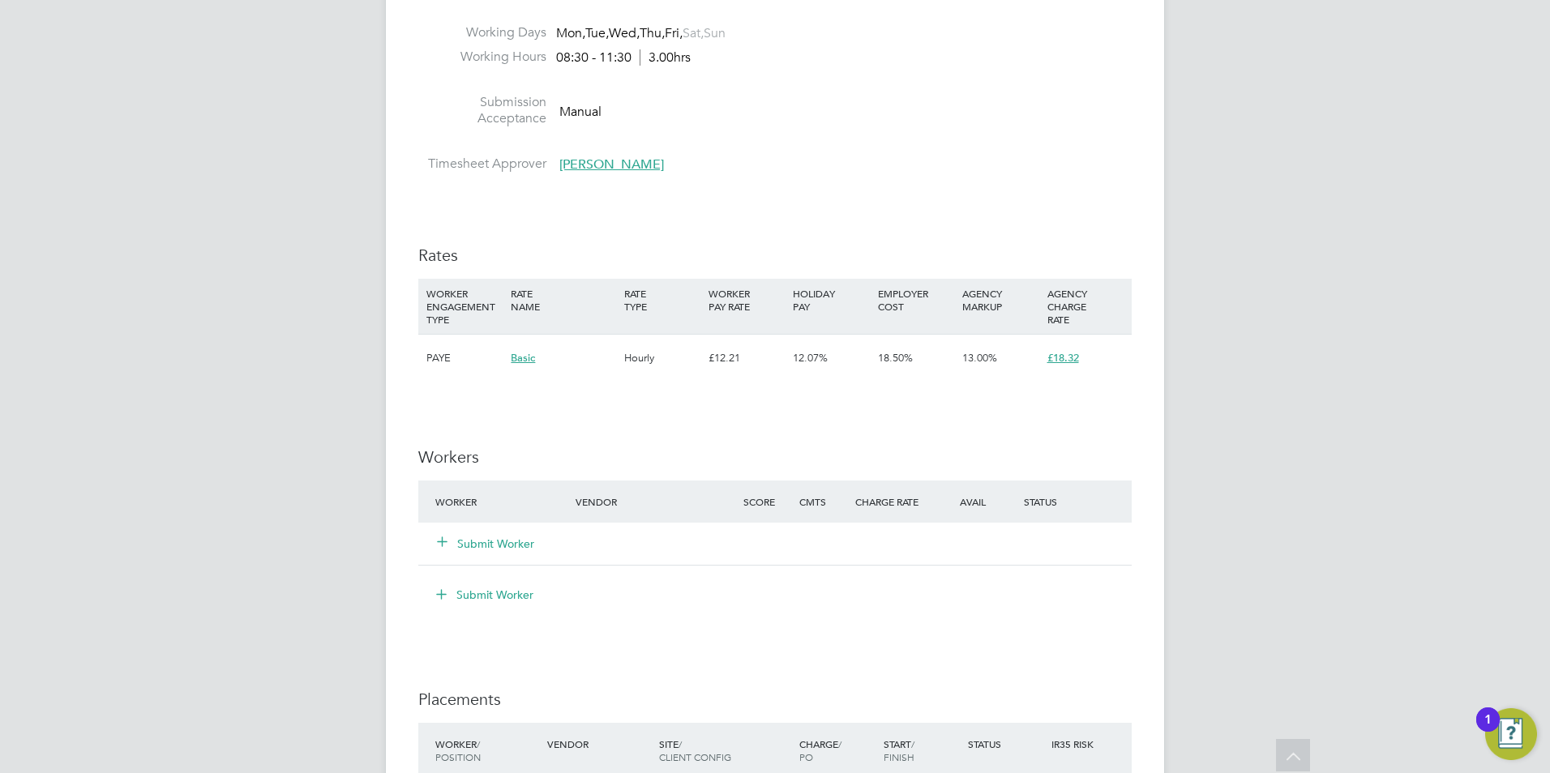
click at [507, 544] on button "Submit Worker" at bounding box center [486, 544] width 97 height 16
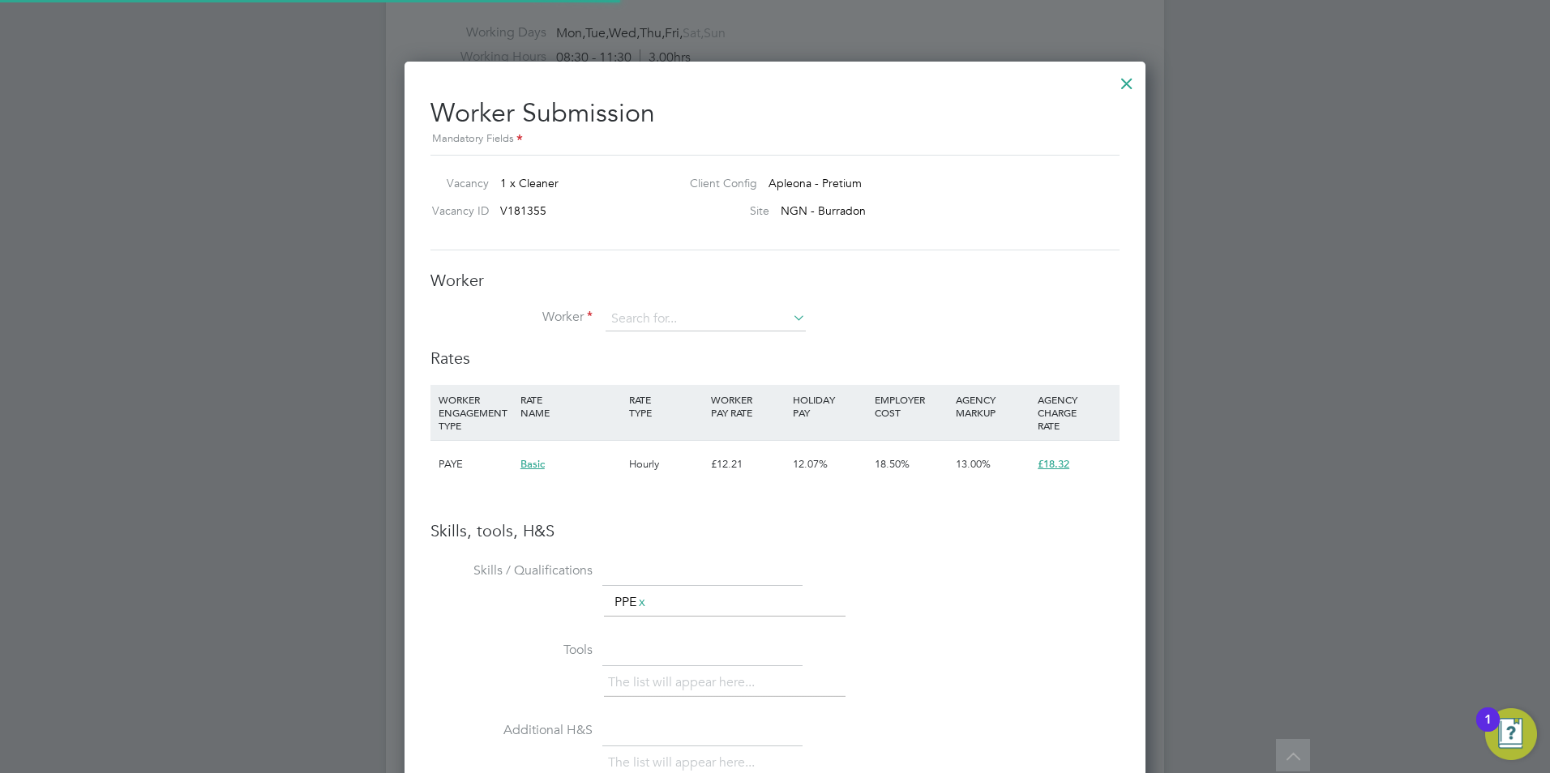
scroll to position [1025, 742]
click at [641, 324] on input at bounding box center [706, 319] width 200 height 24
click at [675, 343] on li "Abib at Raji (RajiA)" at bounding box center [706, 343] width 202 height 22
type input "Abibat Raji (RajiA)"
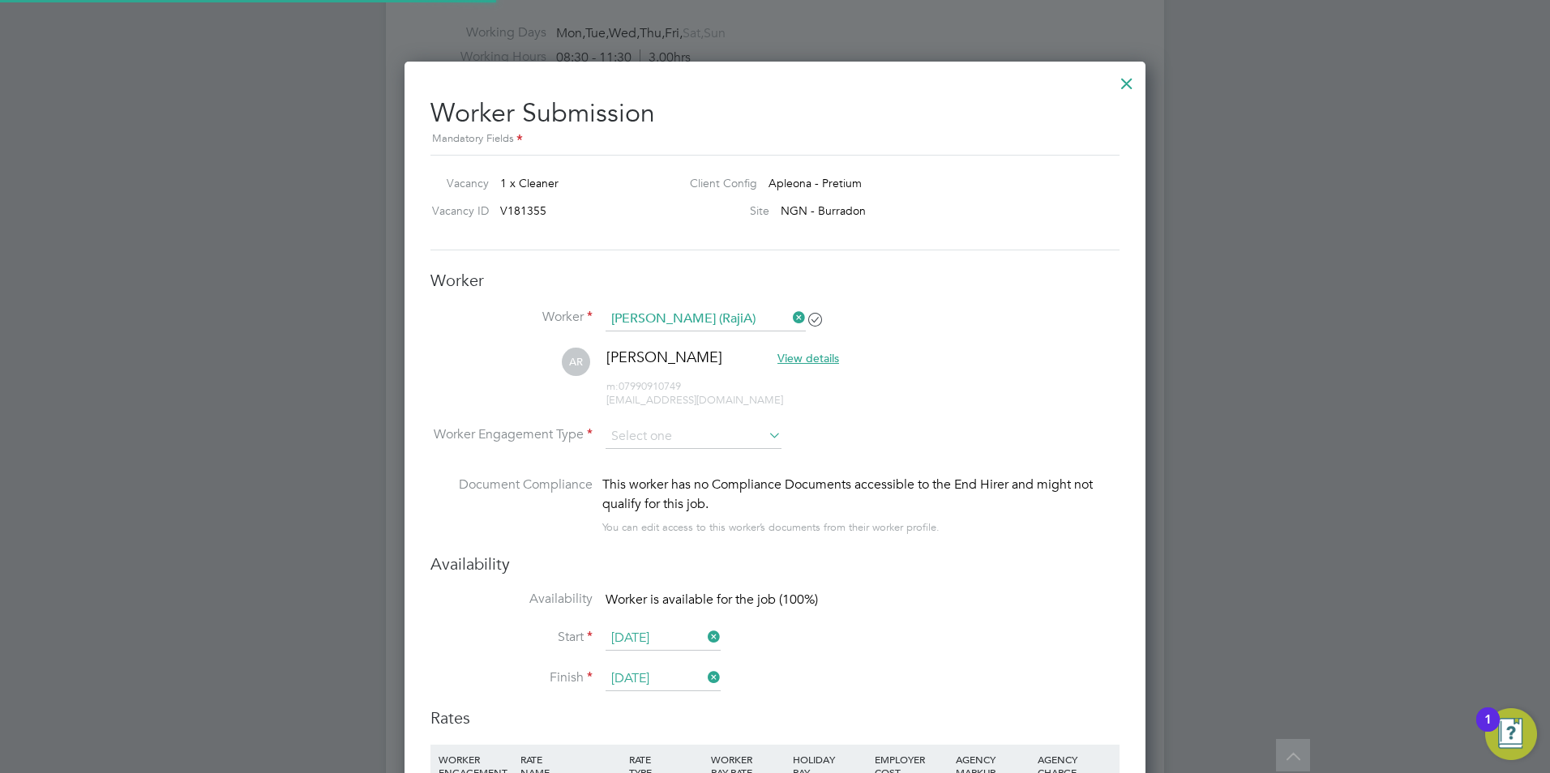
scroll to position [1385, 742]
click at [676, 426] on ul "Worker Abibat Raji (RajiA) AR Abibat Raji View details m: 07990910749 raijabiba…" at bounding box center [774, 430] width 689 height 246
drag, startPoint x: 676, startPoint y: 426, endPoint x: 676, endPoint y: 445, distance: 19.5
click at [673, 441] on input at bounding box center [694, 437] width 176 height 24
click at [652, 490] on div "All Vacancies Vacancy Activity Logs Vacancy Activity Logs All Vacancies Vacancy…" at bounding box center [775, 105] width 778 height 2293
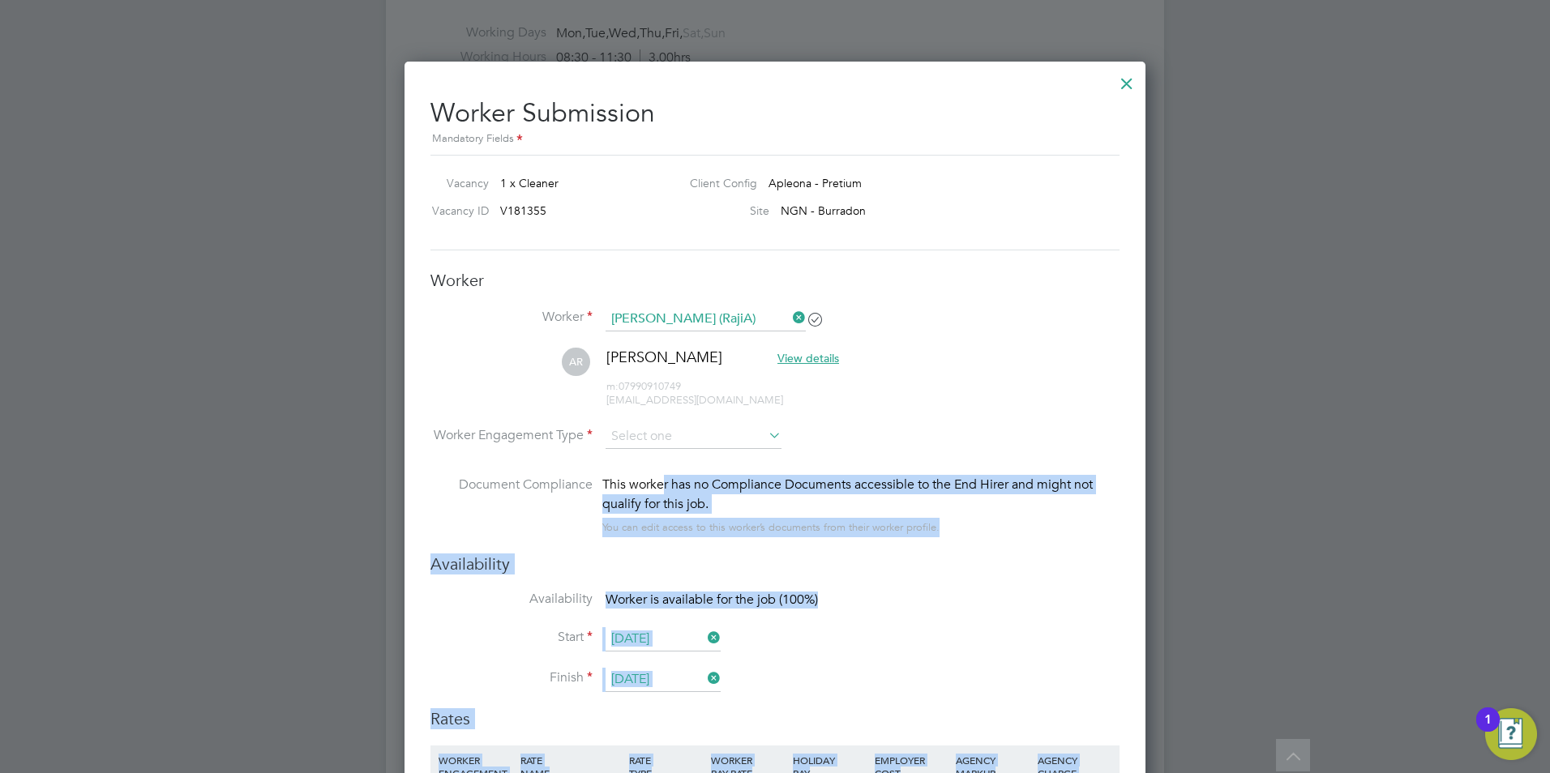
copy div "er has no Compliance Documents accessible to the End Hirer and might not qualif…"
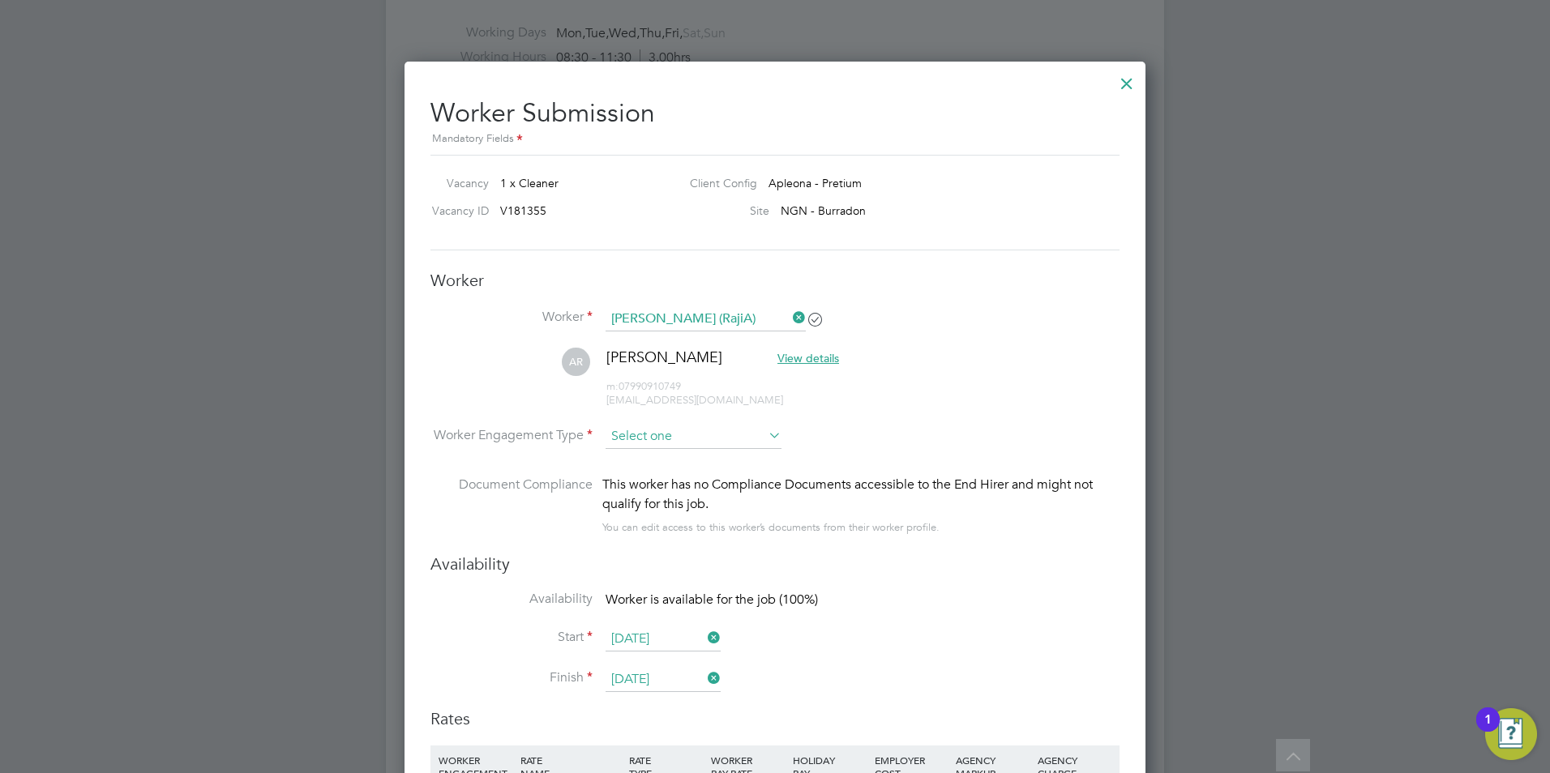
click at [749, 442] on input at bounding box center [694, 437] width 176 height 24
click at [703, 482] on li "PAYE" at bounding box center [694, 480] width 178 height 21
type input "PAYE"
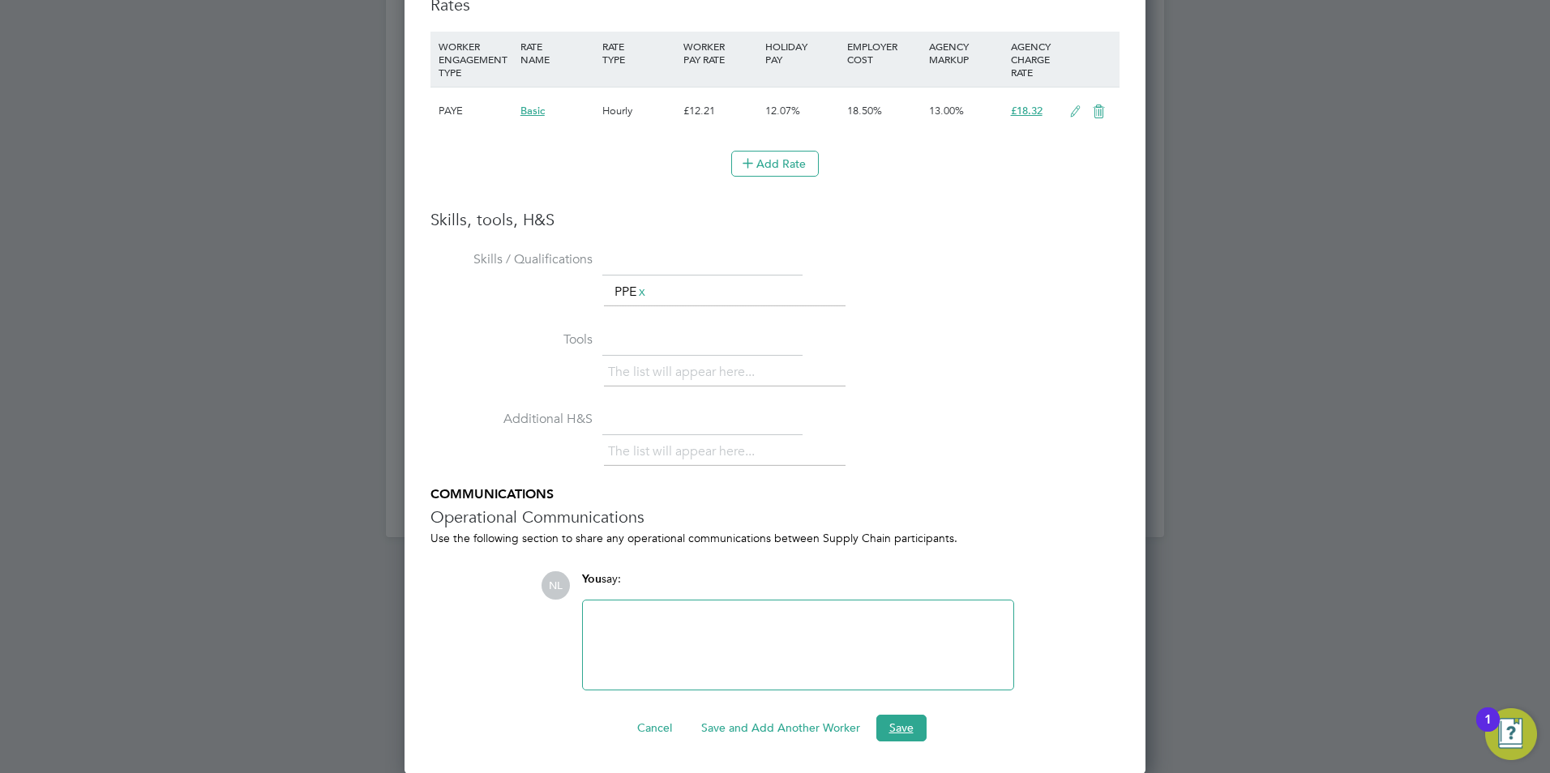
drag, startPoint x: 916, startPoint y: 729, endPoint x: 918, endPoint y: 714, distance: 14.7
click at [917, 726] on button "Save" at bounding box center [901, 728] width 50 height 26
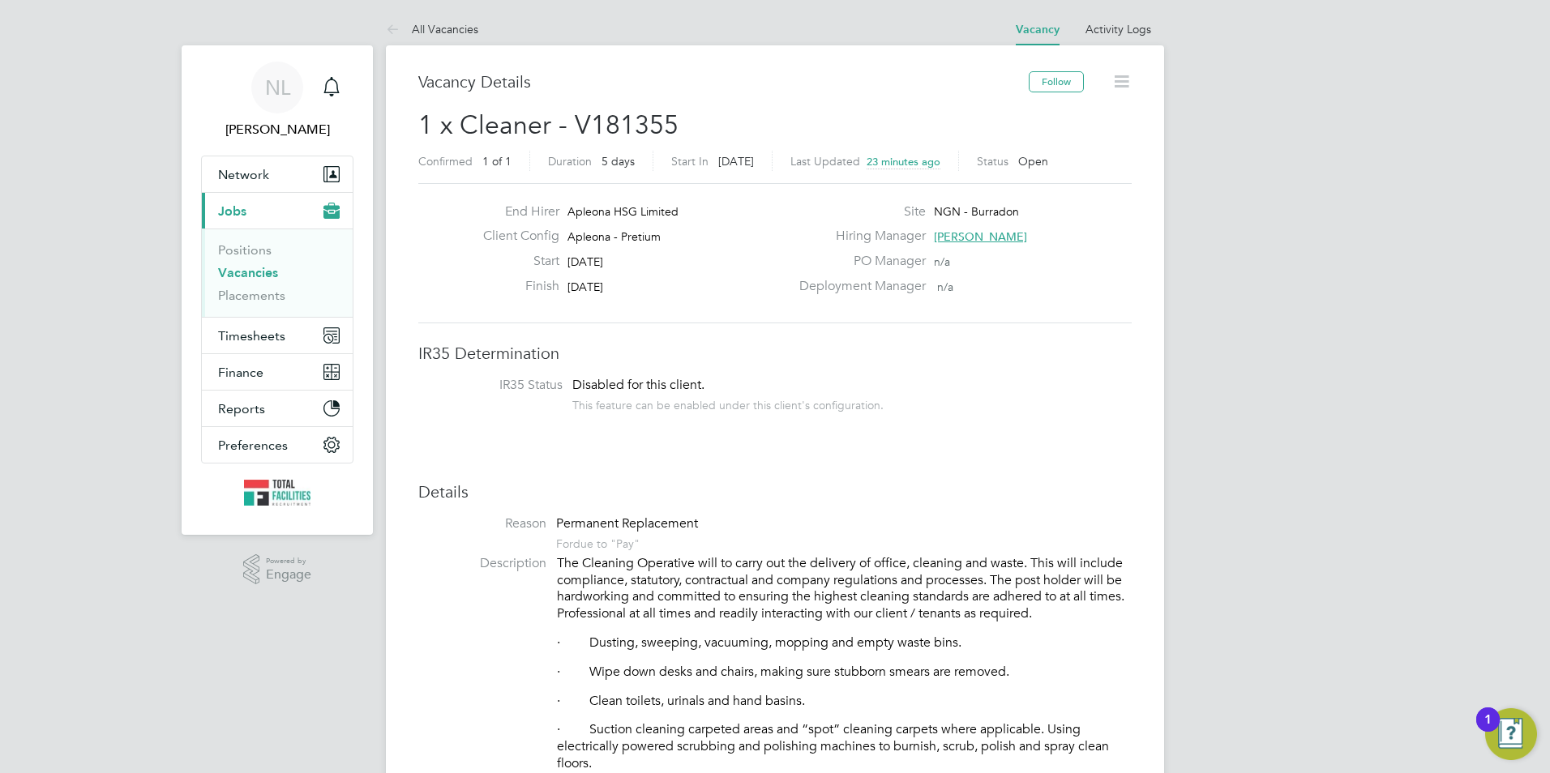
click at [450, 19] on li "All Vacancies" at bounding box center [432, 29] width 92 height 32
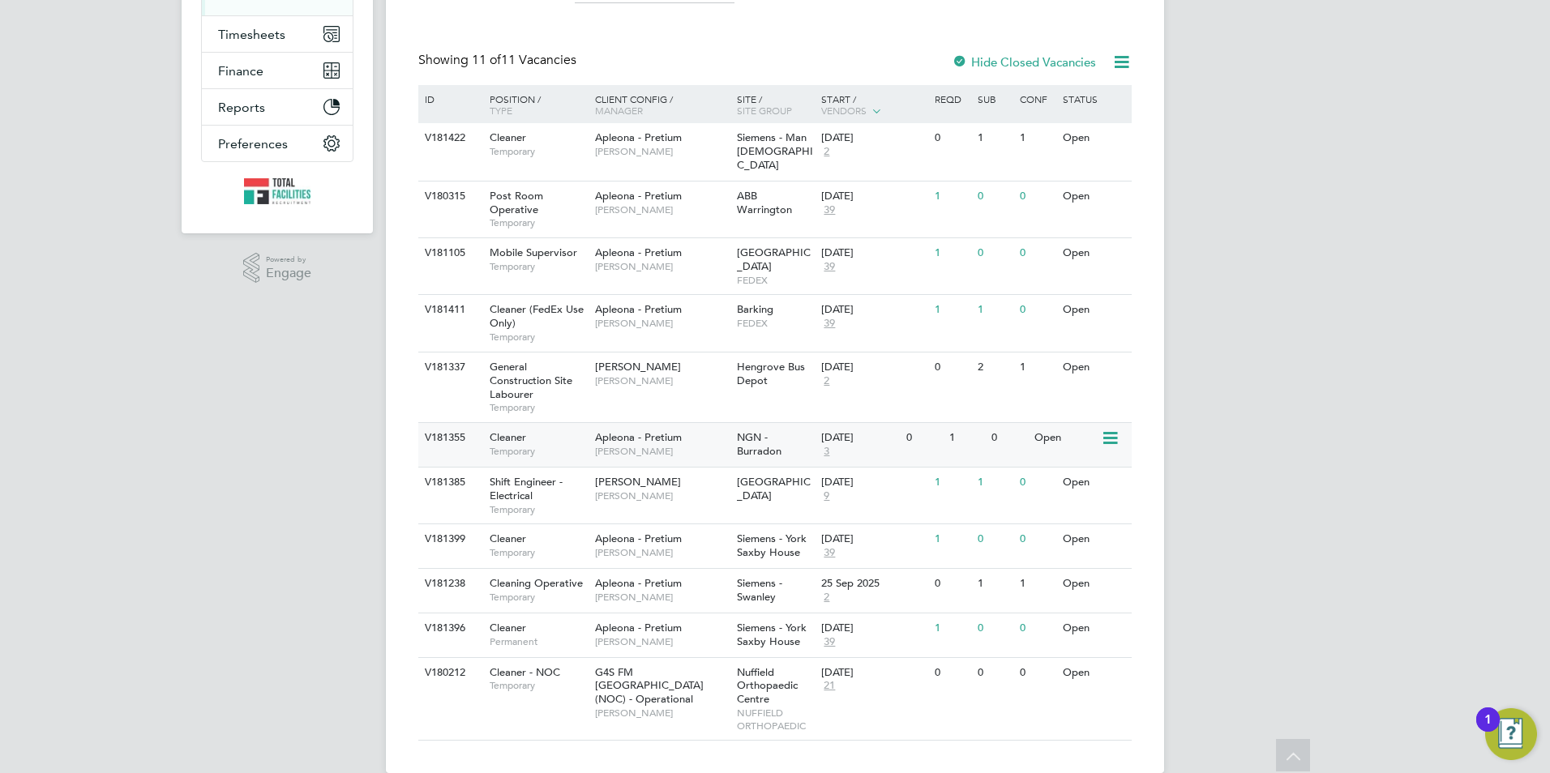
click at [791, 426] on div "NGN - Burradon" at bounding box center [775, 445] width 85 height 44
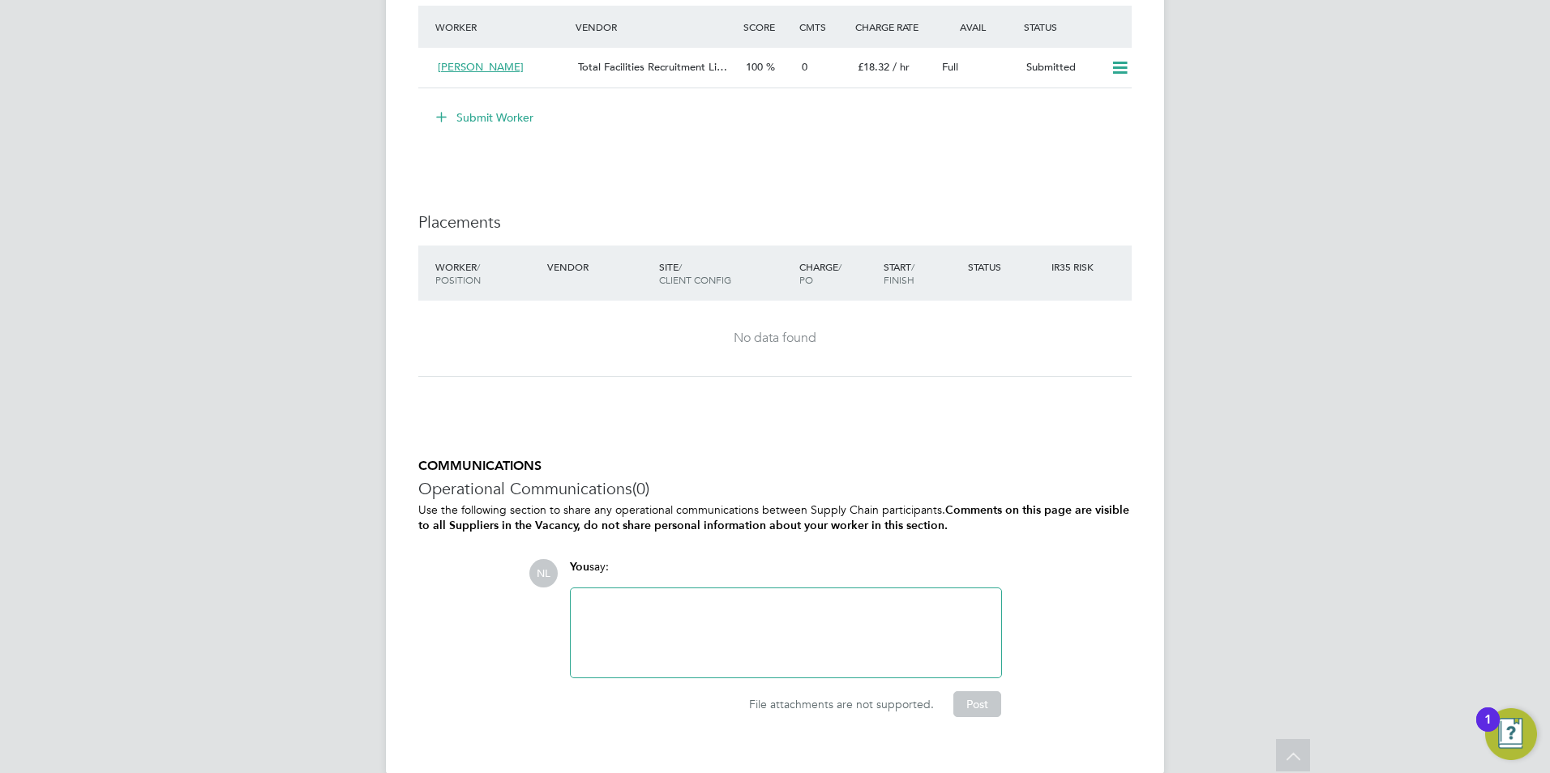
scroll to position [1540, 0]
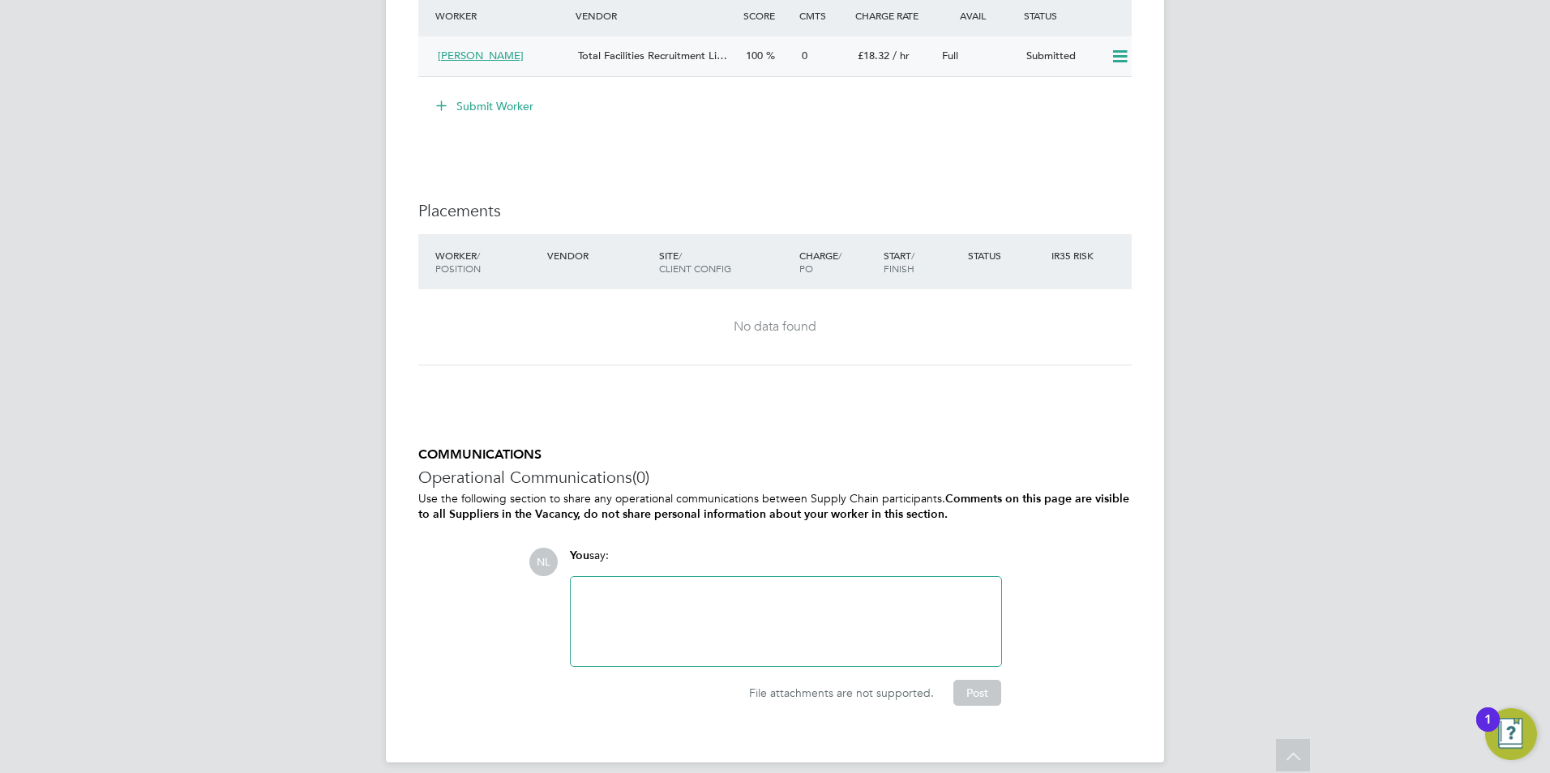
click at [1111, 56] on icon at bounding box center [1120, 56] width 20 height 13
drag, startPoint x: 958, startPoint y: 163, endPoint x: 854, endPoint y: 170, distance: 104.0
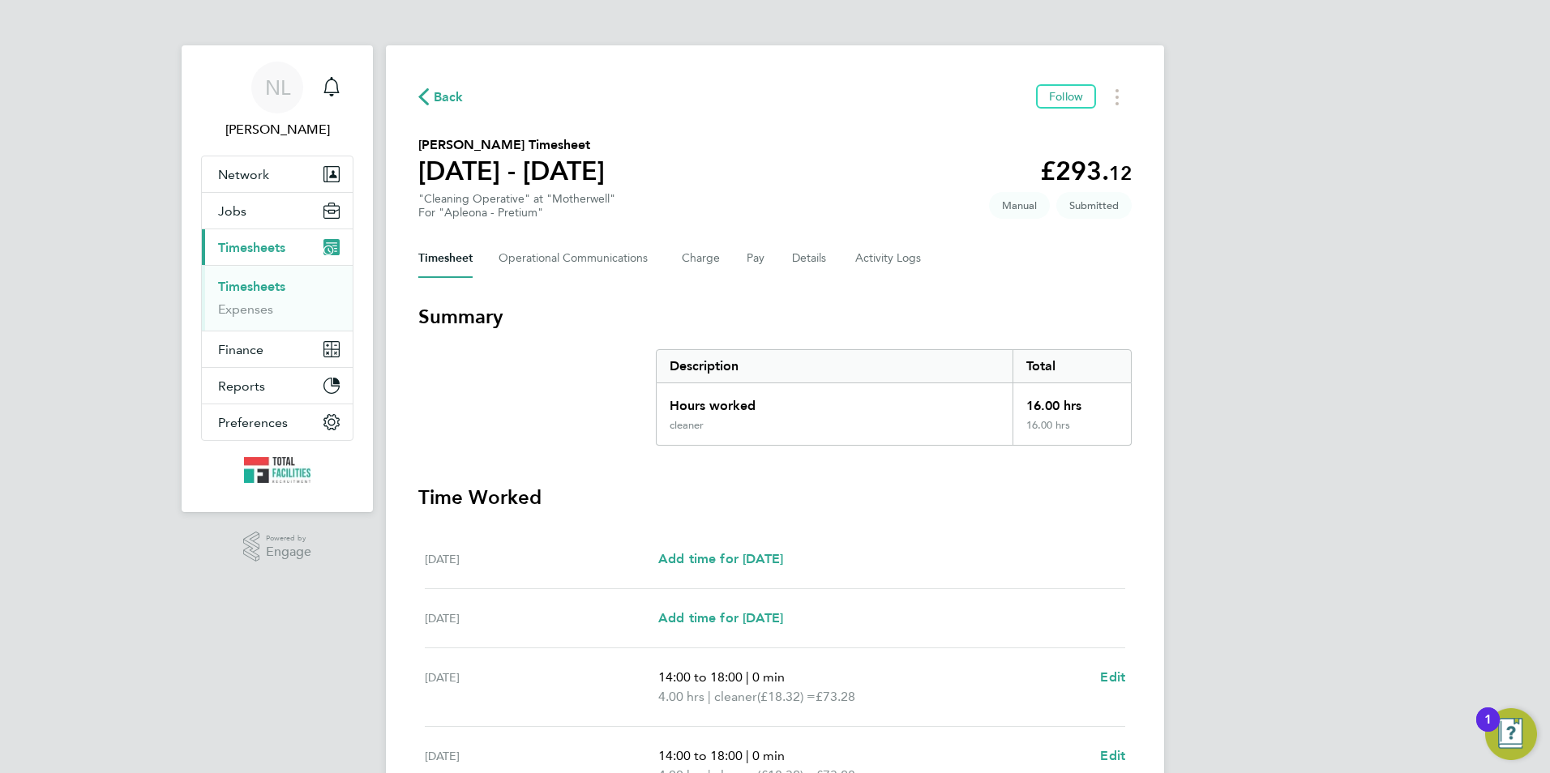
click at [448, 107] on div "Back Follow" at bounding box center [774, 96] width 713 height 25
click at [450, 90] on span "Back" at bounding box center [449, 97] width 30 height 19
